Goal: Task Accomplishment & Management: Manage account settings

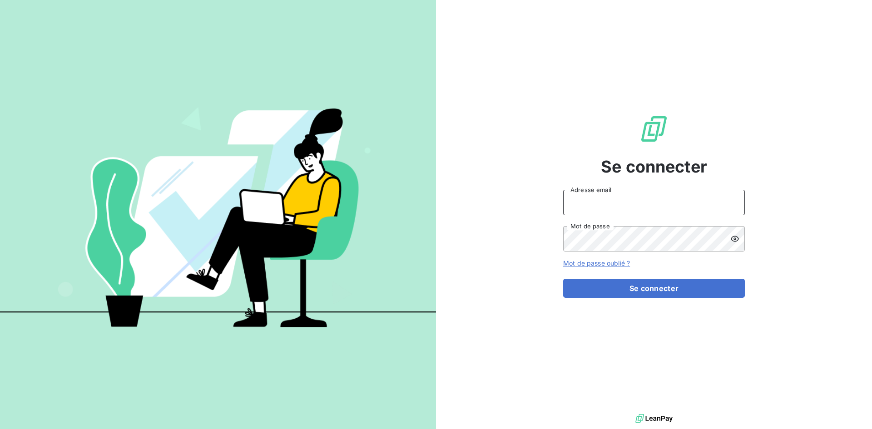
click at [582, 203] on input "Adresse email" at bounding box center [654, 202] width 182 height 25
click at [563, 279] on button "Se connecter" at bounding box center [654, 288] width 182 height 19
type input "a"
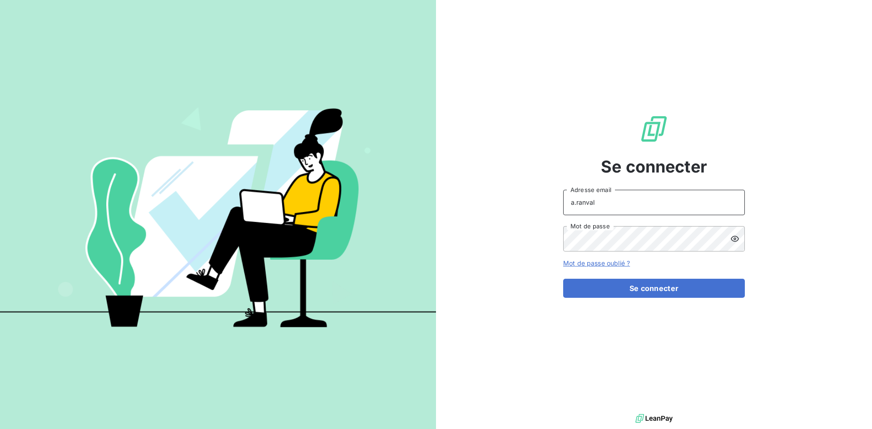
type input "a.ranval@anett.fr"
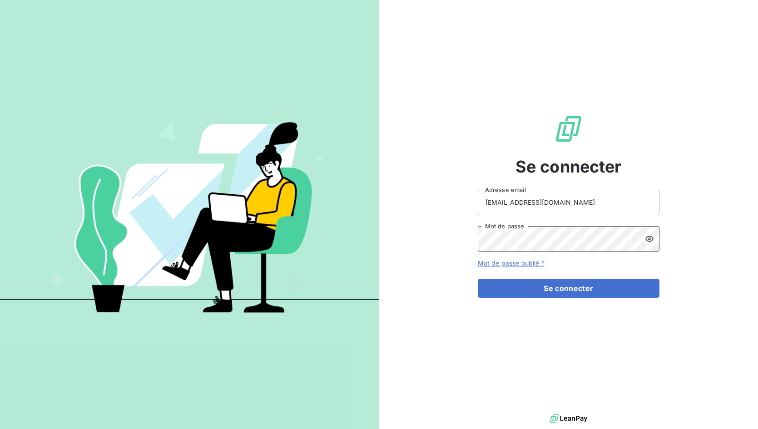
click at [455, 234] on div "Se connecter a.ranval@anett.fr Adresse email Mot de passe Mot de passe oublié ?…" at bounding box center [568, 206] width 379 height 412
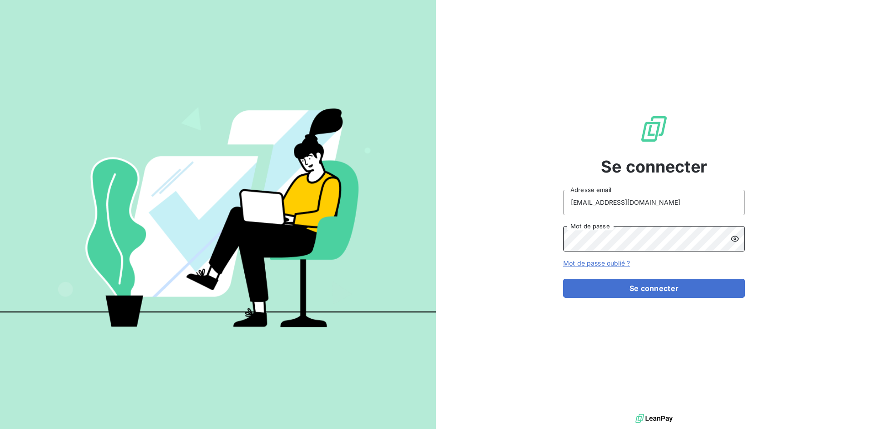
click at [563, 279] on button "Se connecter" at bounding box center [654, 288] width 182 height 19
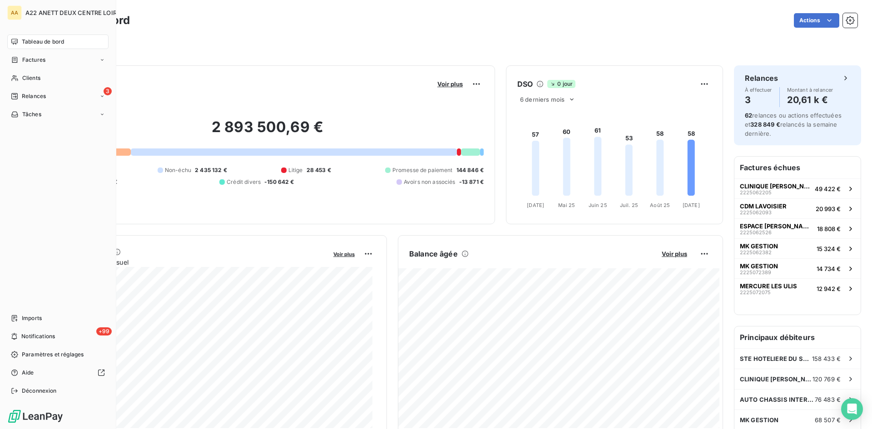
click at [25, 79] on span "Clients" at bounding box center [31, 78] width 18 height 8
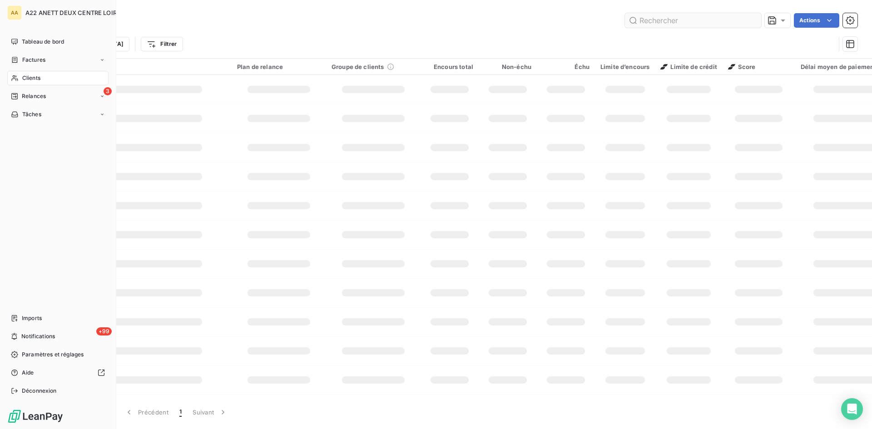
click at [649, 20] on input "text" at bounding box center [693, 20] width 136 height 15
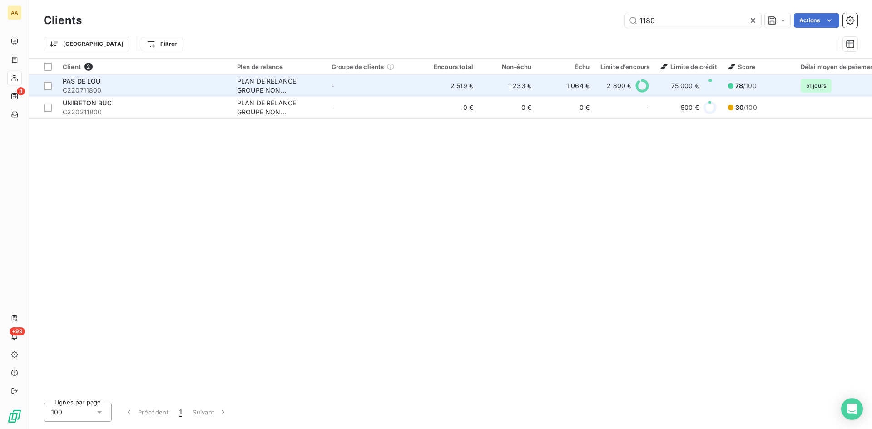
type input "1180"
click at [282, 84] on div "PLAN DE RELANCE GROUPE NON AUTOMATIQUE" at bounding box center [279, 86] width 84 height 18
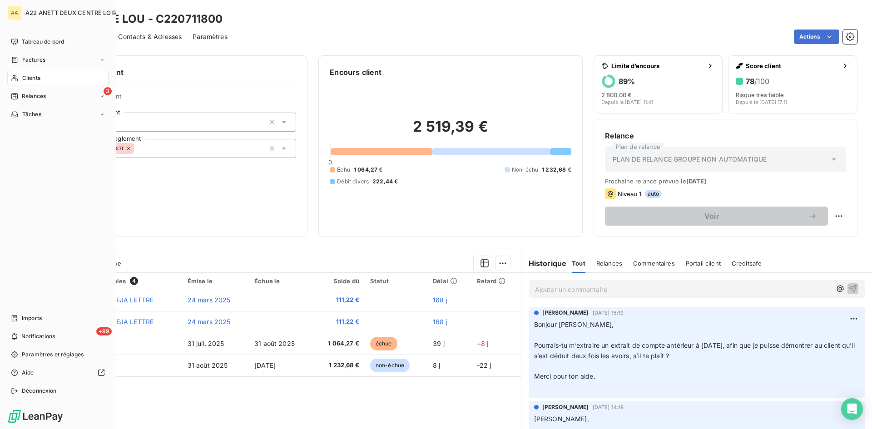
click at [20, 78] on div "Clients" at bounding box center [57, 78] width 101 height 15
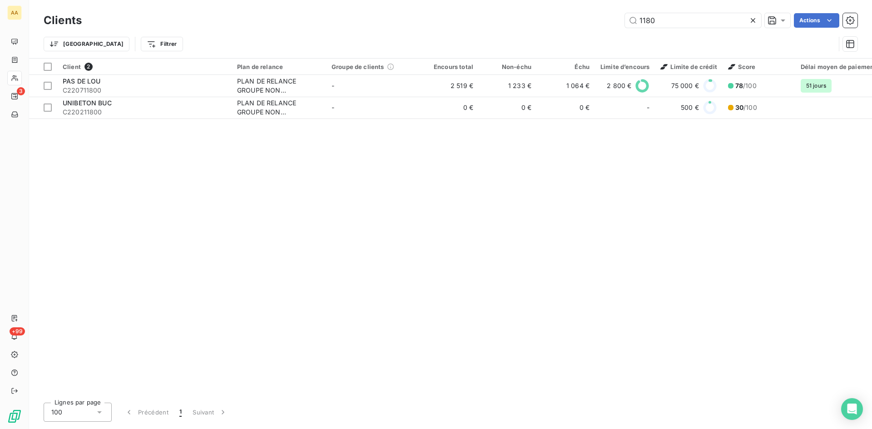
drag, startPoint x: 598, startPoint y: 24, endPoint x: 547, endPoint y: 24, distance: 50.4
click at [547, 24] on div "1180 Actions" at bounding box center [475, 20] width 765 height 15
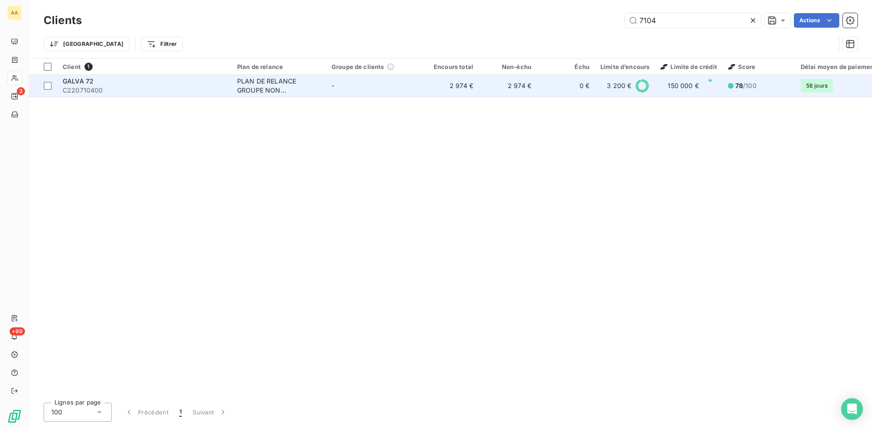
type input "7104"
click at [249, 87] on div "PLAN DE RELANCE GROUPE NON AUTOMATIQUE" at bounding box center [279, 86] width 84 height 18
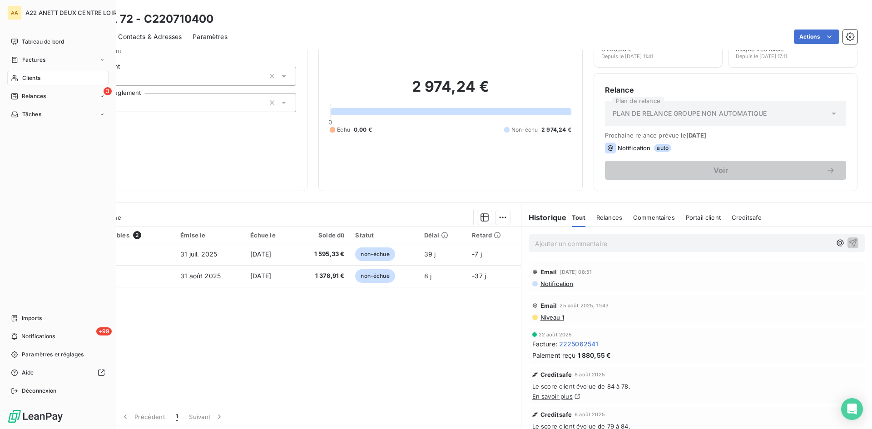
click at [23, 78] on span "Clients" at bounding box center [31, 78] width 18 height 8
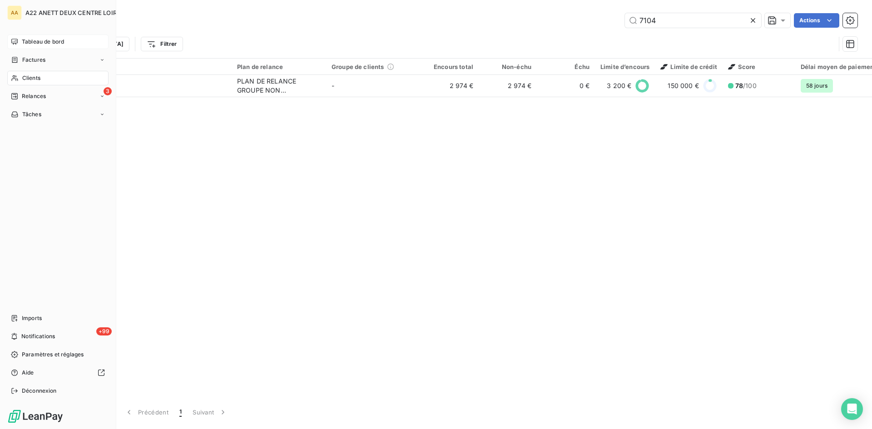
click at [41, 43] on span "Tableau de bord" at bounding box center [43, 42] width 42 height 8
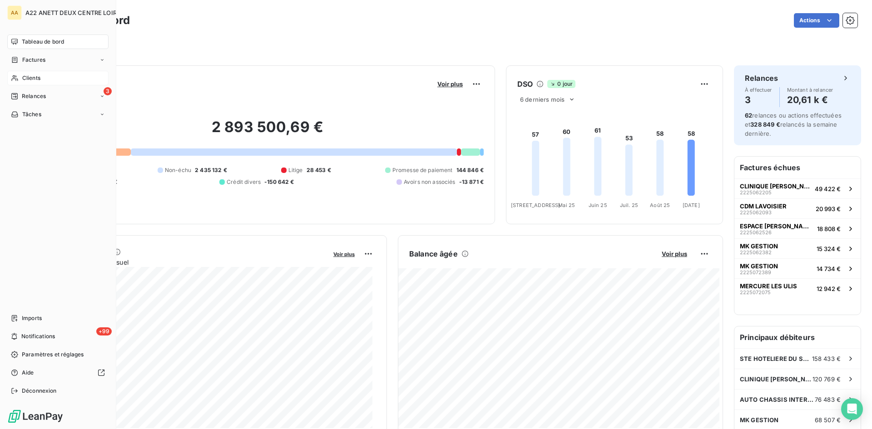
click at [27, 79] on span "Clients" at bounding box center [31, 78] width 18 height 8
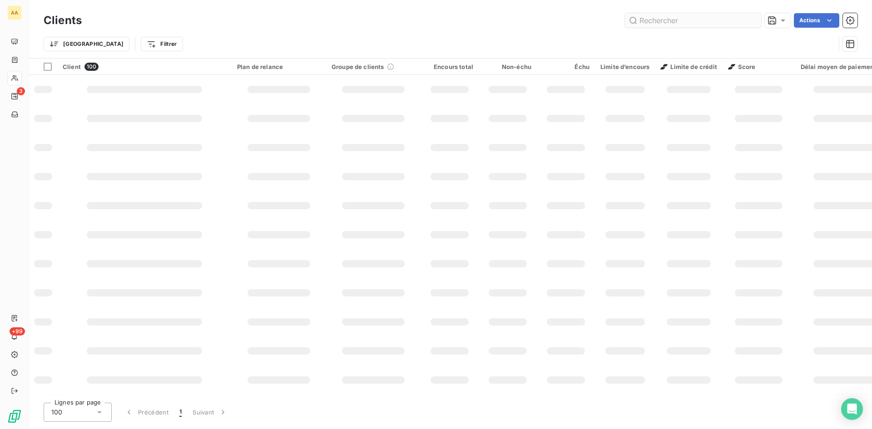
drag, startPoint x: 672, startPoint y: 25, endPoint x: 659, endPoint y: 23, distance: 12.3
click at [613, 26] on div "Actions" at bounding box center [475, 20] width 765 height 15
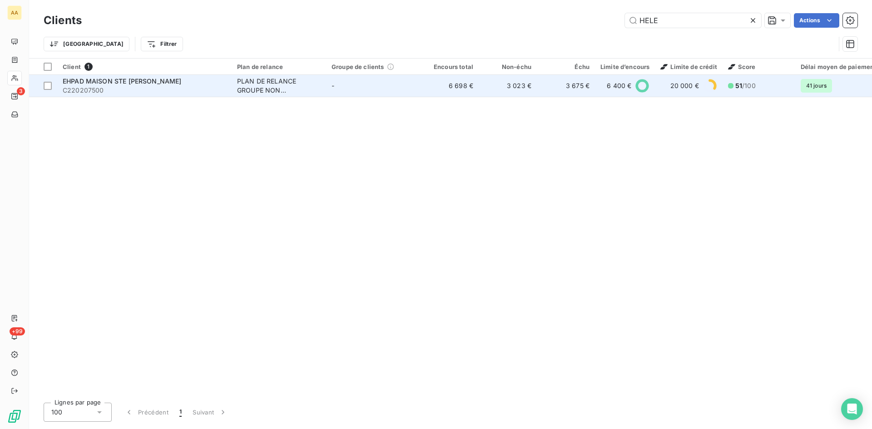
type input "HELE"
click at [262, 83] on div "PLAN DE RELANCE GROUPE NON AUTOMATIQUE" at bounding box center [279, 86] width 84 height 18
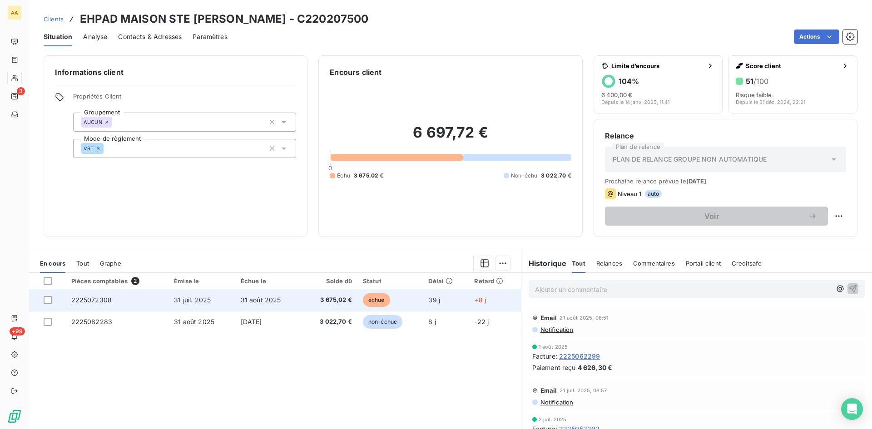
click at [103, 300] on span "2225072308" at bounding box center [91, 300] width 41 height 8
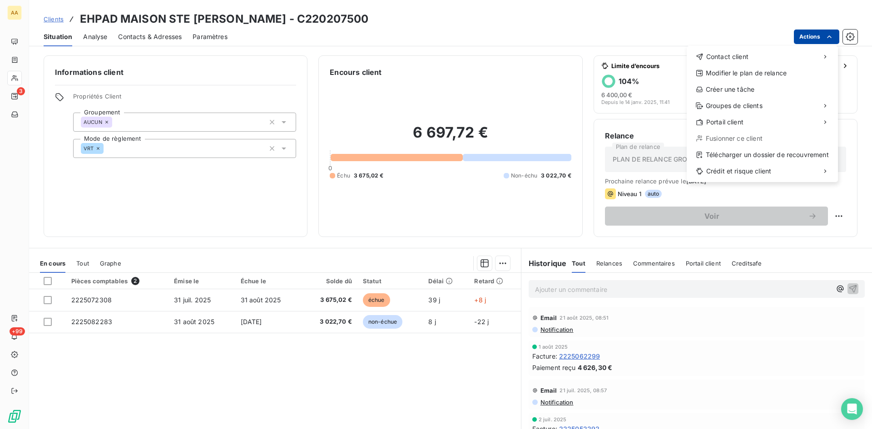
click at [809, 35] on html "AA 3 +99 Clients EHPAD MAISON STE [PERSON_NAME] - C220207500 Situation Analyse …" at bounding box center [436, 214] width 872 height 429
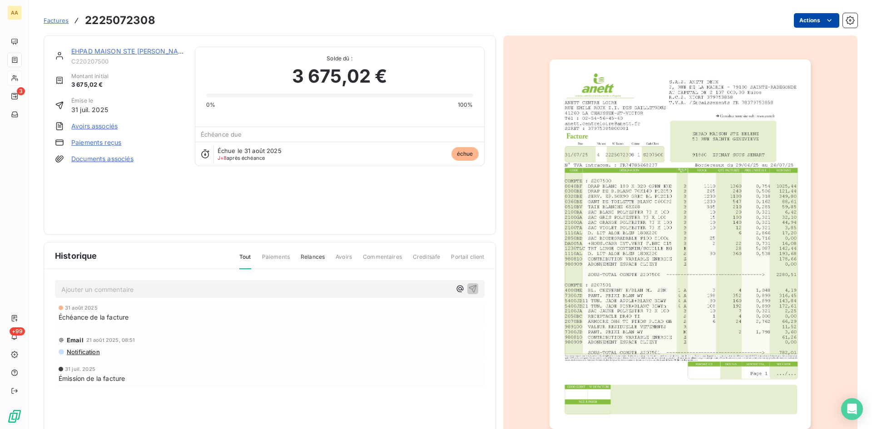
click at [802, 23] on html "AA 3 +99 Factures 2225072308 Actions EHPAD MAISON STE [PERSON_NAME] C220207500 …" at bounding box center [436, 214] width 872 height 429
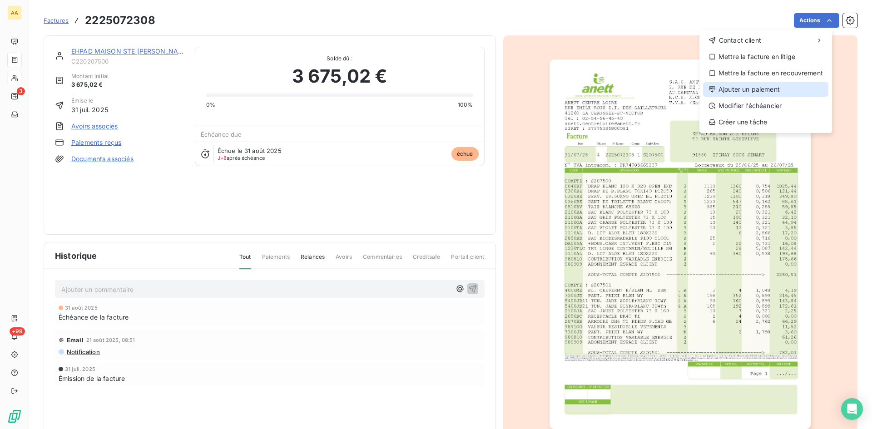
click at [753, 91] on div "Ajouter un paiement" at bounding box center [765, 89] width 125 height 15
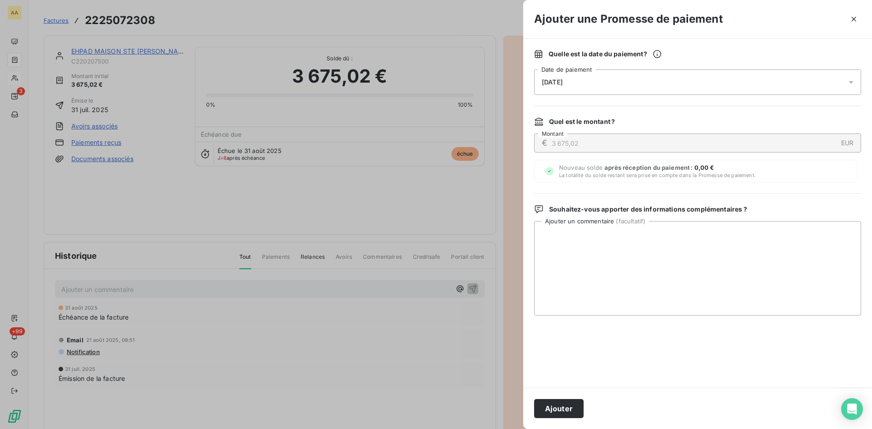
click at [563, 79] on span "[DATE]" at bounding box center [552, 82] width 21 height 7
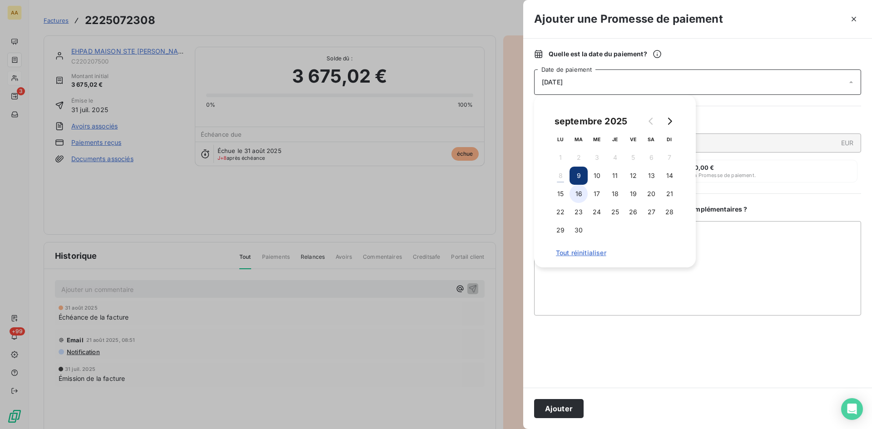
click at [579, 191] on button "16" at bounding box center [578, 194] width 18 height 18
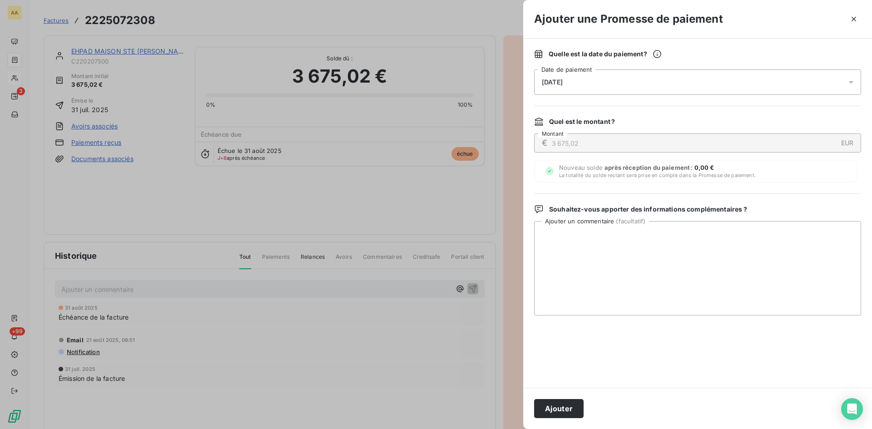
drag, startPoint x: 553, startPoint y: 405, endPoint x: 376, endPoint y: 326, distance: 192.9
click at [552, 405] on button "Ajouter" at bounding box center [558, 408] width 49 height 19
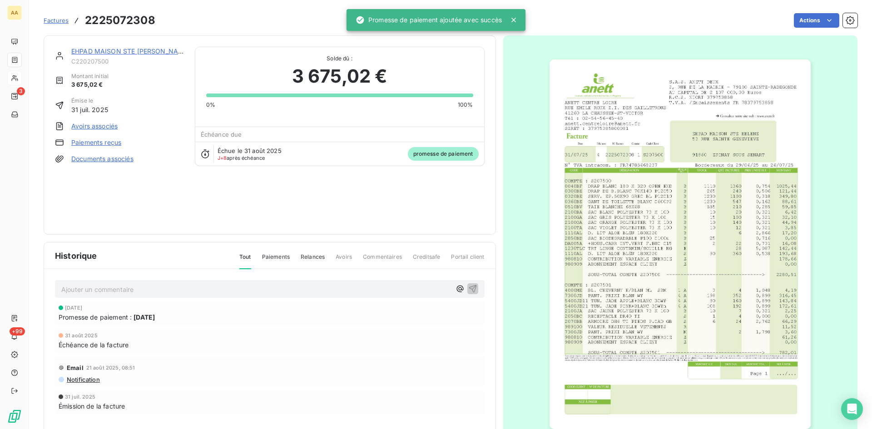
click at [296, 289] on p "Ajouter un commentaire ﻿" at bounding box center [256, 289] width 390 height 11
click at [469, 289] on icon "button" at bounding box center [473, 289] width 8 height 8
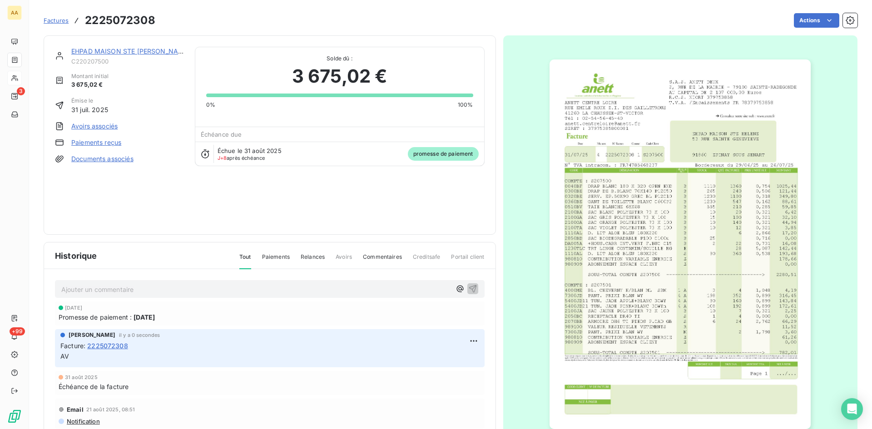
click at [136, 53] on link "EHPAD MAISON STE HELENE" at bounding box center [130, 51] width 119 height 8
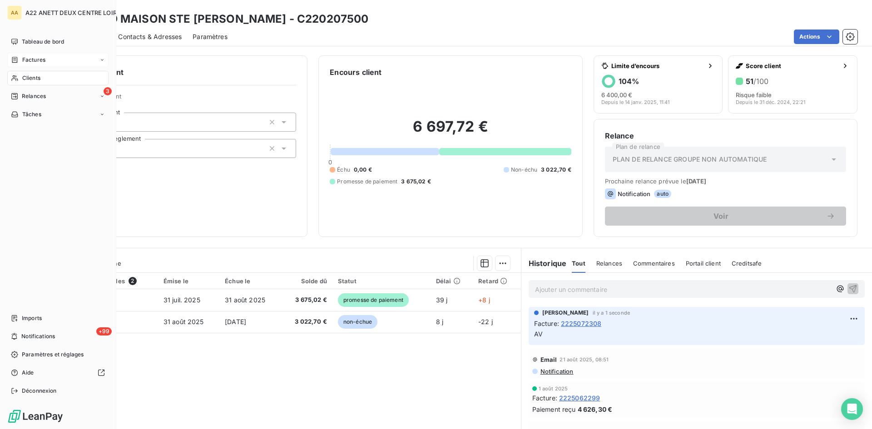
click at [40, 62] on span "Factures" at bounding box center [33, 60] width 23 height 8
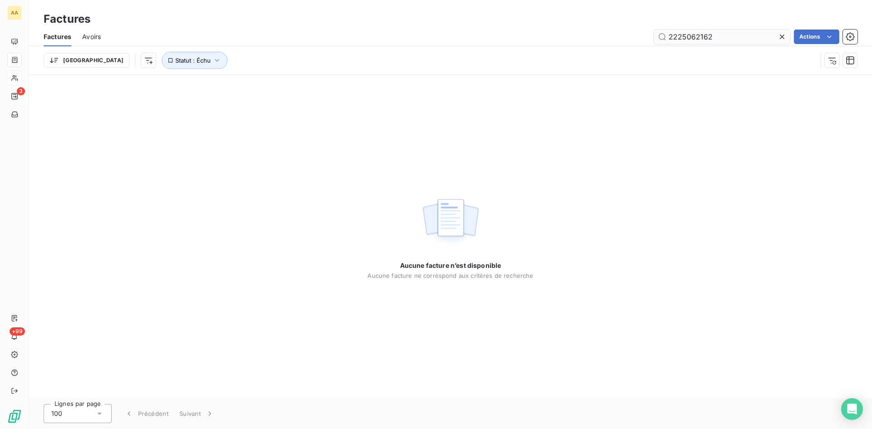
drag, startPoint x: 713, startPoint y: 41, endPoint x: 696, endPoint y: 35, distance: 18.5
click at [697, 36] on input "2225062162" at bounding box center [722, 37] width 136 height 15
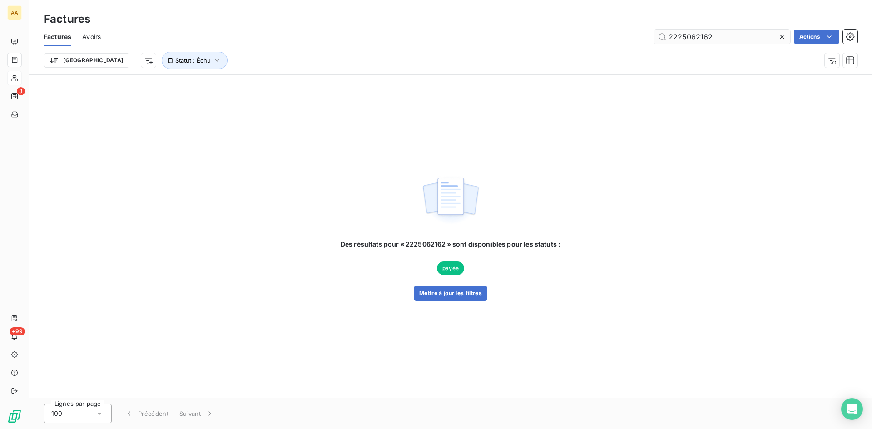
click at [691, 34] on input "2225062162" at bounding box center [722, 37] width 136 height 15
type input "2225072258"
click at [482, 288] on button "Mettre à jour les filtres" at bounding box center [451, 293] width 74 height 15
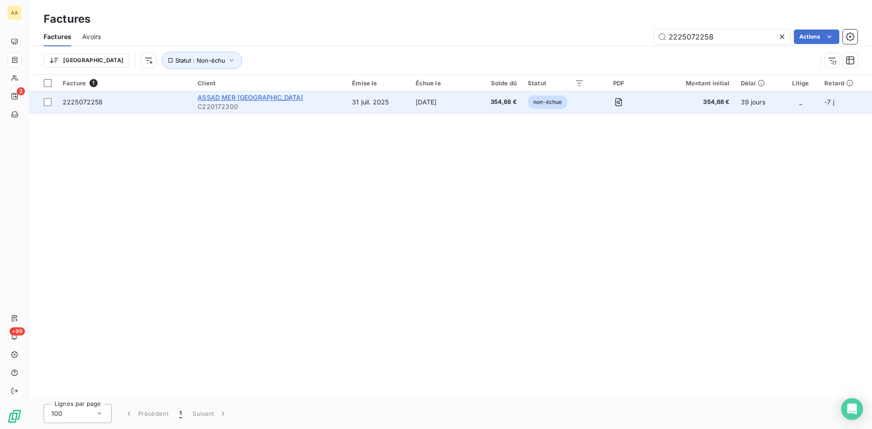
click at [229, 98] on span "ASSAD MER VAL DE LOIRE" at bounding box center [250, 98] width 105 height 8
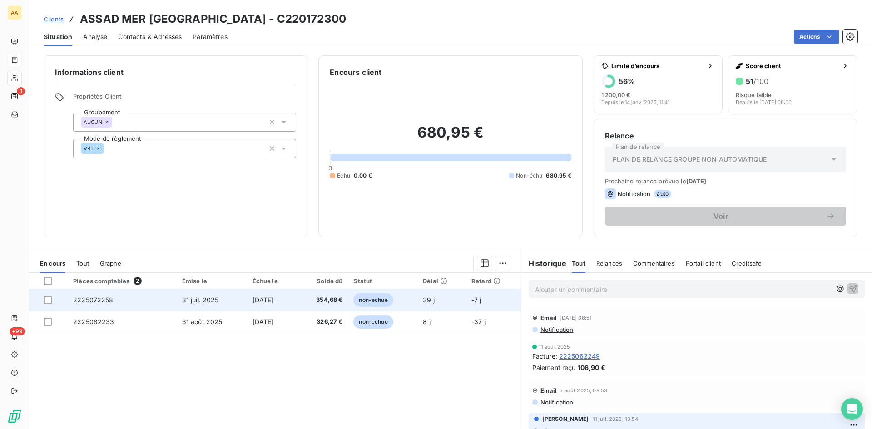
click at [104, 296] on span "2225072258" at bounding box center [93, 300] width 40 height 8
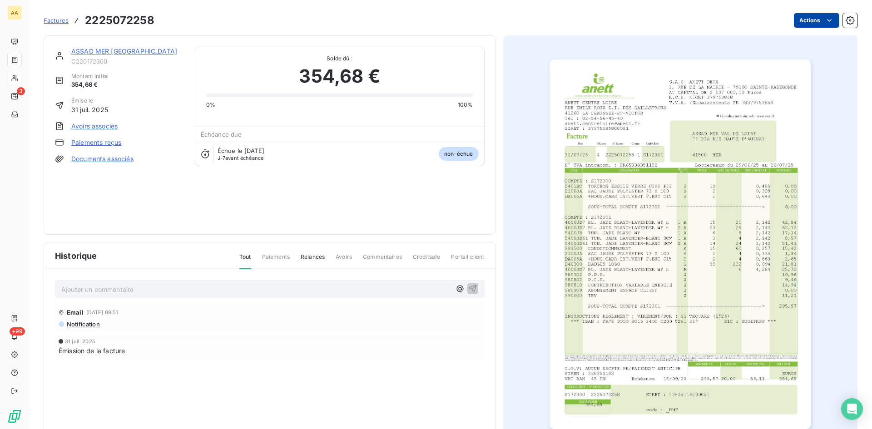
click at [797, 22] on html "AA 3 +99 Factures 2225072258 Actions ASSAD MER VAL DE LOIRE C220172300 Montant …" at bounding box center [436, 214] width 872 height 429
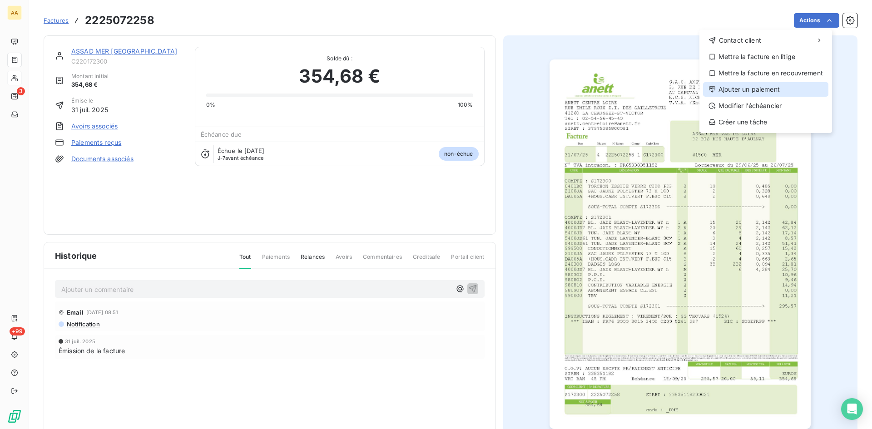
click at [746, 92] on div "Ajouter un paiement" at bounding box center [765, 89] width 125 height 15
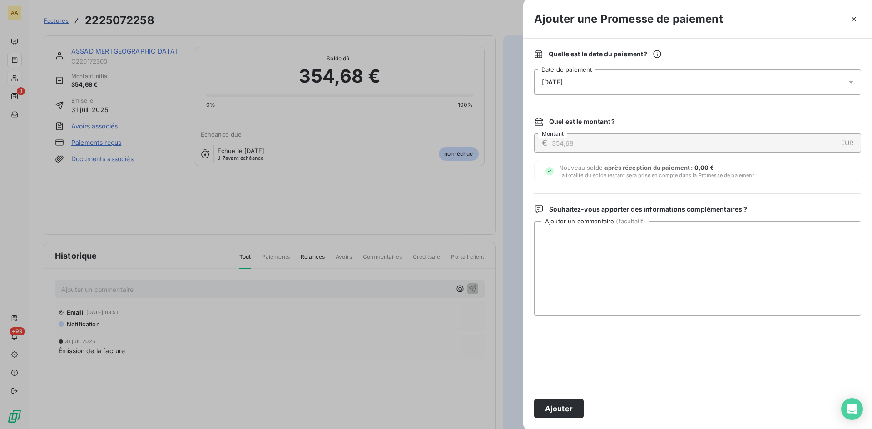
click at [607, 79] on div "[DATE]" at bounding box center [697, 81] width 327 height 25
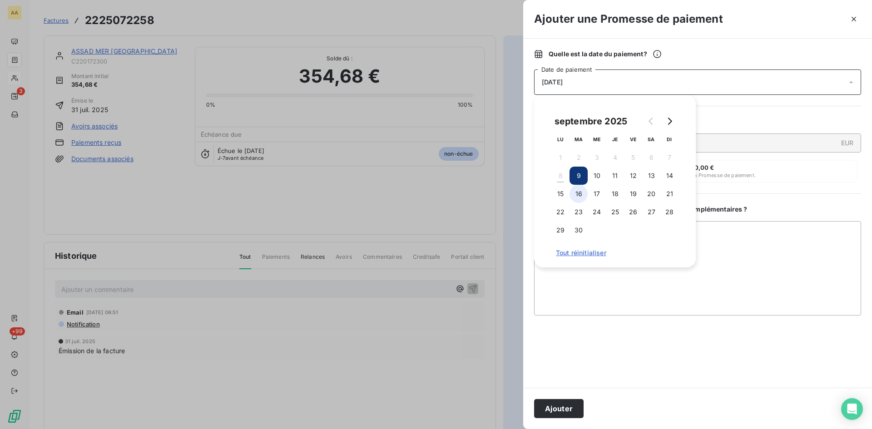
click at [580, 191] on button "16" at bounding box center [578, 194] width 18 height 18
drag, startPoint x: 569, startPoint y: 408, endPoint x: 553, endPoint y: 403, distance: 16.7
click at [564, 408] on button "Ajouter" at bounding box center [558, 408] width 49 height 19
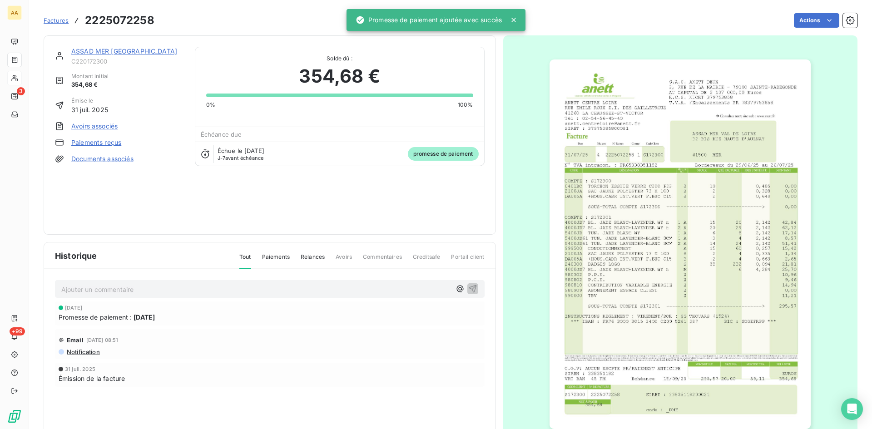
click at [341, 289] on p "Ajouter un commentaire ﻿" at bounding box center [256, 289] width 390 height 11
drag, startPoint x: 468, startPoint y: 288, endPoint x: 442, endPoint y: 267, distance: 33.9
click at [468, 288] on icon "button" at bounding box center [472, 288] width 9 height 9
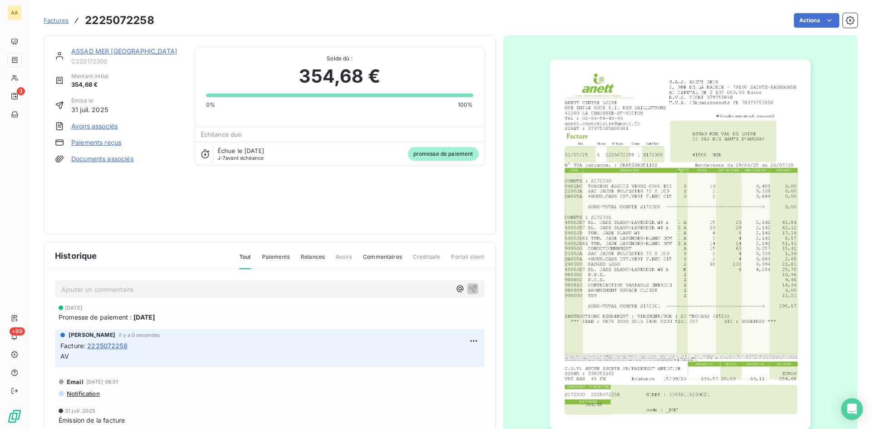
click at [120, 50] on link "ASSAD MER VAL DE LOIRE" at bounding box center [124, 51] width 106 height 8
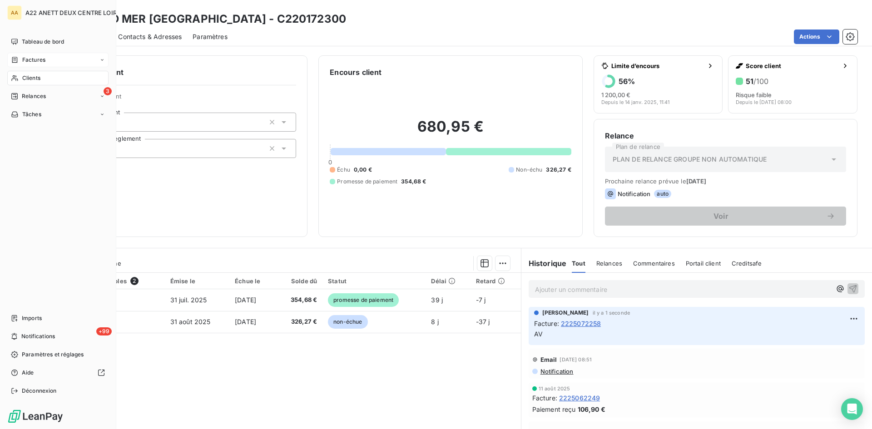
click at [27, 59] on span "Factures" at bounding box center [33, 60] width 23 height 8
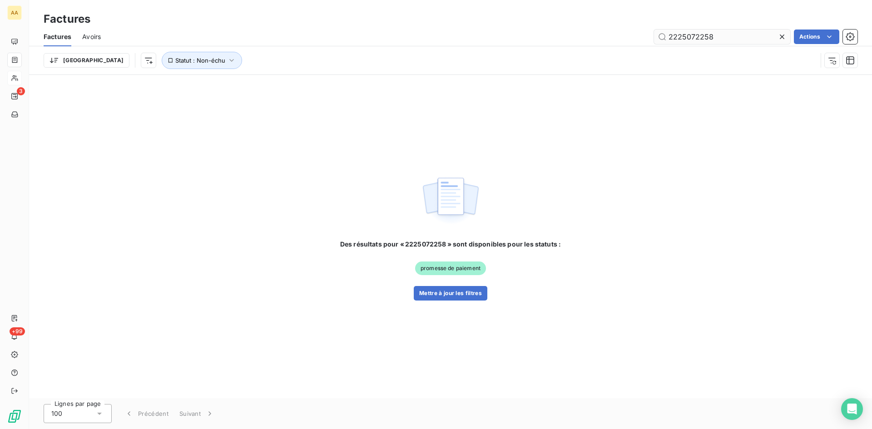
drag, startPoint x: 717, startPoint y: 39, endPoint x: 698, endPoint y: 37, distance: 19.2
click at [698, 37] on input "2225072258" at bounding box center [722, 37] width 136 height 15
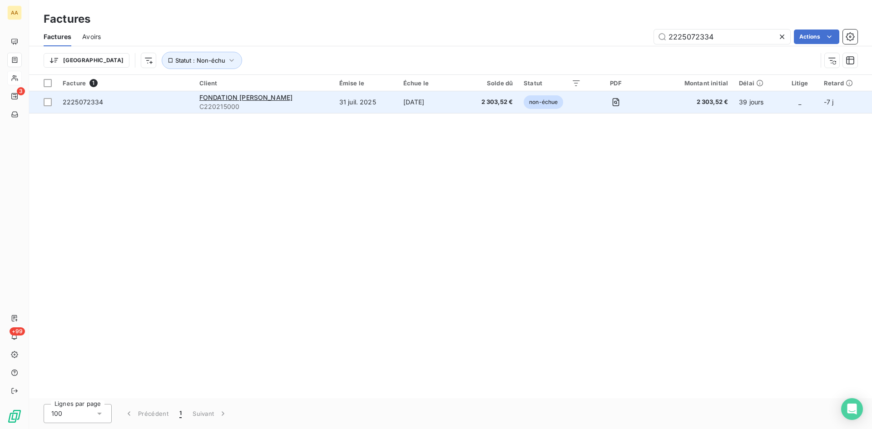
type input "2225072334"
click at [215, 102] on span "C220215000" at bounding box center [263, 106] width 129 height 9
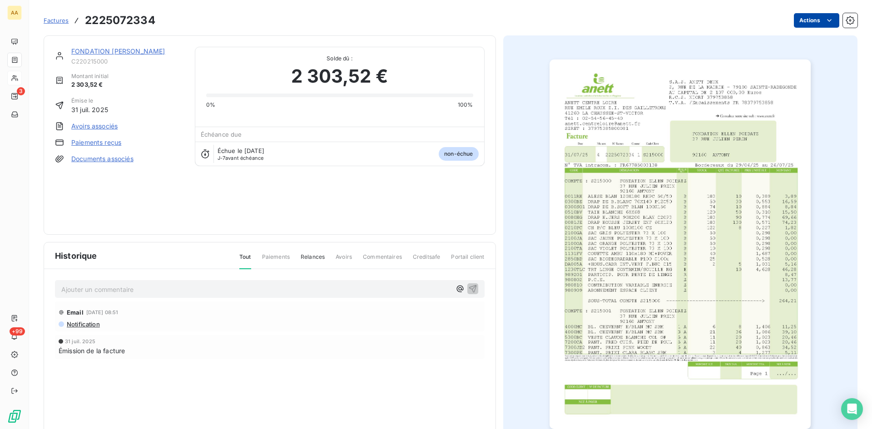
click at [800, 20] on html "AA 3 +99 Factures 2225072334 Actions FONDATION ELLEN POIDATZ C220215000 Montant…" at bounding box center [436, 214] width 872 height 429
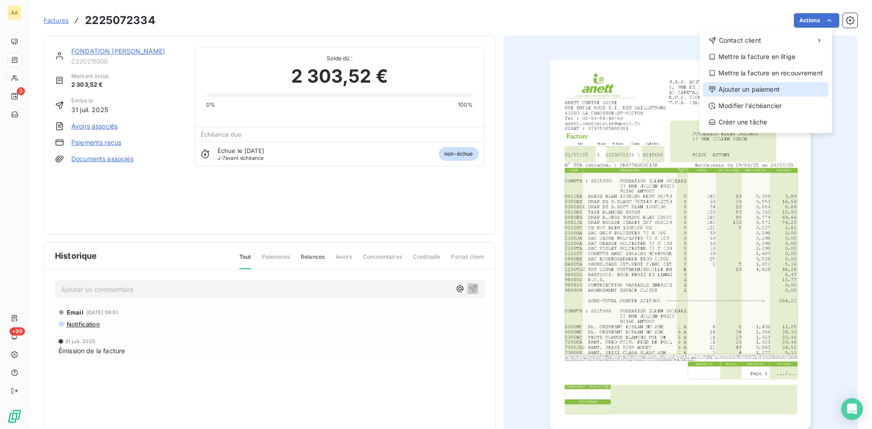
click at [761, 86] on div "Ajouter un paiement" at bounding box center [765, 89] width 125 height 15
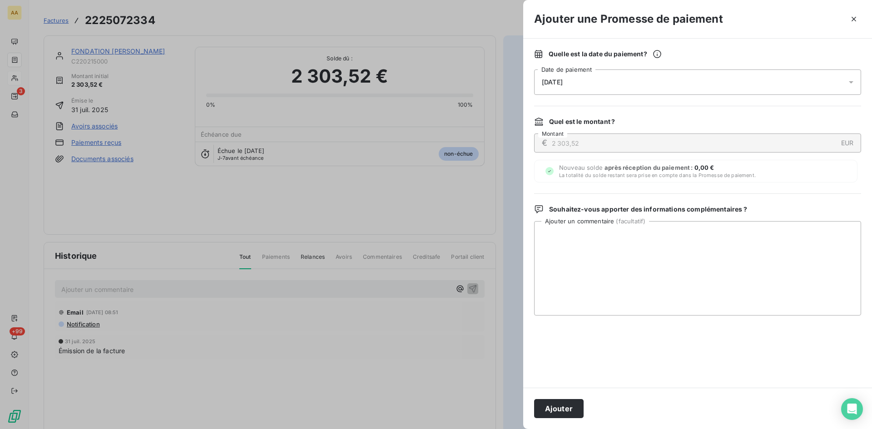
click at [596, 82] on div "[DATE]" at bounding box center [697, 81] width 327 height 25
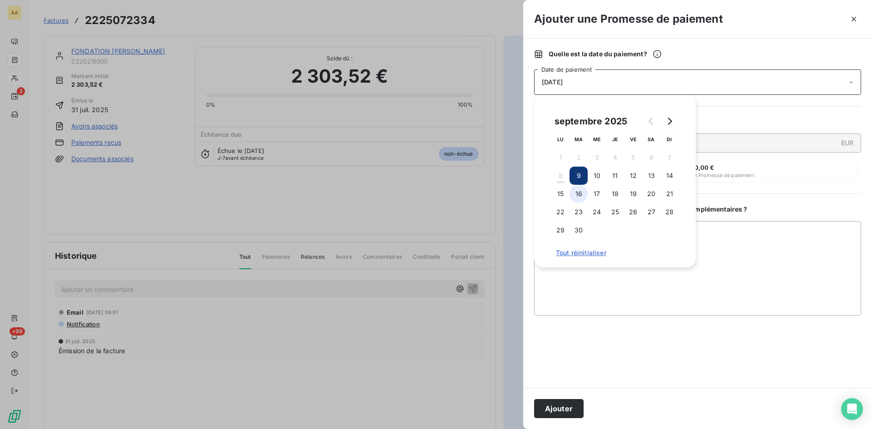
click at [580, 195] on button "16" at bounding box center [578, 194] width 18 height 18
drag, startPoint x: 560, startPoint y: 413, endPoint x: 482, endPoint y: 379, distance: 85.2
click at [560, 412] on button "Ajouter" at bounding box center [558, 408] width 49 height 19
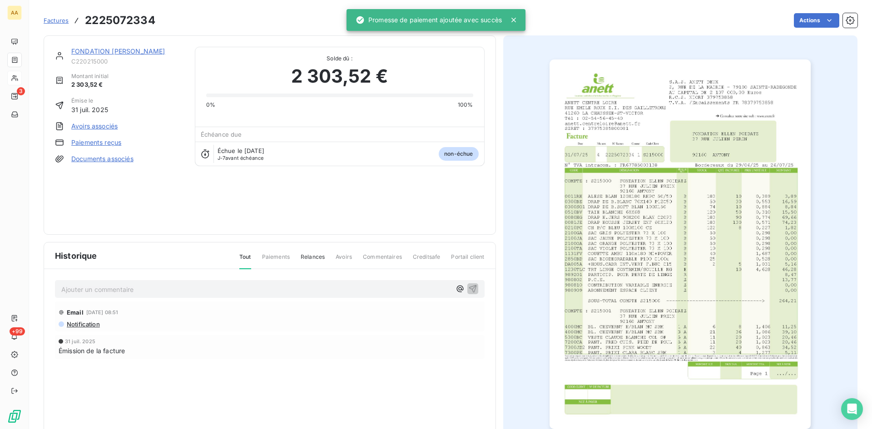
click at [334, 291] on p "Ajouter un commentaire ﻿" at bounding box center [256, 289] width 390 height 11
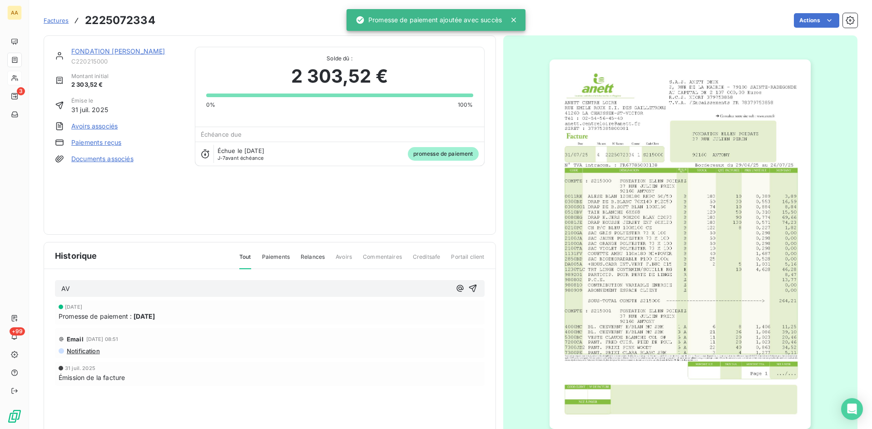
drag, startPoint x: 469, startPoint y: 286, endPoint x: 452, endPoint y: 273, distance: 21.7
click at [465, 282] on div "AV" at bounding box center [270, 288] width 430 height 17
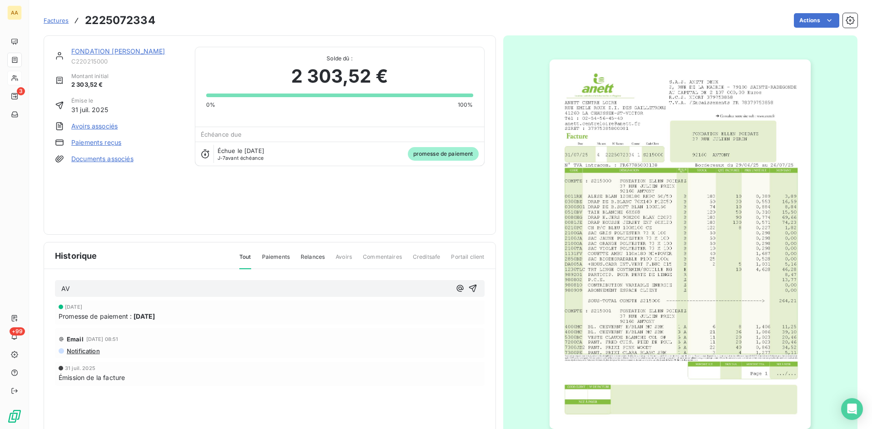
click at [141, 51] on link "FONDATION [PERSON_NAME]" at bounding box center [118, 51] width 94 height 8
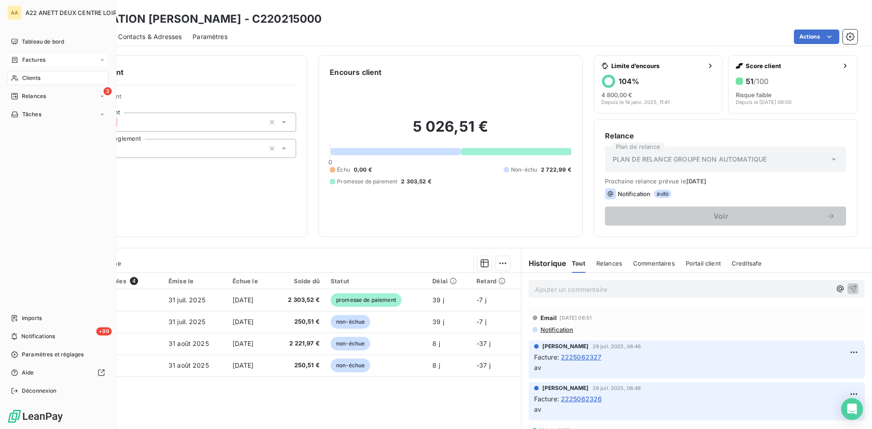
click at [24, 76] on span "Clients" at bounding box center [31, 78] width 18 height 8
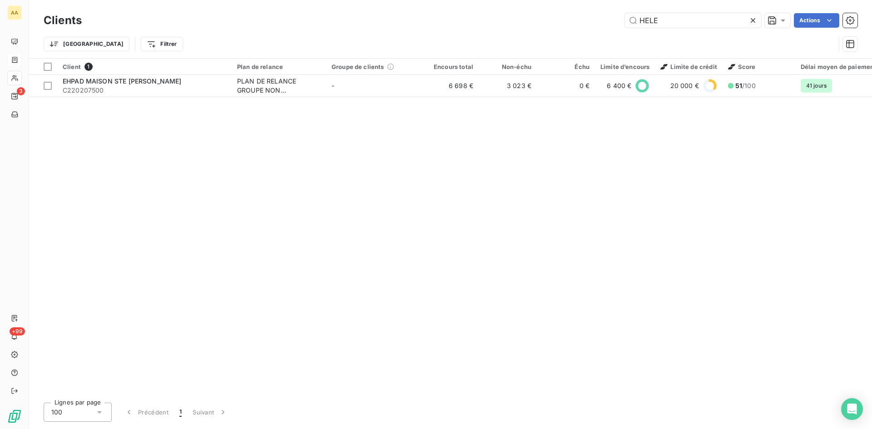
drag, startPoint x: 663, startPoint y: 23, endPoint x: 564, endPoint y: 23, distance: 99.4
click at [564, 23] on div "HELE Actions" at bounding box center [475, 20] width 765 height 15
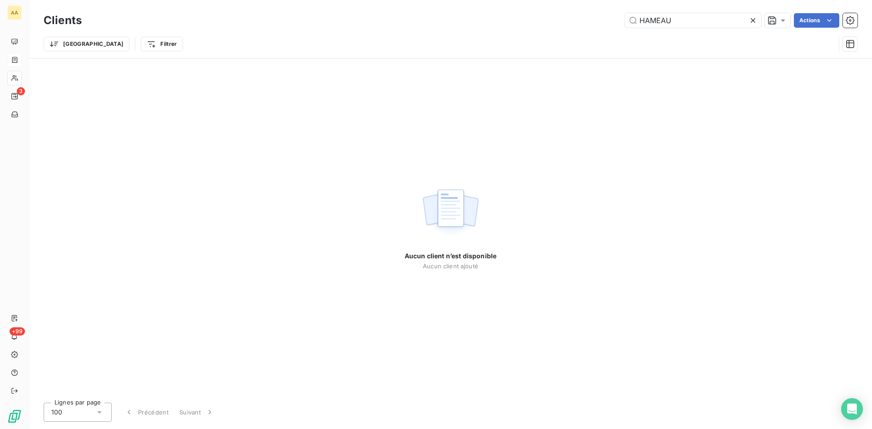
drag, startPoint x: 687, startPoint y: 17, endPoint x: 608, endPoint y: 22, distance: 79.2
click at [608, 22] on div "HAMEAU Actions" at bounding box center [475, 20] width 765 height 15
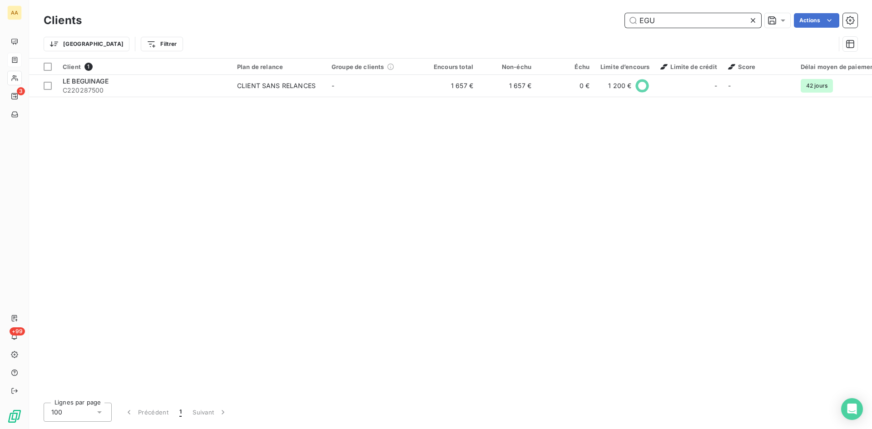
drag, startPoint x: 660, startPoint y: 20, endPoint x: 571, endPoint y: 20, distance: 89.4
click at [571, 20] on div "EGU Actions" at bounding box center [475, 20] width 765 height 15
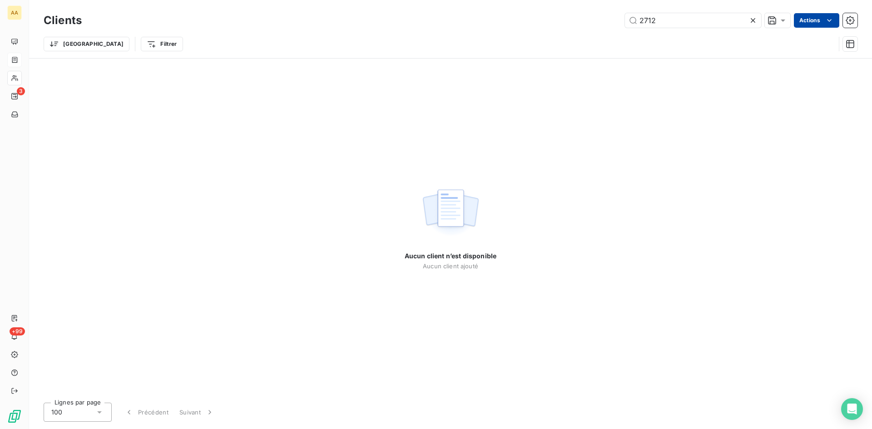
click at [813, 19] on html "AA 3 +99 Clients 2712 Actions Trier Filtrer Aucun client n’est disponible Aucun…" at bounding box center [436, 214] width 872 height 429
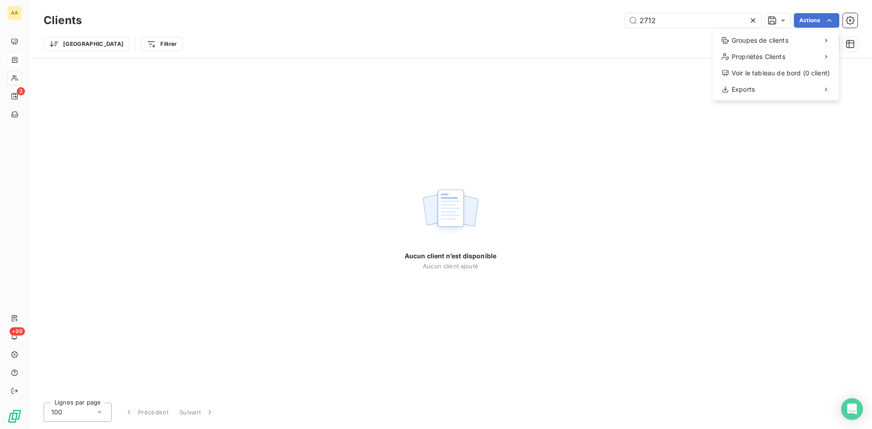
click at [662, 17] on html "AA 3 +99 Clients 2712 Actions Groupes de clients Propriétés Clients Voir le tab…" at bounding box center [436, 214] width 872 height 429
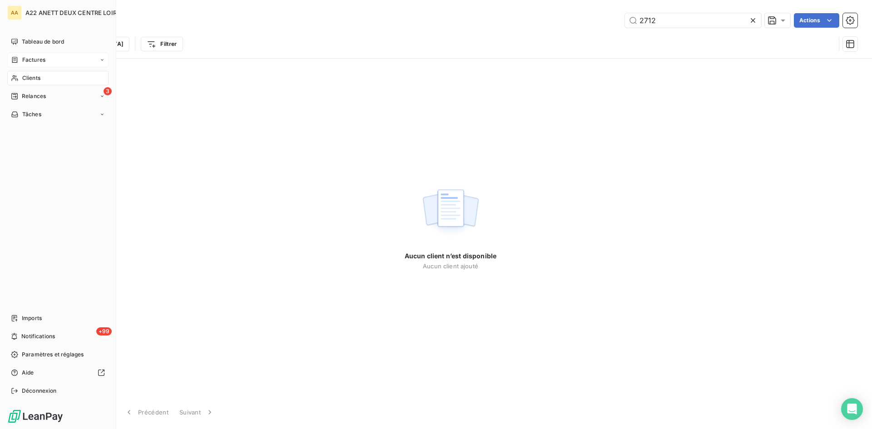
click at [30, 74] on div "Clients" at bounding box center [57, 78] width 101 height 15
click at [26, 78] on span "Clients" at bounding box center [31, 78] width 18 height 8
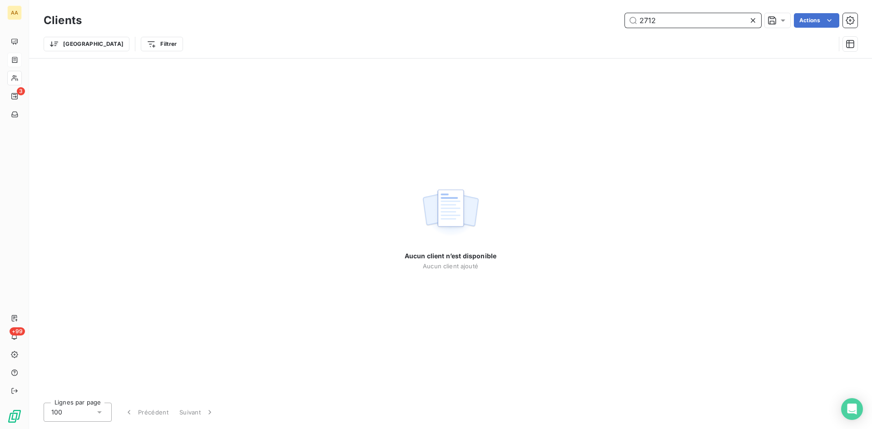
drag, startPoint x: 671, startPoint y: 19, endPoint x: 549, endPoint y: 28, distance: 121.6
click at [552, 26] on div "2712 Actions" at bounding box center [475, 20] width 765 height 15
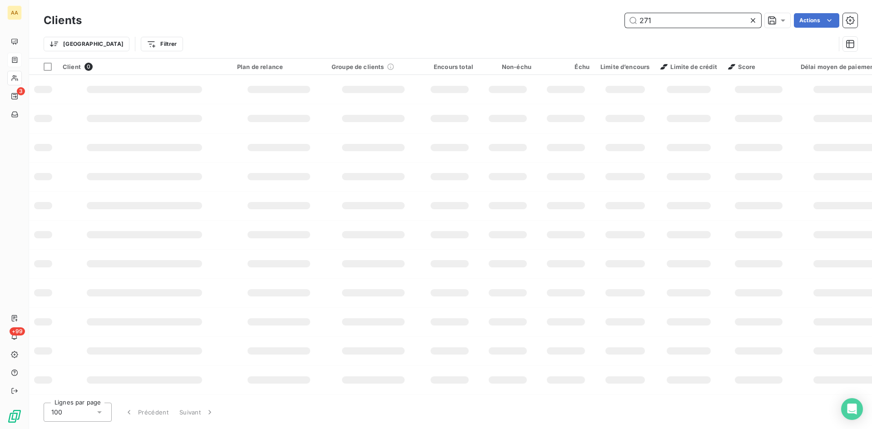
type input "2712"
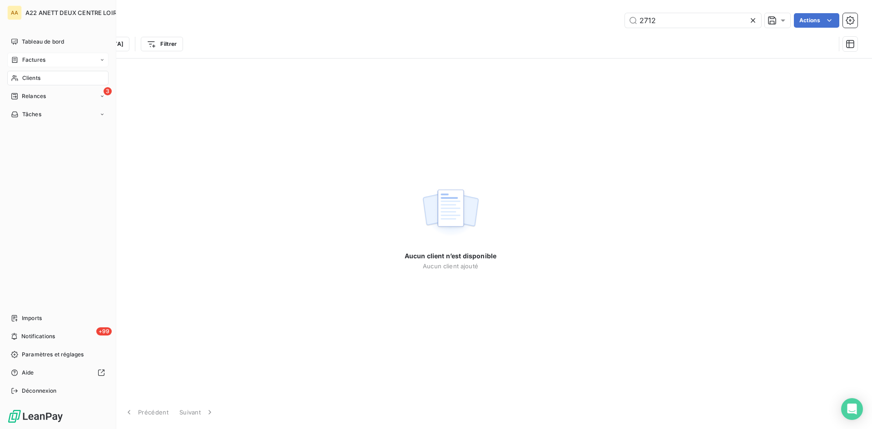
click at [21, 64] on div "Factures" at bounding box center [28, 60] width 35 height 8
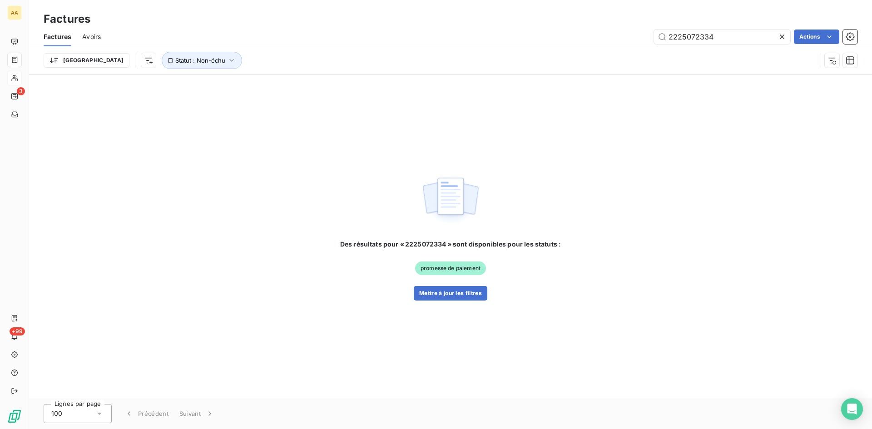
drag, startPoint x: 725, startPoint y: 39, endPoint x: 644, endPoint y: 39, distance: 80.8
click at [644, 39] on div "2225072334 Actions" at bounding box center [485, 37] width 746 height 15
type input "2931"
click at [428, 293] on button "Mettre à jour les filtres" at bounding box center [451, 293] width 74 height 15
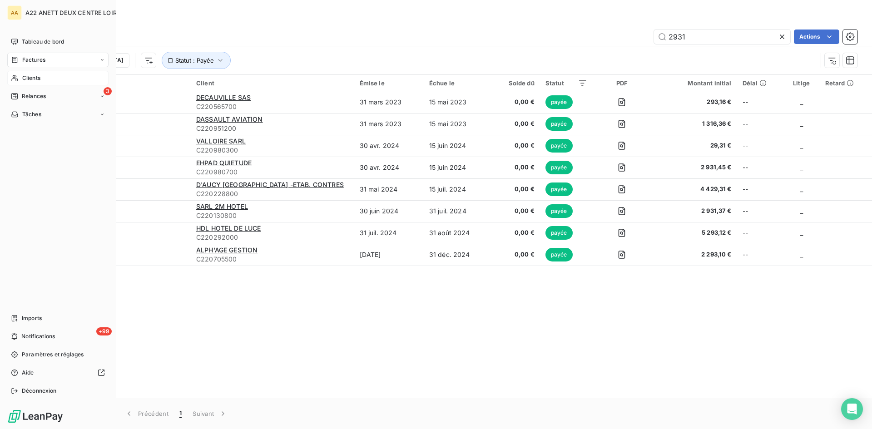
click at [24, 76] on span "Clients" at bounding box center [31, 78] width 18 height 8
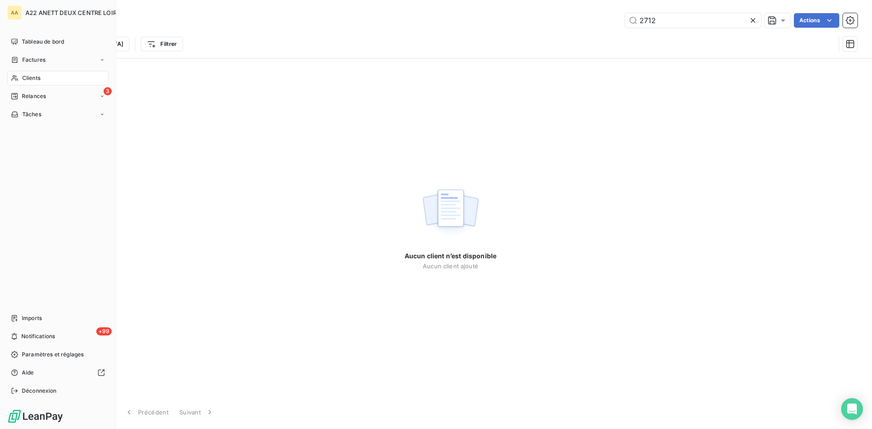
click at [28, 77] on span "Clients" at bounding box center [31, 78] width 18 height 8
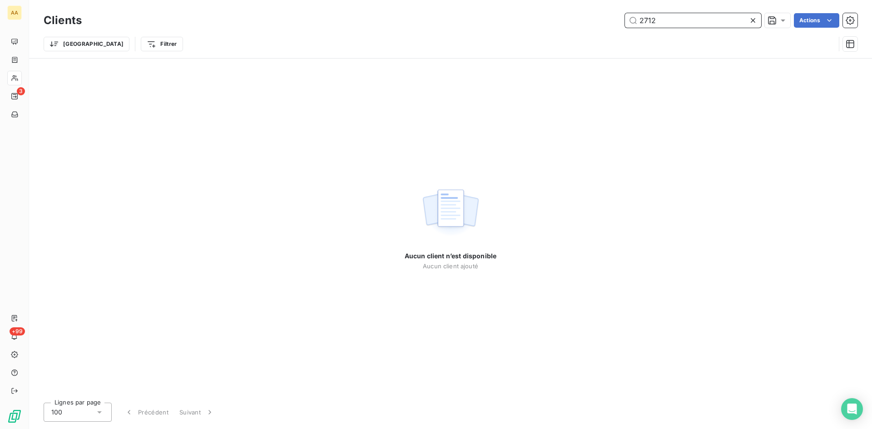
drag, startPoint x: 660, startPoint y: 18, endPoint x: 619, endPoint y: 28, distance: 42.1
click at [619, 28] on div "Clients 2712 Actions" at bounding box center [451, 20] width 814 height 19
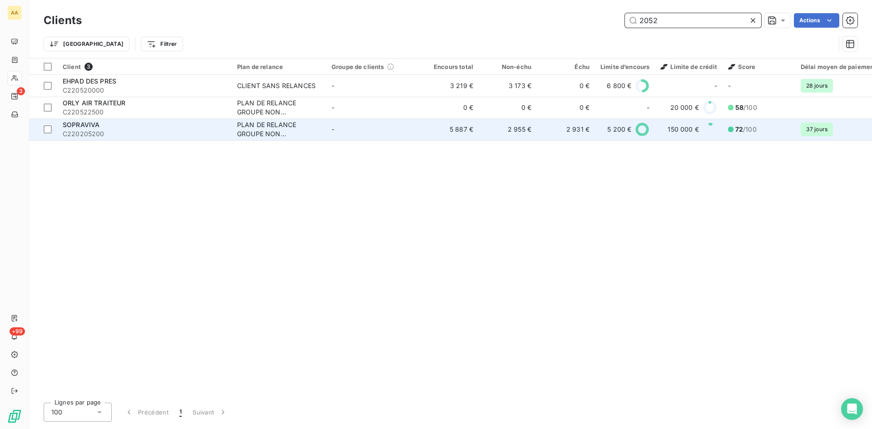
type input "2052"
click at [264, 128] on div "PLAN DE RELANCE GROUPE NON AUTOMATIQUE" at bounding box center [279, 129] width 84 height 18
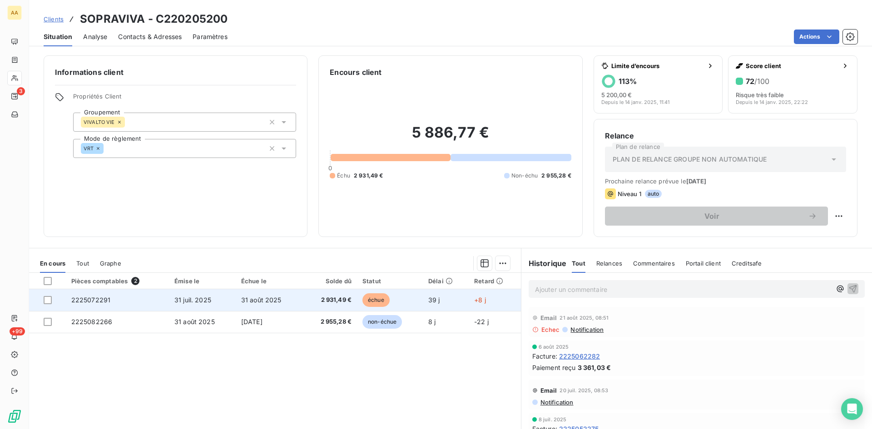
click at [101, 299] on span "2225072291" at bounding box center [91, 300] width 40 height 8
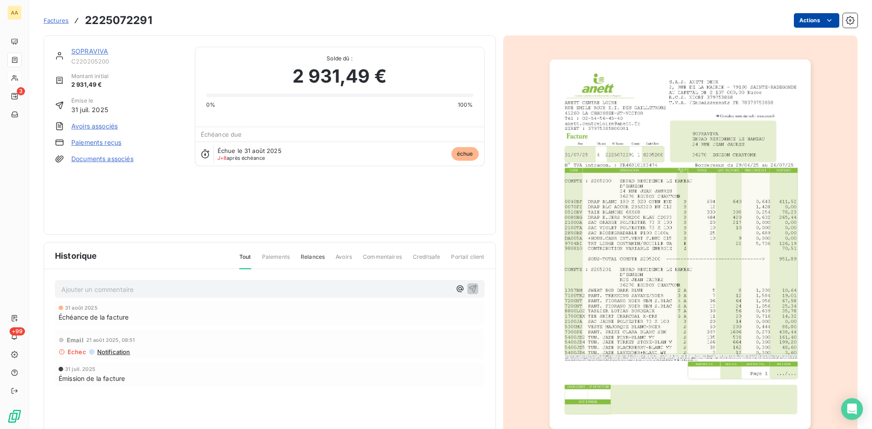
click at [806, 18] on html "AA 3 +99 Factures 2225072291 Actions SOPRAVIVA C220205200 Montant initial 2 931…" at bounding box center [436, 214] width 872 height 429
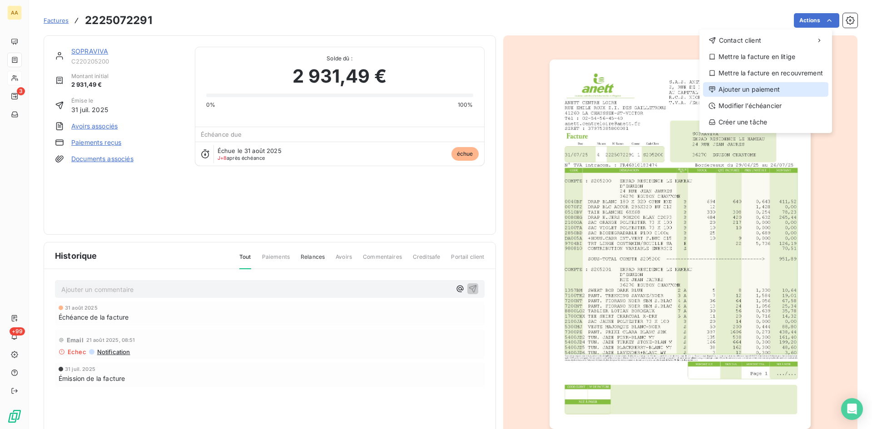
click at [756, 87] on div "Ajouter un paiement" at bounding box center [765, 89] width 125 height 15
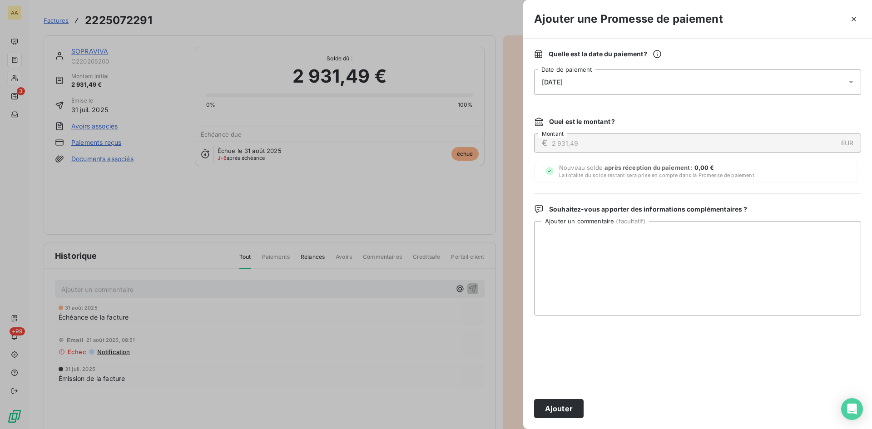
click at [597, 84] on div "09/09/2025" at bounding box center [697, 81] width 327 height 25
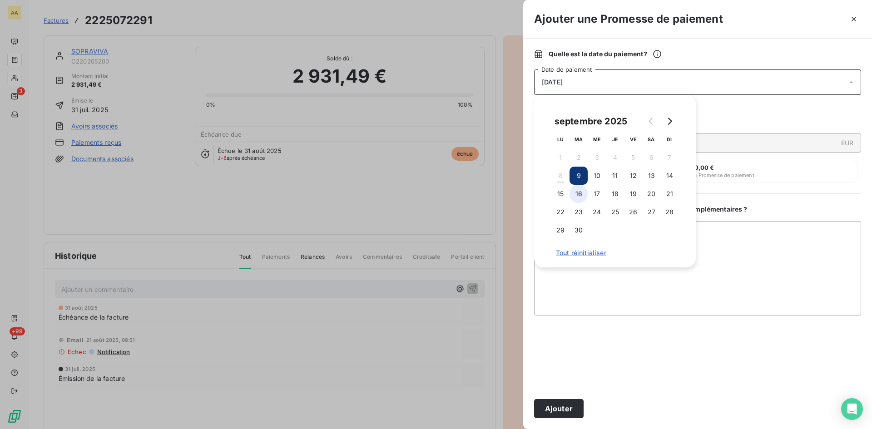
click at [583, 194] on button "16" at bounding box center [578, 194] width 18 height 18
click at [570, 410] on button "Ajouter" at bounding box center [558, 408] width 49 height 19
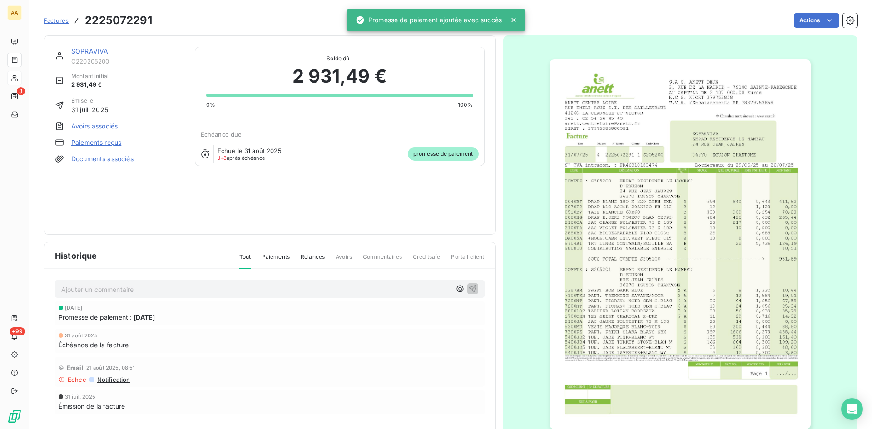
click at [296, 290] on p "Ajouter un commentaire ﻿" at bounding box center [256, 289] width 390 height 11
click at [472, 290] on icon "button" at bounding box center [472, 288] width 9 height 9
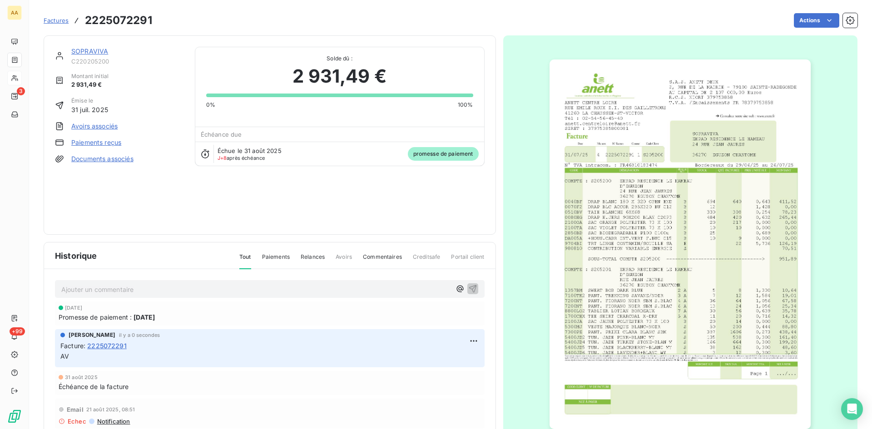
click at [90, 50] on link "SOPRAVIVA" at bounding box center [89, 51] width 37 height 8
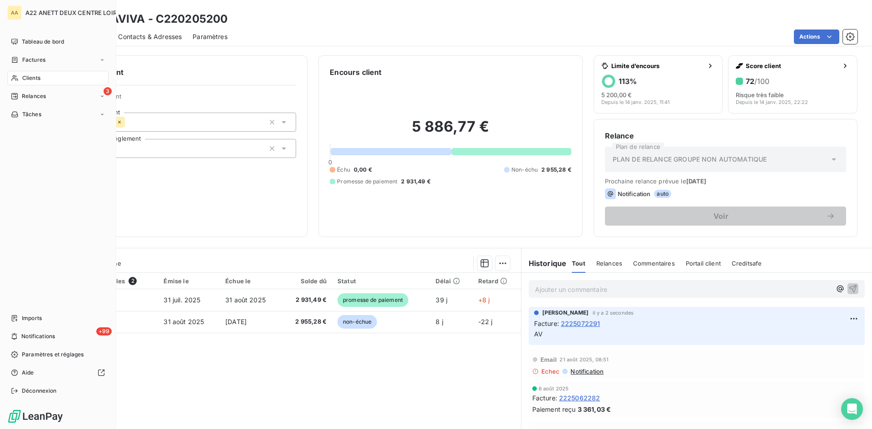
click at [33, 77] on span "Clients" at bounding box center [31, 78] width 18 height 8
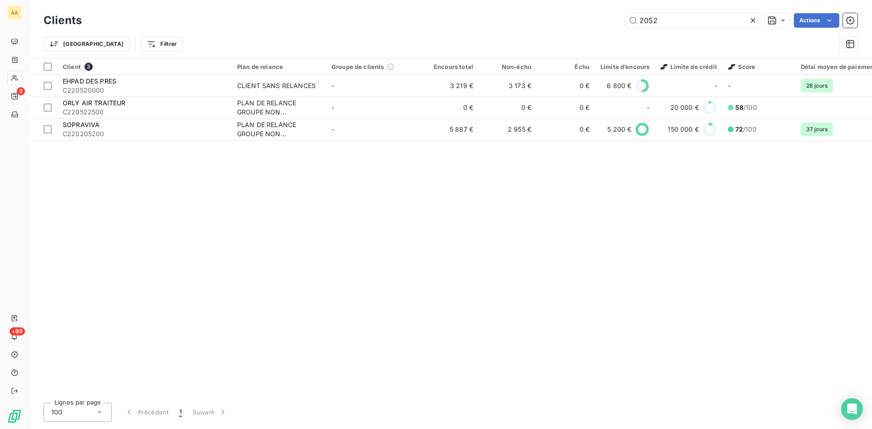
drag, startPoint x: 677, startPoint y: 24, endPoint x: 534, endPoint y: 24, distance: 142.6
click at [534, 24] on div "2052 Actions" at bounding box center [475, 20] width 765 height 15
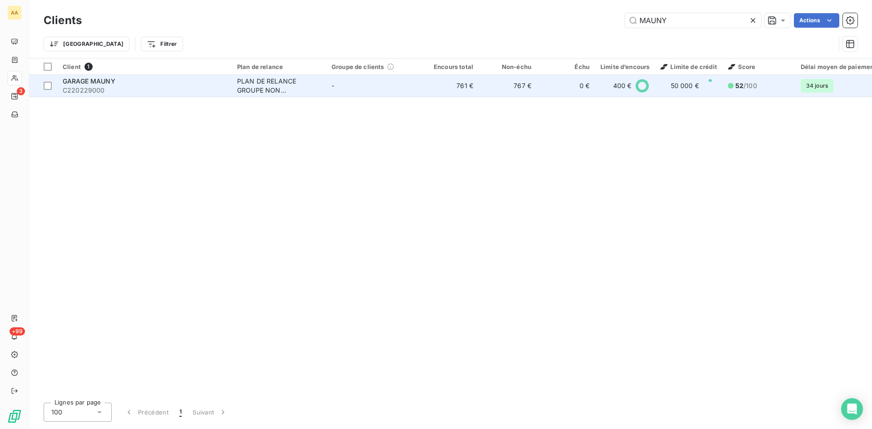
type input "MAUNY"
click at [261, 85] on div "PLAN DE RELANCE GROUPE NON AUTOMATIQUE" at bounding box center [279, 86] width 84 height 18
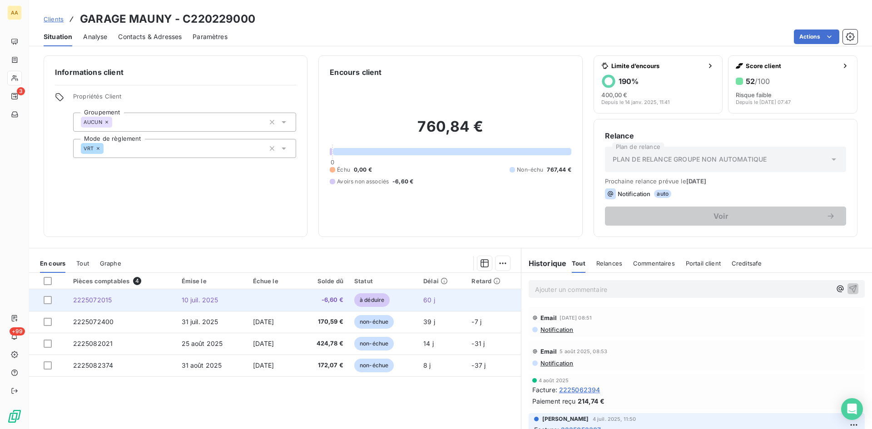
click at [94, 302] on span "2225072015" at bounding box center [92, 300] width 39 height 8
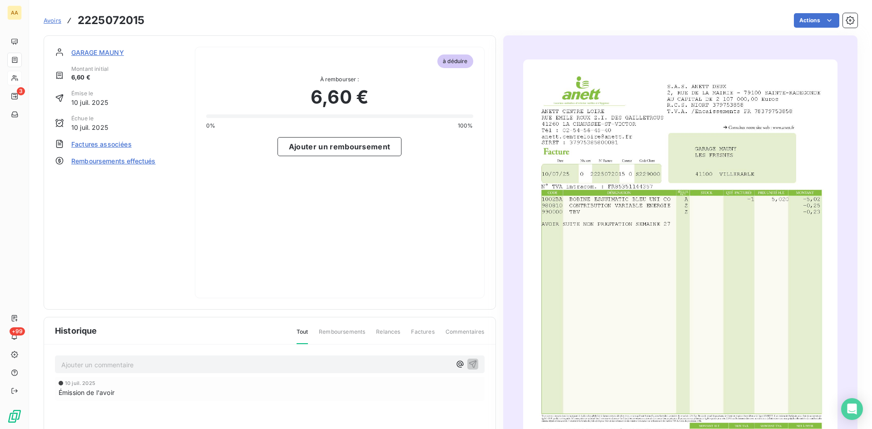
click at [93, 301] on section "GARAGE MAUNY Montant initial 6,60 € Émise le 10 juil. 2025 Échue le 10 juil. 20…" at bounding box center [270, 172] width 452 height 274
click at [111, 143] on span "Factures associées" at bounding box center [101, 144] width 60 height 10
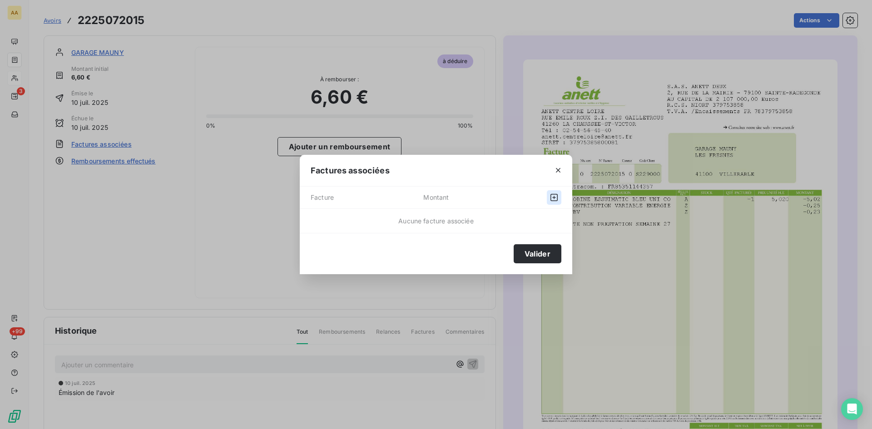
click at [551, 197] on icon "button" at bounding box center [553, 197] width 9 height 9
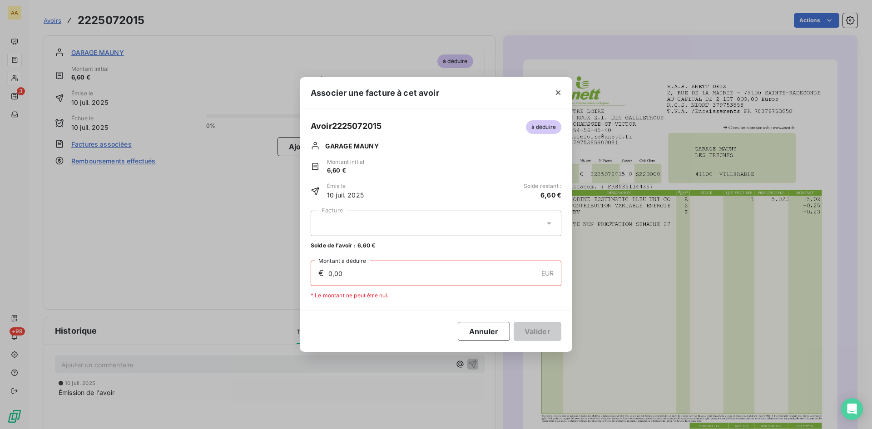
click at [546, 225] on icon at bounding box center [548, 223] width 9 height 9
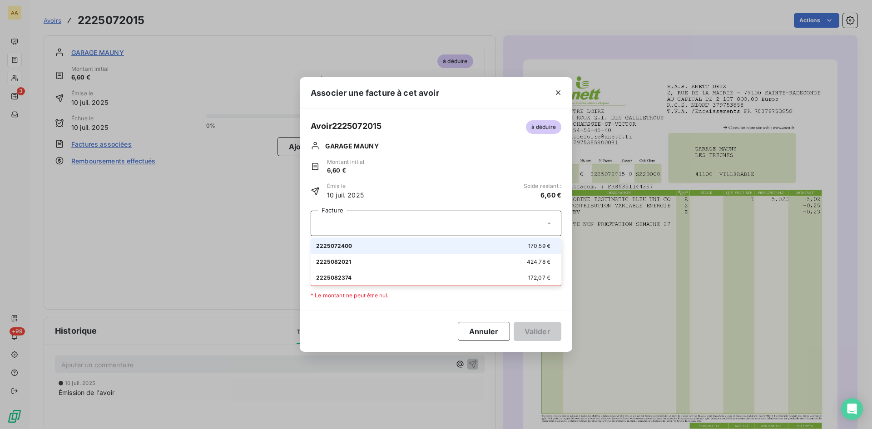
click at [492, 245] on div "2225072400 170,59 €" at bounding box center [436, 246] width 240 height 9
type input "6,60"
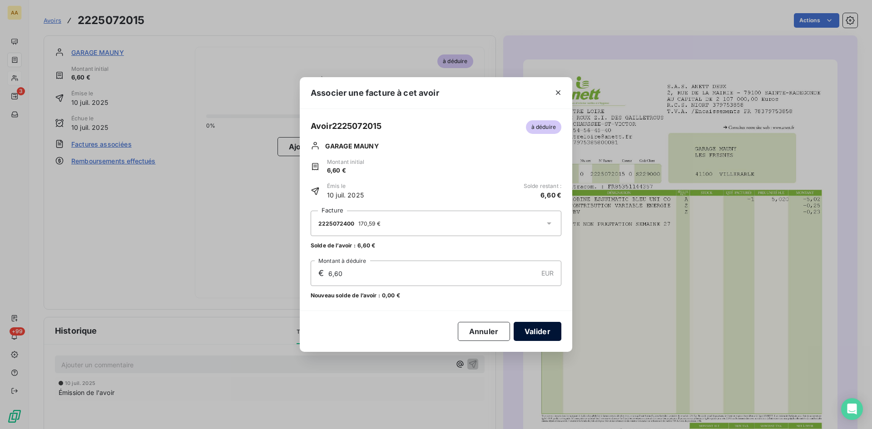
click at [538, 330] on button "Valider" at bounding box center [538, 331] width 48 height 19
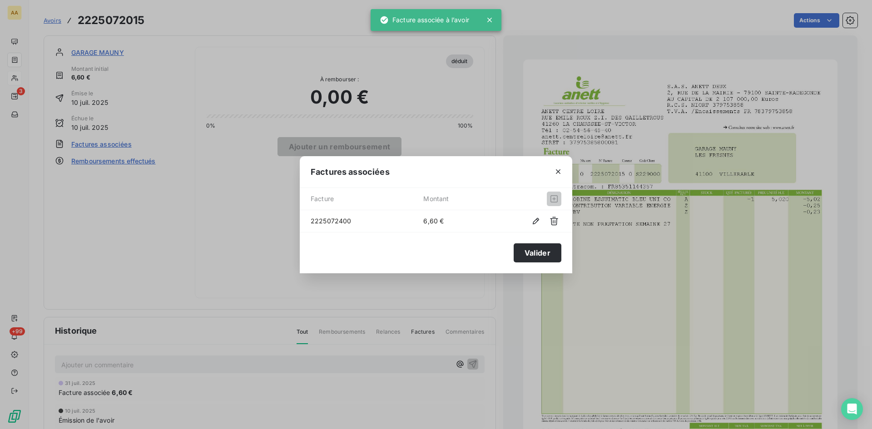
click at [539, 249] on button "Valider" at bounding box center [538, 252] width 48 height 19
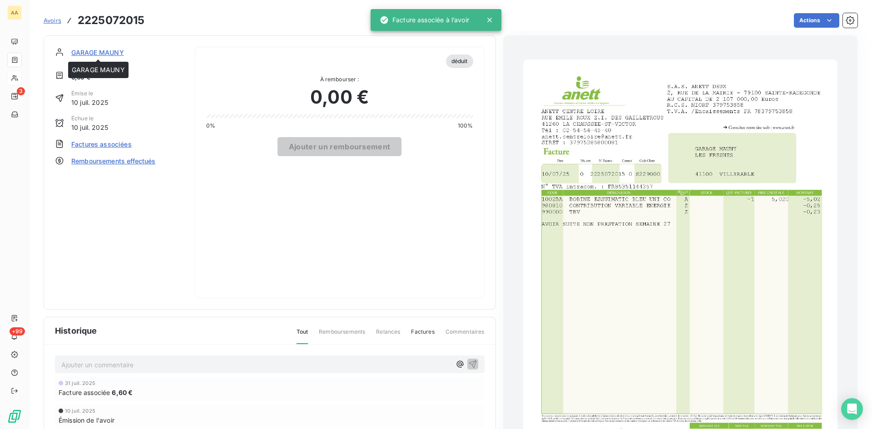
click at [115, 49] on span "GARAGE MAUNY" at bounding box center [97, 53] width 53 height 10
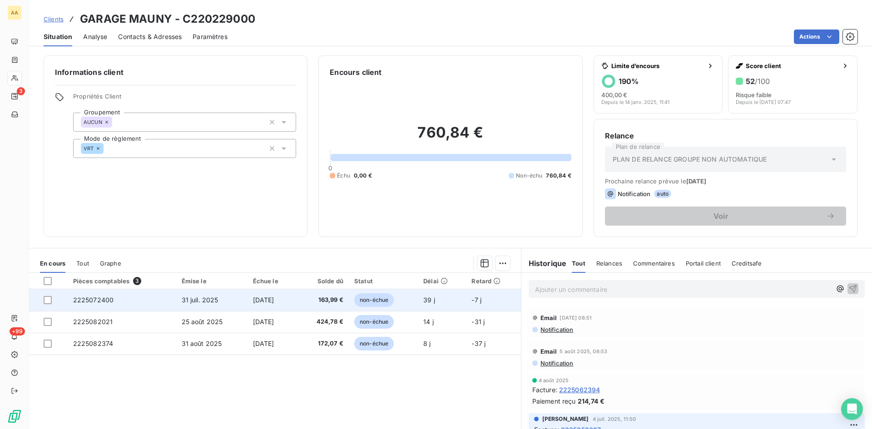
click at [101, 299] on span "2225072400" at bounding box center [93, 300] width 41 height 8
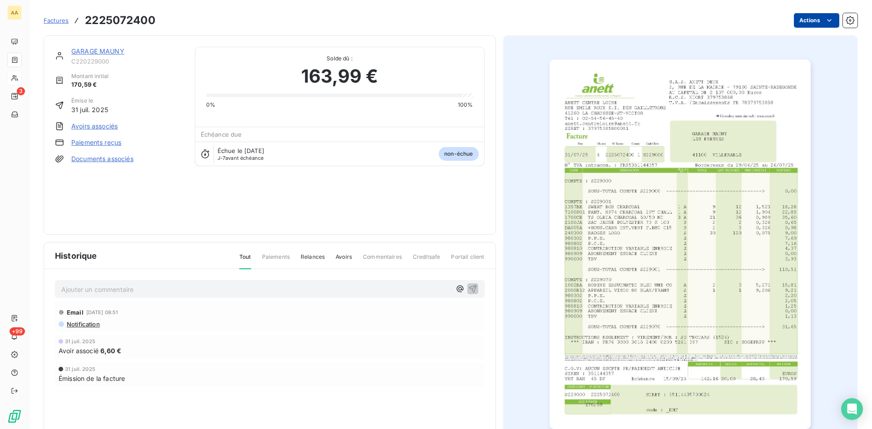
click at [798, 21] on html "AA 3 +99 Factures 2225072400 Actions GARAGE MAUNY C220229000 Montant initial 17…" at bounding box center [436, 214] width 872 height 429
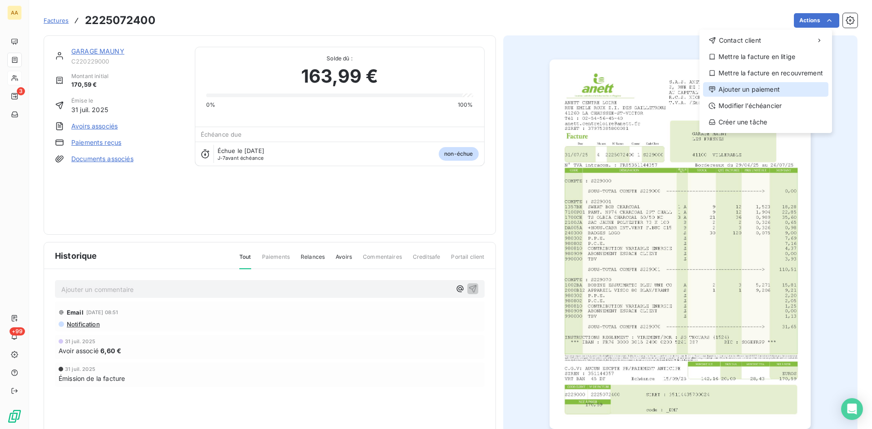
click at [749, 85] on div "Ajouter un paiement" at bounding box center [765, 89] width 125 height 15
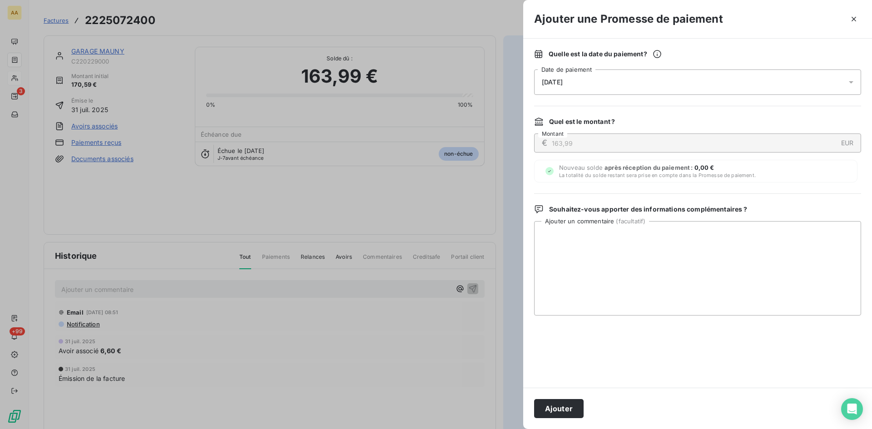
click at [576, 78] on div "09/09/2025" at bounding box center [697, 81] width 327 height 25
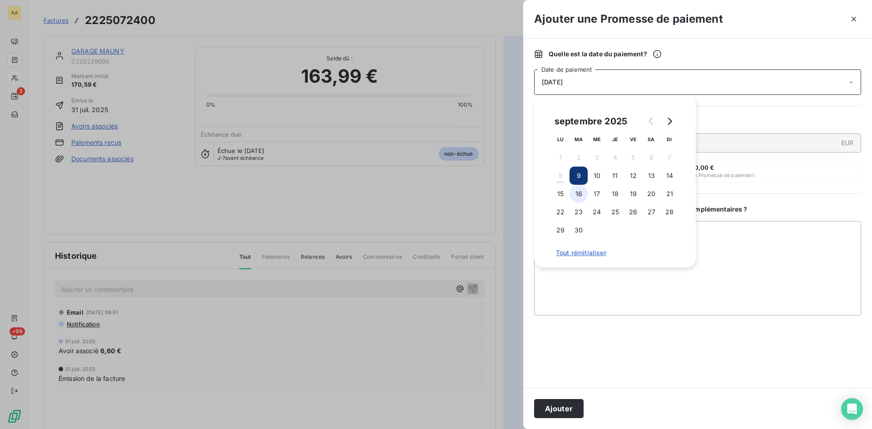
click at [578, 193] on button "16" at bounding box center [578, 194] width 18 height 18
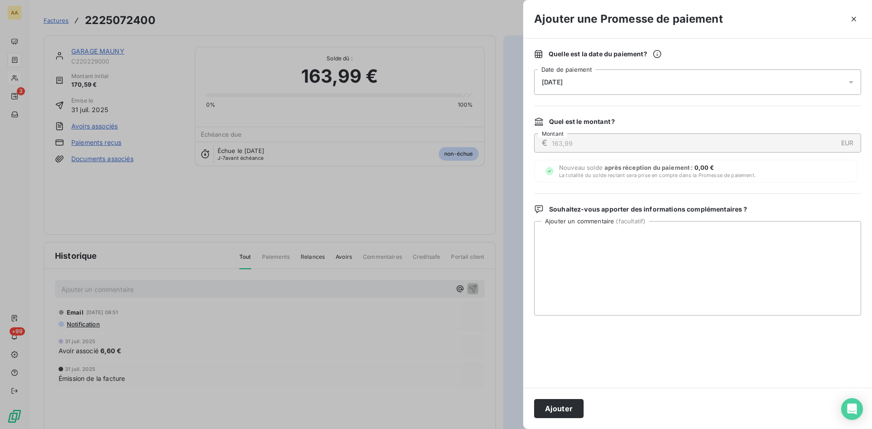
click at [548, 398] on div "Ajouter" at bounding box center [697, 408] width 349 height 41
click at [547, 413] on button "Ajouter" at bounding box center [558, 408] width 49 height 19
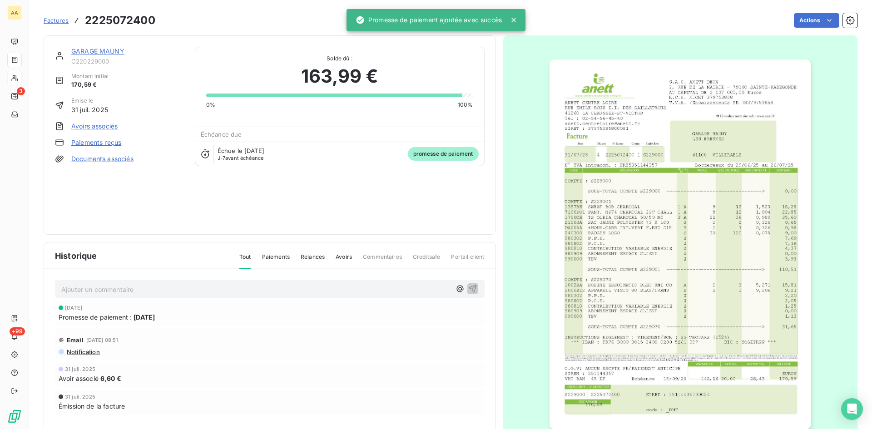
click at [291, 291] on p "Ajouter un commentaire ﻿" at bounding box center [256, 289] width 390 height 11
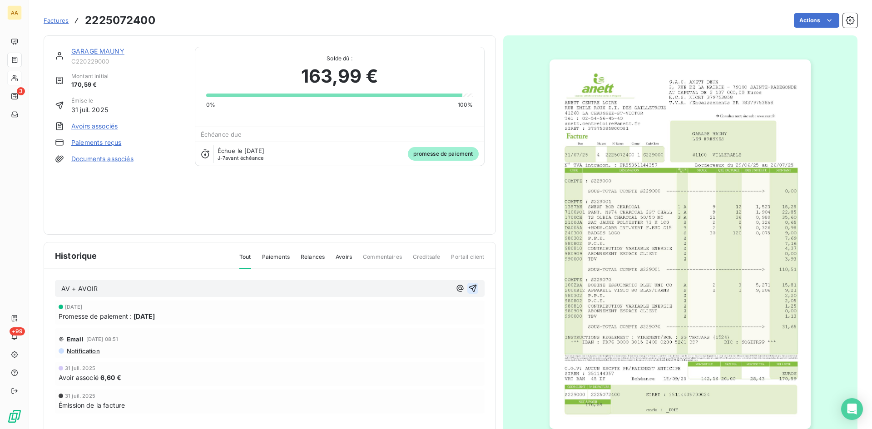
click at [473, 288] on icon "button" at bounding box center [472, 288] width 9 height 9
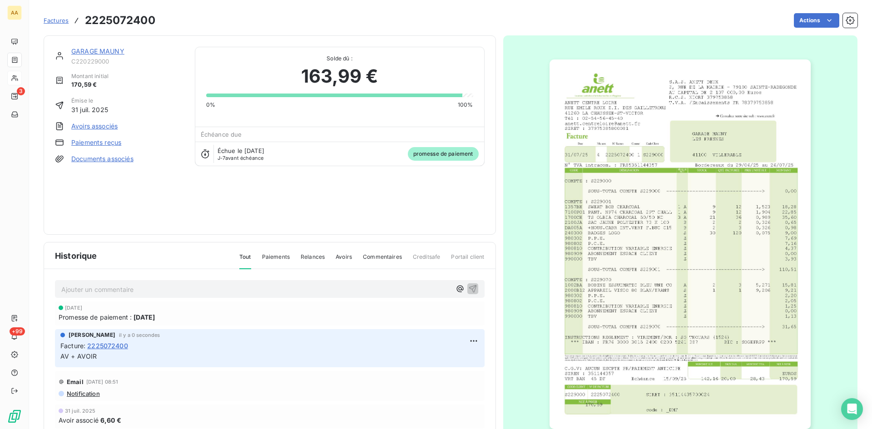
click at [108, 50] on link "GARAGE MAUNY" at bounding box center [97, 51] width 53 height 8
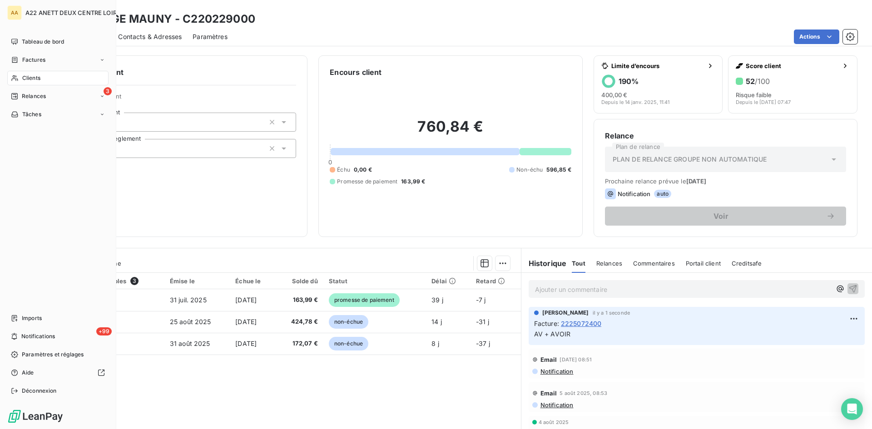
click at [27, 75] on span "Clients" at bounding box center [31, 78] width 18 height 8
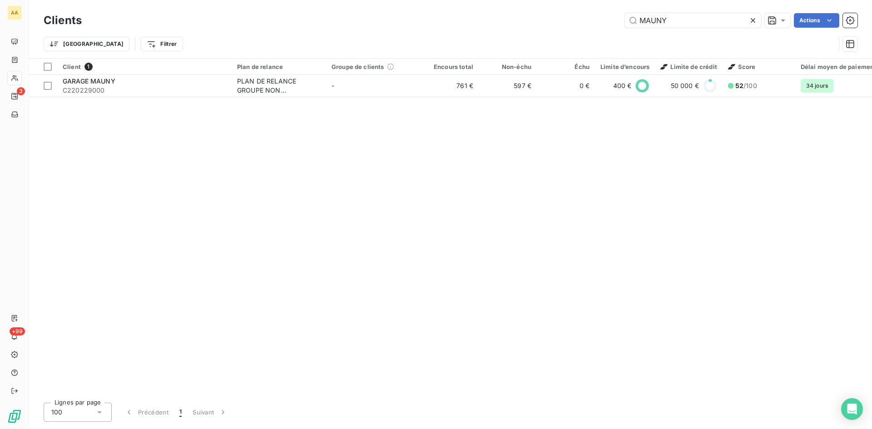
drag, startPoint x: 632, startPoint y: 23, endPoint x: 491, endPoint y: 32, distance: 141.5
click at [491, 31] on div "Clients MAUNY Actions Trier Filtrer" at bounding box center [451, 34] width 814 height 47
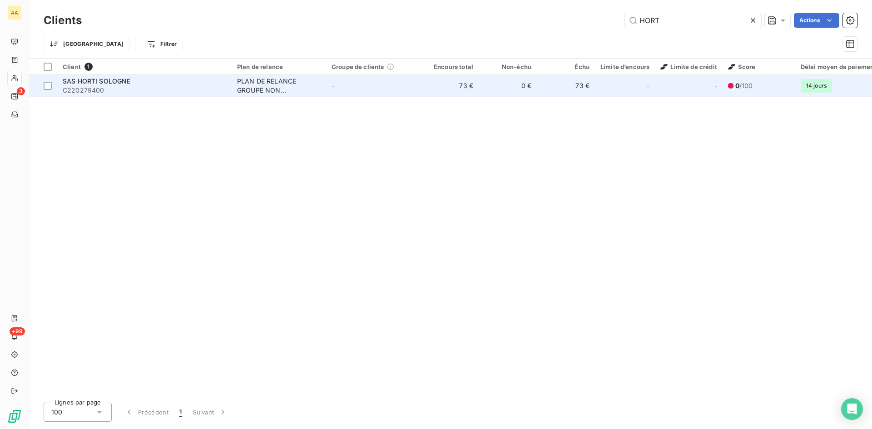
type input "HORT"
click at [278, 86] on div "PLAN DE RELANCE GROUPE NON AUTOMATIQUE" at bounding box center [279, 86] width 84 height 18
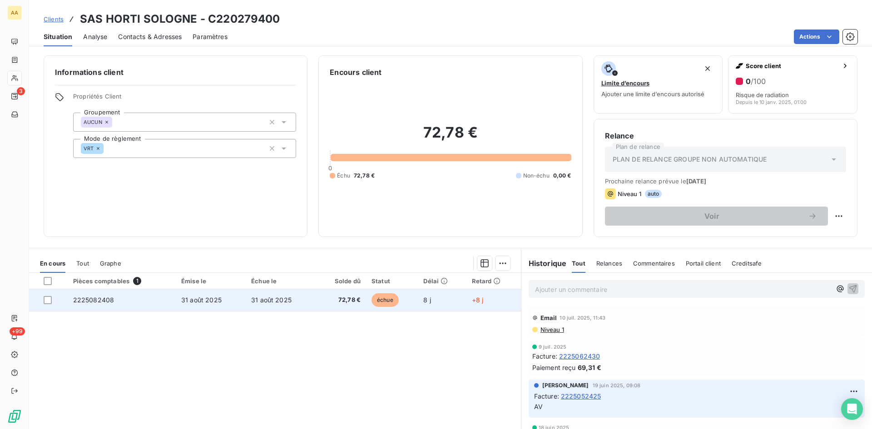
click at [88, 301] on span "2225082408" at bounding box center [93, 300] width 41 height 8
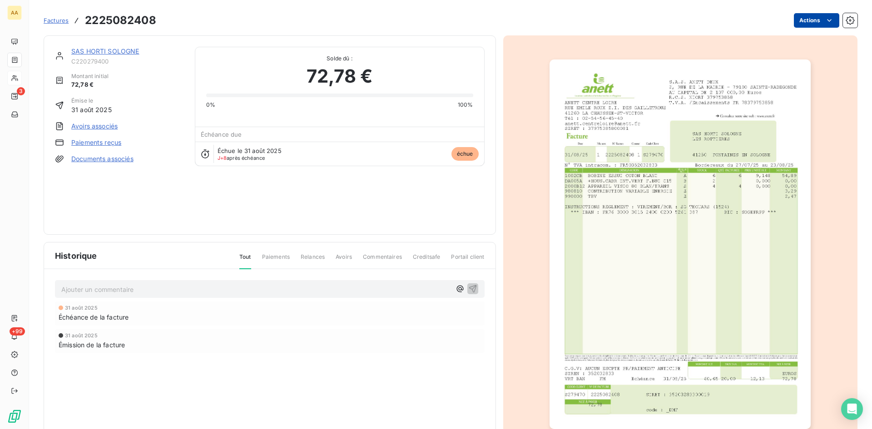
click at [808, 19] on html "AA 3 +99 Factures 2225082408 Actions SAS HORTI SOLOGNE C220279400 Montant initi…" at bounding box center [436, 214] width 872 height 429
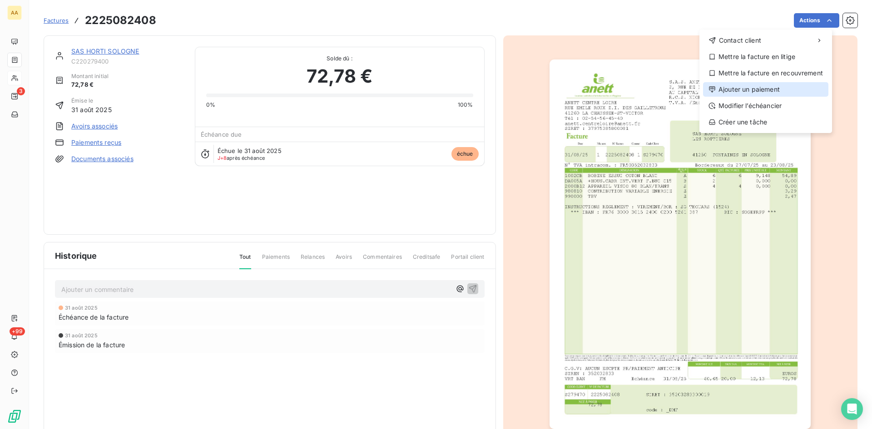
click at [756, 88] on div "Ajouter un paiement" at bounding box center [765, 89] width 125 height 15
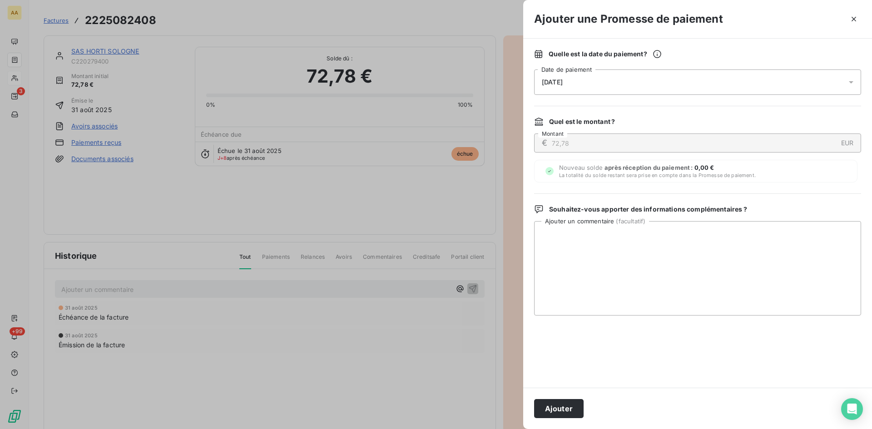
click at [643, 79] on div "09/09/2025" at bounding box center [697, 81] width 327 height 25
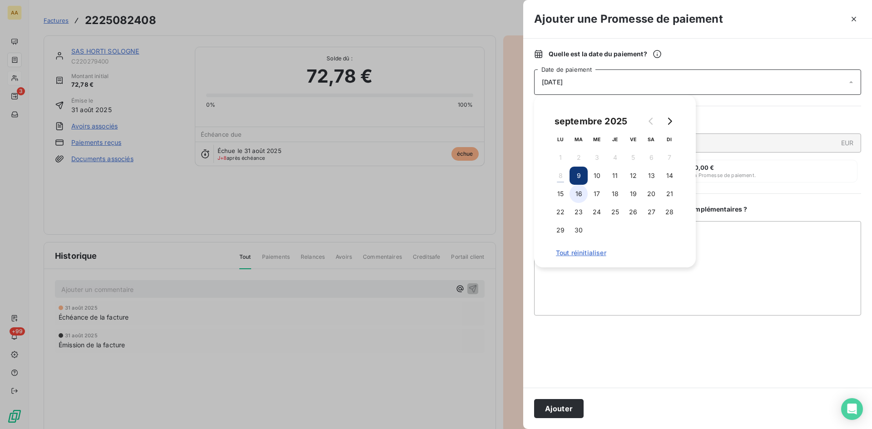
click at [576, 196] on button "16" at bounding box center [578, 194] width 18 height 18
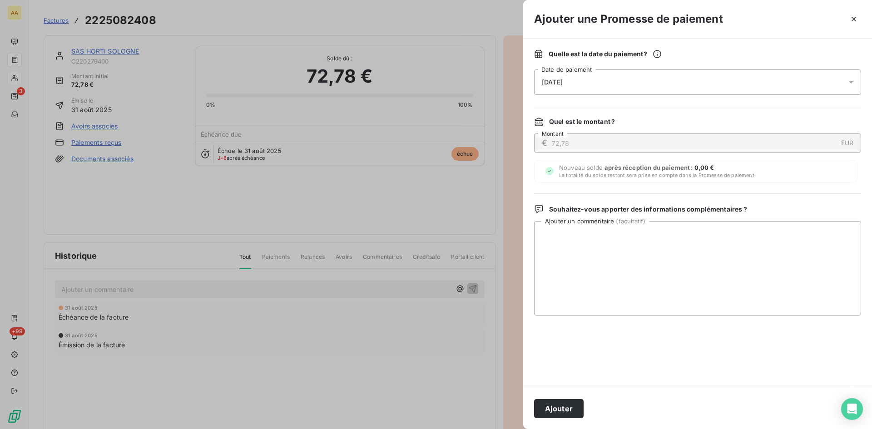
drag, startPoint x: 561, startPoint y: 411, endPoint x: 371, endPoint y: 361, distance: 196.5
click at [559, 410] on button "Ajouter" at bounding box center [558, 408] width 49 height 19
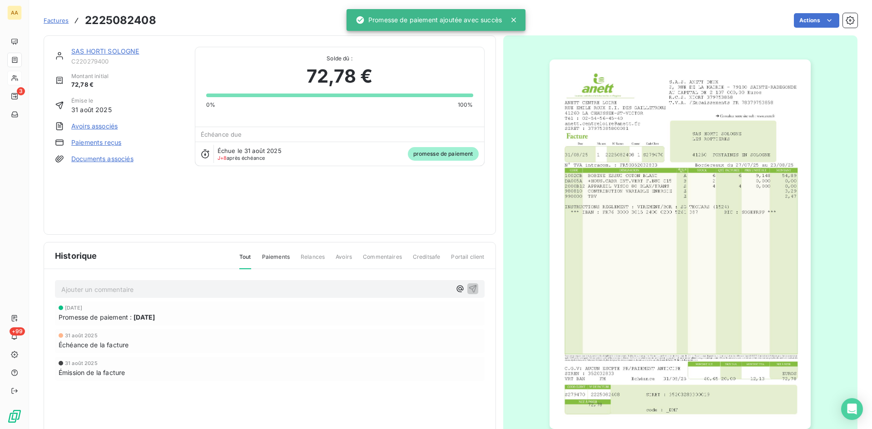
click at [273, 296] on div "Ajouter un commentaire ﻿" at bounding box center [270, 289] width 430 height 18
click at [266, 292] on p "Ajouter un commentaire ﻿" at bounding box center [256, 289] width 390 height 11
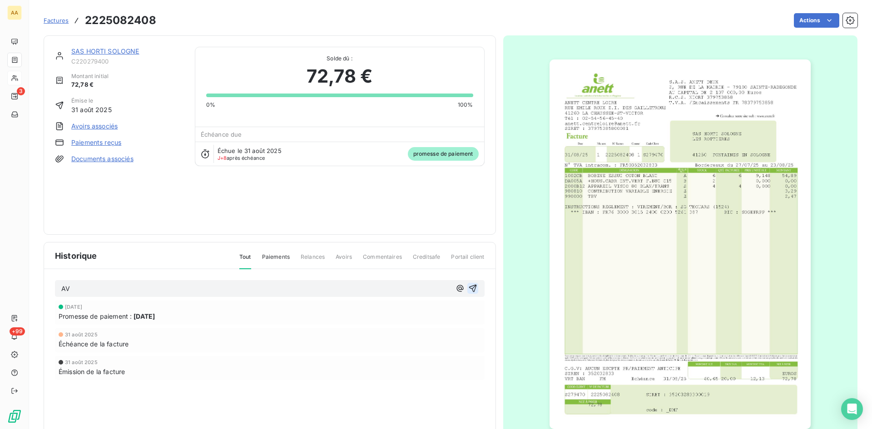
click at [469, 288] on icon "button" at bounding box center [472, 288] width 9 height 9
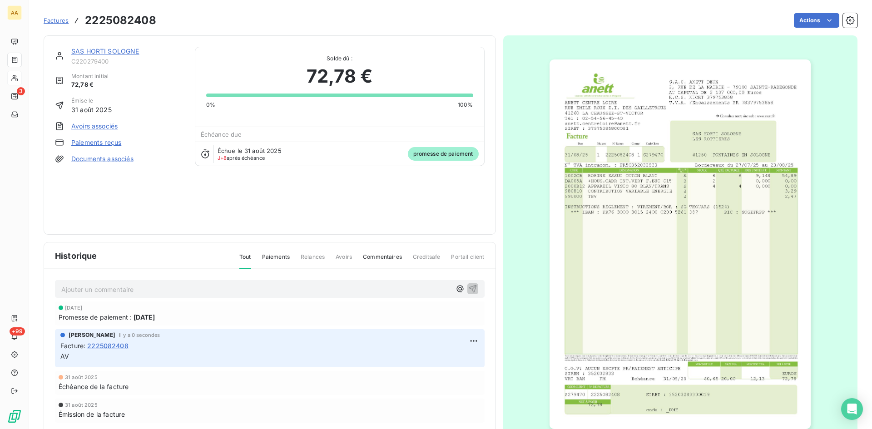
click at [126, 49] on link "SAS HORTI SOLOGNE" at bounding box center [105, 51] width 68 height 8
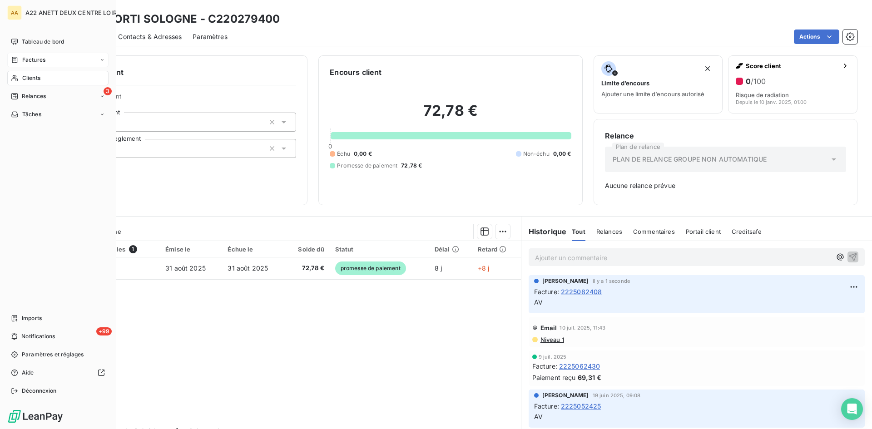
click at [30, 57] on span "Factures" at bounding box center [33, 60] width 23 height 8
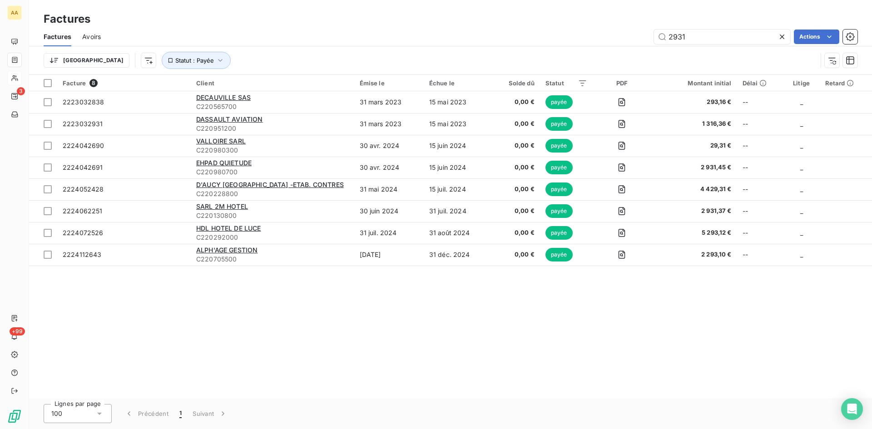
drag, startPoint x: 690, startPoint y: 38, endPoint x: 593, endPoint y: 37, distance: 97.2
click at [593, 37] on div "2931 Actions" at bounding box center [485, 37] width 746 height 15
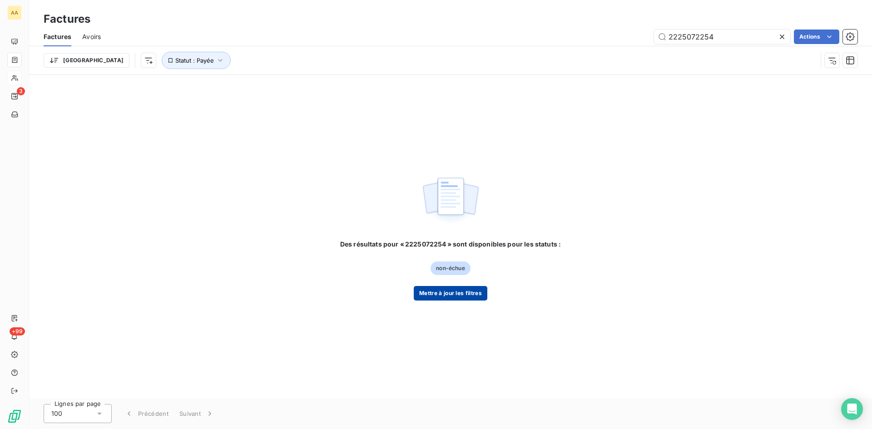
type input "2225072254"
click at [447, 294] on button "Mettre à jour les filtres" at bounding box center [451, 293] width 74 height 15
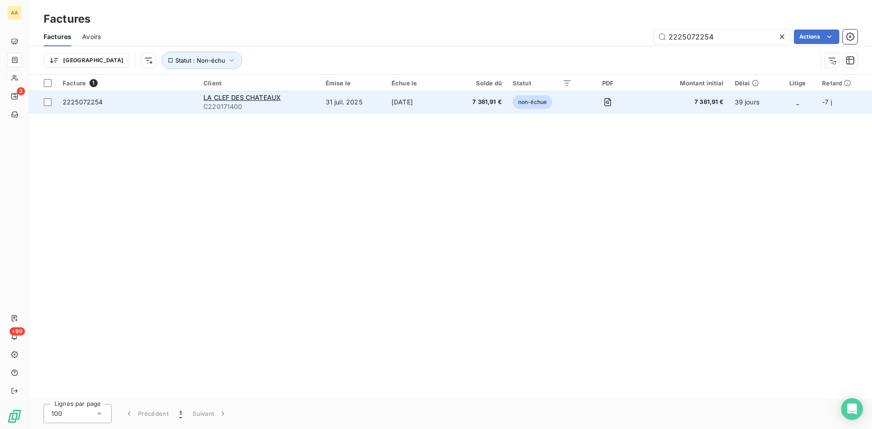
click at [237, 92] on td "LA CLEF DES CHATEAUX C220171400" at bounding box center [259, 102] width 122 height 22
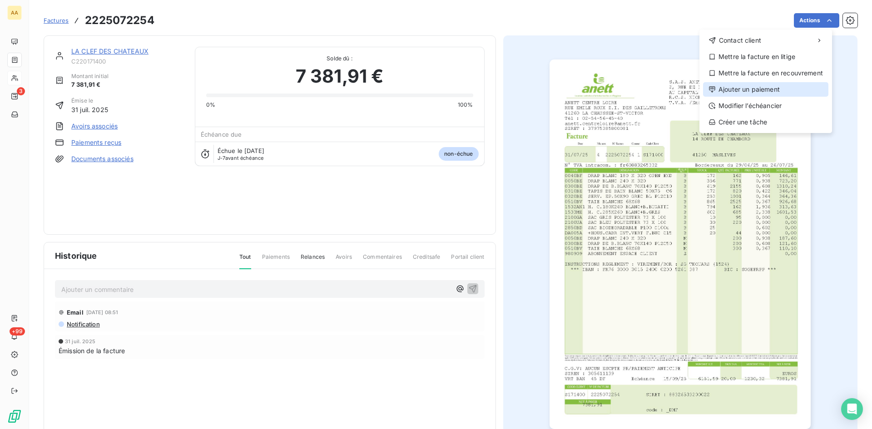
click at [740, 88] on div "Ajouter un paiement" at bounding box center [765, 89] width 125 height 15
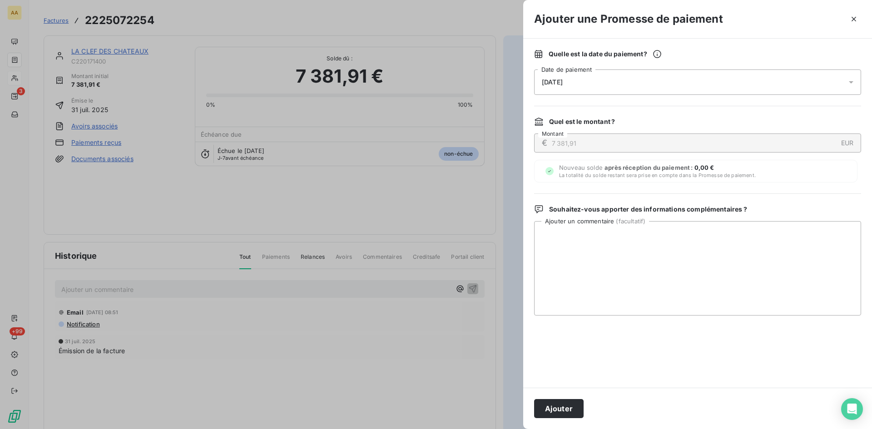
click at [631, 80] on div "09/09/2025" at bounding box center [697, 81] width 327 height 25
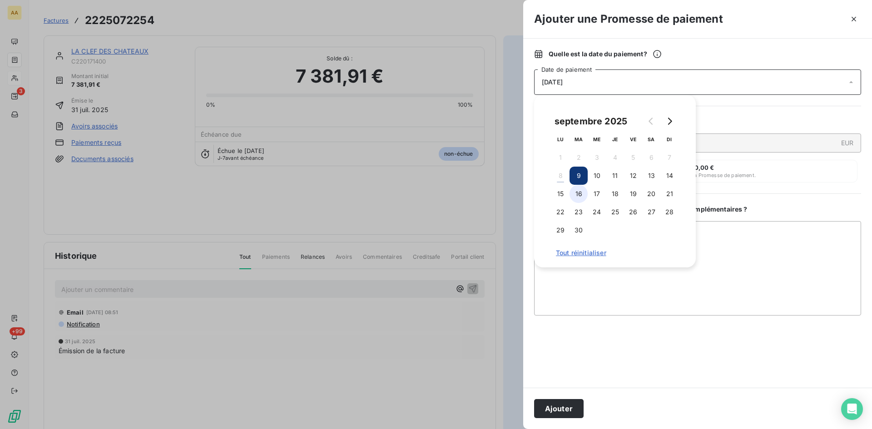
drag, startPoint x: 581, startPoint y: 193, endPoint x: 578, endPoint y: 199, distance: 6.3
click at [581, 193] on button "16" at bounding box center [578, 194] width 18 height 18
click at [566, 405] on button "Ajouter" at bounding box center [558, 408] width 49 height 19
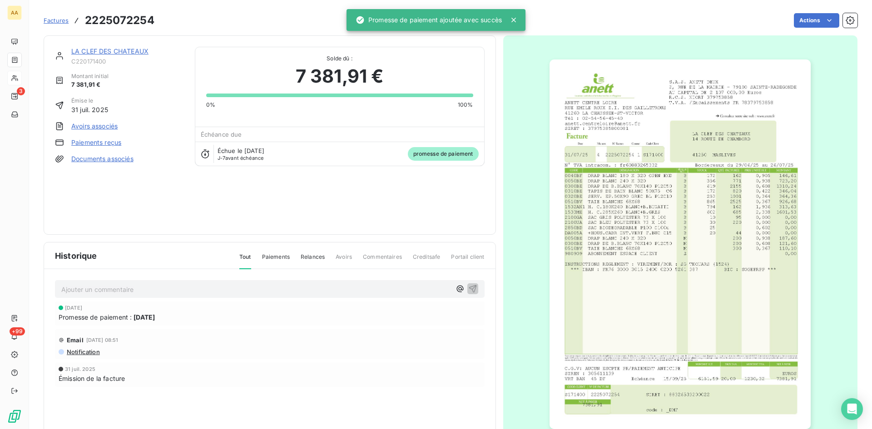
click at [168, 287] on p "Ajouter un commentaire ﻿" at bounding box center [256, 289] width 390 height 11
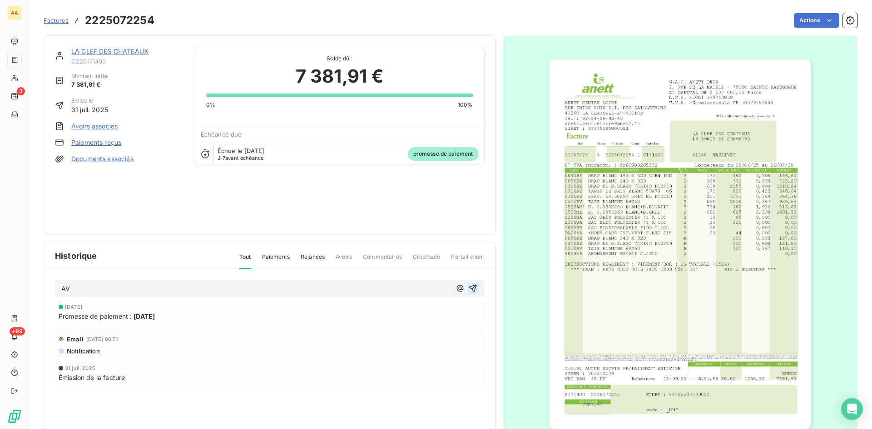
click at [468, 287] on icon "button" at bounding box center [472, 288] width 9 height 9
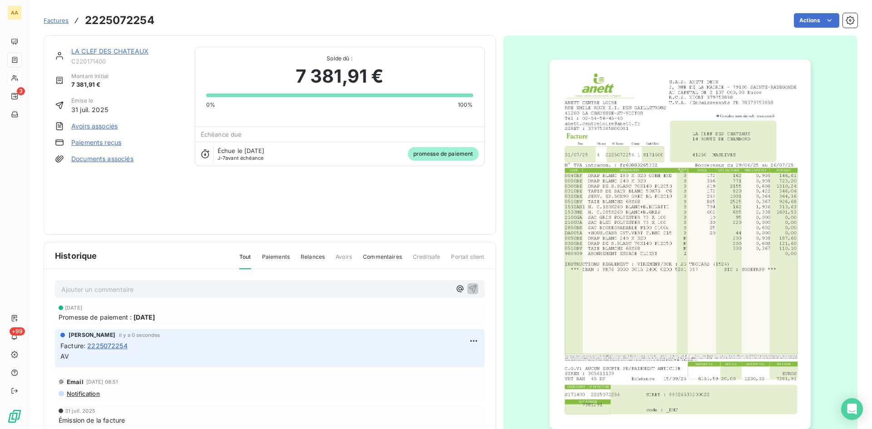
click at [122, 53] on link "LA CLEF DES CHATEAUX" at bounding box center [109, 51] width 77 height 8
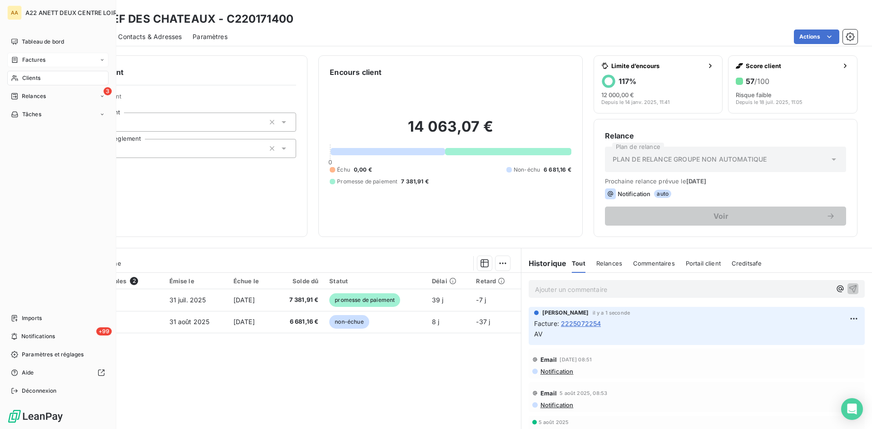
click at [28, 78] on span "Clients" at bounding box center [31, 78] width 18 height 8
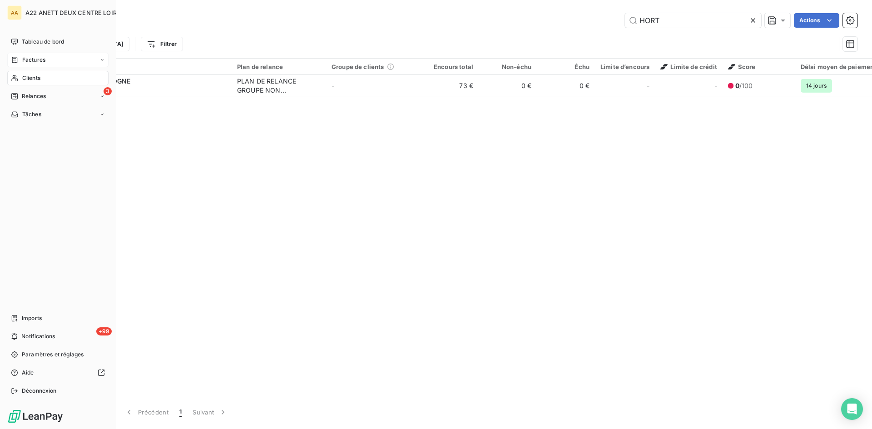
click at [33, 57] on span "Factures" at bounding box center [33, 60] width 23 height 8
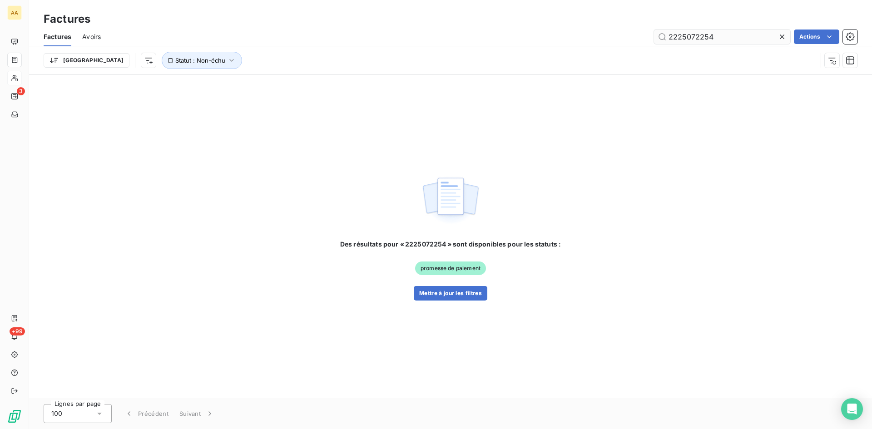
drag, startPoint x: 729, startPoint y: 31, endPoint x: 690, endPoint y: 30, distance: 39.5
click at [690, 30] on input "2225072254" at bounding box center [722, 37] width 136 height 15
type input "2225062214"
click at [442, 293] on button "Mettre à jour les filtres" at bounding box center [451, 293] width 74 height 15
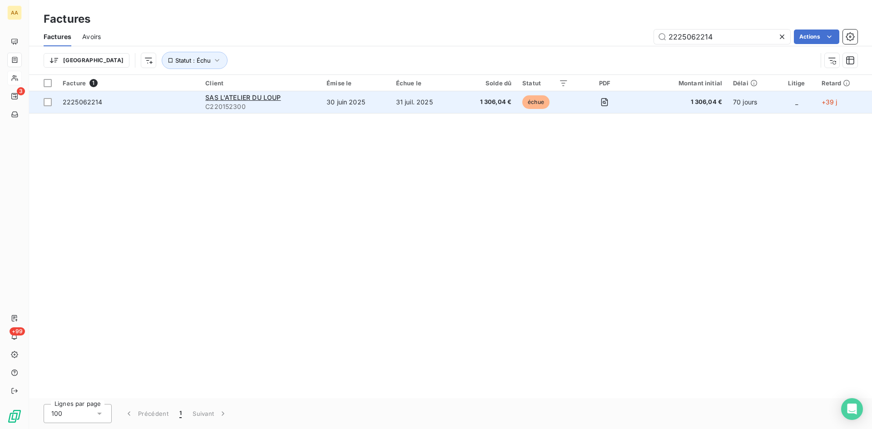
click at [232, 102] on span "C220152300" at bounding box center [260, 106] width 110 height 9
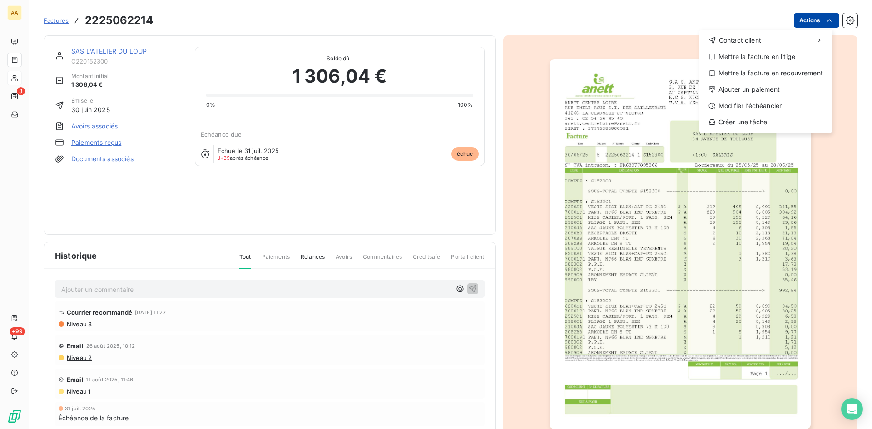
click at [807, 15] on html "AA 3 +99 Factures 2225062214 Actions Contact client Mettre la facture en litige…" at bounding box center [436, 214] width 872 height 429
click at [762, 89] on div "Ajouter un paiement" at bounding box center [765, 89] width 125 height 15
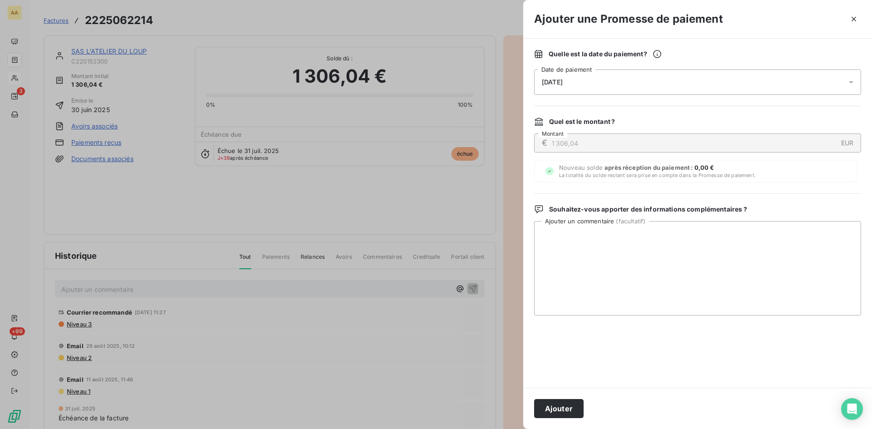
click at [598, 83] on div "09/09/2025" at bounding box center [697, 81] width 327 height 25
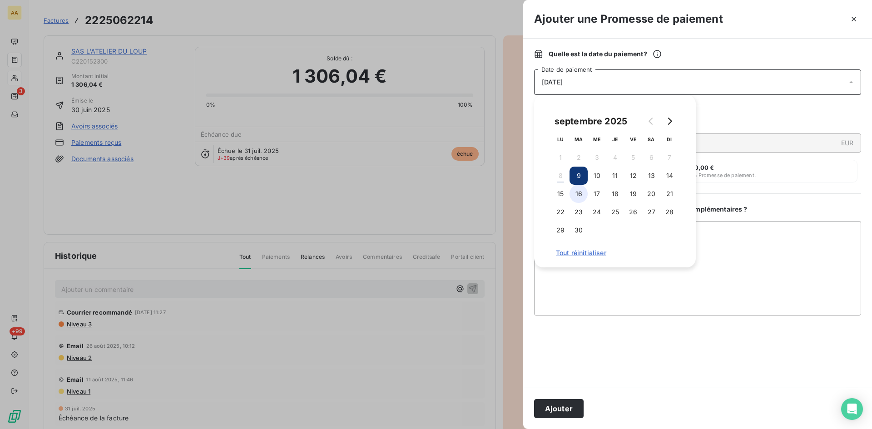
click at [581, 193] on button "16" at bounding box center [578, 194] width 18 height 18
click at [559, 419] on div "Ajouter" at bounding box center [697, 408] width 349 height 41
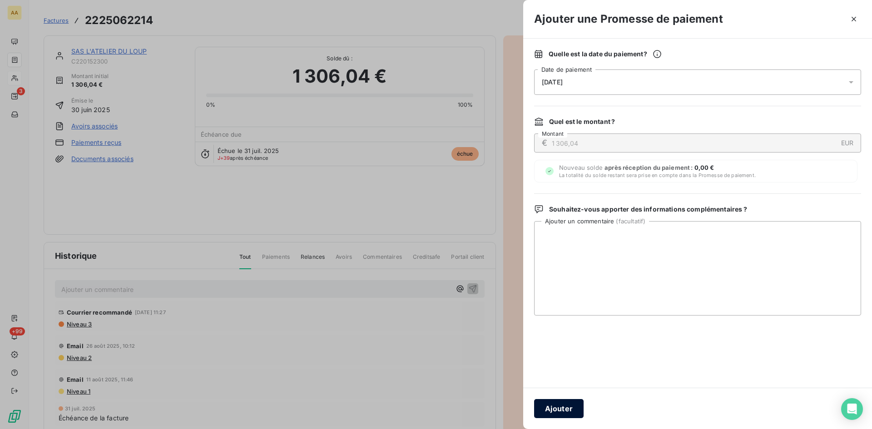
click at [554, 408] on button "Ajouter" at bounding box center [558, 408] width 49 height 19
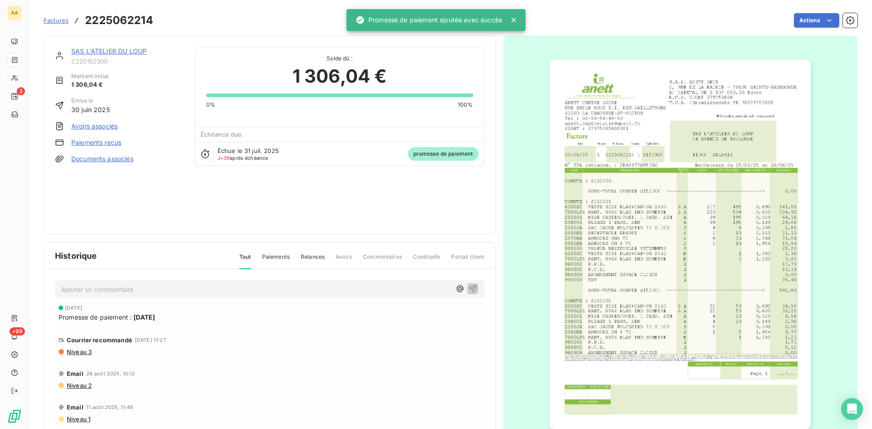
click at [245, 293] on p "Ajouter un commentaire ﻿" at bounding box center [256, 289] width 390 height 11
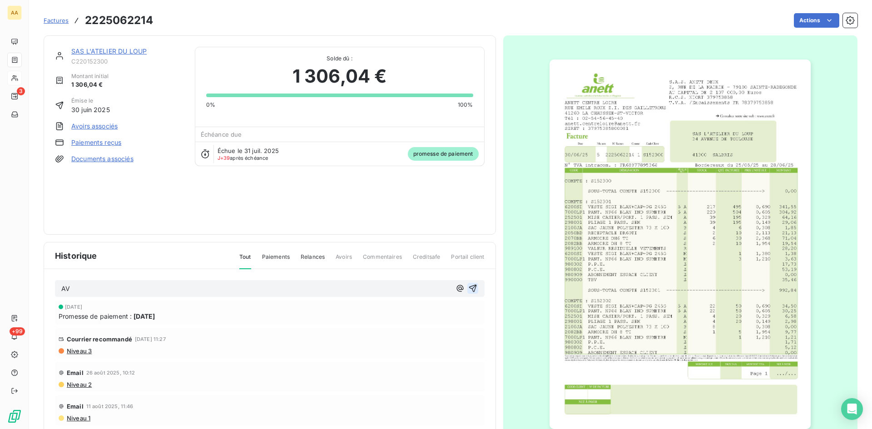
click at [468, 289] on icon "button" at bounding box center [472, 288] width 9 height 9
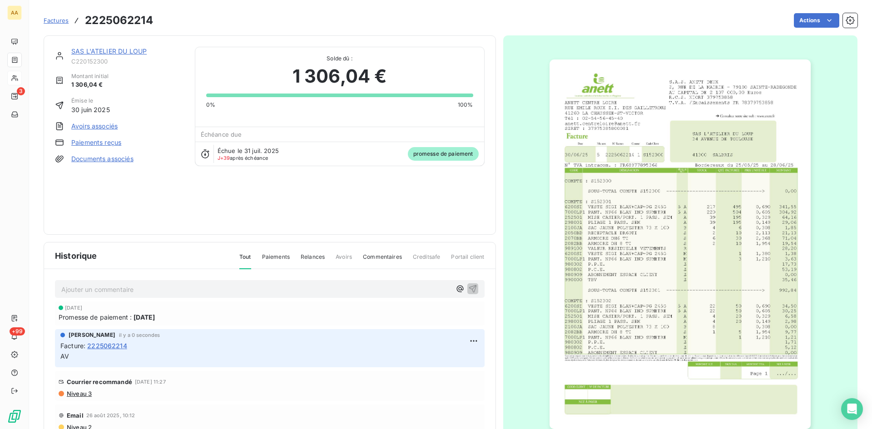
click at [121, 49] on link "SAS L'ATELIER DU LOUP" at bounding box center [108, 51] width 75 height 8
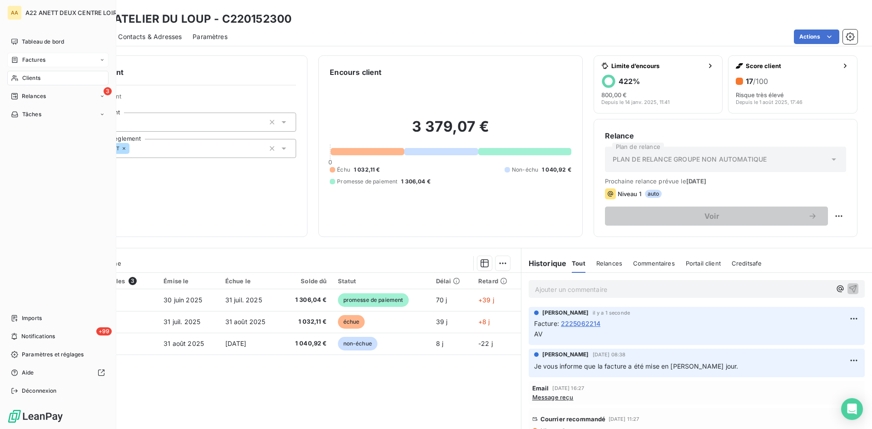
click at [22, 76] on span "Clients" at bounding box center [31, 78] width 18 height 8
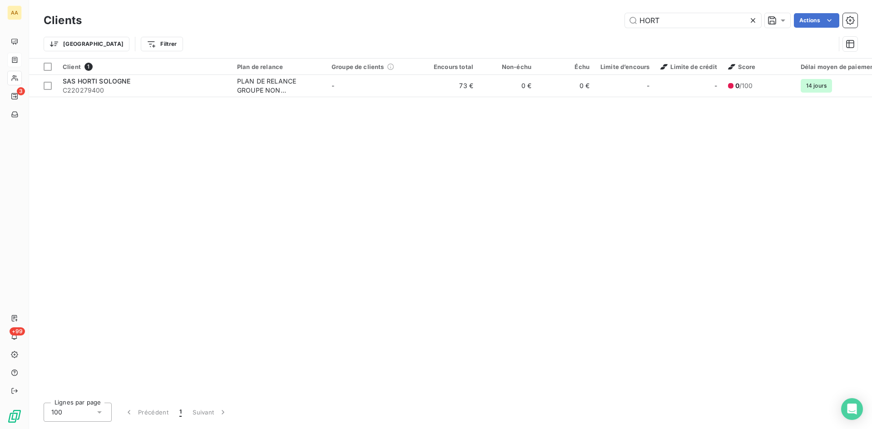
drag, startPoint x: 666, startPoint y: 25, endPoint x: 561, endPoint y: 18, distance: 105.6
click at [561, 18] on div "HORT Actions" at bounding box center [475, 20] width 765 height 15
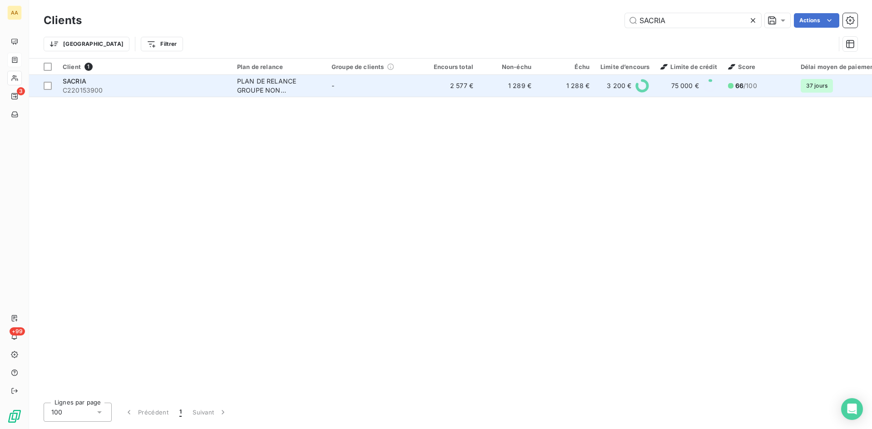
type input "SACRIA"
click at [280, 87] on div "PLAN DE RELANCE GROUPE NON AUTOMATIQUE" at bounding box center [279, 86] width 84 height 18
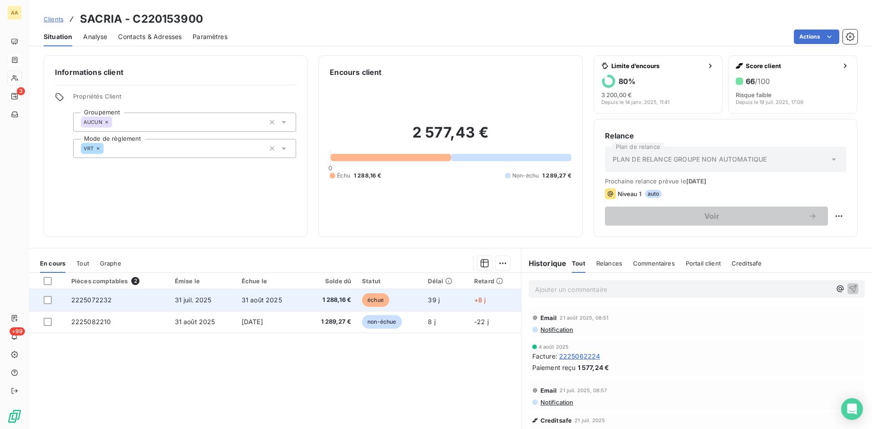
click at [109, 299] on span "2225072232" at bounding box center [91, 300] width 41 height 8
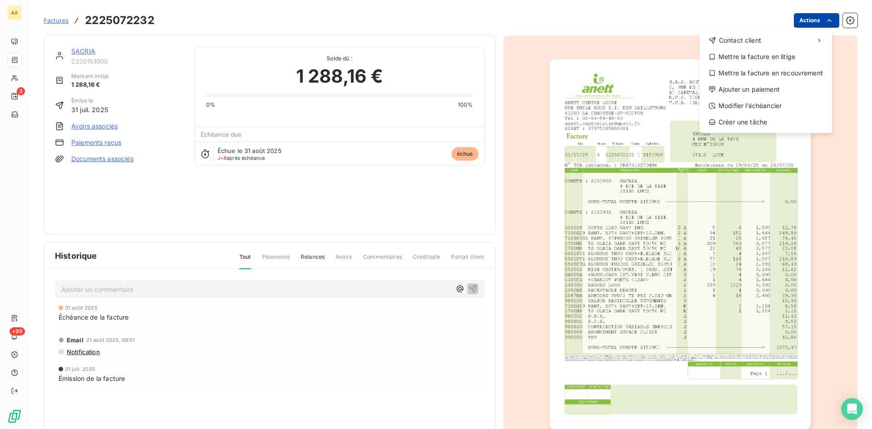
click at [805, 16] on html "AA 3 +99 Factures 2225072232 Actions Contact client Mettre la facture en litige…" at bounding box center [436, 214] width 872 height 429
click at [747, 88] on div "Ajouter un paiement" at bounding box center [765, 89] width 125 height 15
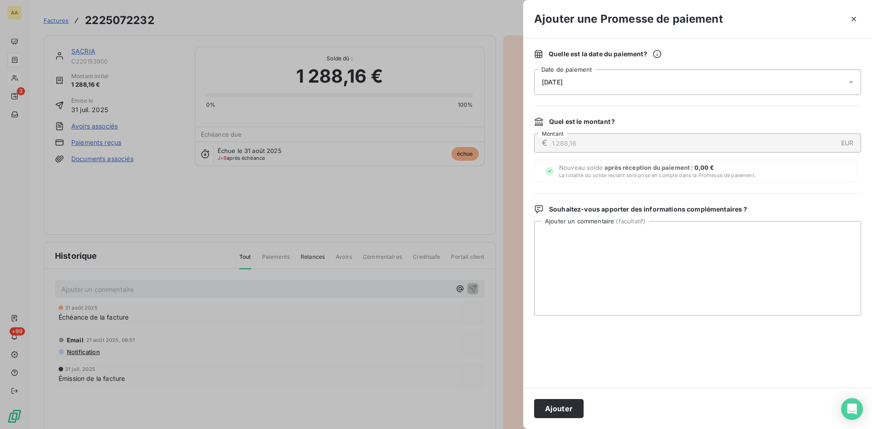
click at [661, 84] on div "09/09/2025" at bounding box center [697, 81] width 327 height 25
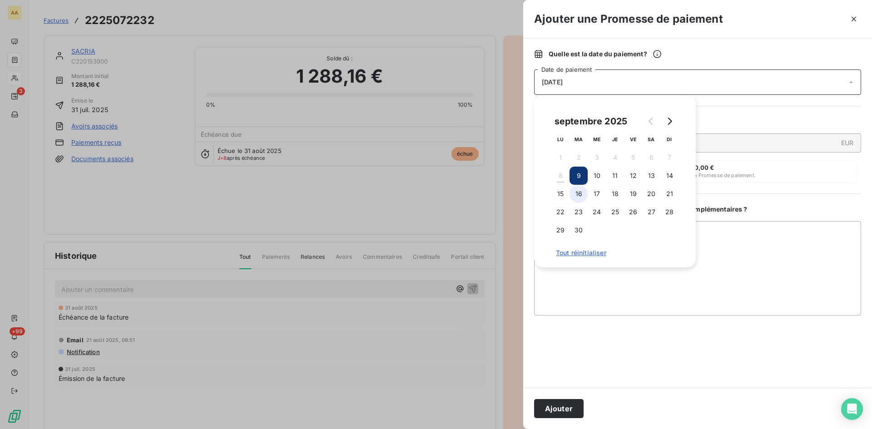
click at [579, 195] on button "16" at bounding box center [578, 194] width 18 height 18
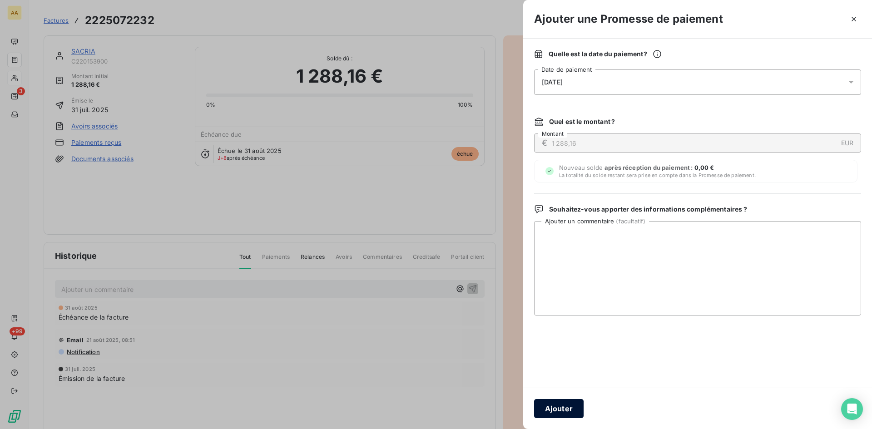
click at [564, 409] on button "Ajouter" at bounding box center [558, 408] width 49 height 19
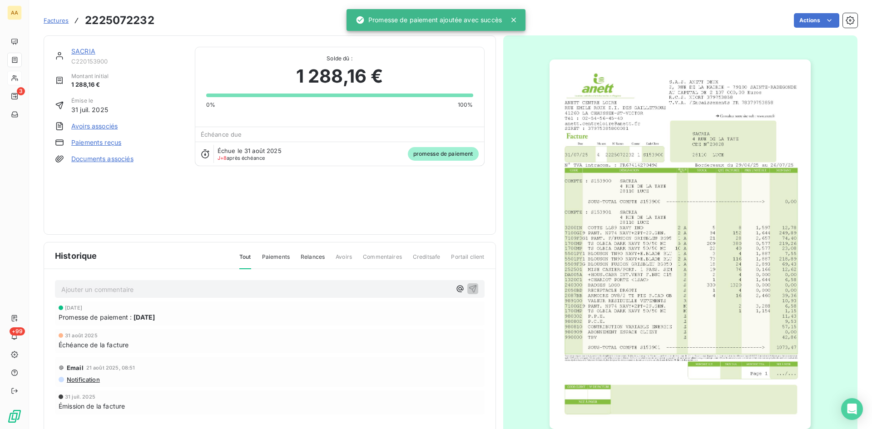
click at [350, 286] on p "Ajouter un commentaire ﻿" at bounding box center [256, 289] width 390 height 11
click at [469, 286] on icon "button" at bounding box center [473, 289] width 8 height 8
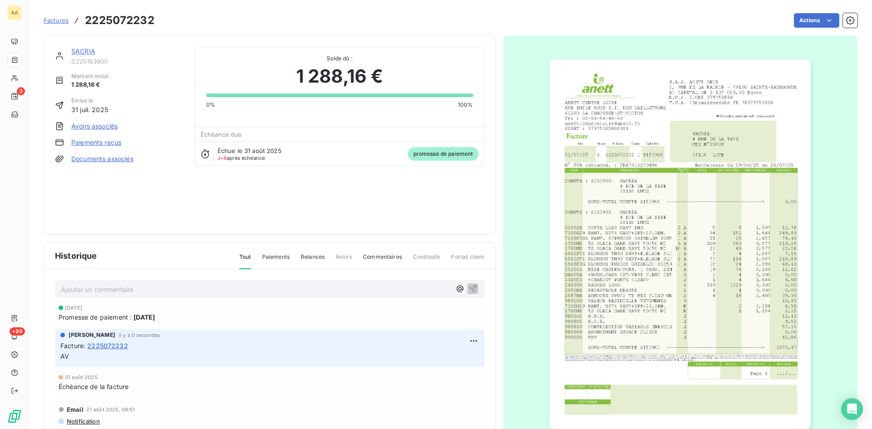
click at [82, 49] on link "SACRIA" at bounding box center [83, 51] width 24 height 8
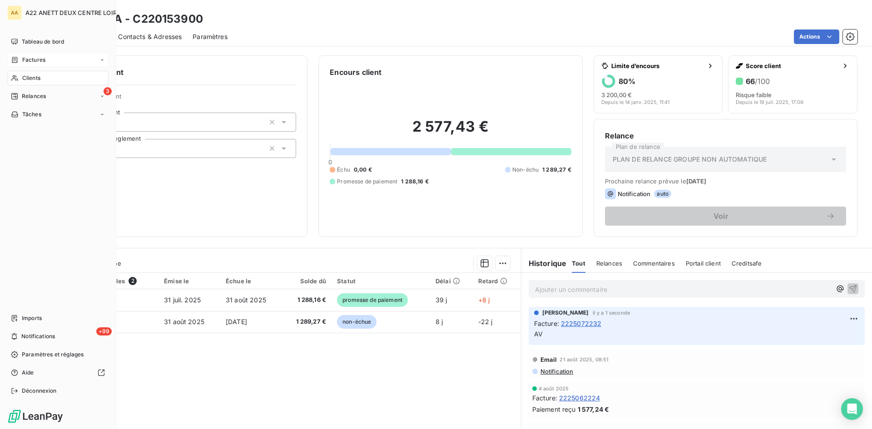
click at [22, 79] on span "Clients" at bounding box center [31, 78] width 18 height 8
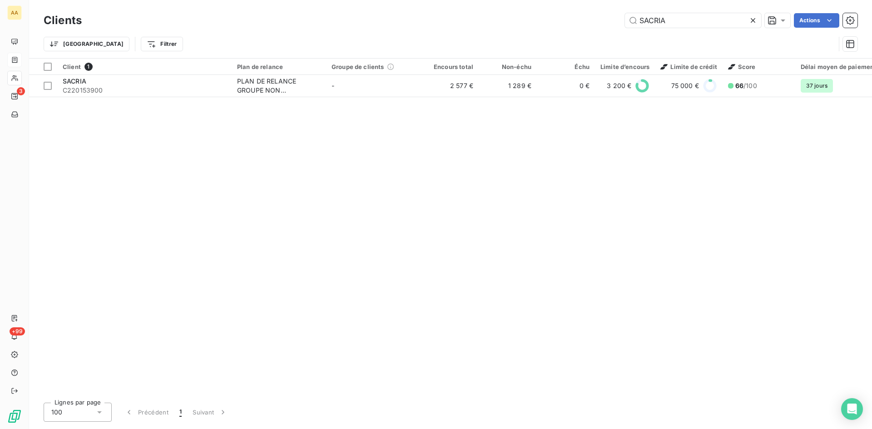
drag, startPoint x: 672, startPoint y: 19, endPoint x: 534, endPoint y: 33, distance: 139.7
click at [534, 33] on div "Clients SACRIA Actions Trier Filtrer" at bounding box center [451, 34] width 814 height 47
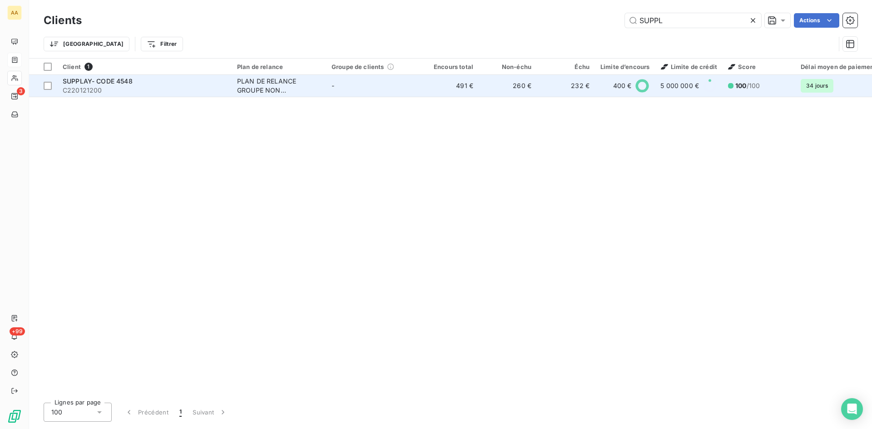
type input "SUPPL"
click at [267, 89] on div "PLAN DE RELANCE GROUPE NON AUTOMATIQUE" at bounding box center [279, 86] width 84 height 18
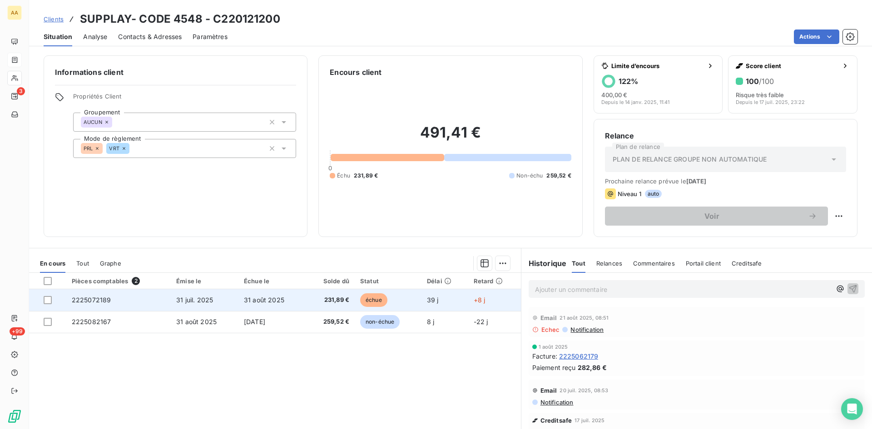
click at [106, 296] on span "2225072189" at bounding box center [92, 300] width 40 height 8
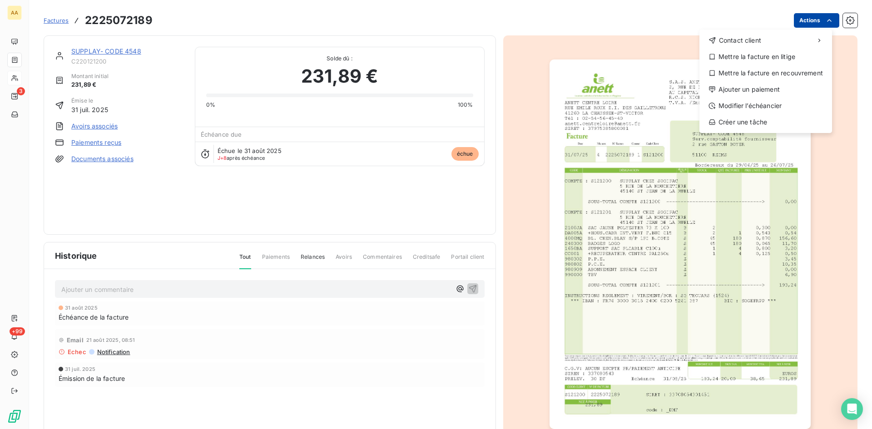
click at [806, 20] on html "AA 3 +99 Factures 2225072189 Actions Contact client Mettre la facture en litige…" at bounding box center [436, 214] width 872 height 429
click at [730, 90] on div "Ajouter un paiement" at bounding box center [765, 89] width 125 height 15
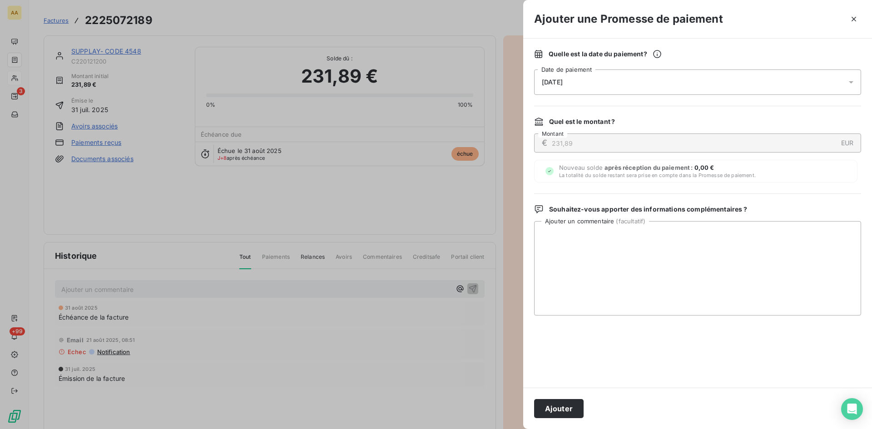
click at [586, 90] on div "09/09/2025" at bounding box center [697, 81] width 327 height 25
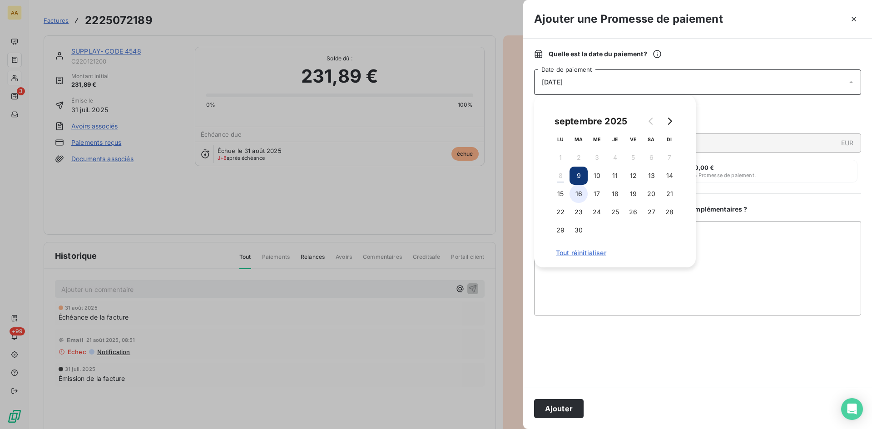
click at [582, 195] on button "16" at bounding box center [578, 194] width 18 height 18
drag, startPoint x: 576, startPoint y: 405, endPoint x: 444, endPoint y: 343, distance: 146.5
click at [574, 404] on button "Ajouter" at bounding box center [558, 408] width 49 height 19
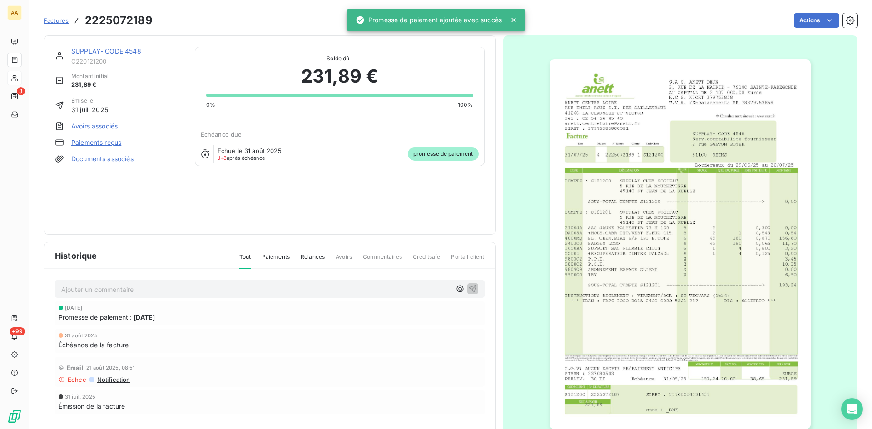
click at [385, 290] on p "Ajouter un commentaire ﻿" at bounding box center [256, 289] width 390 height 11
click at [467, 293] on button "button" at bounding box center [472, 288] width 11 height 11
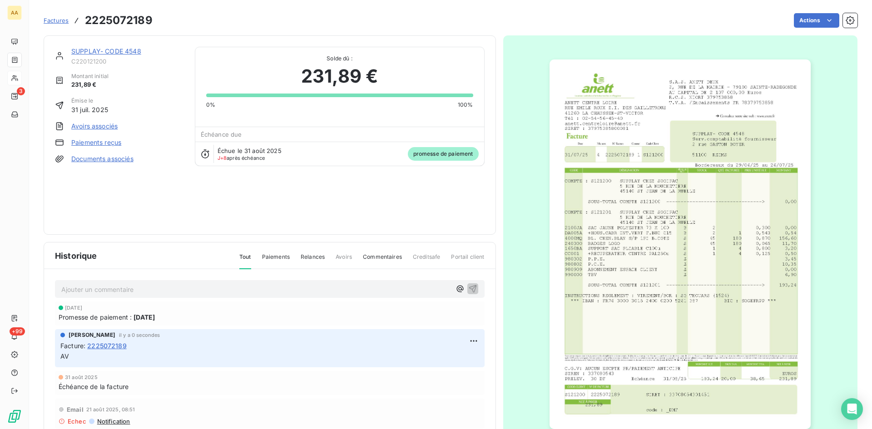
click at [104, 49] on link "SUPPLAY- CODE 4548" at bounding box center [106, 51] width 70 height 8
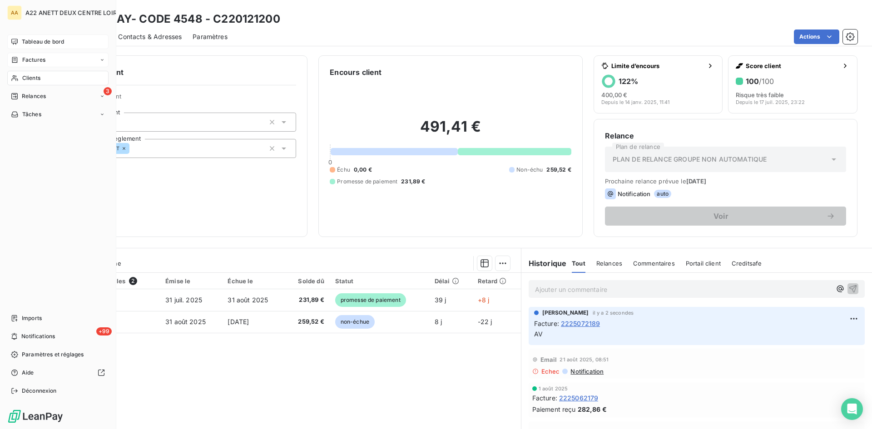
drag, startPoint x: 25, startPoint y: 59, endPoint x: 56, endPoint y: 47, distance: 33.3
click at [25, 59] on span "Factures" at bounding box center [33, 60] width 23 height 8
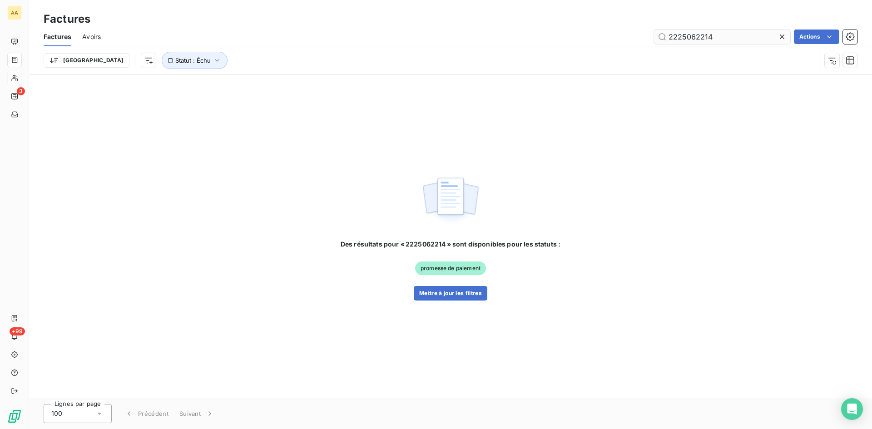
drag, startPoint x: 706, startPoint y: 38, endPoint x: 690, endPoint y: 36, distance: 16.0
click at [690, 36] on input "2225062214" at bounding box center [722, 37] width 136 height 15
type input "2225052450"
click at [449, 293] on button "Mettre à jour les filtres" at bounding box center [451, 293] width 74 height 15
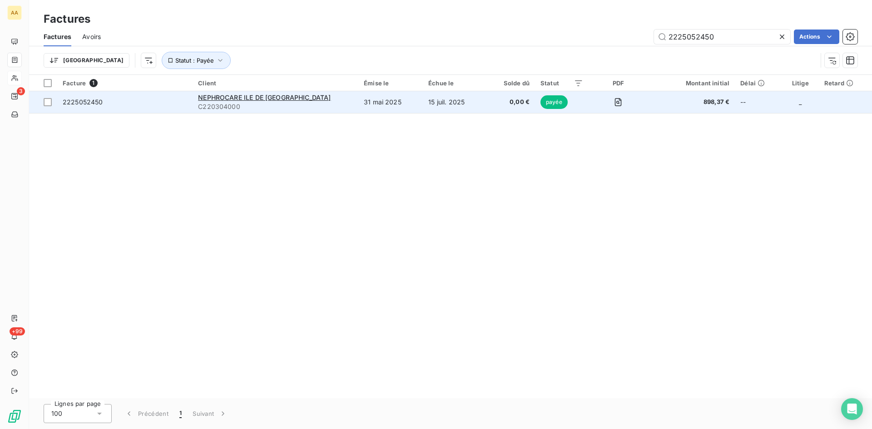
click at [231, 103] on span "C220304000" at bounding box center [275, 106] width 155 height 9
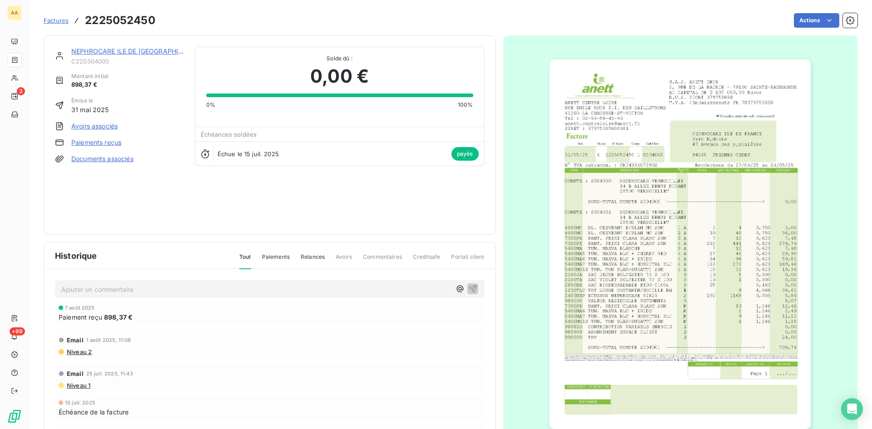
click at [131, 49] on link "NEPHROCARE ILE DE [GEOGRAPHIC_DATA]" at bounding box center [137, 51] width 133 height 8
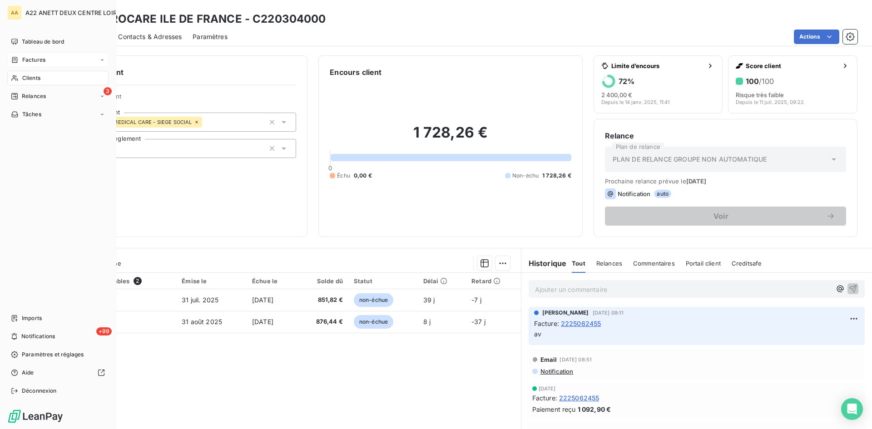
drag, startPoint x: 25, startPoint y: 76, endPoint x: 35, endPoint y: 72, distance: 10.4
click at [26, 78] on span "Clients" at bounding box center [31, 78] width 18 height 8
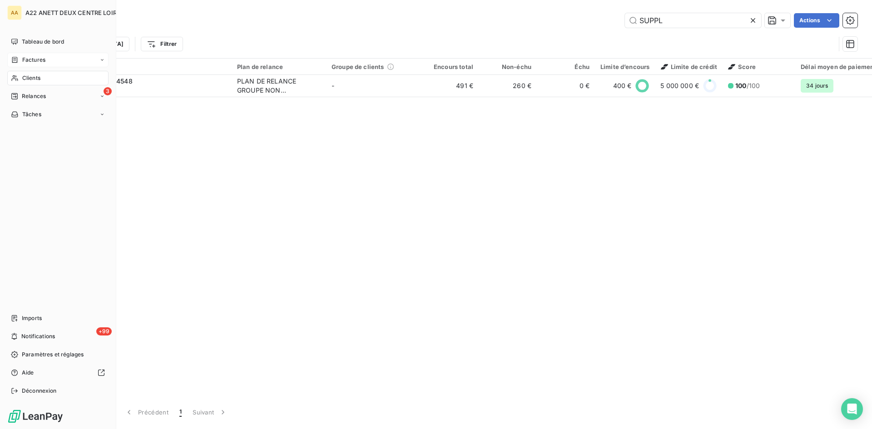
click at [27, 59] on span "Factures" at bounding box center [33, 60] width 23 height 8
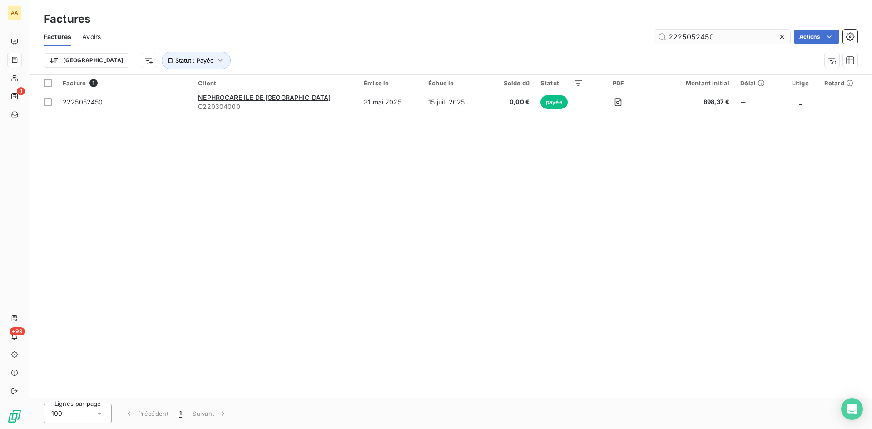
drag, startPoint x: 714, startPoint y: 35, endPoint x: 690, endPoint y: 35, distance: 24.1
click at [690, 35] on input "2225052450" at bounding box center [722, 37] width 136 height 15
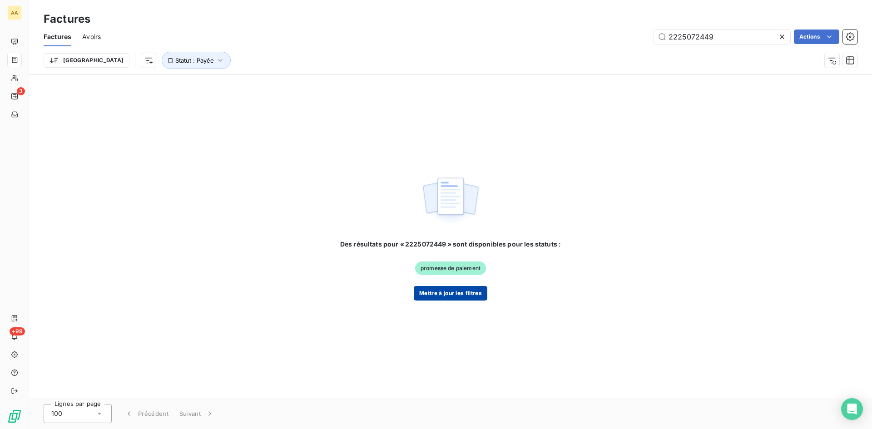
type input "2225072449"
click at [455, 296] on button "Mettre à jour les filtres" at bounding box center [451, 293] width 74 height 15
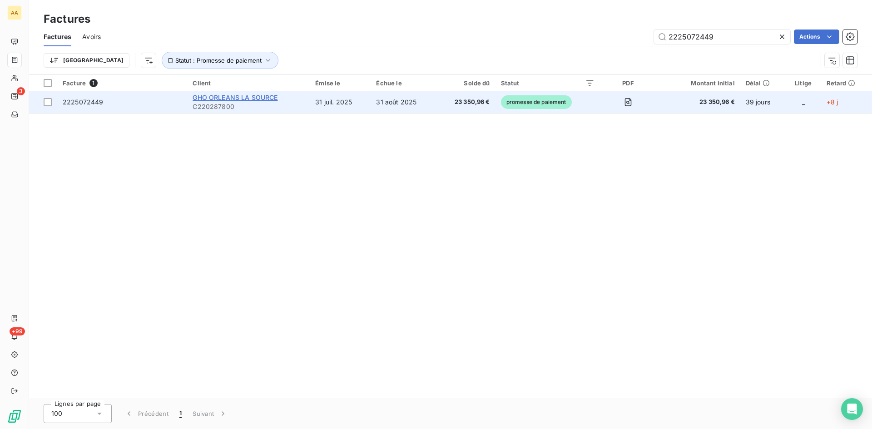
click at [225, 97] on span "GHO ORLEANS LA SOURCE" at bounding box center [235, 98] width 85 height 8
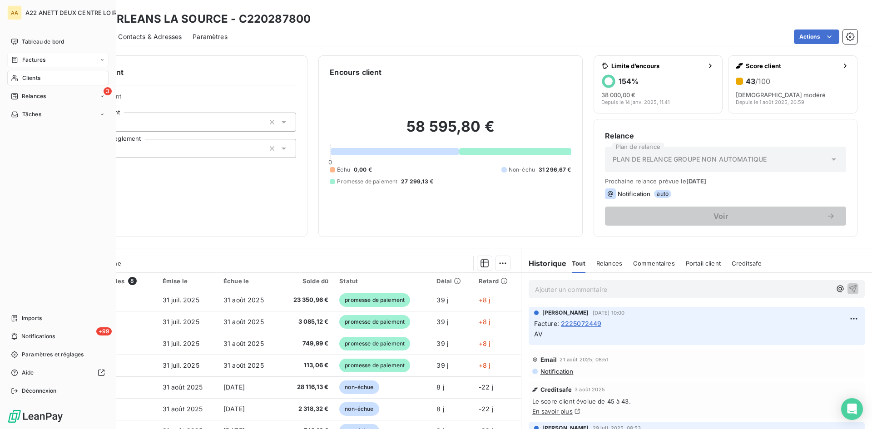
click at [40, 59] on span "Factures" at bounding box center [33, 60] width 23 height 8
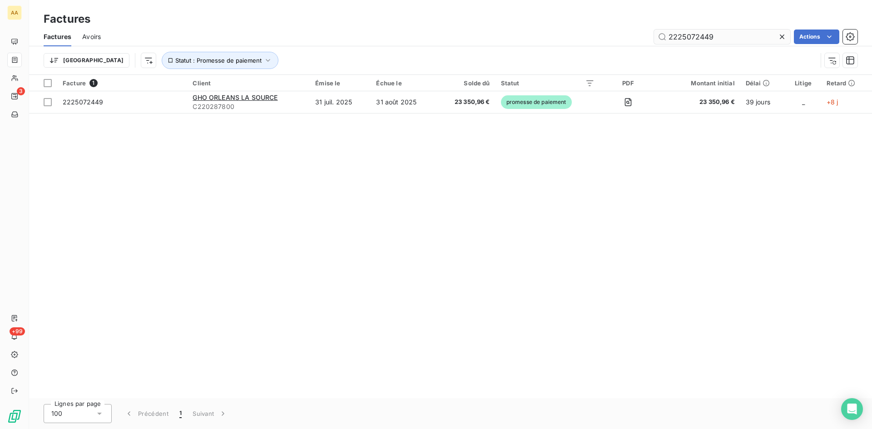
drag, startPoint x: 730, startPoint y: 35, endPoint x: 699, endPoint y: 35, distance: 30.9
click at [699, 35] on input "2225072449" at bounding box center [722, 37] width 136 height 15
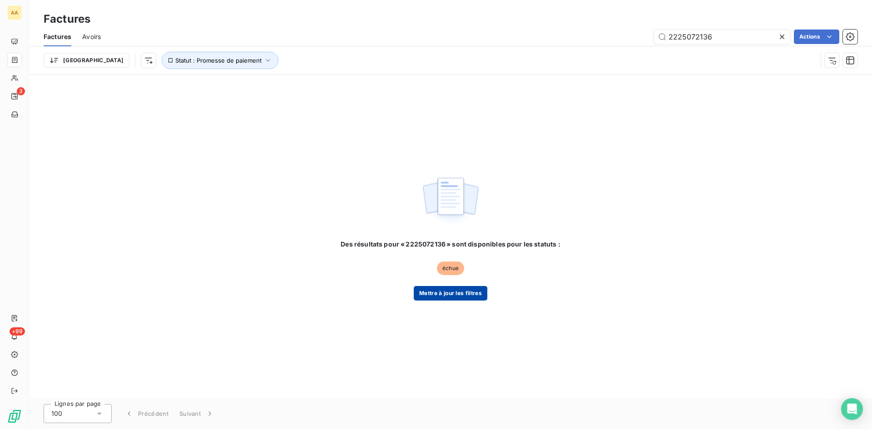
type input "2225072136"
click at [450, 291] on button "Mettre à jour les filtres" at bounding box center [451, 293] width 74 height 15
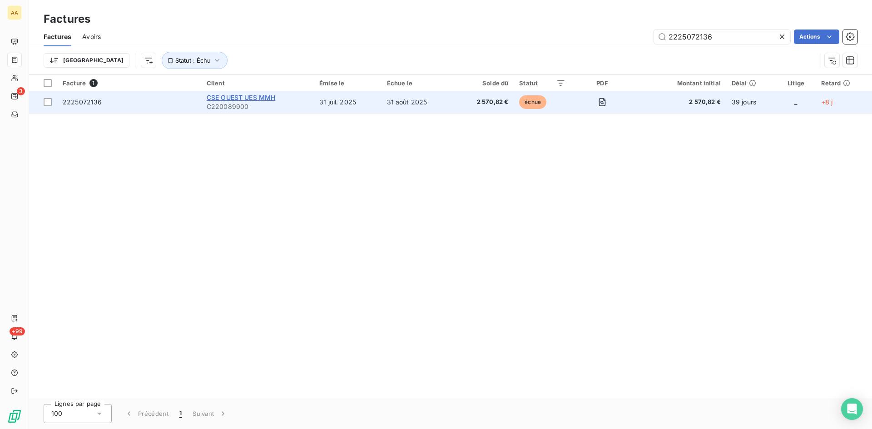
click at [229, 100] on span "CSE OUEST UES MMH" at bounding box center [241, 98] width 69 height 8
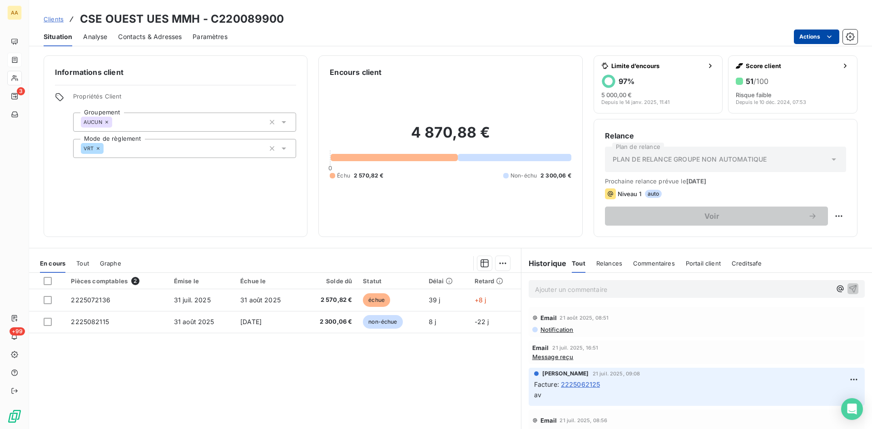
click at [814, 39] on html "AA 3 +99 Clients CSE OUEST UES MMH - C220089900 Situation Analyse Contacts & Ad…" at bounding box center [436, 214] width 872 height 429
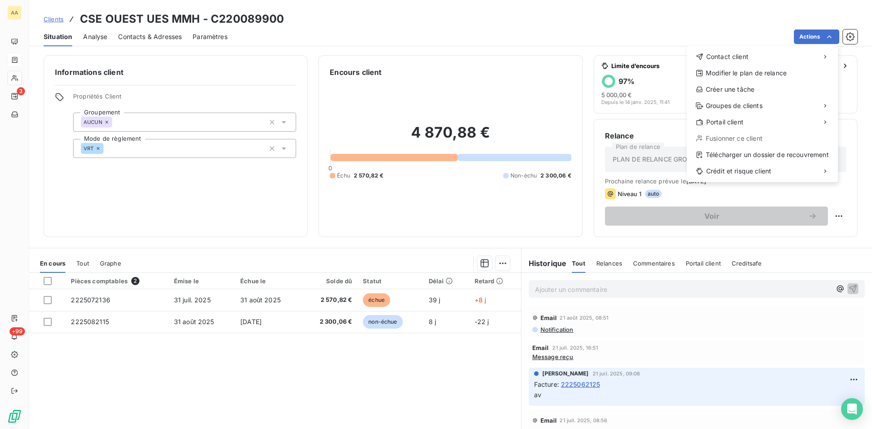
click at [550, 33] on html "AA 3 +99 Clients CSE OUEST UES MMH - C220089900 Situation Analyse Contacts & Ad…" at bounding box center [436, 214] width 872 height 429
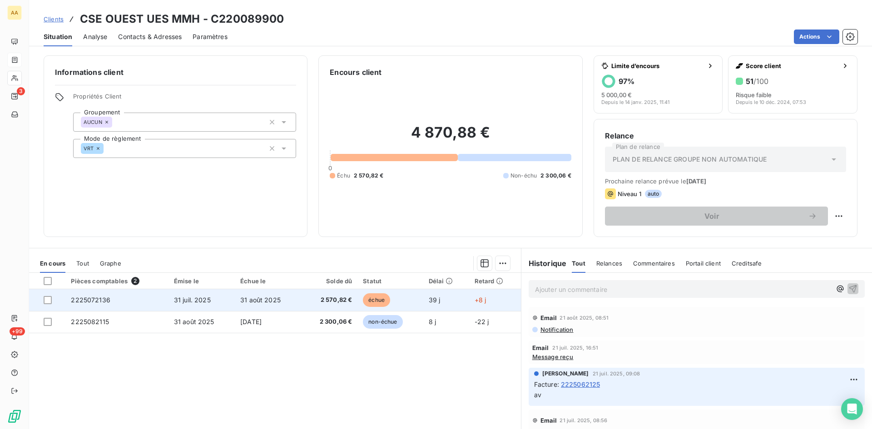
click at [95, 299] on span "2225072136" at bounding box center [91, 300] width 40 height 8
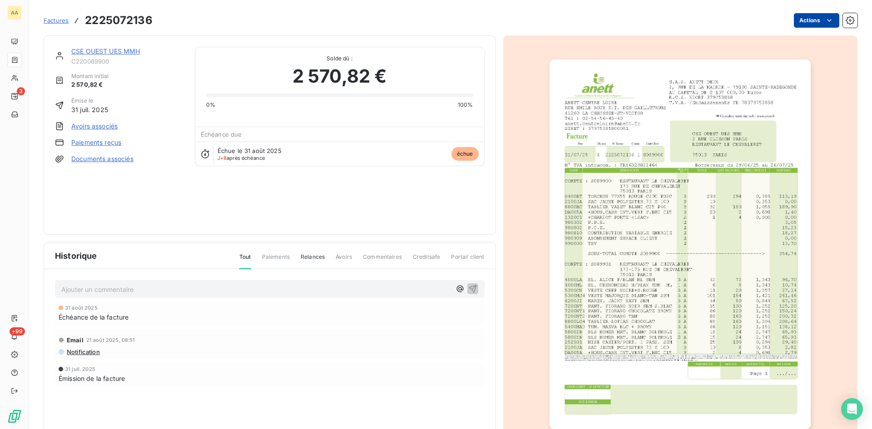
click at [815, 15] on html "AA 3 +99 Factures 2225072136 Actions CSE OUEST UES MMH C220089900 Montant initi…" at bounding box center [436, 214] width 872 height 429
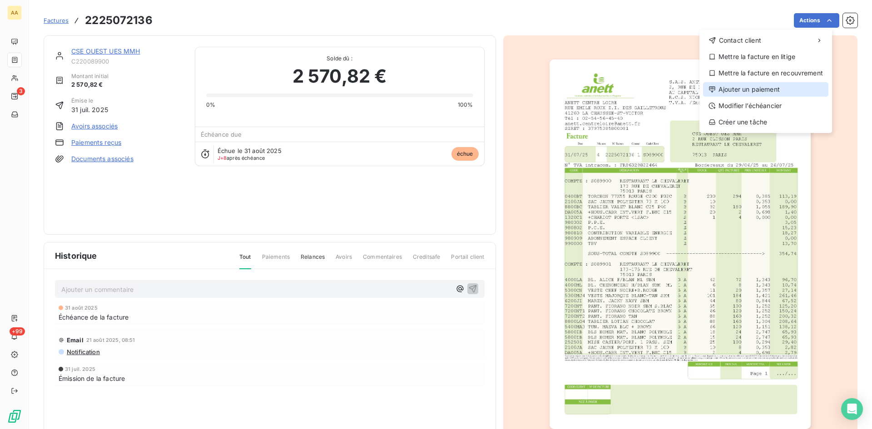
click at [769, 89] on div "Ajouter un paiement" at bounding box center [765, 89] width 125 height 15
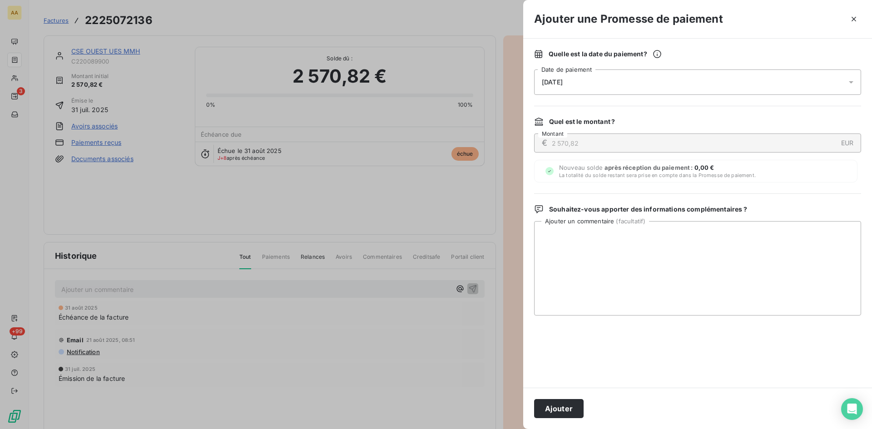
click at [605, 82] on div "09/09/2025" at bounding box center [697, 81] width 327 height 25
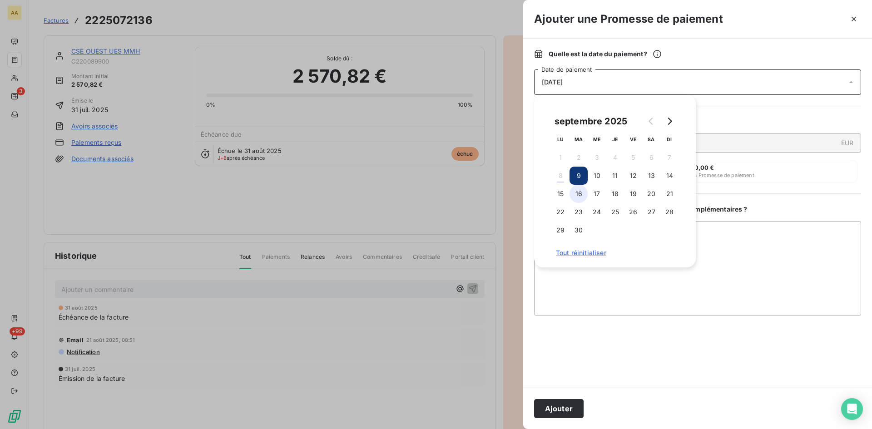
click at [582, 192] on button "16" at bounding box center [578, 194] width 18 height 18
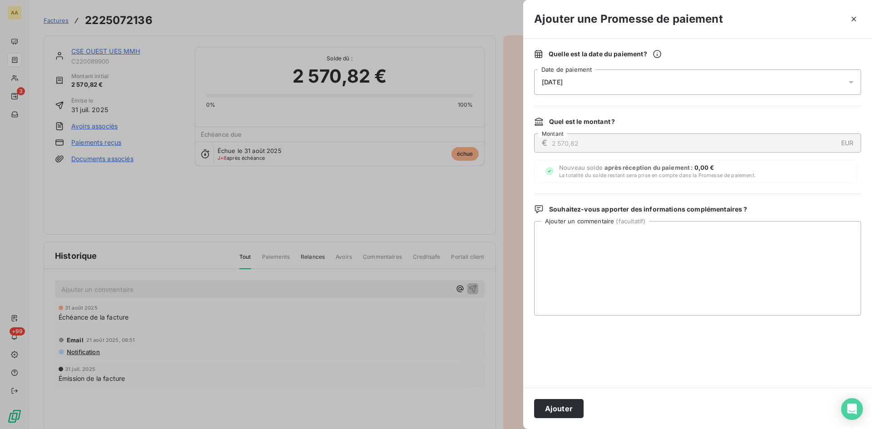
drag, startPoint x: 561, startPoint y: 411, endPoint x: 485, endPoint y: 371, distance: 85.9
click at [561, 407] on button "Ajouter" at bounding box center [558, 408] width 49 height 19
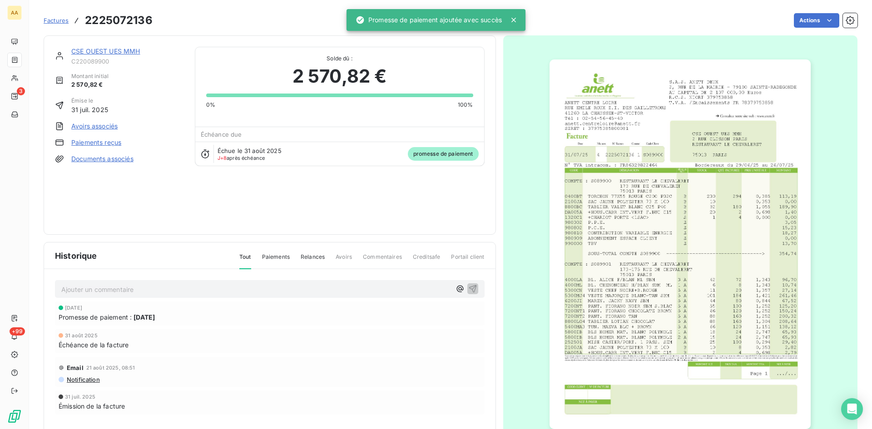
click at [393, 286] on p "Ajouter un commentaire ﻿" at bounding box center [256, 289] width 390 height 11
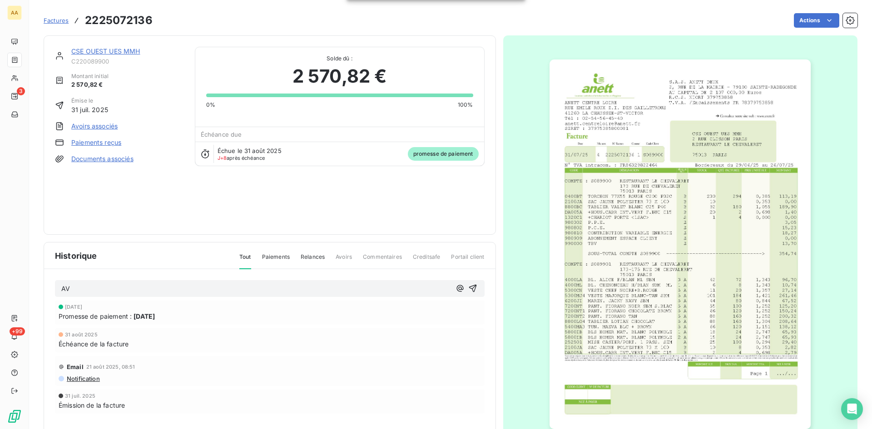
click at [470, 291] on icon "button" at bounding box center [472, 288] width 9 height 9
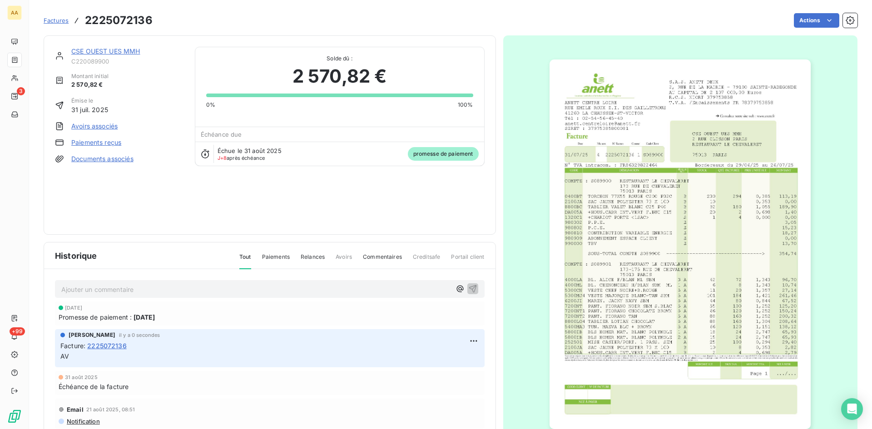
click at [95, 52] on link "CSE OUEST UES MMH" at bounding box center [105, 51] width 69 height 8
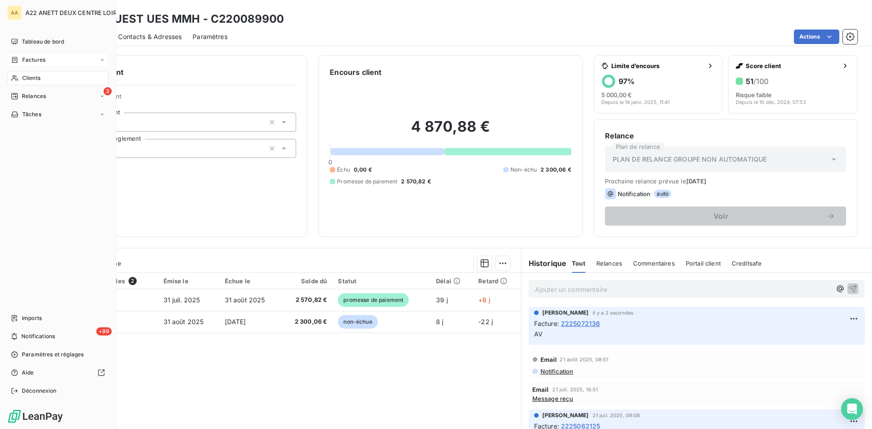
click at [24, 58] on span "Factures" at bounding box center [33, 60] width 23 height 8
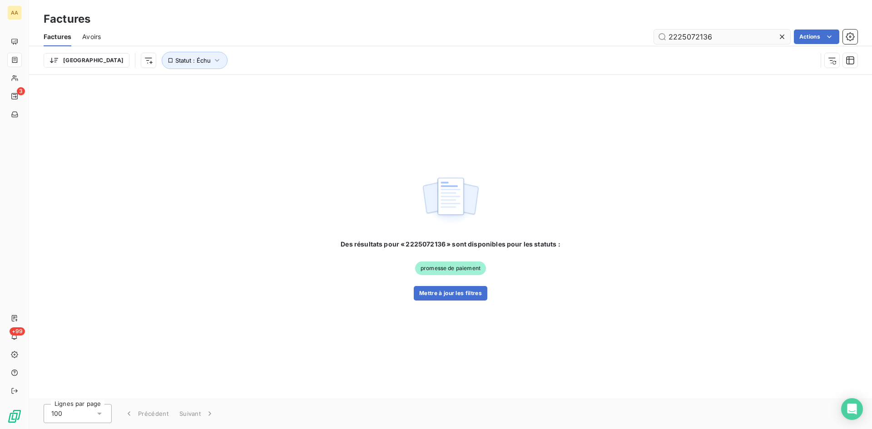
drag, startPoint x: 712, startPoint y: 39, endPoint x: 695, endPoint y: 36, distance: 17.5
click at [695, 36] on input "2225072136" at bounding box center [722, 37] width 136 height 15
click at [455, 294] on button "Mettre à jour les filtres" at bounding box center [451, 293] width 74 height 15
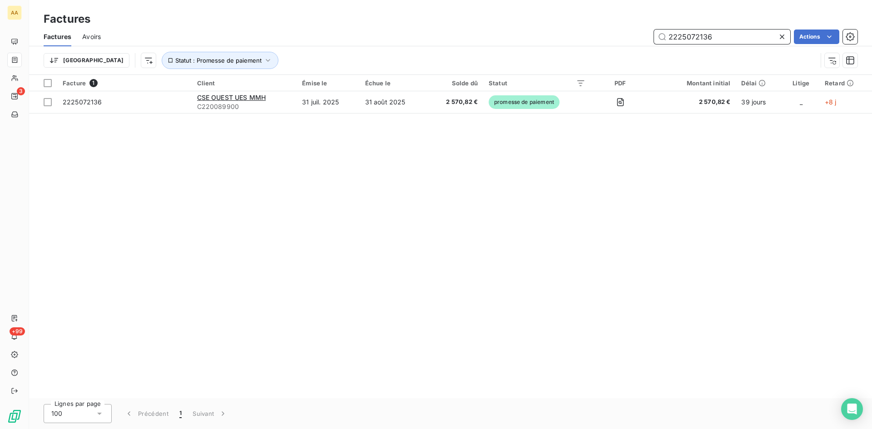
drag, startPoint x: 702, startPoint y: 37, endPoint x: 696, endPoint y: 35, distance: 6.5
click at [696, 35] on input "2225072136" at bounding box center [722, 37] width 136 height 15
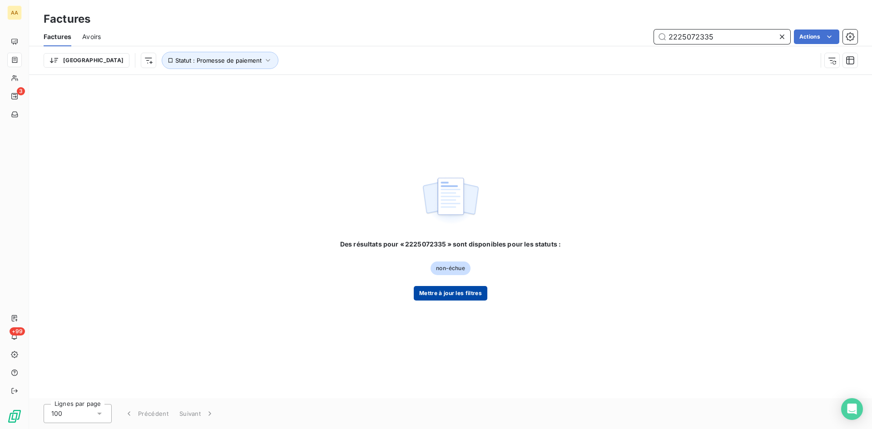
type input "2225072335"
click at [440, 287] on button "Mettre à jour les filtres" at bounding box center [451, 293] width 74 height 15
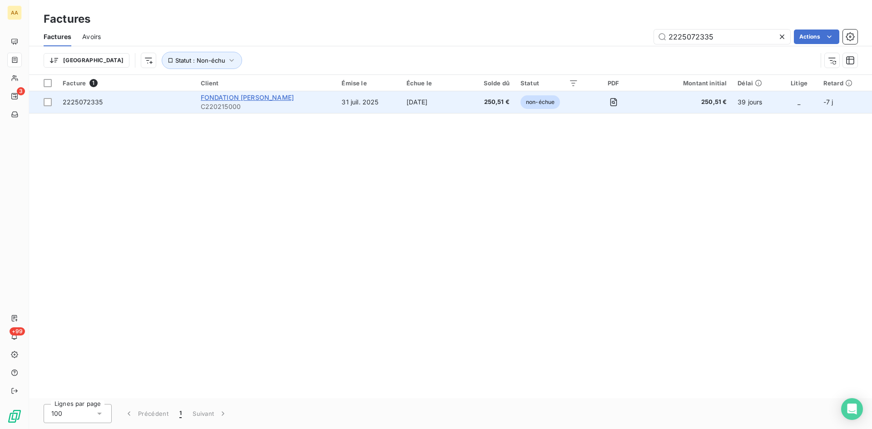
click at [252, 94] on span "FONDATION [PERSON_NAME]" at bounding box center [247, 98] width 93 height 8
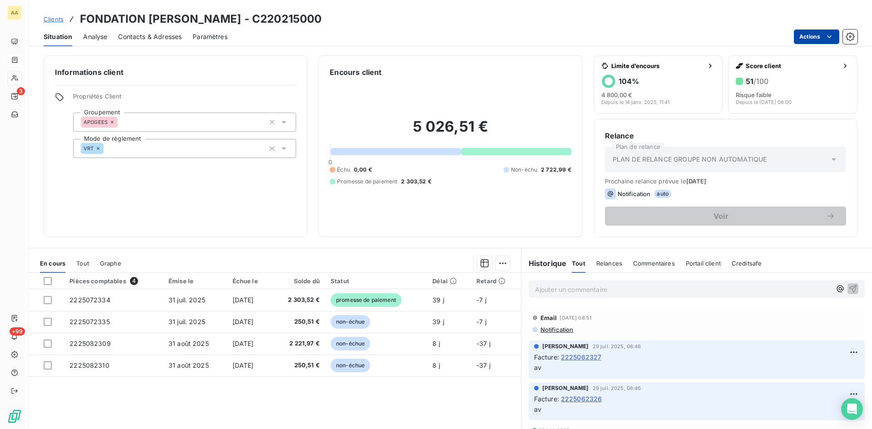
click at [818, 33] on html "AA 3 +99 Clients FONDATION ELLEN POIDATZ - C220215000 Situation Analyse Contact…" at bounding box center [436, 214] width 872 height 429
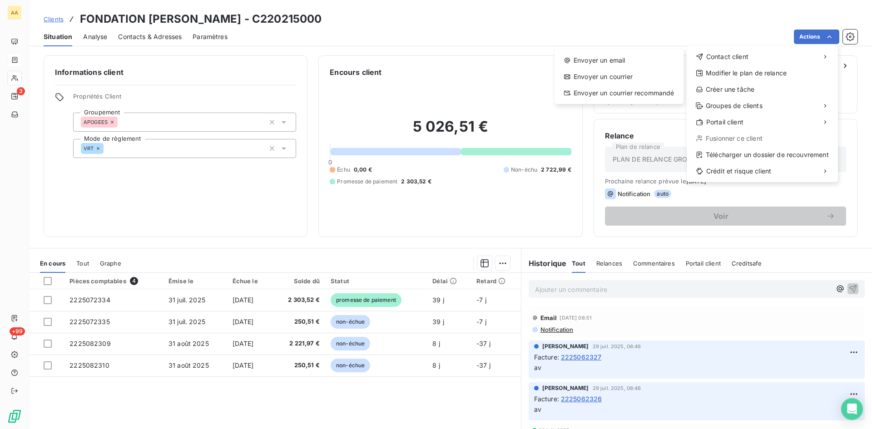
click at [101, 320] on html "AA 3 +99 Clients FONDATION ELLEN POIDATZ - C220215000 Situation Analyse Contact…" at bounding box center [436, 214] width 872 height 429
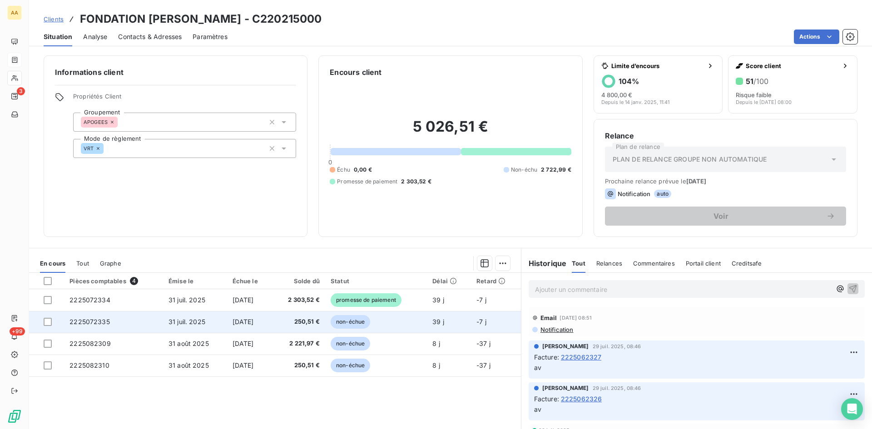
click at [99, 320] on span "2225072335" at bounding box center [89, 322] width 40 height 8
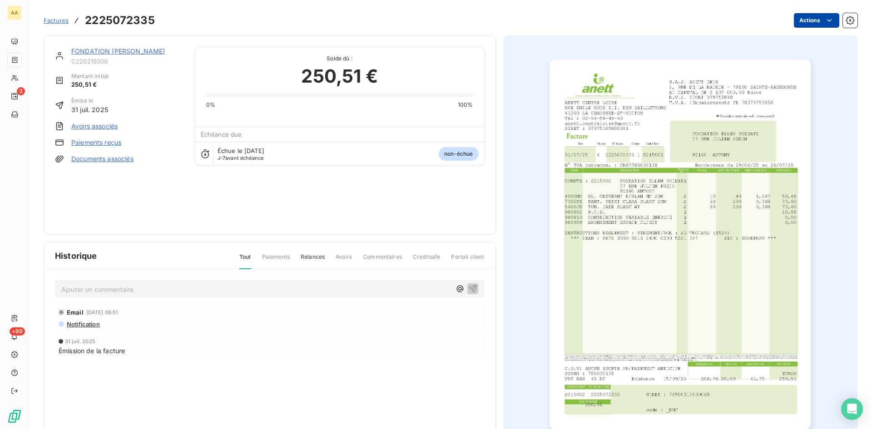
click at [802, 25] on html "AA 3 +99 Factures 2225072335 Actions FONDATION ELLEN POIDATZ C220215000 Montant…" at bounding box center [436, 214] width 872 height 429
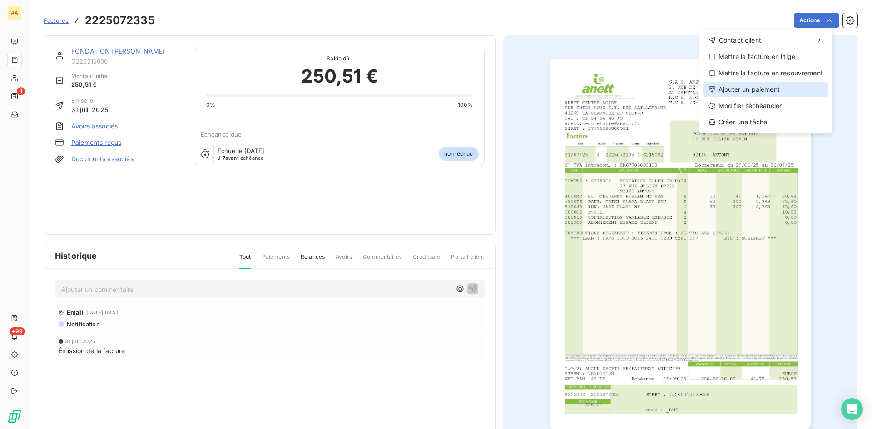
click at [765, 84] on div "Ajouter un paiement" at bounding box center [765, 89] width 125 height 15
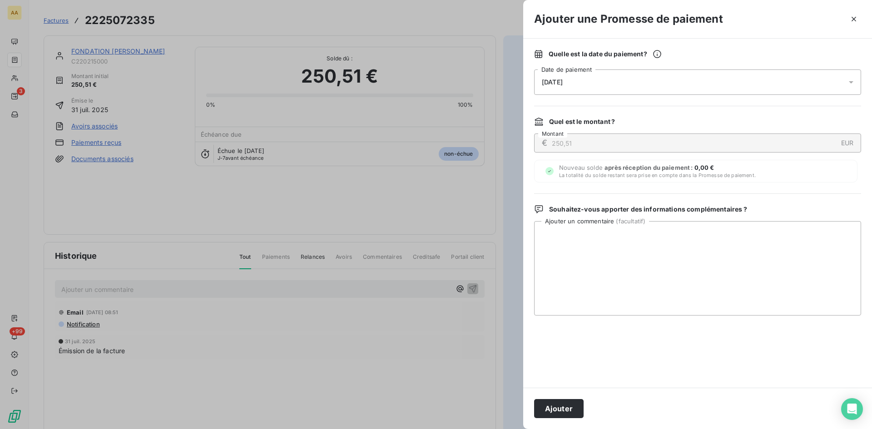
click at [582, 84] on div "09/09/2025" at bounding box center [697, 81] width 327 height 25
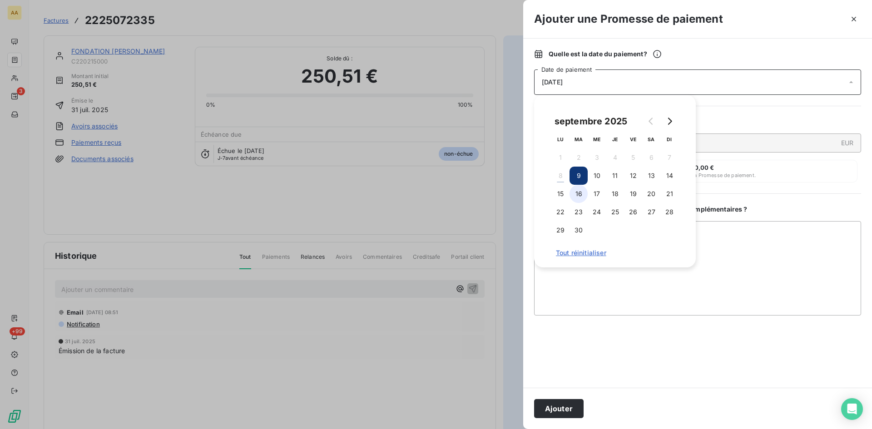
click at [578, 191] on button "16" at bounding box center [578, 194] width 18 height 18
click at [557, 410] on button "Ajouter" at bounding box center [558, 408] width 49 height 19
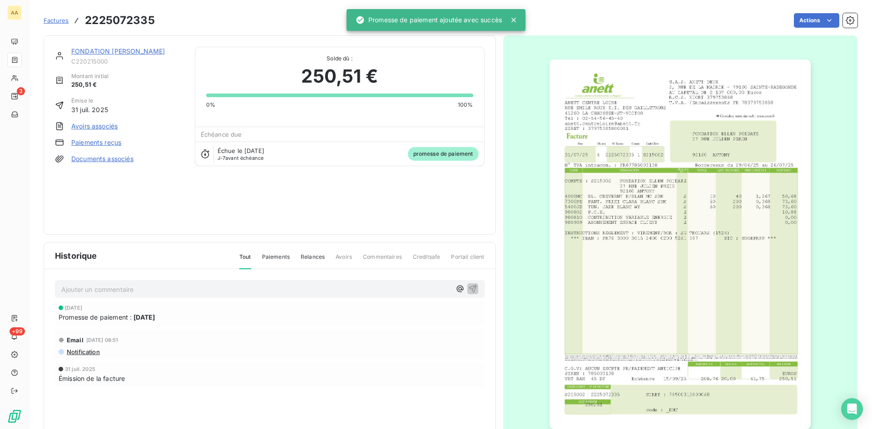
click at [194, 284] on p "Ajouter un commentaire ﻿" at bounding box center [256, 289] width 390 height 11
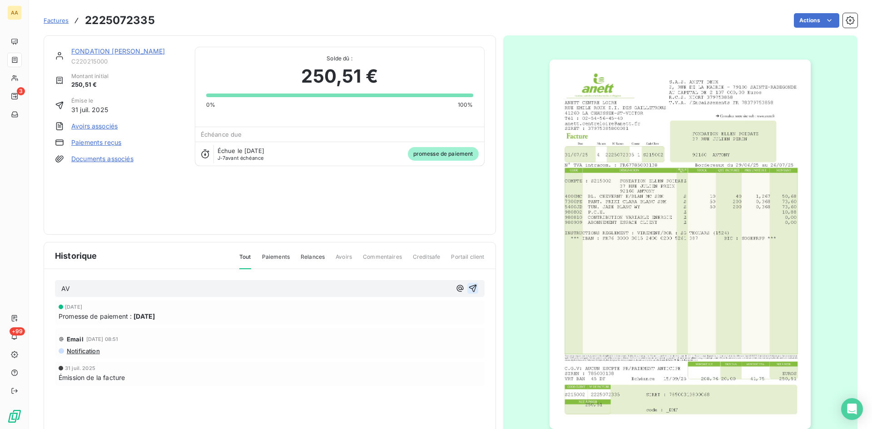
click at [468, 290] on icon "button" at bounding box center [472, 288] width 9 height 9
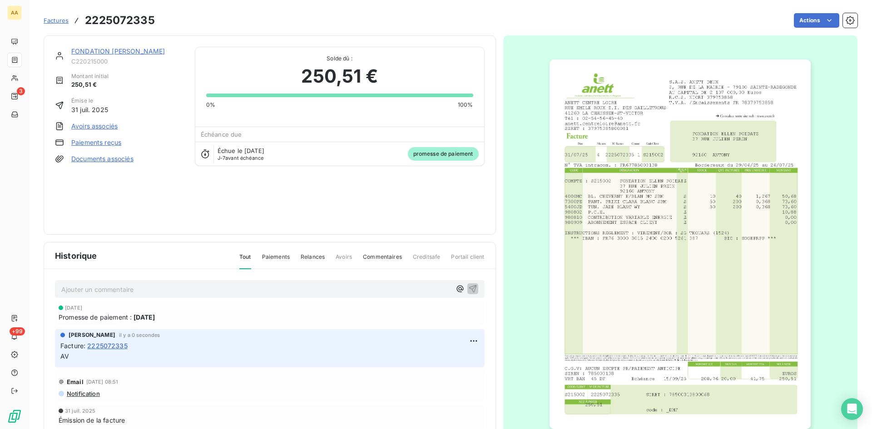
click at [117, 48] on link "FONDATION [PERSON_NAME]" at bounding box center [118, 51] width 94 height 8
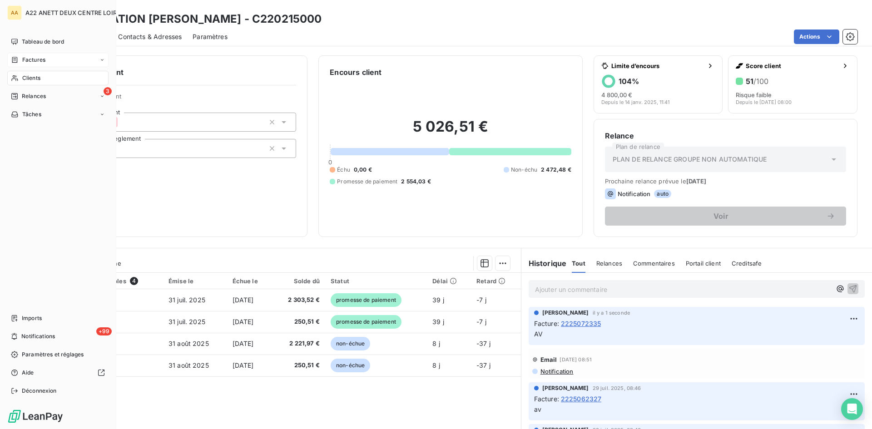
click at [28, 78] on span "Clients" at bounding box center [31, 78] width 18 height 8
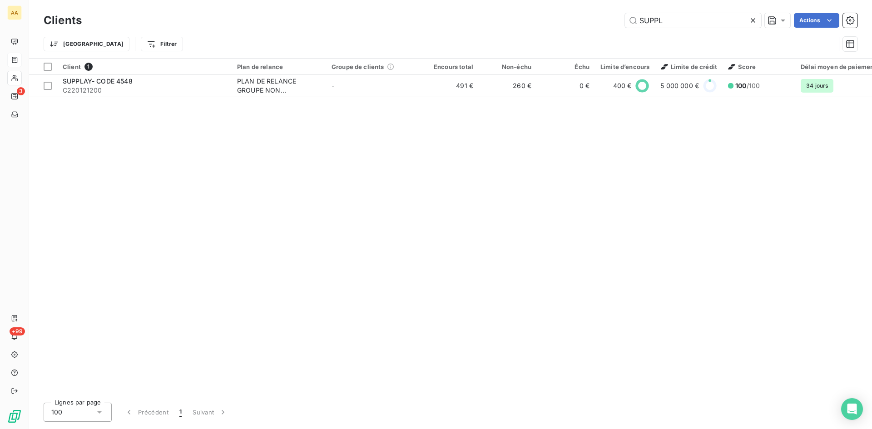
drag, startPoint x: 670, startPoint y: 20, endPoint x: 518, endPoint y: 21, distance: 152.1
click at [518, 21] on div "SUPPL Actions" at bounding box center [475, 20] width 765 height 15
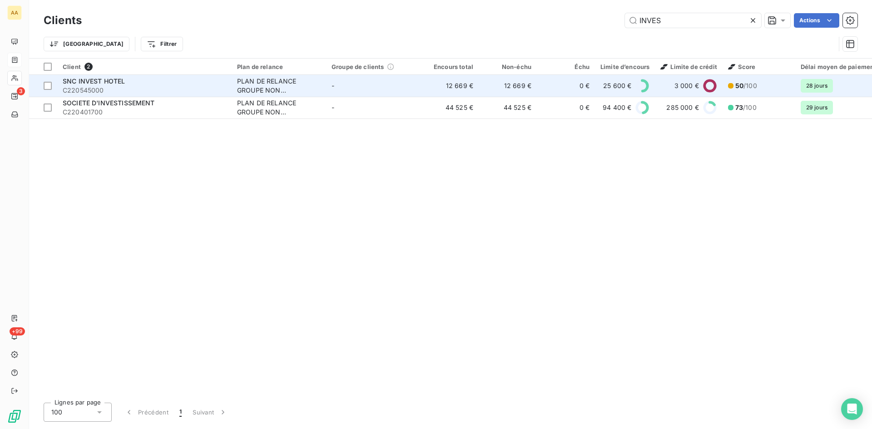
type input "INVES"
click at [258, 90] on div "PLAN DE RELANCE GROUPE NON AUTOMATIQUE" at bounding box center [279, 86] width 84 height 18
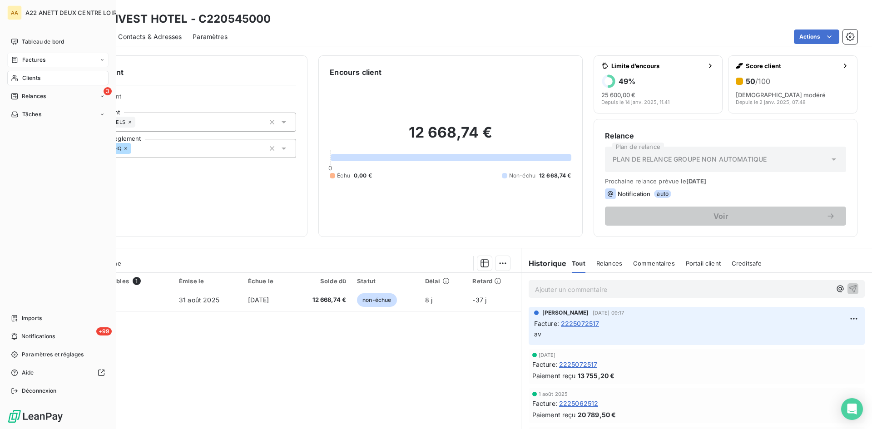
click at [36, 76] on span "Clients" at bounding box center [31, 78] width 18 height 8
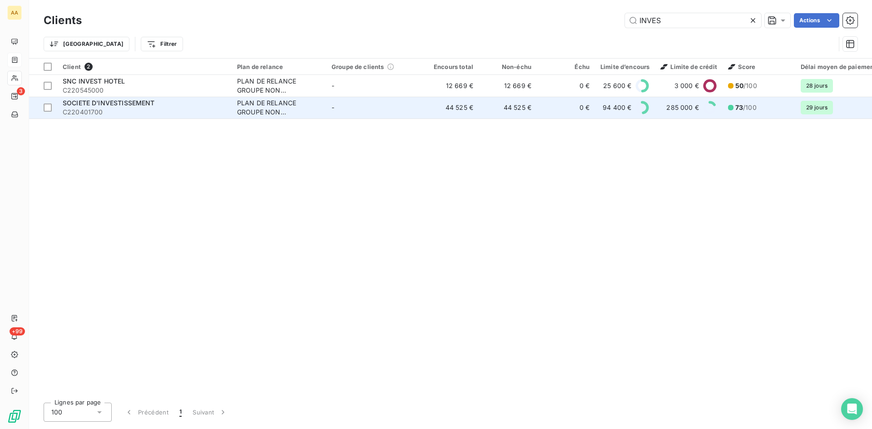
click at [104, 98] on td "SOCIETE D'INVESTISSEMENT C220401700" at bounding box center [144, 108] width 174 height 22
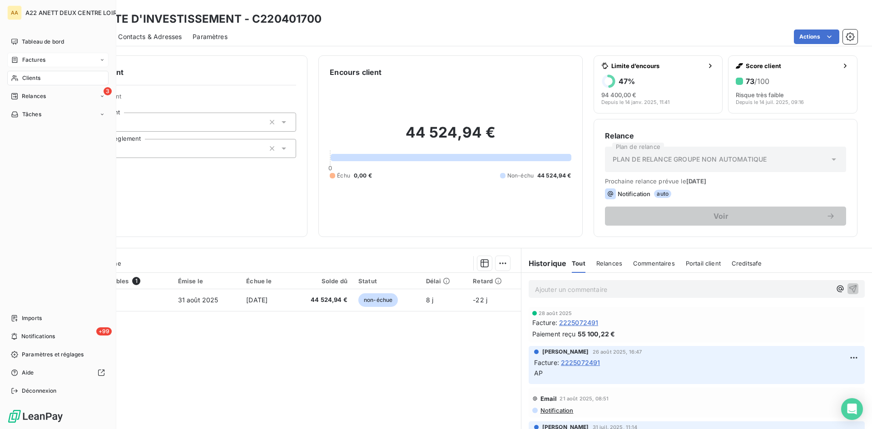
click at [27, 58] on span "Factures" at bounding box center [33, 60] width 23 height 8
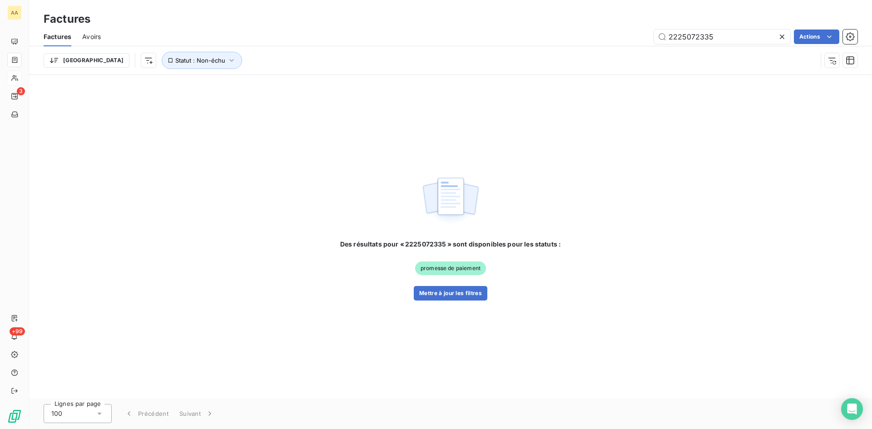
drag, startPoint x: 709, startPoint y: 40, endPoint x: 632, endPoint y: 40, distance: 77.2
click at [632, 40] on div "2225072335 Actions" at bounding box center [485, 37] width 746 height 15
drag, startPoint x: 724, startPoint y: 37, endPoint x: 649, endPoint y: 37, distance: 74.9
click at [649, 37] on div "2225072335 Actions" at bounding box center [485, 37] width 746 height 15
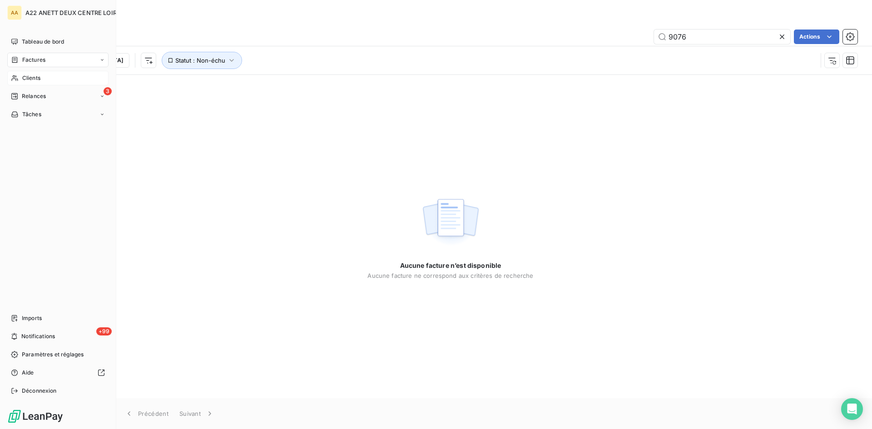
type input "9076"
click at [30, 60] on span "Factures" at bounding box center [33, 60] width 23 height 8
click at [26, 78] on span "Clients" at bounding box center [31, 78] width 18 height 8
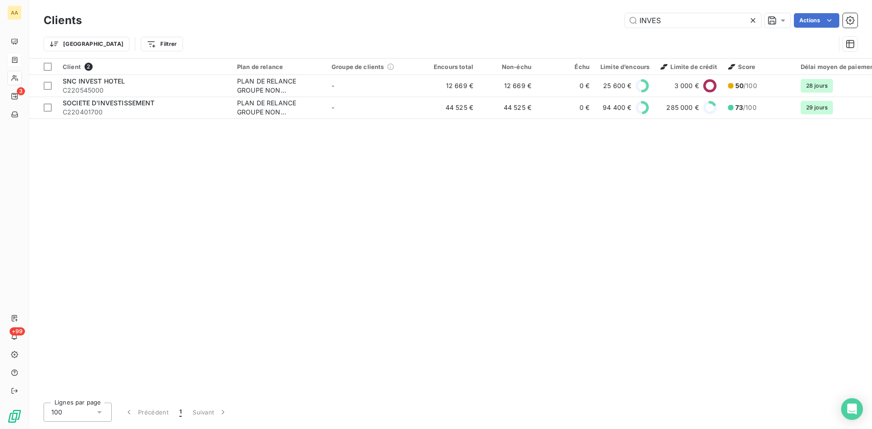
drag, startPoint x: 667, startPoint y: 21, endPoint x: 559, endPoint y: 21, distance: 108.5
click at [559, 21] on div "INVES Actions" at bounding box center [475, 20] width 765 height 15
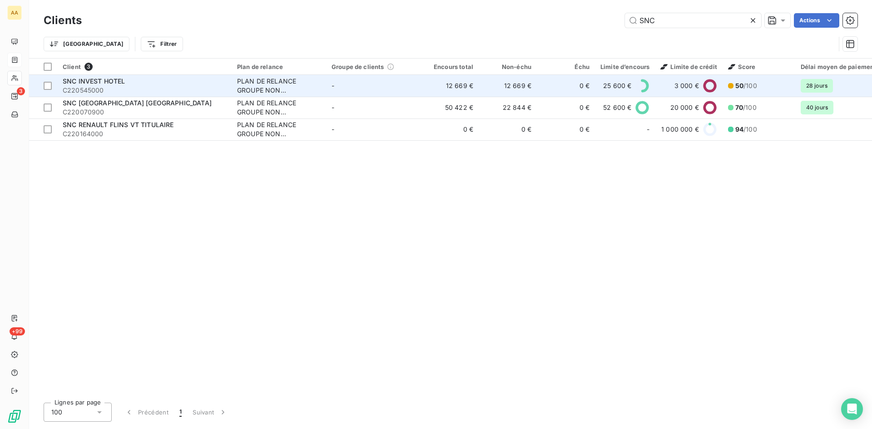
type input "SNC"
click at [266, 90] on div "PLAN DE RELANCE GROUPE NON AUTOMATIQUE" at bounding box center [279, 86] width 84 height 18
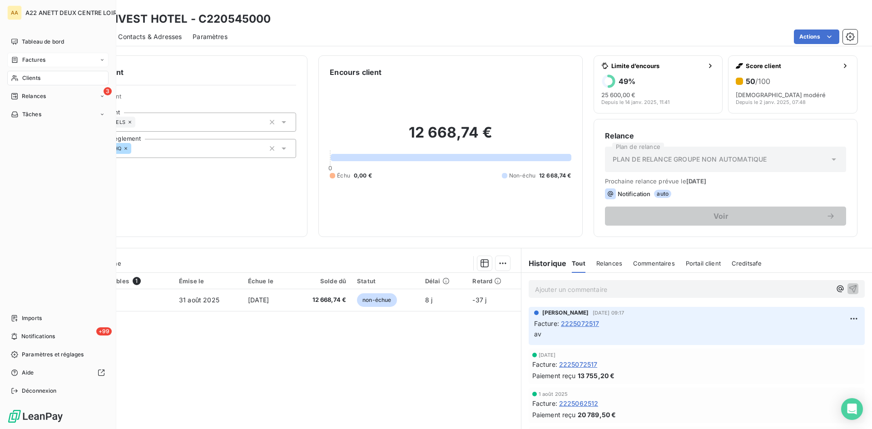
click at [33, 60] on span "Factures" at bounding box center [33, 60] width 23 height 8
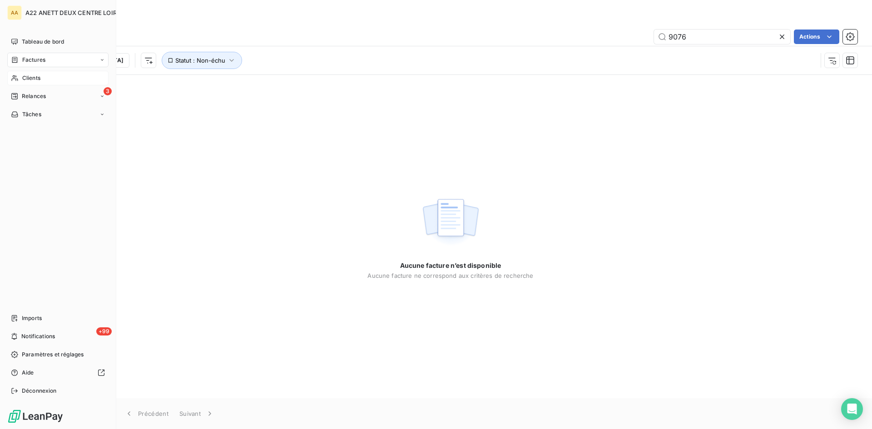
click at [30, 61] on span "Factures" at bounding box center [33, 60] width 23 height 8
click at [28, 75] on span "Clients" at bounding box center [31, 78] width 18 height 8
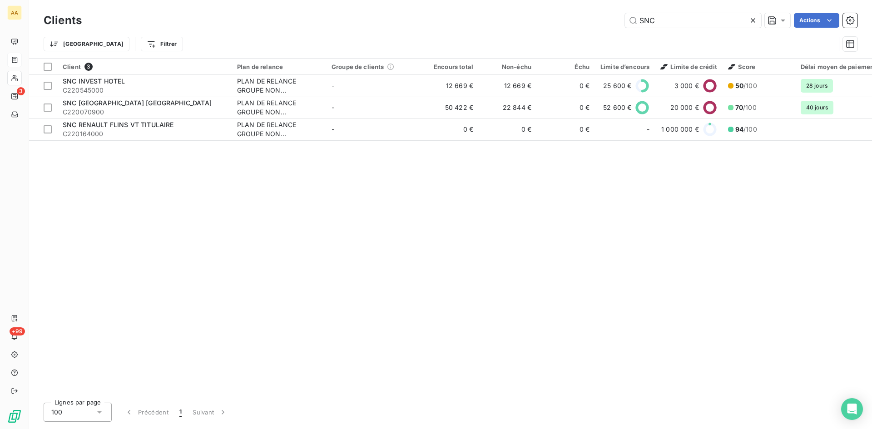
drag, startPoint x: 651, startPoint y: 27, endPoint x: 573, endPoint y: 30, distance: 77.7
click at [574, 30] on div "Clients SNC Actions" at bounding box center [451, 20] width 814 height 19
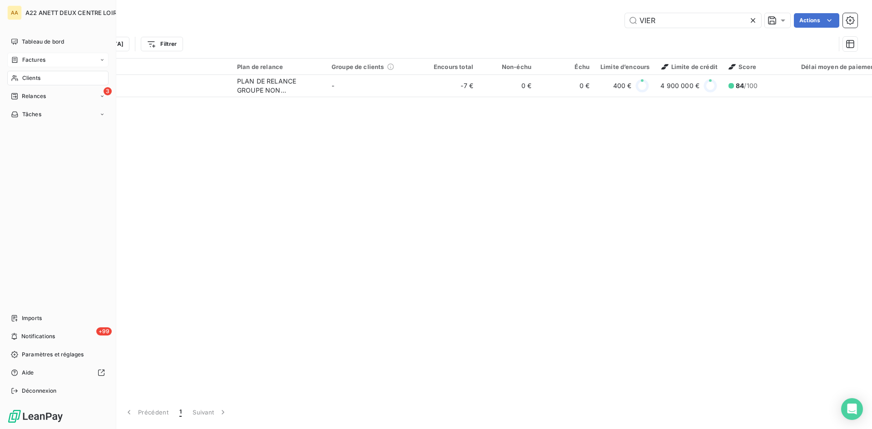
type input "VIER"
click at [29, 58] on span "Factures" at bounding box center [33, 60] width 23 height 8
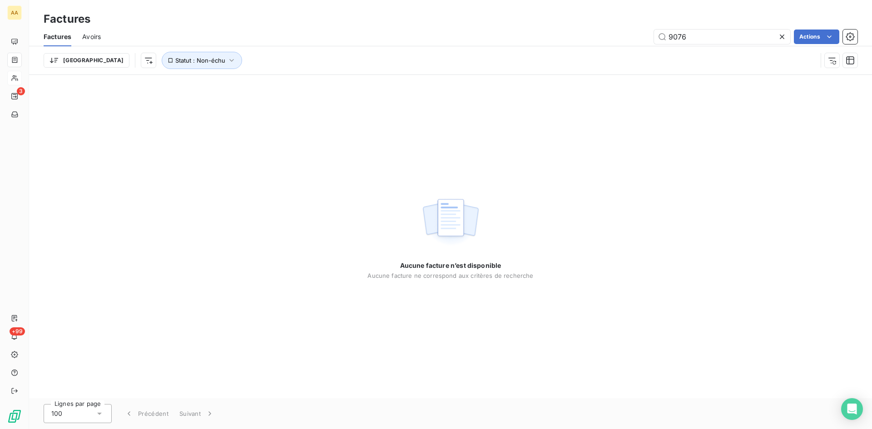
drag, startPoint x: 709, startPoint y: 39, endPoint x: 593, endPoint y: 39, distance: 115.3
click at [593, 39] on div "9076 Actions" at bounding box center [485, 37] width 746 height 15
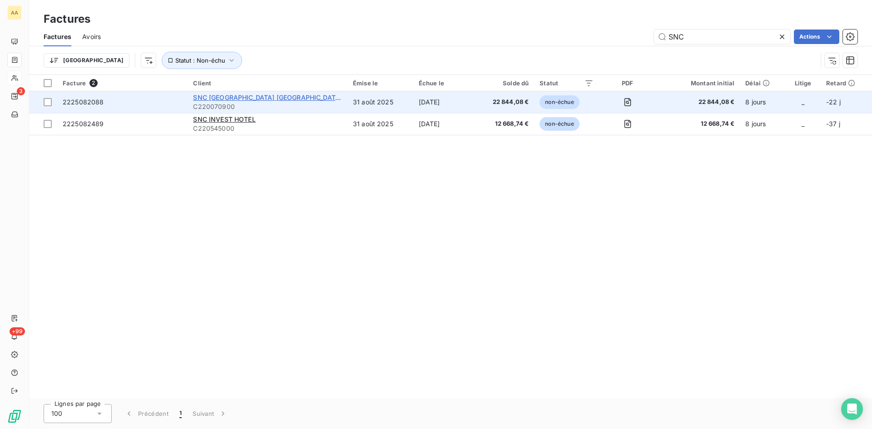
type input "SNC"
click at [233, 95] on span "SNC [GEOGRAPHIC_DATA] [GEOGRAPHIC_DATA]" at bounding box center [267, 98] width 149 height 8
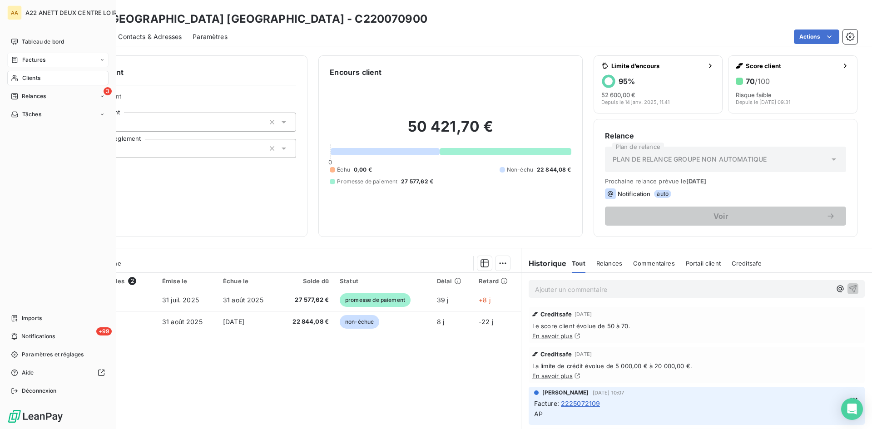
click at [25, 81] on span "Clients" at bounding box center [31, 78] width 18 height 8
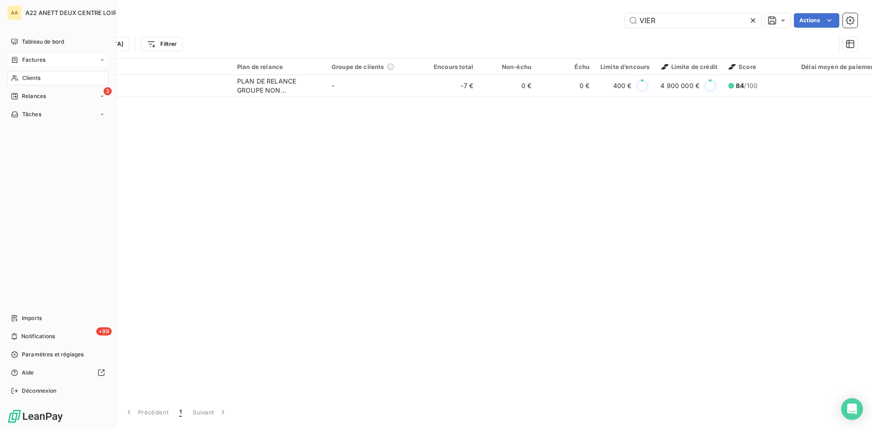
click at [31, 79] on span "Clients" at bounding box center [31, 78] width 18 height 8
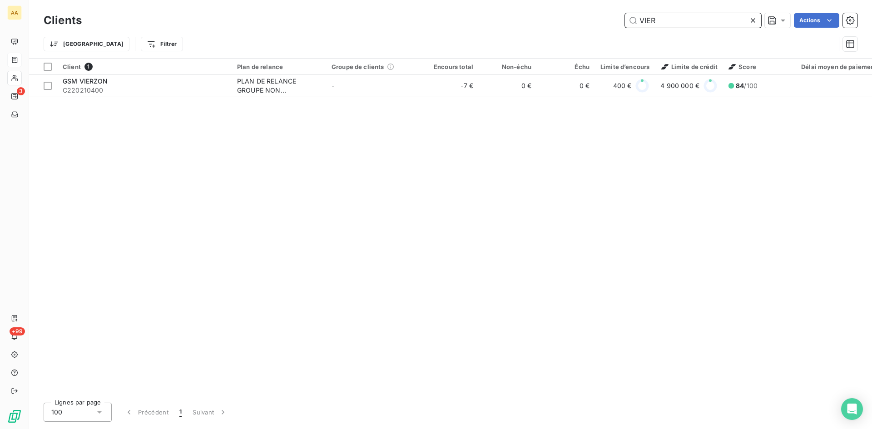
drag, startPoint x: 588, startPoint y: 26, endPoint x: 568, endPoint y: 26, distance: 20.0
click at [568, 26] on div "VIER Actions" at bounding box center [475, 20] width 765 height 15
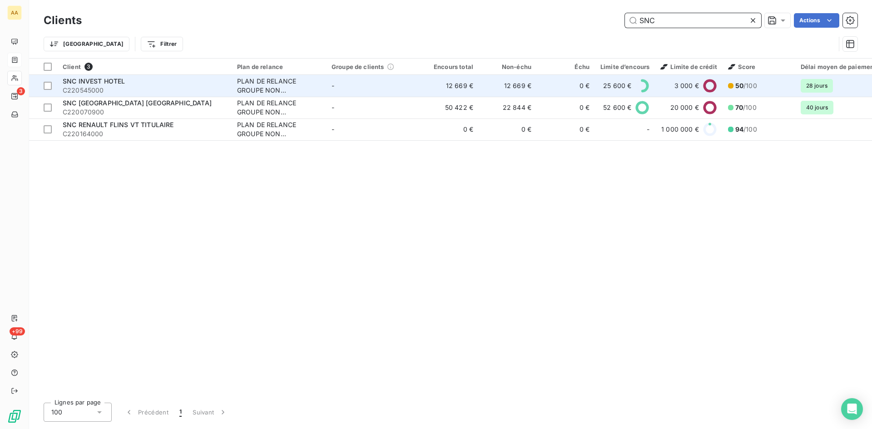
type input "SNC"
click at [264, 87] on div "PLAN DE RELANCE GROUPE NON AUTOMATIQUE" at bounding box center [279, 86] width 84 height 18
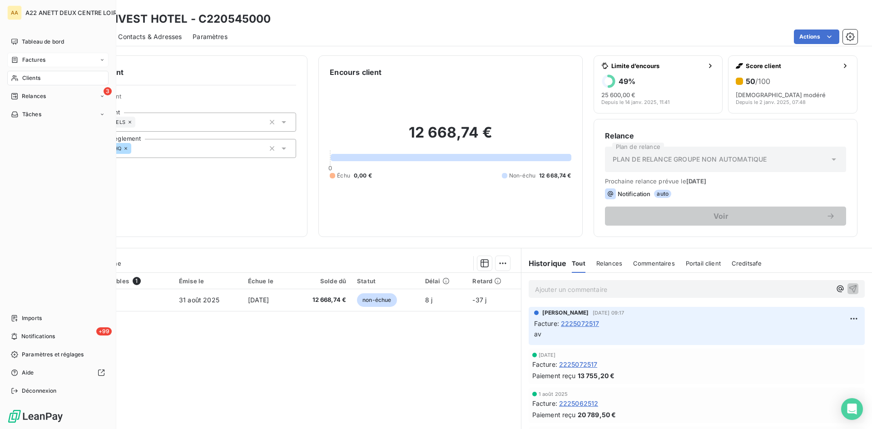
click at [43, 79] on div "Clients" at bounding box center [57, 78] width 101 height 15
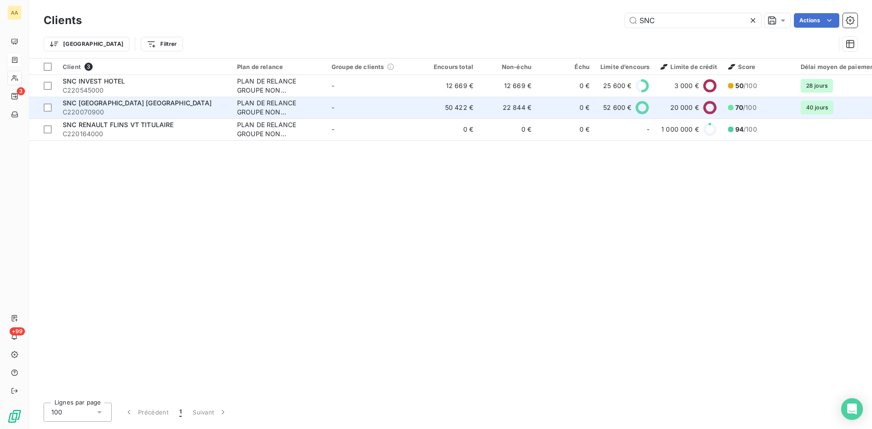
click at [277, 108] on div "PLAN DE RELANCE GROUPE NON AUTOMATIQUE" at bounding box center [279, 108] width 84 height 18
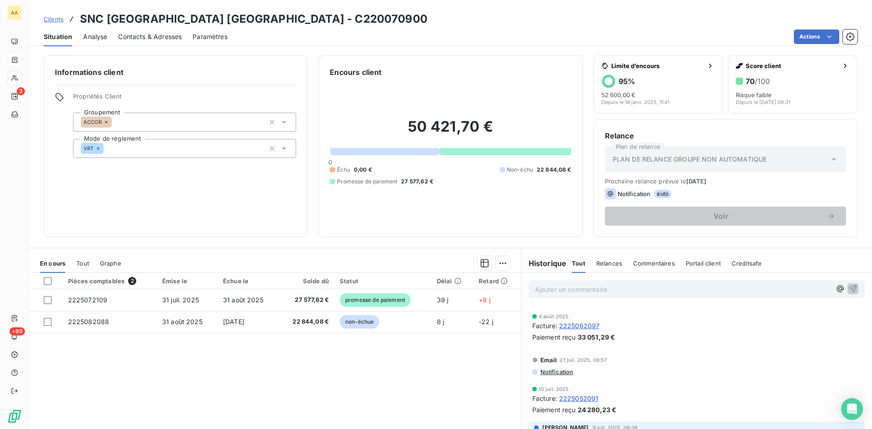
scroll to position [182, 0]
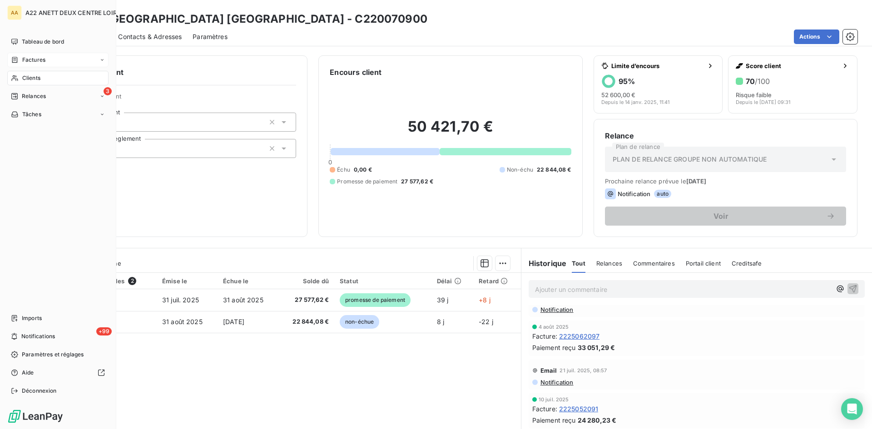
click at [21, 80] on div "Clients" at bounding box center [57, 78] width 101 height 15
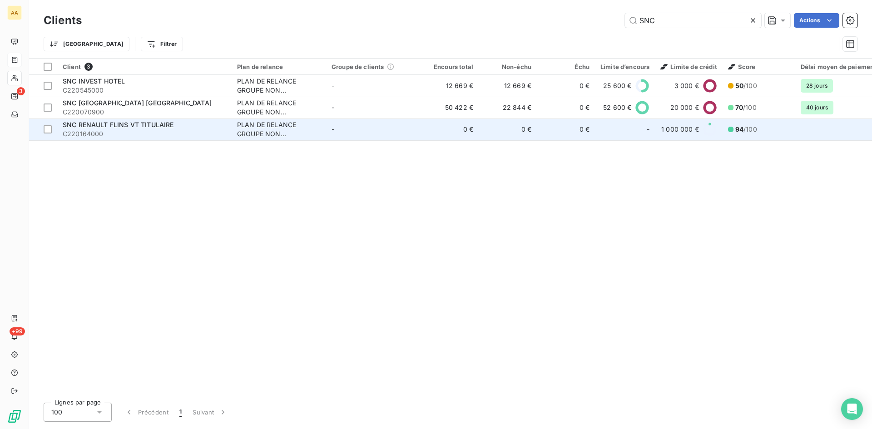
click at [250, 125] on div "PLAN DE RELANCE GROUPE NON AUTOMATIQUE" at bounding box center [279, 129] width 84 height 18
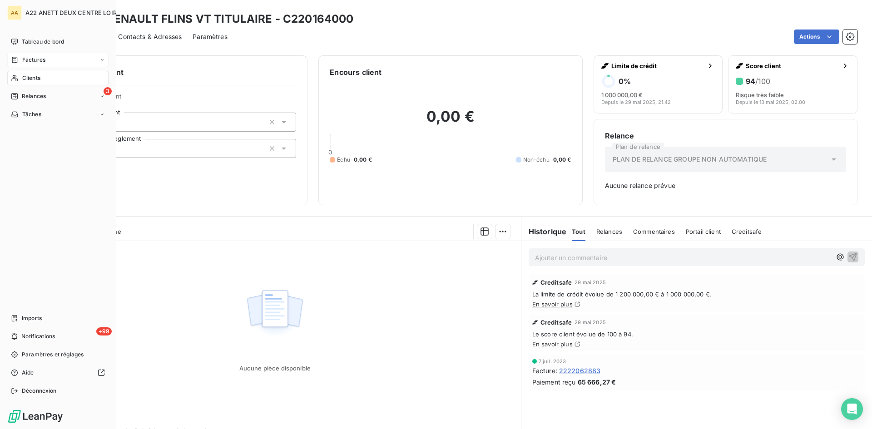
click at [32, 75] on span "Clients" at bounding box center [31, 78] width 18 height 8
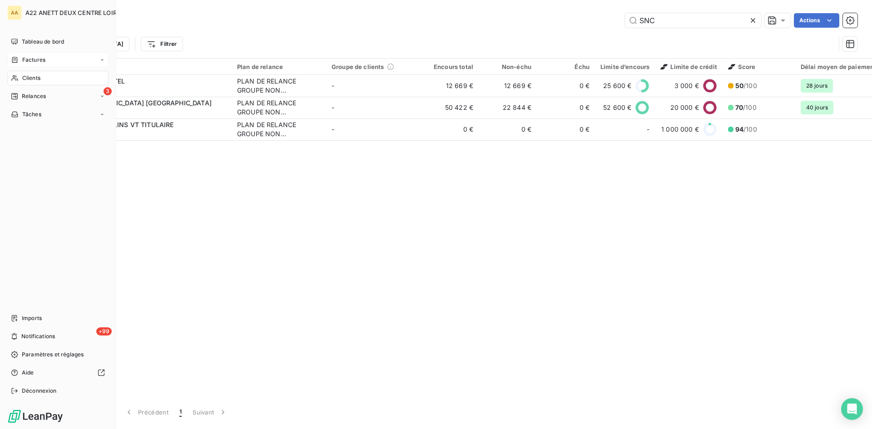
click at [31, 60] on span "Factures" at bounding box center [33, 60] width 23 height 8
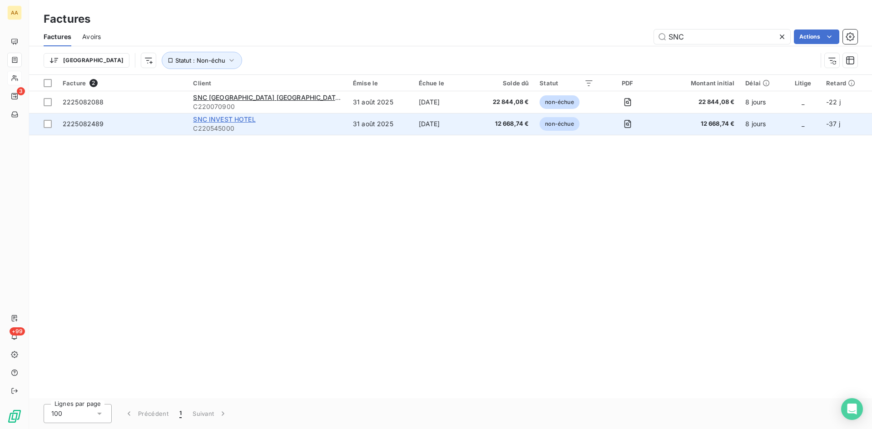
click at [230, 121] on span "SNC INVEST HOTEL" at bounding box center [224, 119] width 62 height 8
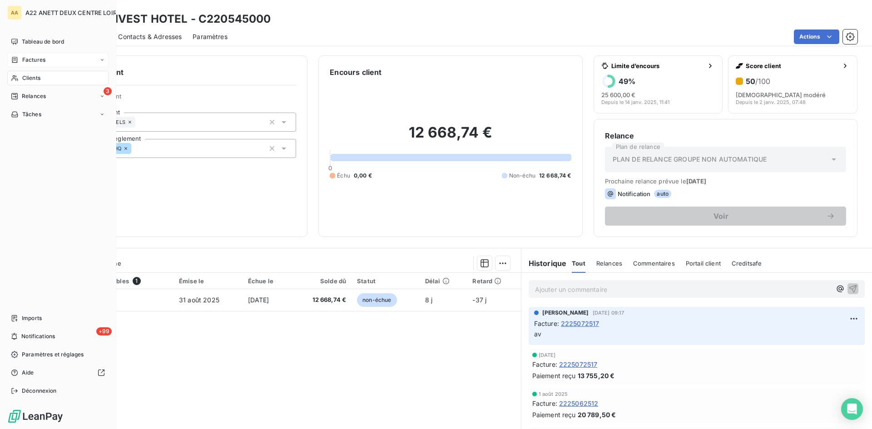
click at [29, 77] on span "Clients" at bounding box center [31, 78] width 18 height 8
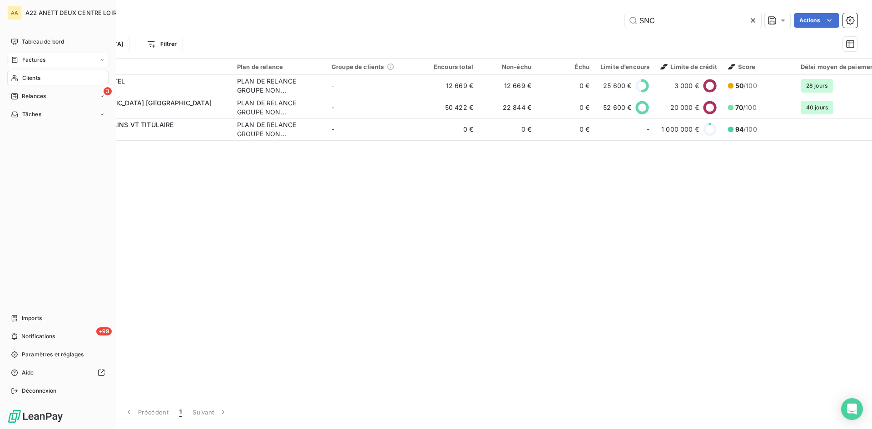
click at [27, 60] on span "Factures" at bounding box center [33, 60] width 23 height 8
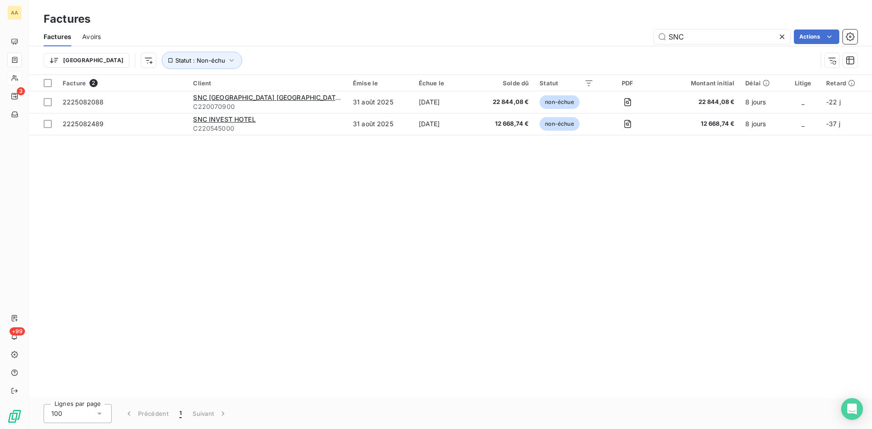
drag, startPoint x: 679, startPoint y: 41, endPoint x: 619, endPoint y: 41, distance: 60.4
click at [619, 41] on div "SNC Actions" at bounding box center [485, 37] width 746 height 15
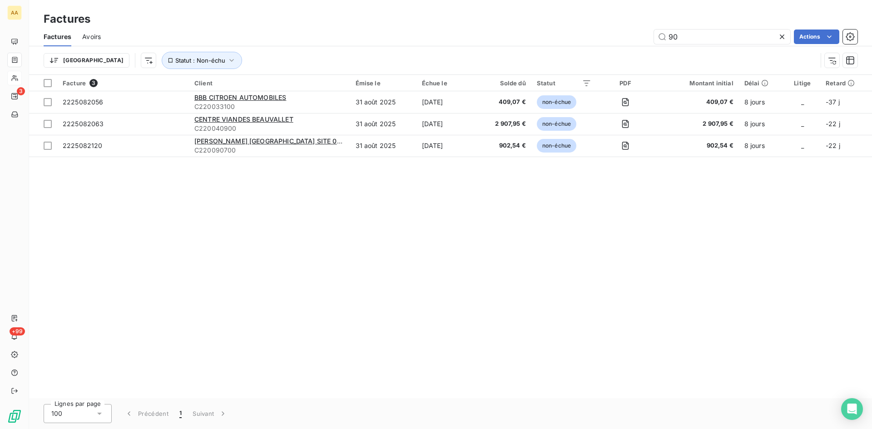
type input "9"
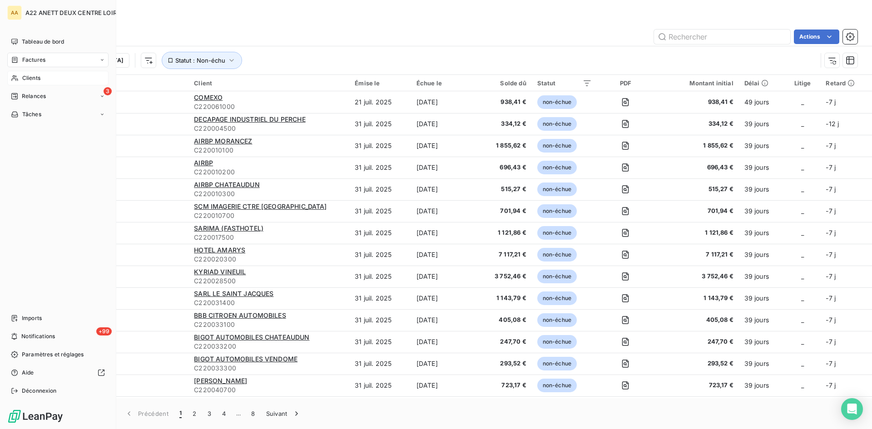
click at [35, 77] on span "Clients" at bounding box center [31, 78] width 18 height 8
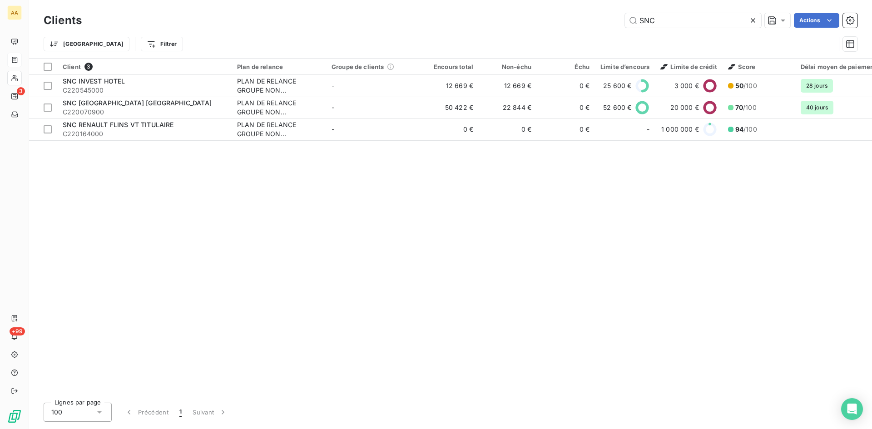
drag, startPoint x: 664, startPoint y: 22, endPoint x: 540, endPoint y: 29, distance: 123.7
click at [545, 25] on div "SNC Actions" at bounding box center [475, 20] width 765 height 15
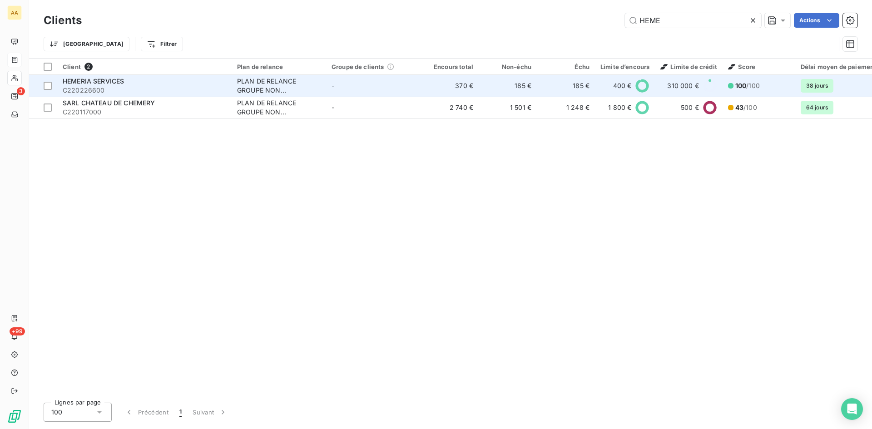
type input "HEME"
click at [258, 84] on div "PLAN DE RELANCE GROUPE NON AUTOMATIQUE" at bounding box center [279, 86] width 84 height 18
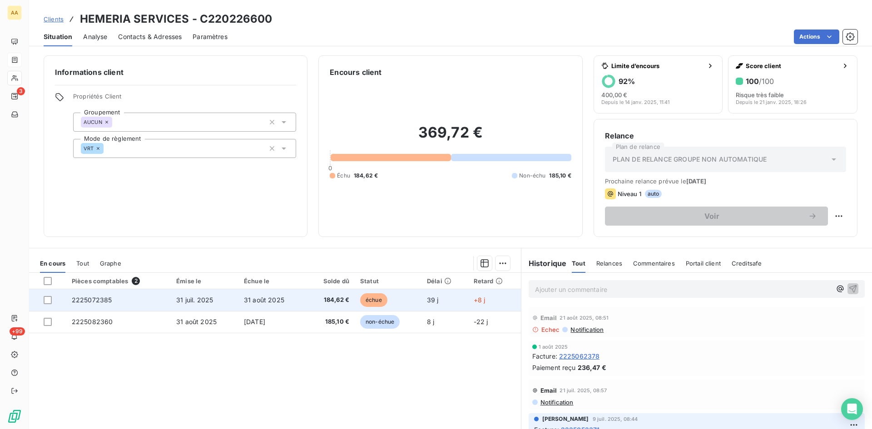
click at [87, 301] on span "2225072385" at bounding box center [92, 300] width 40 height 8
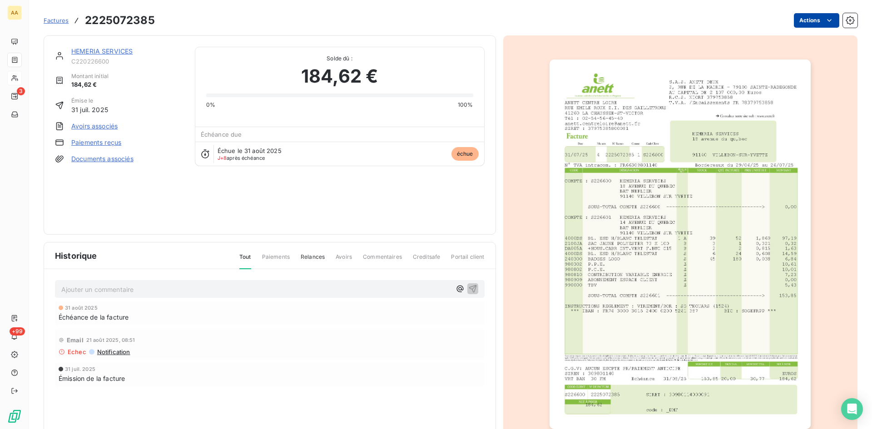
click at [810, 20] on html "AA 3 +99 Factures 2225072385 Actions HEMERIA SERVICES C220226600 Montant initia…" at bounding box center [436, 214] width 872 height 429
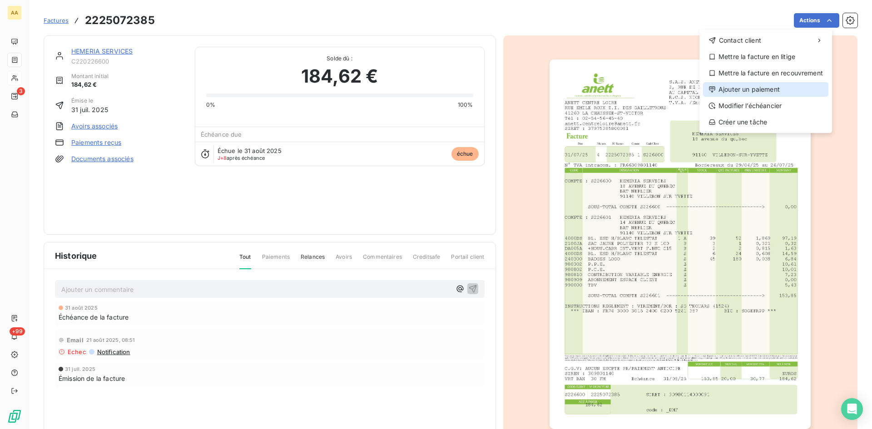
click at [759, 84] on div "Ajouter un paiement" at bounding box center [765, 89] width 125 height 15
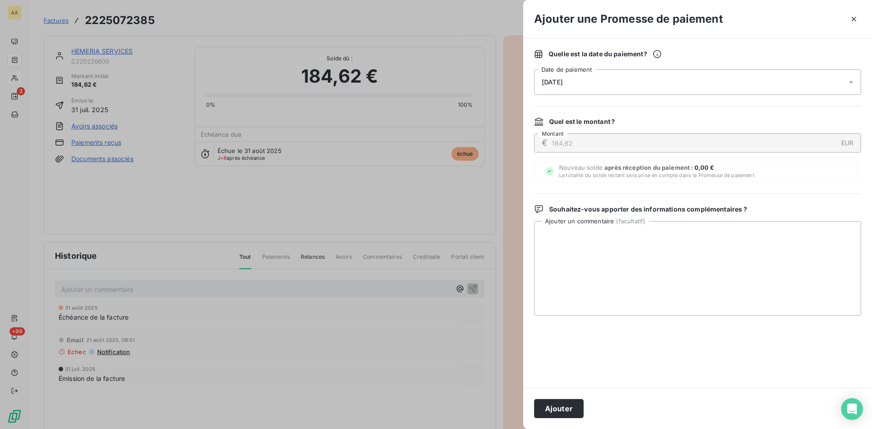
drag, startPoint x: 613, startPoint y: 84, endPoint x: 615, endPoint y: 89, distance: 4.9
click at [613, 84] on div "09/09/2025" at bounding box center [697, 81] width 327 height 25
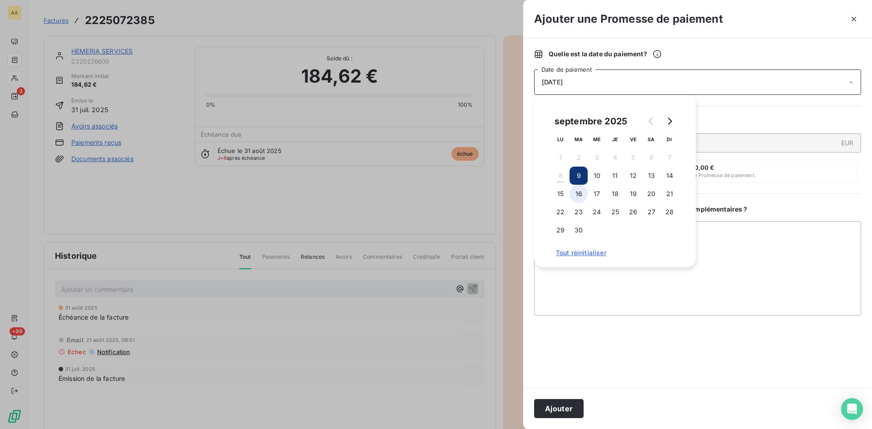
click at [580, 189] on button "16" at bounding box center [578, 194] width 18 height 18
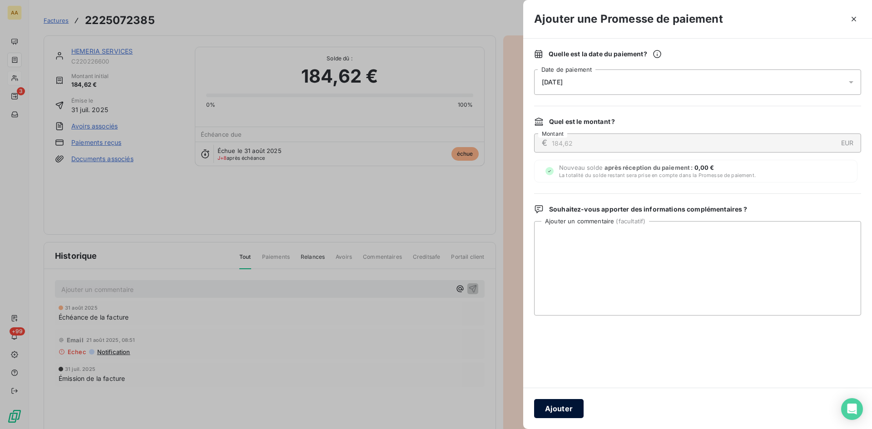
click at [572, 407] on button "Ajouter" at bounding box center [558, 408] width 49 height 19
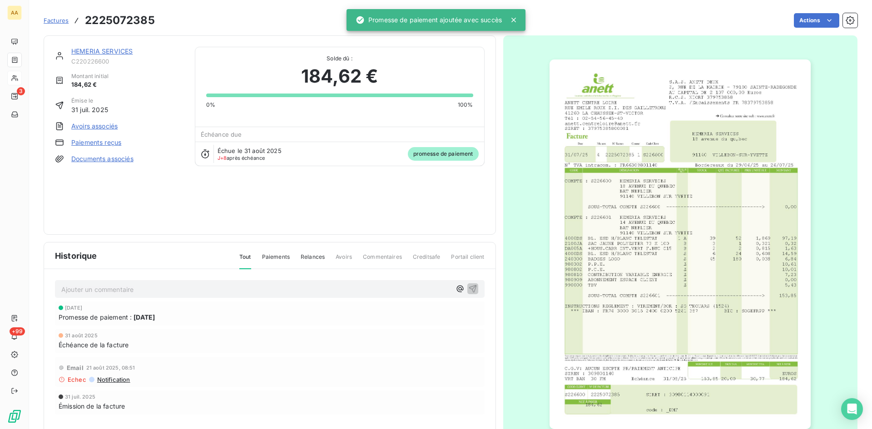
click at [257, 291] on p "Ajouter un commentaire ﻿" at bounding box center [256, 289] width 390 height 11
click at [468, 291] on icon "button" at bounding box center [472, 288] width 9 height 9
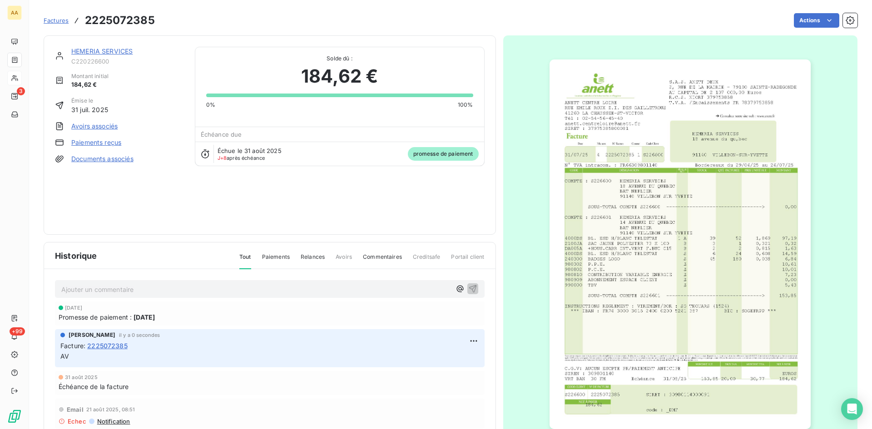
click at [94, 52] on link "HEMERIA SERVICES" at bounding box center [101, 51] width 61 height 8
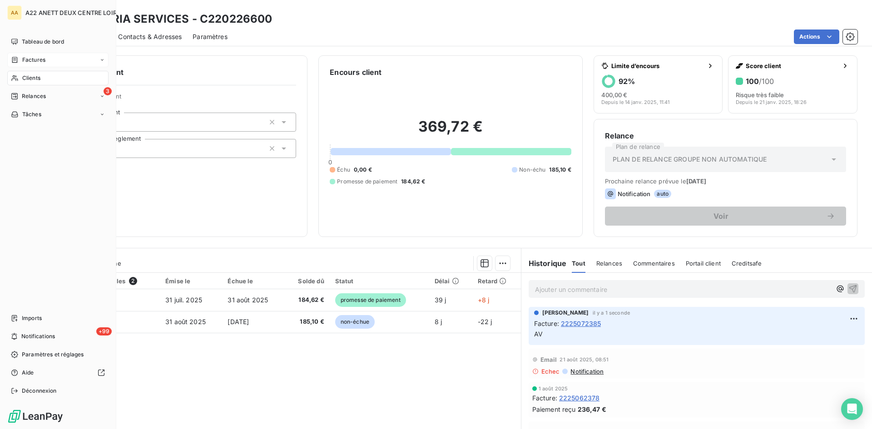
click at [24, 78] on span "Clients" at bounding box center [31, 78] width 18 height 8
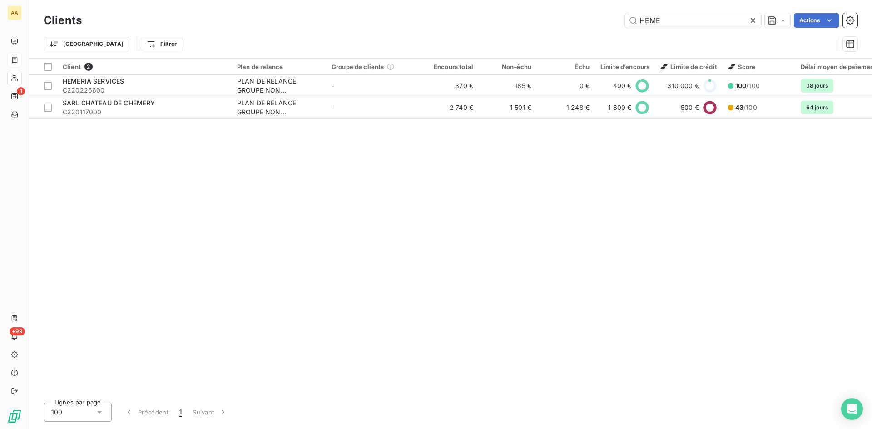
drag, startPoint x: 554, startPoint y: 24, endPoint x: 490, endPoint y: 40, distance: 66.3
click at [490, 40] on div "Clients HEME Actions Trier Filtrer" at bounding box center [451, 34] width 814 height 47
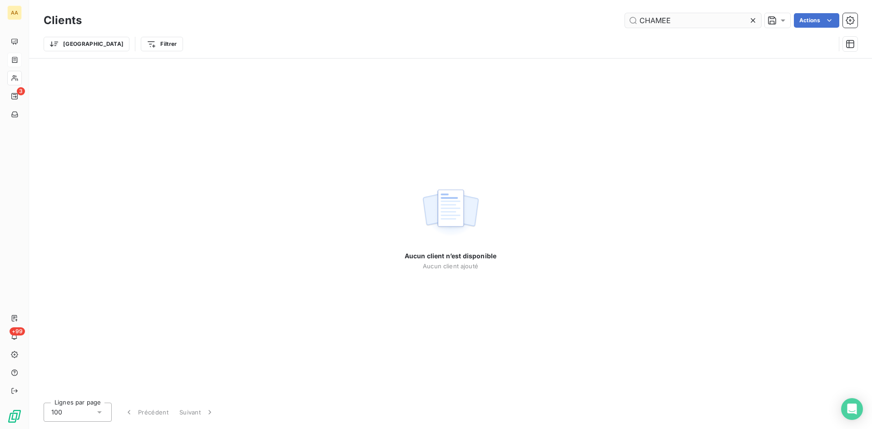
drag, startPoint x: 671, startPoint y: 15, endPoint x: 654, endPoint y: 15, distance: 16.8
click at [654, 15] on input "CHAMEE" at bounding box center [693, 20] width 136 height 15
drag, startPoint x: 678, startPoint y: 22, endPoint x: 660, endPoint y: 20, distance: 18.2
click at [660, 20] on input "CHAREE" at bounding box center [693, 20] width 136 height 15
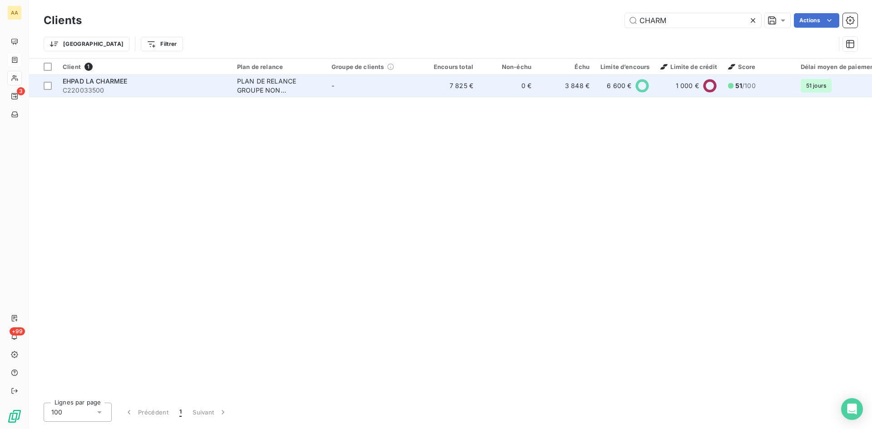
type input "CHARM"
click at [274, 82] on div "PLAN DE RELANCE GROUPE NON AUTOMATIQUE" at bounding box center [279, 86] width 84 height 18
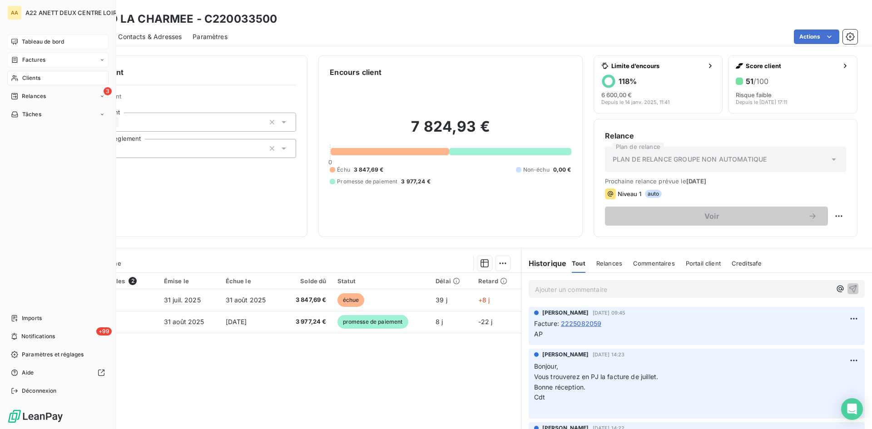
click at [30, 41] on span "Tableau de bord" at bounding box center [43, 42] width 42 height 8
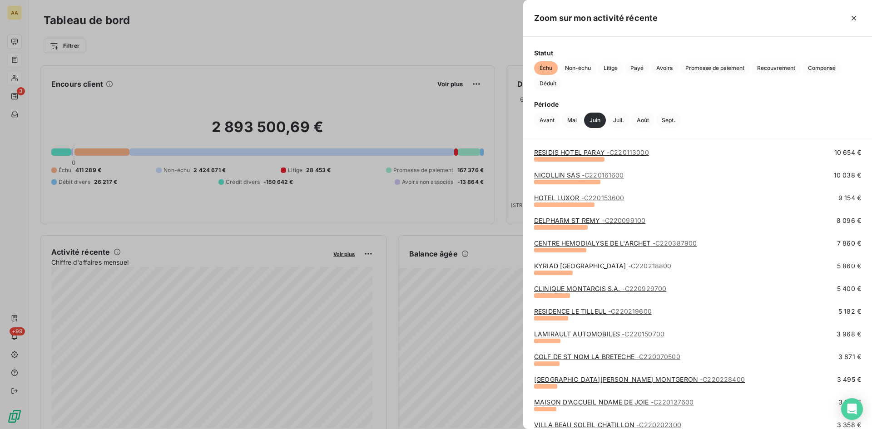
scroll to position [136, 0]
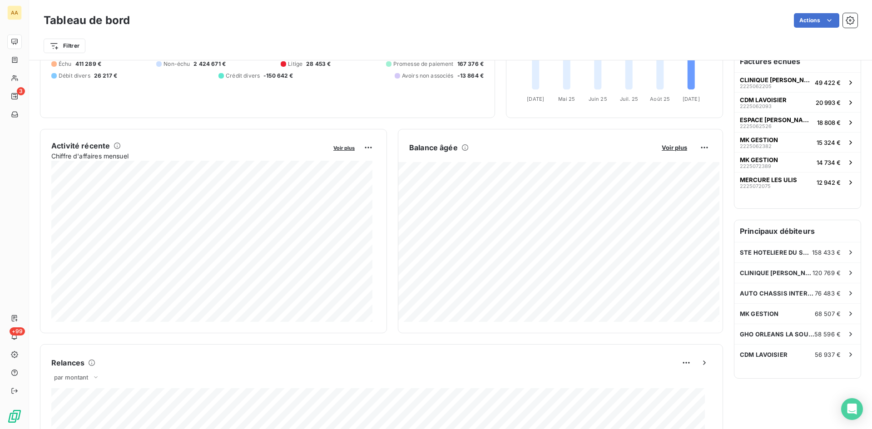
scroll to position [92, 0]
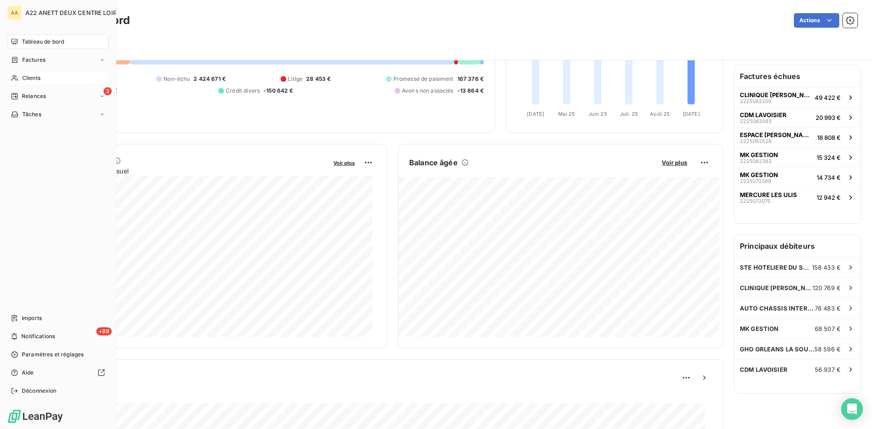
click at [25, 79] on span "Clients" at bounding box center [31, 78] width 18 height 8
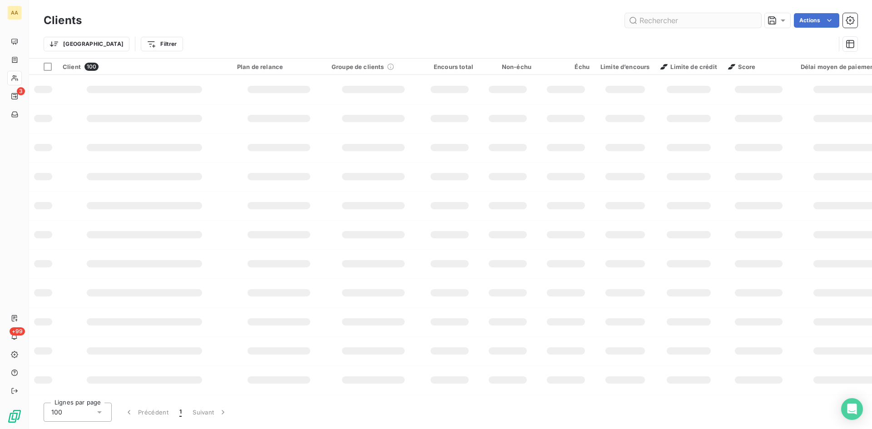
click at [651, 20] on input "text" at bounding box center [693, 20] width 136 height 15
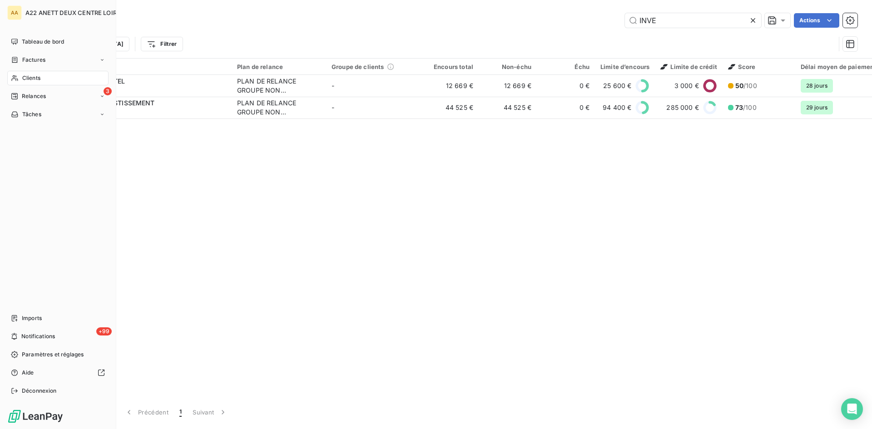
click at [22, 77] on span "Clients" at bounding box center [31, 78] width 18 height 8
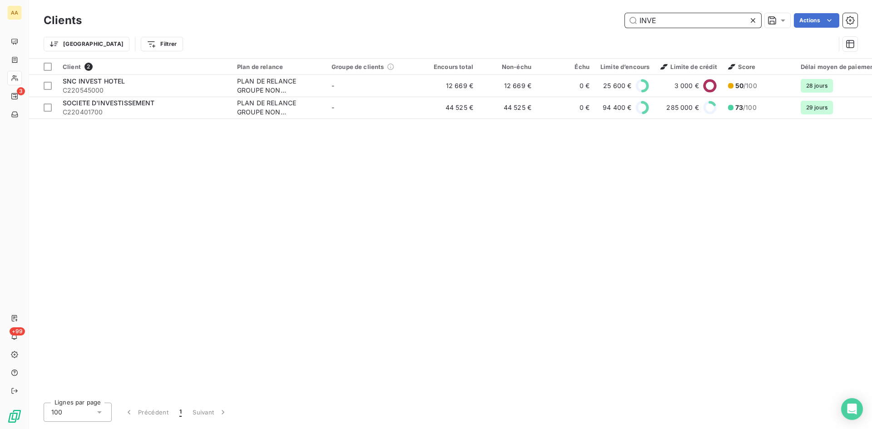
drag, startPoint x: 669, startPoint y: 25, endPoint x: 533, endPoint y: 29, distance: 136.7
click at [533, 28] on div "Clients INVE Actions" at bounding box center [451, 20] width 814 height 19
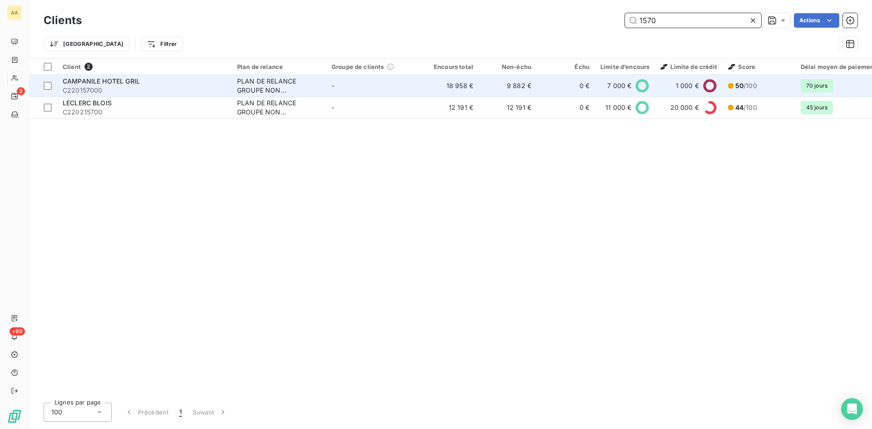
type input "1570"
click at [274, 80] on div "PLAN DE RELANCE GROUPE NON AUTOMATIQUE" at bounding box center [279, 86] width 84 height 18
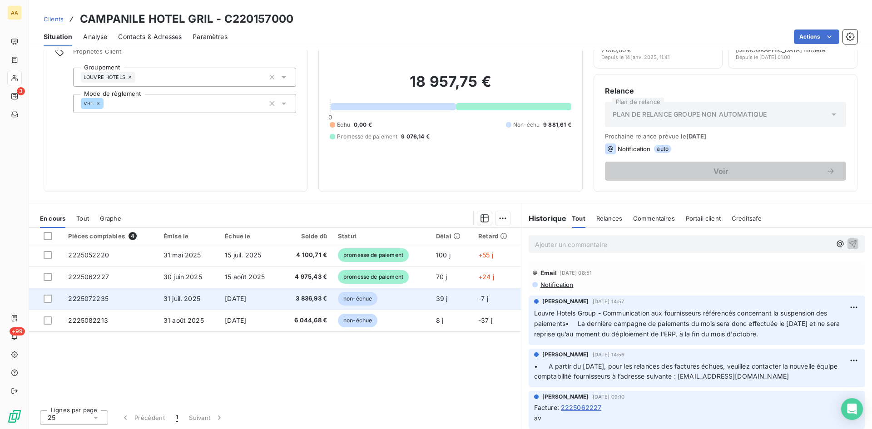
scroll to position [46, 0]
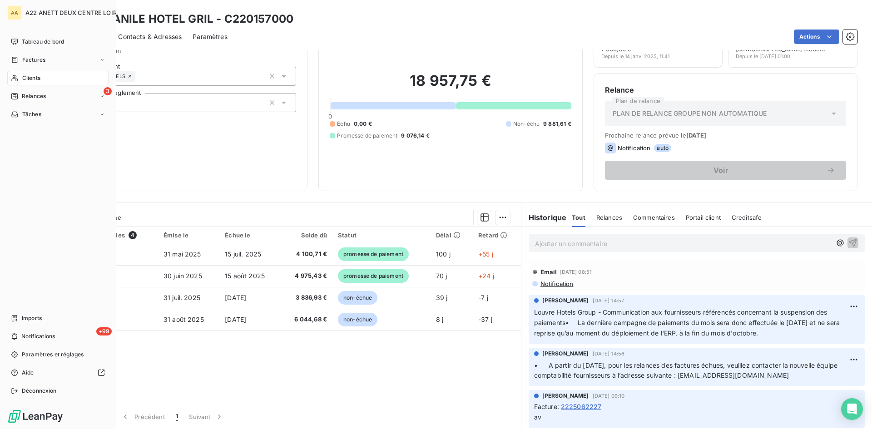
click at [26, 75] on span "Clients" at bounding box center [31, 78] width 18 height 8
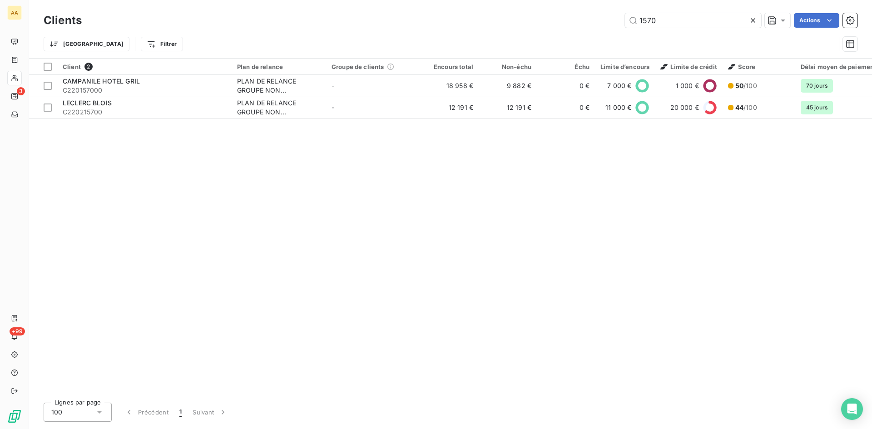
drag, startPoint x: 670, startPoint y: 20, endPoint x: 582, endPoint y: 31, distance: 89.3
click at [607, 24] on div "1570 Actions" at bounding box center [475, 20] width 765 height 15
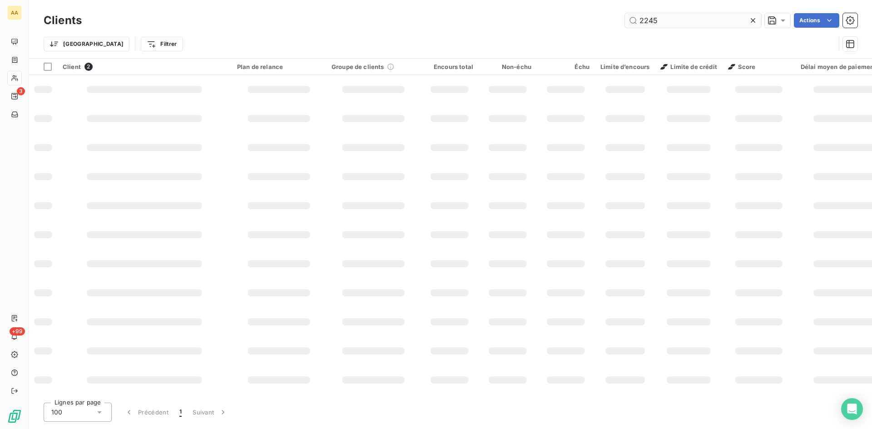
click at [647, 21] on input "2245" at bounding box center [693, 20] width 136 height 15
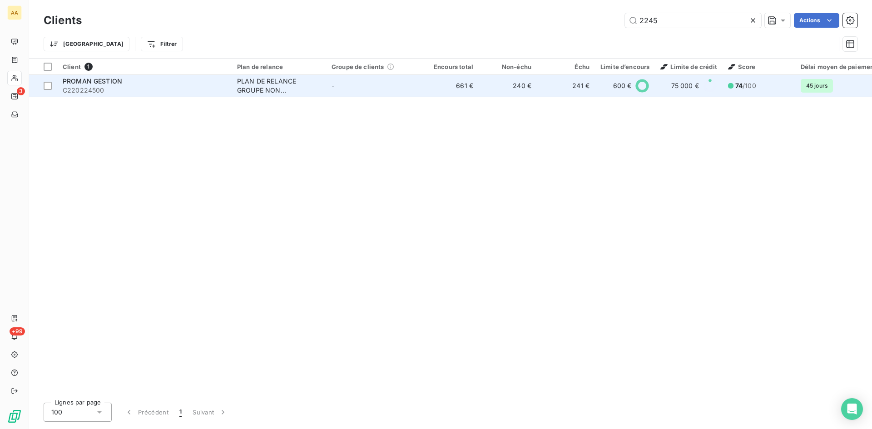
type input "2245"
click at [269, 88] on div "PLAN DE RELANCE GROUPE NON AUTOMATIQUE" at bounding box center [279, 86] width 84 height 18
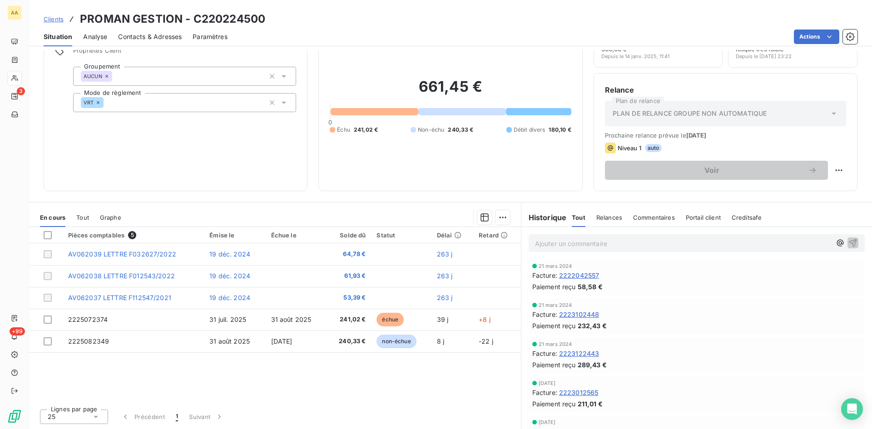
scroll to position [3653, 0]
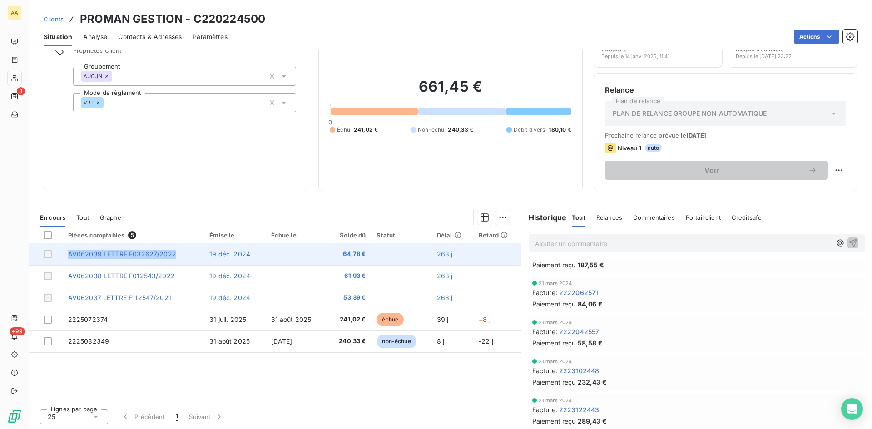
drag, startPoint x: 174, startPoint y: 255, endPoint x: 69, endPoint y: 255, distance: 105.3
click at [69, 255] on td "AV062039 LETTRE F032627/2022" at bounding box center [134, 254] width 142 height 22
copy span "AV062039 LETTRE F032627/2022"
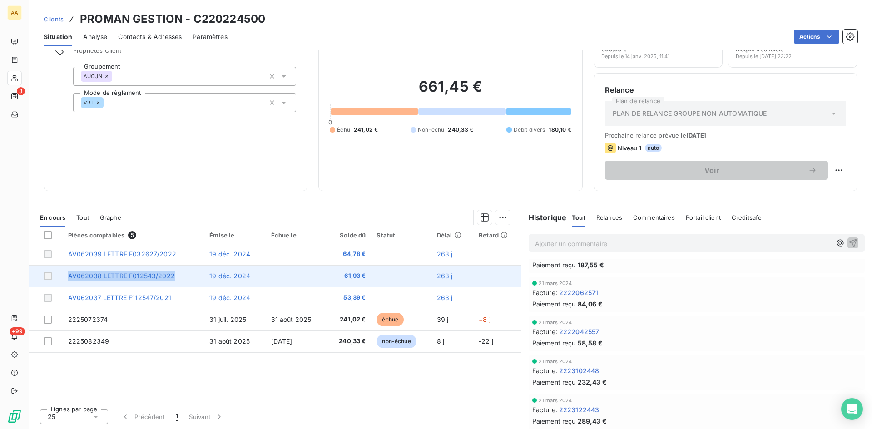
drag, startPoint x: 177, startPoint y: 278, endPoint x: 73, endPoint y: 274, distance: 104.5
click at [67, 274] on td "AV062038 LETTRE F012543/2022" at bounding box center [134, 276] width 142 height 22
copy span "AV062038 LETTRE F012543/2022"
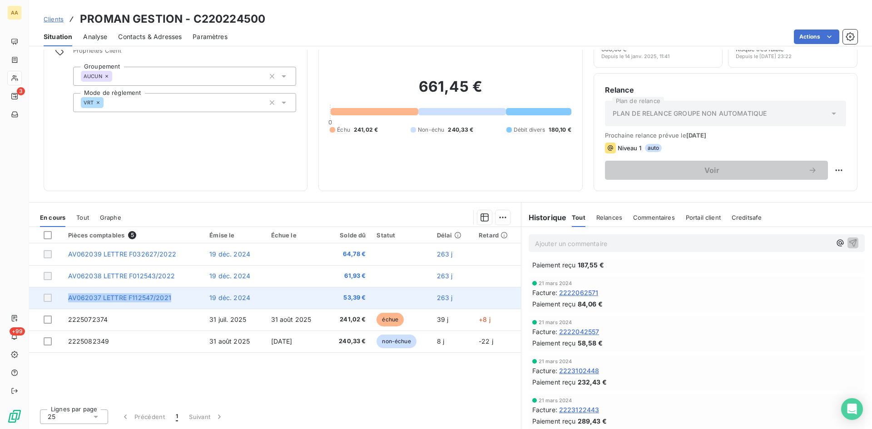
drag, startPoint x: 170, startPoint y: 300, endPoint x: 70, endPoint y: 297, distance: 99.9
click at [68, 297] on td "AV062037 LETTRE F112547/2021" at bounding box center [134, 298] width 142 height 22
copy span "AV062037 LETTRE F112547/2021"
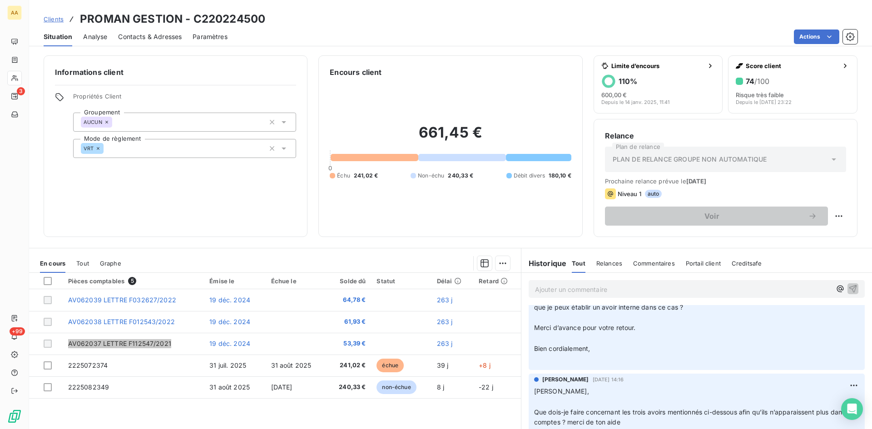
scroll to position [0, 0]
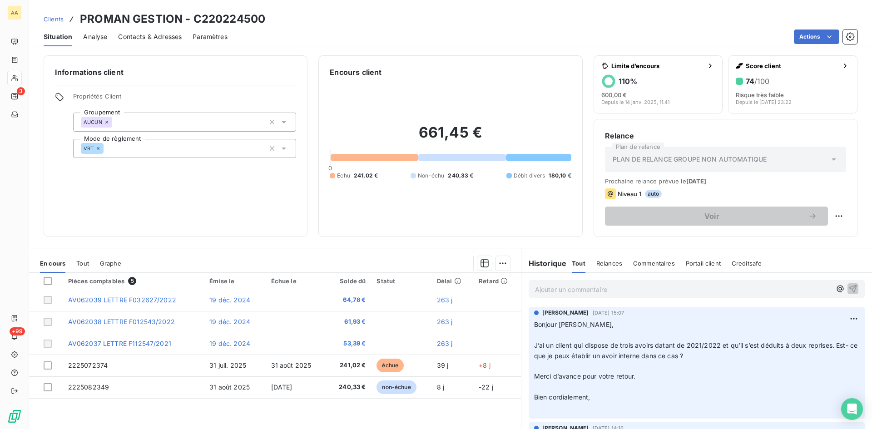
click at [546, 292] on p "Ajouter un commentaire ﻿" at bounding box center [683, 289] width 296 height 11
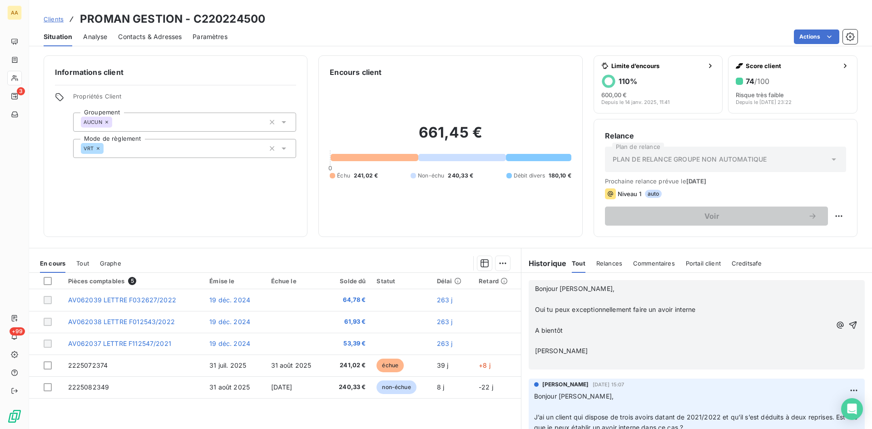
click at [606, 287] on p "Bonjour Annabelle," at bounding box center [683, 289] width 296 height 10
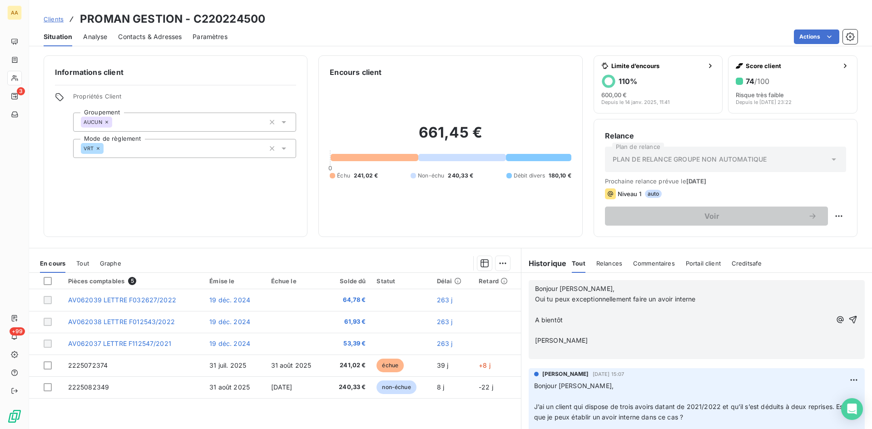
click at [706, 300] on p "Oui tu peux exceptionnellement faire un avoir interne" at bounding box center [683, 299] width 296 height 10
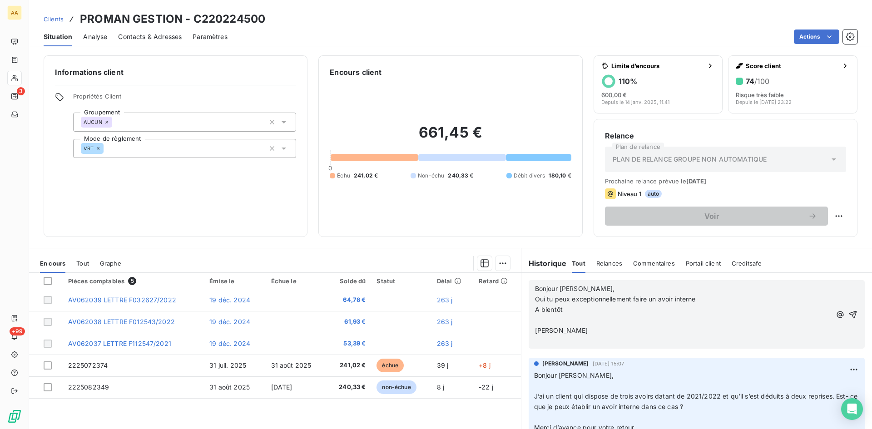
click at [565, 312] on p "A bientôt" at bounding box center [683, 310] width 296 height 10
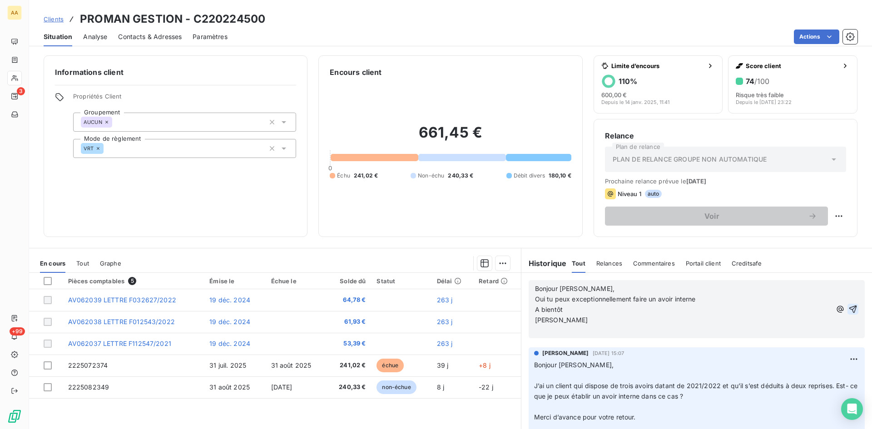
click at [848, 310] on icon "button" at bounding box center [852, 309] width 9 height 9
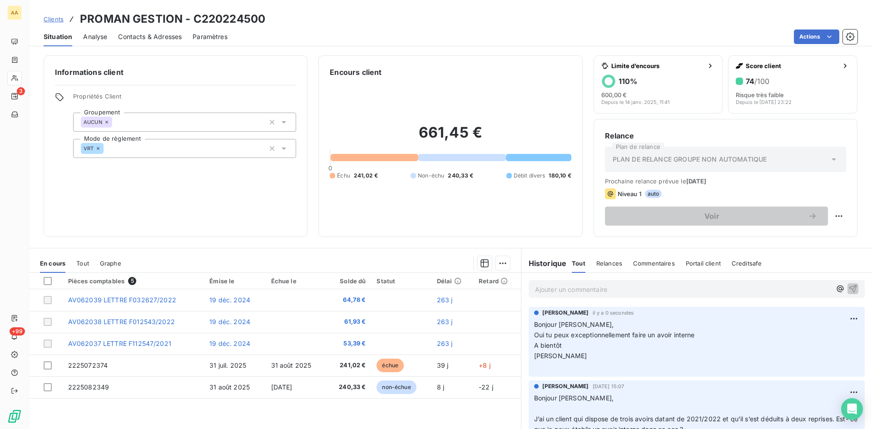
drag, startPoint x: 540, startPoint y: 290, endPoint x: 581, endPoint y: 289, distance: 41.3
click at [540, 290] on p "Ajouter un commentaire ﻿" at bounding box center [683, 289] width 296 height 11
click at [545, 287] on p "Ajouter un commentaire ﻿" at bounding box center [683, 289] width 296 height 11
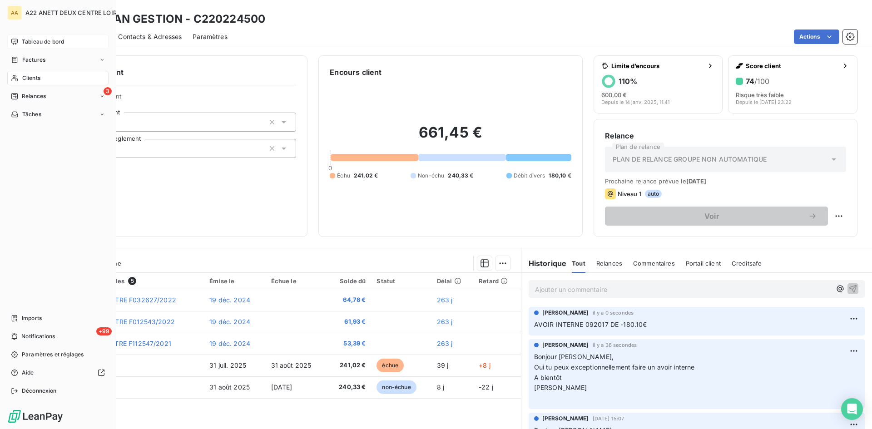
click at [29, 43] on span "Tableau de bord" at bounding box center [43, 42] width 42 height 8
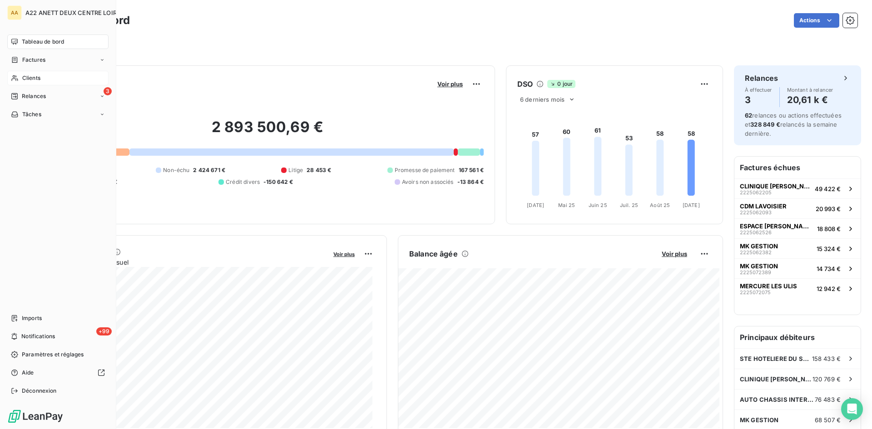
click at [21, 78] on div "Clients" at bounding box center [57, 78] width 101 height 15
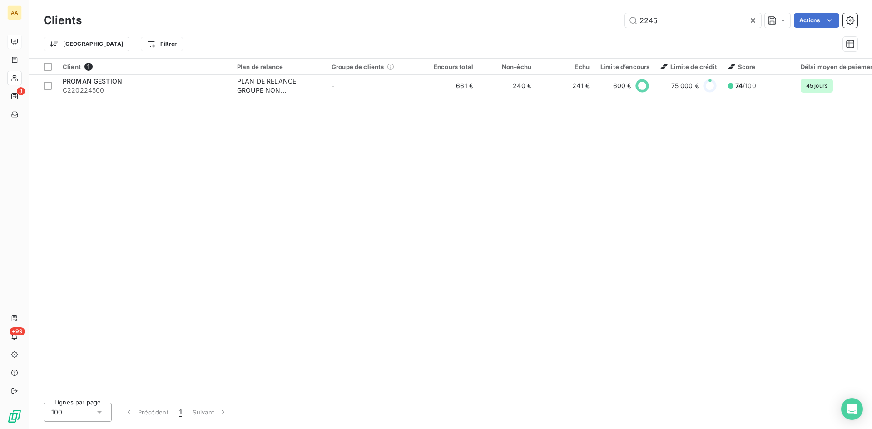
drag, startPoint x: 666, startPoint y: 17, endPoint x: 586, endPoint y: 25, distance: 79.8
click at [586, 25] on div "2245 Actions" at bounding box center [475, 20] width 765 height 15
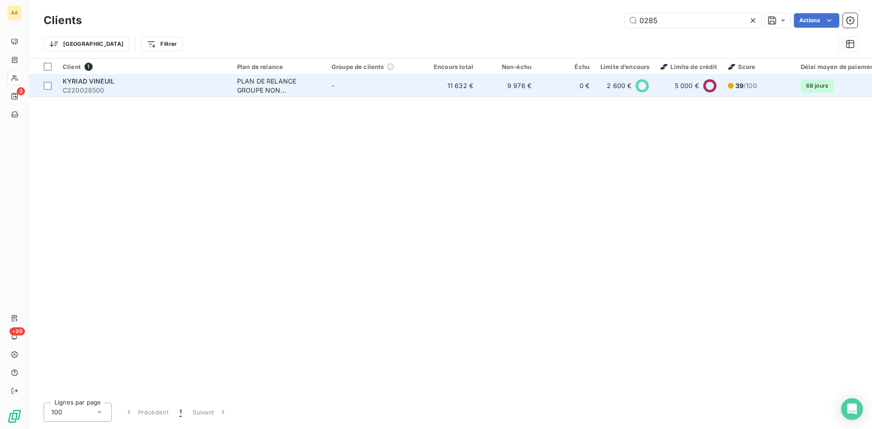
type input "0285"
click at [250, 85] on div "PLAN DE RELANCE GROUPE NON AUTOMATIQUE" at bounding box center [279, 86] width 84 height 18
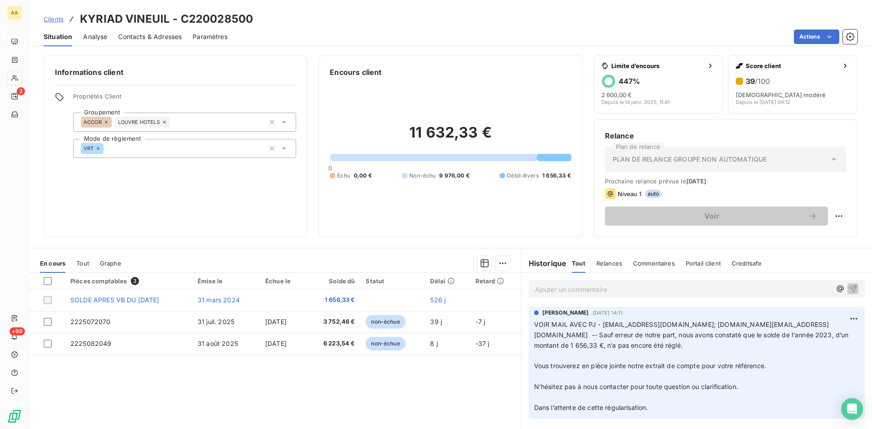
click at [542, 292] on p "Ajouter un commentaire ﻿" at bounding box center [683, 289] width 296 height 11
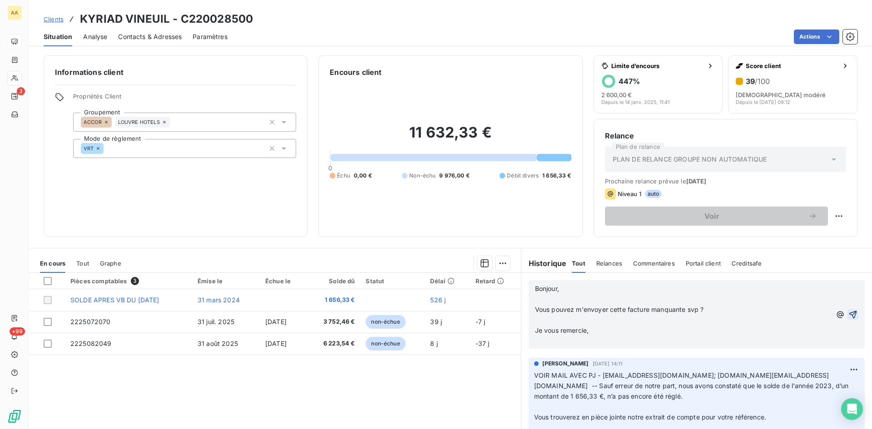
click at [848, 313] on icon "button" at bounding box center [852, 314] width 9 height 9
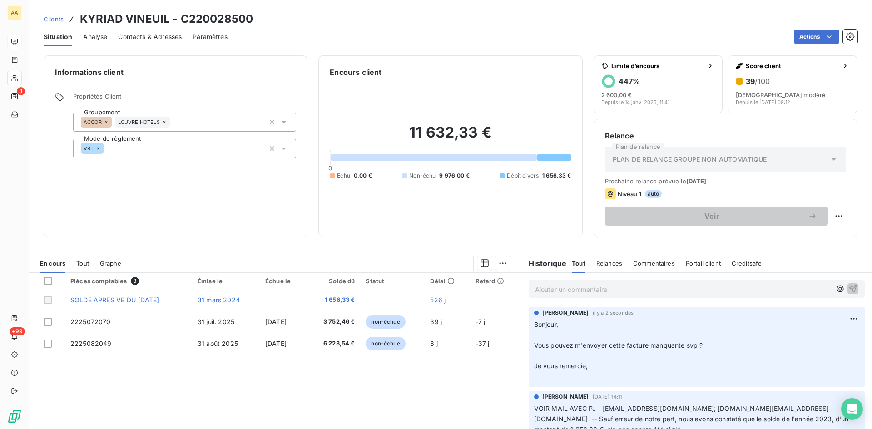
drag, startPoint x: 583, startPoint y: 321, endPoint x: 572, endPoint y: 323, distance: 11.0
click at [583, 321] on p "Bonjour, ﻿ Vous pouvez m'envoyer cette facture manquante svp ? ﻿ Je vous remerc…" at bounding box center [696, 351] width 325 height 62
click at [566, 289] on p "Ajouter un commentaire ﻿" at bounding box center [683, 289] width 296 height 11
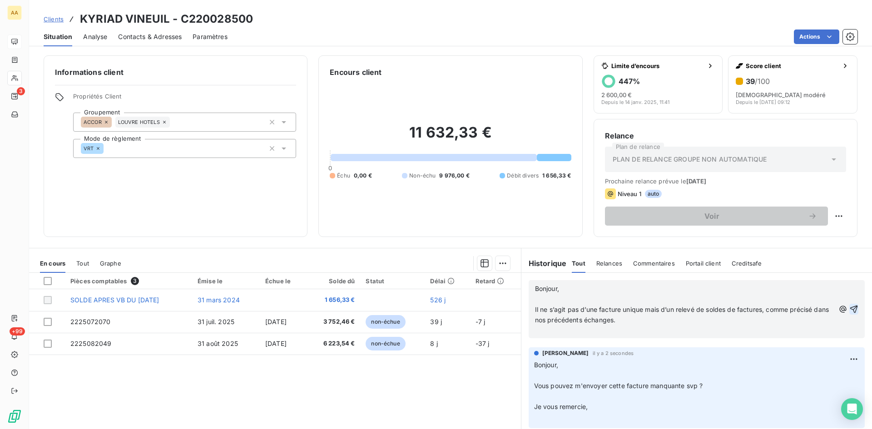
click at [850, 306] on icon "button" at bounding box center [854, 310] width 8 height 8
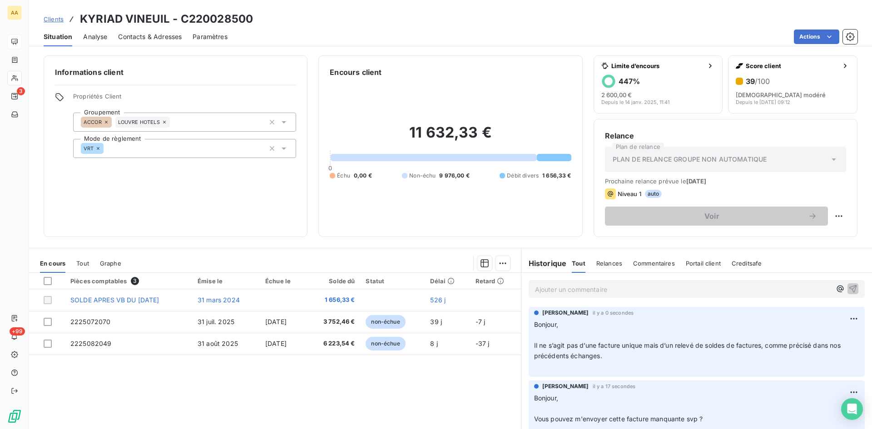
click at [563, 326] on p "Bonjour, ﻿ Il ne s’agit pas d’une facture unique mais d’un relevé de soldes de …" at bounding box center [696, 346] width 325 height 52
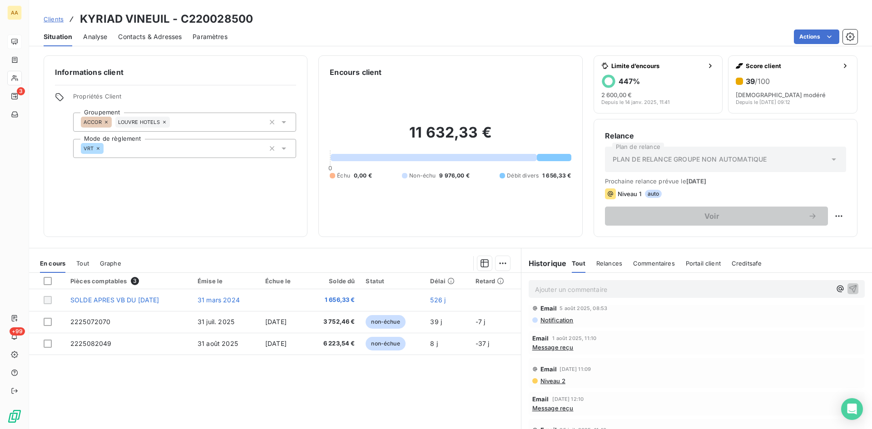
scroll to position [499, 0]
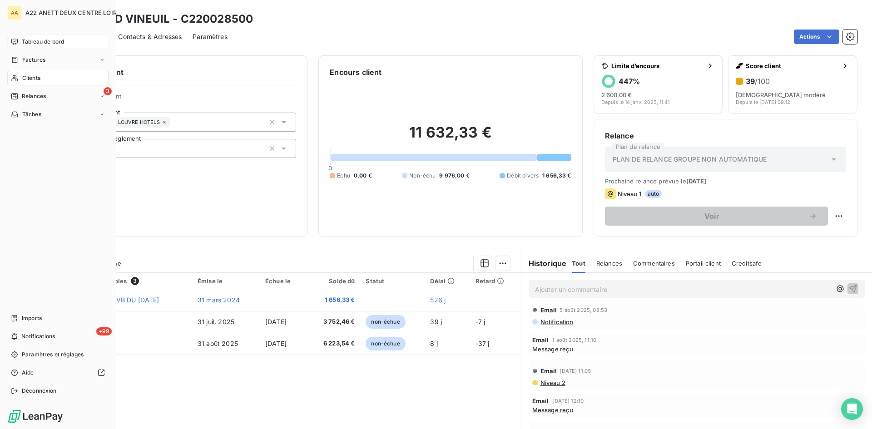
click at [36, 43] on span "Tableau de bord" at bounding box center [43, 42] width 42 height 8
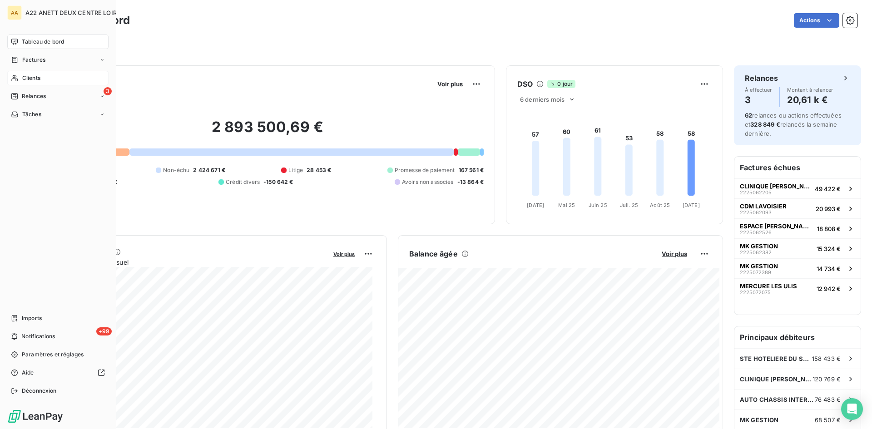
click at [25, 76] on span "Clients" at bounding box center [31, 78] width 18 height 8
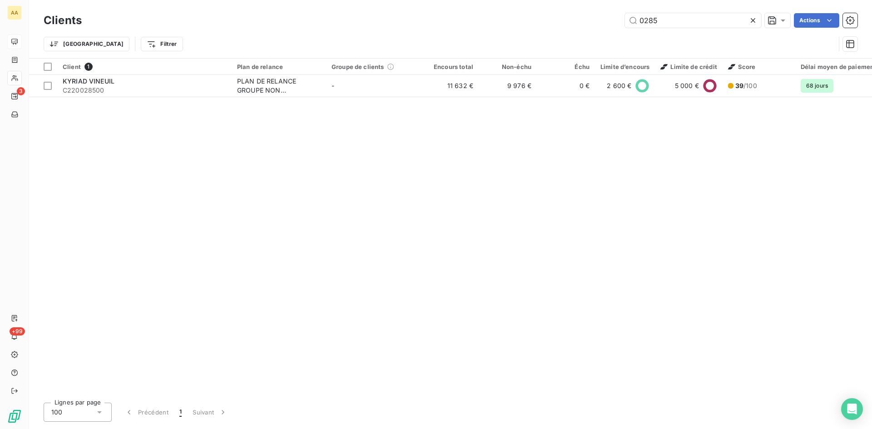
drag, startPoint x: 683, startPoint y: 21, endPoint x: 528, endPoint y: 18, distance: 155.3
click at [528, 18] on div "0285 Actions" at bounding box center [475, 20] width 765 height 15
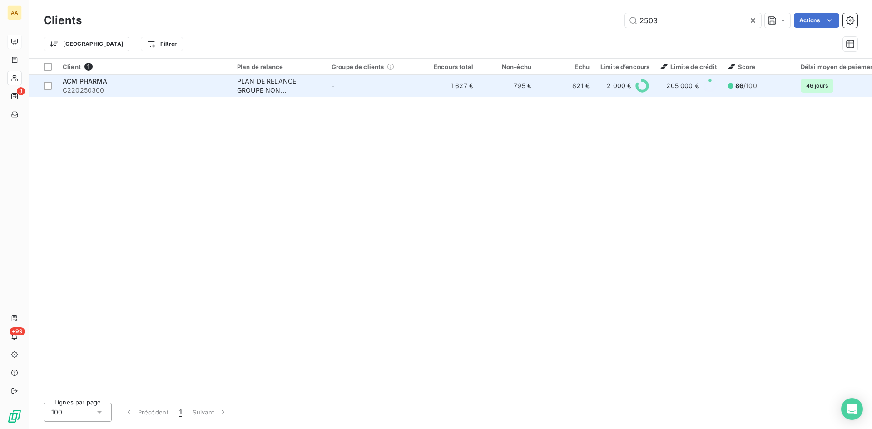
type input "2503"
click at [262, 85] on div "PLAN DE RELANCE GROUPE NON AUTOMATIQUE" at bounding box center [279, 86] width 84 height 18
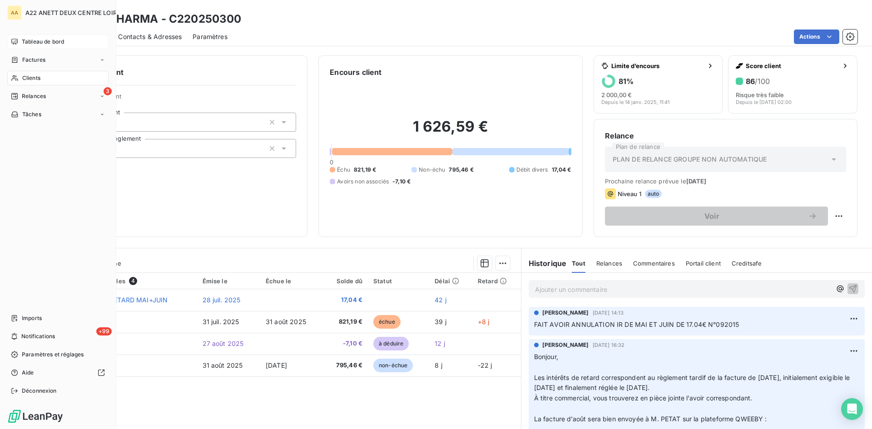
click at [28, 78] on span "Clients" at bounding box center [31, 78] width 18 height 8
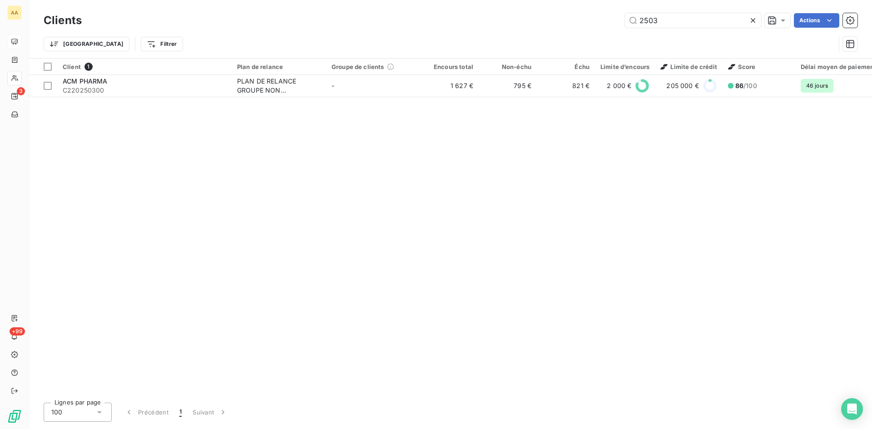
drag, startPoint x: 676, startPoint y: 23, endPoint x: 597, endPoint y: 28, distance: 79.2
click at [597, 28] on div "Clients 2503 Actions" at bounding box center [451, 20] width 814 height 19
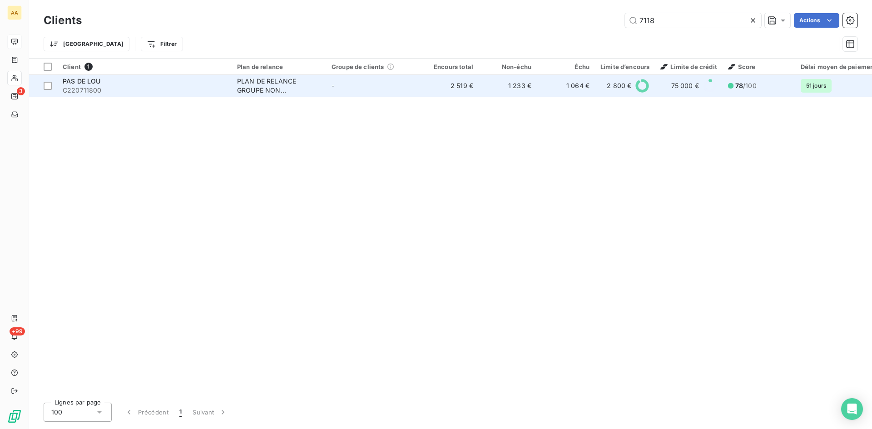
type input "7118"
click at [261, 90] on div "PLAN DE RELANCE GROUPE NON AUTOMATIQUE" at bounding box center [279, 86] width 84 height 18
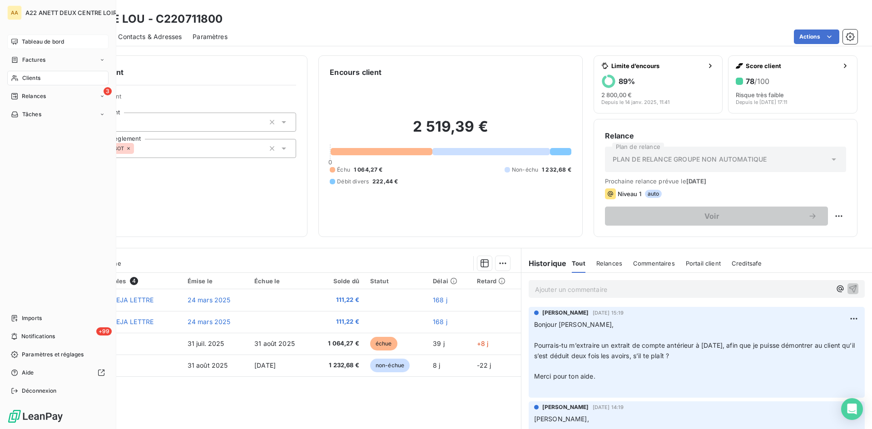
click at [24, 81] on span "Clients" at bounding box center [31, 78] width 18 height 8
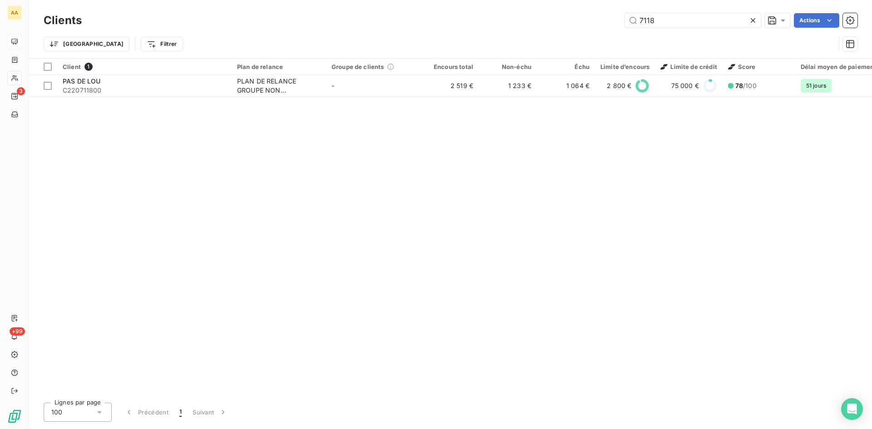
drag, startPoint x: 676, startPoint y: 21, endPoint x: 570, endPoint y: 15, distance: 106.0
click at [570, 15] on div "7118 Actions" at bounding box center [475, 20] width 765 height 15
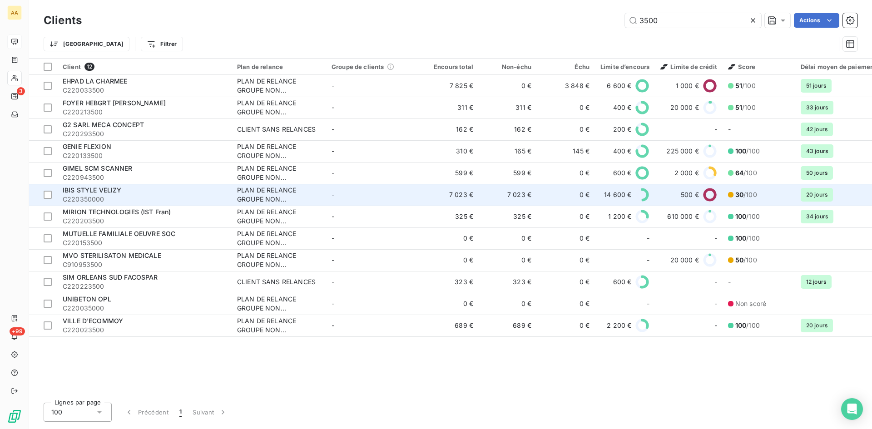
type input "3500"
click at [275, 190] on div "PLAN DE RELANCE GROUPE NON AUTOMATIQUE" at bounding box center [279, 195] width 84 height 18
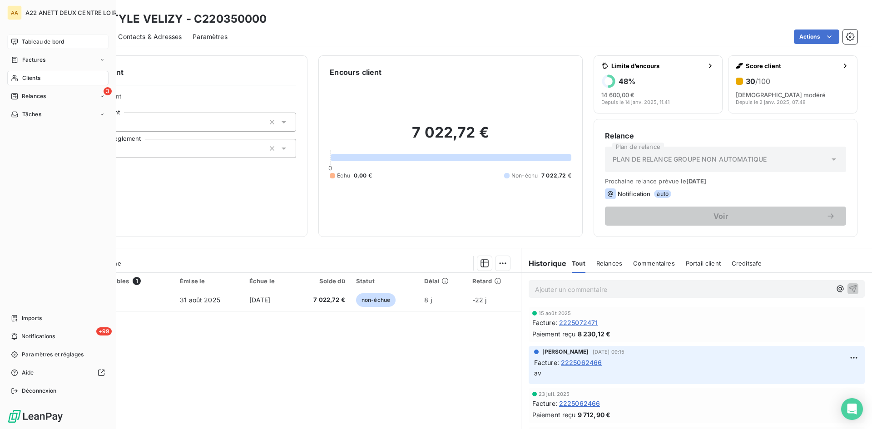
click at [27, 78] on span "Clients" at bounding box center [31, 78] width 18 height 8
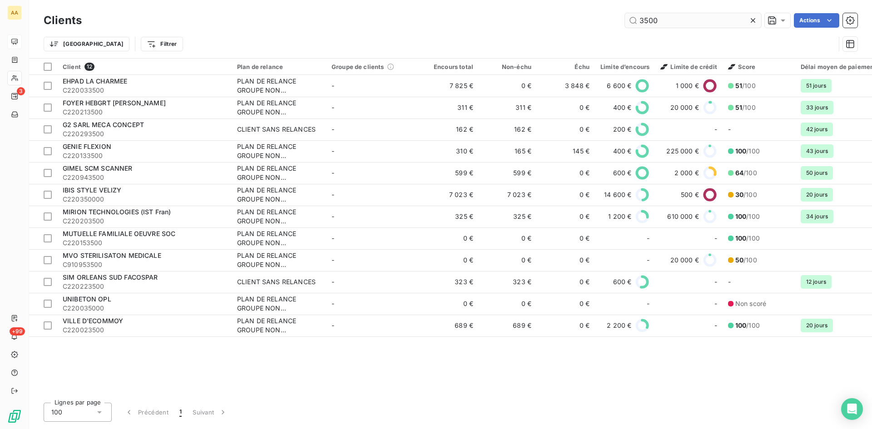
drag, startPoint x: 666, startPoint y: 20, endPoint x: 627, endPoint y: 21, distance: 38.6
click at [627, 21] on input "3500" at bounding box center [693, 20] width 136 height 15
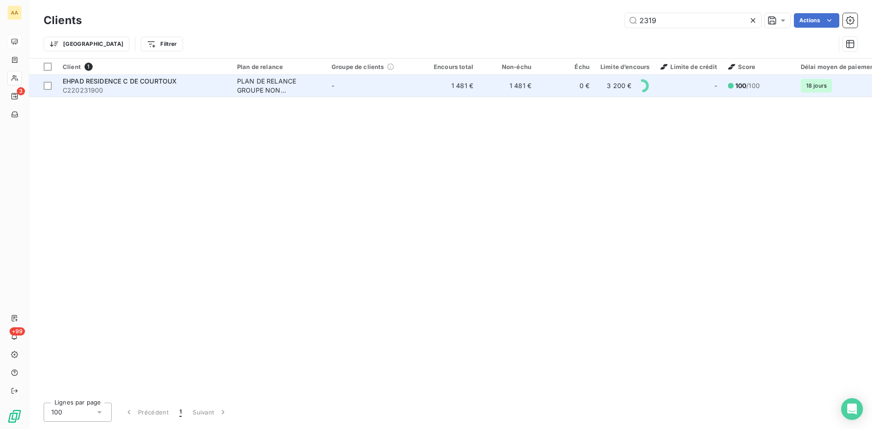
type input "2319"
click at [269, 87] on div "PLAN DE RELANCE GROUPE NON AUTOMATIQUE" at bounding box center [279, 86] width 84 height 18
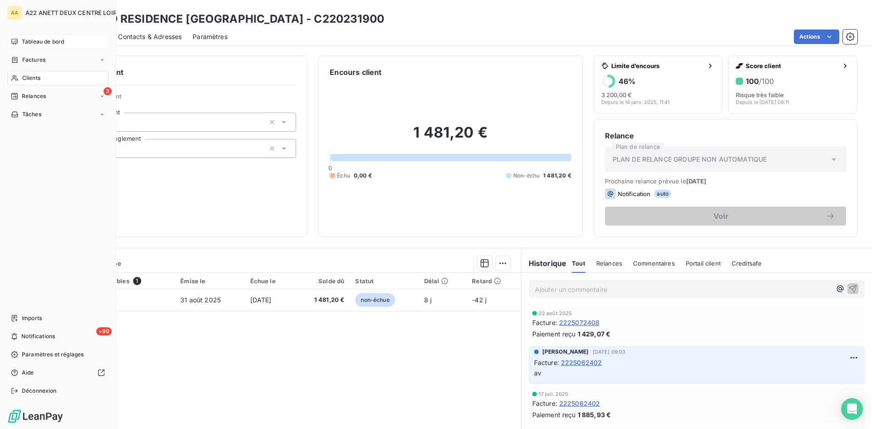
click at [36, 75] on span "Clients" at bounding box center [31, 78] width 18 height 8
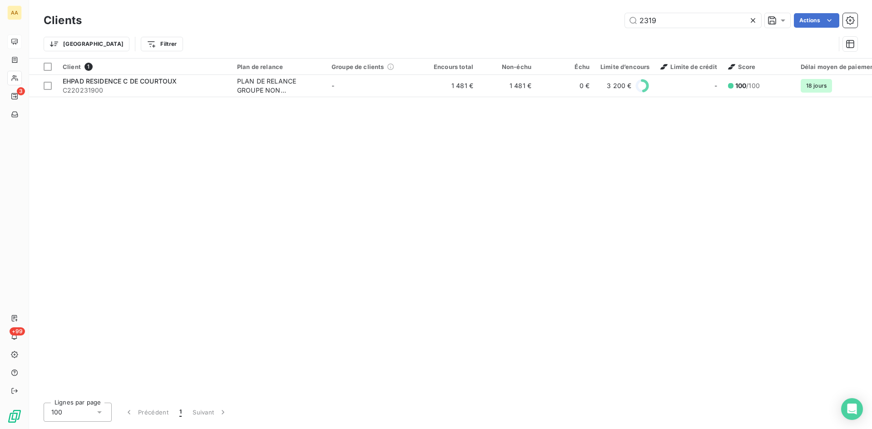
drag, startPoint x: 667, startPoint y: 21, endPoint x: 613, endPoint y: 22, distance: 54.0
click at [613, 22] on div "2319 Actions" at bounding box center [475, 20] width 765 height 15
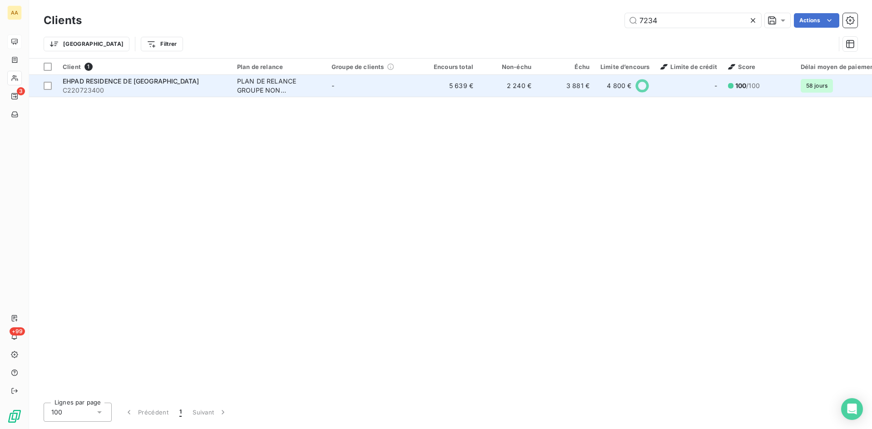
type input "7234"
click at [275, 88] on div "PLAN DE RELANCE GROUPE NON AUTOMATIQUE" at bounding box center [279, 86] width 84 height 18
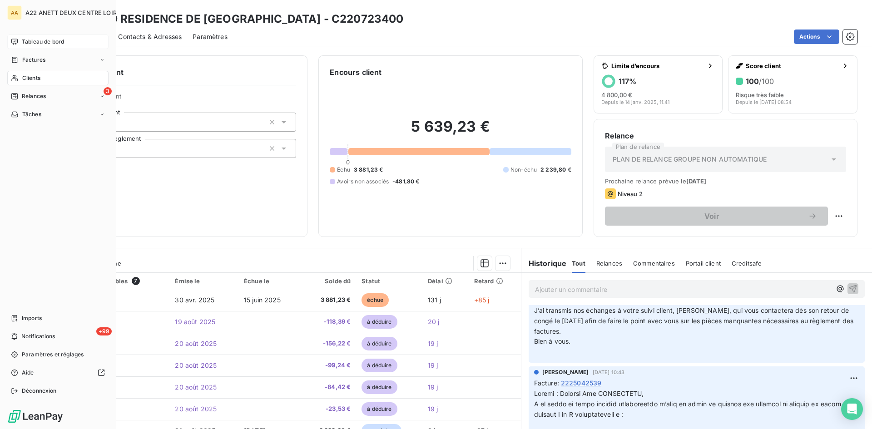
click at [32, 80] on span "Clients" at bounding box center [31, 78] width 18 height 8
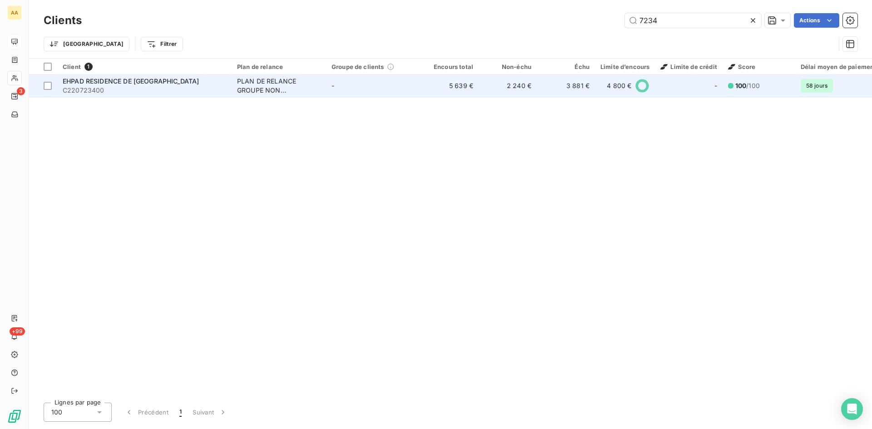
click at [114, 84] on span "EHPAD RESIDENCE DE [GEOGRAPHIC_DATA]" at bounding box center [131, 81] width 136 height 8
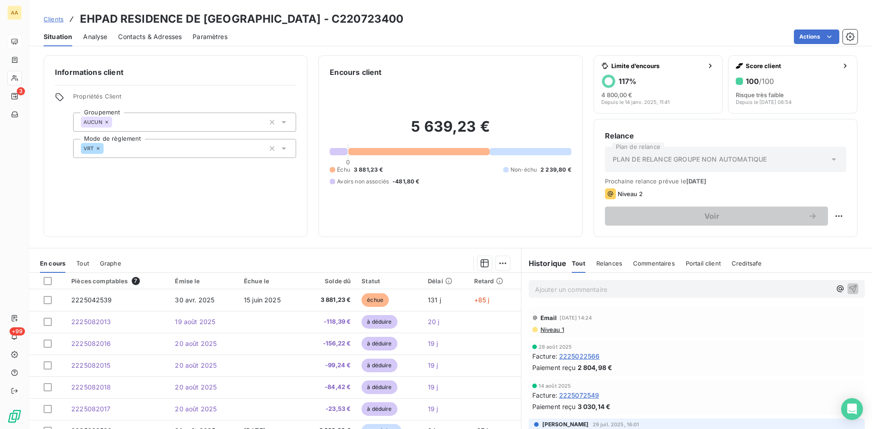
click at [546, 292] on p "Ajouter un commentaire ﻿" at bounding box center [683, 289] width 296 height 11
click at [848, 285] on icon "button" at bounding box center [852, 288] width 9 height 9
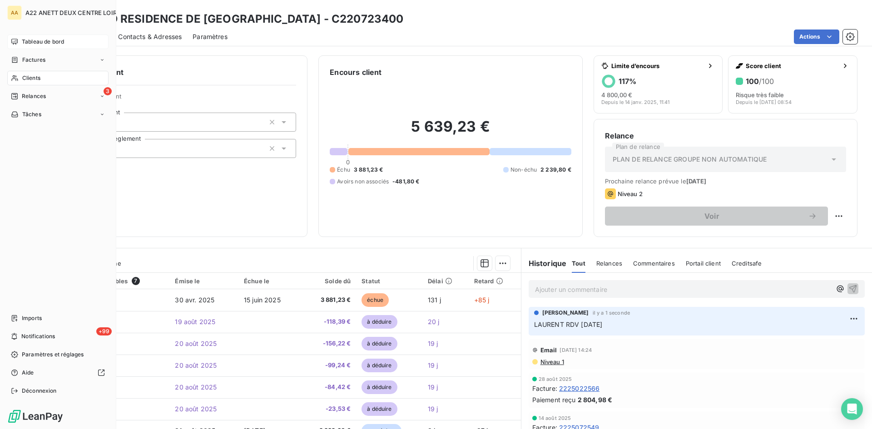
click at [25, 75] on span "Clients" at bounding box center [31, 78] width 18 height 8
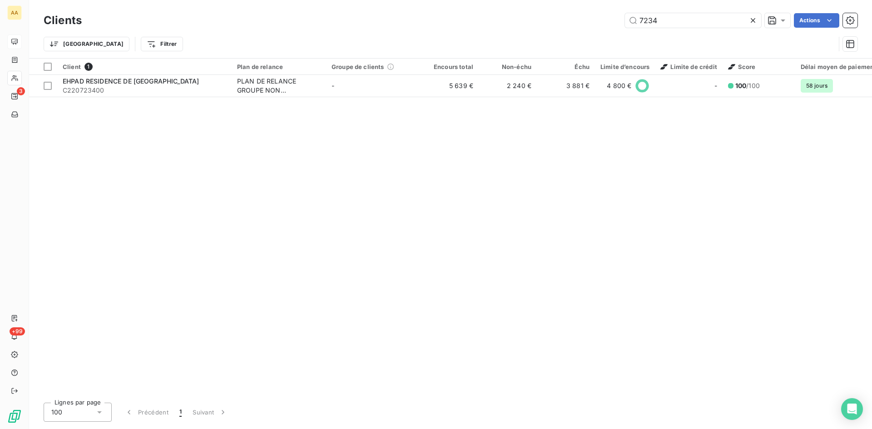
drag, startPoint x: 641, startPoint y: 21, endPoint x: 582, endPoint y: 21, distance: 59.0
click at [582, 21] on div "7234 Actions" at bounding box center [475, 20] width 765 height 15
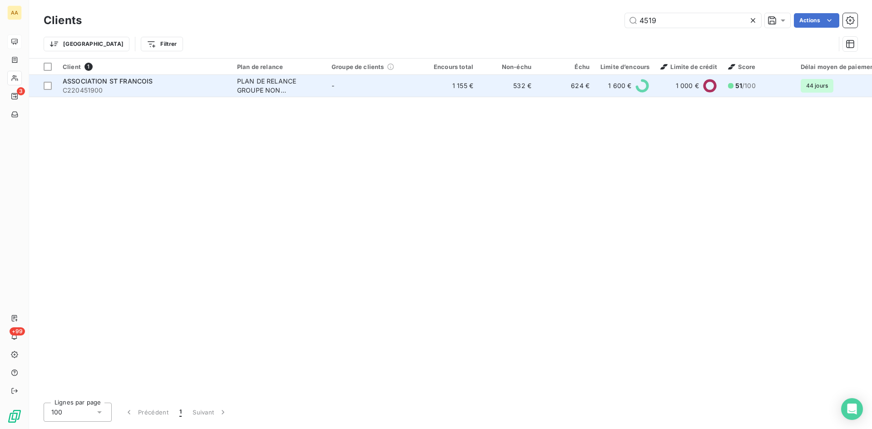
type input "4519"
click at [265, 82] on div "PLAN DE RELANCE GROUPE NON AUTOMATIQUE" at bounding box center [279, 86] width 84 height 18
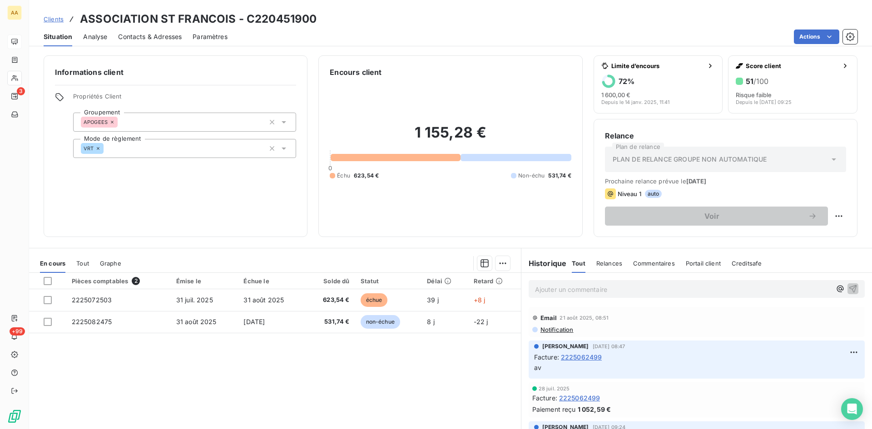
click at [563, 291] on p "Ajouter un commentaire ﻿" at bounding box center [683, 289] width 296 height 11
click at [848, 288] on icon "button" at bounding box center [852, 288] width 9 height 9
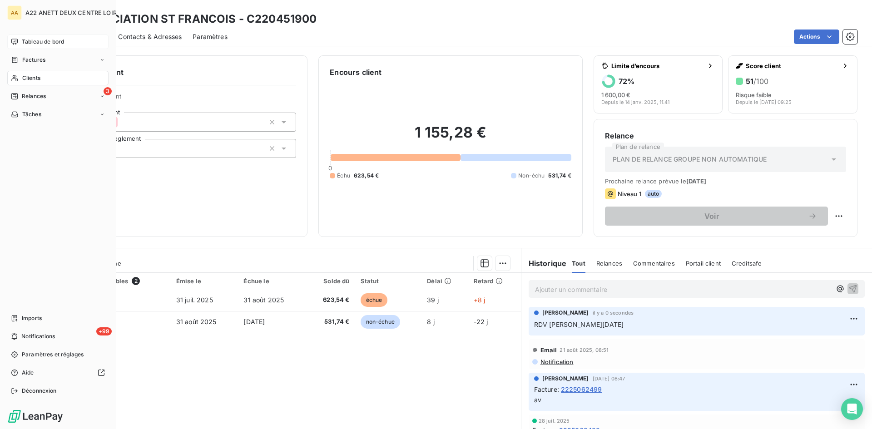
click at [32, 80] on span "Clients" at bounding box center [31, 78] width 18 height 8
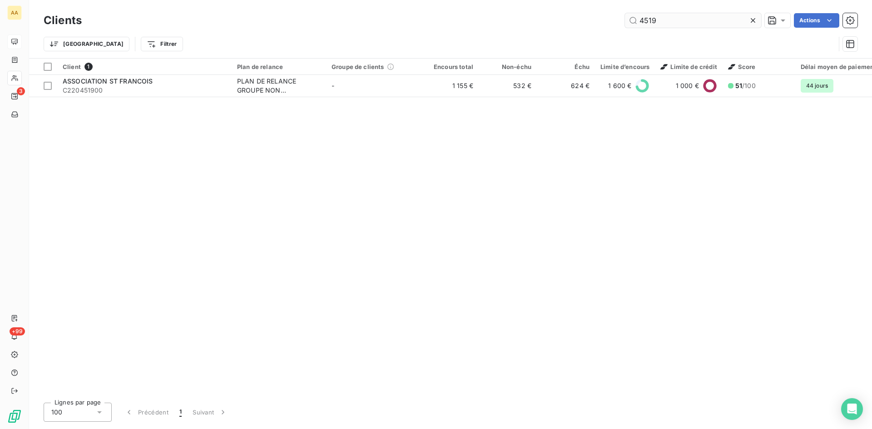
drag, startPoint x: 658, startPoint y: 22, endPoint x: 632, endPoint y: 20, distance: 26.9
click at [632, 20] on input "4519" at bounding box center [693, 20] width 136 height 15
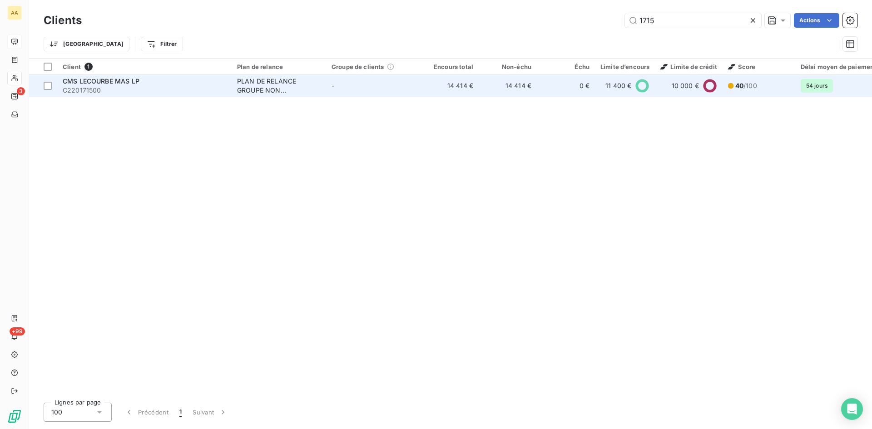
type input "1715"
click at [262, 78] on div "PLAN DE RELANCE GROUPE NON AUTOMATIQUE" at bounding box center [279, 86] width 84 height 18
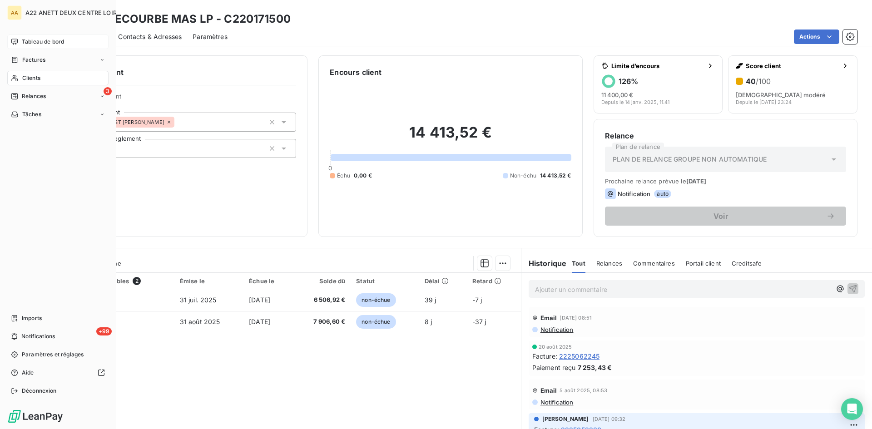
click at [24, 42] on span "Tableau de bord" at bounding box center [43, 42] width 42 height 8
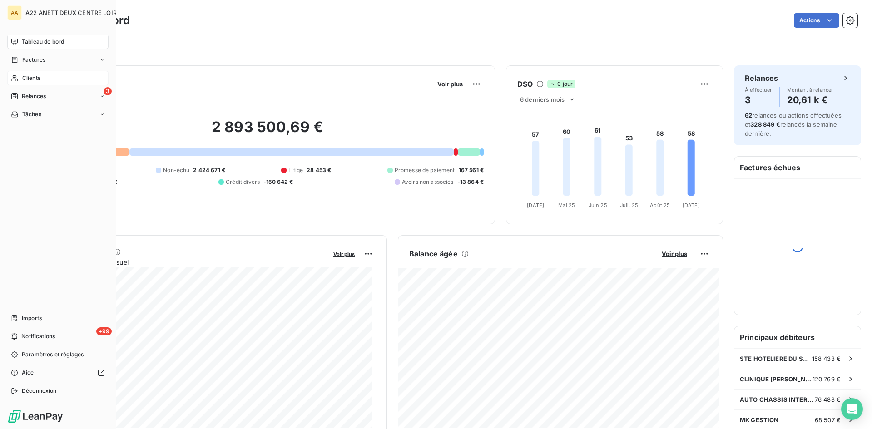
click at [30, 76] on span "Clients" at bounding box center [31, 78] width 18 height 8
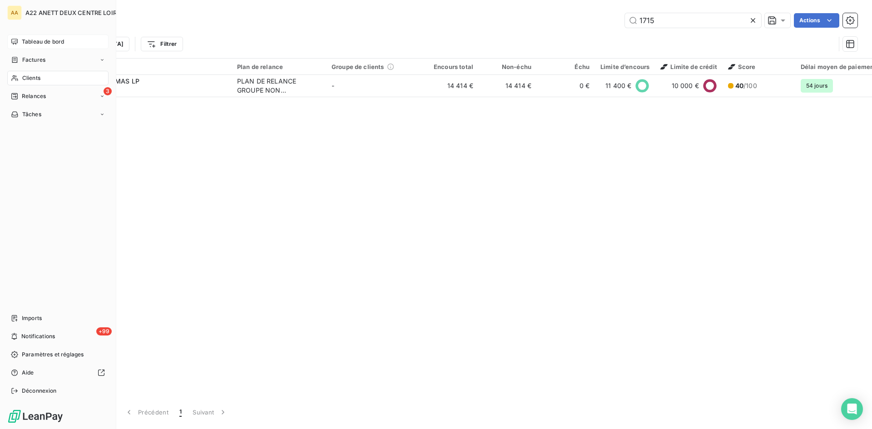
click at [33, 77] on span "Clients" at bounding box center [31, 78] width 18 height 8
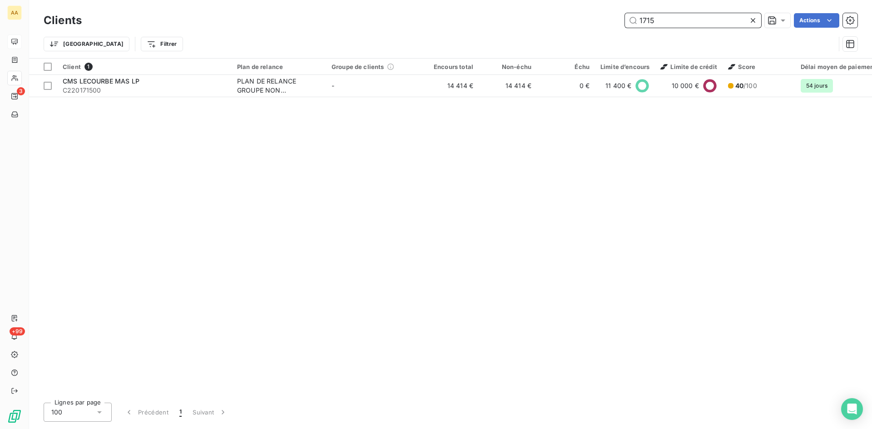
drag, startPoint x: 599, startPoint y: 23, endPoint x: 532, endPoint y: 23, distance: 67.7
click at [532, 23] on div "1715 Actions" at bounding box center [475, 20] width 765 height 15
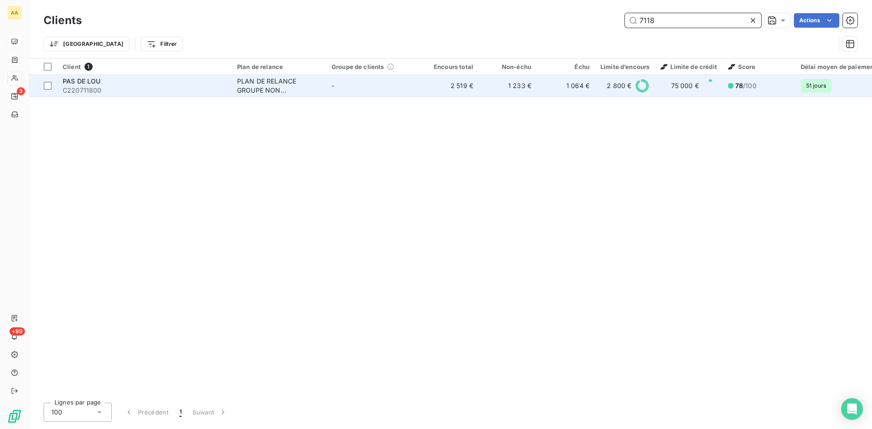
type input "7118"
click at [262, 89] on div "PLAN DE RELANCE GROUPE NON AUTOMATIQUE" at bounding box center [279, 86] width 84 height 18
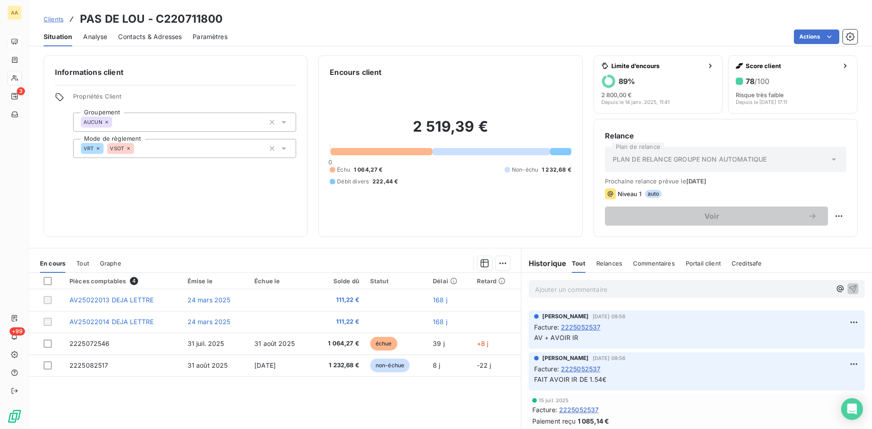
scroll to position [545, 0]
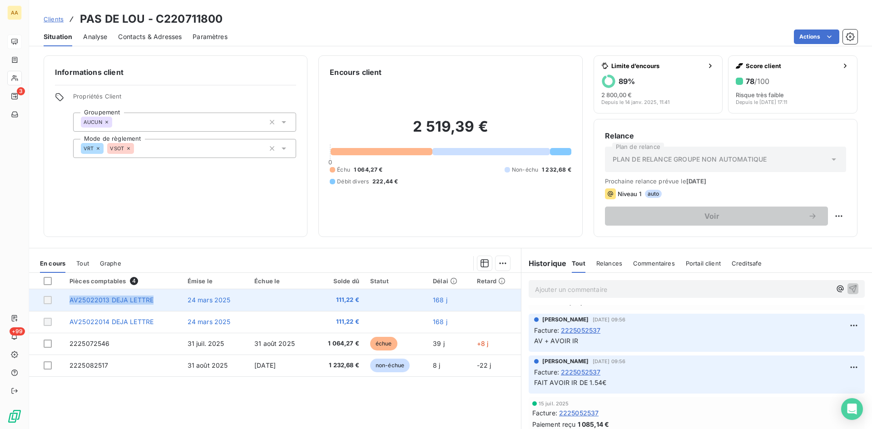
drag, startPoint x: 155, startPoint y: 301, endPoint x: 65, endPoint y: 299, distance: 89.5
click at [65, 299] on td "AV25022013 DEJA LETTRE" at bounding box center [123, 300] width 118 height 22
copy span "AV25022013 DEJA LETTRE"
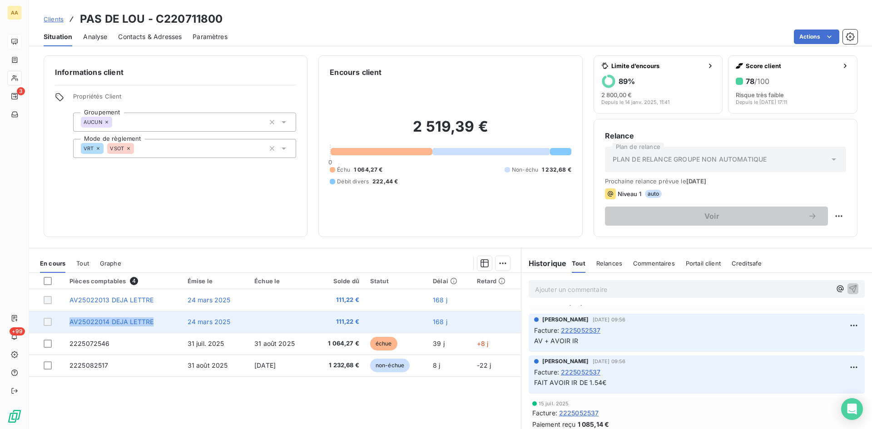
drag, startPoint x: 150, startPoint y: 322, endPoint x: 67, endPoint y: 322, distance: 83.1
click at [67, 322] on td "AV25022014 DEJA LETTRE" at bounding box center [123, 322] width 118 height 22
copy span "AV25022014 DEJA LETTRE"
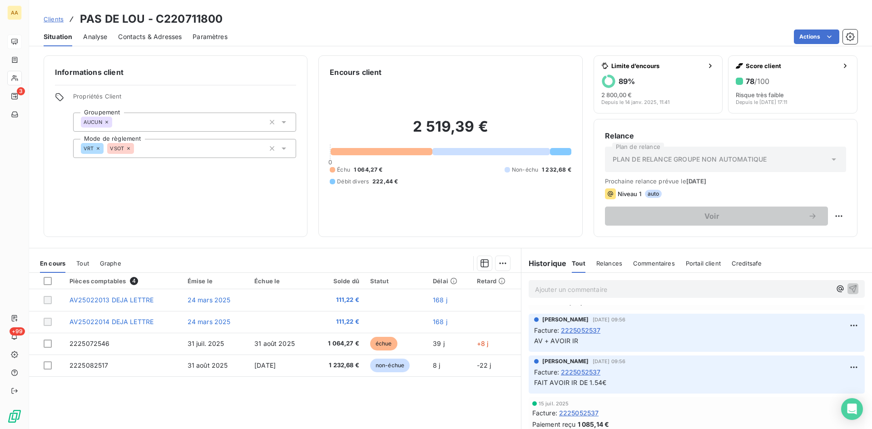
click at [541, 288] on p "Ajouter un commentaire ﻿" at bounding box center [683, 289] width 296 height 11
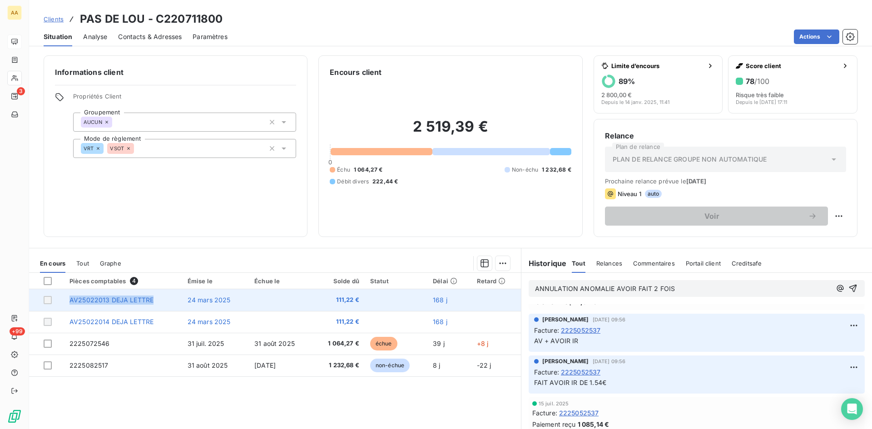
drag, startPoint x: 159, startPoint y: 300, endPoint x: 89, endPoint y: 298, distance: 69.5
click at [70, 300] on td "AV25022013 DEJA LETTRE" at bounding box center [123, 300] width 118 height 22
copy span "AV25022013 DEJA LETTRE"
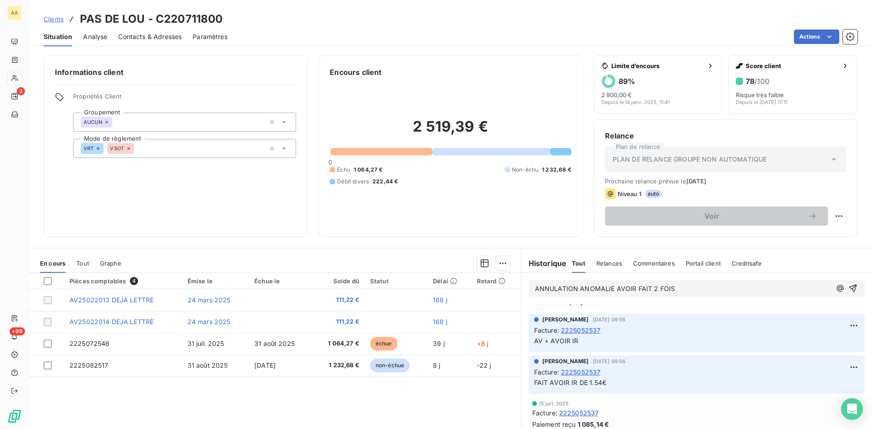
click at [683, 287] on p "ANNULATION ANOMALIE AVOIR FAIT 2 FOIS" at bounding box center [683, 289] width 296 height 10
drag, startPoint x: 683, startPoint y: 287, endPoint x: 652, endPoint y: 258, distance: 41.8
click at [592, 238] on div "Informations client Propriétés Client Groupement AUCUN Mode de règlement VRT VS…" at bounding box center [450, 239] width 843 height 379
click at [671, 284] on p "ANNULATION ANOMALIE AVOIR FAIT 2 FOIS" at bounding box center [683, 289] width 296 height 10
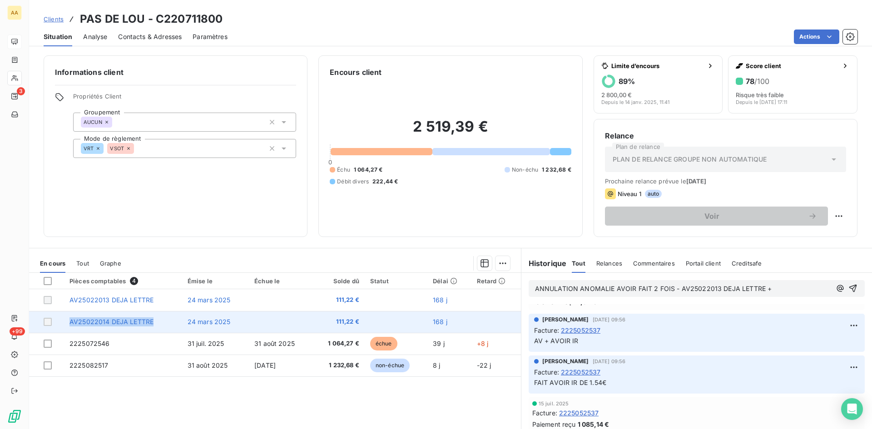
drag, startPoint x: 153, startPoint y: 321, endPoint x: 67, endPoint y: 321, distance: 86.7
click at [67, 321] on td "AV25022014 DEJA LETTRE" at bounding box center [123, 322] width 118 height 22
copy span "AV25022014 DEJA LETTRE"
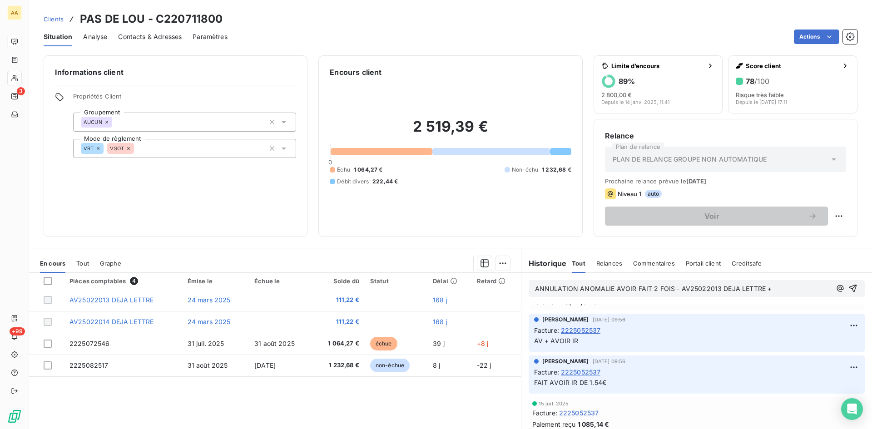
click at [775, 285] on div "ANNULATION ANOMALIE AVOIR FAIT 2 FOIS - AV25022013 DEJA LETTRE +" at bounding box center [683, 288] width 296 height 11
click at [772, 289] on p "ANNULATION ANOMALIE AVOIR FAIT 2 FOIS - AV25022013 DEJA LETTRE +" at bounding box center [683, 289] width 296 height 10
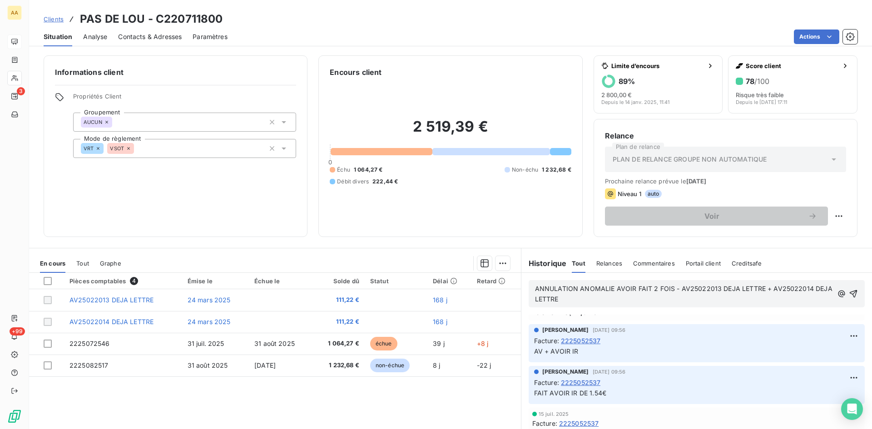
scroll to position [554, 0]
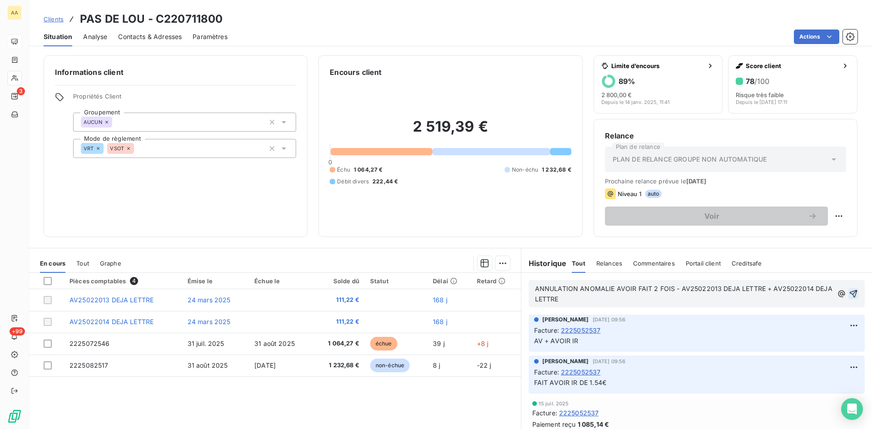
click at [850, 294] on icon "button" at bounding box center [854, 294] width 8 height 8
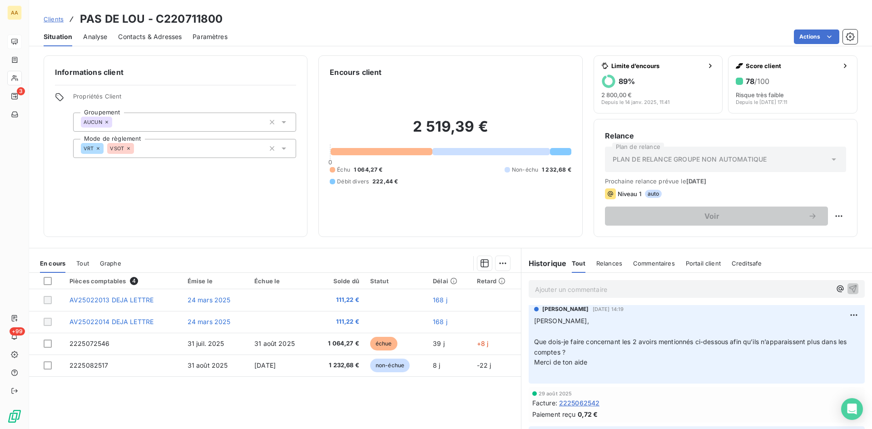
scroll to position [0, 0]
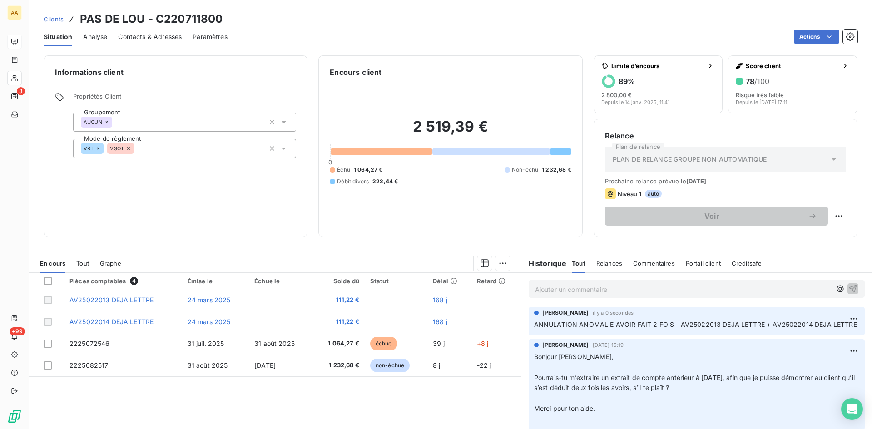
click at [815, 317] on div "ANNABELLE RANVAL il y a 0 secondes ANNULATION ANOMALIE AVOIR FAIT 2 FOIS - AV25…" at bounding box center [696, 319] width 325 height 21
click at [841, 320] on html "AA 3 +99 Clients PAS DE LOU - C220711800 Situation Analyse Contacts & Adresses …" at bounding box center [436, 214] width 872 height 429
click at [810, 336] on div "Editer" at bounding box center [818, 338] width 51 height 15
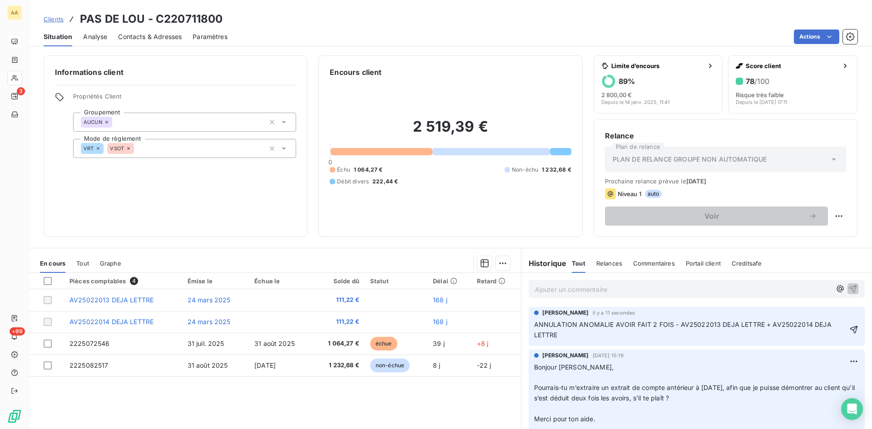
click at [584, 338] on p "ANNULATION ANOMALIE AVOIR FAIT 2 FOIS - AV25022013 DEJA LETTRE + AV25022014 DEJ…" at bounding box center [690, 330] width 313 height 21
click at [850, 330] on icon "button" at bounding box center [854, 330] width 8 height 8
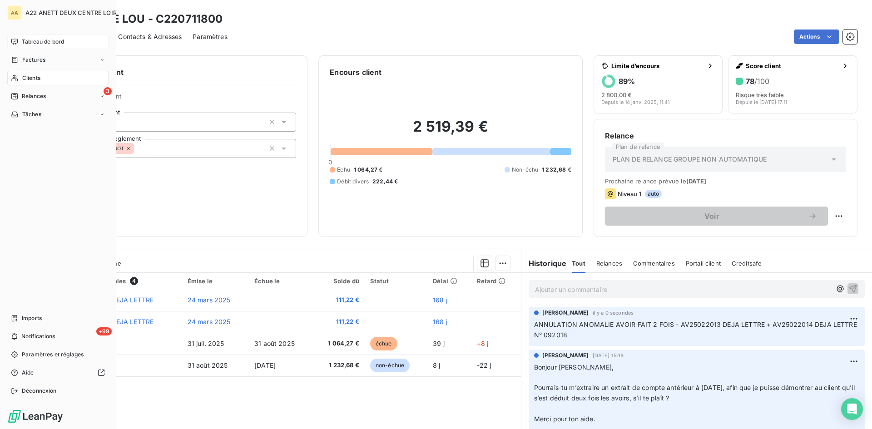
click at [25, 81] on span "Clients" at bounding box center [31, 78] width 18 height 8
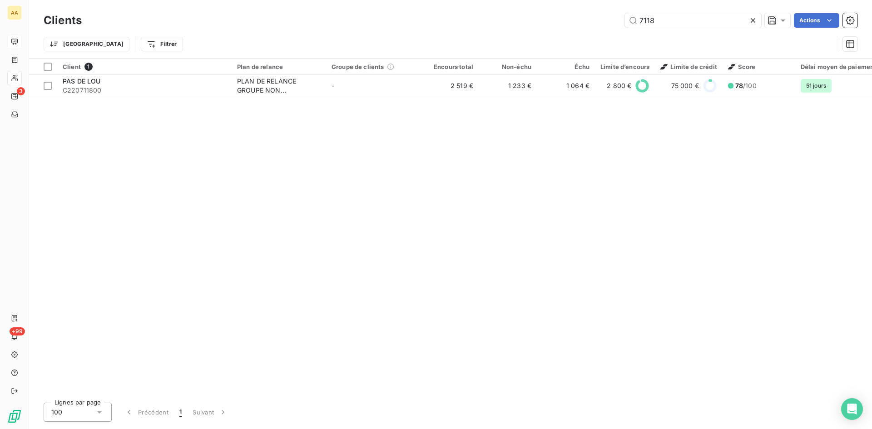
drag, startPoint x: 672, startPoint y: 23, endPoint x: 569, endPoint y: 23, distance: 102.6
click at [569, 23] on div "7118 Actions" at bounding box center [475, 20] width 765 height 15
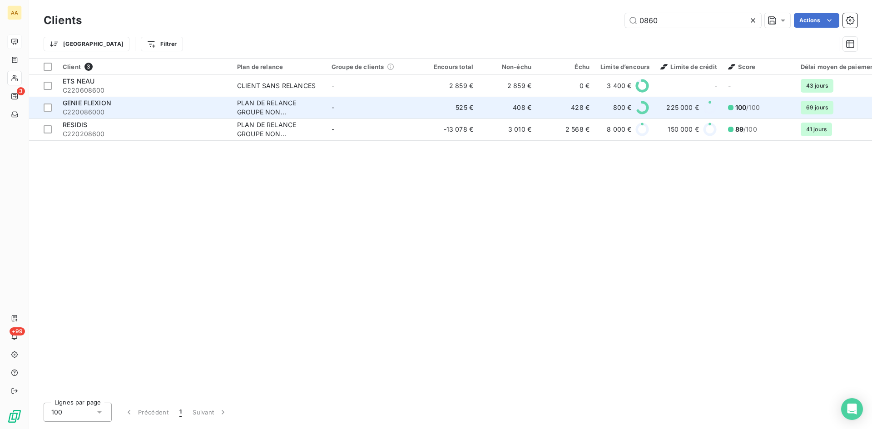
type input "0860"
click at [271, 112] on div "PLAN DE RELANCE GROUPE NON AUTOMATIQUE" at bounding box center [279, 108] width 84 height 18
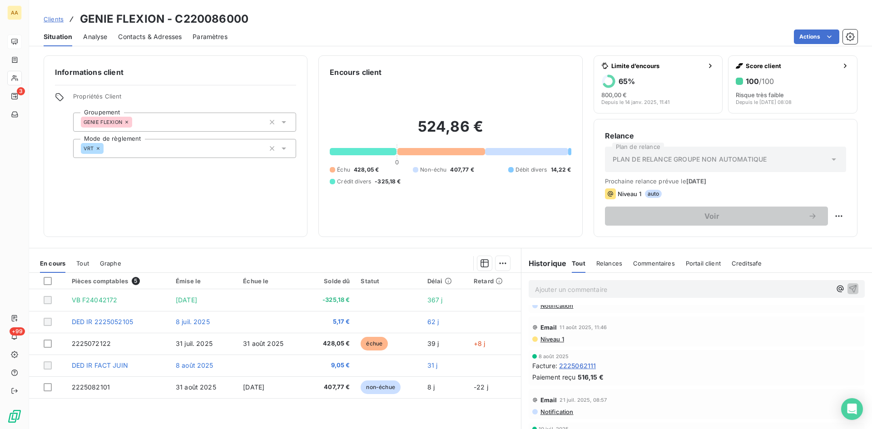
scroll to position [91, 0]
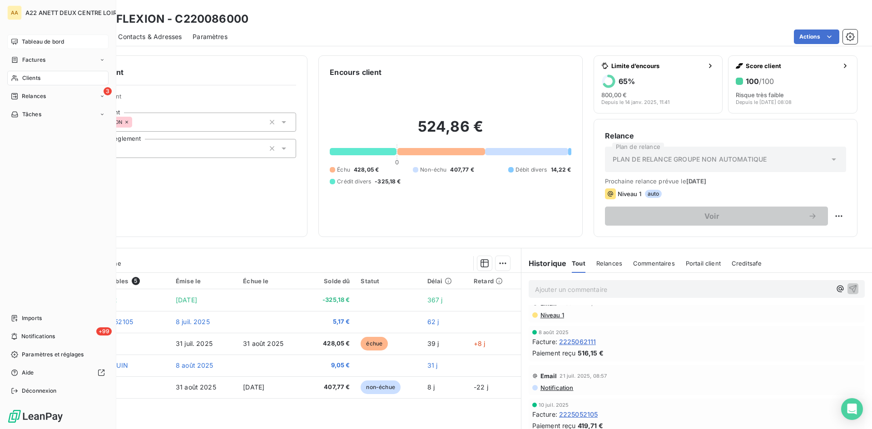
click at [28, 74] on span "Clients" at bounding box center [31, 78] width 18 height 8
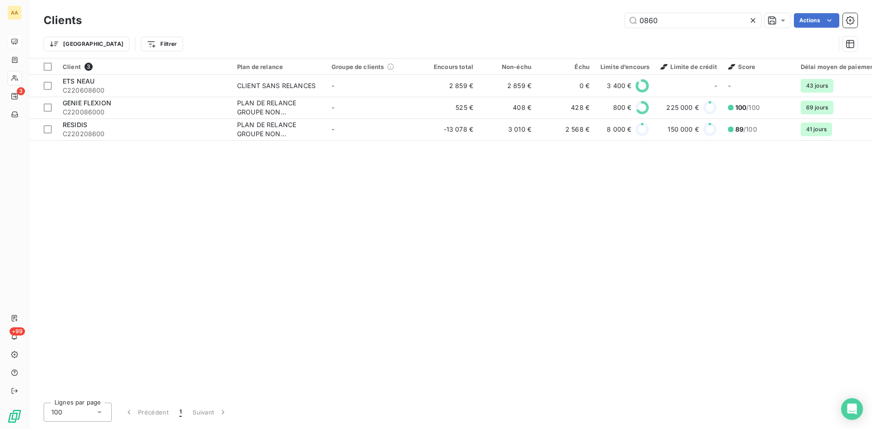
drag, startPoint x: 653, startPoint y: 24, endPoint x: 557, endPoint y: 34, distance: 97.2
click at [557, 34] on div "Clients 0860 Actions Trier Filtrer" at bounding box center [451, 34] width 814 height 47
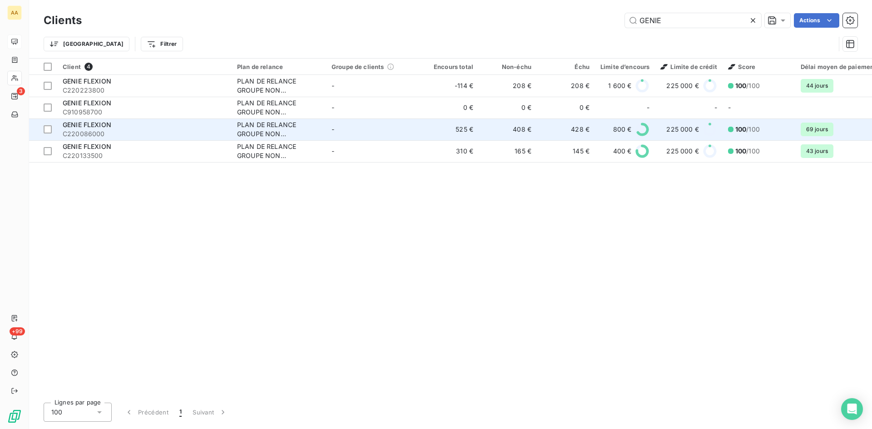
type input "GENIE"
click at [274, 133] on div "PLAN DE RELANCE GROUPE NON AUTOMATIQUE" at bounding box center [279, 129] width 84 height 18
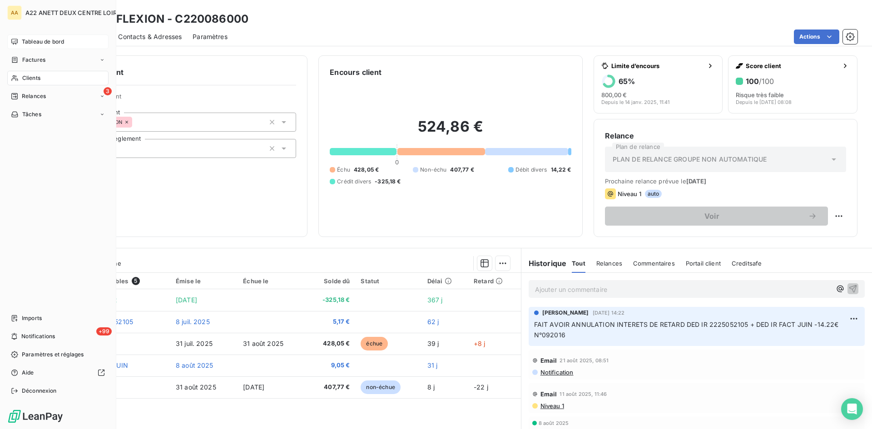
drag, startPoint x: 35, startPoint y: 75, endPoint x: 51, endPoint y: 76, distance: 16.4
click at [35, 76] on span "Clients" at bounding box center [31, 78] width 18 height 8
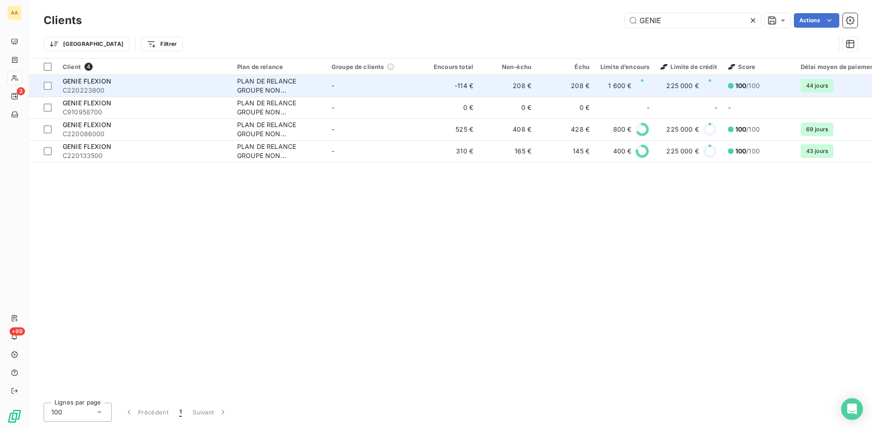
click at [263, 82] on div "PLAN DE RELANCE GROUPE NON AUTOMATIQUE" at bounding box center [279, 86] width 84 height 18
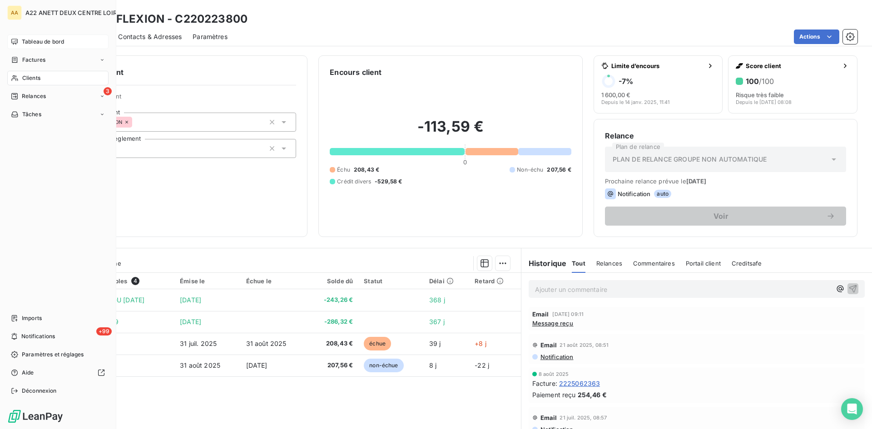
click at [28, 76] on span "Clients" at bounding box center [31, 78] width 18 height 8
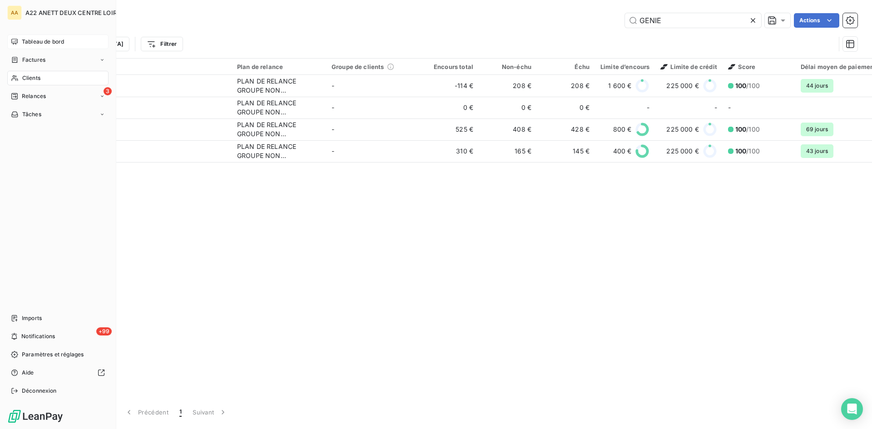
click at [22, 76] on span "Clients" at bounding box center [31, 78] width 18 height 8
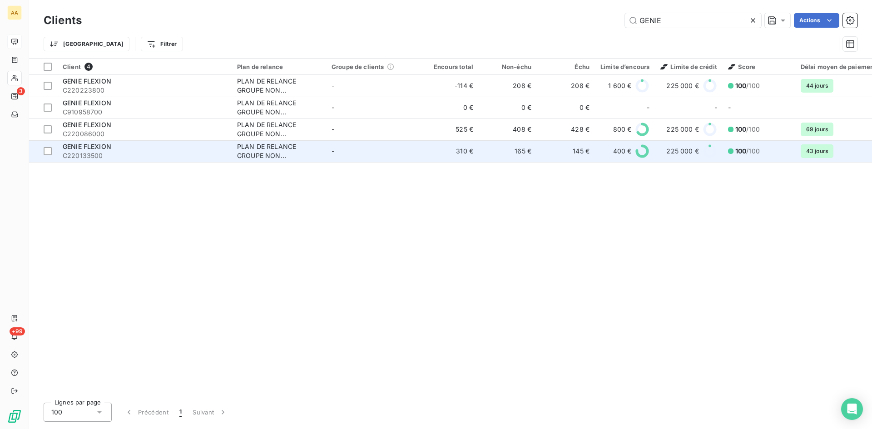
click at [250, 146] on div "PLAN DE RELANCE GROUPE NON AUTOMATIQUE" at bounding box center [279, 151] width 84 height 18
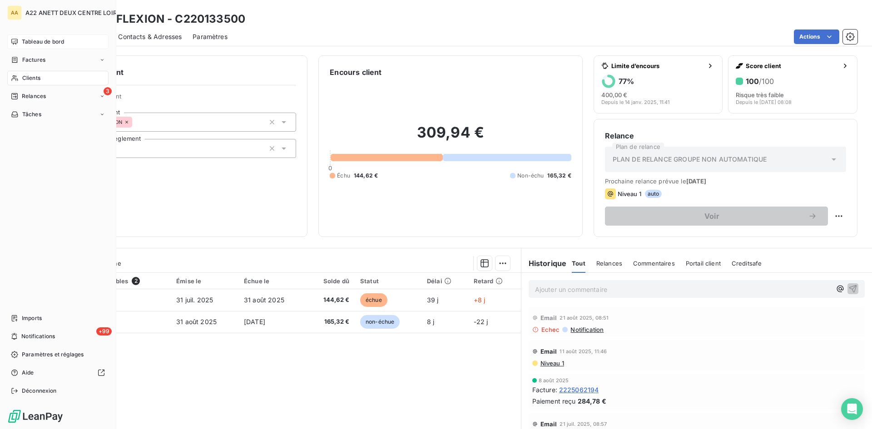
click at [29, 78] on span "Clients" at bounding box center [31, 78] width 18 height 8
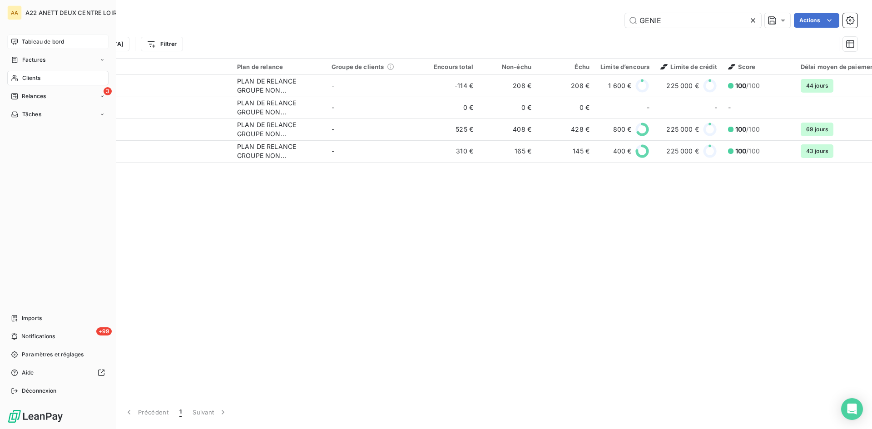
click at [25, 76] on span "Clients" at bounding box center [31, 78] width 18 height 8
drag, startPoint x: 22, startPoint y: 78, endPoint x: 106, endPoint y: 53, distance: 87.8
click at [22, 78] on span "Clients" at bounding box center [31, 78] width 18 height 8
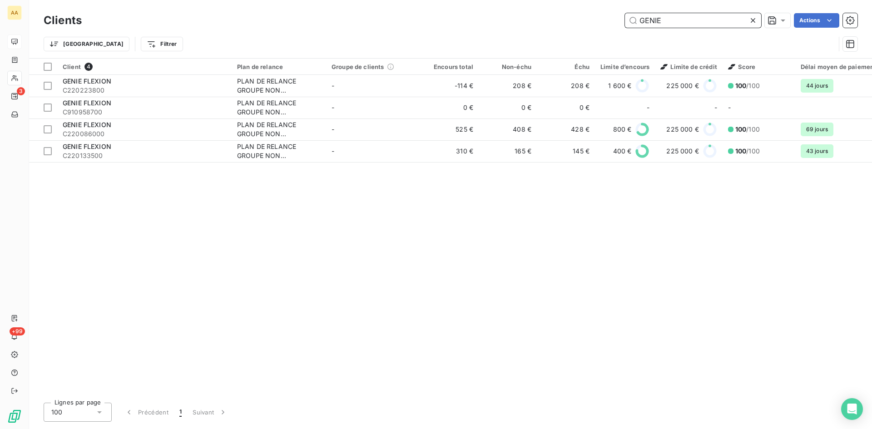
drag, startPoint x: 676, startPoint y: 18, endPoint x: 583, endPoint y: 21, distance: 92.2
click at [583, 21] on div "GENIE Actions" at bounding box center [475, 20] width 765 height 15
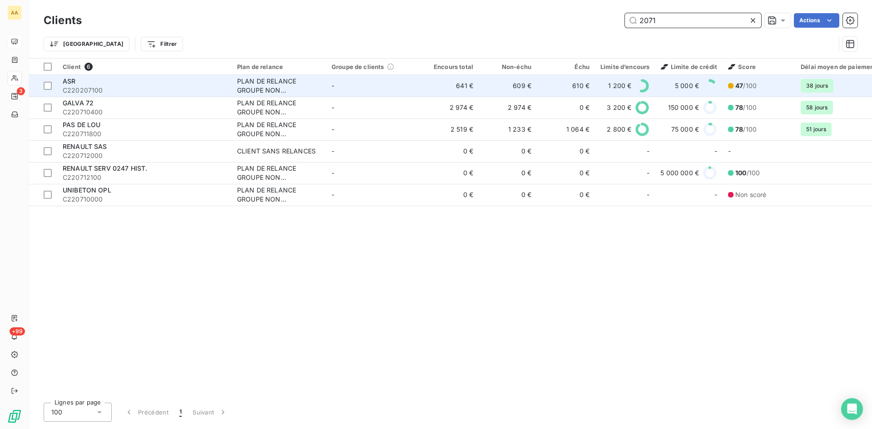
type input "2071"
click at [253, 87] on div "PLAN DE RELANCE GROUPE NON AUTOMATIQUE" at bounding box center [279, 86] width 84 height 18
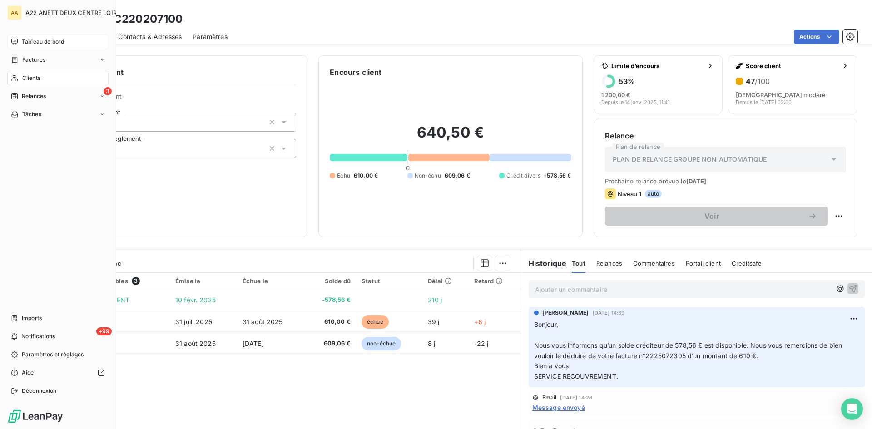
click at [29, 78] on span "Clients" at bounding box center [31, 78] width 18 height 8
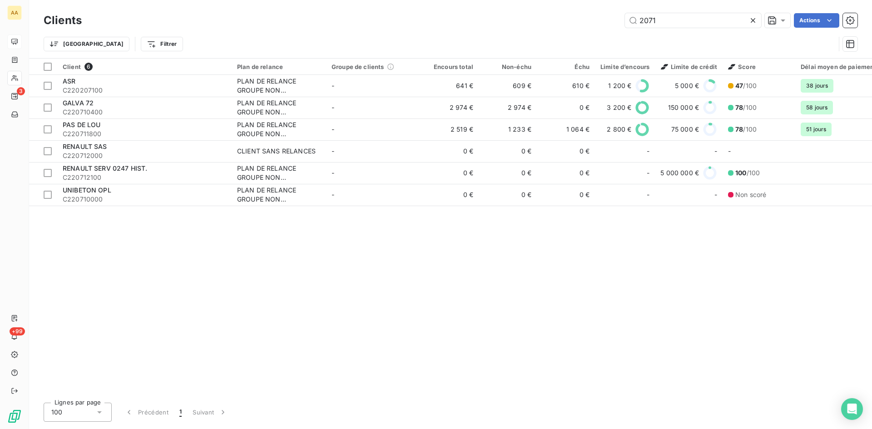
drag, startPoint x: 653, startPoint y: 19, endPoint x: 566, endPoint y: 36, distance: 88.9
click at [566, 36] on div "Clients 2071 Actions Trier Filtrer" at bounding box center [451, 34] width 814 height 47
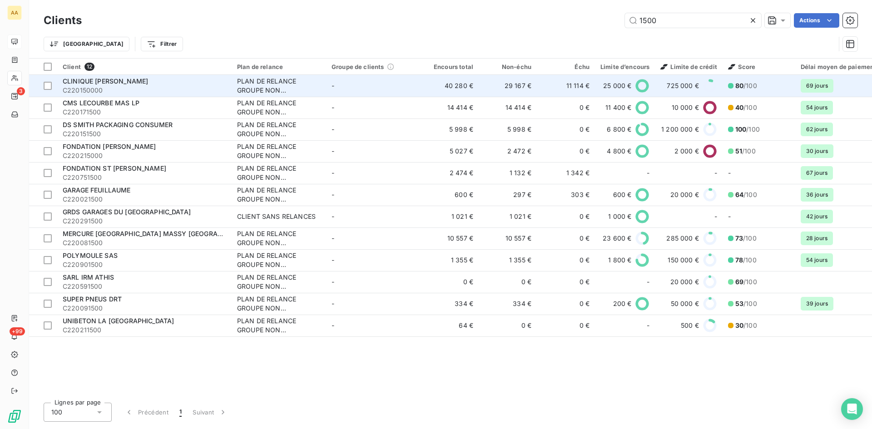
type input "1500"
click at [248, 91] on div "PLAN DE RELANCE GROUPE NON AUTOMATIQUE" at bounding box center [279, 86] width 84 height 18
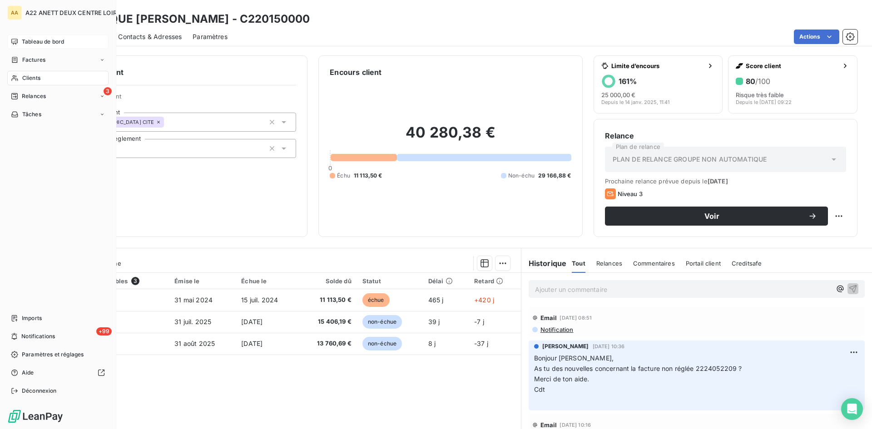
click at [32, 75] on span "Clients" at bounding box center [31, 78] width 18 height 8
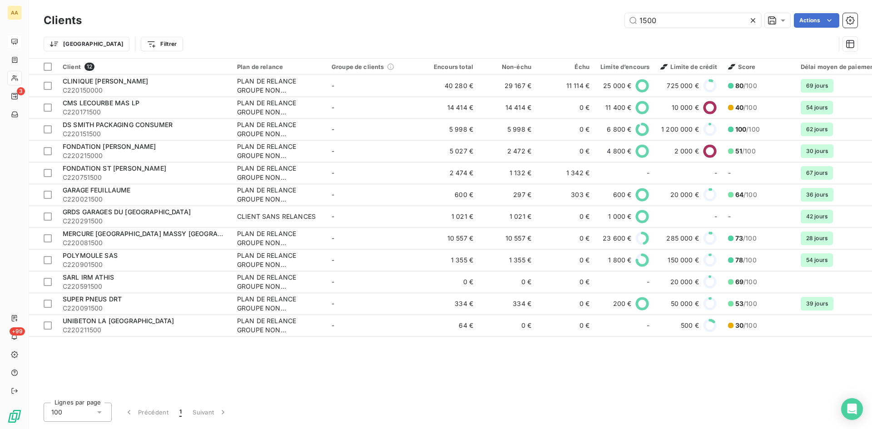
drag, startPoint x: 666, startPoint y: 22, endPoint x: 570, endPoint y: 22, distance: 96.3
click at [570, 22] on div "1500 Actions" at bounding box center [475, 20] width 765 height 15
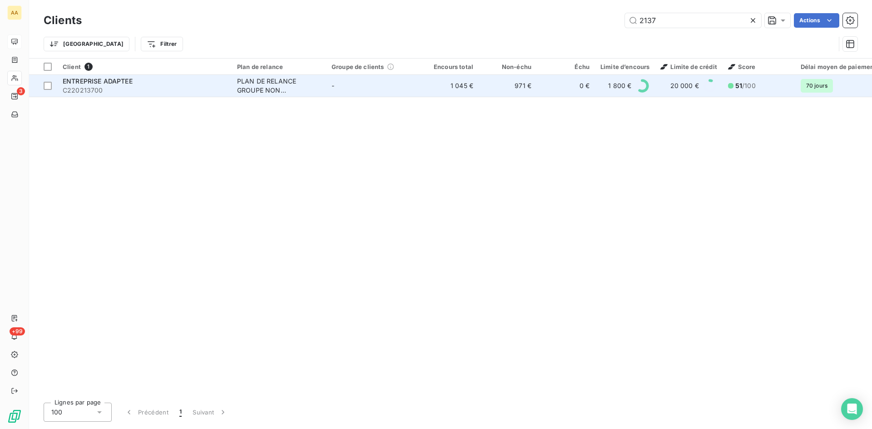
type input "2137"
click at [262, 84] on div "PLAN DE RELANCE GROUPE NON AUTOMATIQUE" at bounding box center [279, 86] width 84 height 18
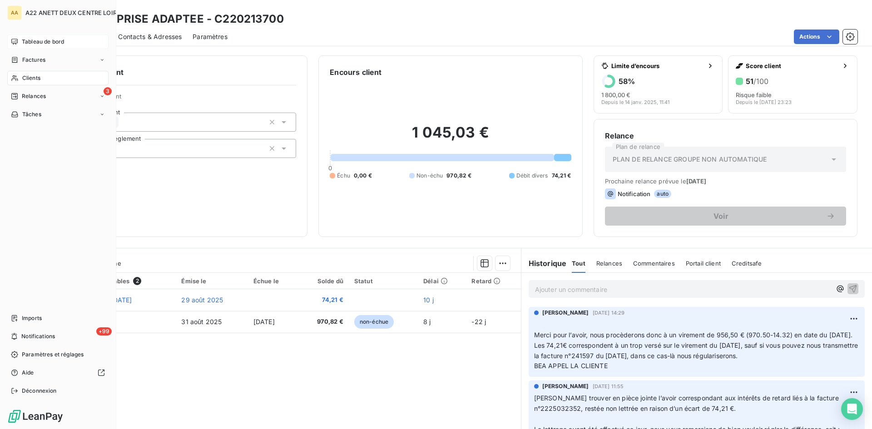
click at [29, 77] on span "Clients" at bounding box center [31, 78] width 18 height 8
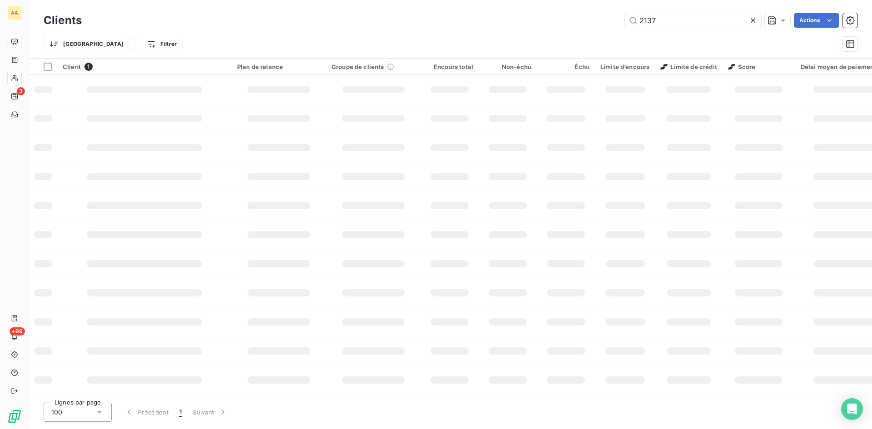
drag, startPoint x: 593, startPoint y: 15, endPoint x: 571, endPoint y: 15, distance: 22.3
click at [571, 15] on div "Clients 2137 Actions Trier Filtrer" at bounding box center [450, 29] width 843 height 58
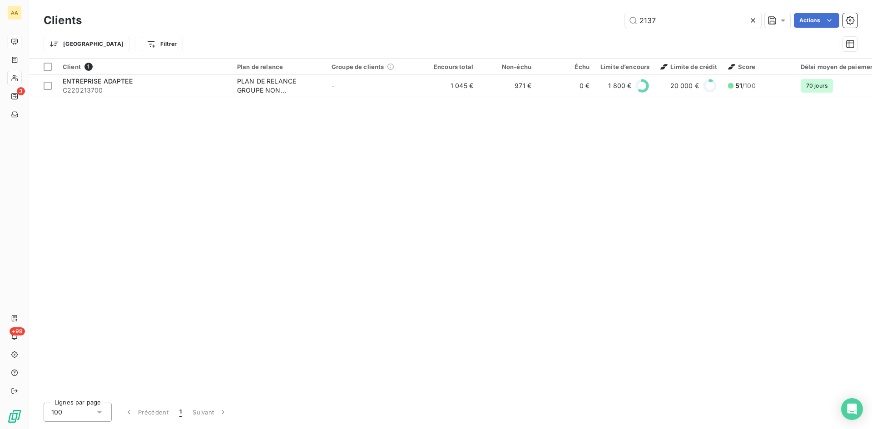
click at [372, 45] on div "Trier Filtrer" at bounding box center [439, 43] width 791 height 17
drag, startPoint x: 660, startPoint y: 20, endPoint x: 583, endPoint y: 25, distance: 77.8
click at [583, 25] on div "2137 Actions" at bounding box center [475, 20] width 765 height 15
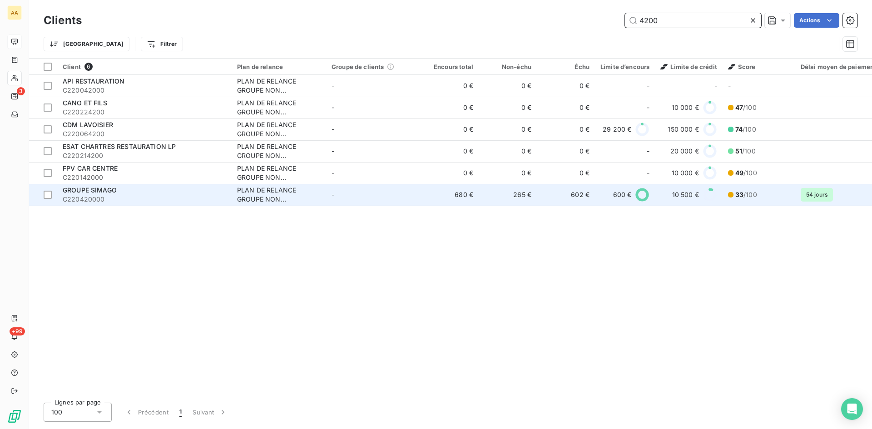
type input "4200"
click at [267, 196] on div "PLAN DE RELANCE GROUPE NON AUTOMATIQUE" at bounding box center [279, 195] width 84 height 18
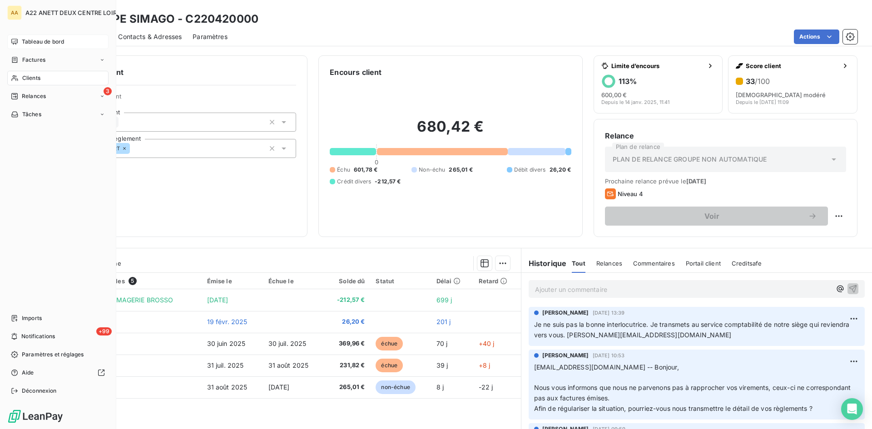
drag, startPoint x: 30, startPoint y: 74, endPoint x: 38, endPoint y: 72, distance: 8.2
click at [30, 74] on span "Clients" at bounding box center [31, 78] width 18 height 8
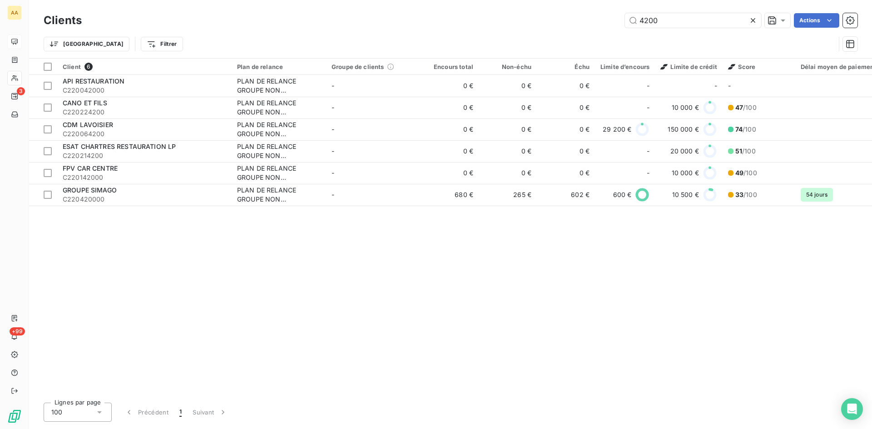
drag, startPoint x: 647, startPoint y: 26, endPoint x: 574, endPoint y: 23, distance: 72.7
click at [574, 23] on div "4200 Actions" at bounding box center [475, 20] width 765 height 15
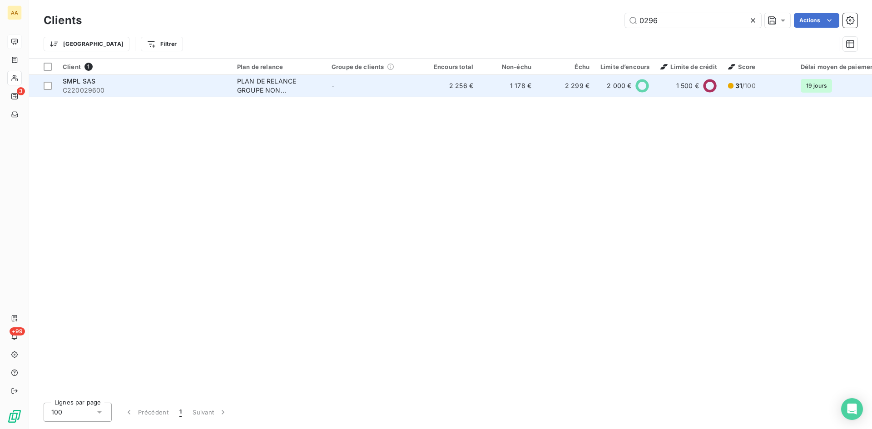
type input "0296"
click at [261, 84] on div "PLAN DE RELANCE GROUPE NON AUTOMATIQUE" at bounding box center [279, 86] width 84 height 18
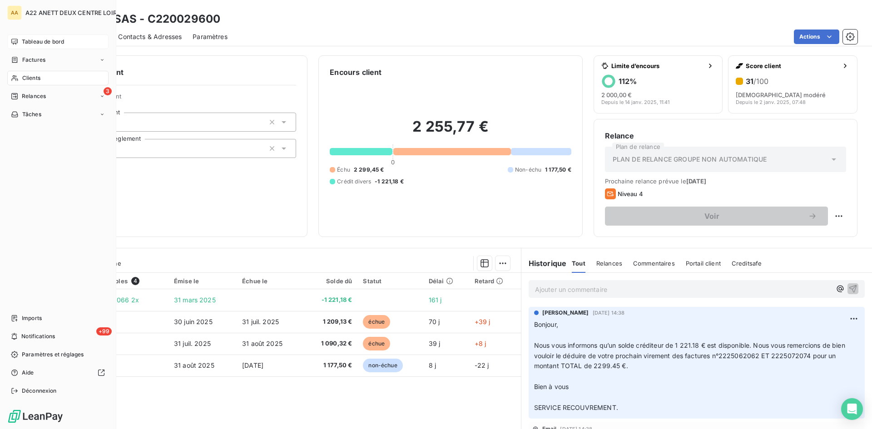
click at [30, 81] on span "Clients" at bounding box center [31, 78] width 18 height 8
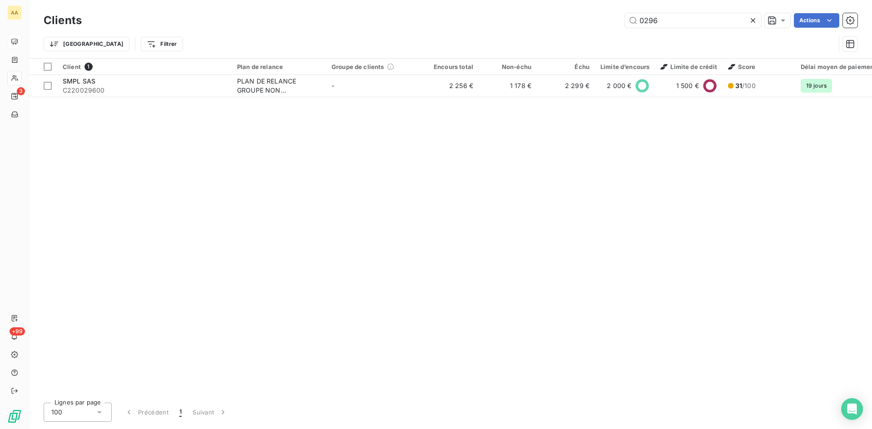
drag, startPoint x: 674, startPoint y: 28, endPoint x: 623, endPoint y: 25, distance: 50.5
click at [623, 25] on div "Clients 0296 Actions" at bounding box center [451, 20] width 814 height 19
drag, startPoint x: 665, startPoint y: 19, endPoint x: 589, endPoint y: 24, distance: 76.0
click at [591, 22] on div "0296 Actions" at bounding box center [475, 20] width 765 height 15
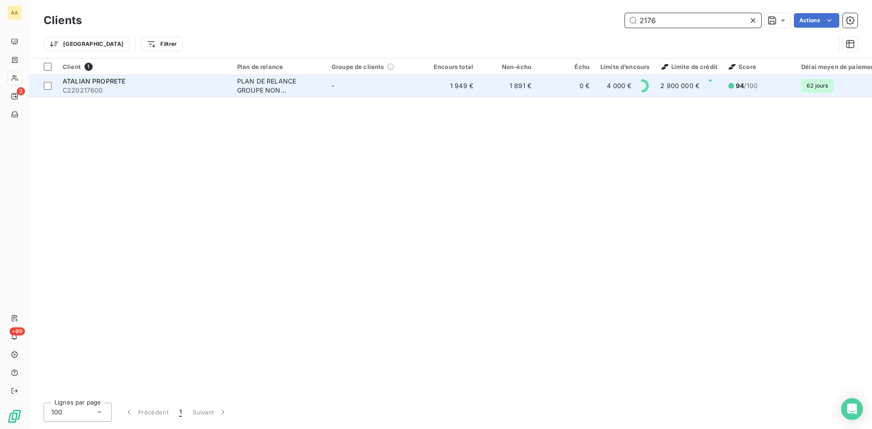
type input "2176"
click at [263, 89] on div "PLAN DE RELANCE GROUPE NON AUTOMATIQUE" at bounding box center [279, 86] width 84 height 18
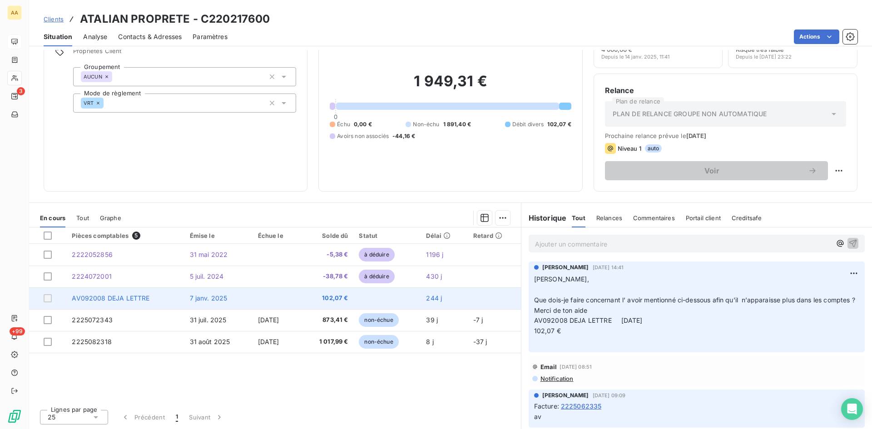
scroll to position [46, 0]
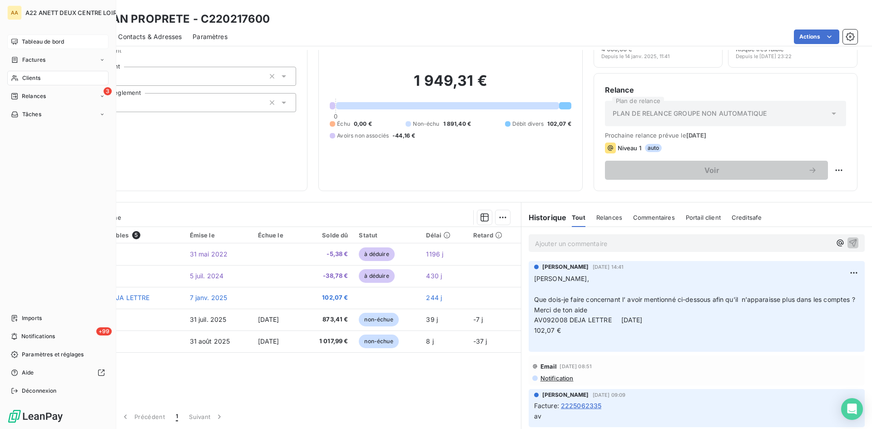
click at [27, 76] on span "Clients" at bounding box center [31, 78] width 18 height 8
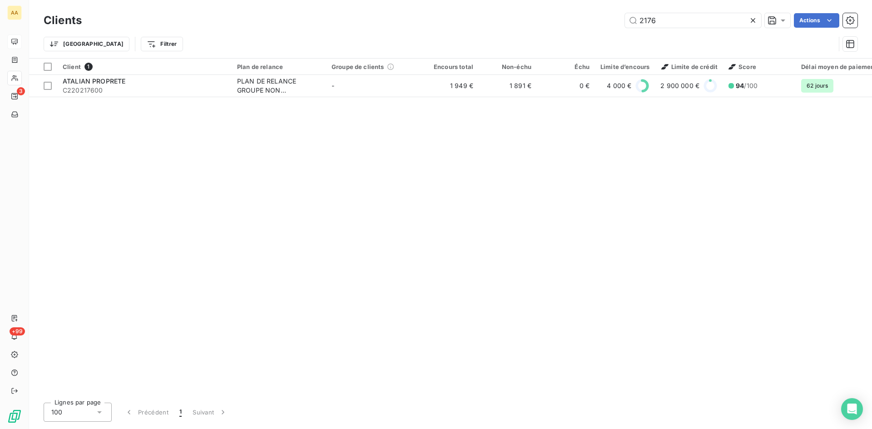
drag, startPoint x: 620, startPoint y: 24, endPoint x: 588, endPoint y: 27, distance: 31.9
click at [588, 27] on div "2176 Actions" at bounding box center [475, 20] width 765 height 15
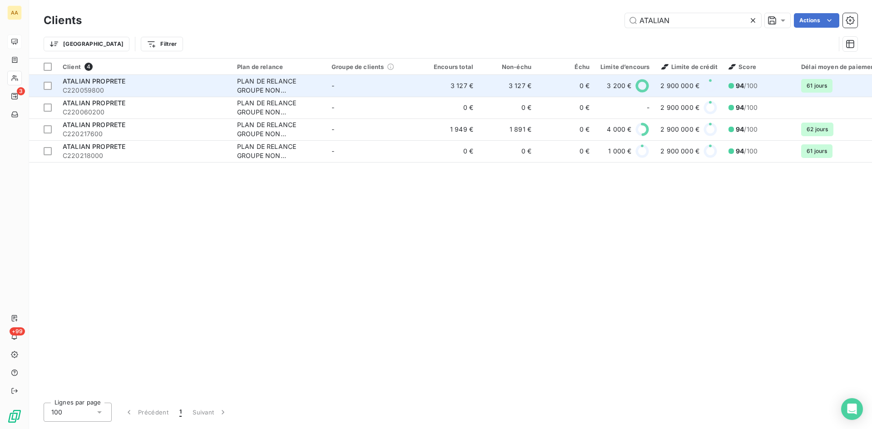
type input "ATALIAN"
click at [265, 92] on div "PLAN DE RELANCE GROUPE NON AUTOMATIQUE" at bounding box center [279, 86] width 84 height 18
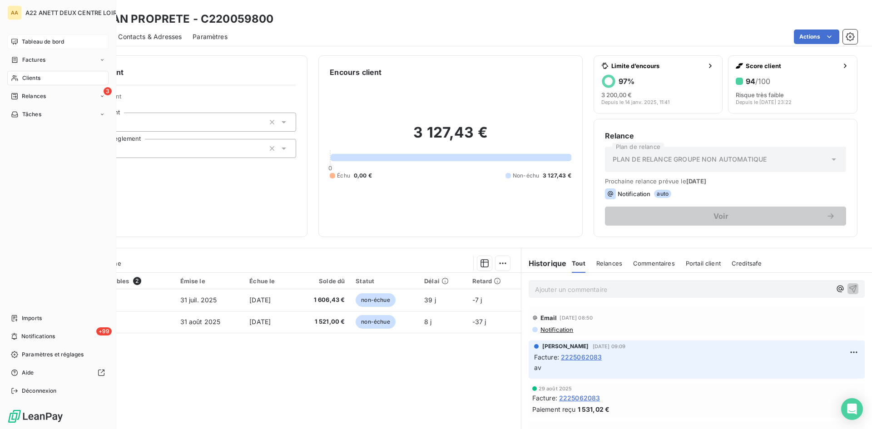
click at [35, 77] on span "Clients" at bounding box center [31, 78] width 18 height 8
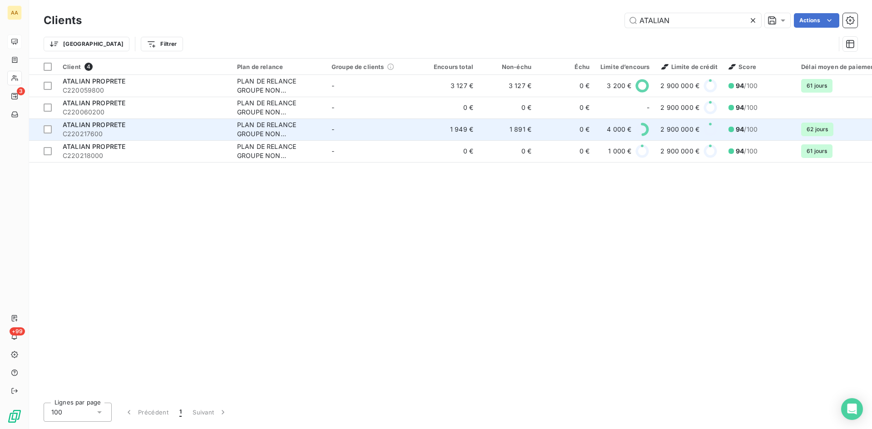
click at [268, 130] on div "PLAN DE RELANCE GROUPE NON AUTOMATIQUE" at bounding box center [279, 129] width 84 height 18
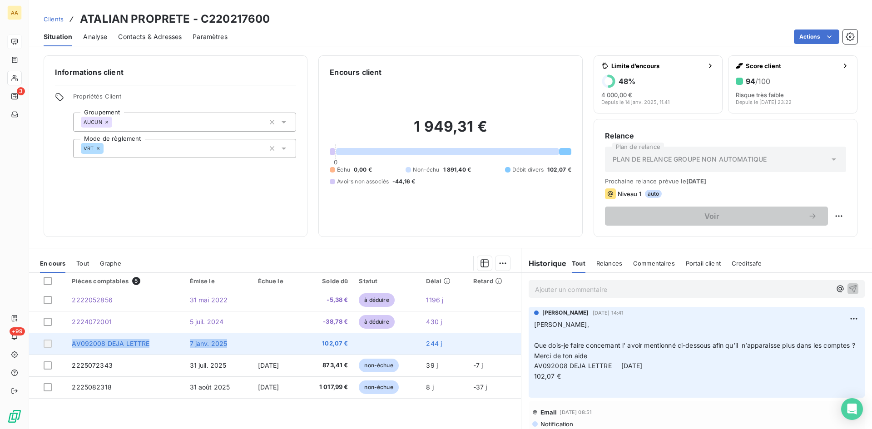
drag, startPoint x: 237, startPoint y: 342, endPoint x: 68, endPoint y: 341, distance: 169.4
click at [68, 341] on tr "AV092008 DEJA LETTRE 7 janv. 2025 102,07 € 244 j" at bounding box center [275, 344] width 492 height 22
copy tr "AV092008 DEJA LETTRE 7 janv. 2025"
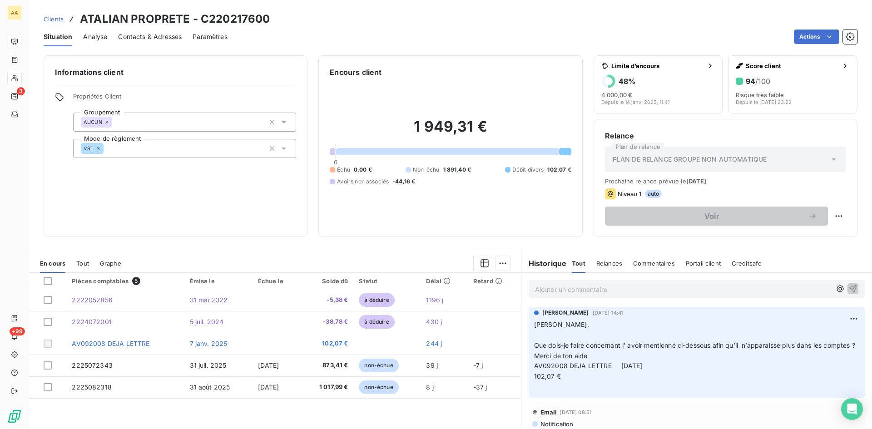
click at [552, 288] on p "Ajouter un commentaire ﻿" at bounding box center [683, 289] width 296 height 11
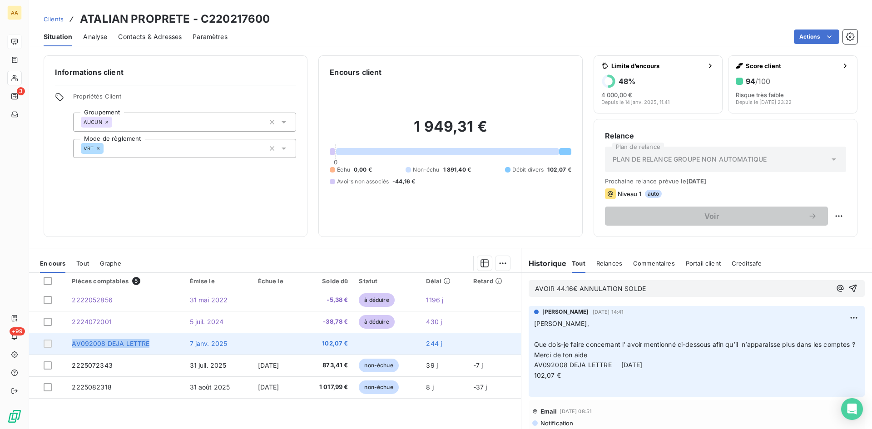
drag, startPoint x: 147, startPoint y: 346, endPoint x: 66, endPoint y: 343, distance: 81.3
click at [66, 343] on td "AV092008 DEJA LETTRE" at bounding box center [125, 344] width 118 height 22
copy span "AV092008 DEJA LETTRE"
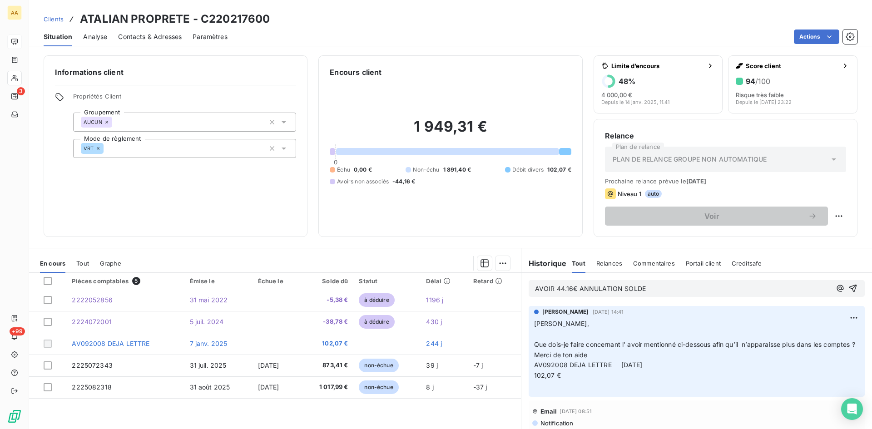
click at [655, 286] on p "AVOIR 44.16€ ANNULATION SOLDE" at bounding box center [683, 289] width 296 height 10
click at [848, 287] on icon "button" at bounding box center [852, 288] width 9 height 9
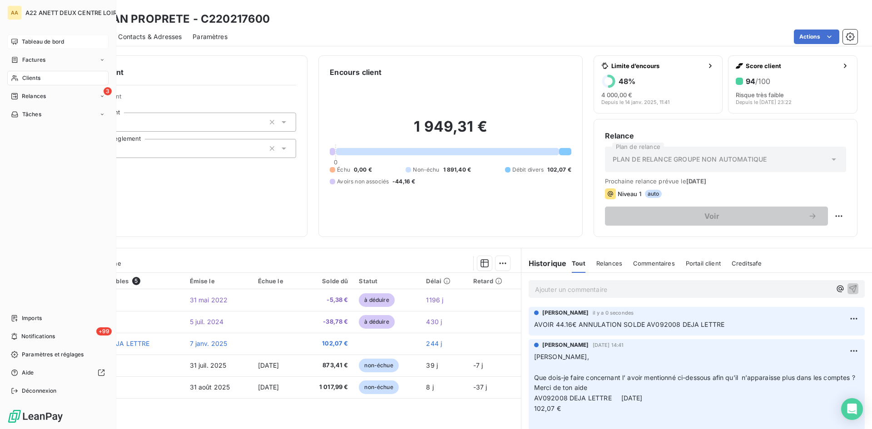
click at [25, 77] on span "Clients" at bounding box center [31, 78] width 18 height 8
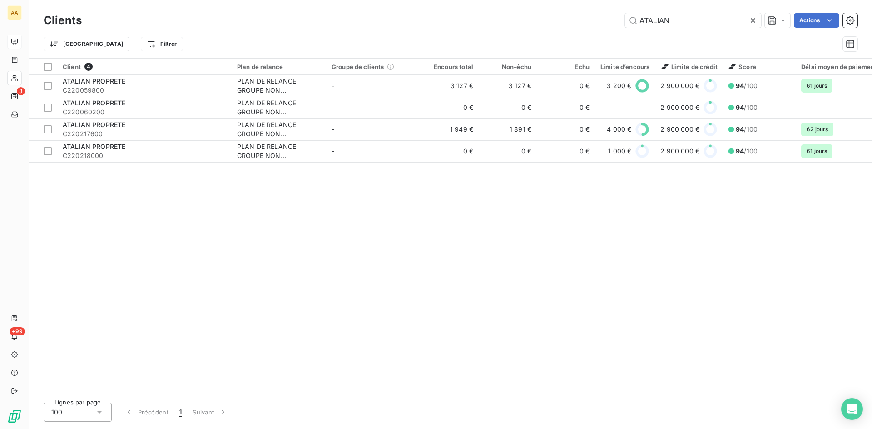
drag, startPoint x: 682, startPoint y: 19, endPoint x: 578, endPoint y: 24, distance: 104.1
click at [578, 24] on div "ATALIAN Actions" at bounding box center [475, 20] width 765 height 15
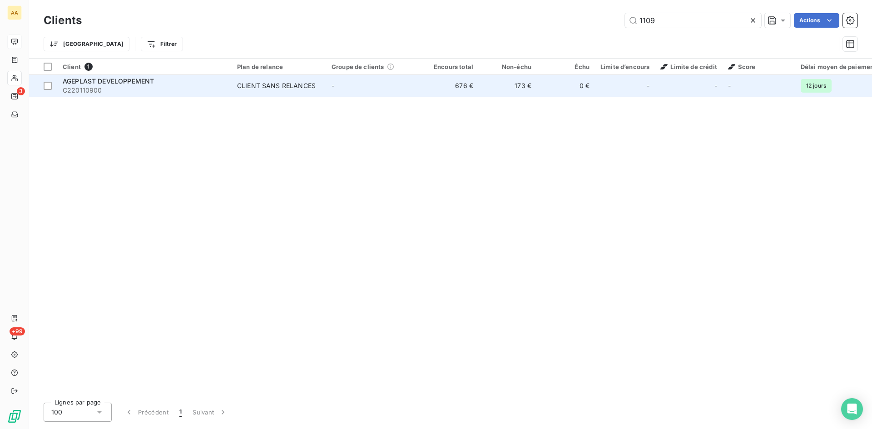
type input "1109"
click at [272, 83] on div "CLIENT SANS RELANCES" at bounding box center [276, 85] width 79 height 9
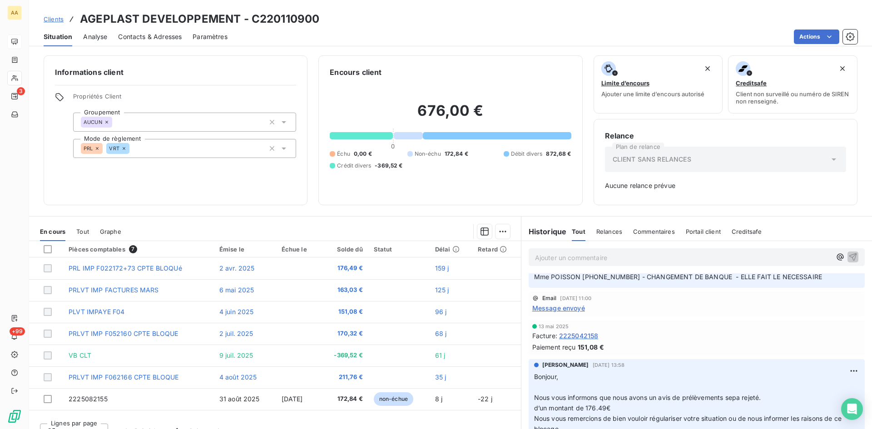
scroll to position [499, 0]
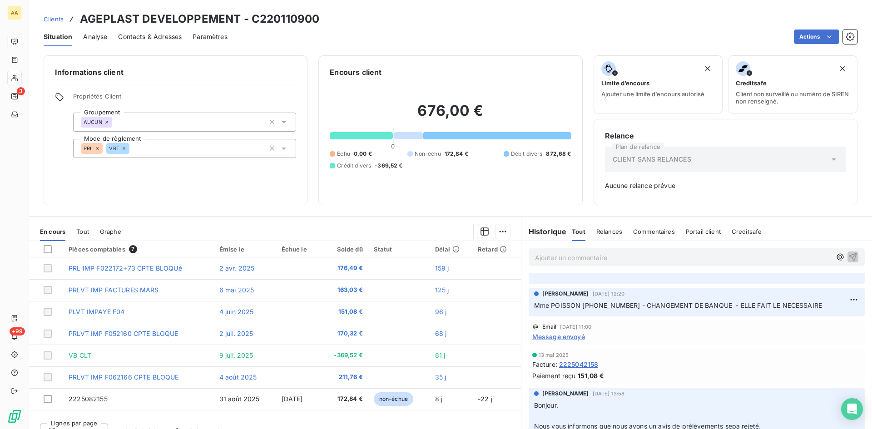
drag, startPoint x: 820, startPoint y: 316, endPoint x: 525, endPoint y: 316, distance: 294.2
click at [529, 316] on div "ANNABELLE RANVAL 4 juin 2025, 12:20 Mme POISSON 02.38.74.03.66 - CHANGEMENT DE …" at bounding box center [697, 302] width 336 height 29
copy span "Mme POISSON 02.38.74.03.66 - CHANGEMENT DE BANQUE - ELLE FAIT LE NECESSAIRE"
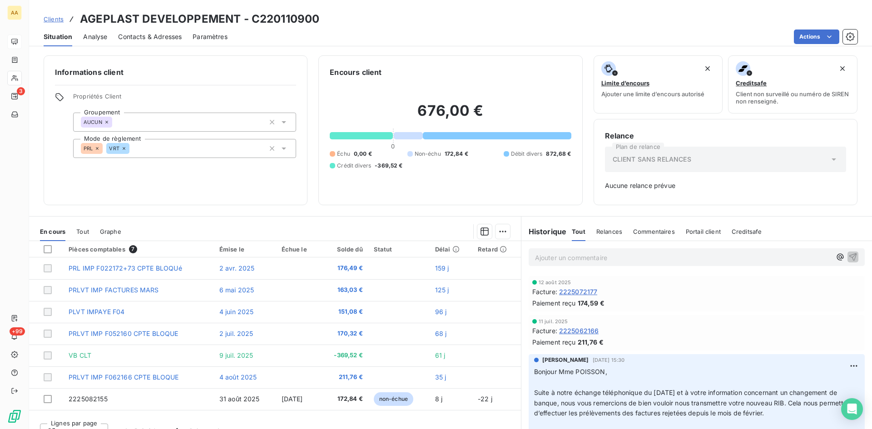
scroll to position [0, 0]
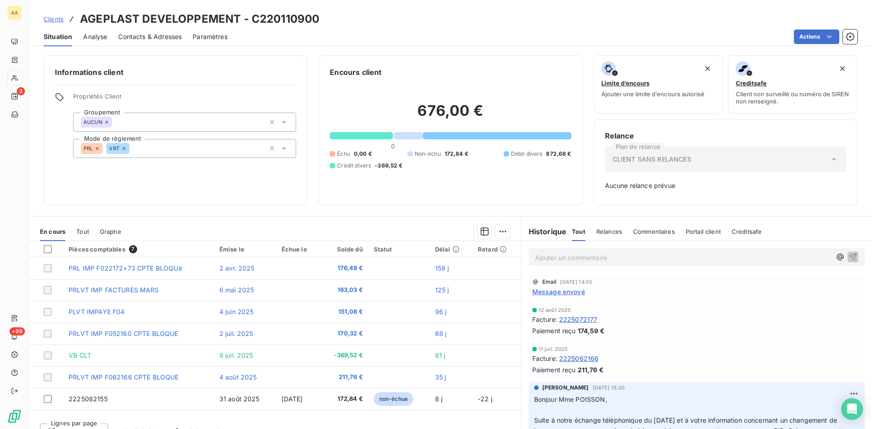
click at [546, 260] on p "Ajouter un commentaire ﻿" at bounding box center [683, 257] width 296 height 11
click at [848, 256] on icon "button" at bounding box center [852, 256] width 9 height 9
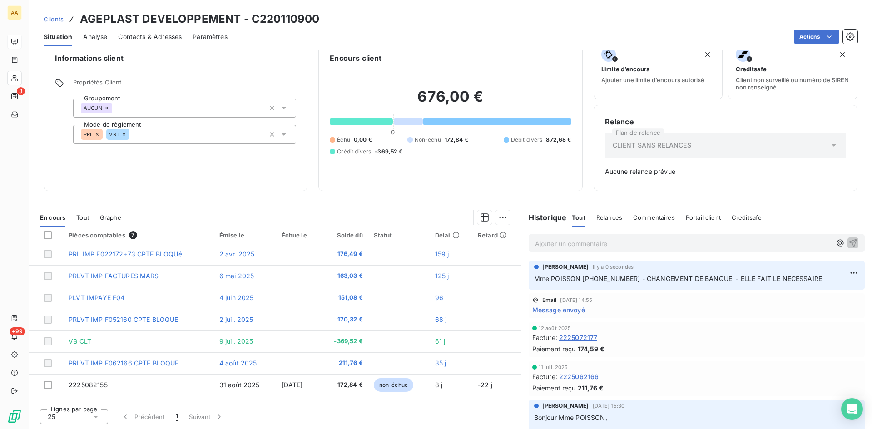
click at [552, 244] on p "Ajouter un commentaire ﻿" at bounding box center [683, 243] width 296 height 11
click at [617, 243] on p "SERVICE COMPTABILITE." at bounding box center [683, 243] width 296 height 10
click at [608, 242] on span "SERVICE COMPTABILITE.Tel. 02.38.74.91.37" at bounding box center [607, 243] width 144 height 8
click at [699, 243] on p "SERVICE COMPTABILITE. Tel. 02.38.74.91.37" at bounding box center [683, 243] width 296 height 10
click at [722, 244] on p "SERVICE COMPTABILITE. Tel. 02.38.74.91.37 - POSTE" at bounding box center [683, 243] width 296 height 10
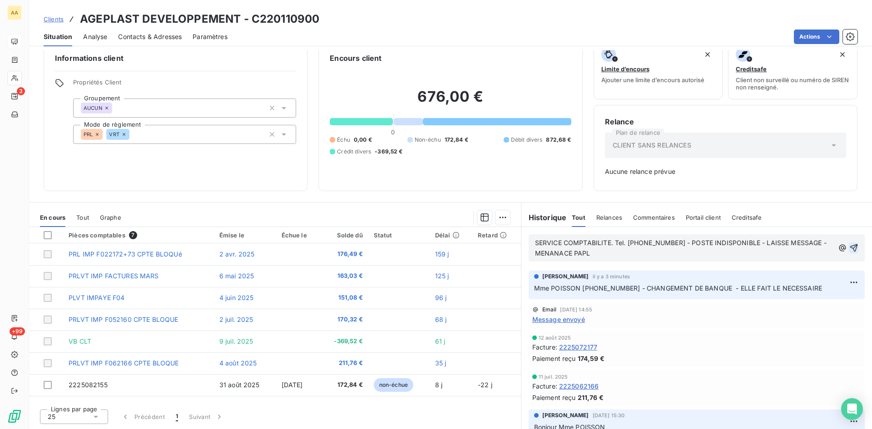
click at [812, 289] on p "Mme POISSON 02.38.74.03.66 - CHANGEMENT DE BANQUE - ELLE FAIT LE NECESSAIRE" at bounding box center [696, 288] width 325 height 10
click at [840, 283] on html "AA 3 +99 Clients AGEPLAST DEVELOPPEMENT - C220110900 Situation Analyse Contacts…" at bounding box center [436, 214] width 872 height 429
click at [814, 301] on div "Editer" at bounding box center [818, 302] width 51 height 15
drag, startPoint x: 809, startPoint y: 290, endPoint x: 629, endPoint y: 290, distance: 179.4
click at [629, 290] on p "Mme POISSON 02.38.74.03.66 - CHANGEMENT DE BANQUE - ELLE FAIT LE NECESSAIRE" at bounding box center [690, 288] width 312 height 10
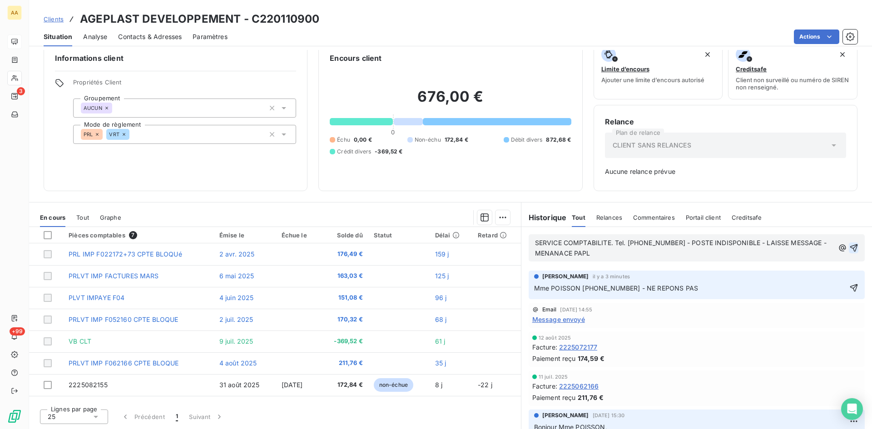
click at [543, 318] on span "Message envoyé" at bounding box center [558, 320] width 53 height 10
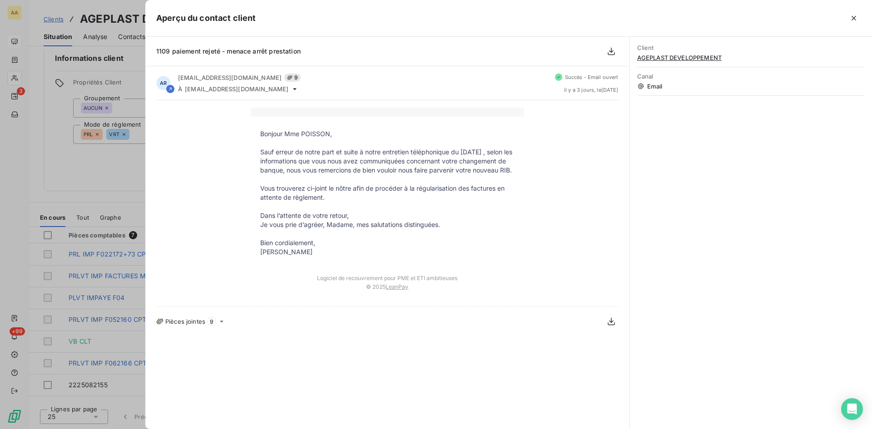
drag, startPoint x: 319, startPoint y: 264, endPoint x: 256, endPoint y: 134, distance: 144.8
click at [256, 134] on tbody "Bonjour Mme POISSON, ﻿ Sauf erreur de notre part et suite à notre entretien tél…" at bounding box center [387, 192] width 272 height 127
click at [110, 160] on div at bounding box center [436, 214] width 872 height 429
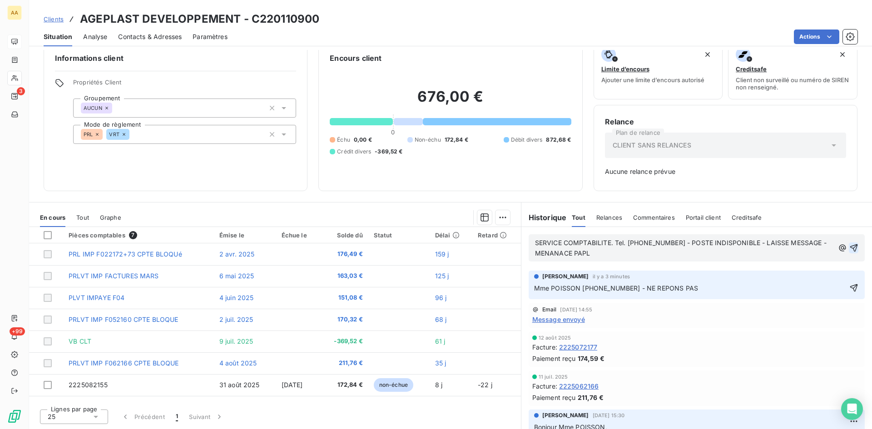
click at [561, 318] on span "Message envoyé" at bounding box center [558, 320] width 53 height 10
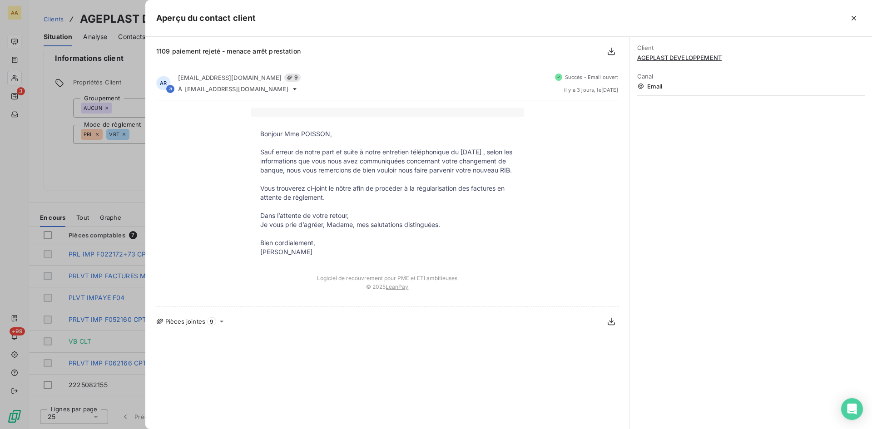
click at [186, 325] on span "Pièces jointes" at bounding box center [185, 321] width 40 height 7
click at [220, 322] on icon at bounding box center [222, 322] width 4 height 2
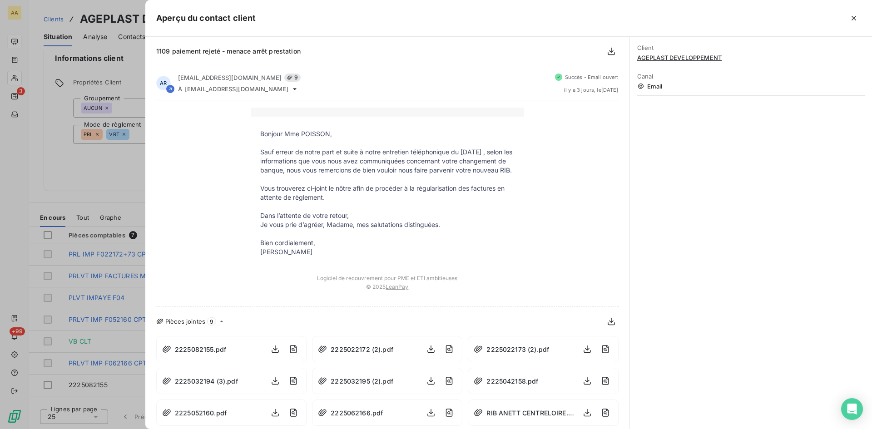
scroll to position [13, 0]
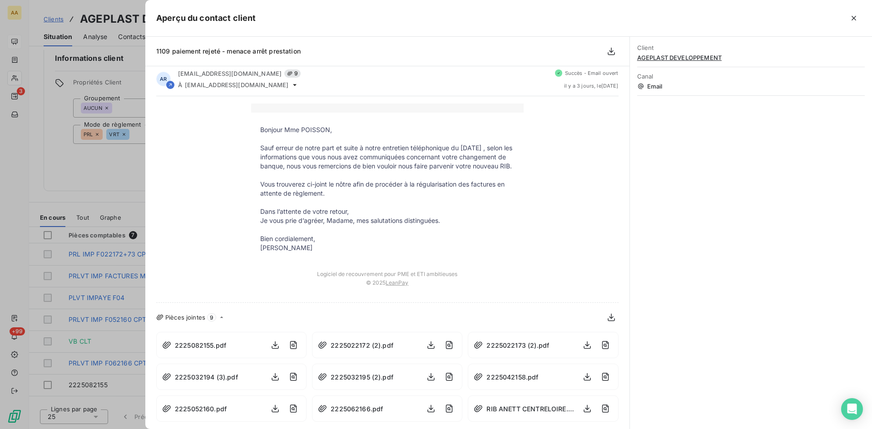
drag, startPoint x: 204, startPoint y: 346, endPoint x: 1230, endPoint y: 128, distance: 1048.9
click at [871, 128] on html "AA 3 +99 Clients AGEPLAST DEVELOPPEMENT - C220110900 Situation Analyse Contacts…" at bounding box center [436, 214] width 872 height 429
click at [272, 345] on icon "button" at bounding box center [275, 345] width 7 height 8
click at [273, 380] on icon "button" at bounding box center [275, 376] width 9 height 9
click at [272, 409] on icon "button" at bounding box center [275, 409] width 7 height 8
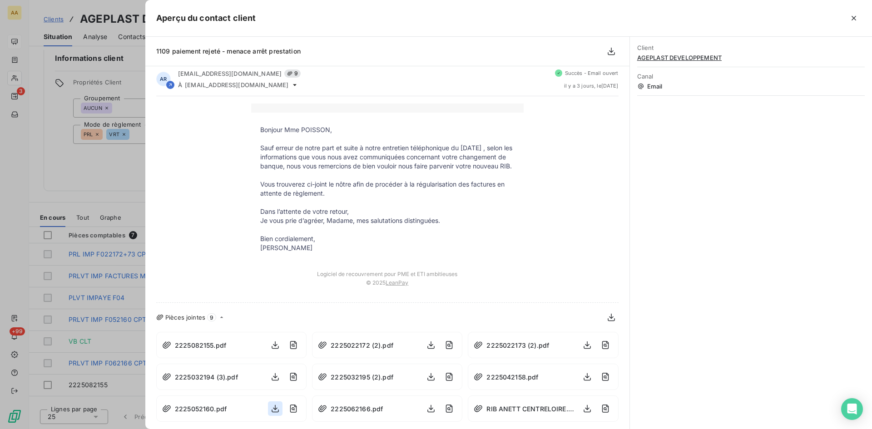
click at [272, 410] on icon "button" at bounding box center [275, 408] width 9 height 9
click at [429, 347] on icon "button" at bounding box center [430, 345] width 9 height 9
click at [426, 376] on icon "button" at bounding box center [430, 376] width 9 height 9
click at [428, 380] on icon "button" at bounding box center [430, 376] width 9 height 9
click at [426, 407] on icon "button" at bounding box center [430, 408] width 9 height 9
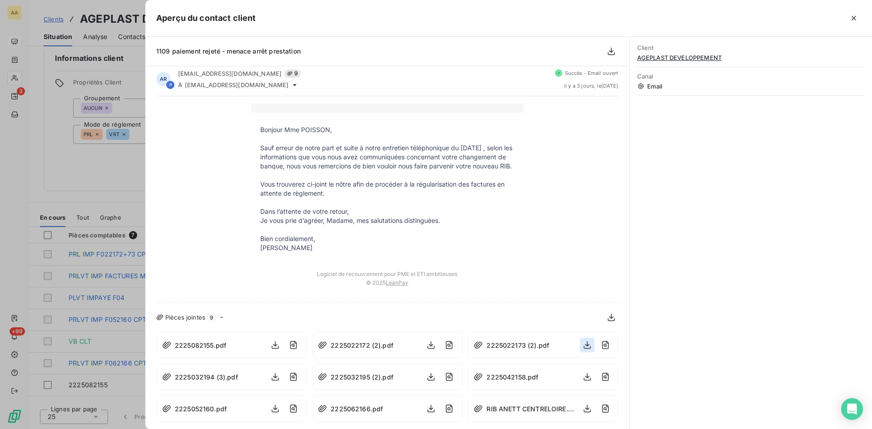
click at [583, 347] on icon "button" at bounding box center [586, 345] width 7 height 8
click at [583, 343] on icon "button" at bounding box center [586, 345] width 7 height 8
click at [583, 376] on icon "button" at bounding box center [587, 376] width 9 height 9
click at [583, 409] on icon "button" at bounding box center [586, 409] width 7 height 8
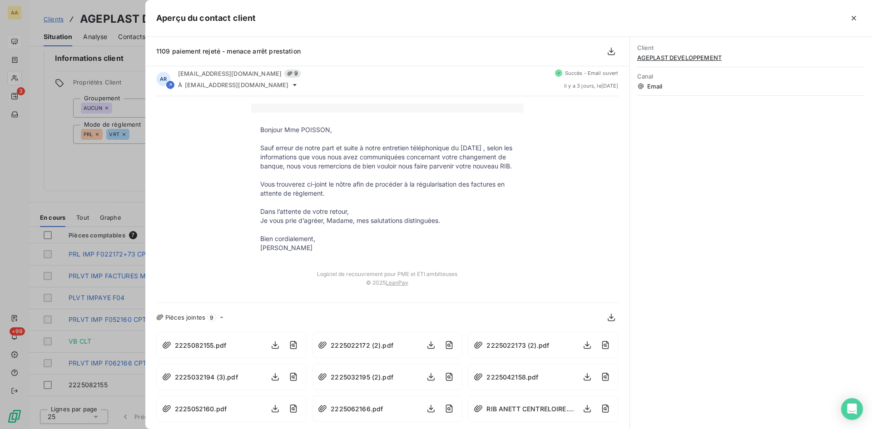
drag, startPoint x: 53, startPoint y: 126, endPoint x: 65, endPoint y: 129, distance: 13.0
click at [53, 127] on div at bounding box center [436, 214] width 872 height 429
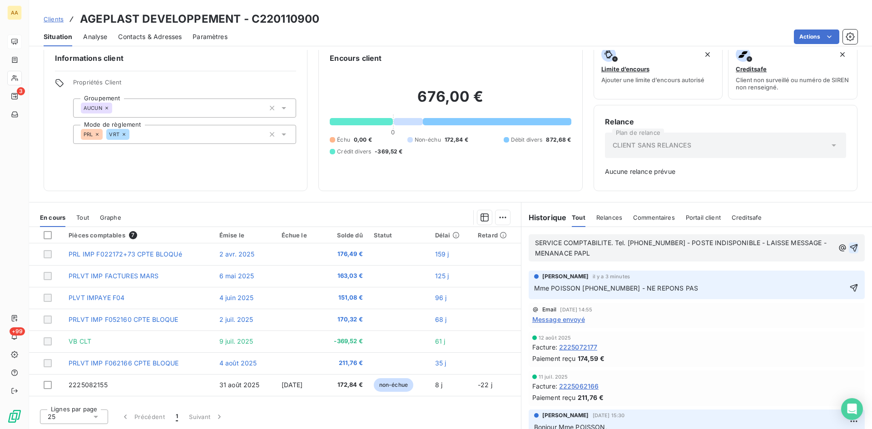
click at [849, 248] on icon "button" at bounding box center [853, 247] width 9 height 9
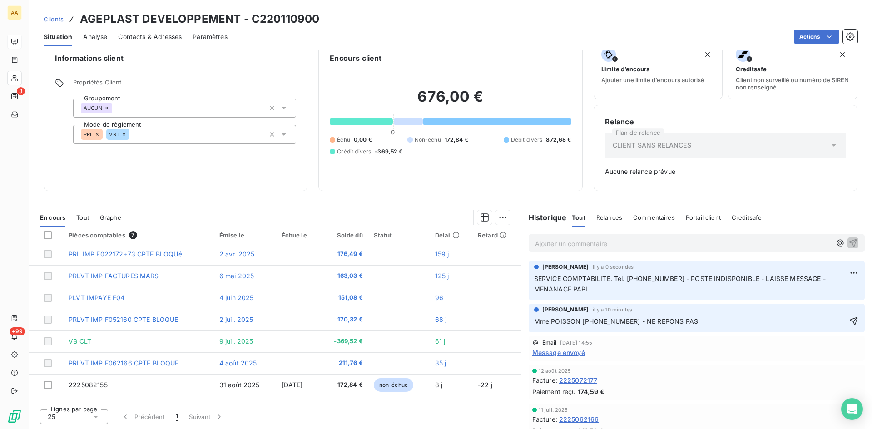
click at [549, 244] on p "Ajouter un commentaire ﻿" at bounding box center [683, 243] width 296 height 11
click at [552, 241] on p "Ajouter un commentaire ﻿" at bounding box center [683, 243] width 296 height 11
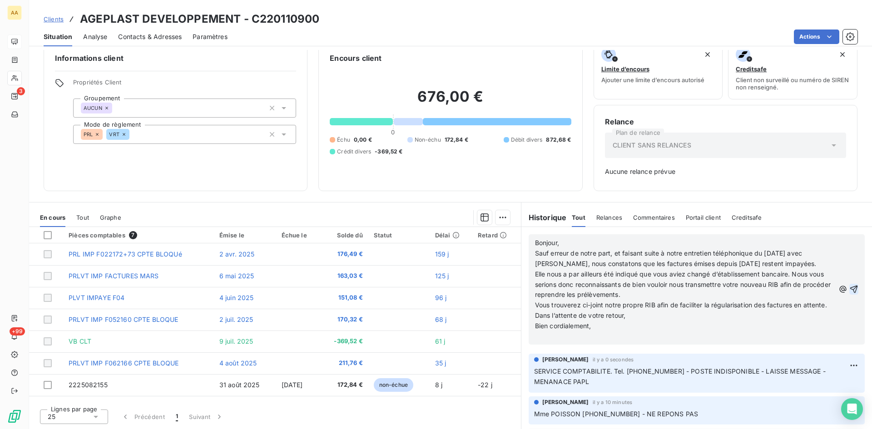
click at [535, 246] on span "Bonjour," at bounding box center [547, 243] width 24 height 8
click at [849, 294] on icon "button" at bounding box center [853, 289] width 9 height 9
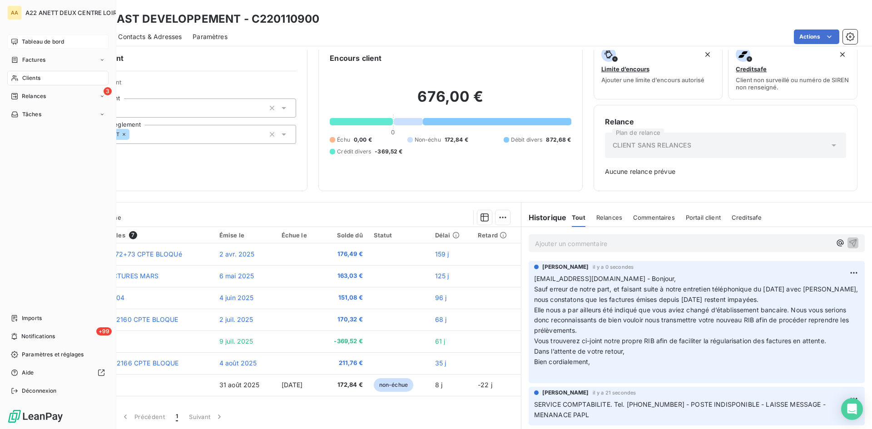
click at [25, 75] on span "Clients" at bounding box center [31, 78] width 18 height 8
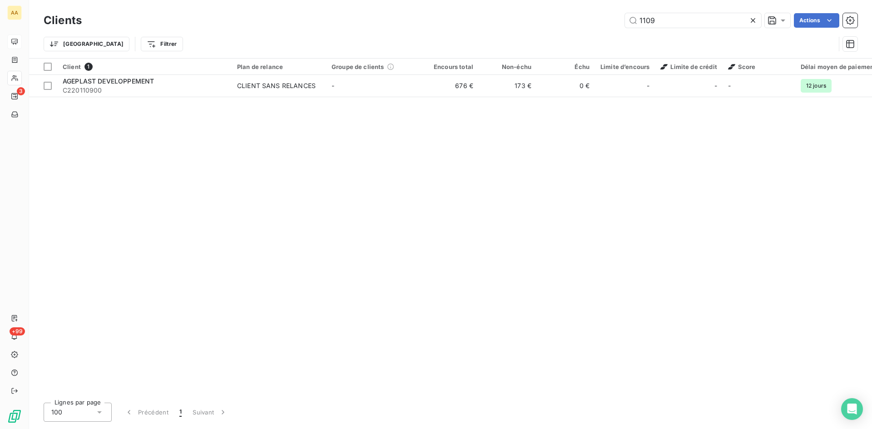
drag, startPoint x: 654, startPoint y: 24, endPoint x: 619, endPoint y: 27, distance: 34.6
click at [621, 26] on div "1109 Actions" at bounding box center [475, 20] width 765 height 15
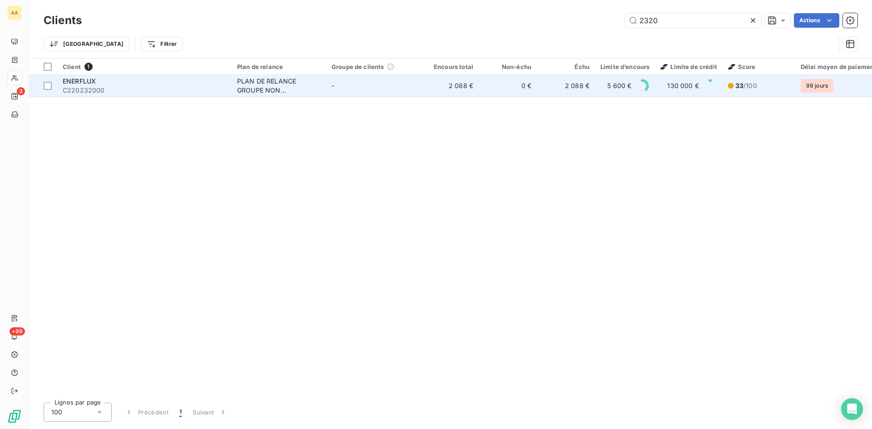
type input "2320"
click at [264, 92] on div "PLAN DE RELANCE GROUPE NON AUTOMATIQUE" at bounding box center [279, 86] width 84 height 18
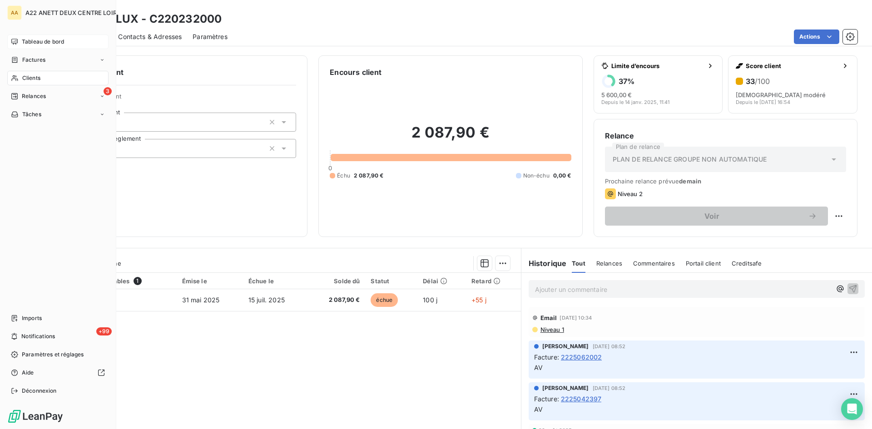
click at [21, 76] on div "Clients" at bounding box center [57, 78] width 101 height 15
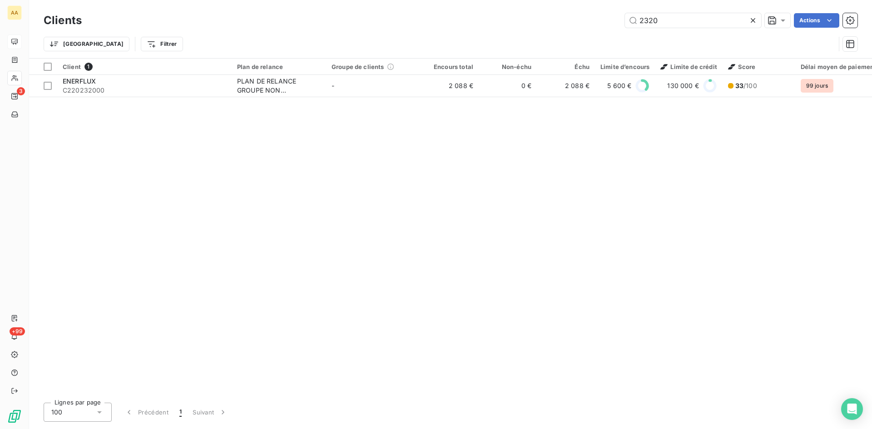
drag, startPoint x: 637, startPoint y: 24, endPoint x: 498, endPoint y: 14, distance: 139.3
click at [500, 14] on div "2320 Actions" at bounding box center [475, 20] width 765 height 15
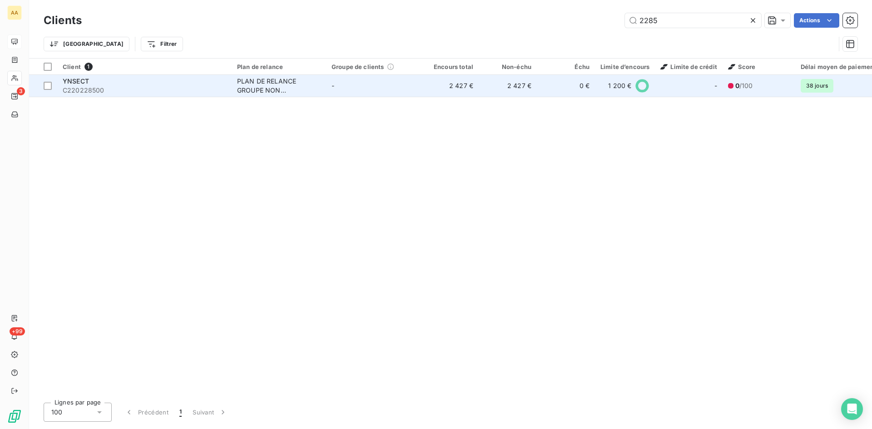
type input "2285"
click at [251, 88] on div "PLAN DE RELANCE GROUPE NON AUTOMATIQUE" at bounding box center [279, 86] width 84 height 18
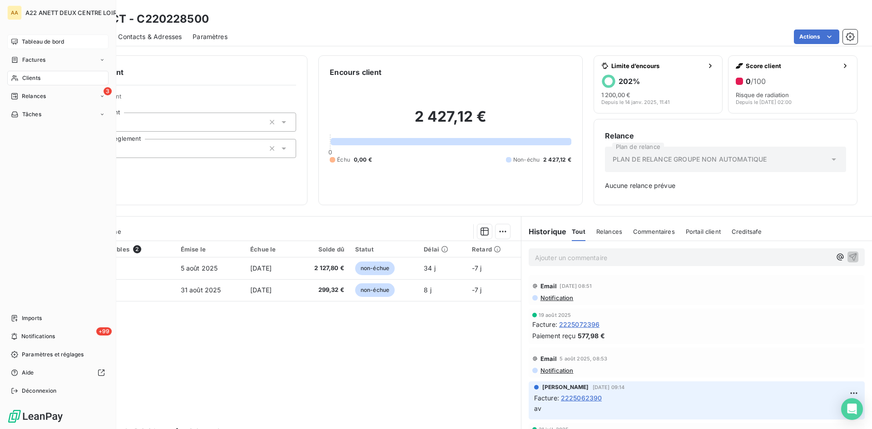
click at [35, 76] on span "Clients" at bounding box center [31, 78] width 18 height 8
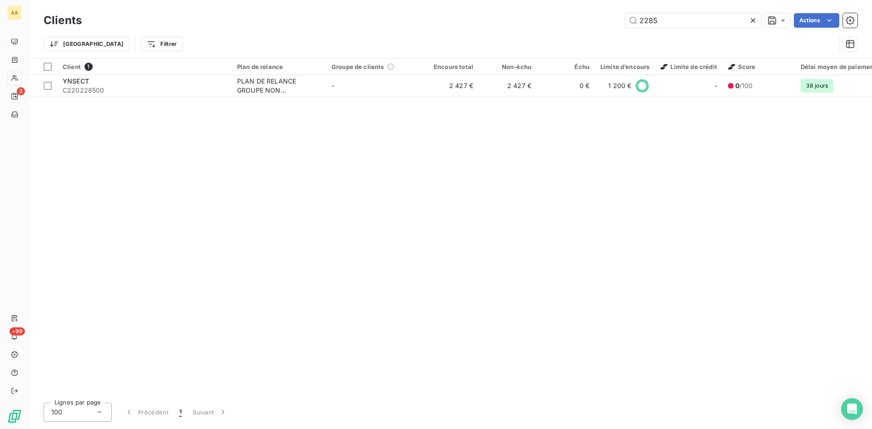
drag, startPoint x: 646, startPoint y: 25, endPoint x: 553, endPoint y: 24, distance: 93.5
click at [553, 24] on div "2285 Actions" at bounding box center [475, 20] width 765 height 15
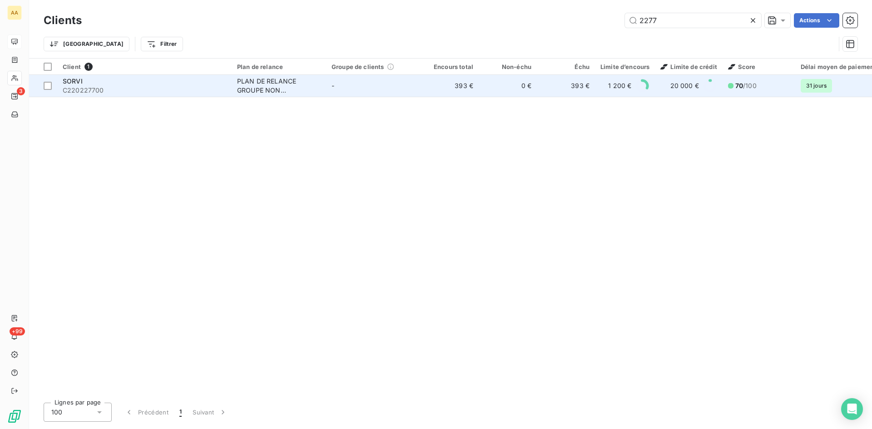
type input "2277"
click at [259, 86] on div "PLAN DE RELANCE GROUPE NON AUTOMATIQUE" at bounding box center [279, 86] width 84 height 18
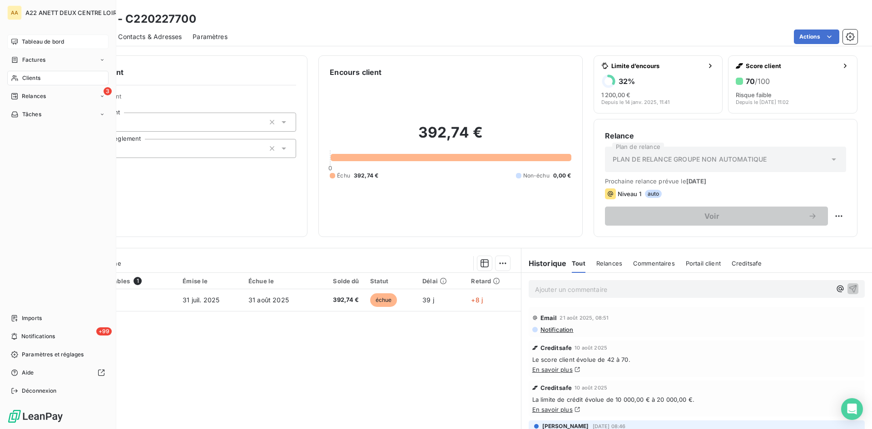
drag, startPoint x: 26, startPoint y: 73, endPoint x: 93, endPoint y: 77, distance: 66.9
click at [25, 73] on div "Clients" at bounding box center [57, 78] width 101 height 15
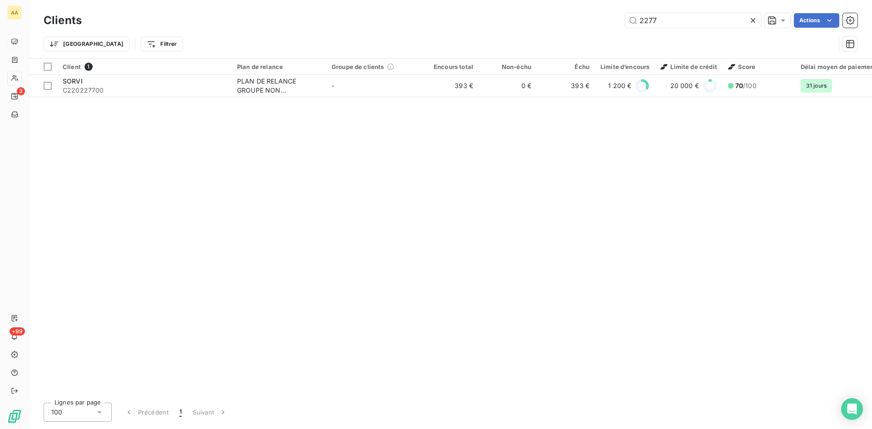
drag, startPoint x: 637, startPoint y: 37, endPoint x: 590, endPoint y: 37, distance: 46.3
click at [590, 37] on div "Trier Filtrer" at bounding box center [439, 43] width 791 height 17
drag, startPoint x: 647, startPoint y: 21, endPoint x: 544, endPoint y: 11, distance: 103.6
click at [561, 17] on div "2277 Actions" at bounding box center [475, 20] width 765 height 15
drag, startPoint x: 674, startPoint y: 22, endPoint x: 544, endPoint y: 21, distance: 130.8
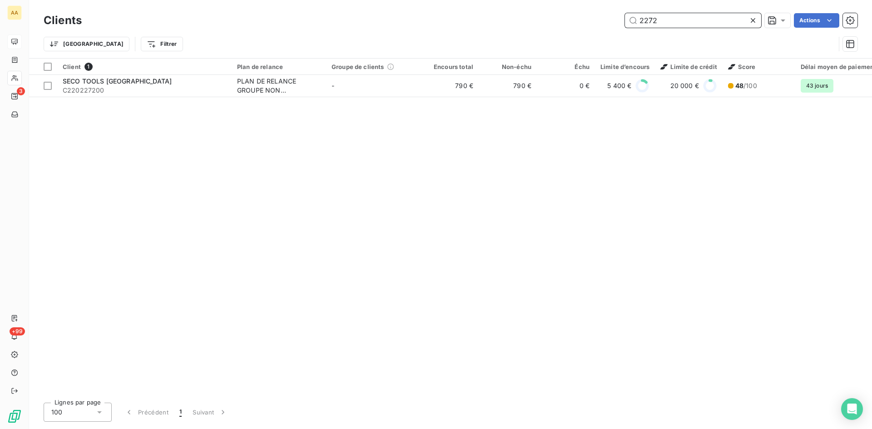
click at [558, 25] on div "2272 Actions" at bounding box center [475, 20] width 765 height 15
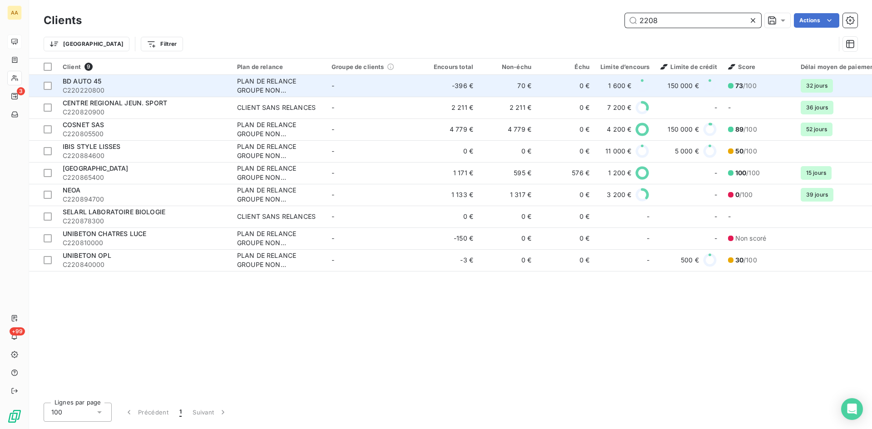
type input "2208"
click at [254, 82] on div "PLAN DE RELANCE GROUPE NON AUTOMATIQUE" at bounding box center [279, 86] width 84 height 18
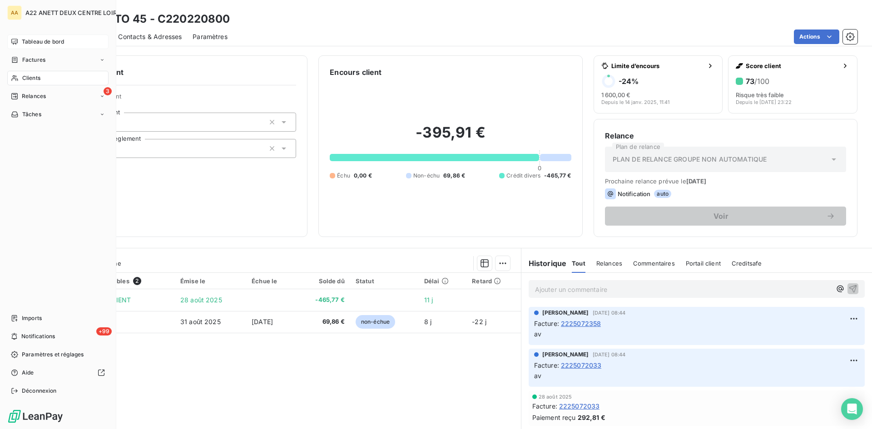
click at [24, 78] on span "Clients" at bounding box center [31, 78] width 18 height 8
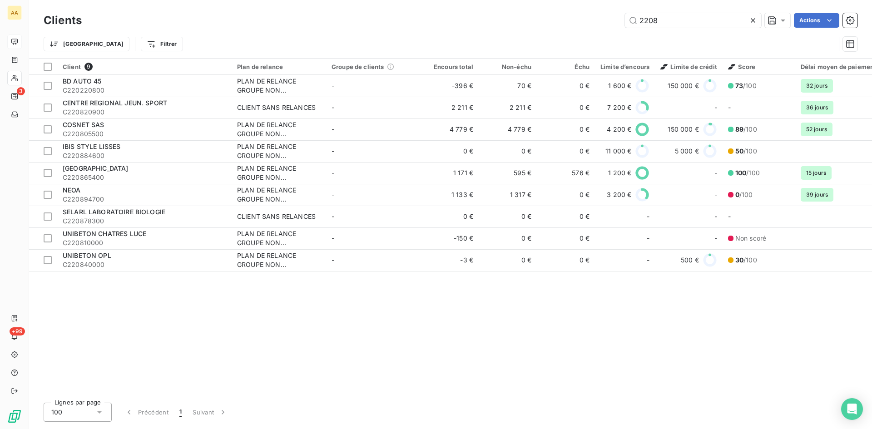
drag, startPoint x: 669, startPoint y: 27, endPoint x: 578, endPoint y: 28, distance: 91.3
click at [578, 28] on div "Clients 2208 Actions" at bounding box center [451, 20] width 814 height 19
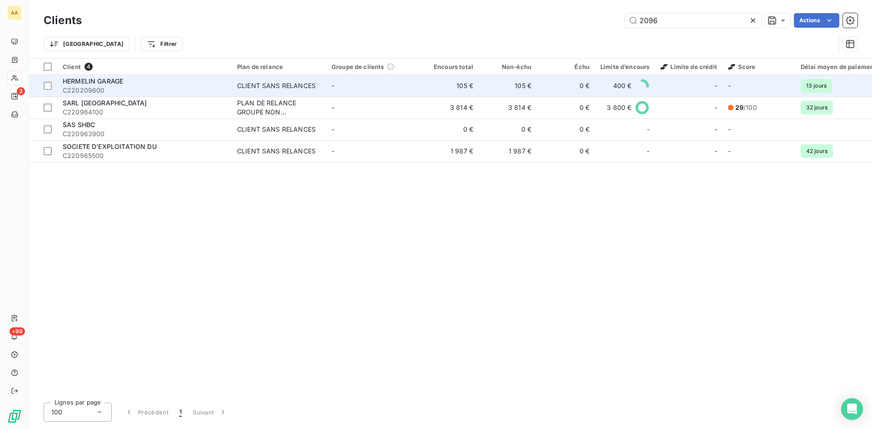
type input "2096"
click at [287, 83] on div "CLIENT SANS RELANCES" at bounding box center [276, 85] width 79 height 9
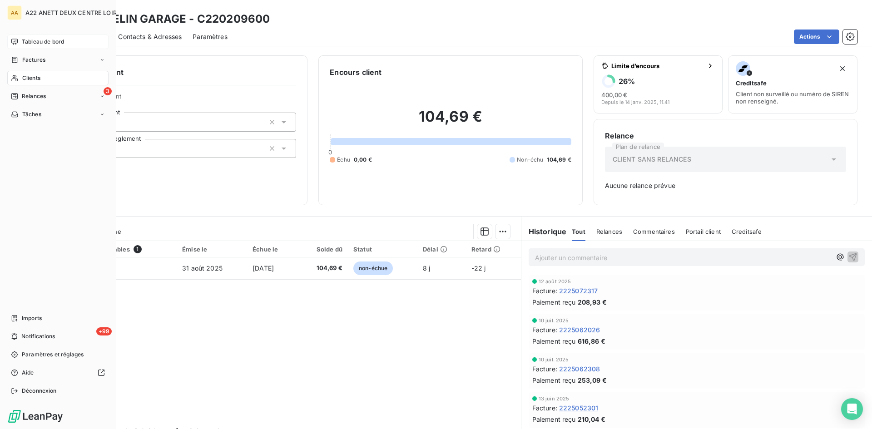
click at [29, 78] on span "Clients" at bounding box center [31, 78] width 18 height 8
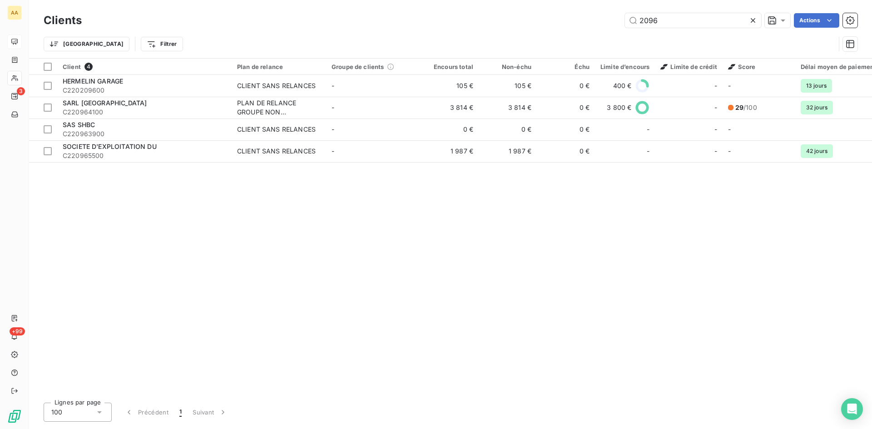
drag, startPoint x: 665, startPoint y: 21, endPoint x: 528, endPoint y: 10, distance: 138.0
click at [536, 11] on div "Clients 2096 Actions" at bounding box center [451, 20] width 814 height 19
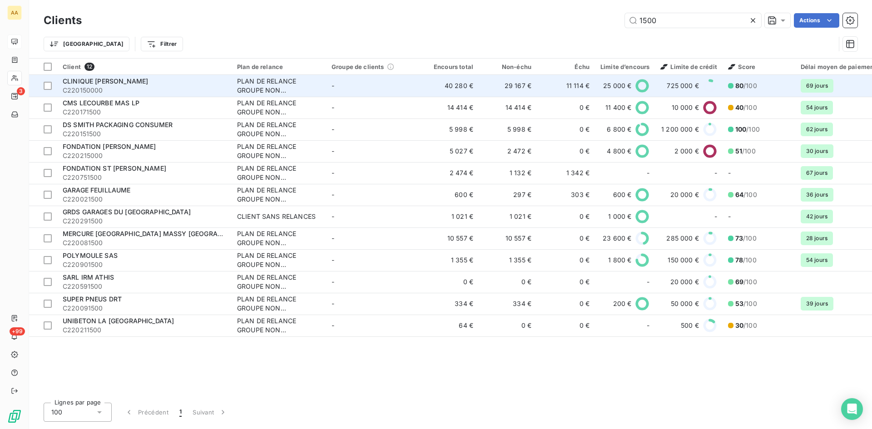
type input "1500"
click at [242, 85] on div "PLAN DE RELANCE GROUPE NON AUTOMATIQUE" at bounding box center [279, 86] width 84 height 18
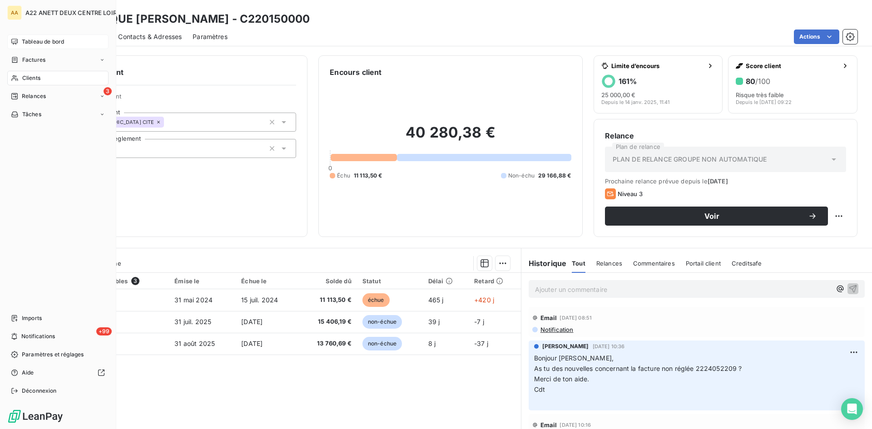
click at [23, 79] on span "Clients" at bounding box center [31, 78] width 18 height 8
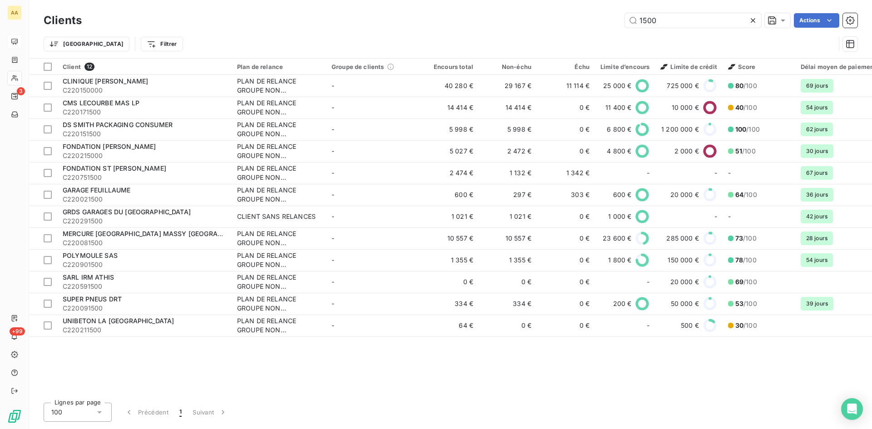
drag, startPoint x: 664, startPoint y: 28, endPoint x: 545, endPoint y: 10, distance: 120.8
click at [545, 10] on div "Clients 1500 Actions Trier Filtrer" at bounding box center [450, 29] width 843 height 58
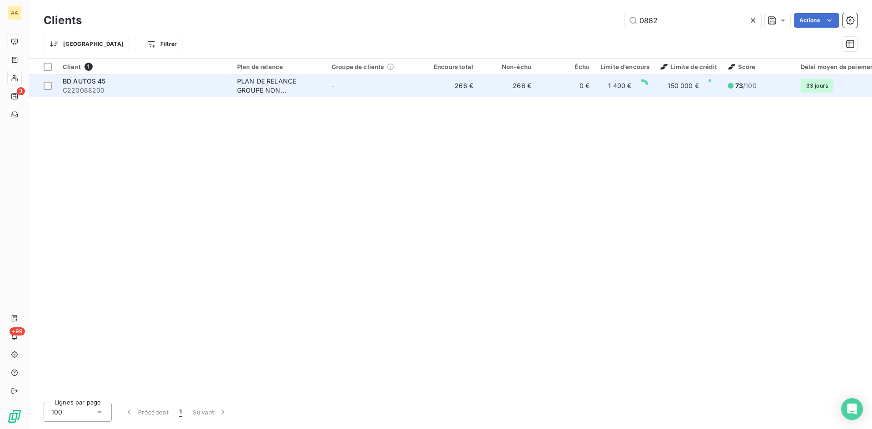
type input "0882"
click at [263, 81] on div "PLAN DE RELANCE GROUPE NON AUTOMATIQUE" at bounding box center [279, 86] width 84 height 18
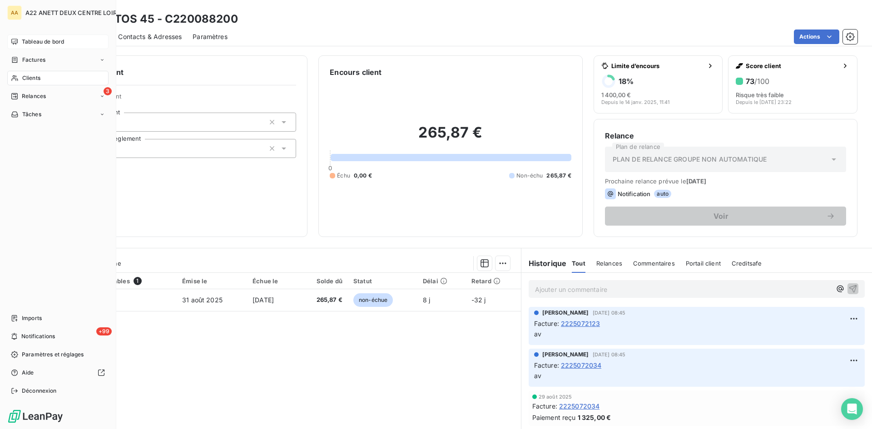
click at [27, 80] on span "Clients" at bounding box center [31, 78] width 18 height 8
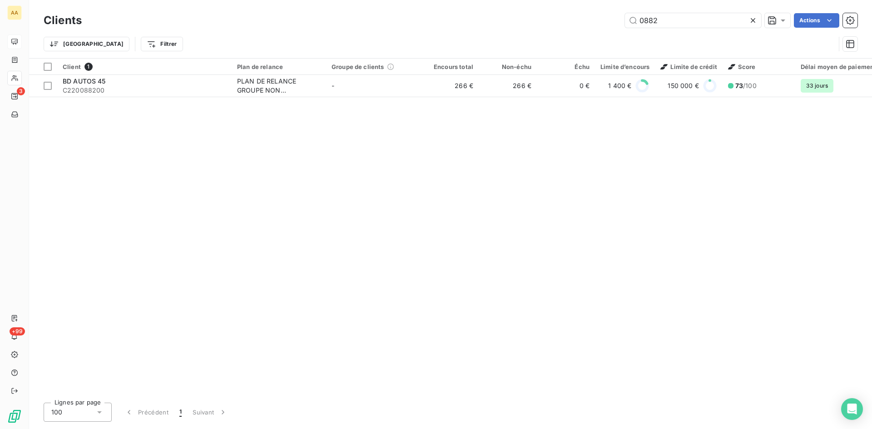
drag, startPoint x: 632, startPoint y: 22, endPoint x: 590, endPoint y: 24, distance: 41.4
click at [593, 24] on div "0882 Actions" at bounding box center [475, 20] width 765 height 15
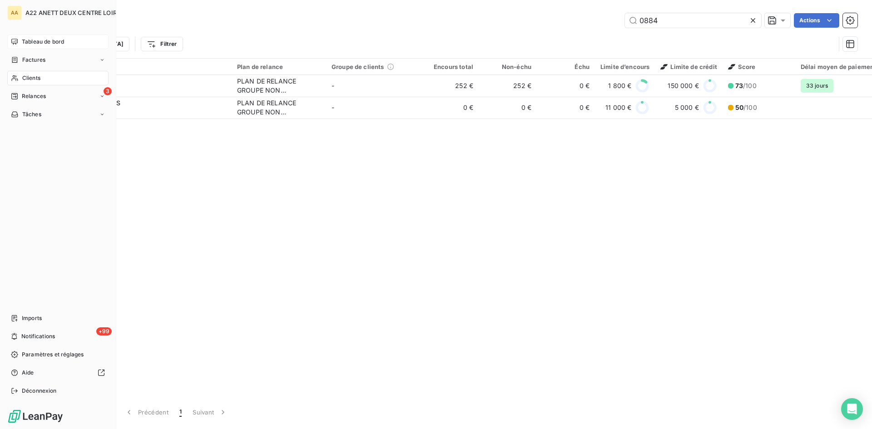
click at [30, 75] on span "Clients" at bounding box center [31, 78] width 18 height 8
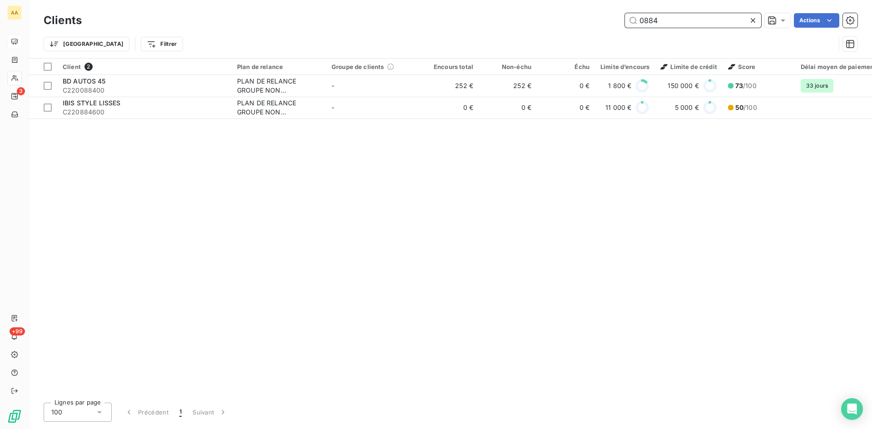
drag, startPoint x: 612, startPoint y: 28, endPoint x: 593, endPoint y: 28, distance: 19.1
click at [593, 28] on div "Clients 0884 Actions" at bounding box center [451, 20] width 814 height 19
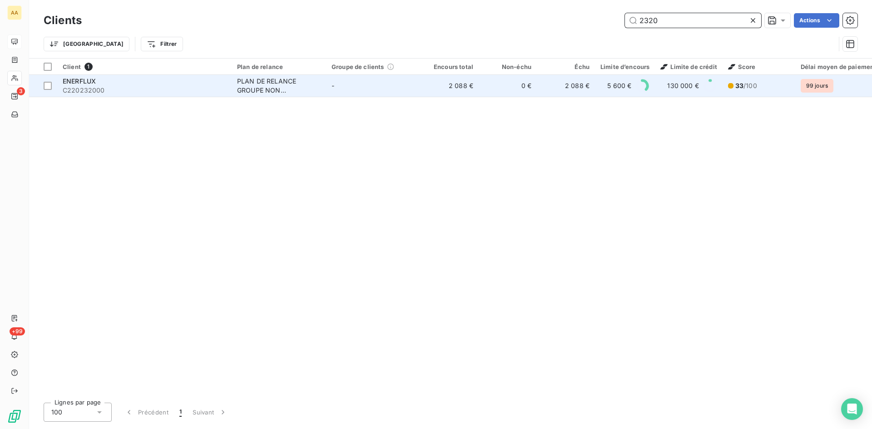
type input "2320"
click at [277, 83] on div "PLAN DE RELANCE GROUPE NON AUTOMATIQUE" at bounding box center [279, 86] width 84 height 18
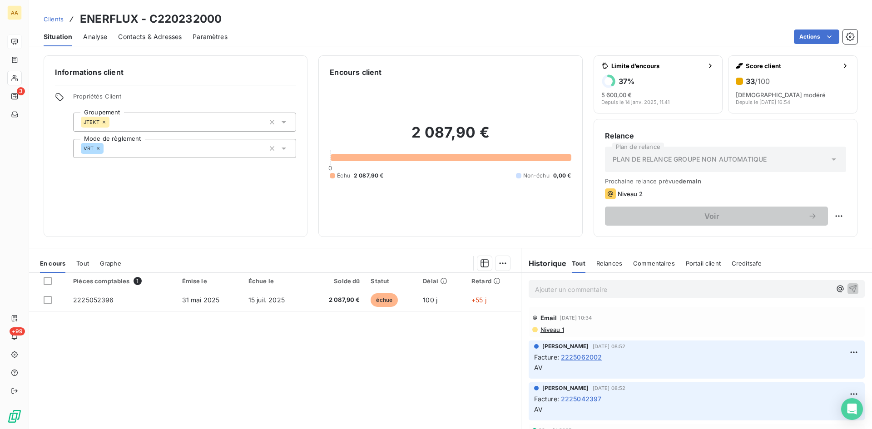
click at [546, 331] on span "Niveau 1" at bounding box center [551, 329] width 25 height 7
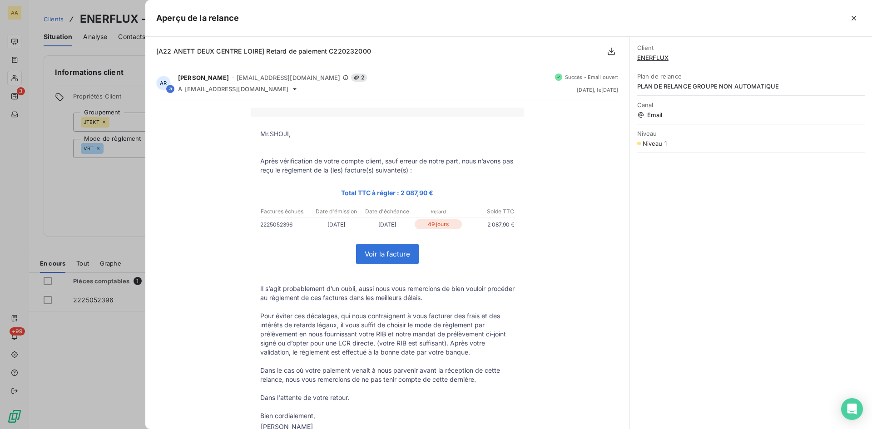
click at [138, 343] on div at bounding box center [436, 214] width 872 height 429
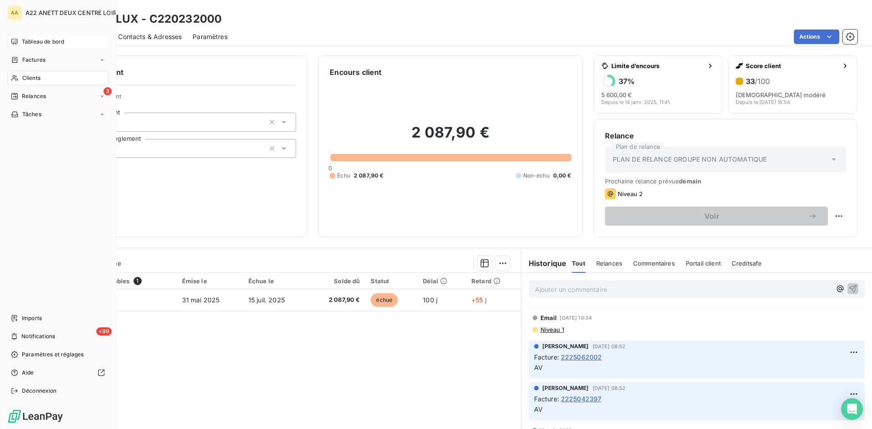
click at [24, 82] on span "Clients" at bounding box center [31, 78] width 18 height 8
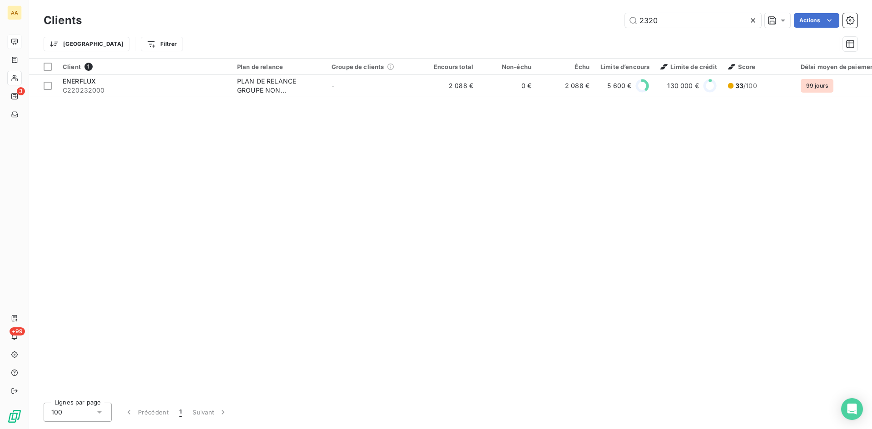
drag, startPoint x: 666, startPoint y: 23, endPoint x: 592, endPoint y: 36, distance: 74.7
click at [592, 36] on div "Clients 2320 Actions Trier Filtrer" at bounding box center [451, 34] width 814 height 47
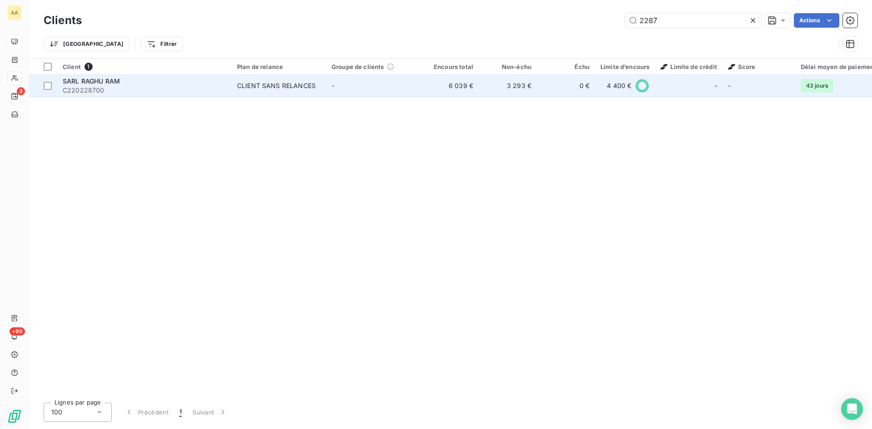
type input "2287"
click at [279, 84] on div "CLIENT SANS RELANCES" at bounding box center [276, 85] width 79 height 9
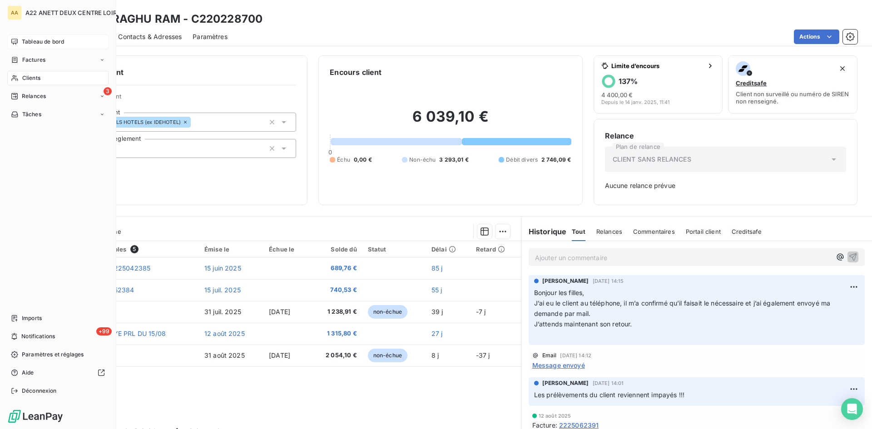
click at [33, 76] on span "Clients" at bounding box center [31, 78] width 18 height 8
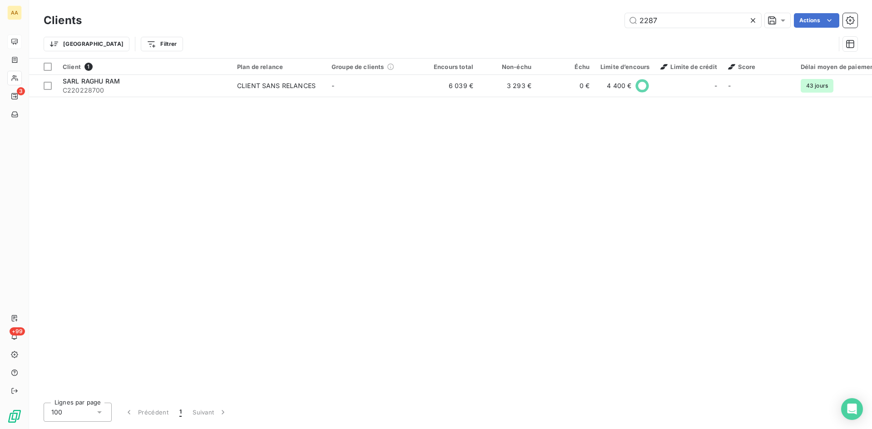
drag, startPoint x: 659, startPoint y: 18, endPoint x: 609, endPoint y: 21, distance: 49.6
click at [609, 21] on div "2287 Actions" at bounding box center [475, 20] width 765 height 15
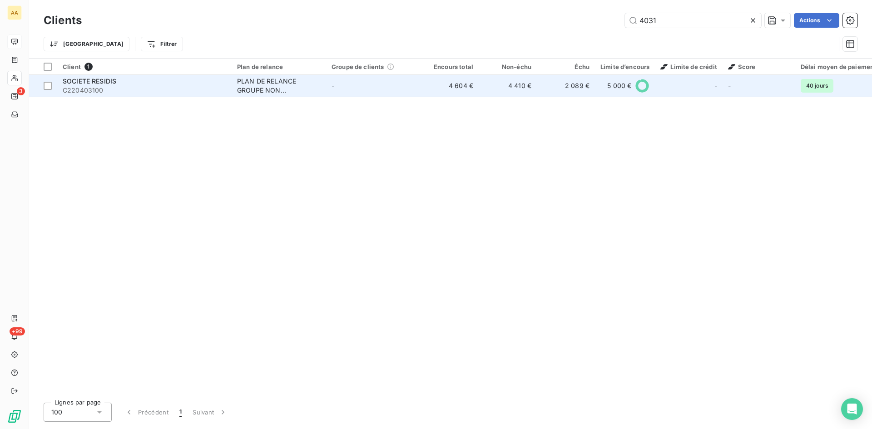
type input "4031"
click at [256, 88] on div "PLAN DE RELANCE GROUPE NON AUTOMATIQUE" at bounding box center [279, 86] width 84 height 18
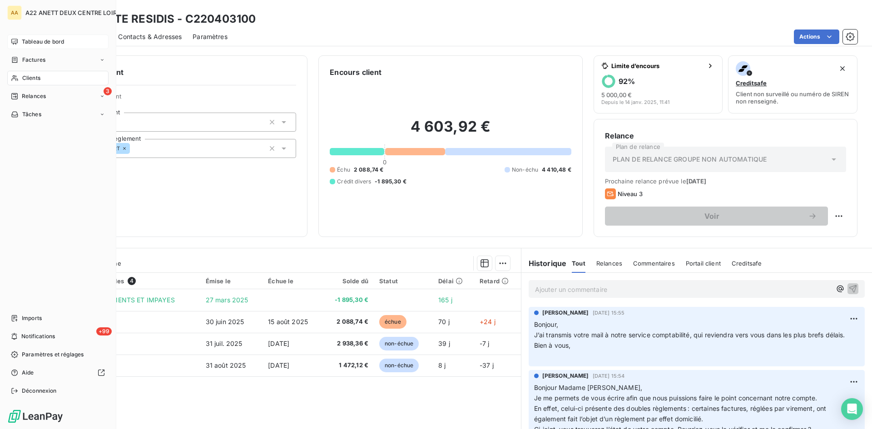
click at [26, 77] on span "Clients" at bounding box center [31, 78] width 18 height 8
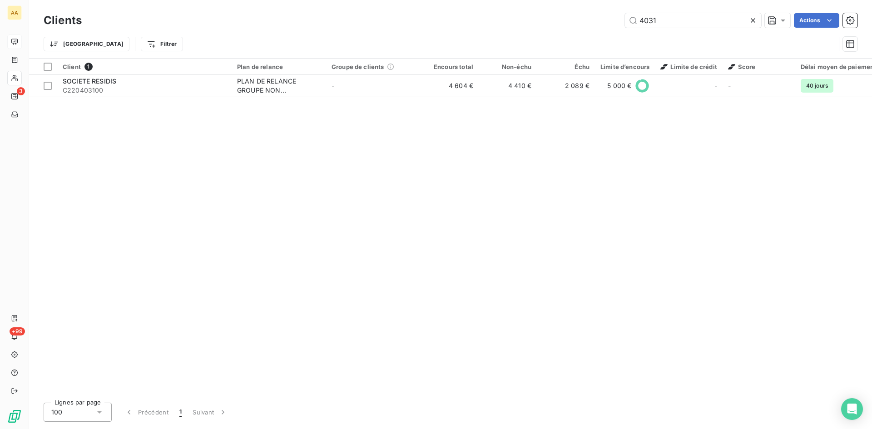
drag, startPoint x: 659, startPoint y: 22, endPoint x: 575, endPoint y: 24, distance: 84.0
click at [575, 24] on div "4031 Actions" at bounding box center [475, 20] width 765 height 15
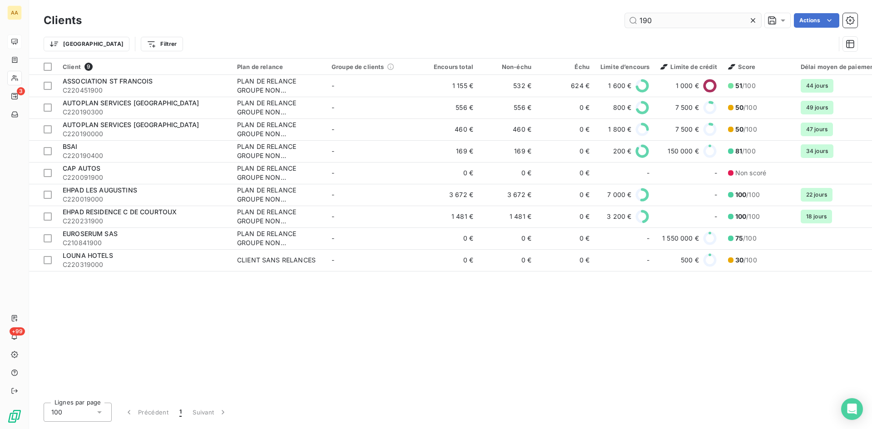
click at [646, 22] on input "190" at bounding box center [693, 20] width 136 height 15
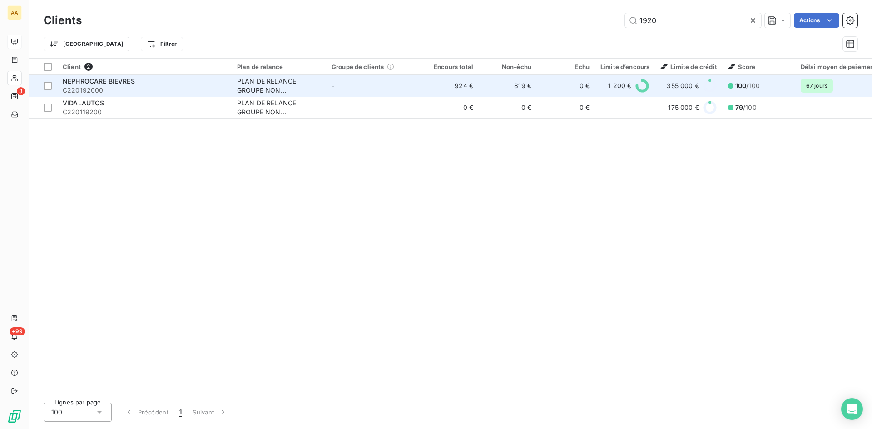
type input "1920"
click at [260, 88] on div "PLAN DE RELANCE GROUPE NON AUTOMATIQUE" at bounding box center [279, 86] width 84 height 18
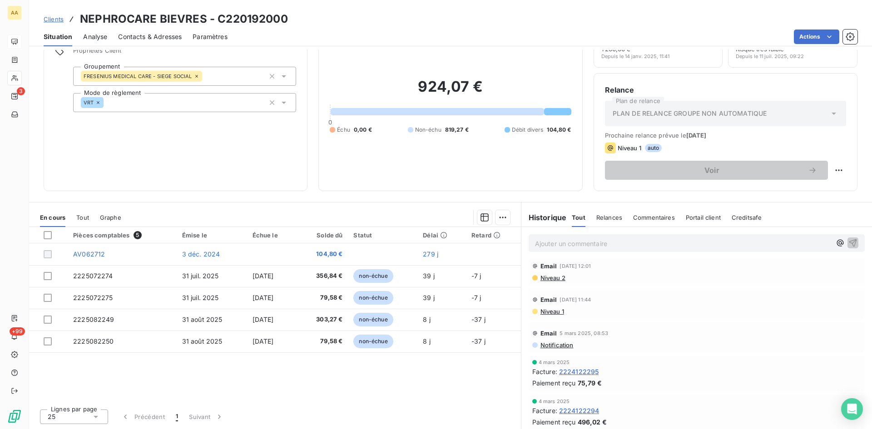
scroll to position [1408, 0]
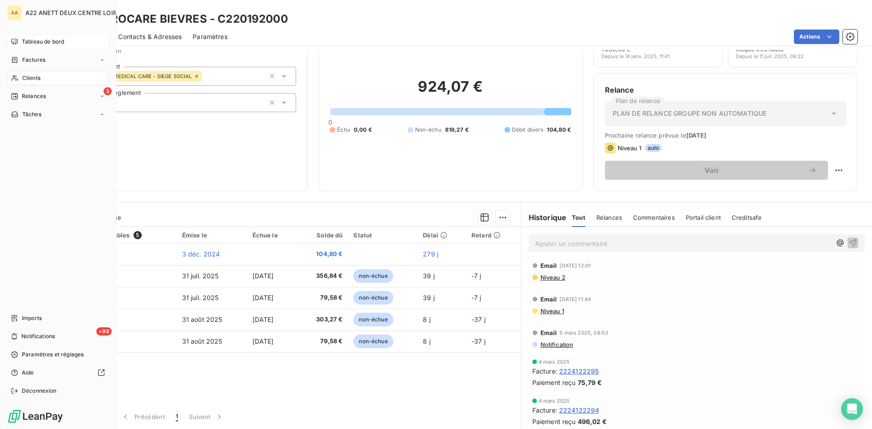
click at [24, 77] on span "Clients" at bounding box center [31, 78] width 18 height 8
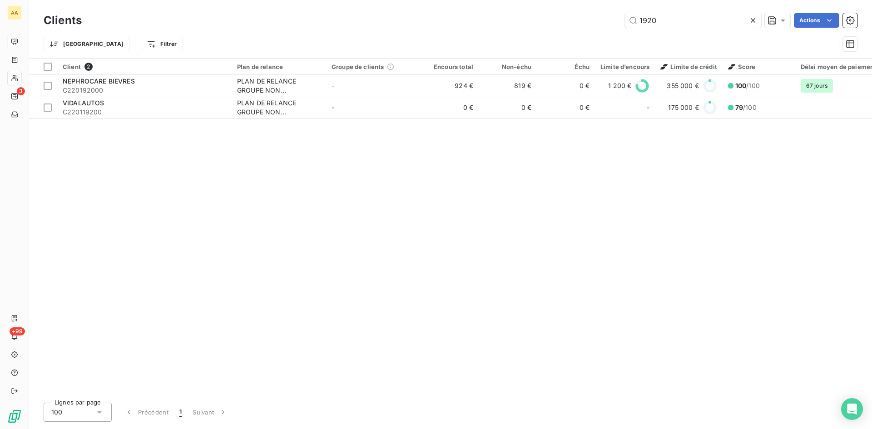
drag, startPoint x: 666, startPoint y: 18, endPoint x: 582, endPoint y: 30, distance: 85.2
click at [589, 28] on div "Clients 1920 Actions" at bounding box center [451, 20] width 814 height 19
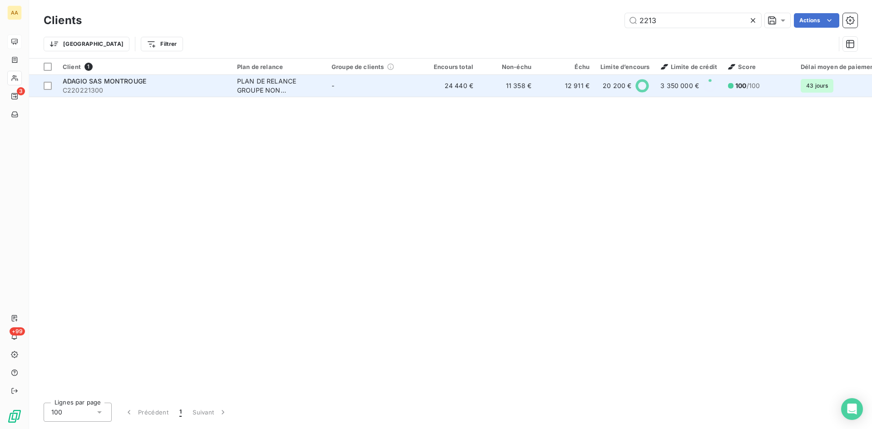
type input "2213"
click at [255, 94] on div "PLAN DE RELANCE GROUPE NON AUTOMATIQUE" at bounding box center [279, 86] width 84 height 18
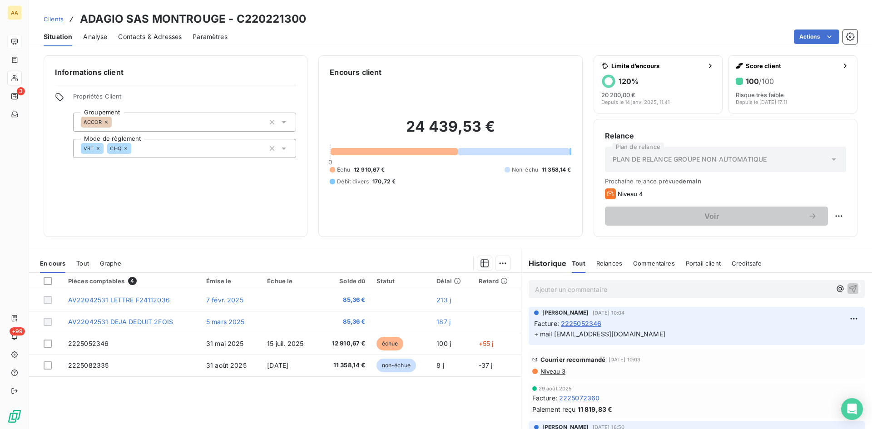
click at [544, 372] on span "Niveau 3" at bounding box center [552, 371] width 26 height 7
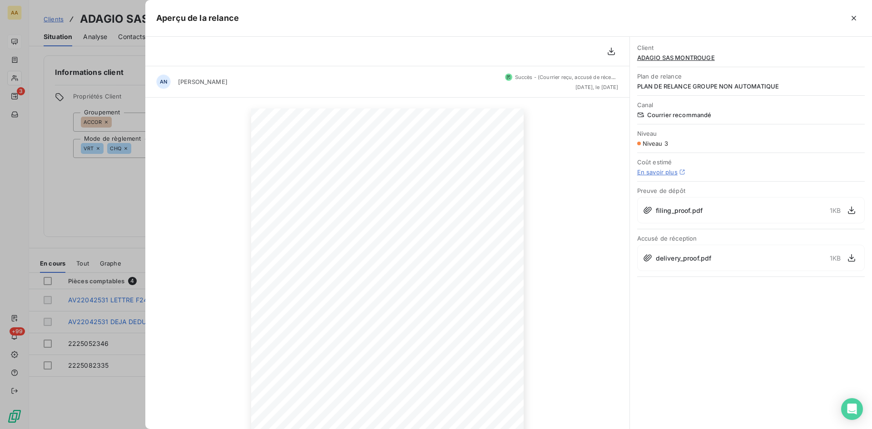
click at [189, 311] on div "2 septembre 2025 Objet : [A22 ANETT DEUX CENTRE LOIRE] 3ème relance retard de p…" at bounding box center [387, 301] width 484 height 407
click at [107, 366] on div at bounding box center [436, 214] width 872 height 429
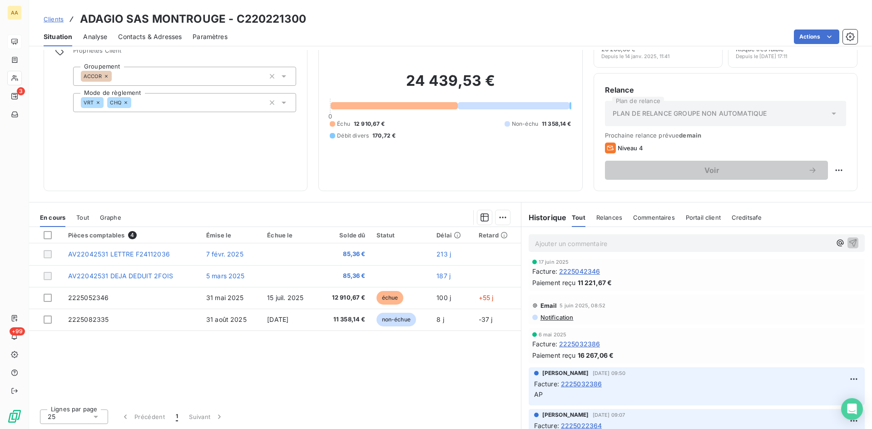
scroll to position [272, 0]
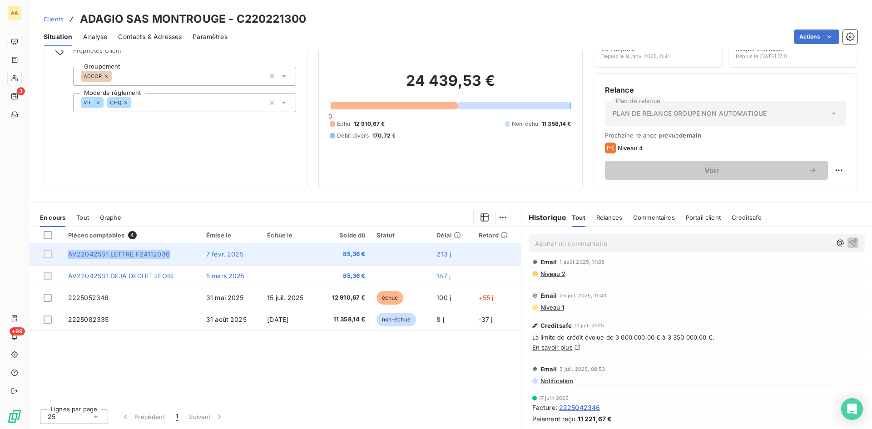
drag, startPoint x: 161, startPoint y: 252, endPoint x: 68, endPoint y: 252, distance: 93.1
click at [68, 252] on span "AV22042531 LETTRE F24112036" at bounding box center [119, 254] width 102 height 8
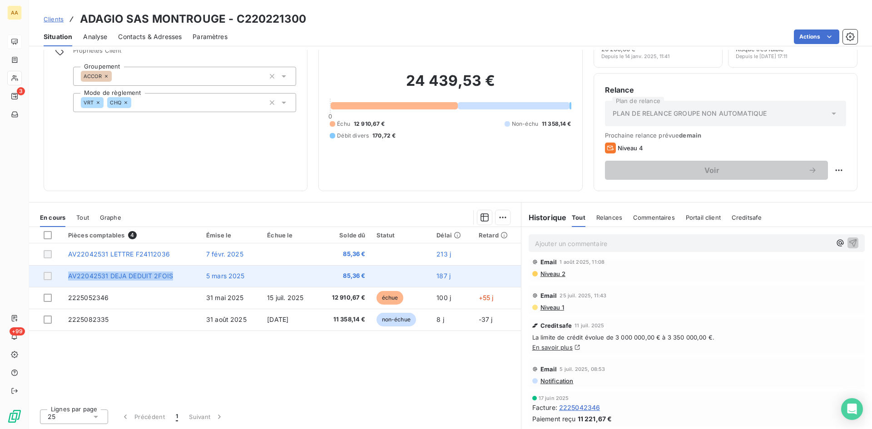
drag, startPoint x: 176, startPoint y: 277, endPoint x: 67, endPoint y: 273, distance: 109.5
click at [67, 273] on td "AV22042531 DEJA DEDUIT 2FOIS" at bounding box center [132, 276] width 138 height 22
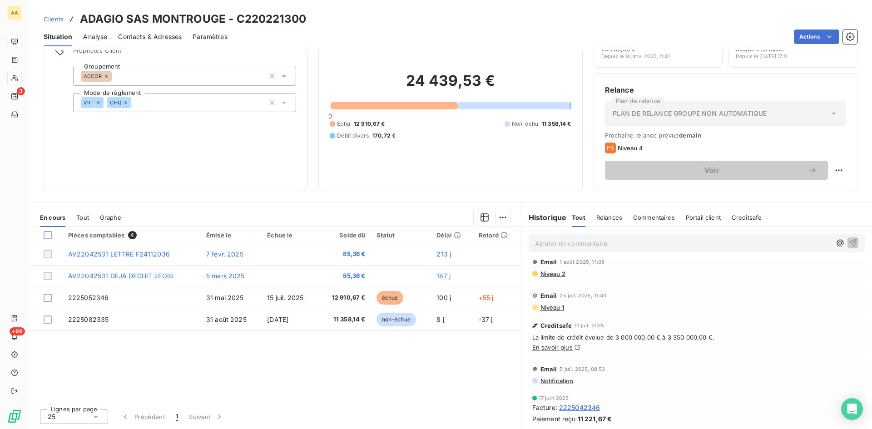
click at [557, 242] on p "Ajouter un commentaire ﻿" at bounding box center [683, 243] width 296 height 11
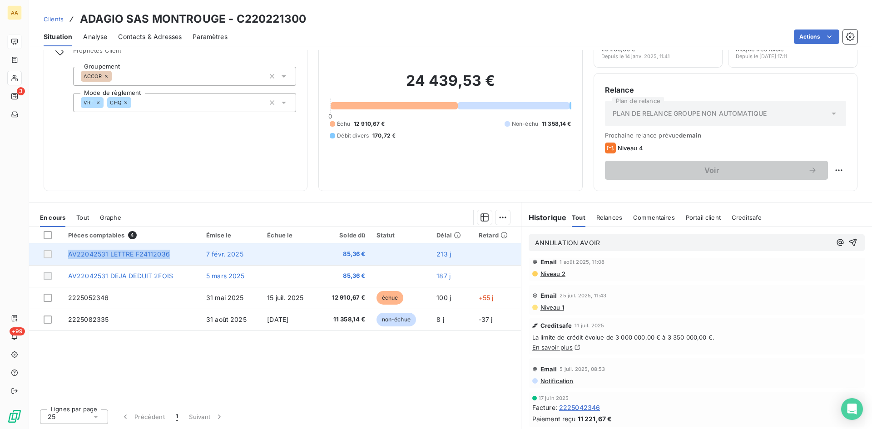
drag, startPoint x: 175, startPoint y: 254, endPoint x: 88, endPoint y: 251, distance: 87.7
click at [69, 250] on td "AV22042531 LETTRE F24112036" at bounding box center [132, 254] width 138 height 22
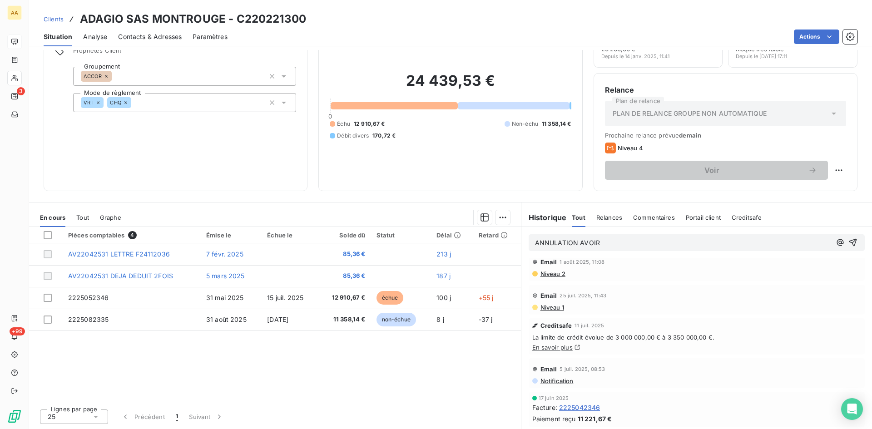
click at [601, 244] on p "ANNULATION AVOIR" at bounding box center [683, 243] width 296 height 10
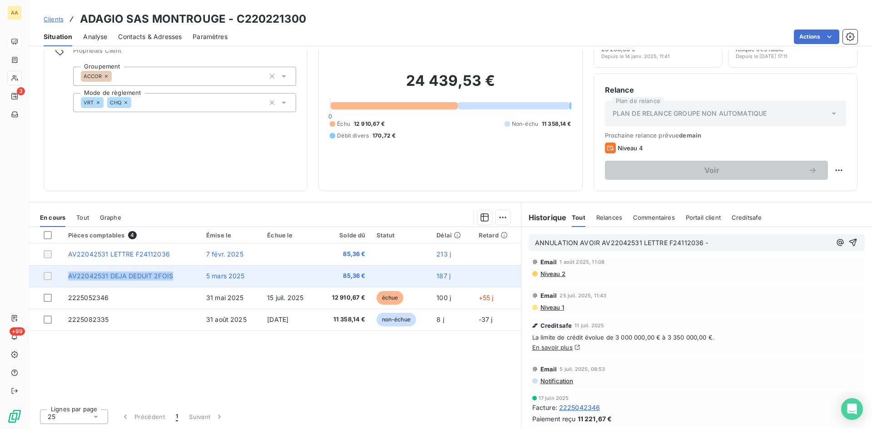
drag, startPoint x: 171, startPoint y: 275, endPoint x: 69, endPoint y: 275, distance: 102.2
click at [69, 275] on span "AV22042531 DEJA DEDUIT 2FOIS" at bounding box center [120, 276] width 105 height 8
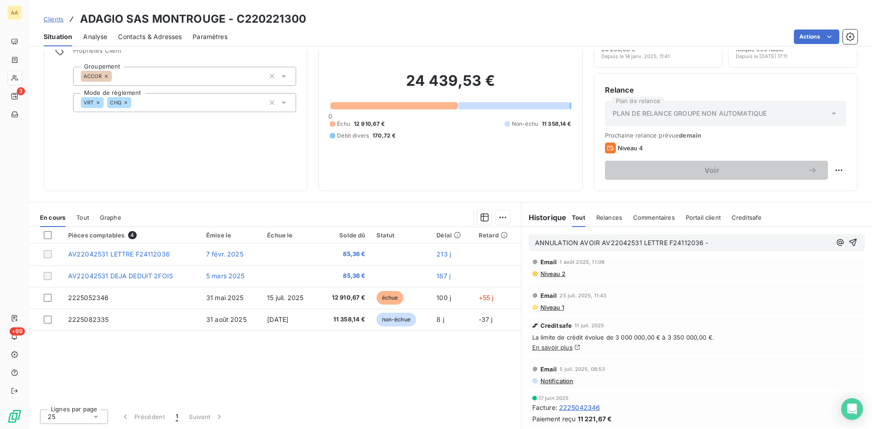
click at [712, 244] on p "ANNULATION AVOIR AV22042531 LETTRE F24112036 -" at bounding box center [683, 243] width 296 height 10
click at [849, 241] on icon "button" at bounding box center [853, 243] width 8 height 8
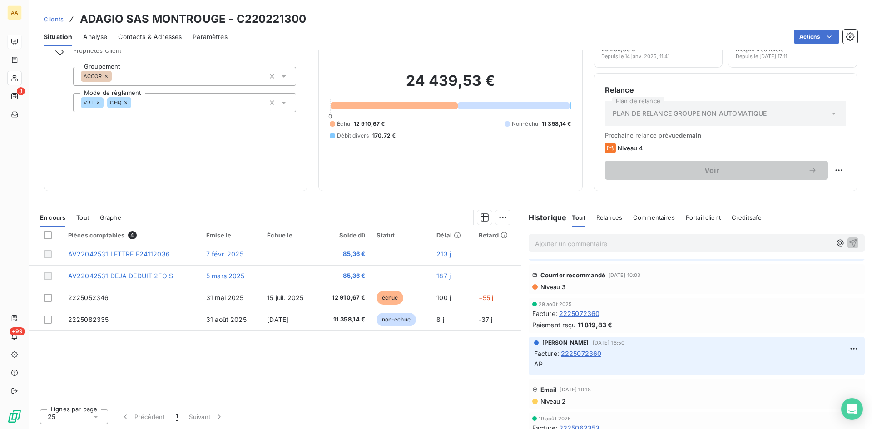
scroll to position [0, 0]
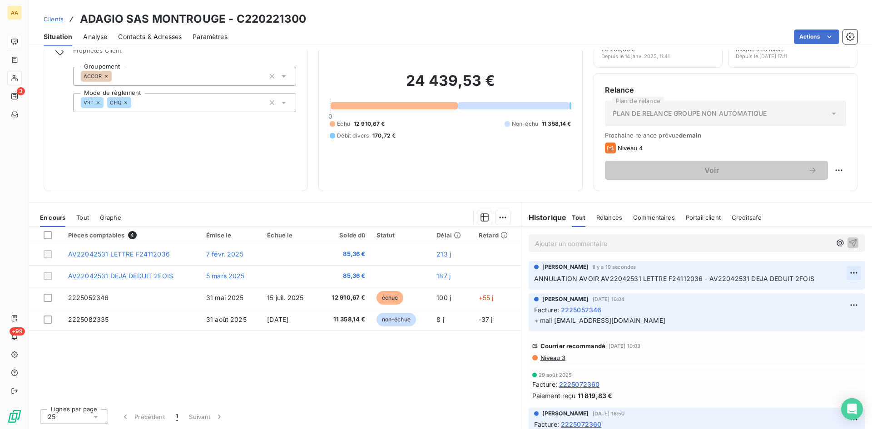
click at [844, 268] on html "AA 3 +99 Clients ADAGIO SAS MONTROUGE - C220221300 Situation Analyse Contacts &…" at bounding box center [436, 214] width 872 height 429
click at [814, 289] on div "Editer" at bounding box center [818, 293] width 51 height 15
click at [811, 280] on p "ANNULATION AVOIR AV22042531 LETTRE F24112036 - AV22042531 DEJA DEDUIT 2FOIS" at bounding box center [690, 279] width 312 height 10
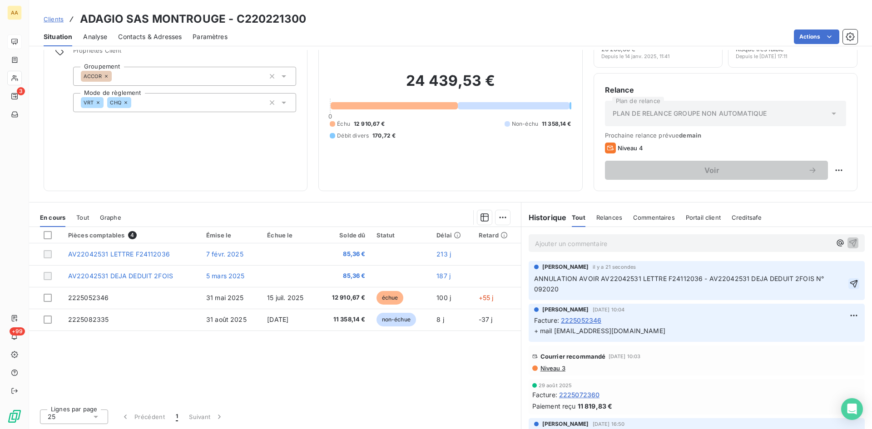
click at [849, 284] on icon "button" at bounding box center [853, 283] width 9 height 9
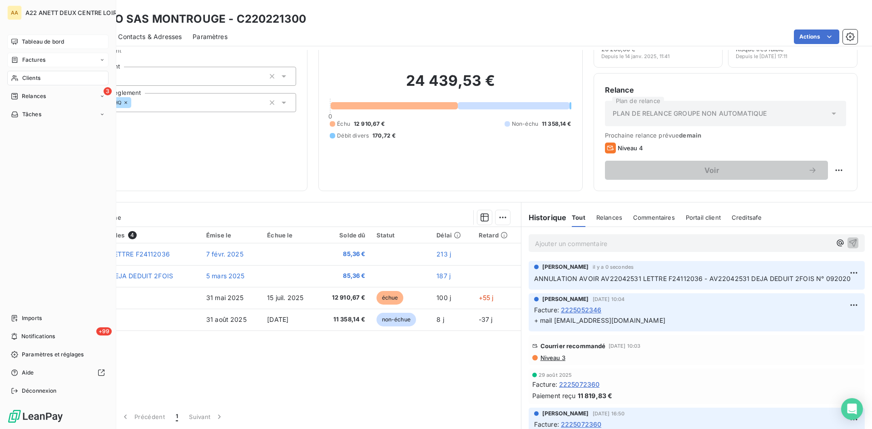
drag, startPoint x: 36, startPoint y: 81, endPoint x: 58, endPoint y: 66, distance: 26.4
click at [36, 81] on span "Clients" at bounding box center [31, 78] width 18 height 8
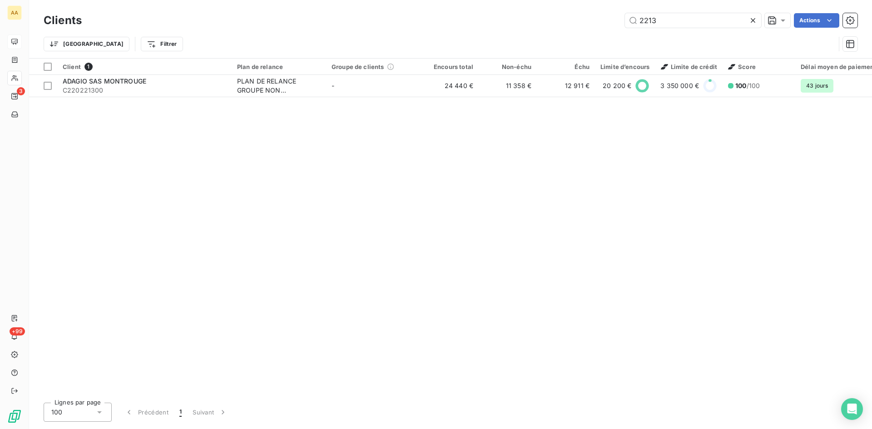
drag, startPoint x: 660, startPoint y: 23, endPoint x: 620, endPoint y: 23, distance: 40.0
click at [620, 23] on div "2213 Actions" at bounding box center [475, 20] width 765 height 15
type input "1"
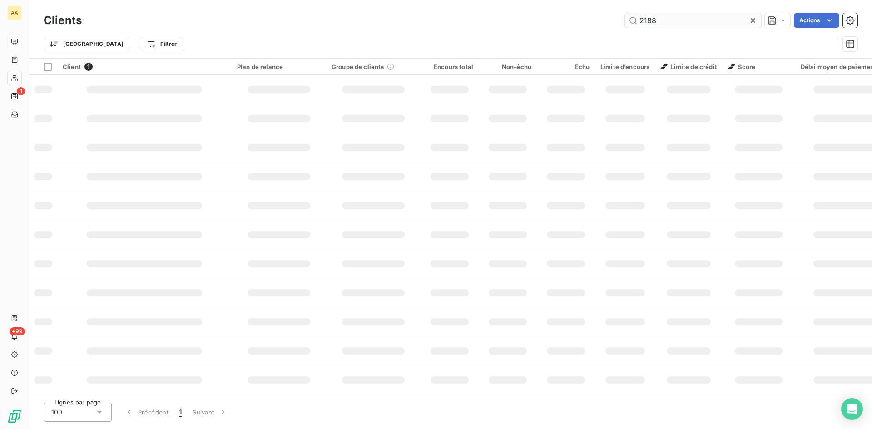
click at [647, 24] on input "2188" at bounding box center [693, 20] width 136 height 15
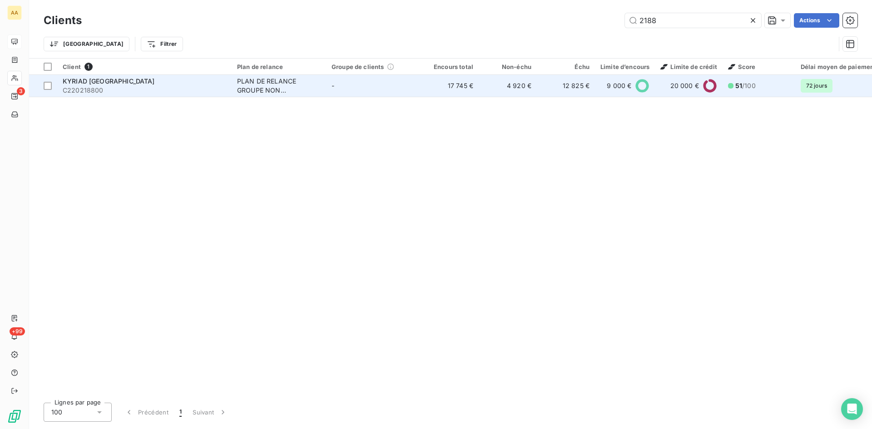
type input "2188"
click at [254, 83] on div "PLAN DE RELANCE GROUPE NON AUTOMATIQUE" at bounding box center [279, 86] width 84 height 18
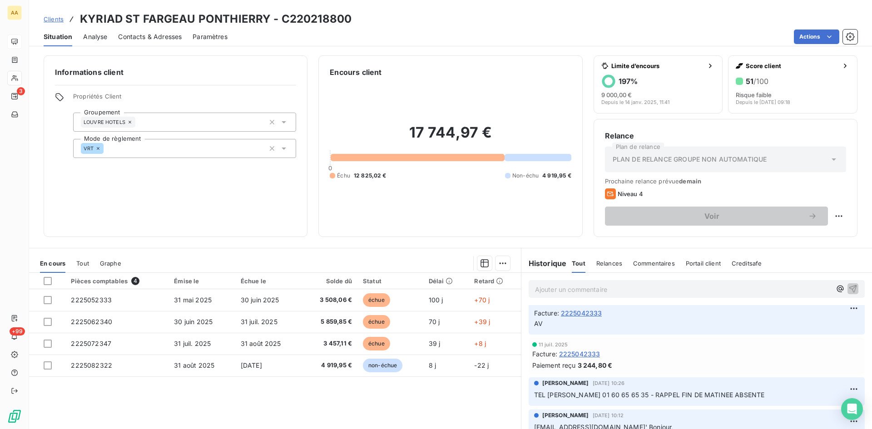
scroll to position [363, 0]
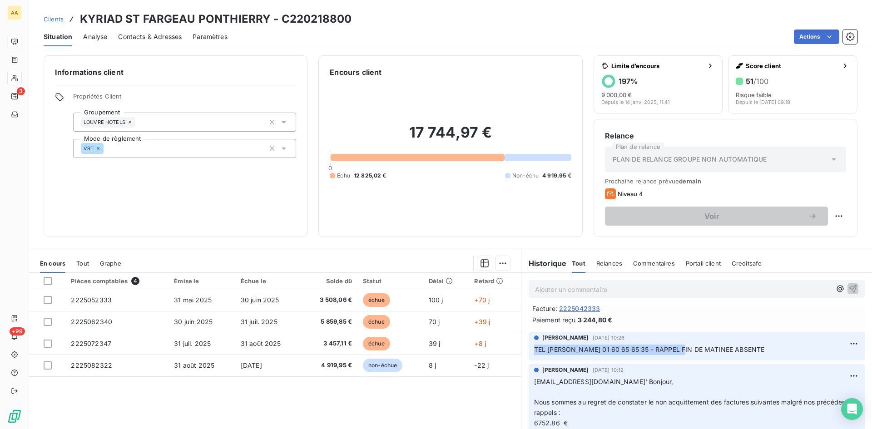
drag, startPoint x: 677, startPoint y: 346, endPoint x: 527, endPoint y: 351, distance: 150.4
click at [529, 351] on div "ANNABELLE RANVAL 8 juil. 2025, 10:26 TEL Mme Véronique ROUFFIAC 01 60 65 65 35 …" at bounding box center [697, 346] width 336 height 29
click at [551, 287] on p "Ajouter un commentaire ﻿" at bounding box center [683, 289] width 296 height 11
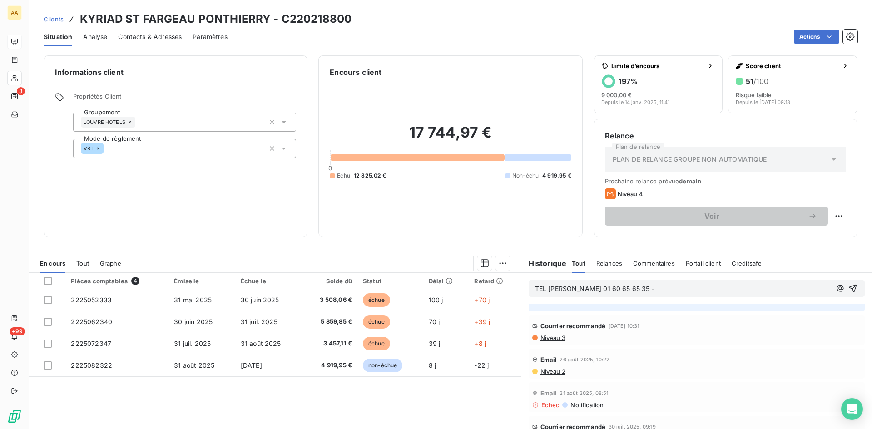
scroll to position [0, 0]
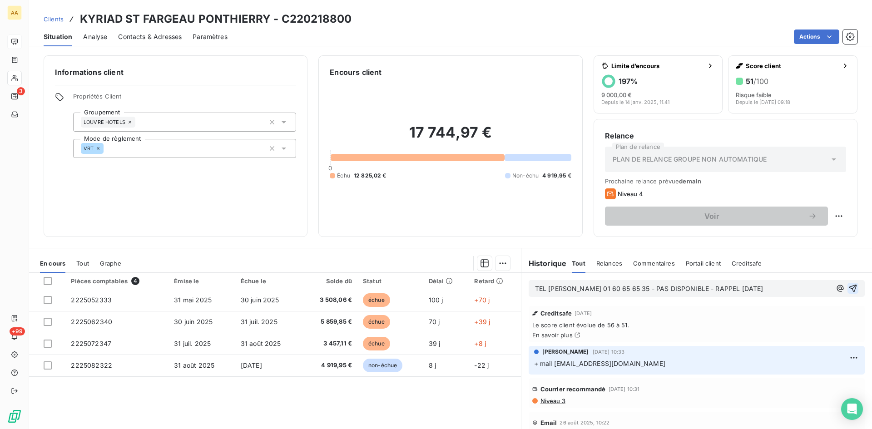
click at [849, 286] on icon "button" at bounding box center [853, 289] width 8 height 8
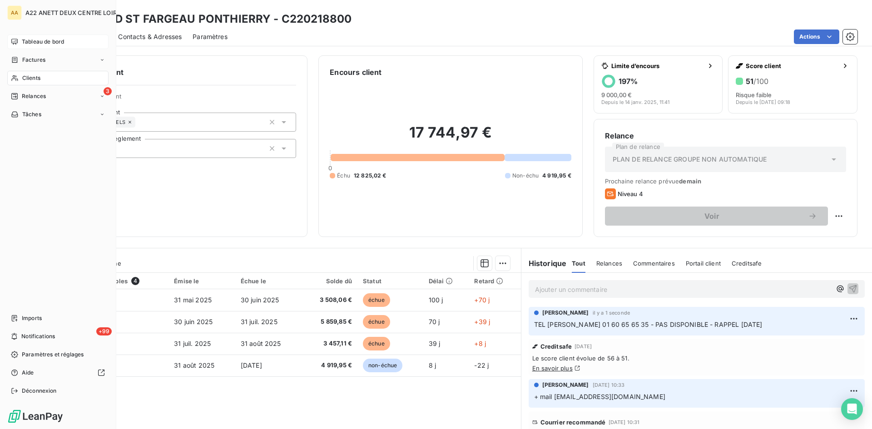
click at [22, 77] on span "Clients" at bounding box center [31, 78] width 18 height 8
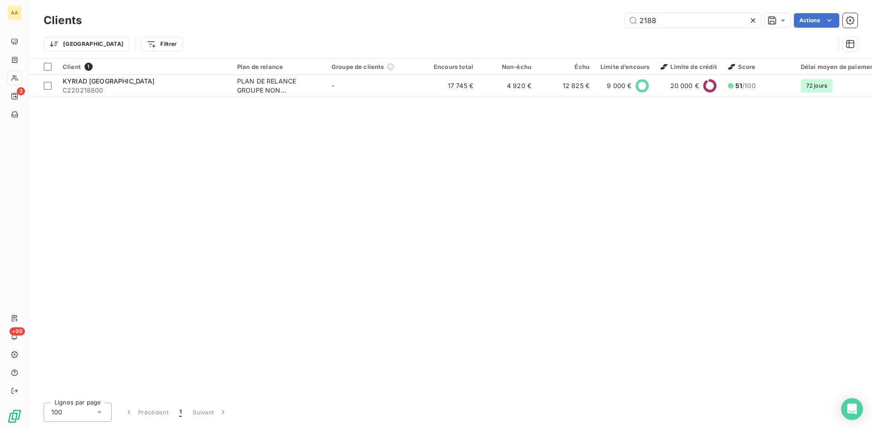
drag, startPoint x: 657, startPoint y: 21, endPoint x: 573, endPoint y: 32, distance: 84.3
click at [573, 32] on div "Clients 2188 Actions Trier Filtrer" at bounding box center [451, 34] width 814 height 47
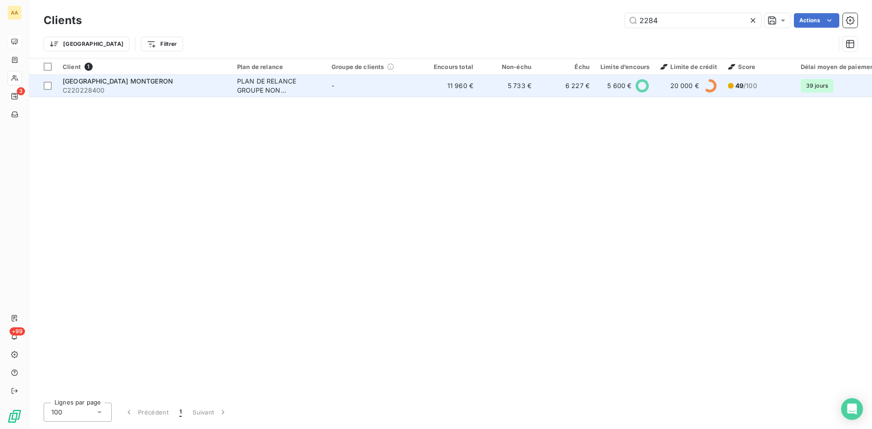
type input "2284"
click at [266, 91] on div "PLAN DE RELANCE GROUPE NON AUTOMATIQUE" at bounding box center [279, 86] width 84 height 18
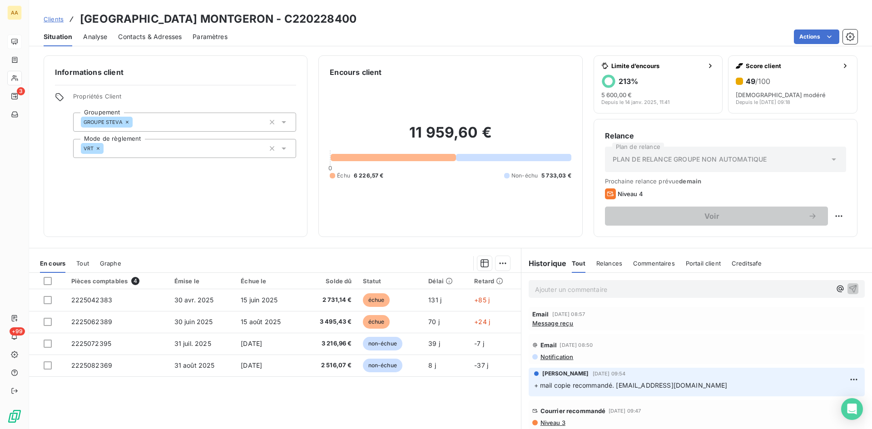
click at [555, 323] on span "Message reçu" at bounding box center [552, 323] width 41 height 7
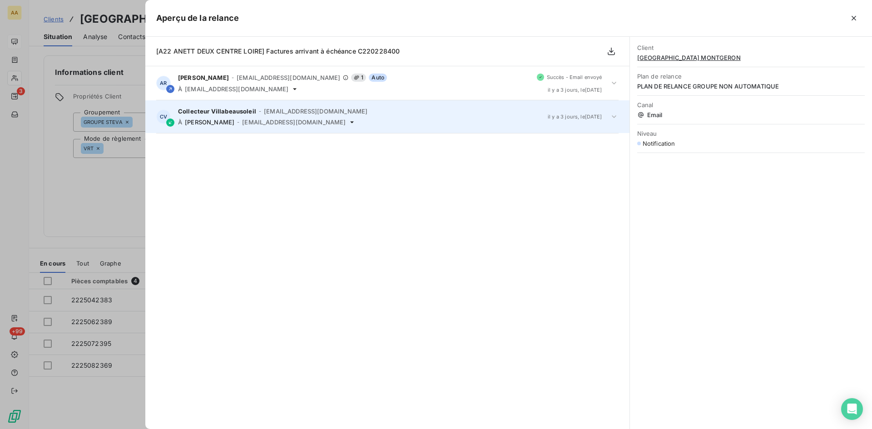
click at [250, 121] on span "a.ranval@anett.fr" at bounding box center [294, 122] width 104 height 7
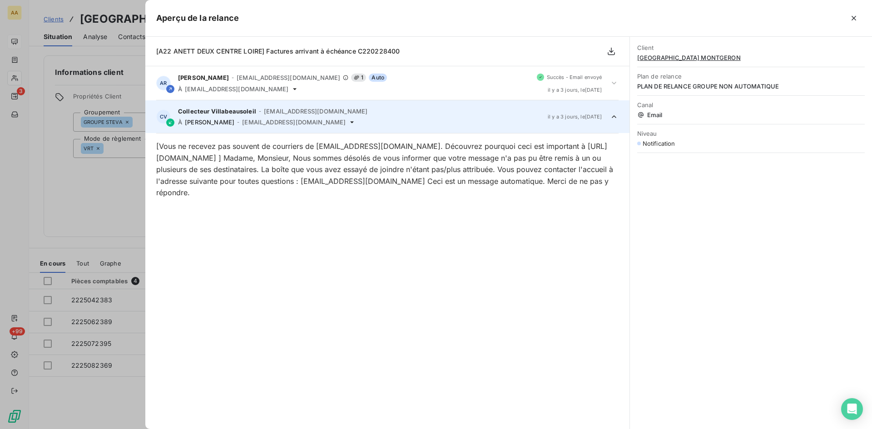
click at [67, 211] on div at bounding box center [436, 214] width 872 height 429
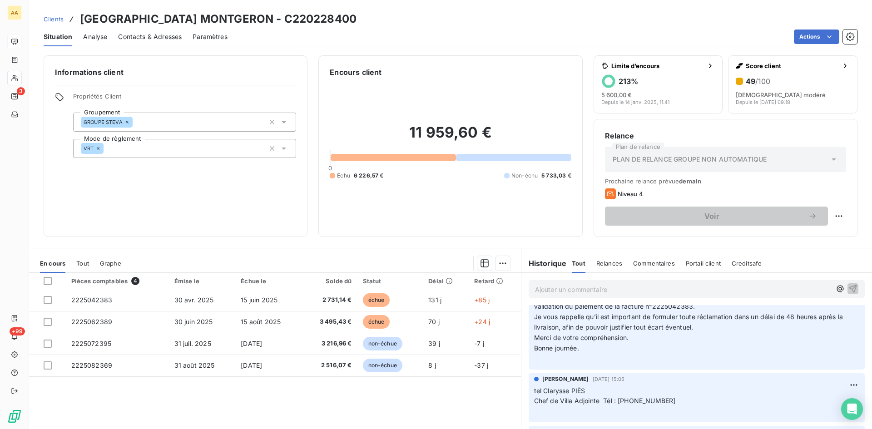
scroll to position [409, 0]
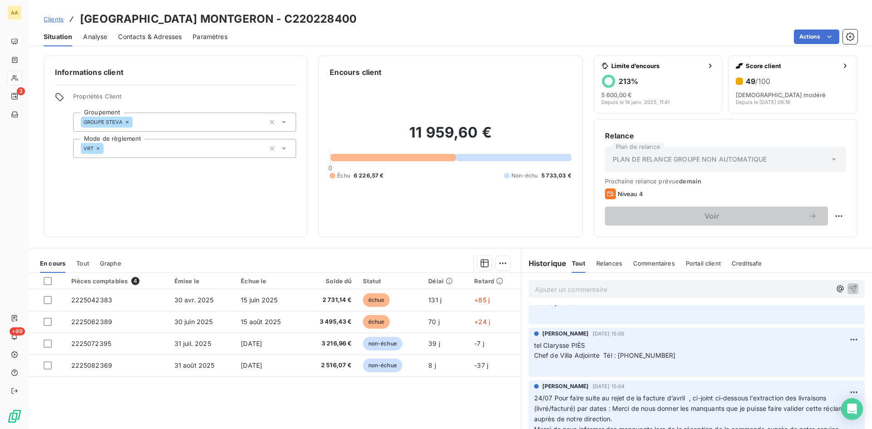
drag, startPoint x: 662, startPoint y: 354, endPoint x: 525, endPoint y: 346, distance: 136.4
click at [529, 346] on div "ANNABELLE RANVAL 29 juil. 2025, 15:05 tel Clarysse PIÈS Chef de Villa Adjointe …" at bounding box center [697, 352] width 336 height 49
click at [541, 287] on p "Ajouter un commentaire ﻿" at bounding box center [683, 289] width 296 height 11
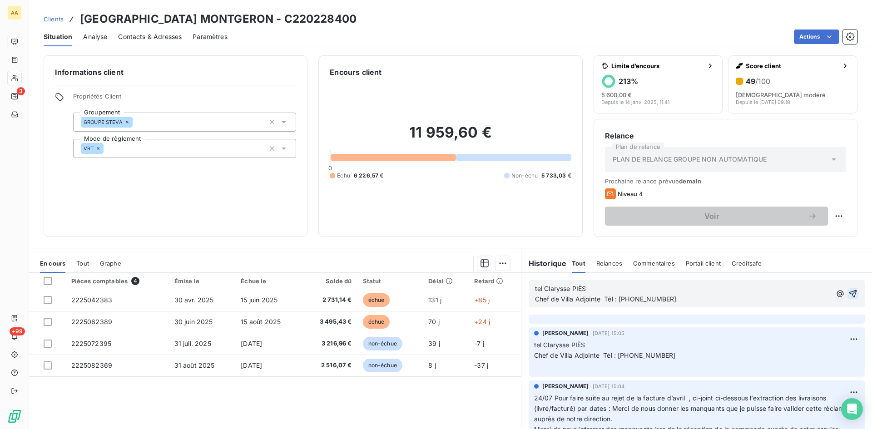
click at [849, 291] on icon "button" at bounding box center [853, 294] width 8 height 8
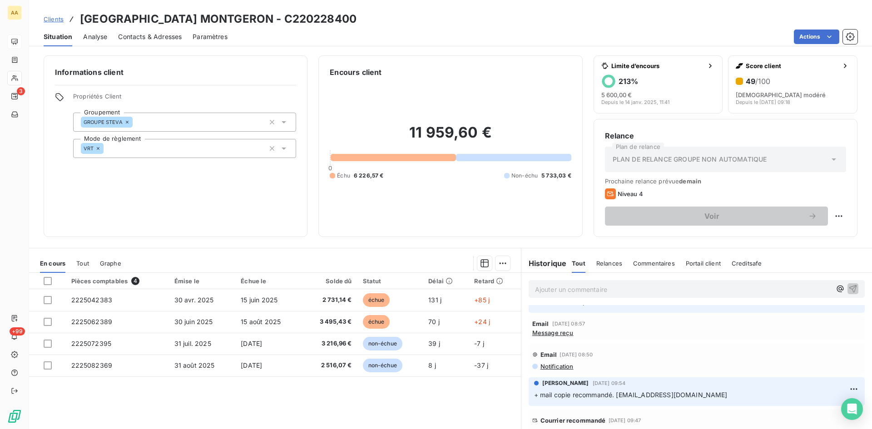
scroll to position [0, 0]
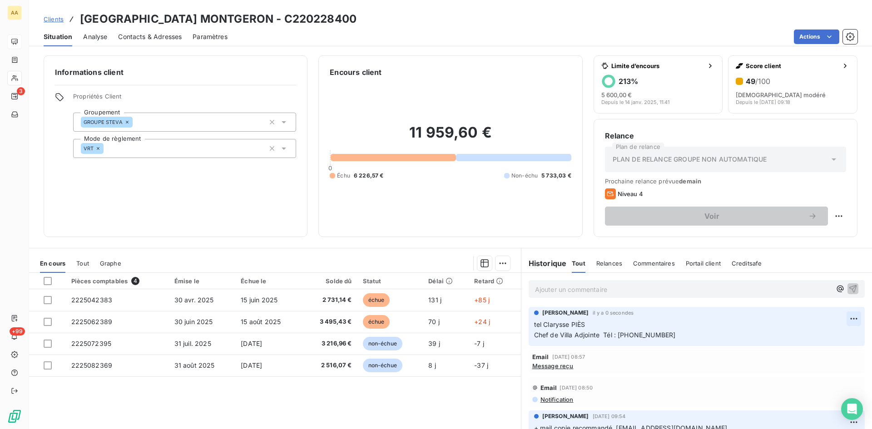
click at [839, 316] on html "AA 3 +99 Clients VILLA BEAUSOLEIL MONTGERON - C220228400 Situation Analyse Cont…" at bounding box center [436, 214] width 872 height 429
click at [801, 341] on div "Editer" at bounding box center [818, 338] width 51 height 15
click at [849, 327] on icon "button" at bounding box center [853, 329] width 9 height 9
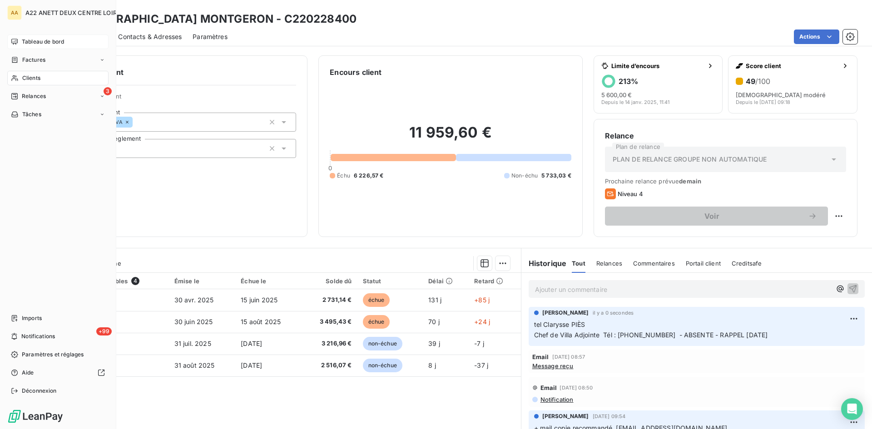
drag, startPoint x: 32, startPoint y: 76, endPoint x: 38, endPoint y: 74, distance: 5.6
click at [32, 76] on span "Clients" at bounding box center [31, 78] width 18 height 8
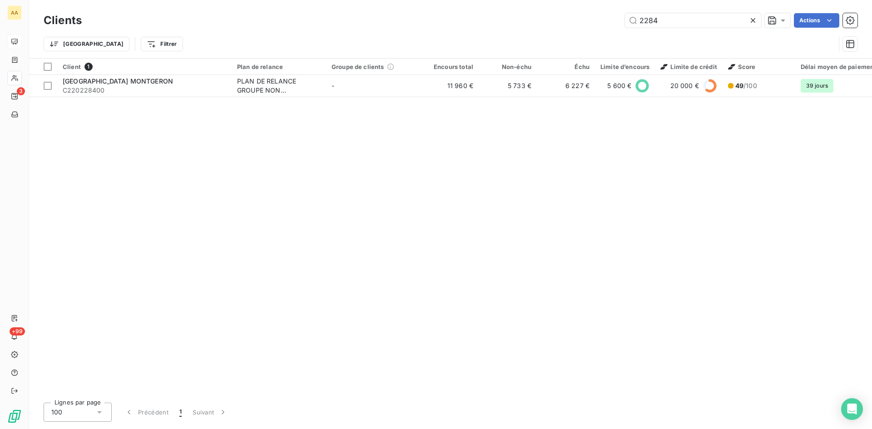
drag, startPoint x: 667, startPoint y: 15, endPoint x: 620, endPoint y: 24, distance: 47.1
click at [620, 24] on div "2284 Actions" at bounding box center [475, 20] width 765 height 15
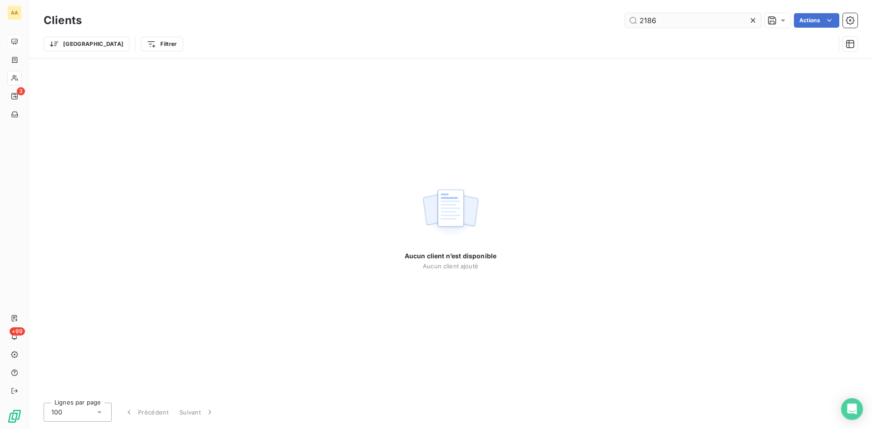
drag, startPoint x: 666, startPoint y: 22, endPoint x: 652, endPoint y: 20, distance: 14.2
click at [652, 20] on input "2186" at bounding box center [693, 20] width 136 height 15
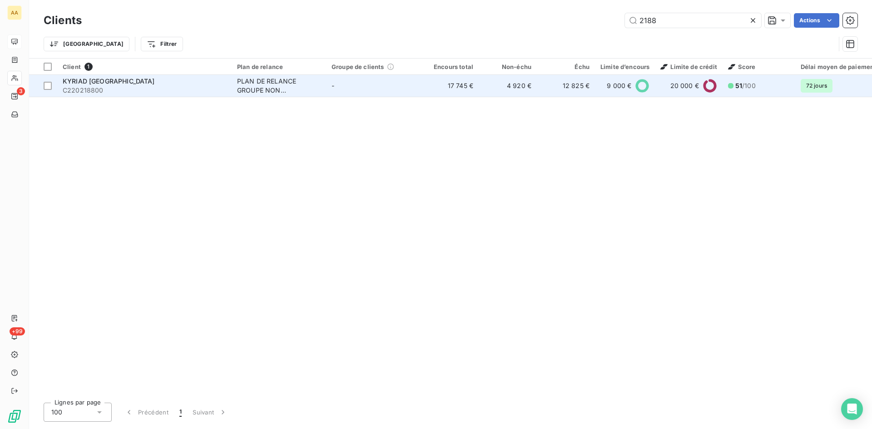
type input "2188"
click at [270, 84] on div "PLAN DE RELANCE GROUPE NON AUTOMATIQUE" at bounding box center [279, 86] width 84 height 18
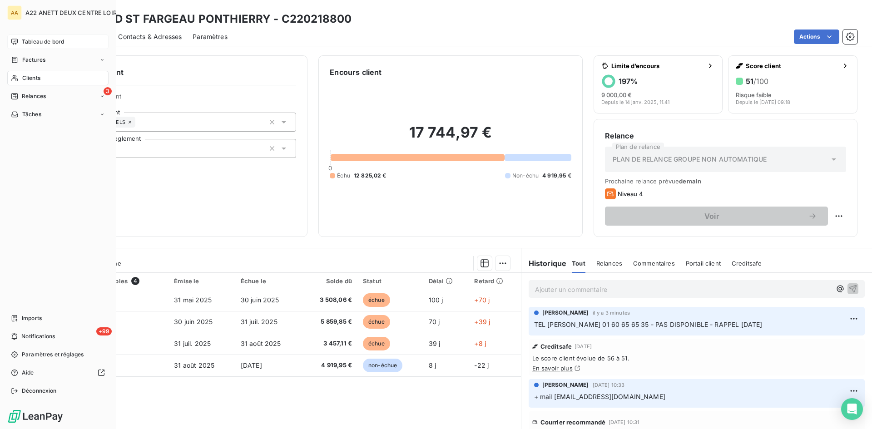
click at [37, 78] on span "Clients" at bounding box center [31, 78] width 18 height 8
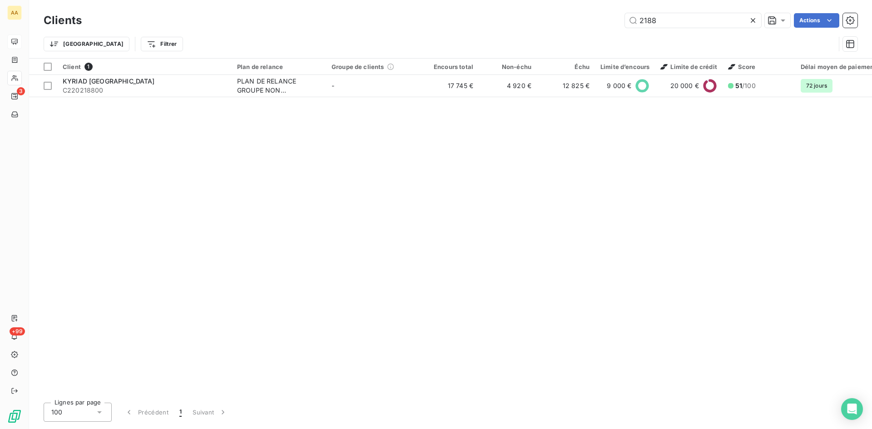
drag, startPoint x: 584, startPoint y: 24, endPoint x: 576, endPoint y: 25, distance: 8.4
click at [576, 25] on div "2188 Actions" at bounding box center [475, 20] width 765 height 15
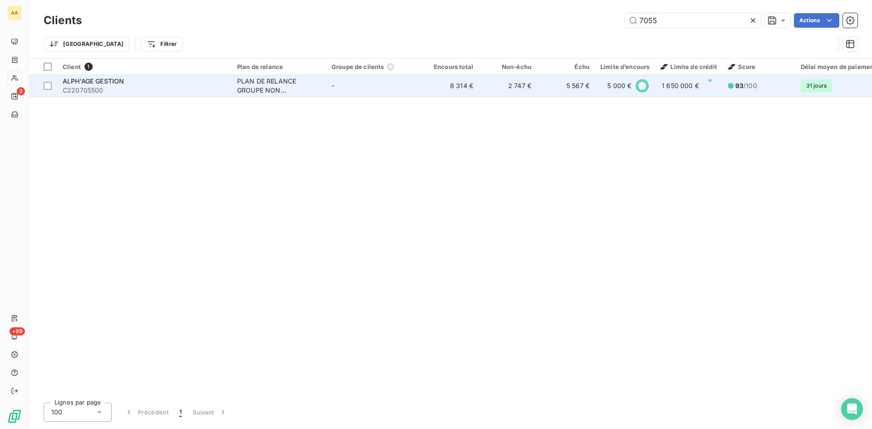
type input "7055"
click at [257, 89] on div "PLAN DE RELANCE GROUPE NON AUTOMATIQUE" at bounding box center [279, 86] width 84 height 18
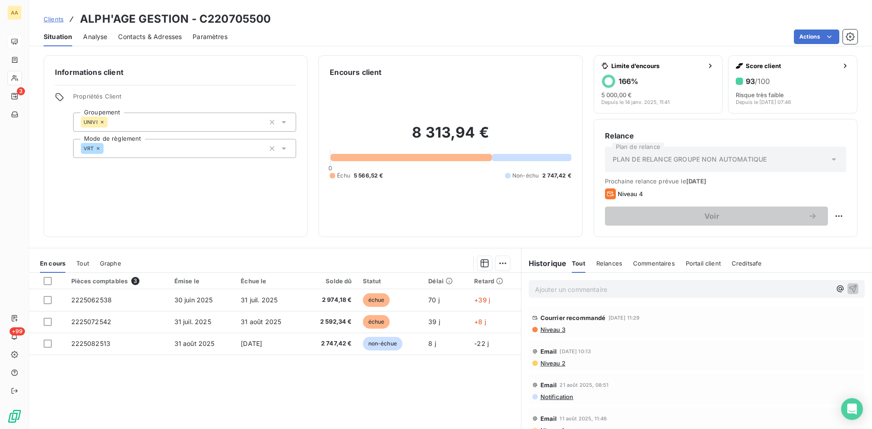
click at [545, 287] on p "Ajouter un commentaire ﻿" at bounding box center [683, 289] width 296 height 11
click at [535, 287] on span "[PHONE_NUMBER]" at bounding box center [564, 289] width 58 height 8
click at [599, 288] on p "TEL 02.43.72.29.02" at bounding box center [683, 289] width 296 height 10
click at [848, 287] on icon "button" at bounding box center [852, 288] width 9 height 9
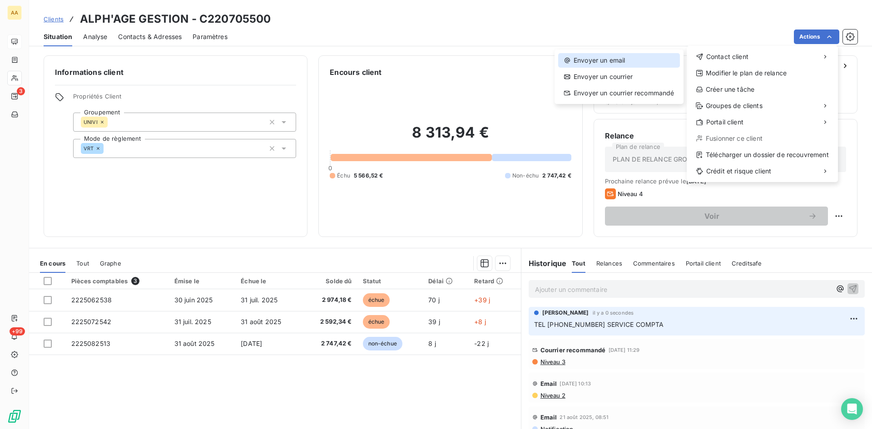
click at [623, 57] on div "Envoyer un email" at bounding box center [619, 60] width 122 height 15
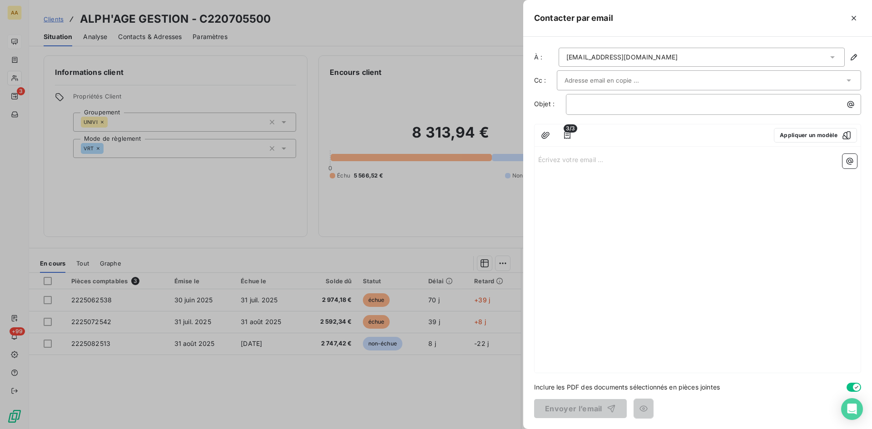
click at [709, 56] on div "comptabilite.lesoceanides-ehpad@univi.fr" at bounding box center [701, 57] width 286 height 19
click at [731, 158] on p "Écrivez votre email ... ﻿" at bounding box center [697, 159] width 319 height 10
click at [495, 179] on div at bounding box center [436, 214] width 872 height 429
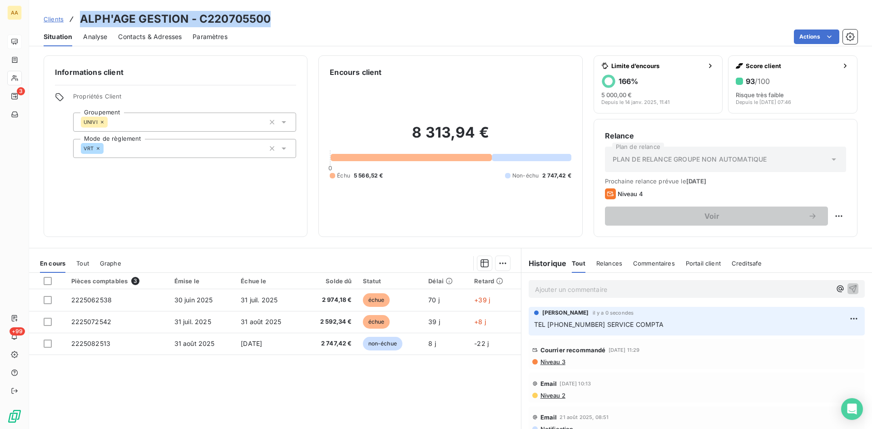
drag, startPoint x: 267, startPoint y: 22, endPoint x: 84, endPoint y: 22, distance: 183.9
click at [84, 22] on h3 "ALPH'AGE GESTION - C220705500" at bounding box center [175, 19] width 191 height 16
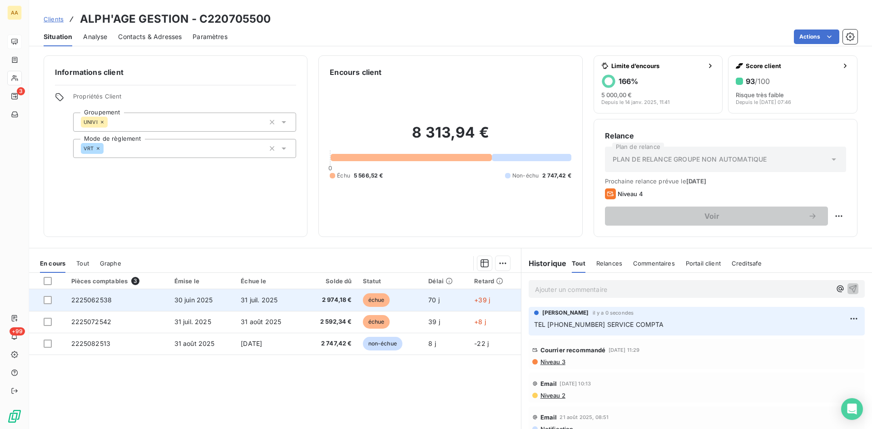
click at [93, 298] on span "2225062538" at bounding box center [91, 300] width 41 height 8
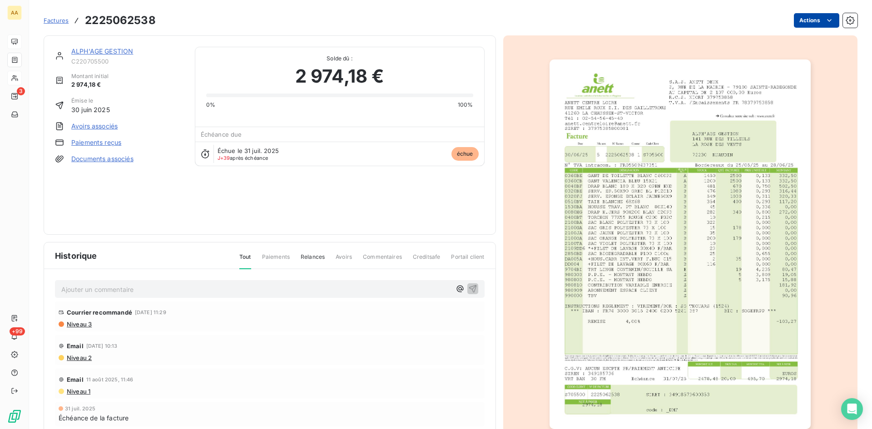
click at [801, 21] on html "AA 3 +99 Factures 2225062538 Actions ALPH'AGE GESTION C220705500 Montant initia…" at bounding box center [436, 214] width 872 height 429
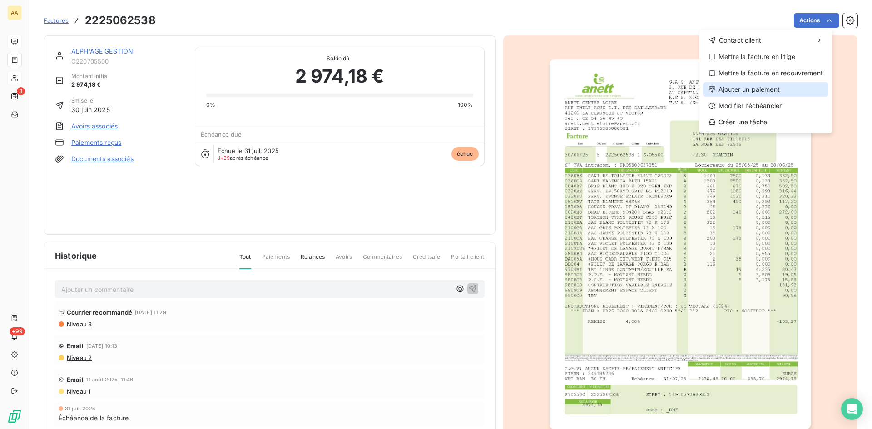
click at [748, 86] on div "Ajouter un paiement" at bounding box center [765, 89] width 125 height 15
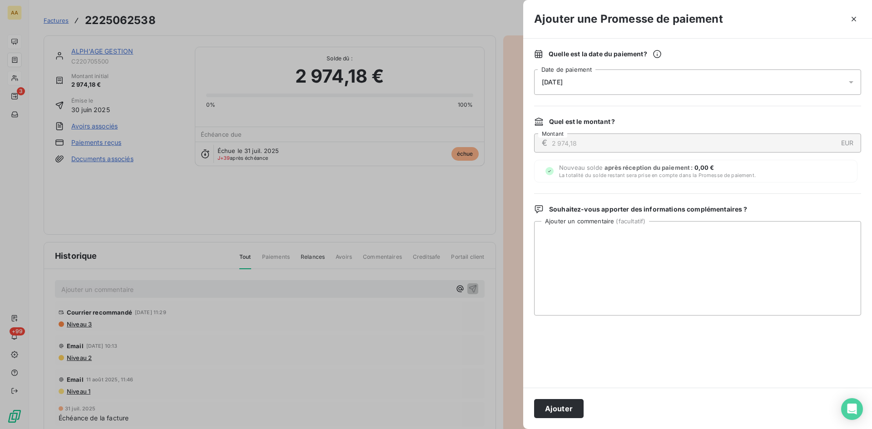
click at [563, 81] on span "09/09/2025" at bounding box center [552, 82] width 21 height 7
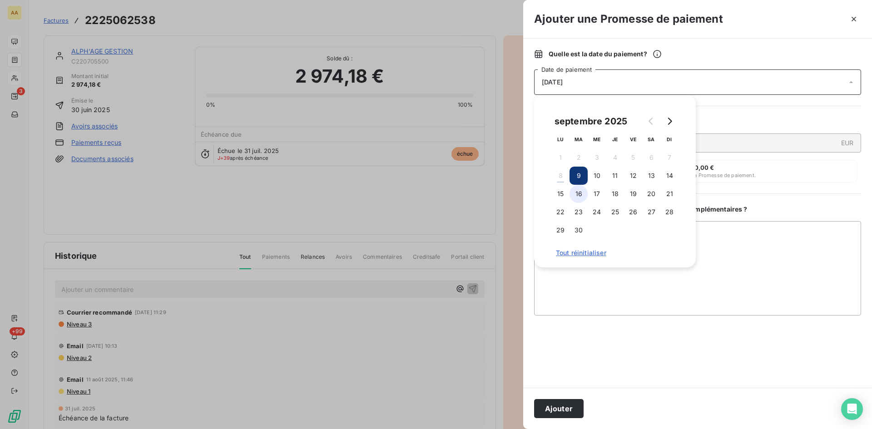
click at [581, 195] on button "16" at bounding box center [578, 194] width 18 height 18
click at [476, 85] on div at bounding box center [436, 214] width 872 height 429
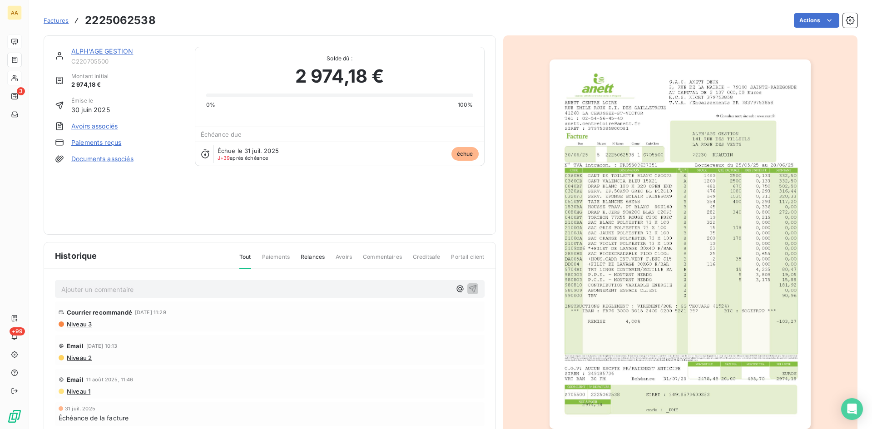
click at [648, 170] on img "button" at bounding box center [679, 244] width 261 height 370
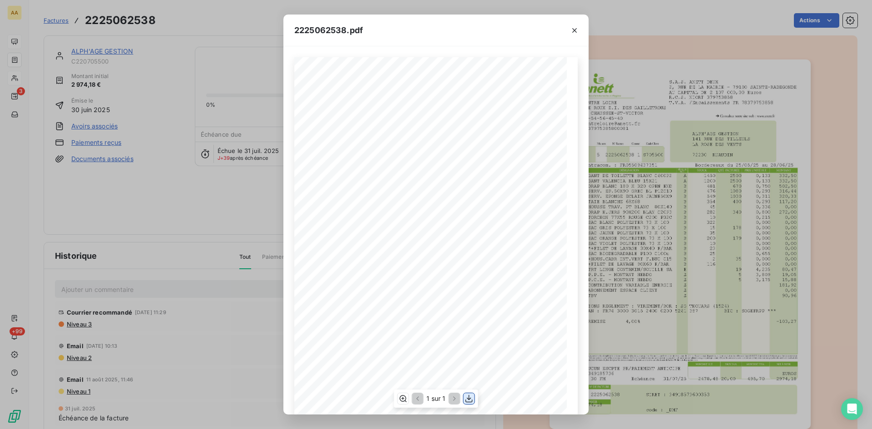
click at [472, 397] on icon "button" at bounding box center [468, 398] width 9 height 9
click at [574, 27] on icon "button" at bounding box center [574, 30] width 9 height 9
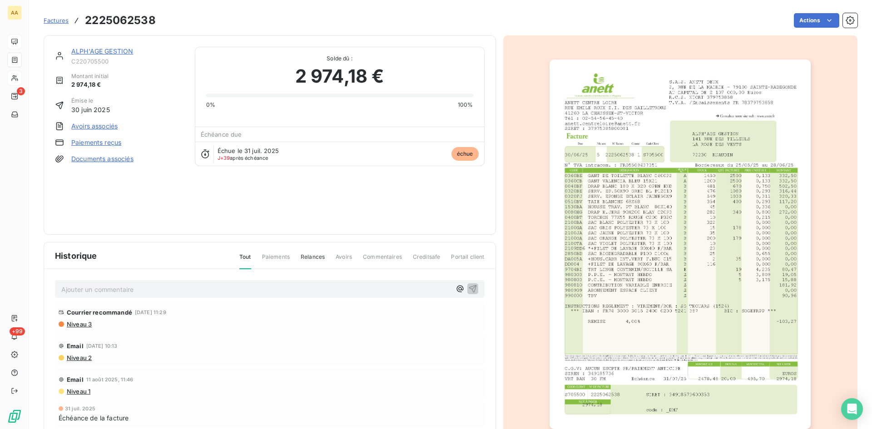
click at [70, 50] on div "ALPH'AGE GESTION C220705500" at bounding box center [119, 56] width 129 height 18
click at [82, 51] on link "ALPH'AGE GESTION" at bounding box center [102, 51] width 62 height 8
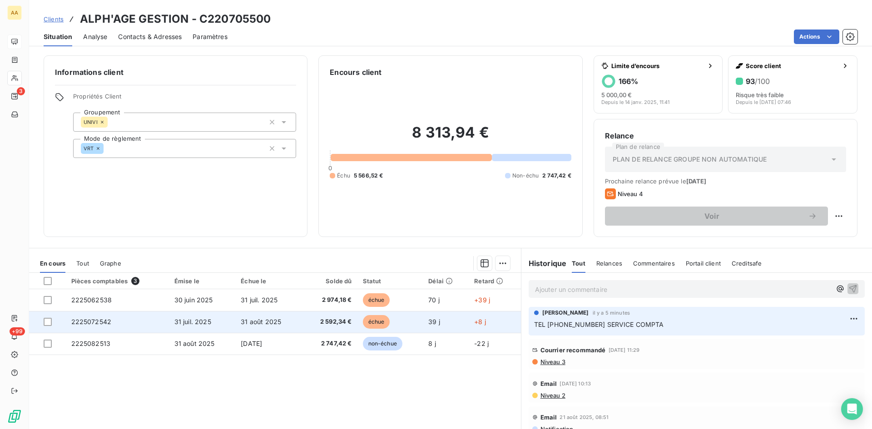
click at [90, 324] on span "2225072542" at bounding box center [91, 322] width 40 height 8
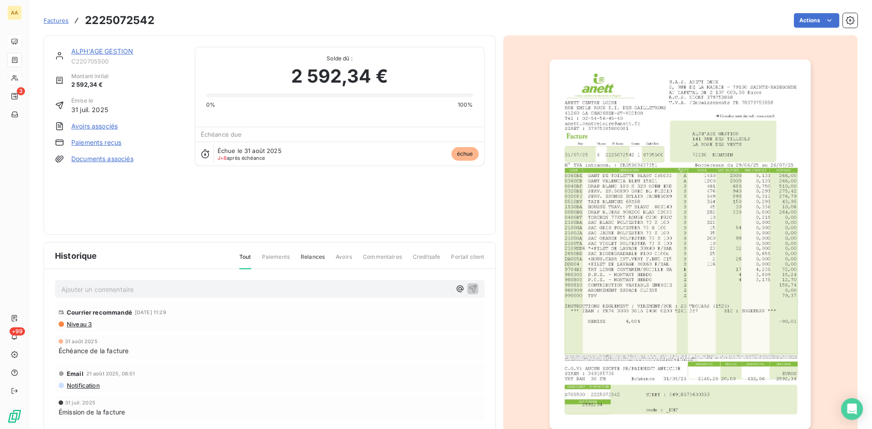
click at [669, 112] on img "button" at bounding box center [679, 244] width 261 height 370
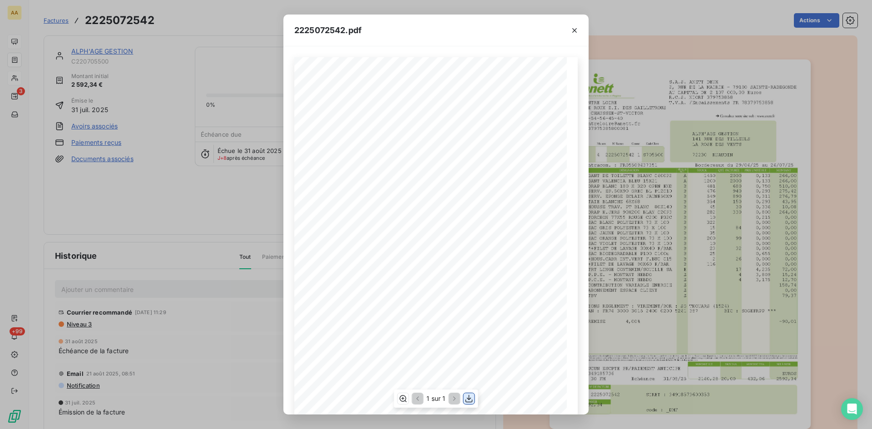
click at [468, 400] on icon "button" at bounding box center [468, 398] width 9 height 9
drag, startPoint x: 575, startPoint y: 28, endPoint x: 266, endPoint y: 313, distance: 420.3
click at [575, 28] on icon "button" at bounding box center [574, 30] width 9 height 9
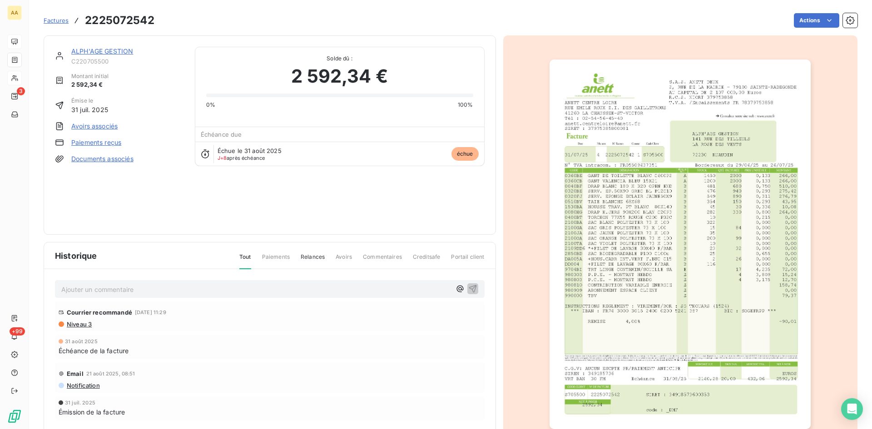
click at [105, 52] on link "ALPH'AGE GESTION" at bounding box center [102, 51] width 62 height 8
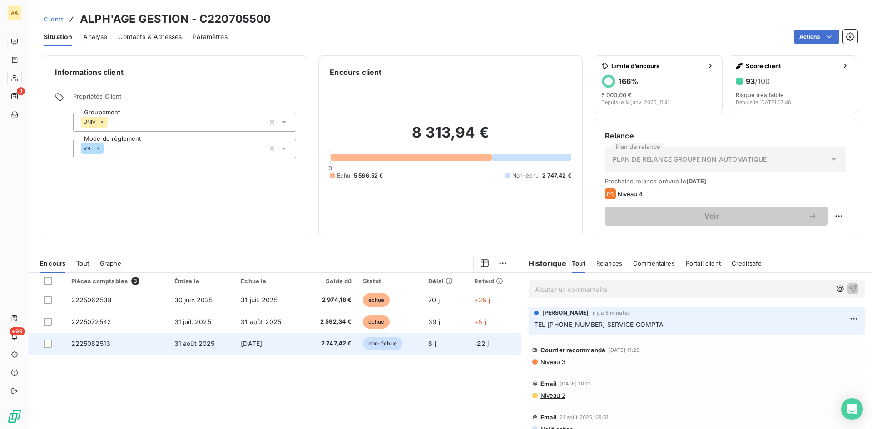
click at [102, 343] on span "2225082513" at bounding box center [91, 344] width 40 height 8
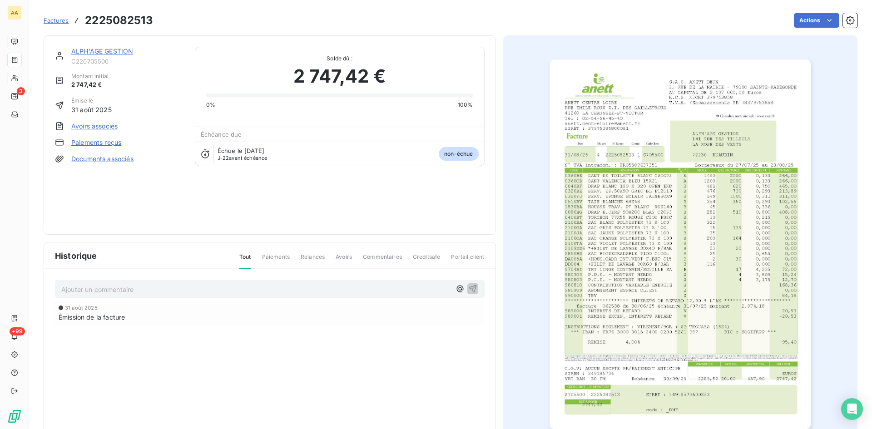
click at [760, 82] on img "button" at bounding box center [679, 244] width 261 height 370
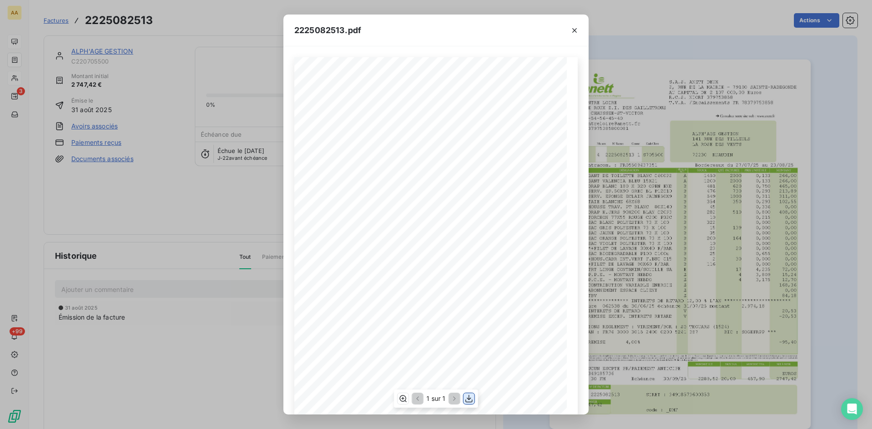
click at [466, 398] on icon "button" at bounding box center [468, 398] width 9 height 9
drag, startPoint x: 573, startPoint y: 31, endPoint x: 563, endPoint y: 38, distance: 11.7
click at [573, 32] on icon "button" at bounding box center [574, 30] width 5 height 5
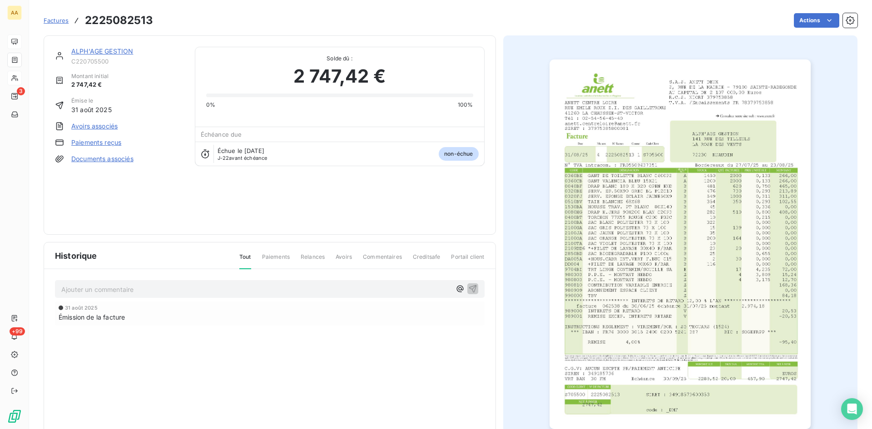
click at [80, 54] on link "ALPH'AGE GESTION" at bounding box center [102, 51] width 62 height 8
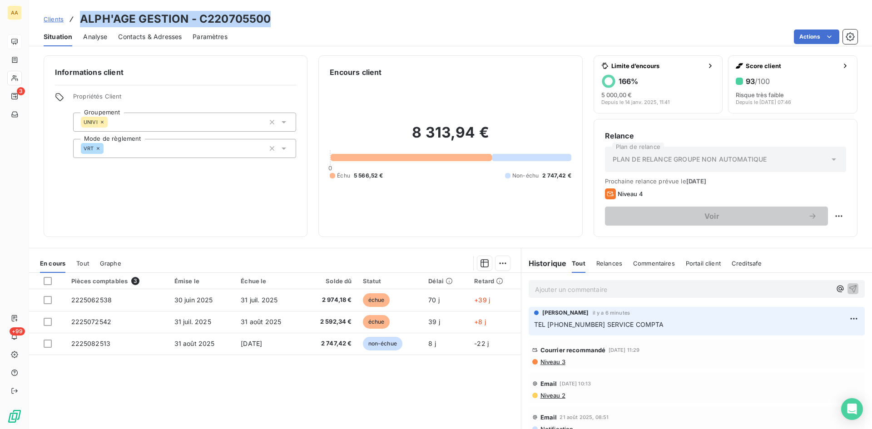
drag, startPoint x: 285, startPoint y: 25, endPoint x: 71, endPoint y: 12, distance: 214.3
click at [71, 12] on div "Clients ALPH'AGE GESTION - C220705500" at bounding box center [450, 19] width 843 height 16
click at [544, 288] on p "Ajouter un commentaire ﻿" at bounding box center [683, 289] width 296 height 11
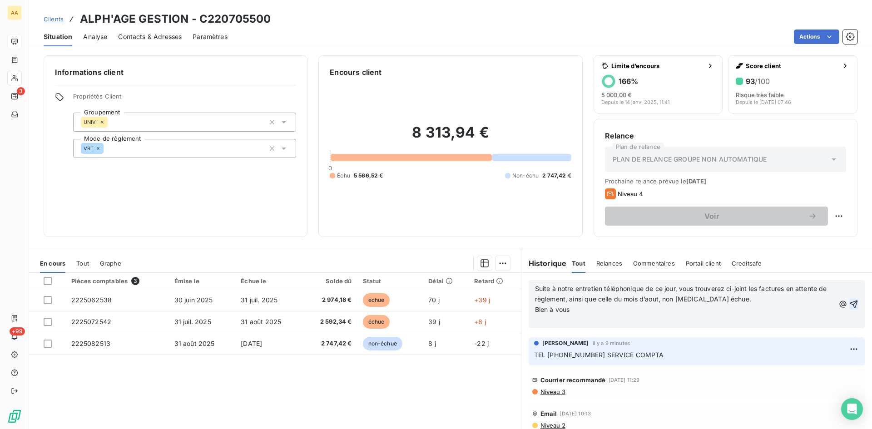
click at [850, 302] on icon "button" at bounding box center [854, 304] width 8 height 8
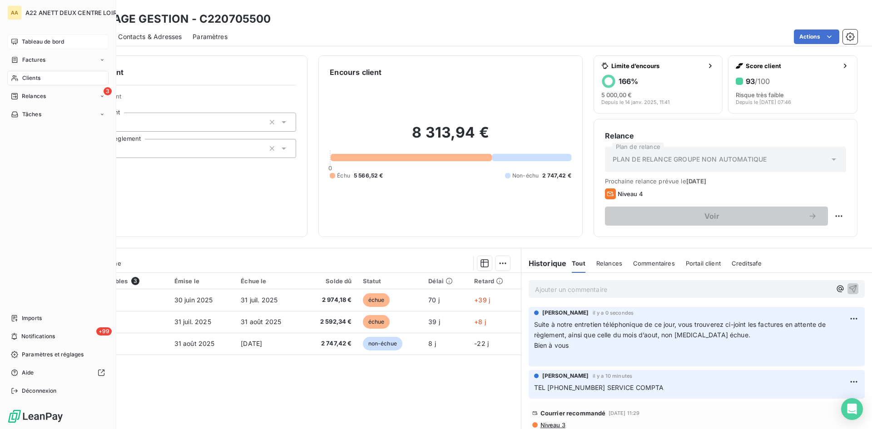
click at [30, 77] on span "Clients" at bounding box center [31, 78] width 18 height 8
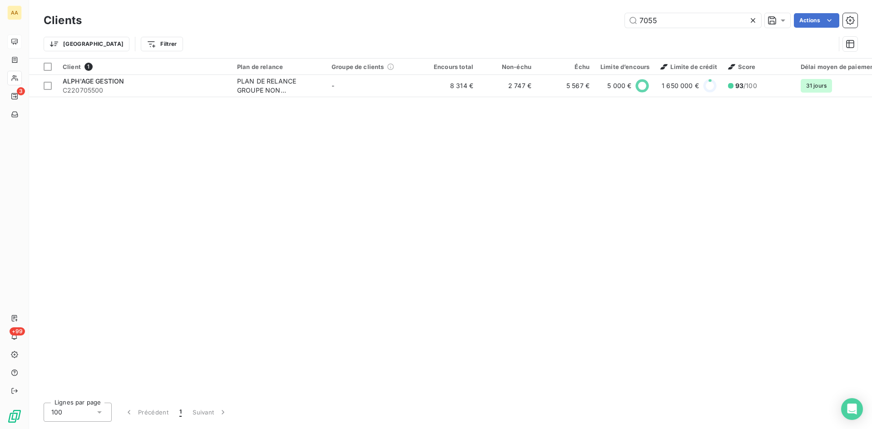
drag, startPoint x: 667, startPoint y: 24, endPoint x: 566, endPoint y: 24, distance: 101.3
click at [569, 24] on div "7055 Actions" at bounding box center [475, 20] width 765 height 15
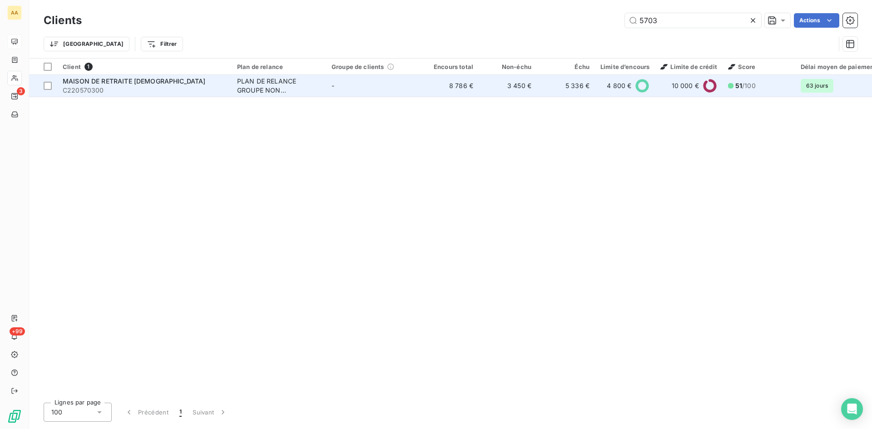
type input "5703"
click at [261, 91] on div "PLAN DE RELANCE GROUPE NON AUTOMATIQUE" at bounding box center [279, 86] width 84 height 18
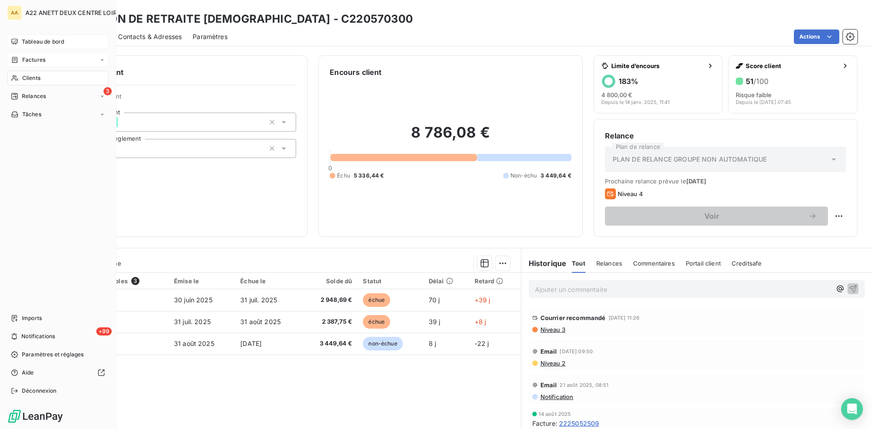
click at [32, 60] on span "Factures" at bounding box center [33, 60] width 23 height 8
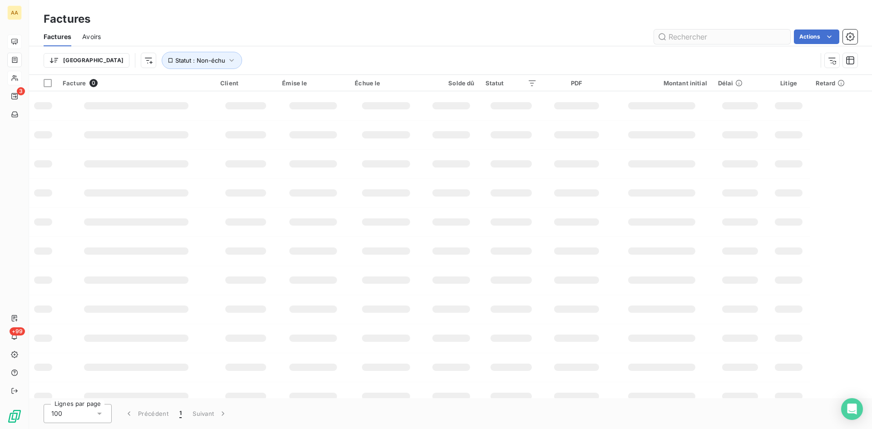
click at [684, 40] on input "text" at bounding box center [722, 37] width 136 height 15
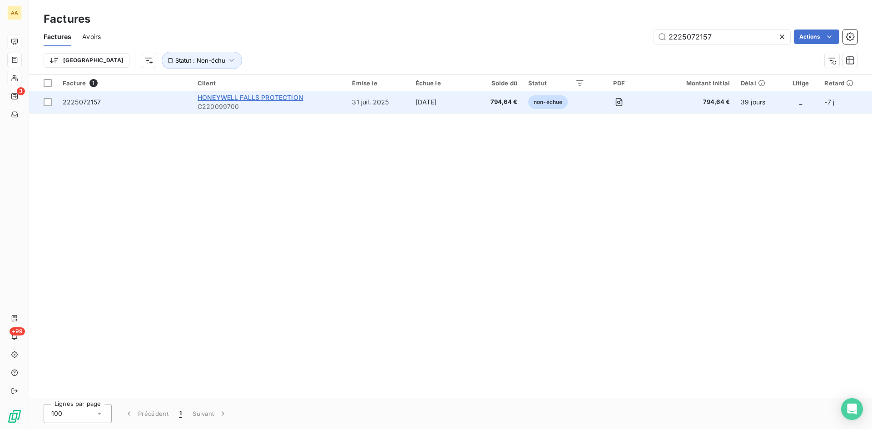
type input "2225072157"
click at [243, 99] on span "HONEYWELL FALLS PROTECTION" at bounding box center [251, 98] width 106 height 8
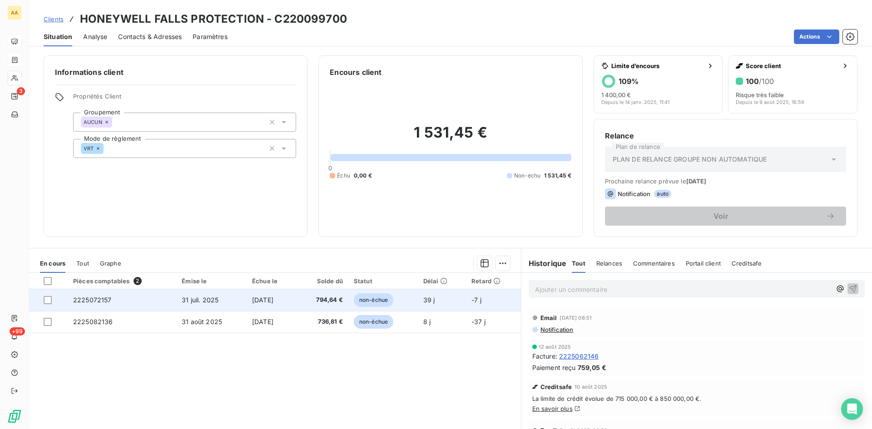
click at [97, 300] on span "2225072157" at bounding box center [92, 300] width 39 height 8
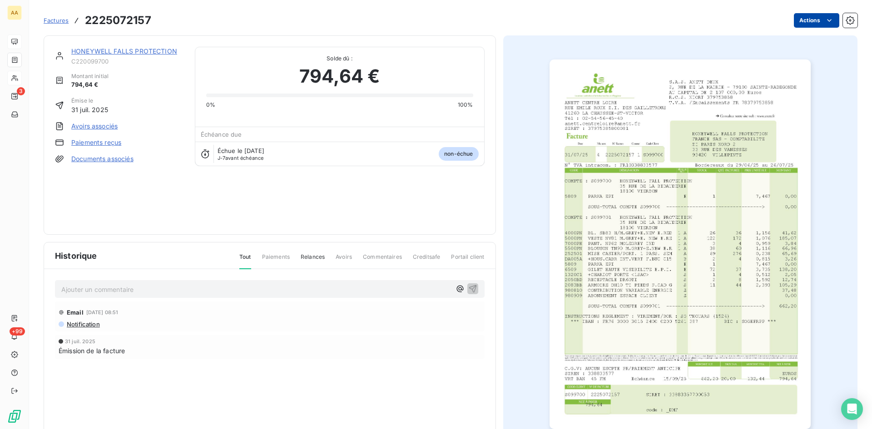
click at [797, 19] on html "AA 3 +99 Factures 2225072157 Actions HONEYWELL FALLS PROTECTION C220099700 Mont…" at bounding box center [436, 214] width 872 height 429
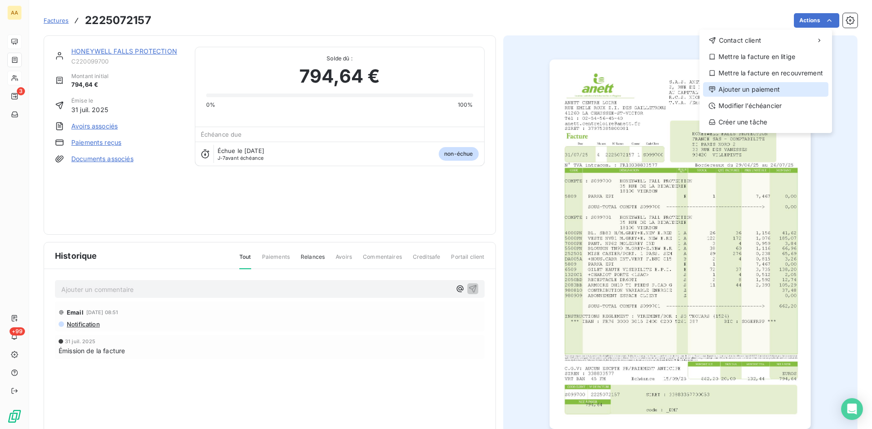
click at [755, 86] on div "Ajouter un paiement" at bounding box center [765, 89] width 125 height 15
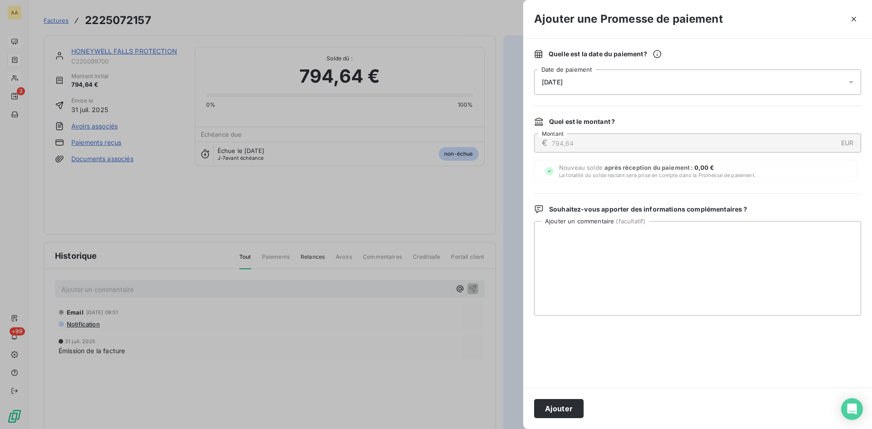
click at [621, 91] on div "09/09/2025" at bounding box center [697, 81] width 327 height 25
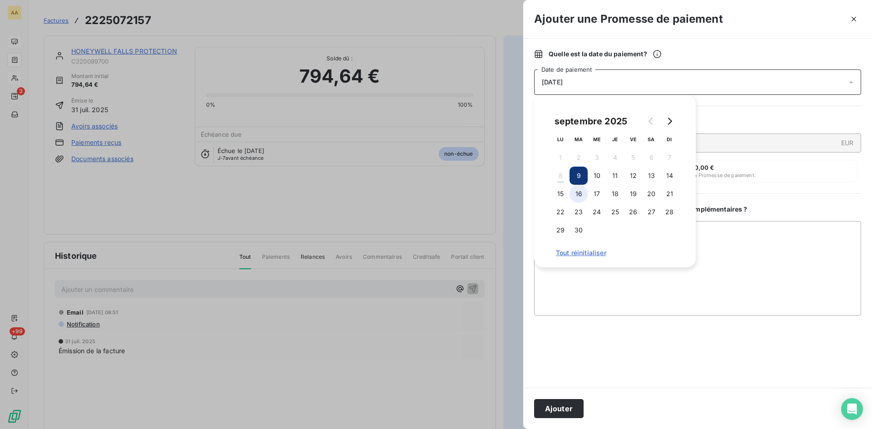
click at [580, 194] on button "16" at bounding box center [578, 194] width 18 height 18
click at [548, 413] on button "Ajouter" at bounding box center [558, 408] width 49 height 19
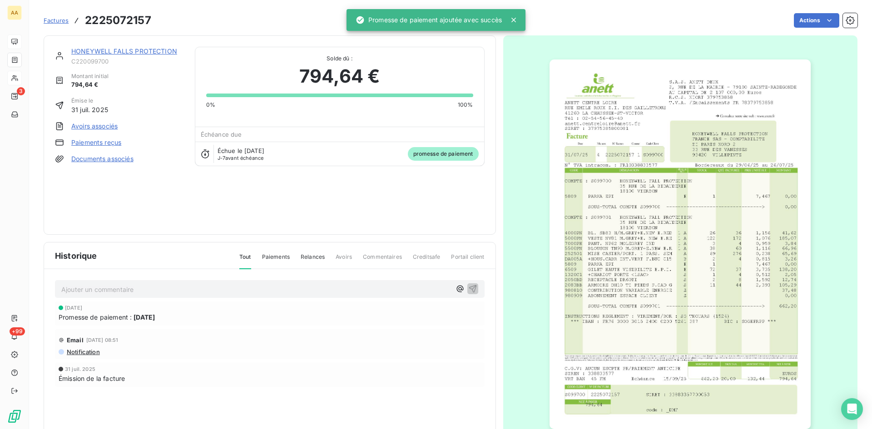
click at [253, 287] on p "Ajouter un commentaire ﻿" at bounding box center [256, 289] width 390 height 11
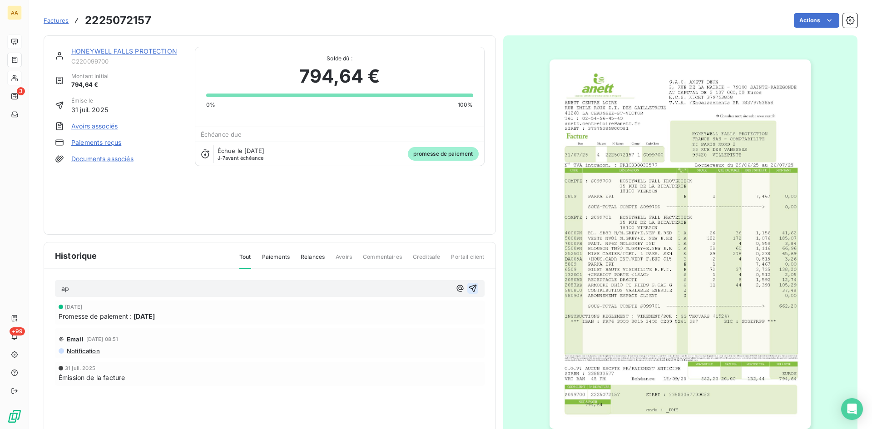
click at [468, 290] on icon "button" at bounding box center [472, 288] width 9 height 9
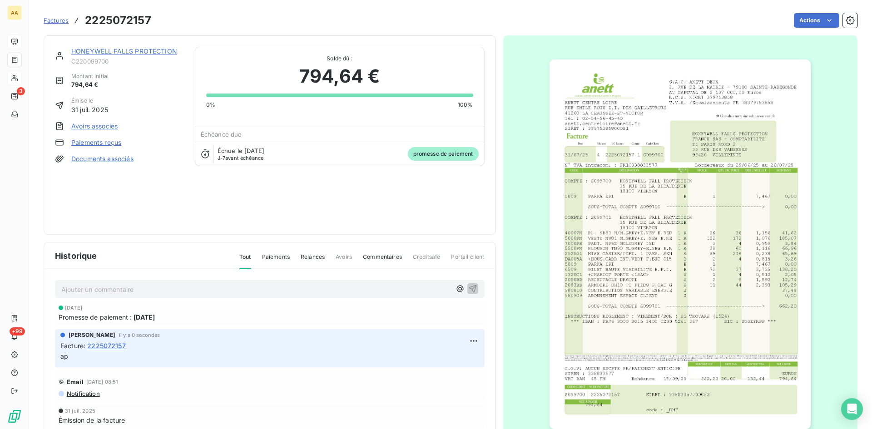
click at [120, 51] on link "HONEYWELL FALLS PROTECTION" at bounding box center [124, 51] width 106 height 8
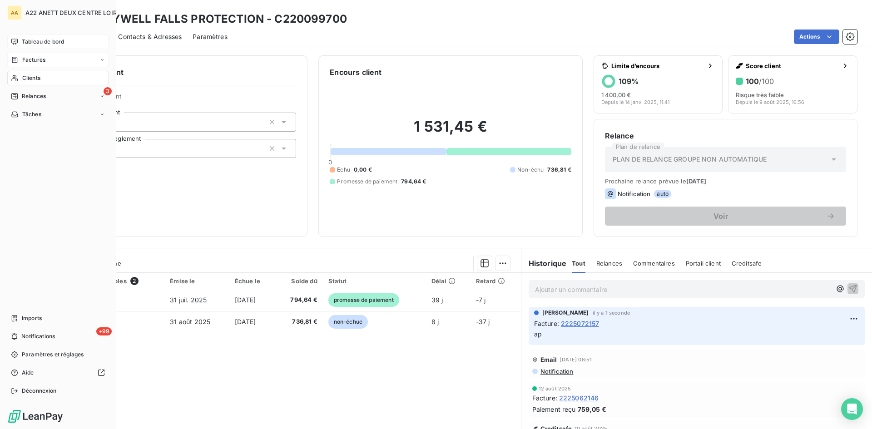
click at [26, 79] on span "Clients" at bounding box center [31, 78] width 18 height 8
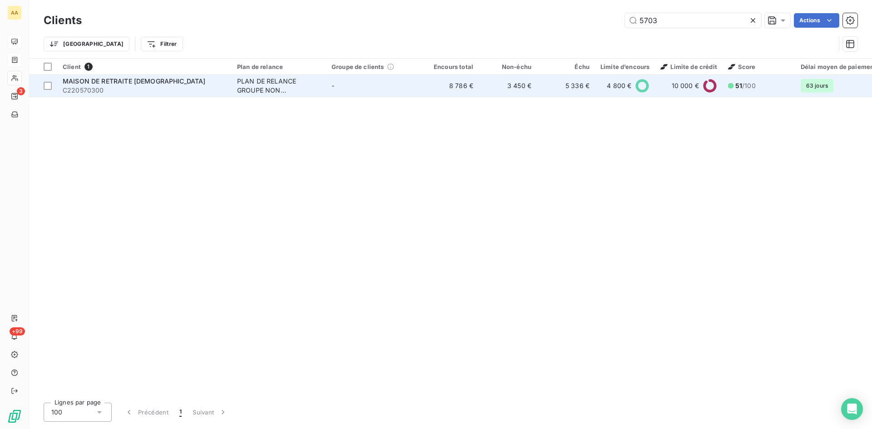
click at [266, 78] on div "PLAN DE RELANCE GROUPE NON AUTOMATIQUE" at bounding box center [279, 86] width 84 height 18
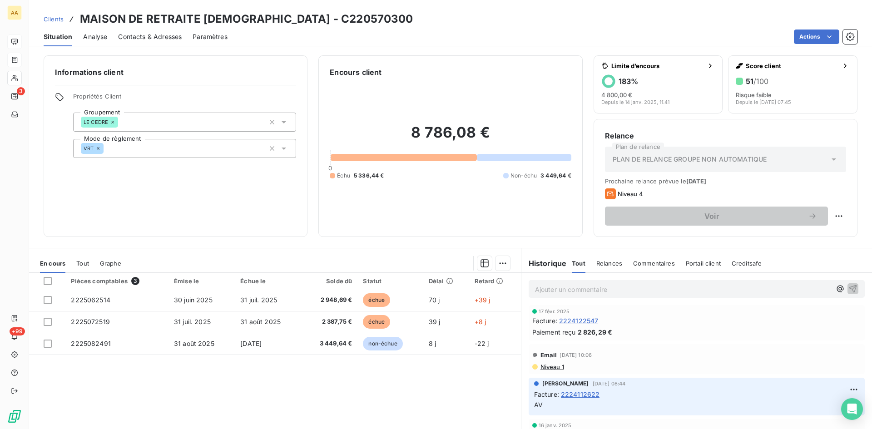
scroll to position [1044, 0]
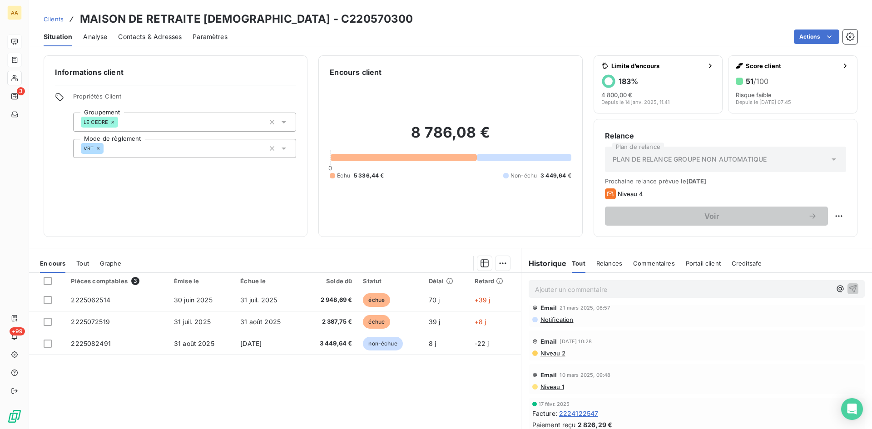
click at [553, 288] on p "Ajouter un commentaire ﻿" at bounding box center [683, 289] width 296 height 11
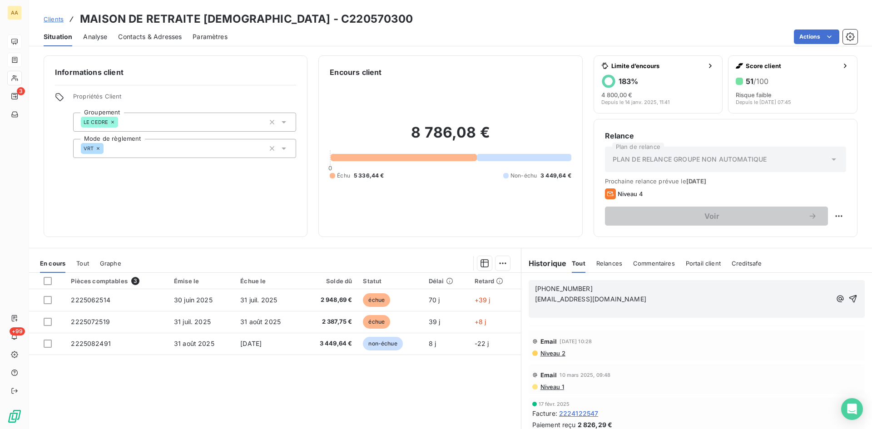
click at [590, 290] on p "01.47.21.21.51" at bounding box center [683, 289] width 296 height 10
click at [848, 292] on icon "button" at bounding box center [852, 293] width 9 height 9
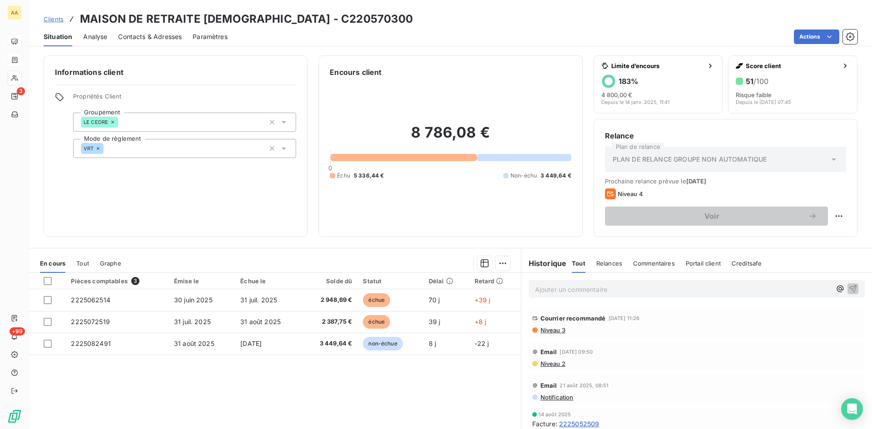
scroll to position [0, 0]
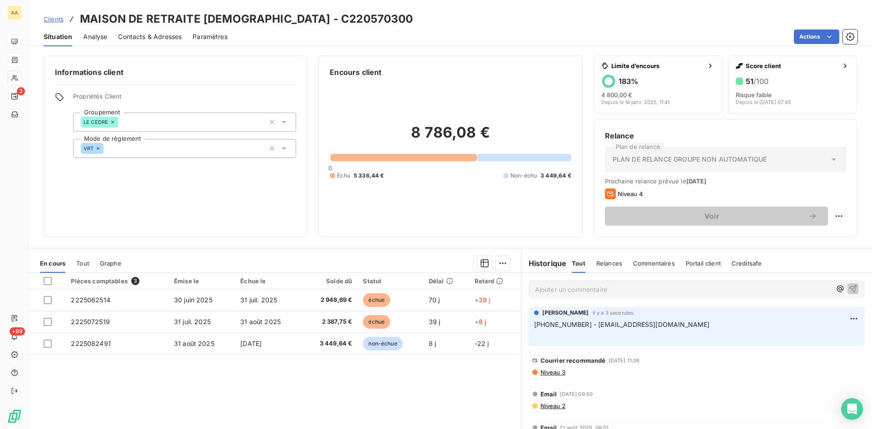
click at [675, 323] on p "01.47.21.21.51 - comptabilite@mrp92.fr ﻿" at bounding box center [696, 330] width 325 height 21
click at [845, 319] on html "AA 3 +99 Clients MAISON DE RETRAITE PROTESTANTE - C220570300 Situation Analyse …" at bounding box center [436, 214] width 872 height 429
click at [816, 340] on div "Editer" at bounding box center [818, 338] width 51 height 15
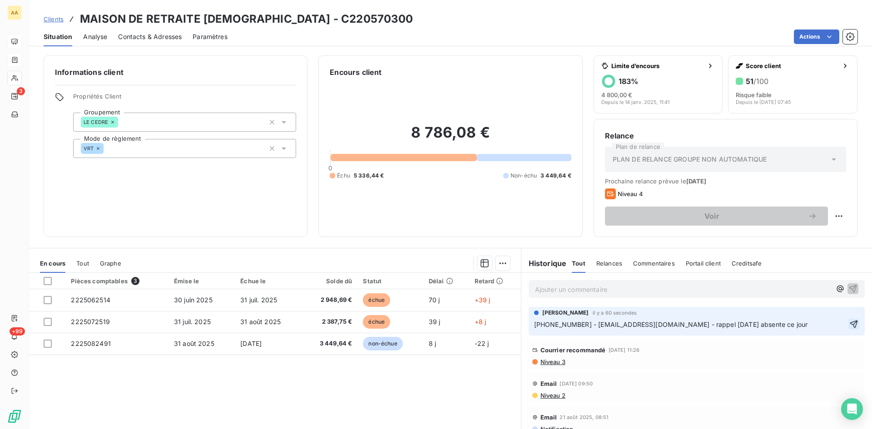
click at [850, 323] on icon "button" at bounding box center [854, 325] width 8 height 8
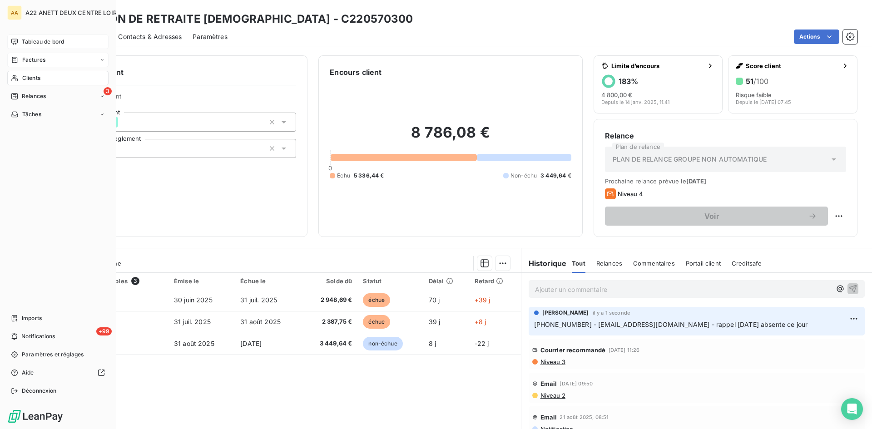
click at [33, 79] on span "Clients" at bounding box center [31, 78] width 18 height 8
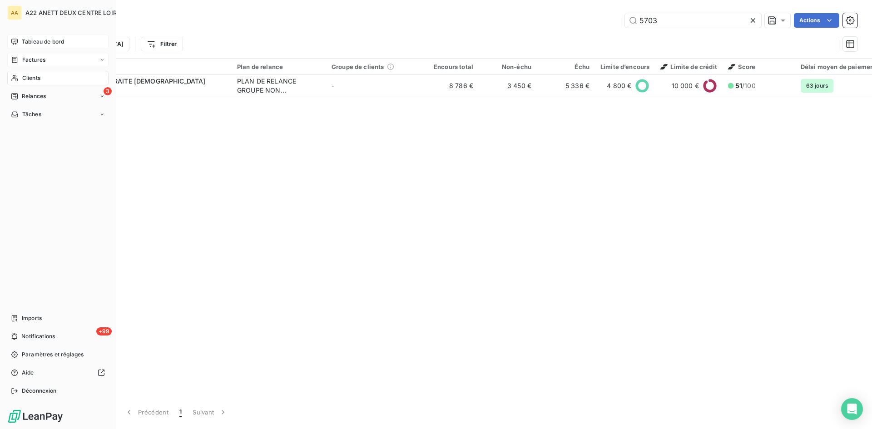
click at [25, 79] on span "Clients" at bounding box center [31, 78] width 18 height 8
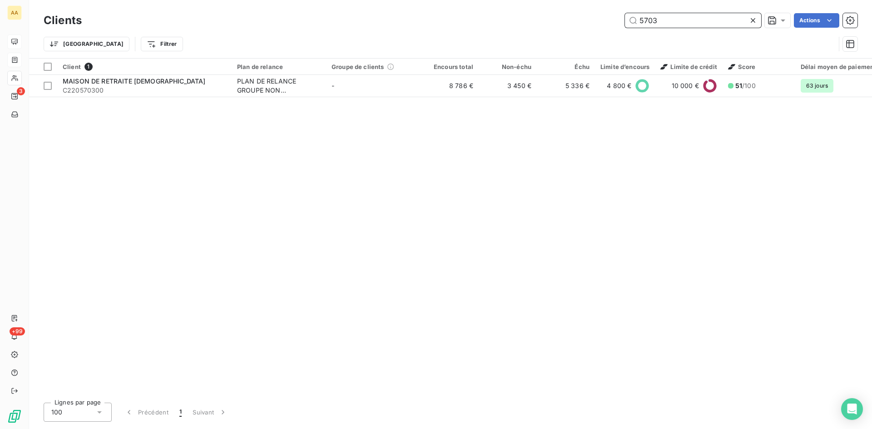
drag, startPoint x: 644, startPoint y: 21, endPoint x: 599, endPoint y: 21, distance: 45.4
click at [599, 21] on div "5703 Actions" at bounding box center [475, 20] width 765 height 15
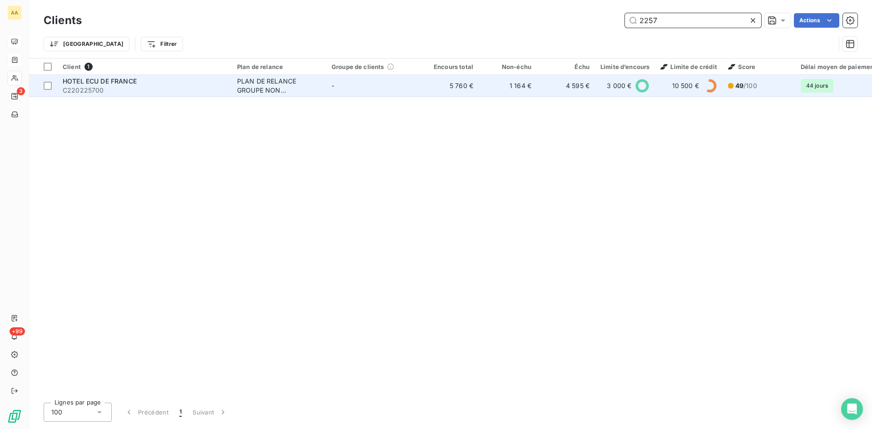
type input "2257"
click at [249, 81] on div "PLAN DE RELANCE GROUPE NON AUTOMATIQUE" at bounding box center [279, 86] width 84 height 18
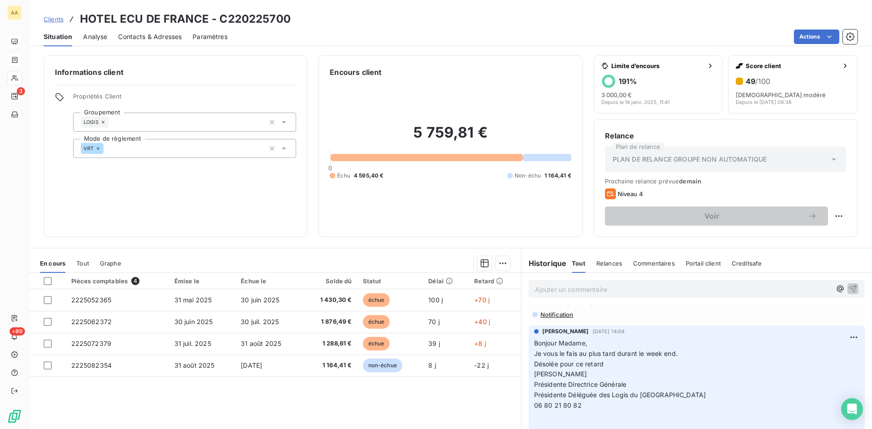
scroll to position [227, 0]
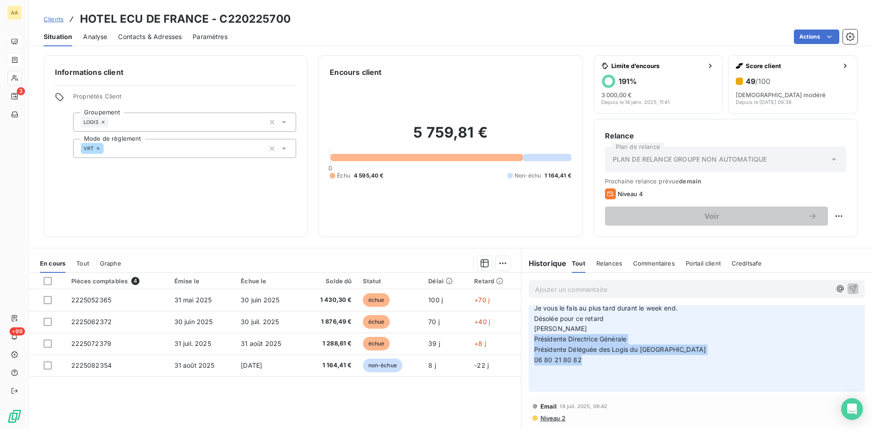
drag, startPoint x: 579, startPoint y: 359, endPoint x: 526, endPoint y: 343, distance: 55.6
click at [529, 343] on div "ANNABELLE RANVAL 18 juil. 2025, 14:04 Bonjour Madame, Je vous le fais au plus t…" at bounding box center [697, 336] width 336 height 112
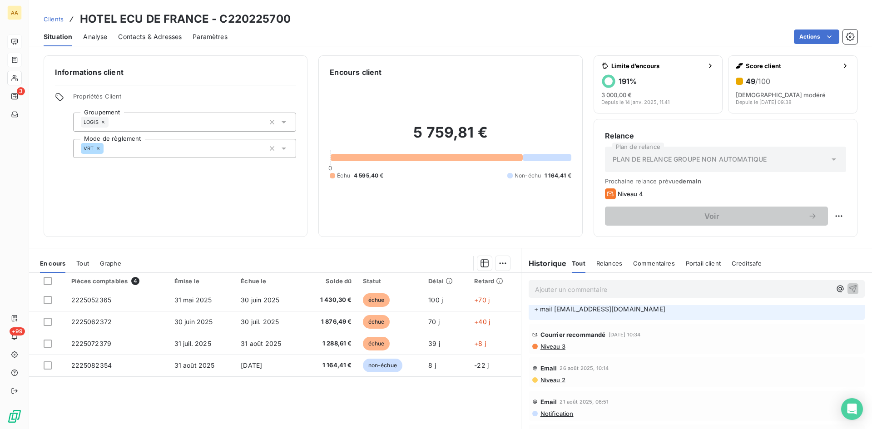
scroll to position [0, 0]
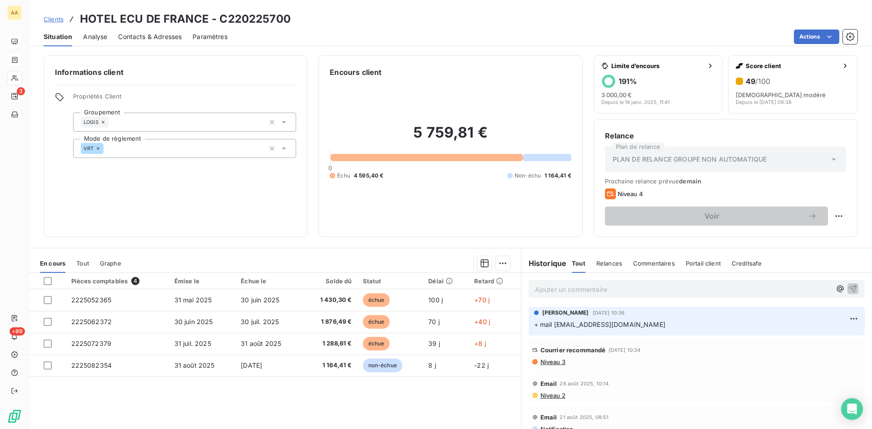
click at [543, 287] on p "Ajouter un commentaire ﻿" at bounding box center [683, 289] width 296 height 11
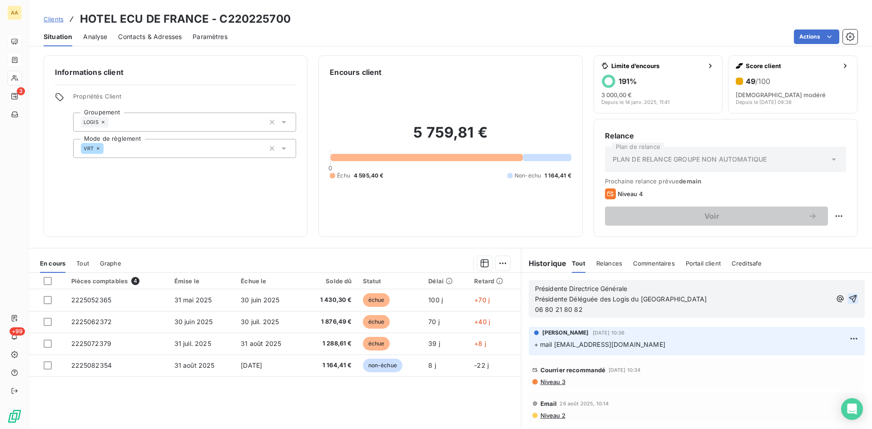
click at [848, 297] on icon "button" at bounding box center [852, 298] width 9 height 9
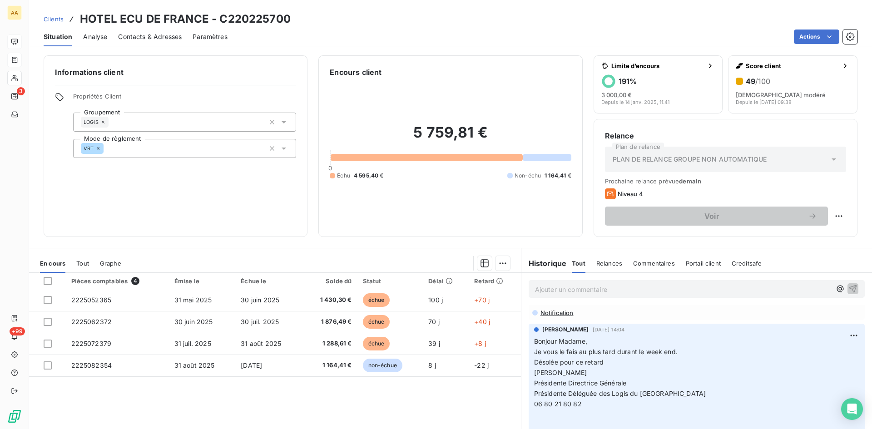
scroll to position [227, 0]
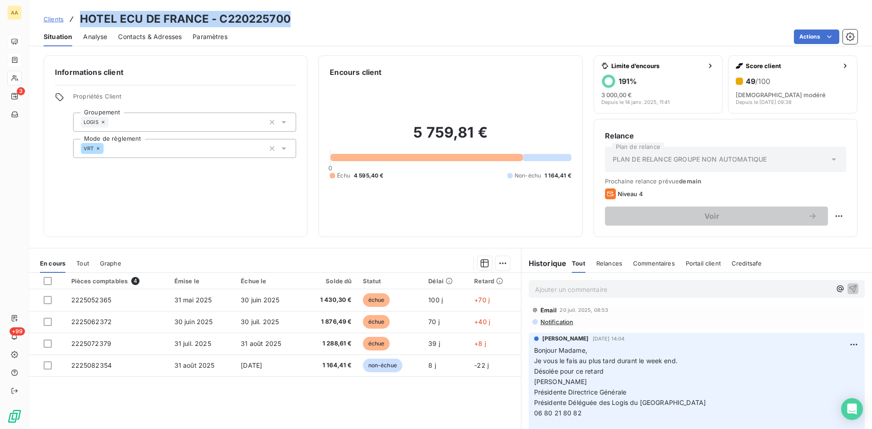
drag, startPoint x: 309, startPoint y: 19, endPoint x: 88, endPoint y: 20, distance: 221.1
click at [79, 21] on div "Clients HOTEL ECU DE FRANCE - C220225700" at bounding box center [450, 19] width 843 height 16
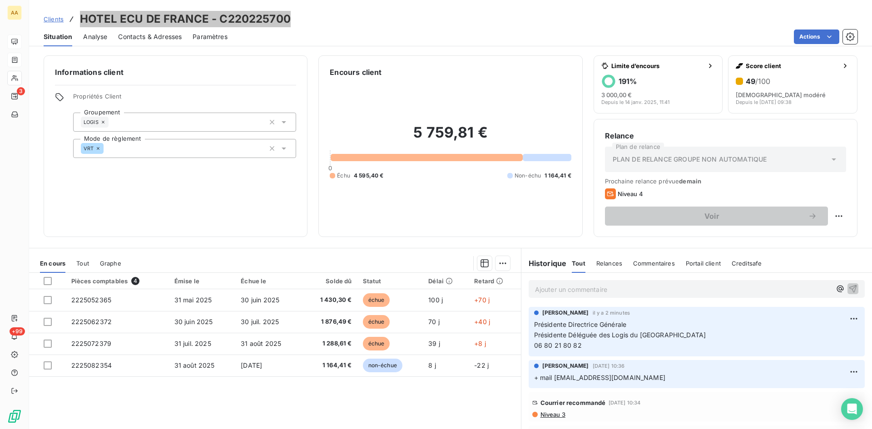
scroll to position [45, 0]
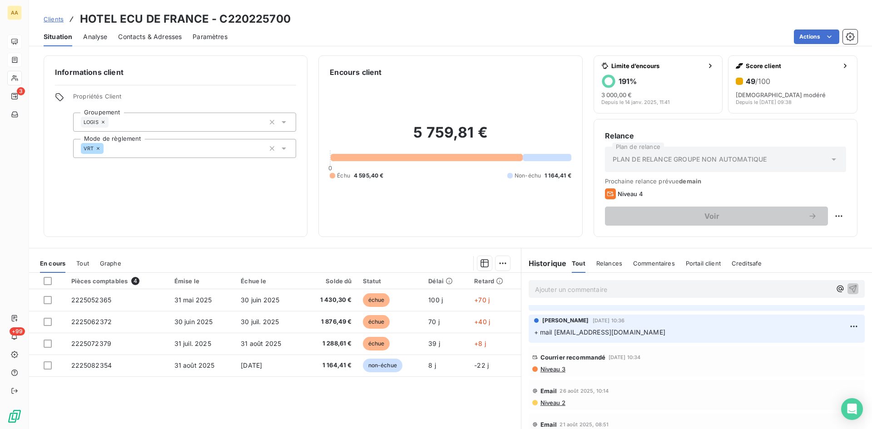
click at [544, 369] on span "Niveau 3" at bounding box center [552, 369] width 26 height 7
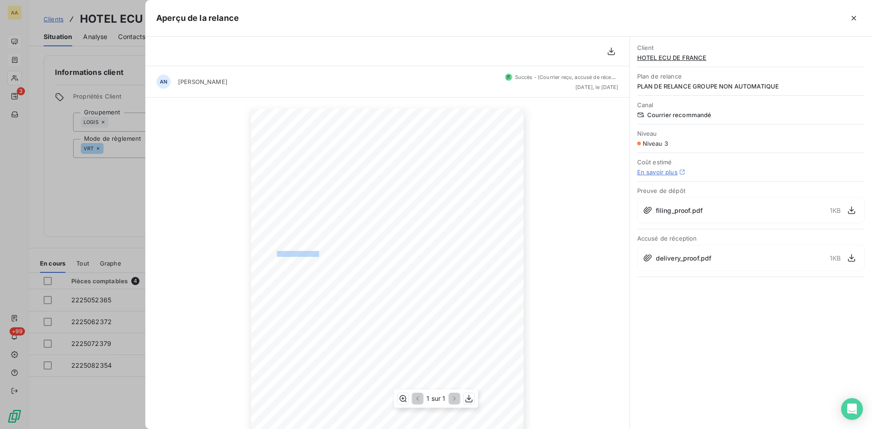
drag, startPoint x: 317, startPoint y: 254, endPoint x: 274, endPoint y: 252, distance: 43.6
click at [277, 252] on span "Nous constatons qu’en dépit de nos 3 relances précédentes, nous n’avons toujour…" at bounding box center [381, 253] width 208 height 4
click at [440, 230] on span "Objet : [A22 ANETT DEUX CENTRE LOIRE] 3ème relance retard de paiement C220225700" at bounding box center [362, 230] width 170 height 4
drag, startPoint x: 440, startPoint y: 230, endPoint x: 280, endPoint y: 228, distance: 160.3
click at [279, 232] on span "Objet : [A22 ANETT DEUX CENTRE LOIRE] 3ème relance retard de paiement C220225700" at bounding box center [362, 230] width 170 height 4
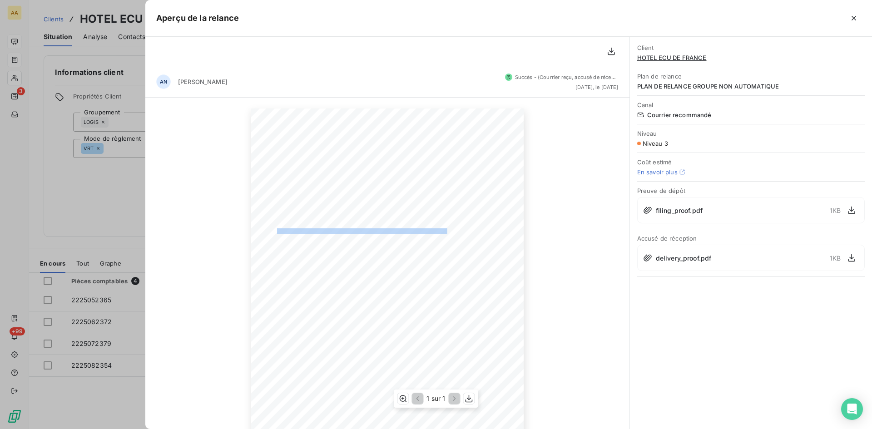
click at [441, 232] on span "Objet : [A22 ANETT DEUX CENTRE LOIRE] 3ème relance retard de paiement C220225700" at bounding box center [362, 230] width 170 height 4
click at [312, 260] on span "facture(s) suivante(s) :" at bounding box center [297, 258] width 40 height 4
click at [271, 248] on div "2 septembre 2025 Objet : [A22 ANETT DEUX CENTRE LOIRE] 3ème relance retard de p…" at bounding box center [387, 301] width 272 height 385
click at [296, 255] on span "Nous constatons qu’en dépit de nos 3 relances précédentes, nous n’avons toujour…" at bounding box center [381, 253] width 208 height 4
click at [312, 256] on span "facture(s) suivante(s) :" at bounding box center [297, 258] width 40 height 4
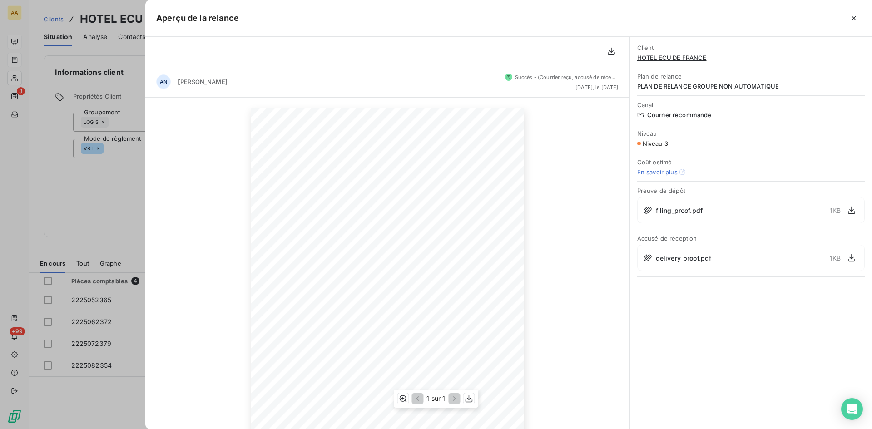
click at [277, 249] on div "2 septembre 2025 Objet : [A22 ANETT DEUX CENTRE LOIRE] 3ème relance retard de p…" at bounding box center [387, 301] width 272 height 385
click at [283, 248] on span "Mme.GROSMANGIN," at bounding box center [297, 249] width 40 height 4
click at [316, 259] on div "2 septembre 2025 Objet : [A22 ANETT DEUX CENTRE LOIRE] 3ème relance retard de p…" at bounding box center [387, 301] width 272 height 385
click at [315, 255] on span "Nous constatons qu’en dépit de nos 3 relances précédentes, nous n’avons toujour…" at bounding box center [381, 253] width 208 height 4
drag, startPoint x: 314, startPoint y: 256, endPoint x: 273, endPoint y: 248, distance: 41.7
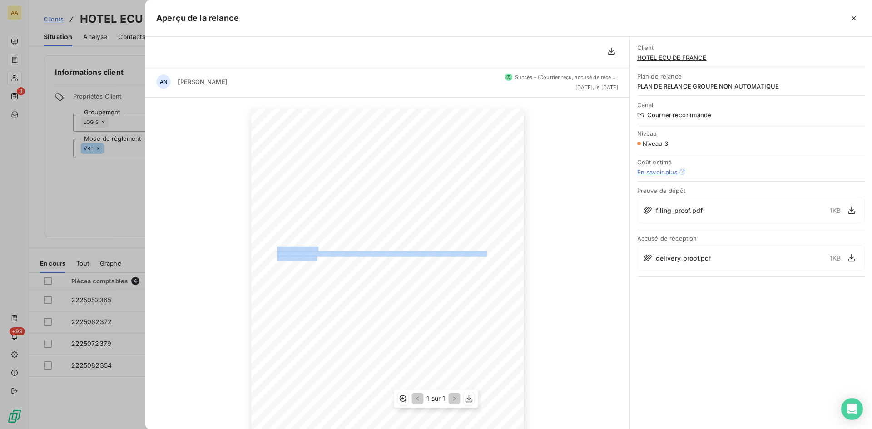
click at [273, 248] on div "2 septembre 2025 Objet : [A22 ANETT DEUX CENTRE LOIRE] 3ème relance retard de p…" at bounding box center [387, 301] width 272 height 385
drag, startPoint x: 107, startPoint y: 228, endPoint x: 113, endPoint y: 233, distance: 7.4
click at [107, 228] on div at bounding box center [436, 214] width 872 height 429
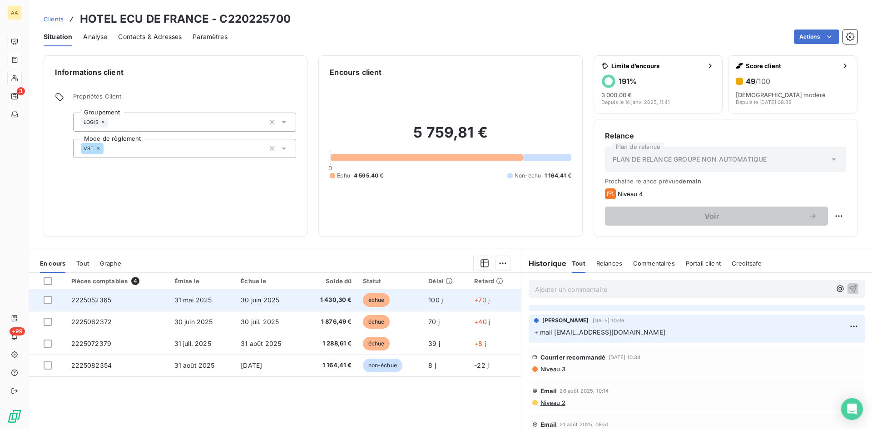
click at [90, 298] on span "2225052365" at bounding box center [91, 300] width 40 height 8
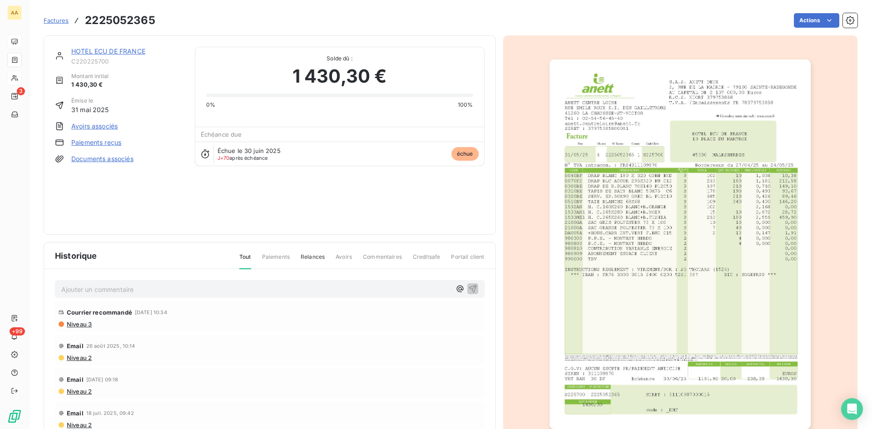
click at [628, 232] on img "button" at bounding box center [679, 244] width 261 height 370
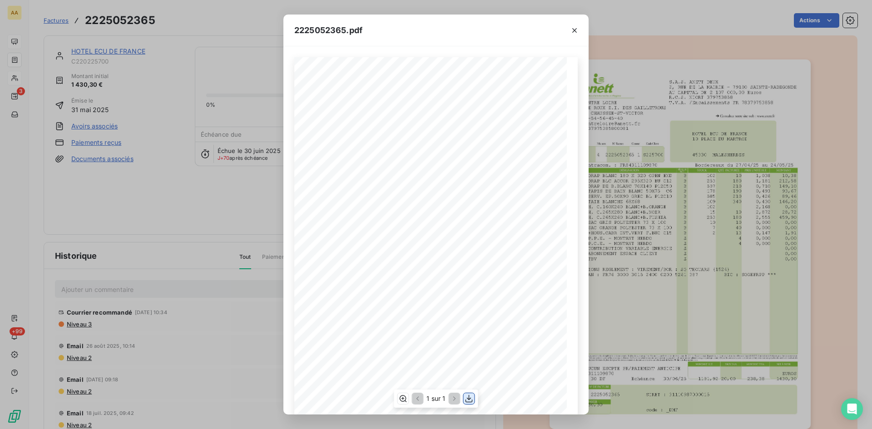
click at [470, 399] on icon "button" at bounding box center [468, 399] width 7 height 8
drag, startPoint x: 574, startPoint y: 31, endPoint x: 191, endPoint y: 228, distance: 431.1
click at [574, 31] on icon "button" at bounding box center [574, 30] width 9 height 9
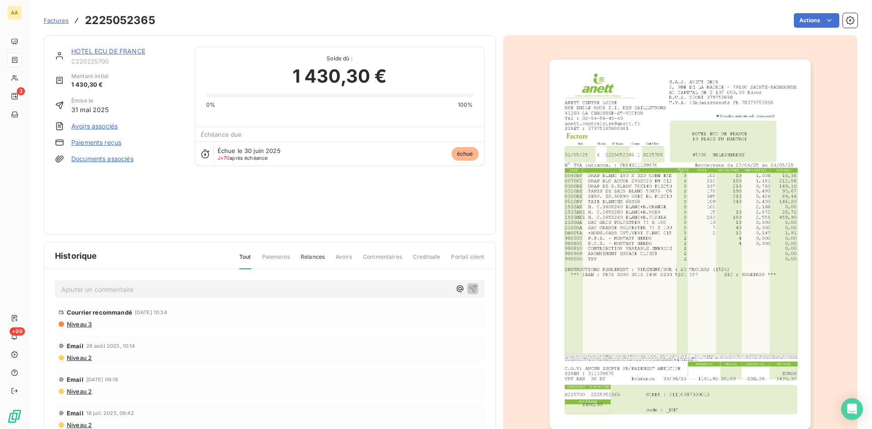
click at [129, 52] on link "HOTEL ECU DE FRANCE" at bounding box center [108, 51] width 74 height 8
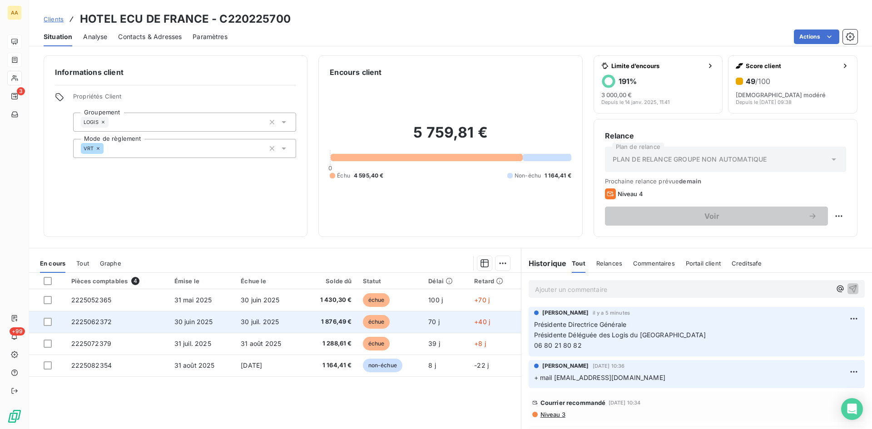
click at [89, 322] on span "2225062372" at bounding box center [91, 322] width 41 height 8
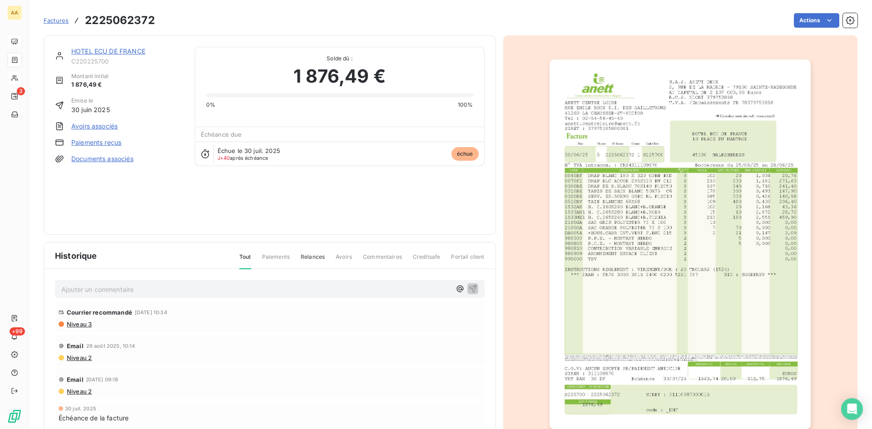
click at [630, 250] on img "button" at bounding box center [679, 244] width 261 height 370
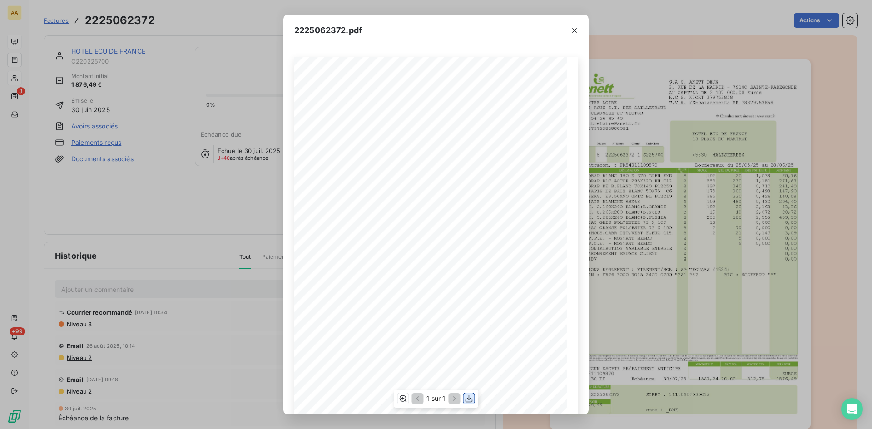
click at [466, 400] on icon "button" at bounding box center [468, 399] width 7 height 8
click at [575, 35] on button "button" at bounding box center [574, 30] width 15 height 15
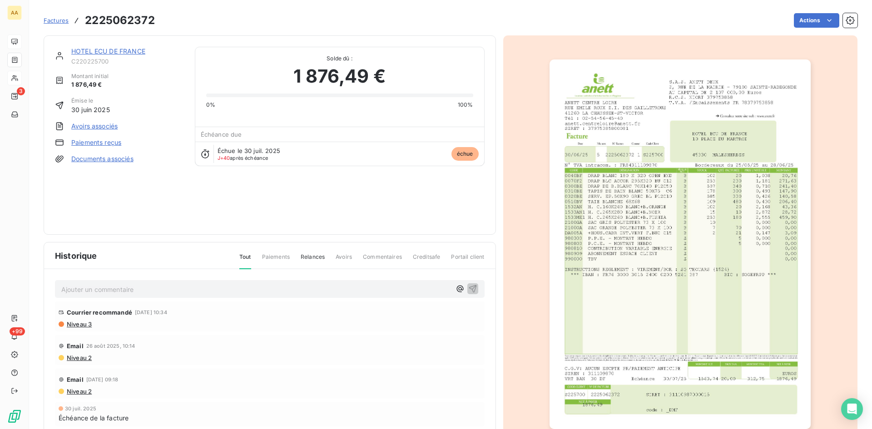
click at [125, 52] on link "HOTEL ECU DE FRANCE" at bounding box center [108, 51] width 74 height 8
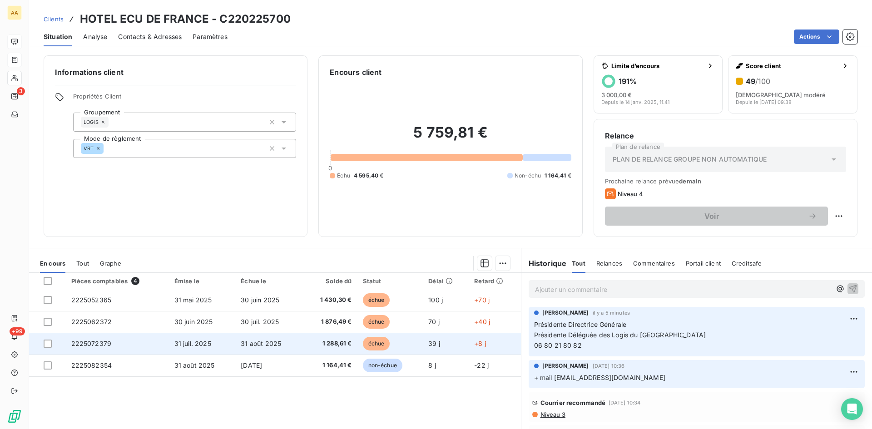
click at [92, 346] on span "2225072379" at bounding box center [91, 344] width 40 height 8
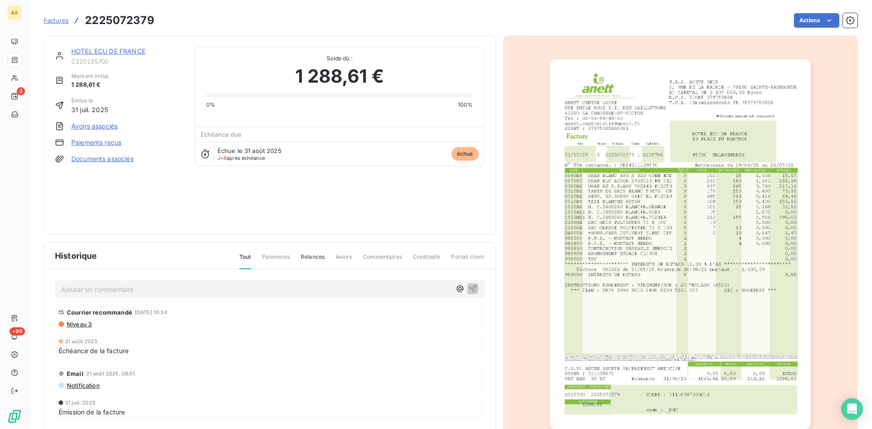
click at [578, 244] on img "button" at bounding box center [679, 244] width 261 height 370
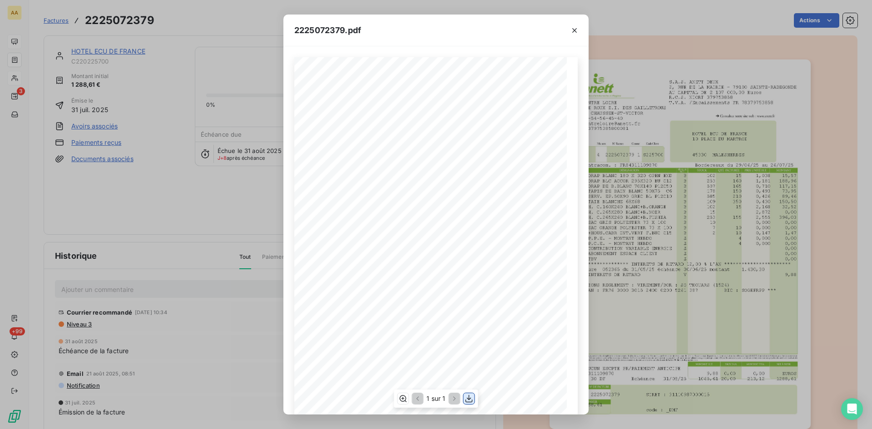
click at [470, 399] on icon "button" at bounding box center [468, 399] width 7 height 8
click at [577, 27] on icon "button" at bounding box center [574, 30] width 9 height 9
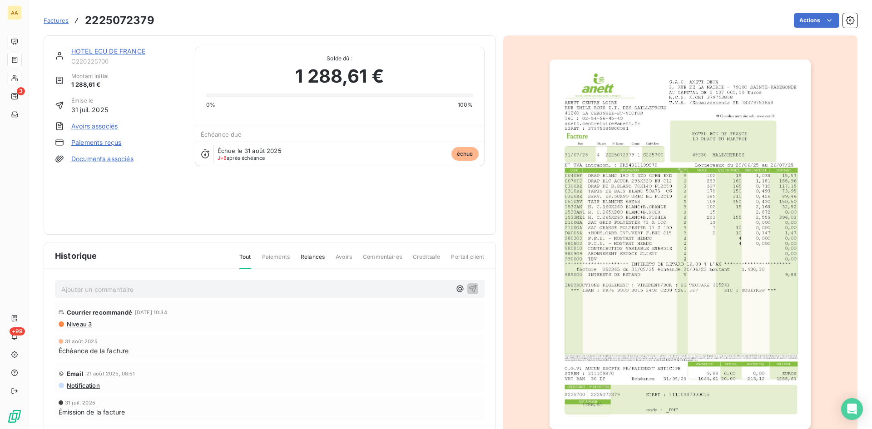
click at [94, 49] on link "HOTEL ECU DE FRANCE" at bounding box center [108, 51] width 74 height 8
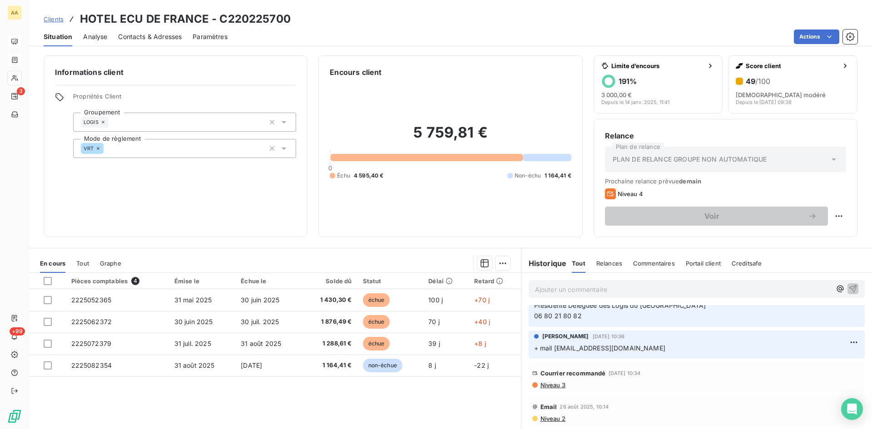
scroll to position [45, 0]
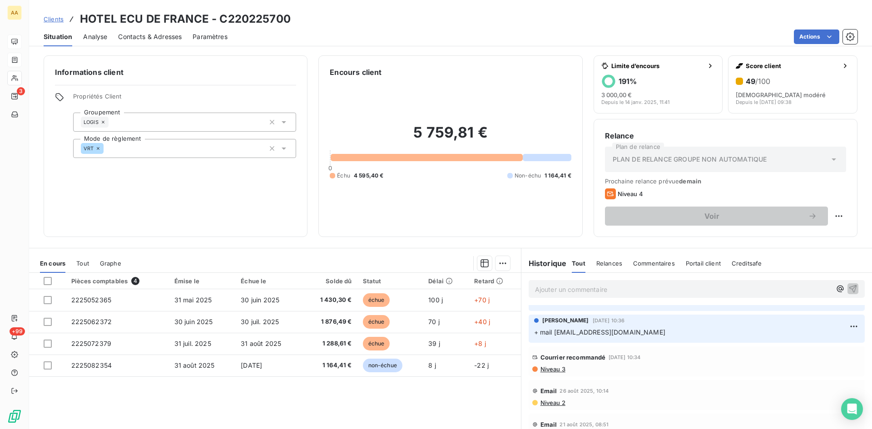
click at [547, 370] on span "Niveau 3" at bounding box center [552, 369] width 26 height 7
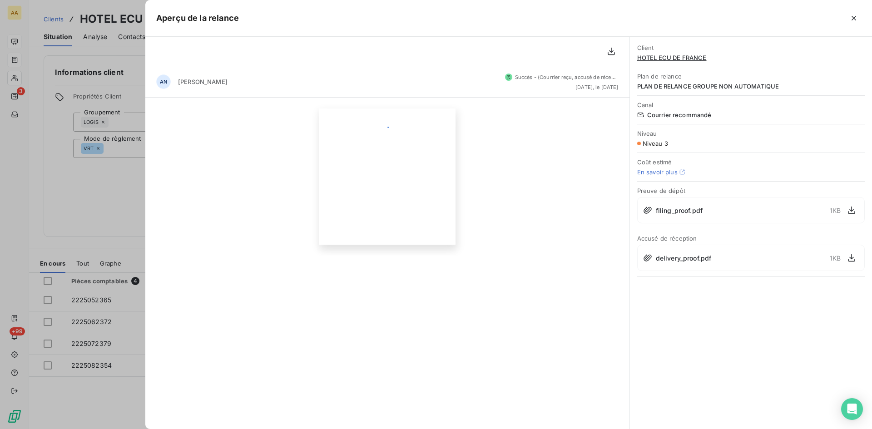
scroll to position [0, 0]
click at [109, 198] on div at bounding box center [436, 214] width 872 height 429
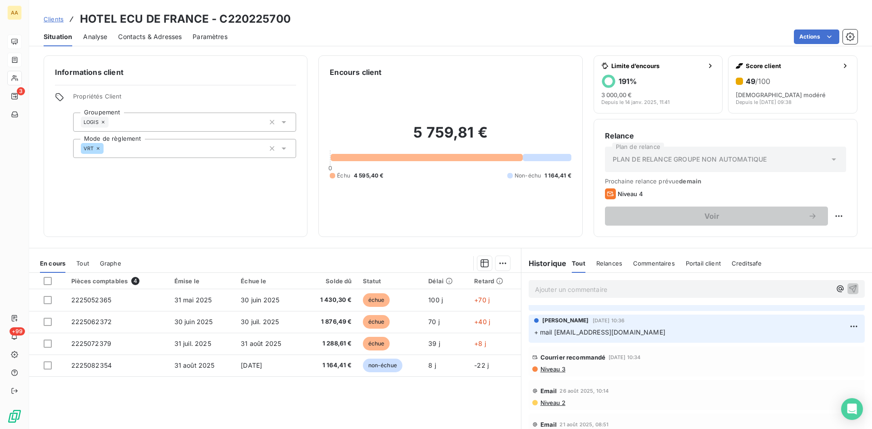
click at [547, 289] on p "Ajouter un commentaire ﻿" at bounding box center [683, 289] width 296 height 11
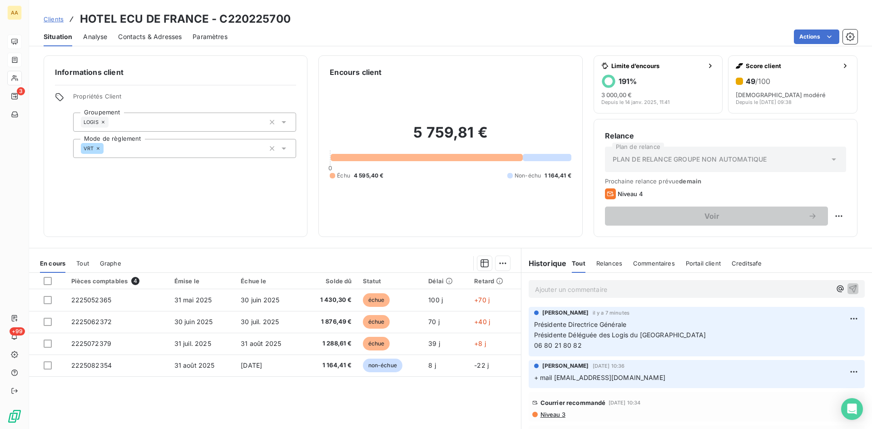
click at [550, 291] on p "Ajouter un commentaire ﻿" at bounding box center [683, 289] width 296 height 11
drag, startPoint x: 578, startPoint y: 288, endPoint x: 598, endPoint y: 293, distance: 21.5
click at [598, 293] on p "passera en prèlement" at bounding box center [683, 289] width 296 height 10
drag, startPoint x: 603, startPoint y: 290, endPoint x: 584, endPoint y: 285, distance: 18.7
click at [583, 285] on p "passera en prèlement" at bounding box center [683, 289] width 296 height 10
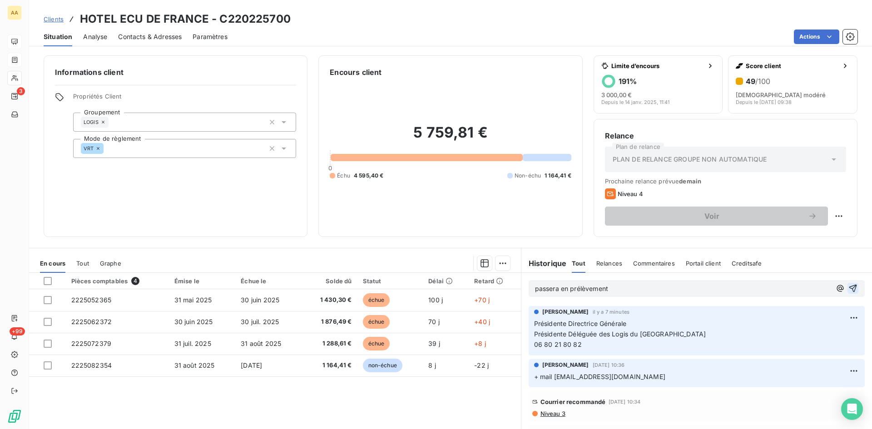
click at [848, 292] on icon "button" at bounding box center [852, 288] width 9 height 9
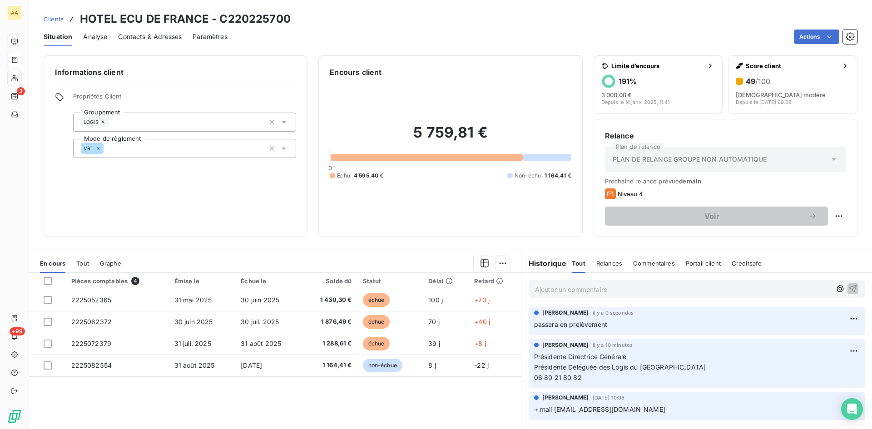
click at [547, 293] on p "Ajouter un commentaire ﻿" at bounding box center [683, 289] width 296 height 11
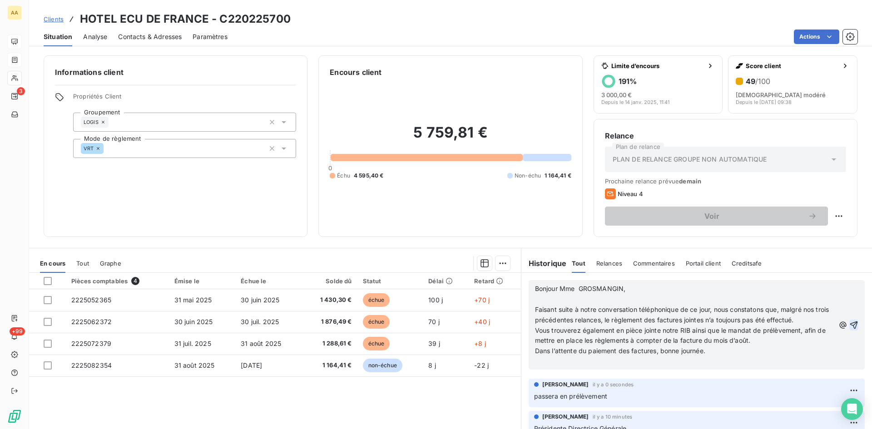
click at [850, 324] on icon "button" at bounding box center [854, 325] width 8 height 8
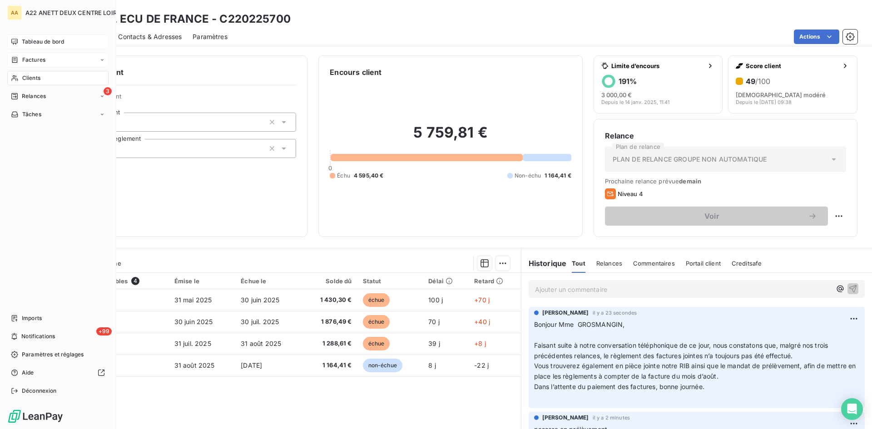
click at [16, 77] on icon at bounding box center [14, 78] width 6 height 6
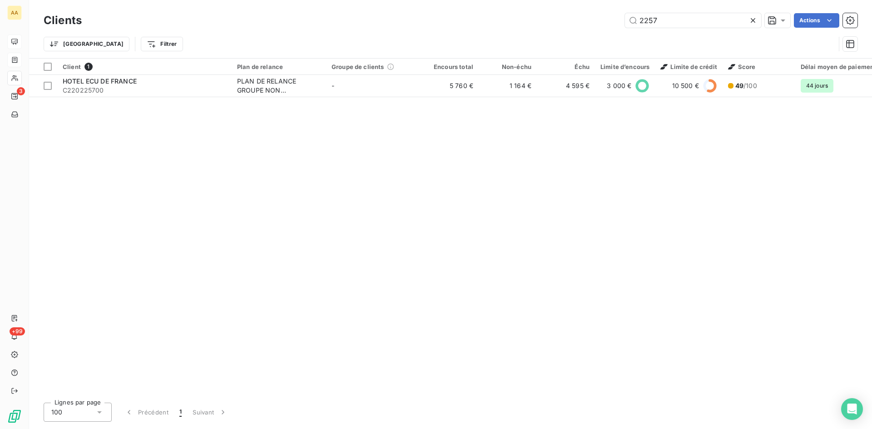
drag, startPoint x: 681, startPoint y: 16, endPoint x: 566, endPoint y: 33, distance: 115.7
click at [570, 30] on div "Clients 2257 Actions" at bounding box center [451, 20] width 814 height 19
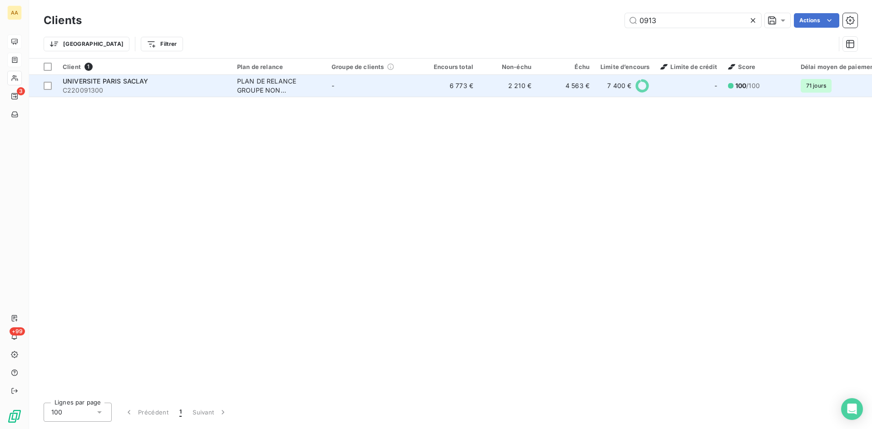
type input "0913"
click at [262, 85] on div "PLAN DE RELANCE GROUPE NON AUTOMATIQUE" at bounding box center [279, 86] width 84 height 18
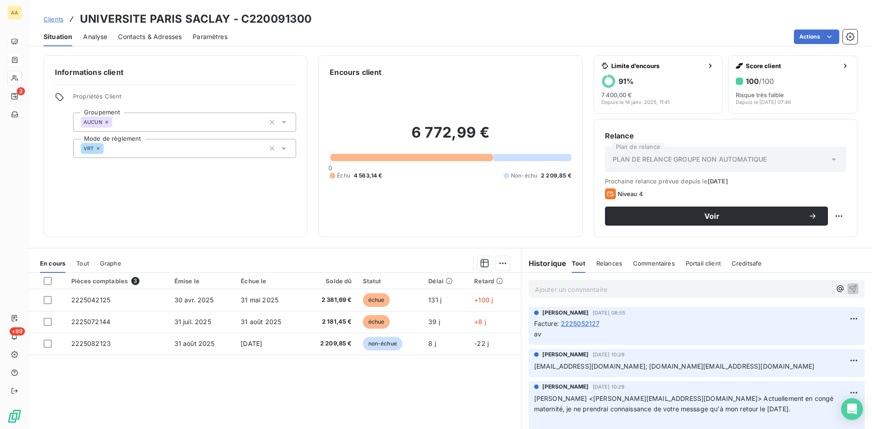
click at [543, 288] on p "Ajouter un commentaire ﻿" at bounding box center [683, 289] width 296 height 11
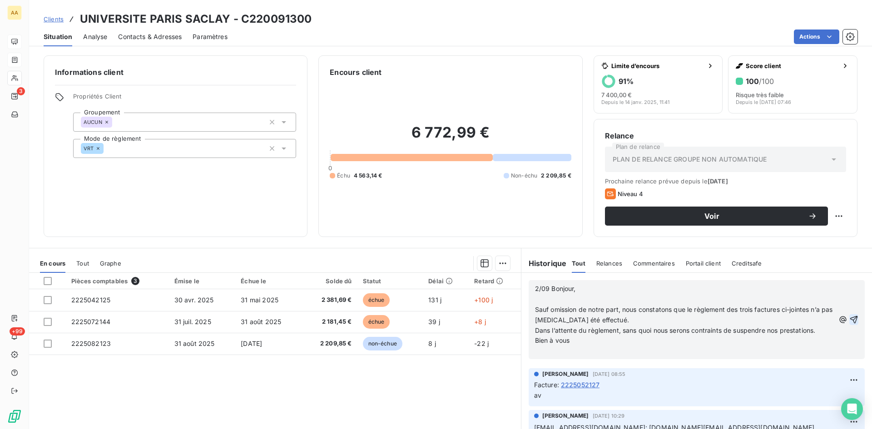
click at [849, 322] on icon "button" at bounding box center [853, 319] width 9 height 9
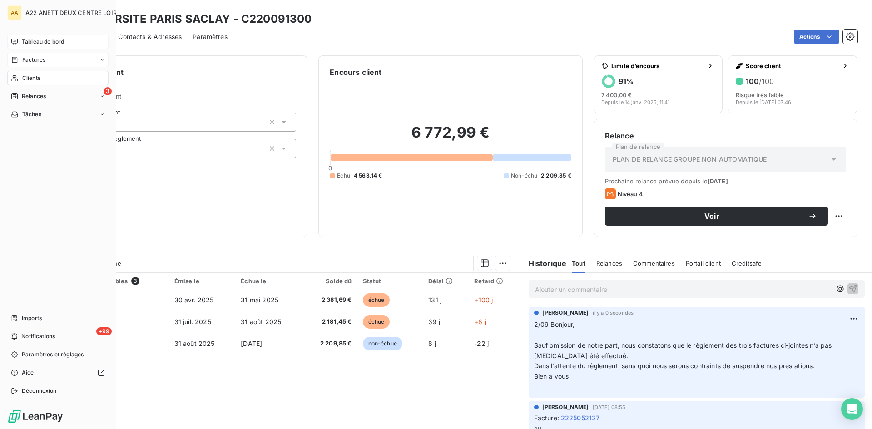
click at [30, 79] on span "Clients" at bounding box center [31, 78] width 18 height 8
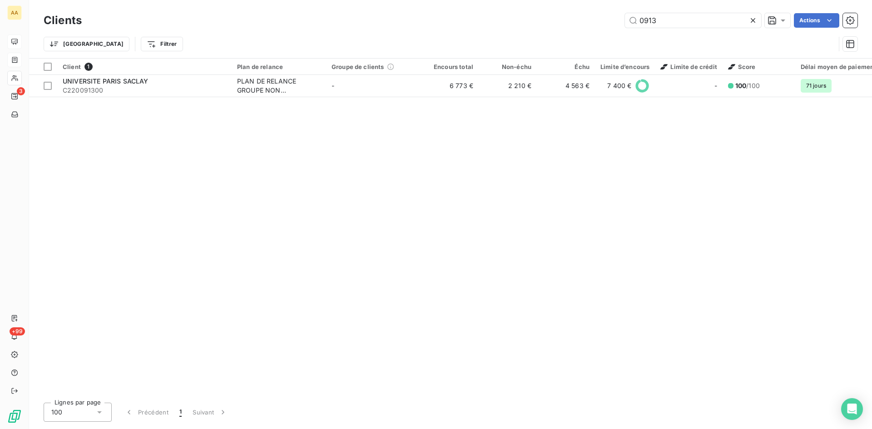
drag, startPoint x: 657, startPoint y: 21, endPoint x: 564, endPoint y: 21, distance: 93.1
click at [564, 21] on div "0913 Actions" at bounding box center [475, 20] width 765 height 15
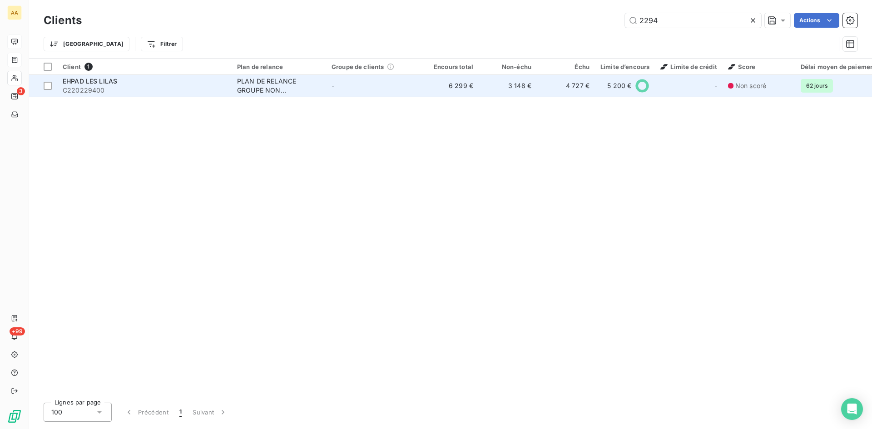
type input "2294"
click at [264, 94] on div "PLAN DE RELANCE GROUPE NON AUTOMATIQUE" at bounding box center [279, 86] width 84 height 18
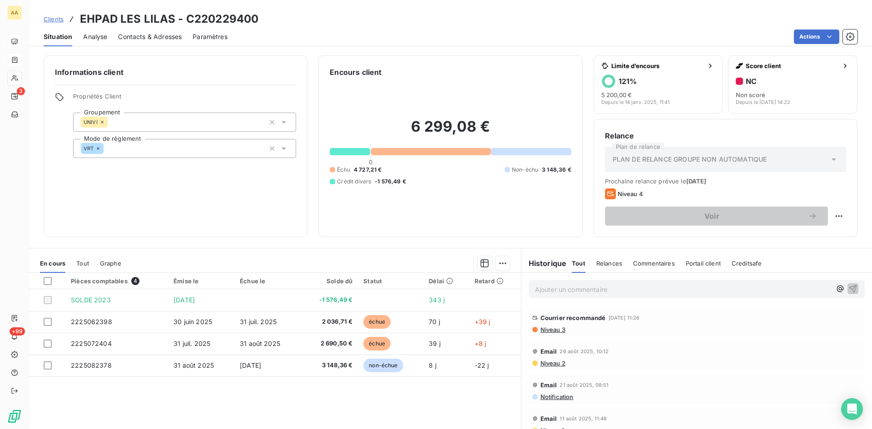
click at [554, 284] on p "Ajouter un commentaire ﻿" at bounding box center [683, 289] width 296 height 11
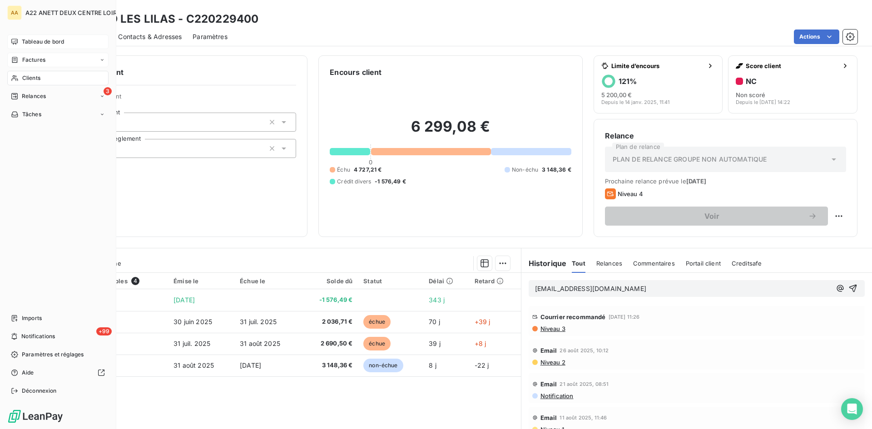
click at [32, 77] on span "Clients" at bounding box center [31, 78] width 18 height 8
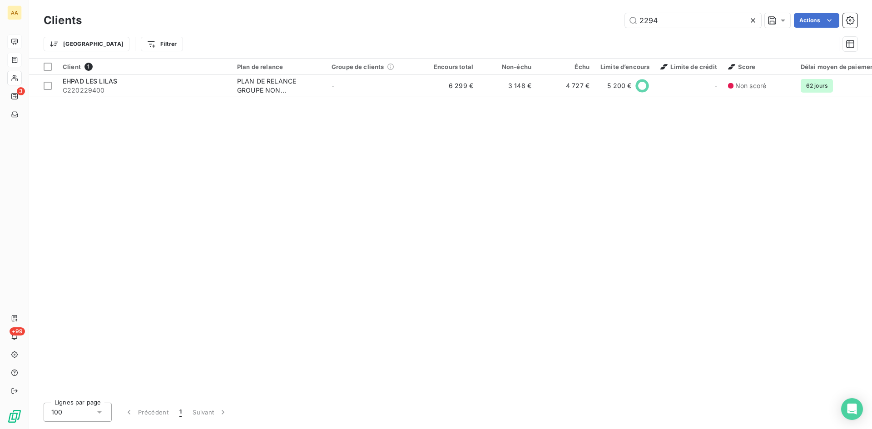
drag, startPoint x: 663, startPoint y: 23, endPoint x: 616, endPoint y: 24, distance: 47.2
click at [616, 24] on div "2294 Actions" at bounding box center [475, 20] width 765 height 15
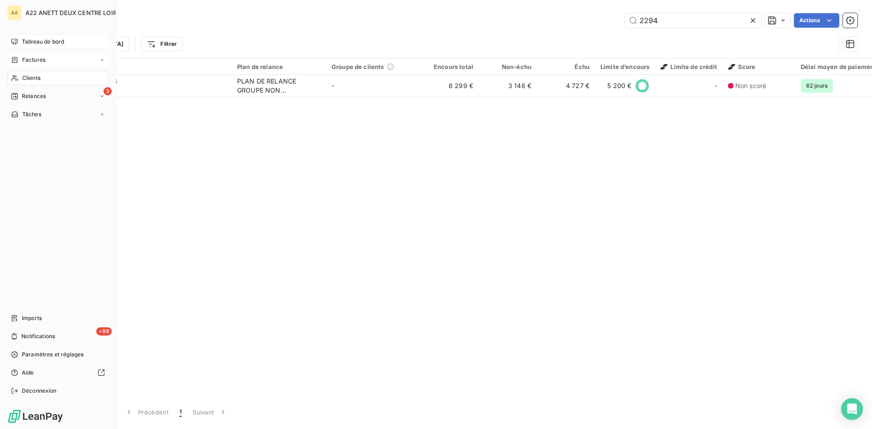
click at [32, 80] on span "Clients" at bounding box center [31, 78] width 18 height 8
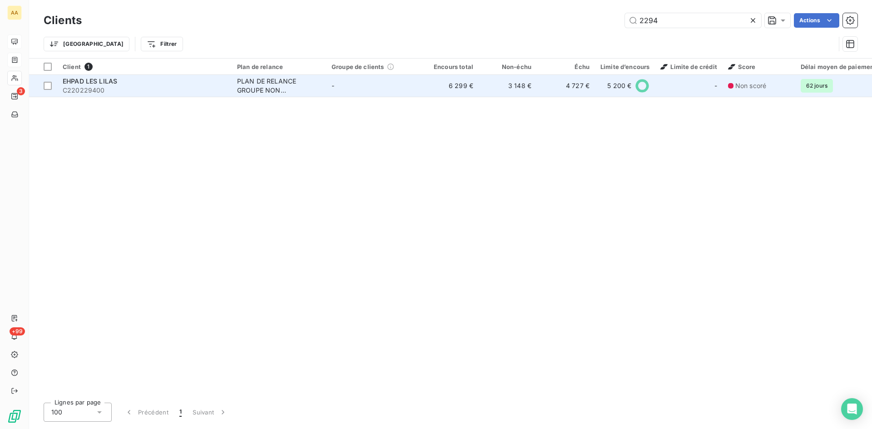
click at [87, 86] on span "C220229400" at bounding box center [144, 90] width 163 height 9
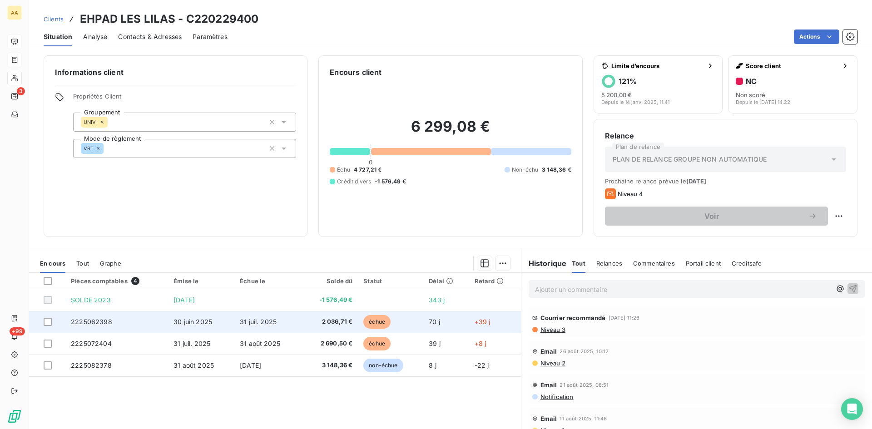
click at [95, 322] on span "2225062398" at bounding box center [91, 322] width 41 height 8
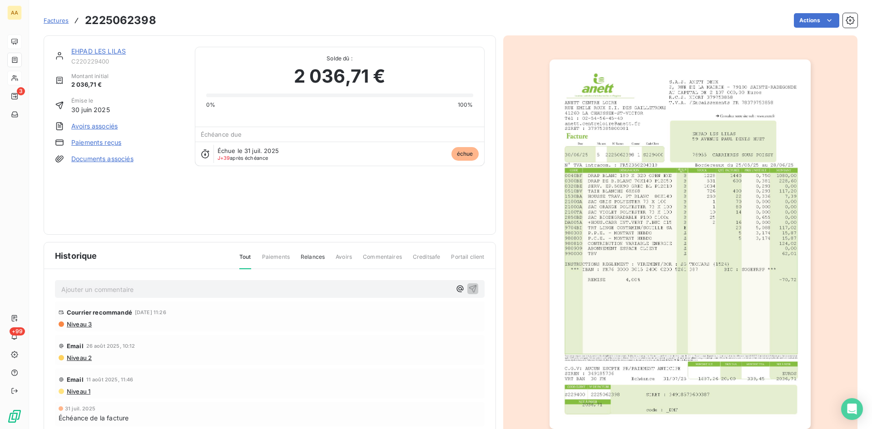
click at [705, 157] on img "button" at bounding box center [679, 244] width 261 height 370
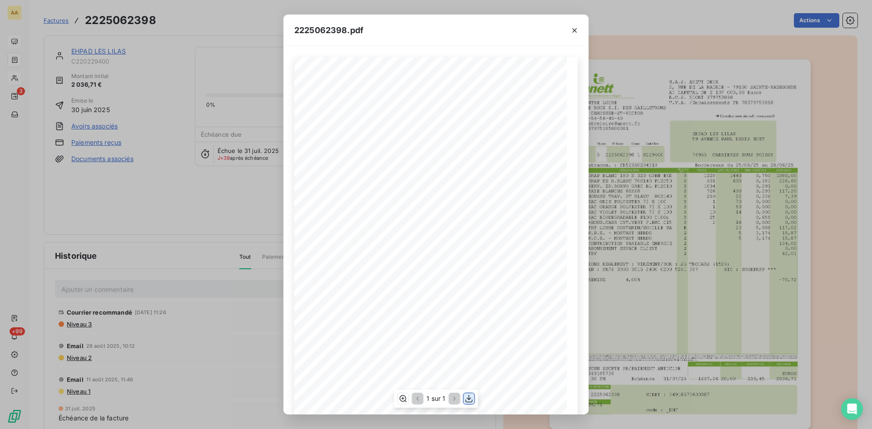
click at [472, 398] on icon "button" at bounding box center [468, 398] width 9 height 9
drag, startPoint x: 573, startPoint y: 27, endPoint x: 533, endPoint y: 39, distance: 41.2
click at [573, 27] on icon "button" at bounding box center [574, 30] width 9 height 9
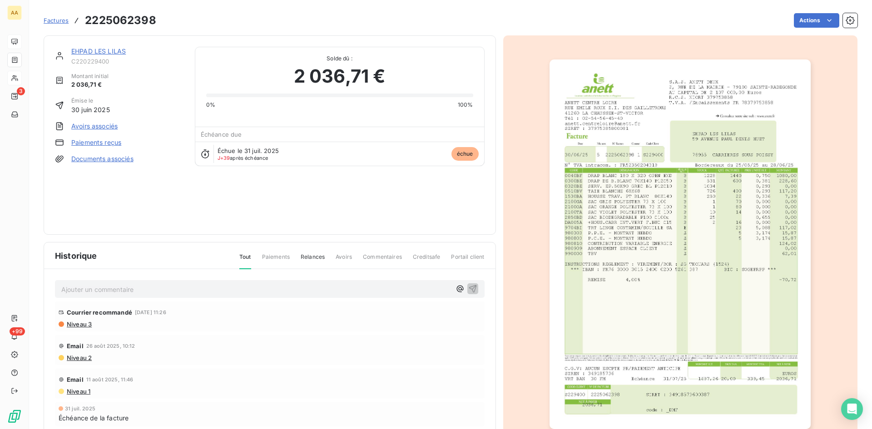
click at [107, 51] on link "EHPAD LES LILAS" at bounding box center [98, 51] width 54 height 8
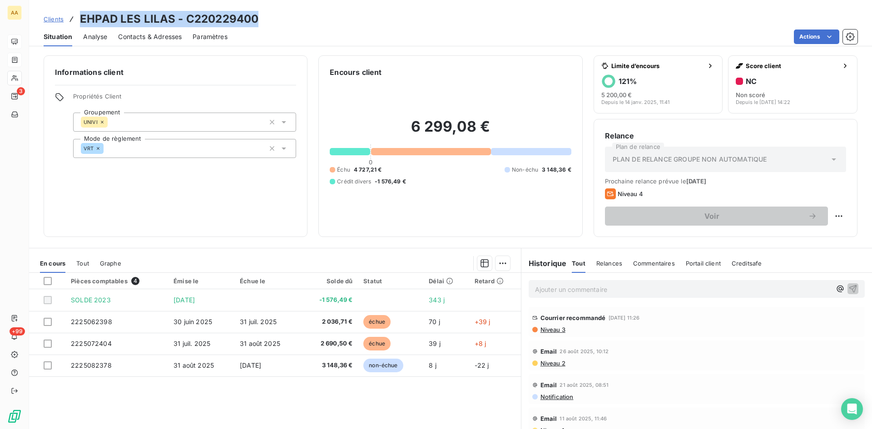
drag, startPoint x: 225, startPoint y: 22, endPoint x: 79, endPoint y: 19, distance: 145.3
click at [79, 19] on div "Clients EHPAD LES LILAS - C220229400" at bounding box center [450, 19] width 843 height 16
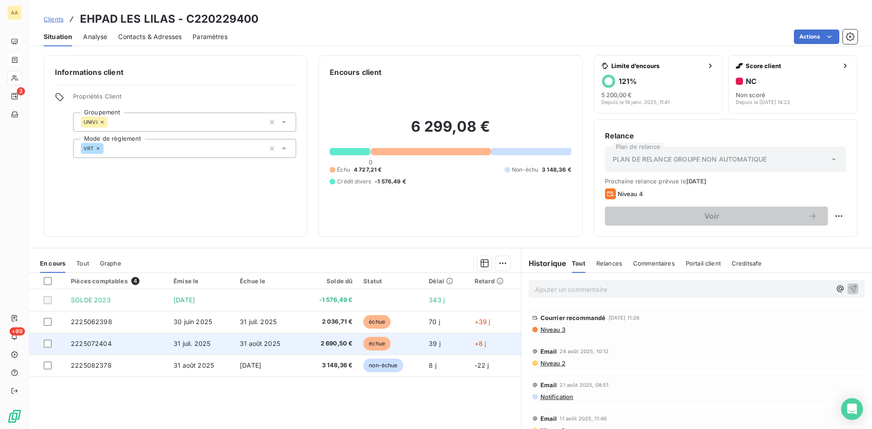
click at [96, 347] on span "2225072404" at bounding box center [91, 344] width 41 height 8
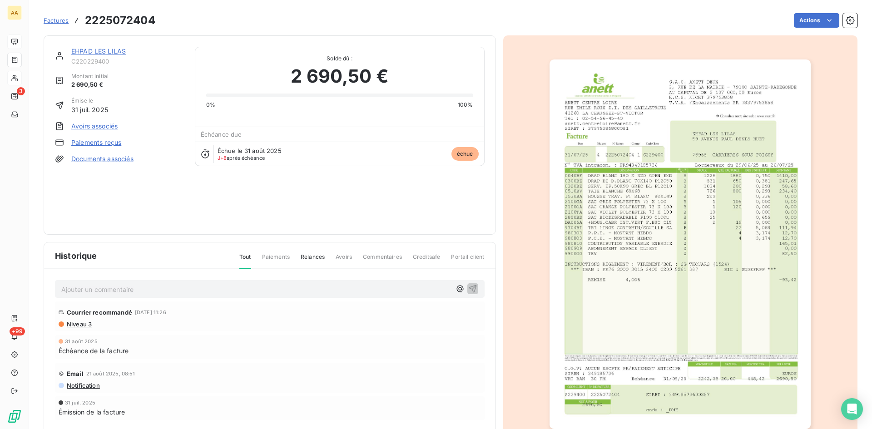
click at [724, 186] on img "button" at bounding box center [679, 244] width 261 height 370
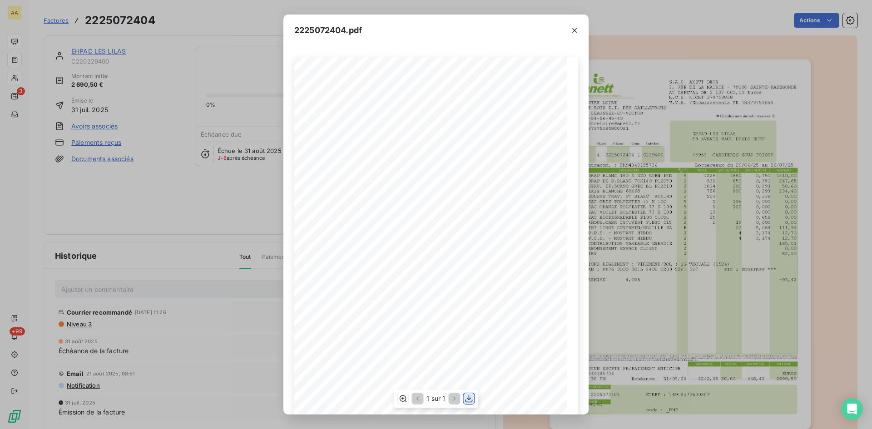
click at [468, 399] on icon "button" at bounding box center [468, 399] width 7 height 8
click at [575, 30] on icon "button" at bounding box center [574, 30] width 5 height 5
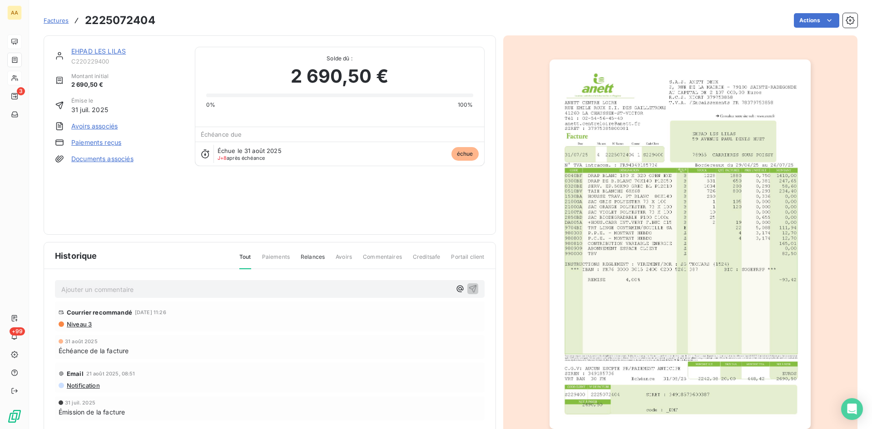
click at [99, 53] on link "EHPAD LES LILAS" at bounding box center [98, 51] width 54 height 8
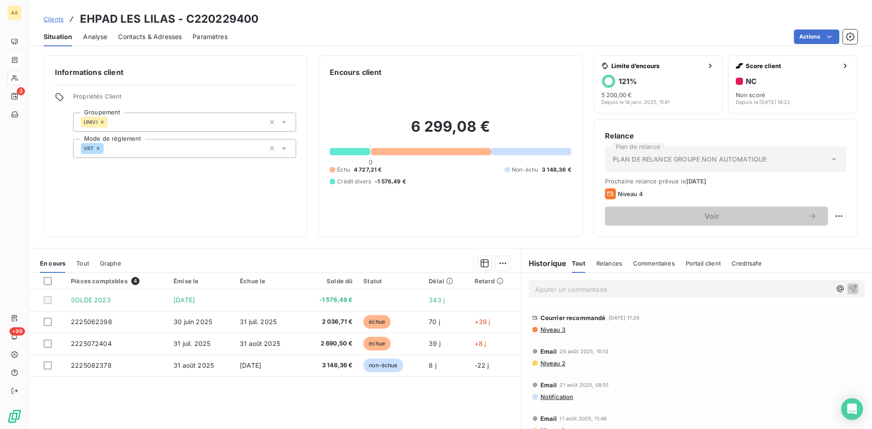
click at [565, 291] on p "Ajouter un commentaire ﻿" at bounding box center [683, 289] width 296 height 11
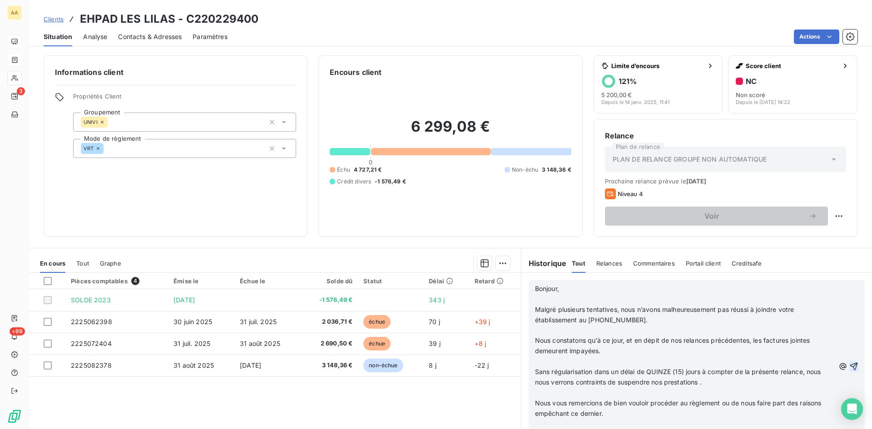
click at [849, 365] on icon "button" at bounding box center [853, 366] width 9 height 9
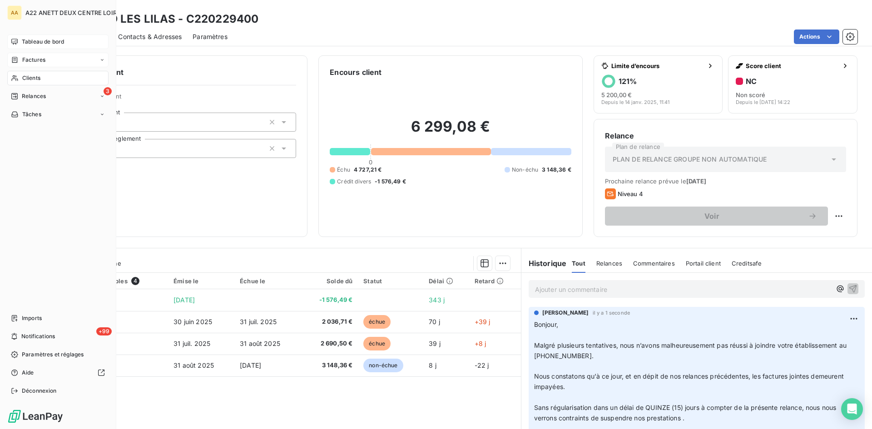
click at [23, 78] on span "Clients" at bounding box center [31, 78] width 18 height 8
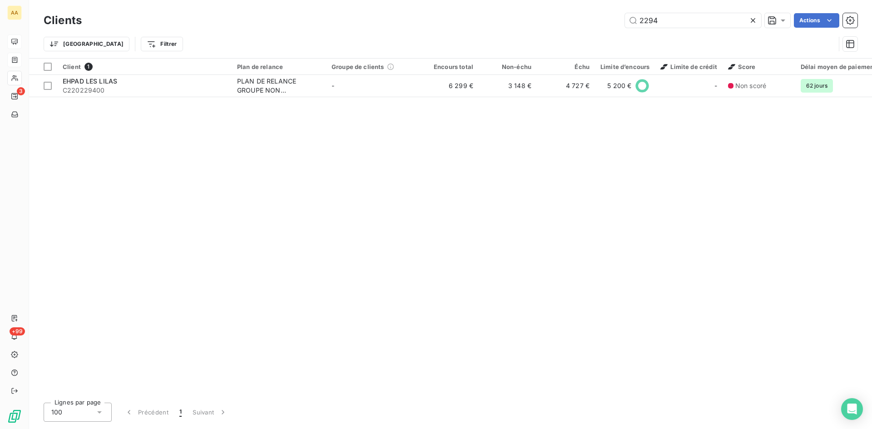
drag, startPoint x: 657, startPoint y: 26, endPoint x: 578, endPoint y: 40, distance: 80.5
click at [578, 40] on div "Clients 2294 Actions Trier Filtrer" at bounding box center [451, 34] width 814 height 47
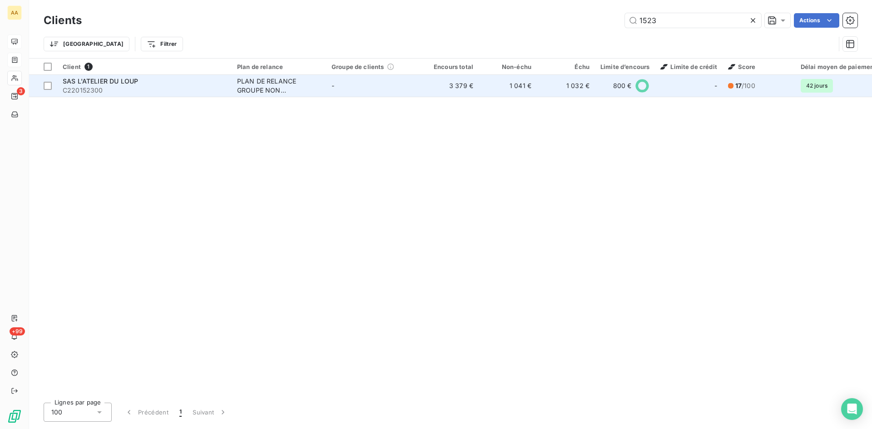
type input "1523"
click at [260, 84] on div "PLAN DE RELANCE GROUPE NON AUTOMATIQUE" at bounding box center [279, 86] width 84 height 18
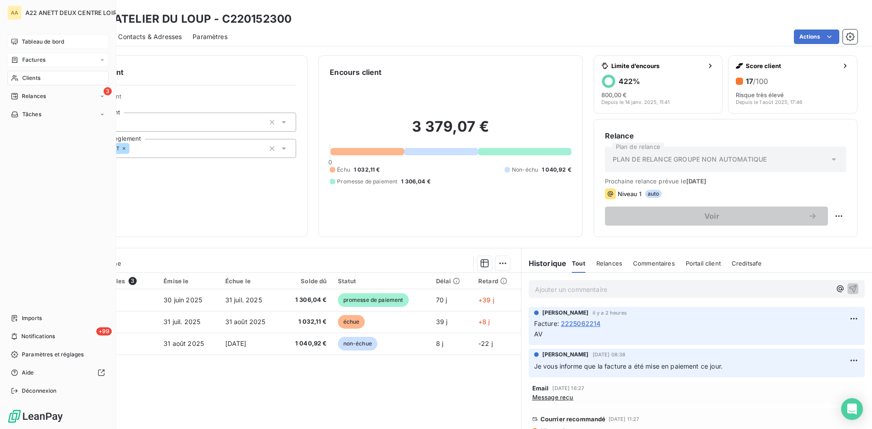
click at [29, 79] on span "Clients" at bounding box center [31, 78] width 18 height 8
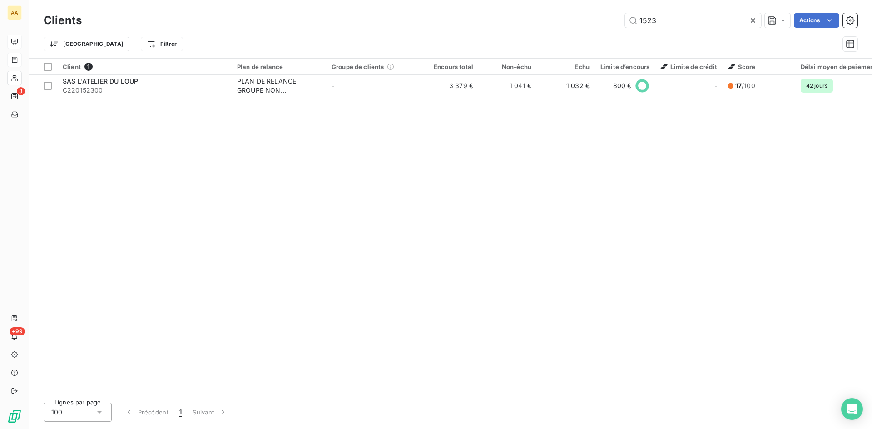
drag, startPoint x: 657, startPoint y: 25, endPoint x: 604, endPoint y: 25, distance: 52.7
click at [604, 25] on div "1523 Actions" at bounding box center [475, 20] width 765 height 15
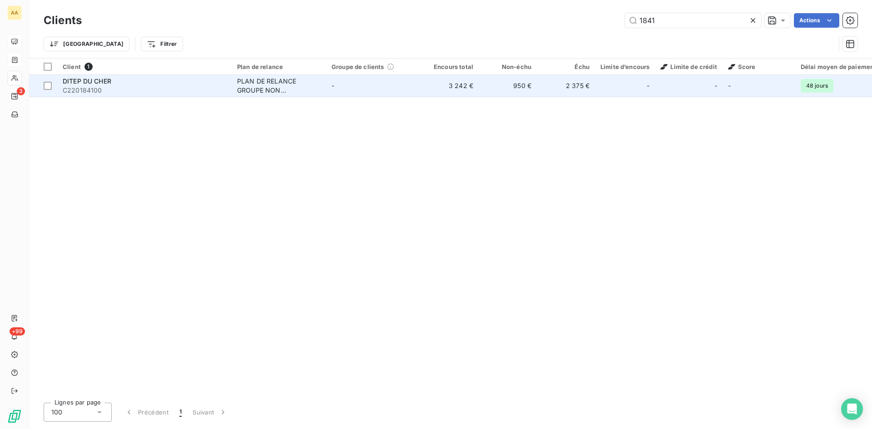
type input "1841"
click at [252, 82] on div "PLAN DE RELANCE GROUPE NON AUTOMATIQUE" at bounding box center [279, 86] width 84 height 18
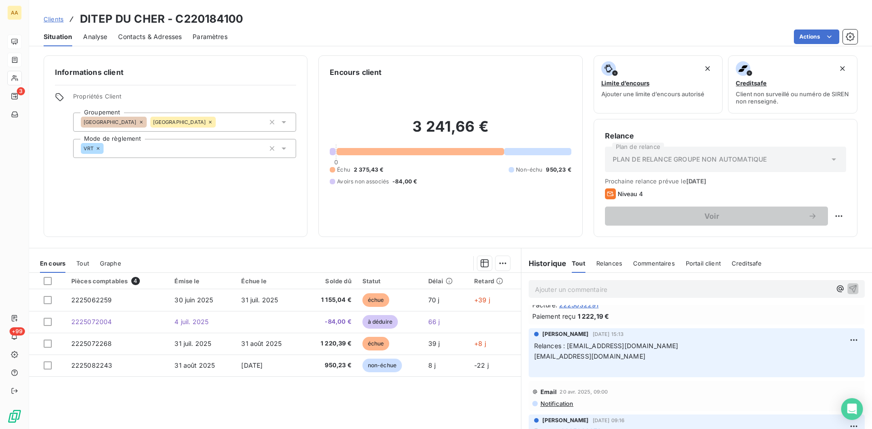
scroll to position [499, 0]
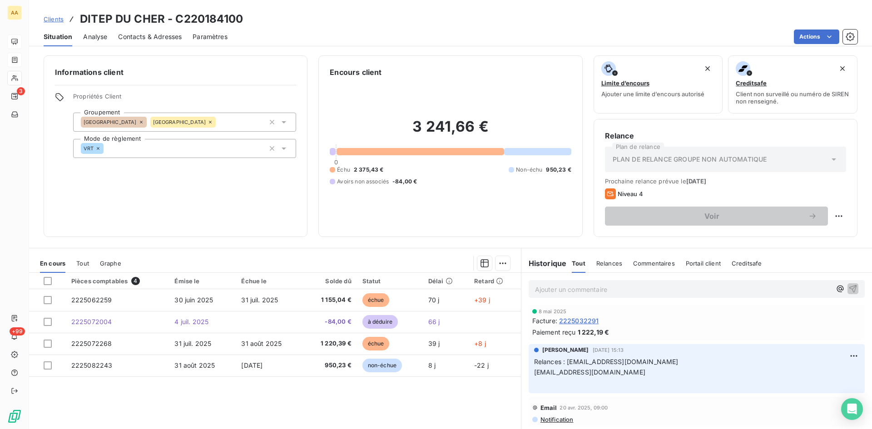
drag, startPoint x: 733, startPoint y: 372, endPoint x: 539, endPoint y: 361, distance: 194.6
click at [521, 361] on div "ANNABELLE RANVAL 29 avr. 2025, 15:13 Relances : coralie.cherrier@ugecam.assuran…" at bounding box center [696, 368] width 351 height 53
click at [551, 289] on p "Ajouter un commentaire ﻿" at bounding box center [683, 289] width 296 height 11
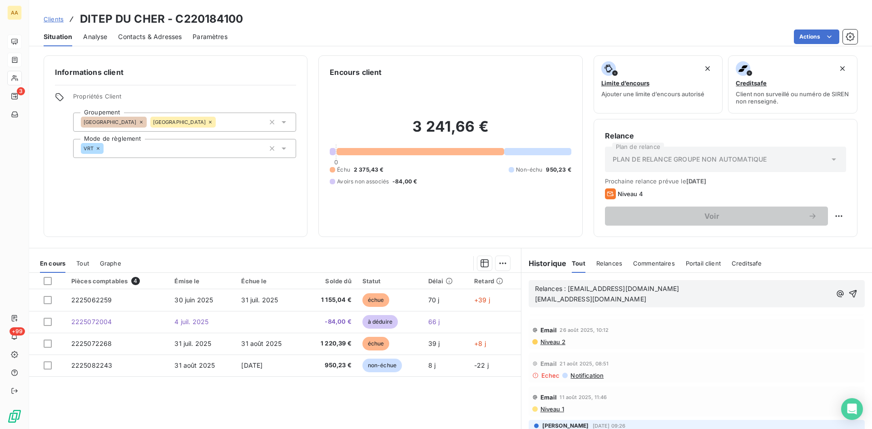
scroll to position [0, 0]
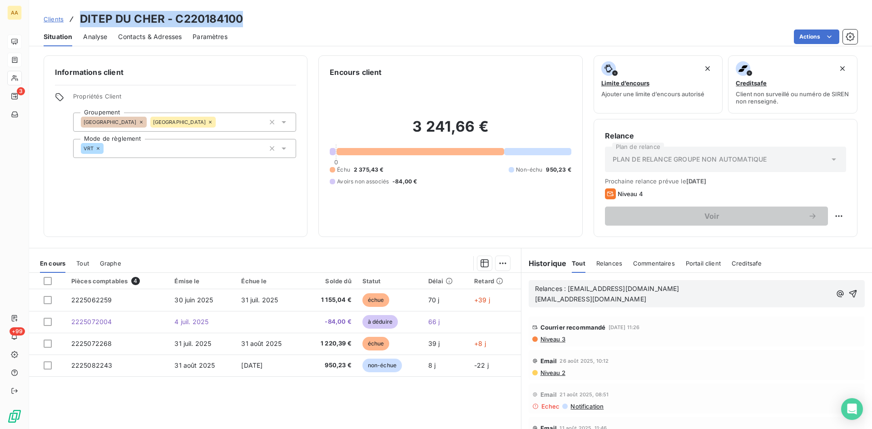
drag, startPoint x: 234, startPoint y: 21, endPoint x: 70, endPoint y: 19, distance: 163.5
click at [70, 19] on div "Clients DITEP DU CHER - C220184100" at bounding box center [450, 19] width 843 height 16
drag, startPoint x: 712, startPoint y: 291, endPoint x: 566, endPoint y: 290, distance: 146.7
click at [566, 290] on p "Relances : coralie.cherrier@ugecam.assurance-maladie.fr" at bounding box center [683, 289] width 296 height 10
drag, startPoint x: 720, startPoint y: 301, endPoint x: 581, endPoint y: 294, distance: 138.7
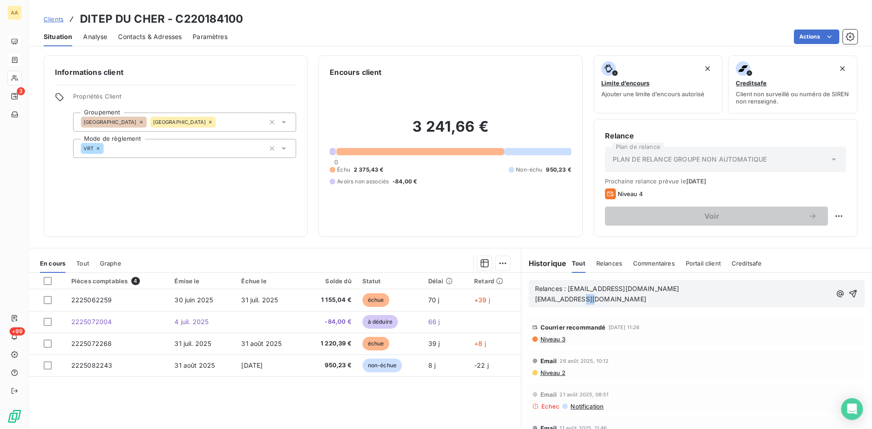
click at [557, 298] on p "mariechristine.mealha@ugecam.assurance-maladie.fr" at bounding box center [683, 299] width 296 height 10
drag, startPoint x: 725, startPoint y: 299, endPoint x: 554, endPoint y: 297, distance: 170.7
click at [554, 297] on p "mariechristine.mealha@ugecam.assurance-maladie.fr" at bounding box center [683, 299] width 296 height 10
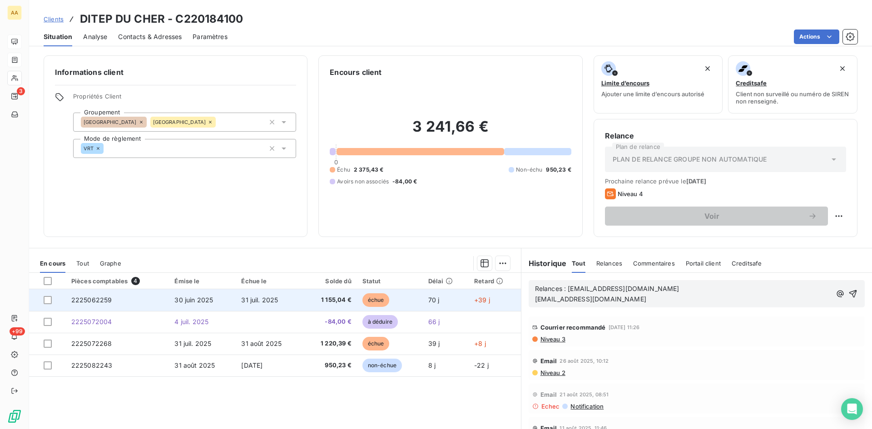
click at [92, 296] on span "2225062259" at bounding box center [91, 300] width 41 height 8
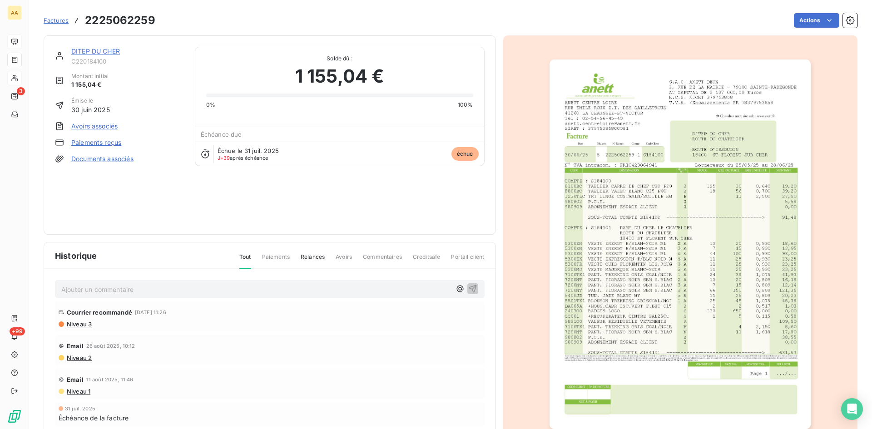
click at [676, 149] on img "button" at bounding box center [679, 244] width 261 height 370
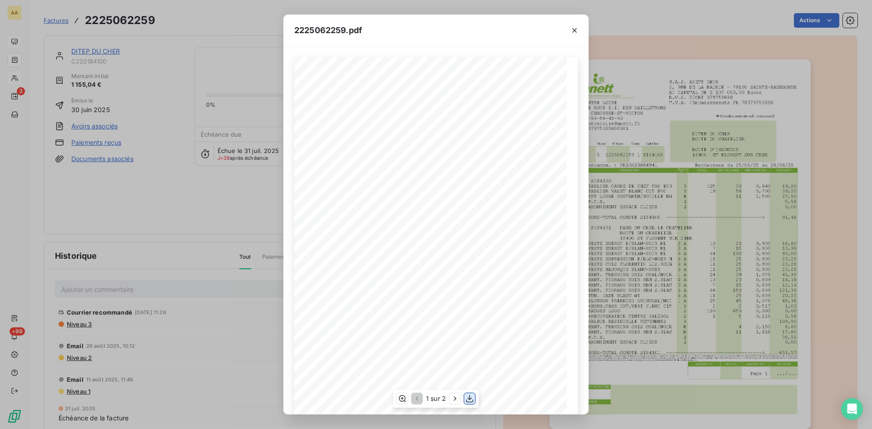
click at [467, 398] on icon "button" at bounding box center [469, 398] width 9 height 9
click at [574, 30] on icon "button" at bounding box center [574, 30] width 9 height 9
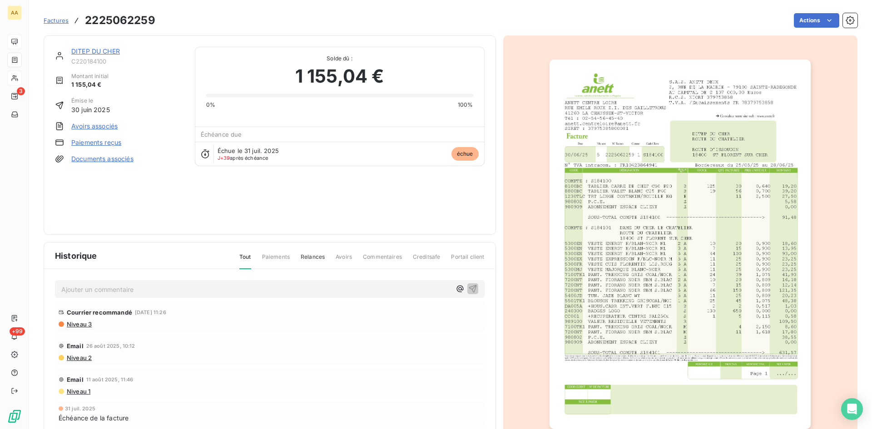
click at [93, 51] on link "DITEP DU CHER" at bounding box center [95, 51] width 49 height 8
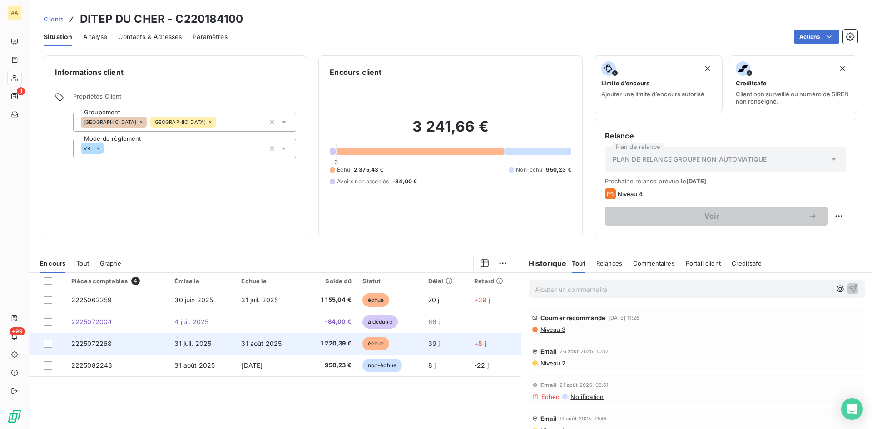
click at [90, 346] on span "2225072268" at bounding box center [91, 344] width 41 height 8
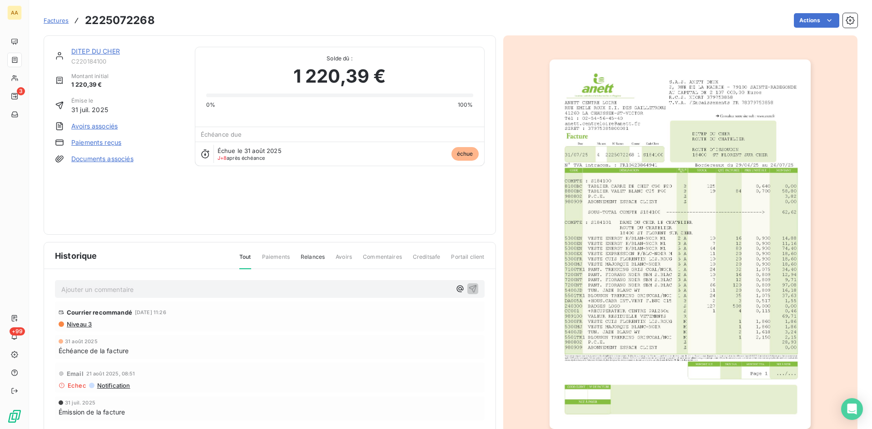
click at [627, 218] on img "button" at bounding box center [679, 244] width 261 height 370
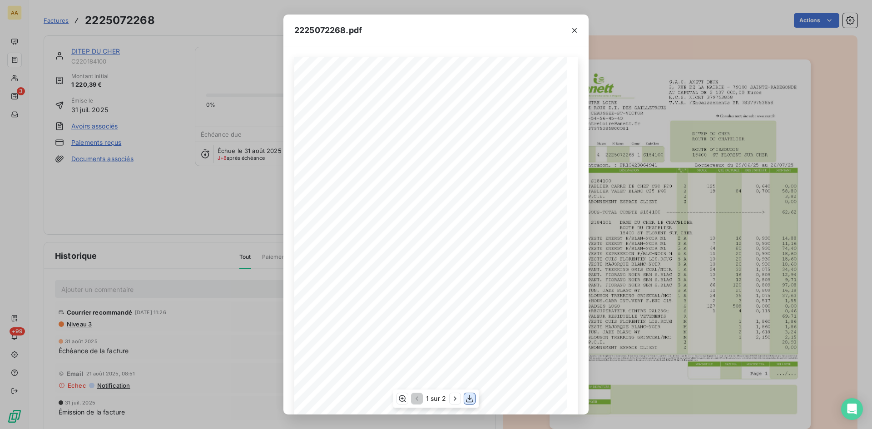
click at [468, 396] on icon "button" at bounding box center [469, 398] width 9 height 9
drag, startPoint x: 575, startPoint y: 30, endPoint x: 220, endPoint y: 278, distance: 433.2
click at [575, 30] on icon "button" at bounding box center [574, 30] width 9 height 9
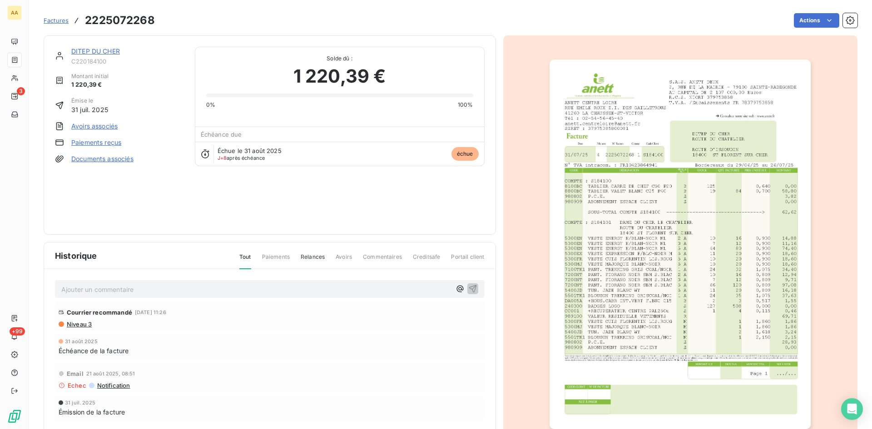
click at [101, 50] on link "DITEP DU CHER" at bounding box center [95, 51] width 49 height 8
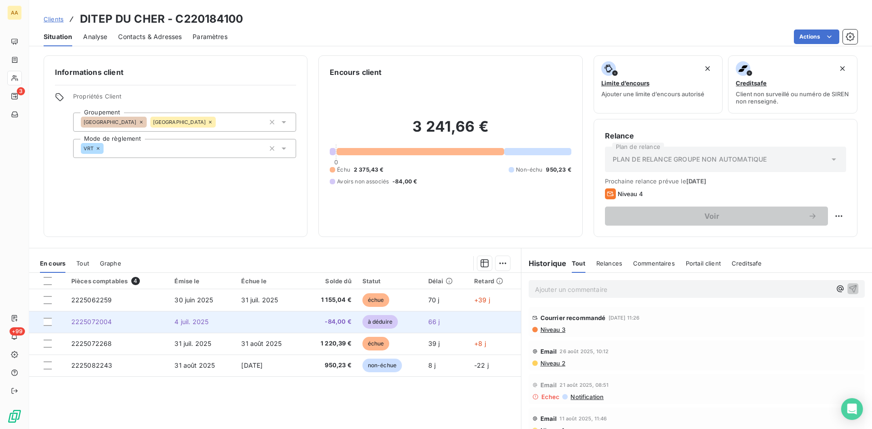
click at [94, 325] on span "2225072004" at bounding box center [91, 322] width 41 height 8
click at [93, 321] on span "2225072004" at bounding box center [91, 322] width 41 height 8
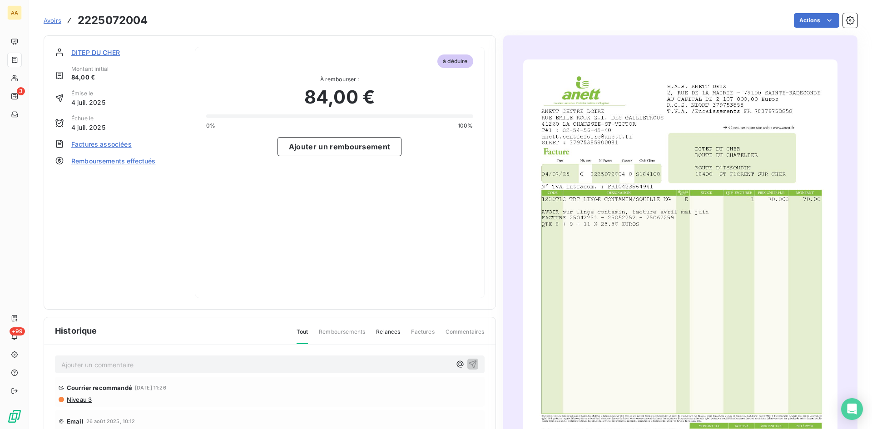
click at [629, 224] on img "button" at bounding box center [680, 281] width 314 height 445
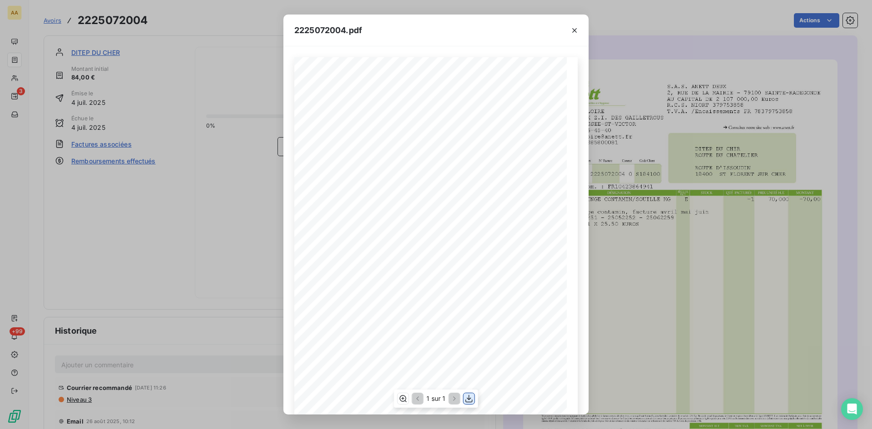
click at [467, 401] on icon "button" at bounding box center [468, 398] width 9 height 9
click at [871, 260] on html "AA 3 +99 Avoirs 2225072004 Actions DITEP DU CHER Montant initial 84,00 € Émise …" at bounding box center [436, 214] width 872 height 429
click at [571, 30] on icon "button" at bounding box center [574, 30] width 9 height 9
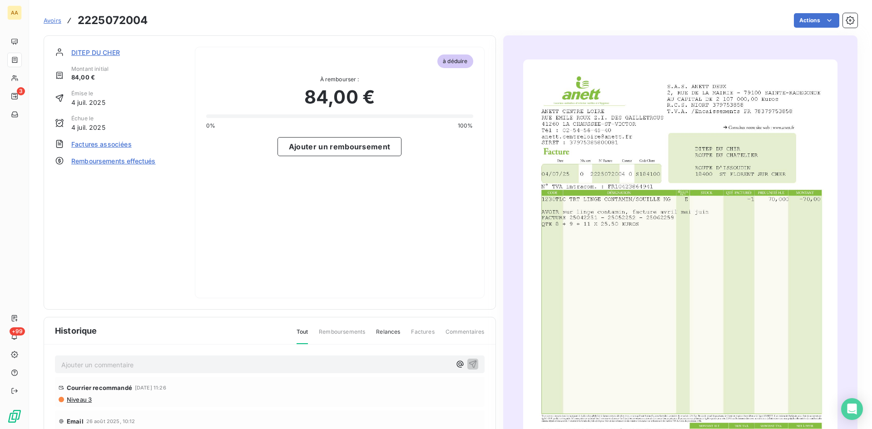
click at [110, 53] on span "DITEP DU CHER" at bounding box center [95, 53] width 49 height 10
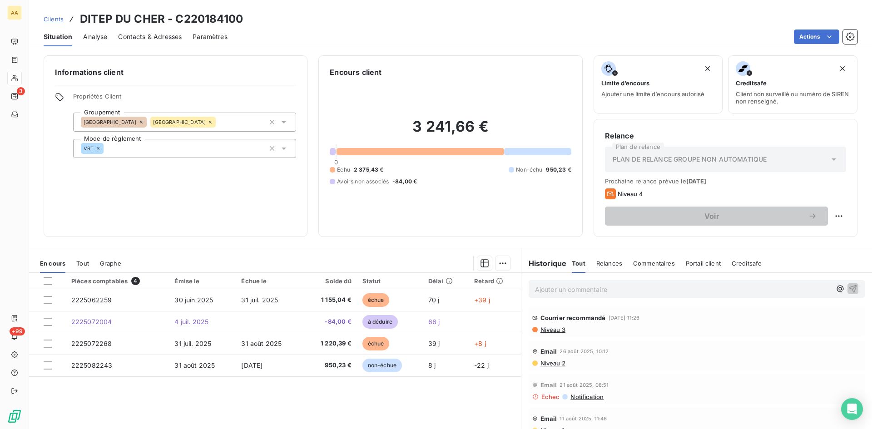
click at [538, 292] on p "Ajouter un commentaire ﻿" at bounding box center [683, 289] width 296 height 11
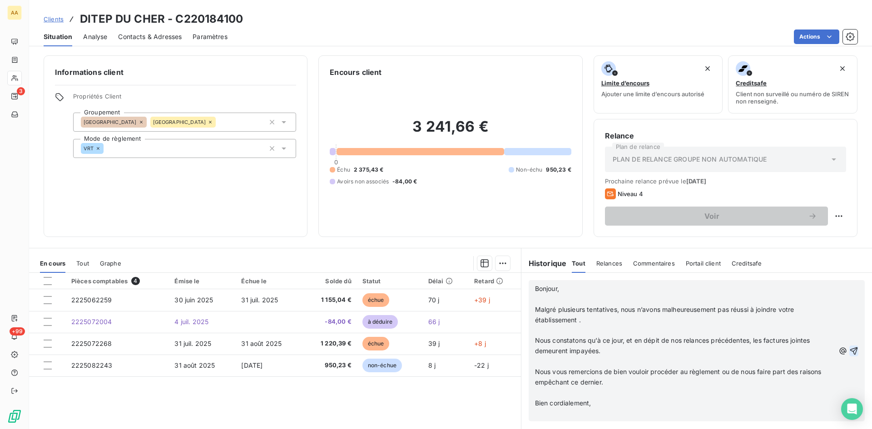
click at [849, 347] on icon "button" at bounding box center [853, 350] width 9 height 9
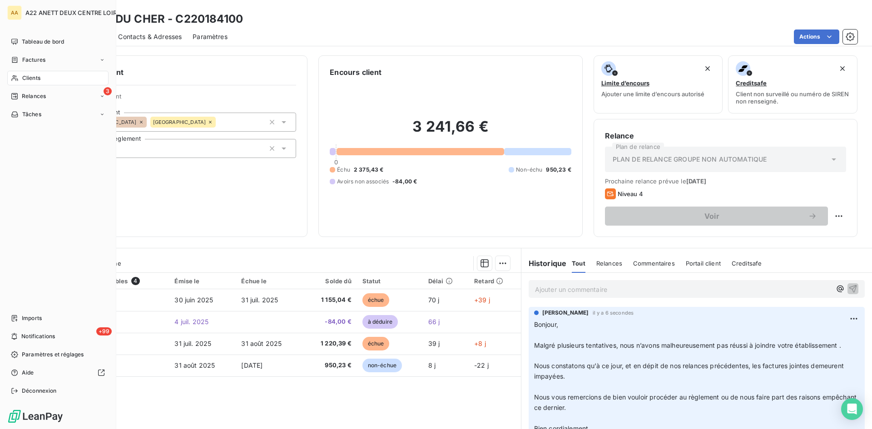
click at [24, 75] on span "Clients" at bounding box center [31, 78] width 18 height 8
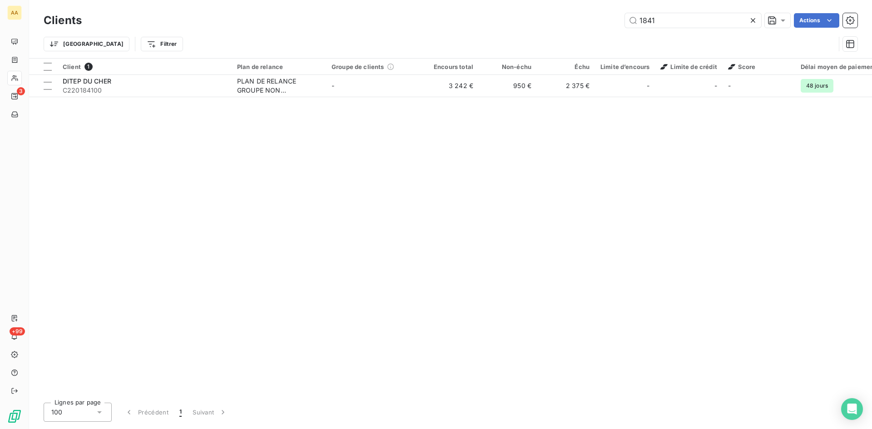
drag, startPoint x: 660, startPoint y: 22, endPoint x: 558, endPoint y: 26, distance: 102.7
click at [563, 25] on div "1841 Actions" at bounding box center [475, 20] width 765 height 15
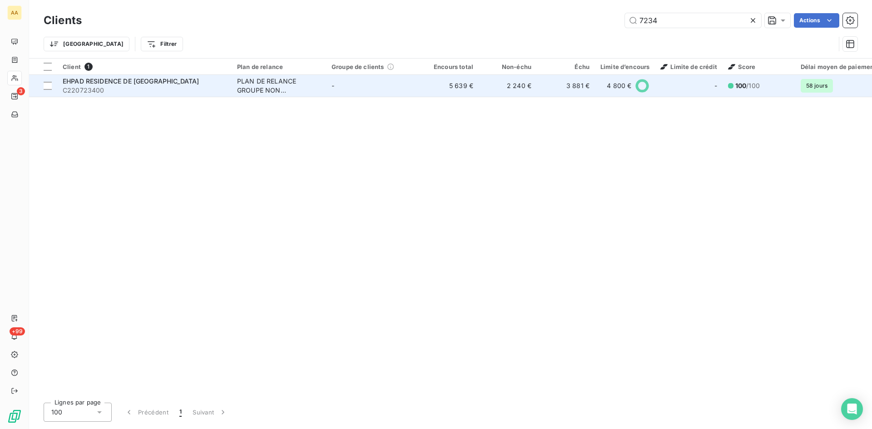
type input "7234"
click at [268, 86] on div "PLAN DE RELANCE GROUPE NON AUTOMATIQUE" at bounding box center [279, 86] width 84 height 18
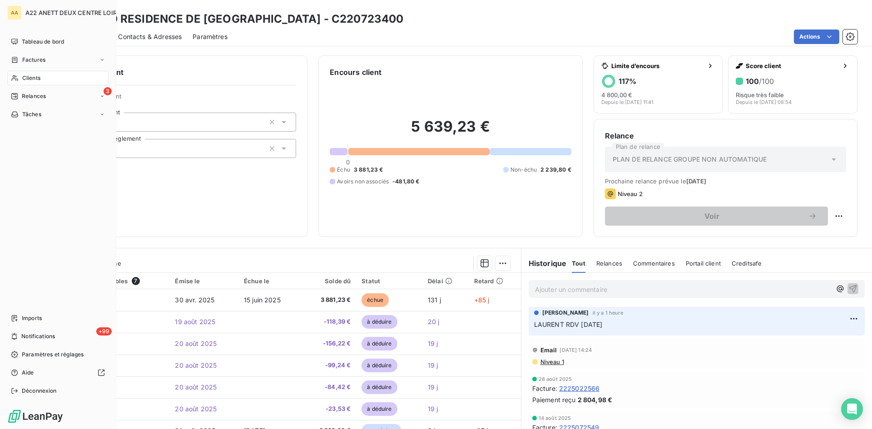
click at [32, 74] on span "Clients" at bounding box center [31, 78] width 18 height 8
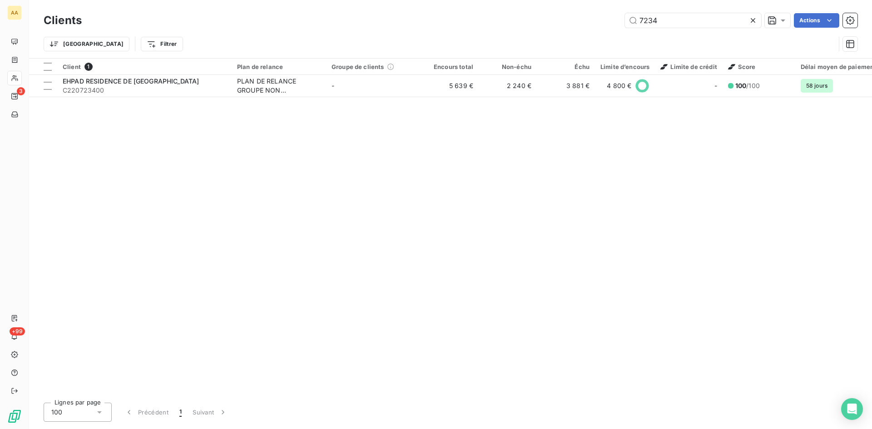
drag, startPoint x: 669, startPoint y: 19, endPoint x: 568, endPoint y: 25, distance: 101.0
click at [572, 21] on div "7234 Actions" at bounding box center [475, 20] width 765 height 15
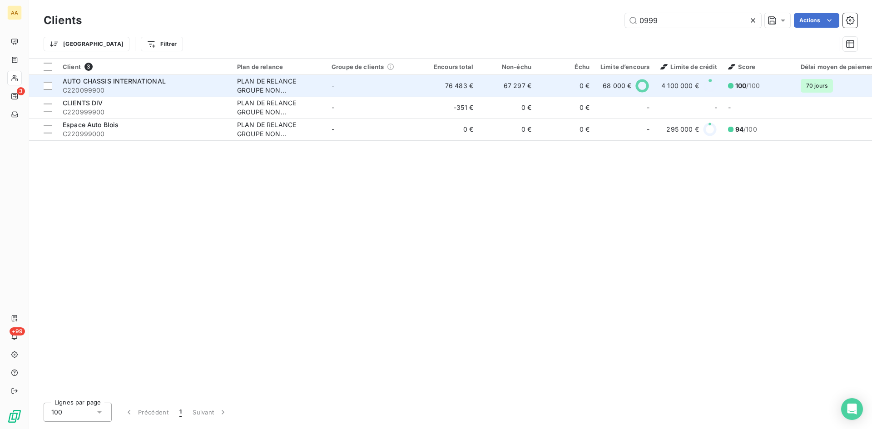
type input "0999"
click at [276, 80] on div "PLAN DE RELANCE GROUPE NON AUTOMATIQUE" at bounding box center [279, 86] width 84 height 18
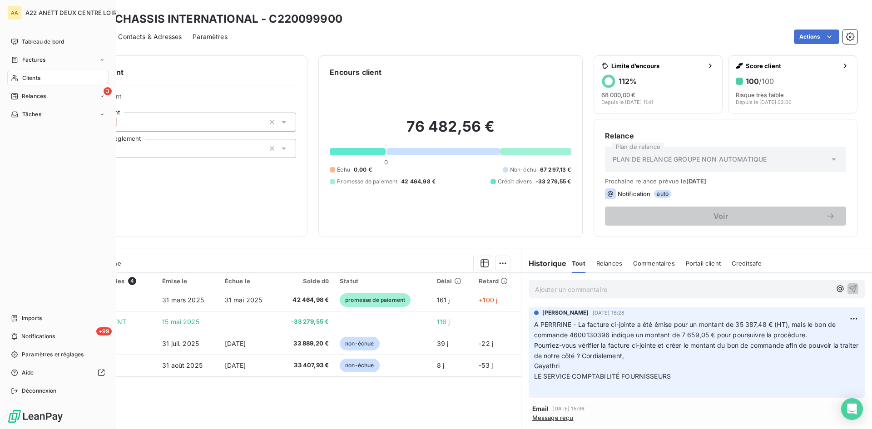
drag, startPoint x: 29, startPoint y: 82, endPoint x: 200, endPoint y: 69, distance: 171.6
click at [25, 78] on span "Clients" at bounding box center [31, 78] width 18 height 8
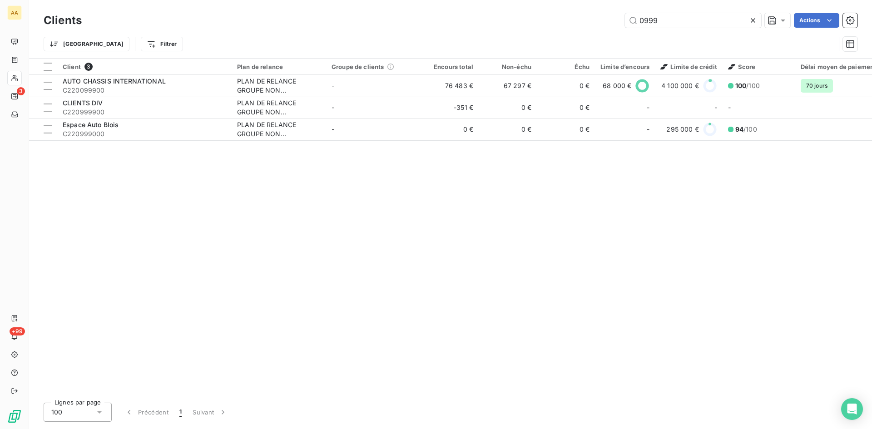
drag, startPoint x: 664, startPoint y: 20, endPoint x: 586, endPoint y: 25, distance: 77.8
click at [592, 20] on div "0999 Actions" at bounding box center [475, 20] width 765 height 15
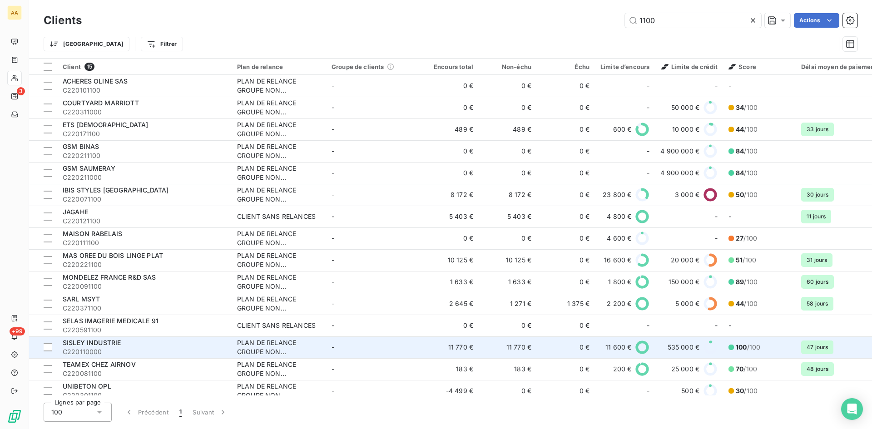
type input "1100"
click at [136, 345] on div "SISLEY INDUSTRIE" at bounding box center [144, 342] width 163 height 9
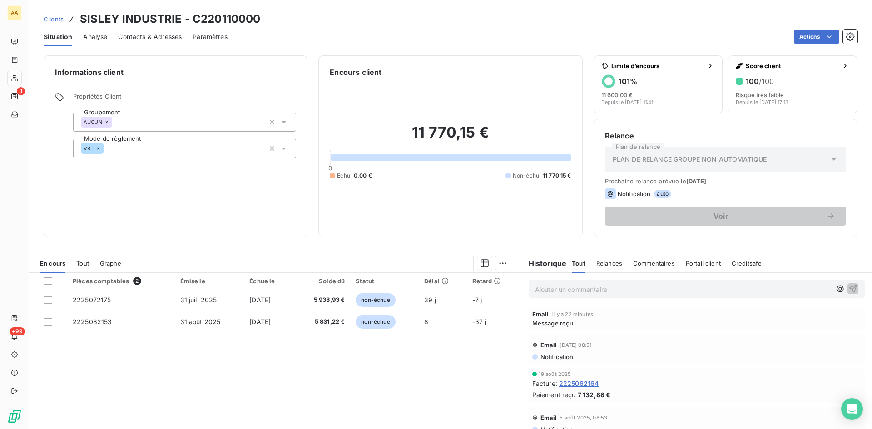
click at [535, 287] on p "Ajouter un commentaire ﻿" at bounding box center [683, 289] width 296 height 11
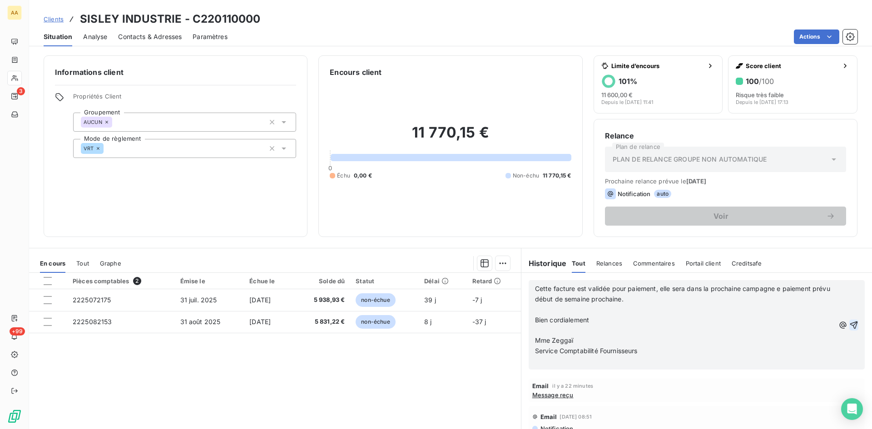
click at [849, 322] on icon "button" at bounding box center [853, 325] width 9 height 9
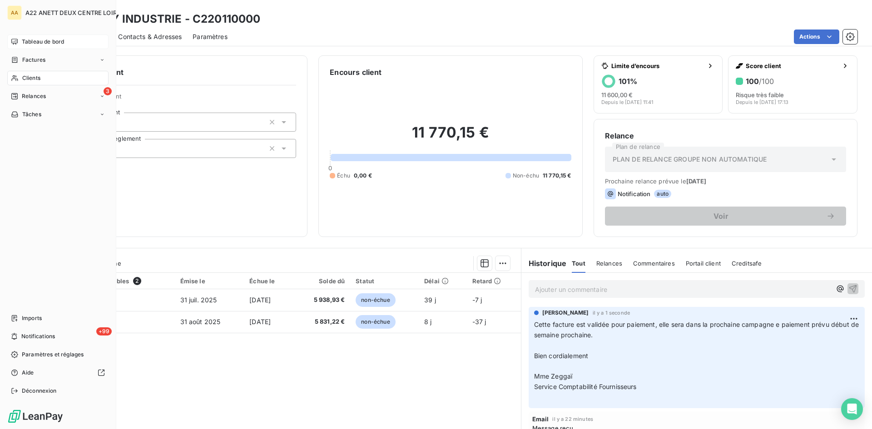
click at [27, 40] on span "Tableau de bord" at bounding box center [43, 42] width 42 height 8
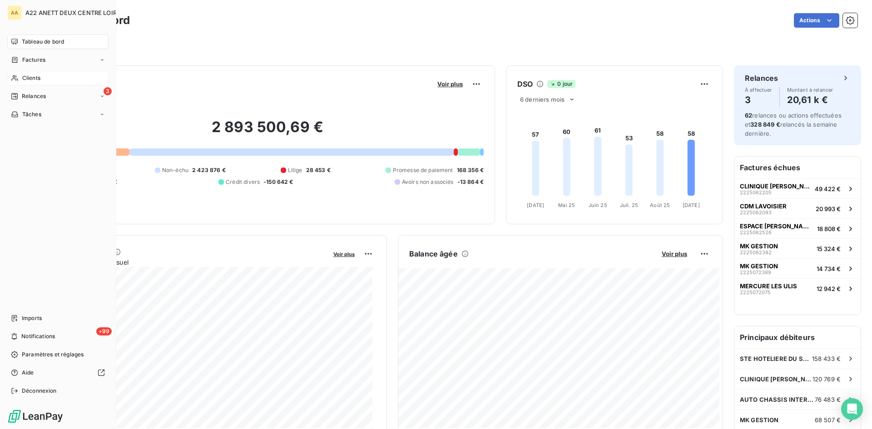
click at [30, 77] on span "Clients" at bounding box center [31, 78] width 18 height 8
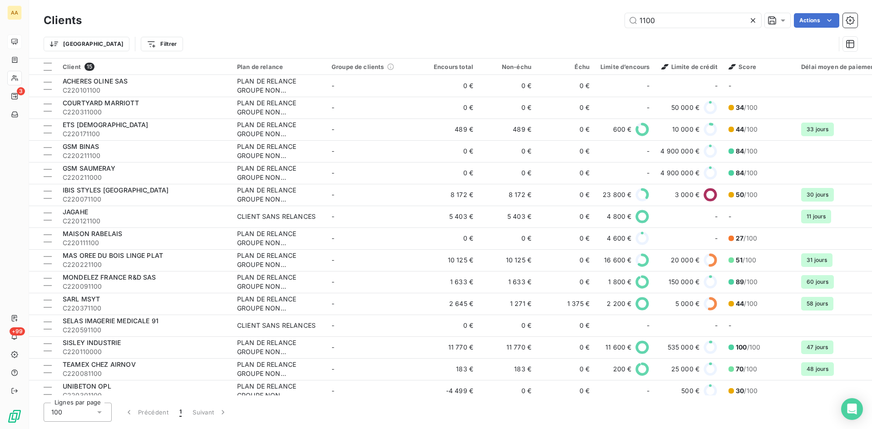
drag, startPoint x: 662, startPoint y: 22, endPoint x: 583, endPoint y: 22, distance: 79.0
click at [583, 22] on div "1100 Actions" at bounding box center [475, 20] width 765 height 15
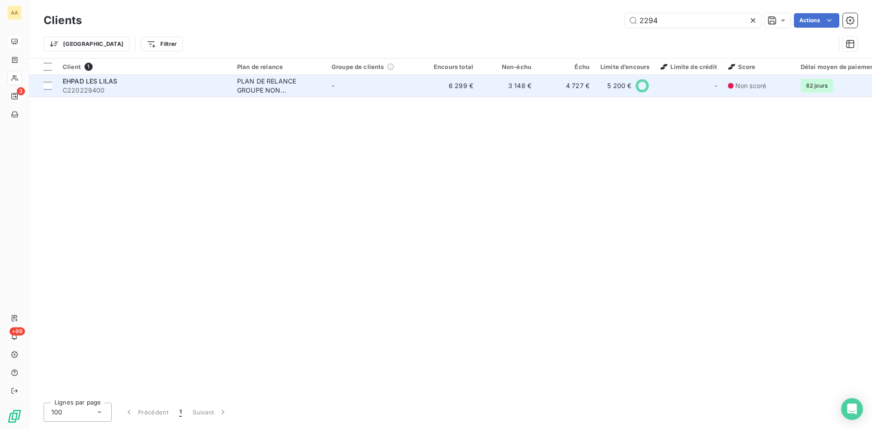
type input "2294"
click at [232, 86] on td "PLAN DE RELANCE GROUPE NON AUTOMATIQUE" at bounding box center [279, 86] width 94 height 22
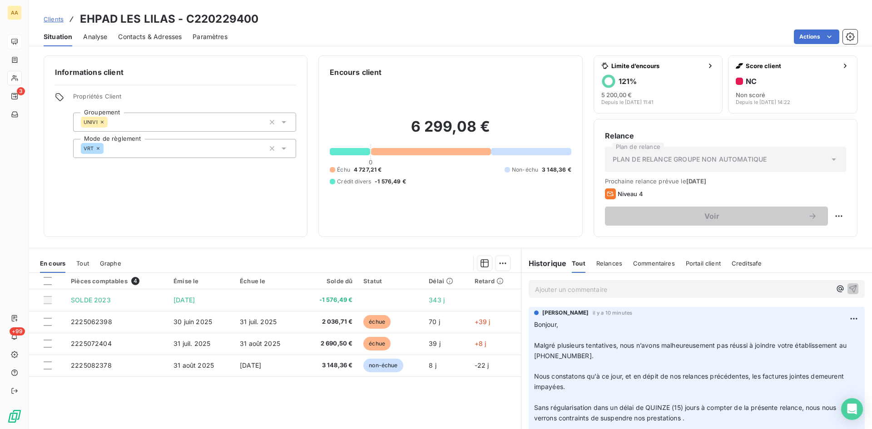
click at [553, 289] on p "Ajouter un commentaire ﻿" at bounding box center [683, 289] width 296 height 11
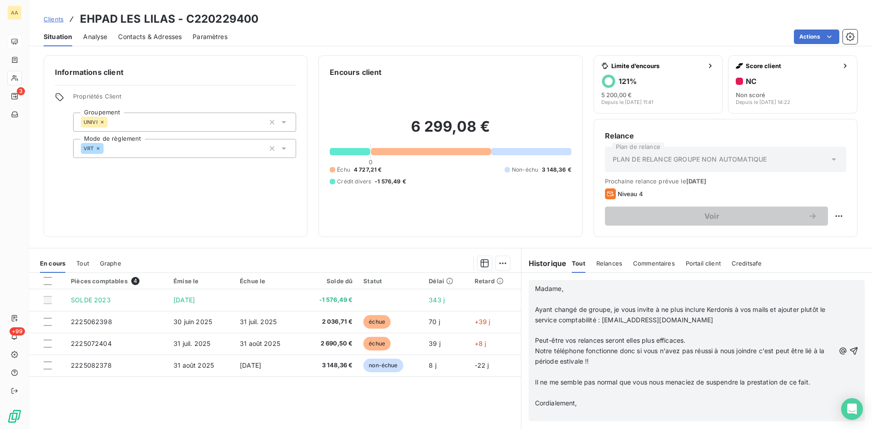
click at [729, 335] on p "﻿" at bounding box center [685, 331] width 300 height 10
click at [845, 346] on div "Madame, ﻿ Ayant changé de groupe, je vous invite à ne plus inclure Kerdonis à v…" at bounding box center [697, 350] width 336 height 141
click at [849, 350] on icon "button" at bounding box center [853, 350] width 9 height 9
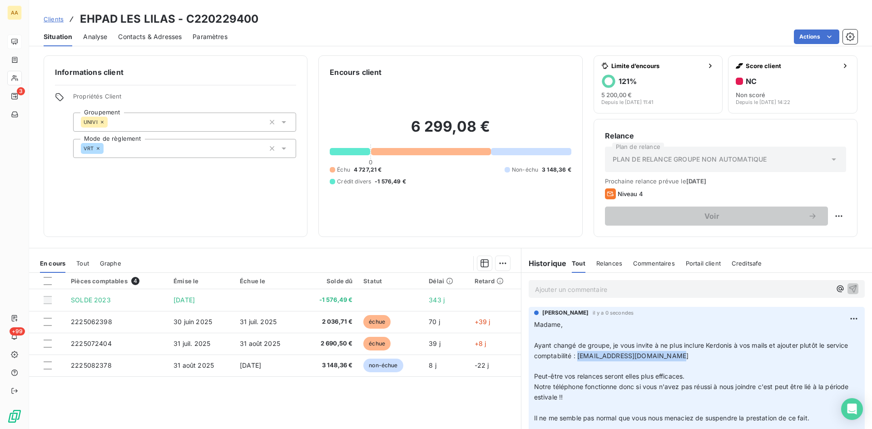
drag, startPoint x: 685, startPoint y: 356, endPoint x: 598, endPoint y: 356, distance: 86.3
click at [598, 356] on p "Madame, ﻿ Ayant changé de groupe, je vous invite à ne plus inclure Kerdonis à v…" at bounding box center [696, 387] width 325 height 135
copy span "comptabilité.lilas@univi.fr"
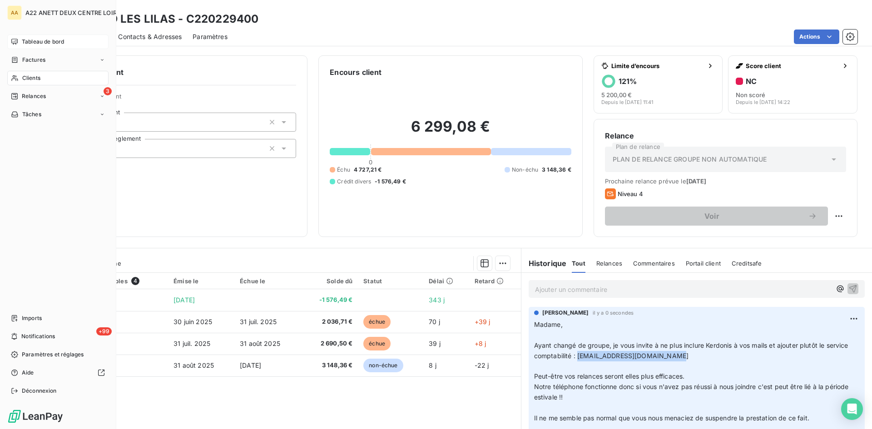
click at [25, 83] on div "Clients" at bounding box center [57, 78] width 101 height 15
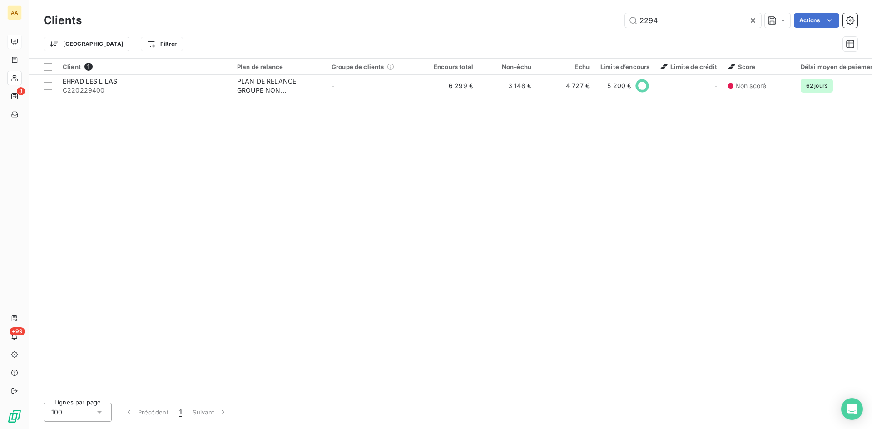
drag, startPoint x: 665, startPoint y: 25, endPoint x: 558, endPoint y: 26, distance: 107.6
click at [558, 26] on div "2294 Actions" at bounding box center [475, 20] width 765 height 15
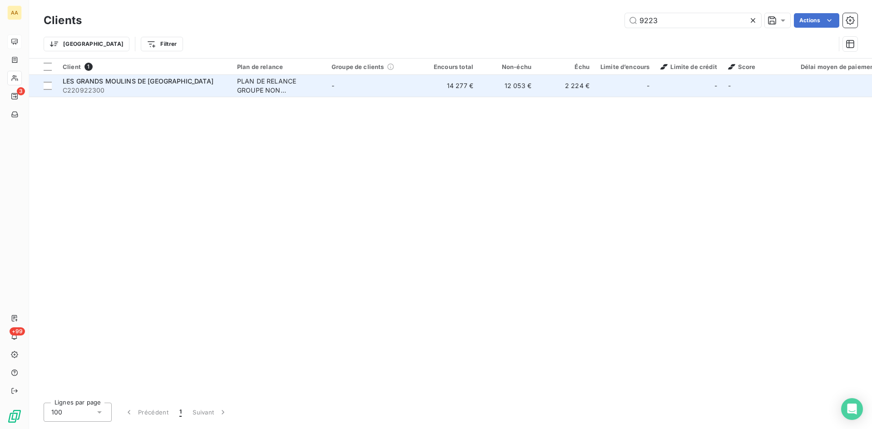
type input "9223"
click at [264, 88] on div "PLAN DE RELANCE GROUPE NON AUTOMATIQUE" at bounding box center [279, 86] width 84 height 18
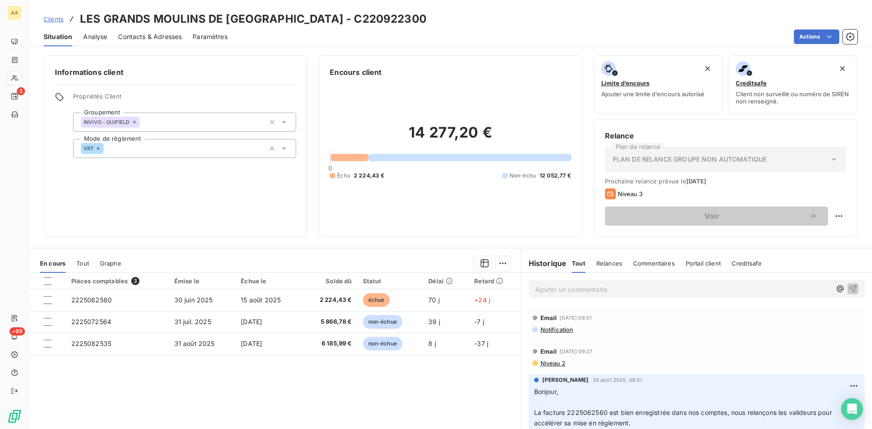
click at [545, 328] on span "Notification" at bounding box center [556, 329] width 34 height 7
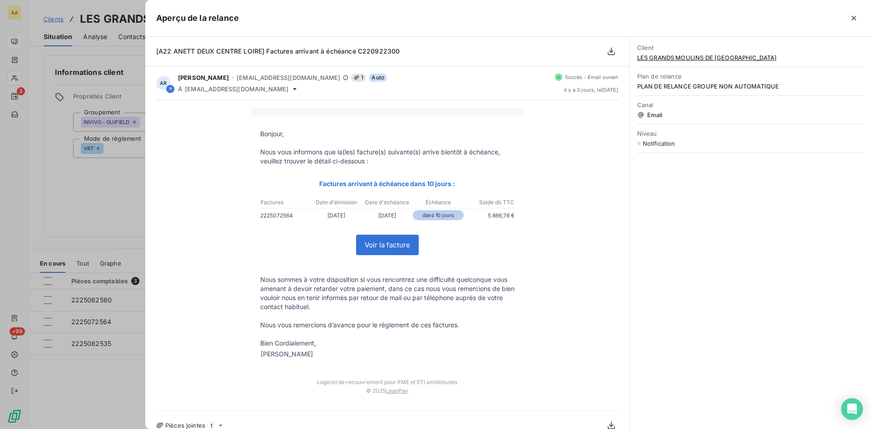
click at [545, 328] on div "Bonjour, Nous vous informons que la(les) facture(s) suivante(s) arrive bientôt …" at bounding box center [387, 256] width 462 height 296
click at [90, 211] on div at bounding box center [436, 214] width 872 height 429
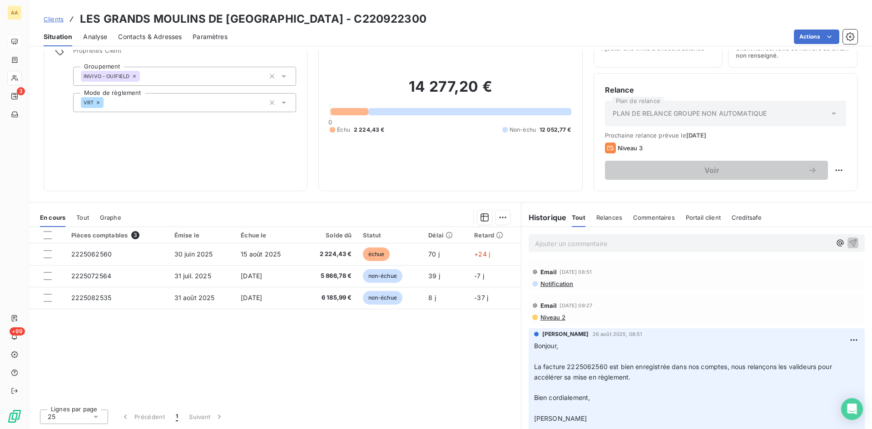
click at [230, 189] on div "Informations client Propriétés Client Groupement INVIVO - OUIFIELD Mode de règl…" at bounding box center [176, 101] width 264 height 182
click at [552, 246] on p "Ajouter un commentaire ﻿" at bounding box center [683, 243] width 296 height 11
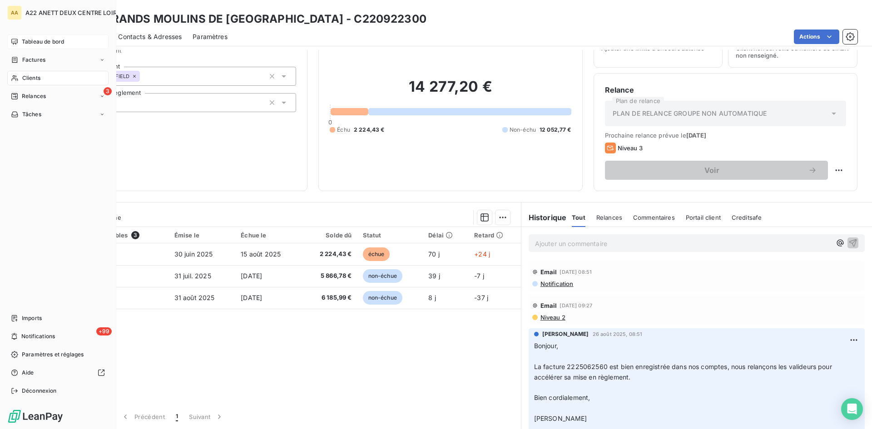
click at [30, 75] on span "Clients" at bounding box center [31, 78] width 18 height 8
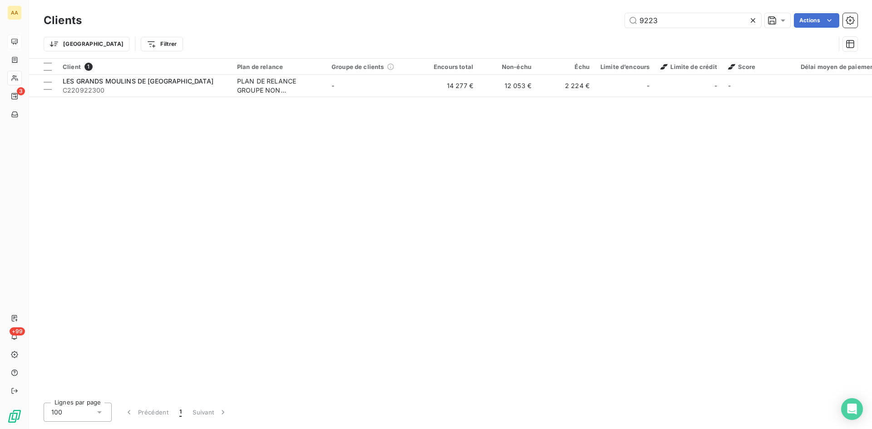
drag, startPoint x: 668, startPoint y: 16, endPoint x: 561, endPoint y: 21, distance: 107.3
click at [562, 21] on div "9223 Actions" at bounding box center [475, 20] width 765 height 15
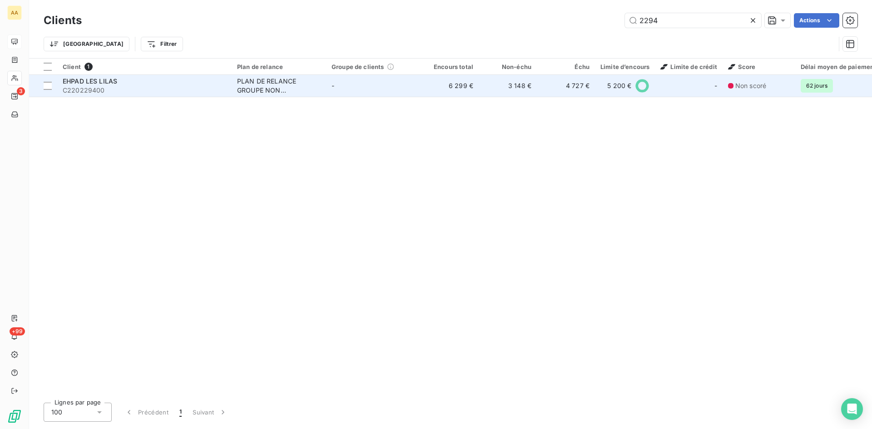
type input "2294"
click at [238, 78] on div "PLAN DE RELANCE GROUPE NON AUTOMATIQUE" at bounding box center [279, 86] width 84 height 18
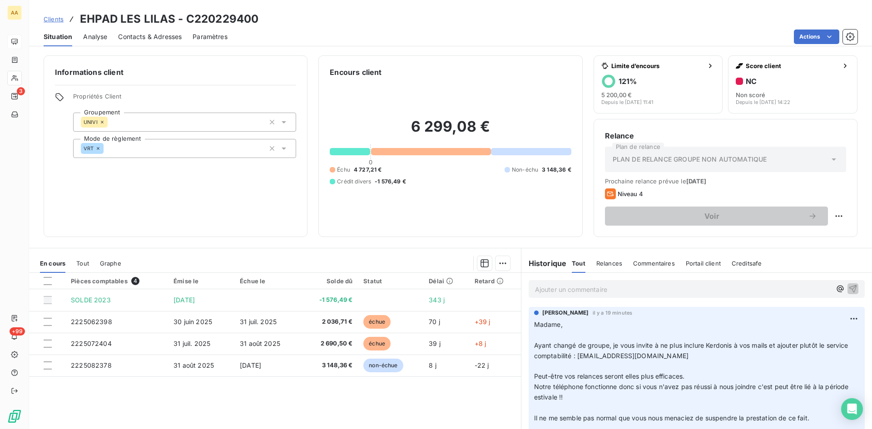
click at [535, 287] on p "Ajouter un commentaire ﻿" at bounding box center [683, 289] width 296 height 11
click at [849, 287] on icon "button" at bounding box center [853, 289] width 8 height 8
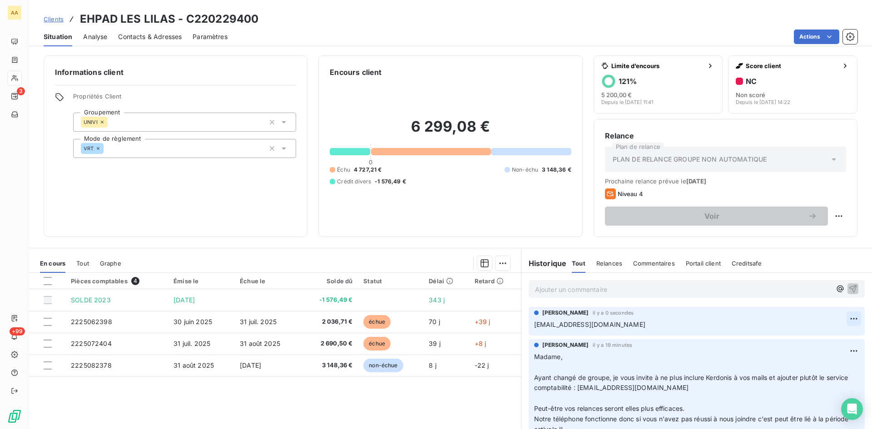
click at [839, 320] on html "AA 3 +99 Clients EHPAD LES LILAS - C220229400 Situation Analyse Contacts & Adre…" at bounding box center [436, 214] width 872 height 429
drag, startPoint x: 808, startPoint y: 340, endPoint x: 801, endPoint y: 339, distance: 6.8
click at [807, 339] on div "Editer" at bounding box center [818, 338] width 51 height 15
click at [624, 327] on p "comptabilité.lilas@univi.fr" at bounding box center [690, 325] width 312 height 10
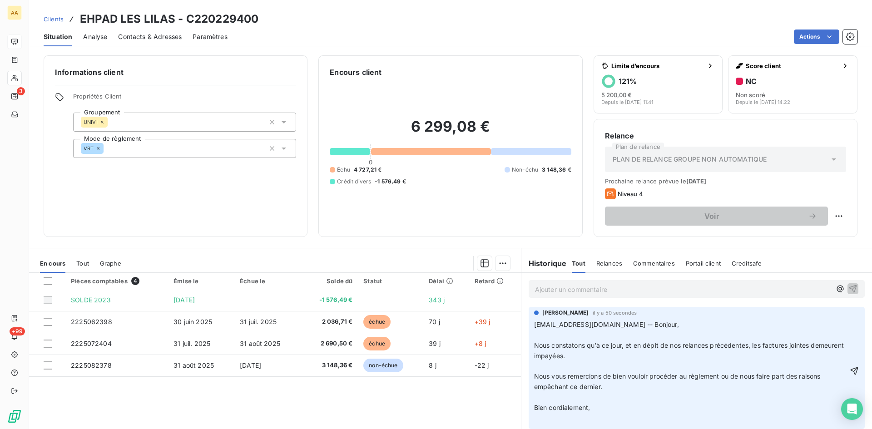
click at [850, 371] on icon "button" at bounding box center [854, 371] width 8 height 8
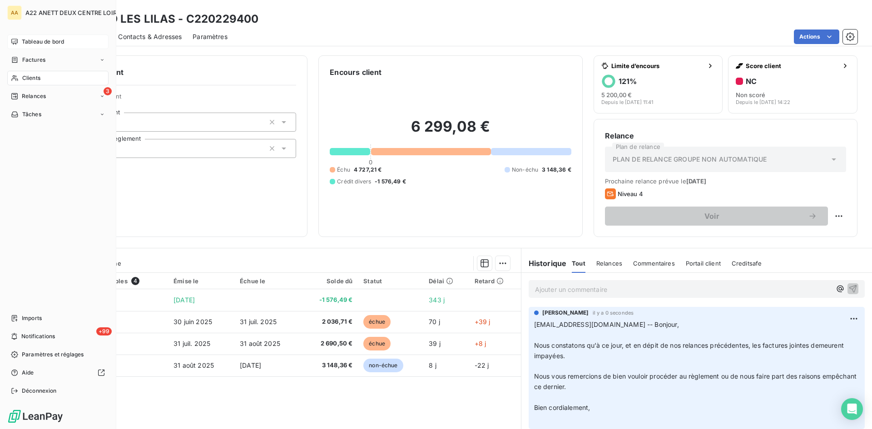
click at [23, 78] on span "Clients" at bounding box center [31, 78] width 18 height 8
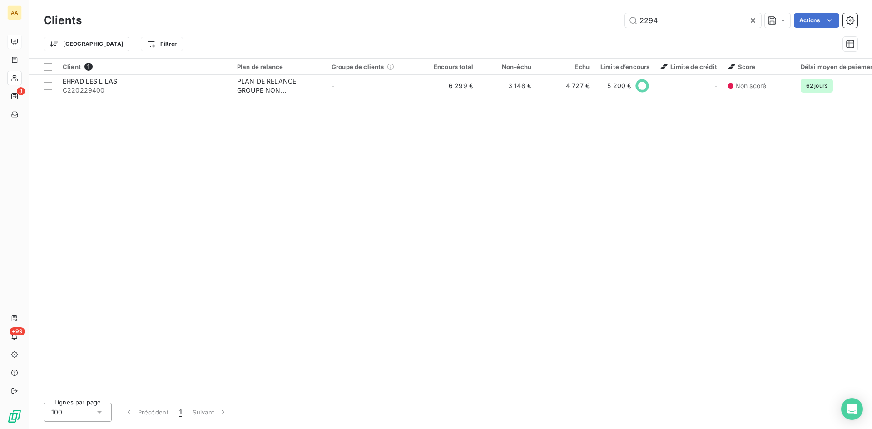
drag, startPoint x: 663, startPoint y: 20, endPoint x: 564, endPoint y: 35, distance: 100.5
click at [564, 35] on div "Clients 2294 Actions Trier Filtrer" at bounding box center [451, 34] width 814 height 47
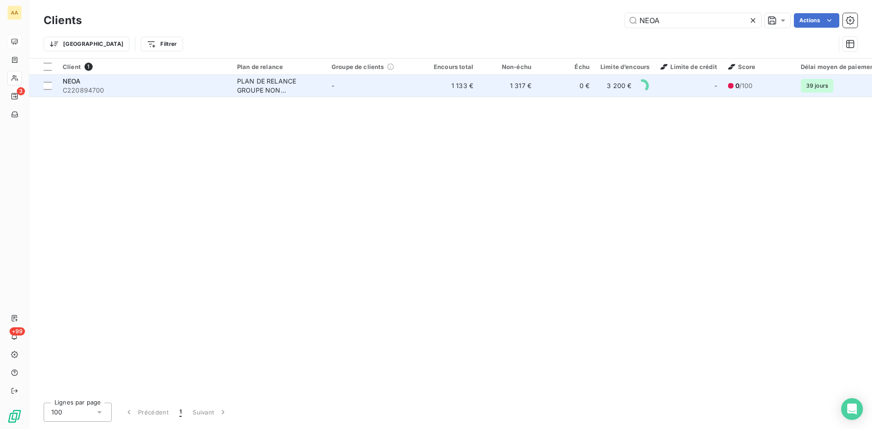
type input "NEOA"
click at [279, 84] on div "PLAN DE RELANCE GROUPE NON AUTOMATIQUE" at bounding box center [279, 86] width 84 height 18
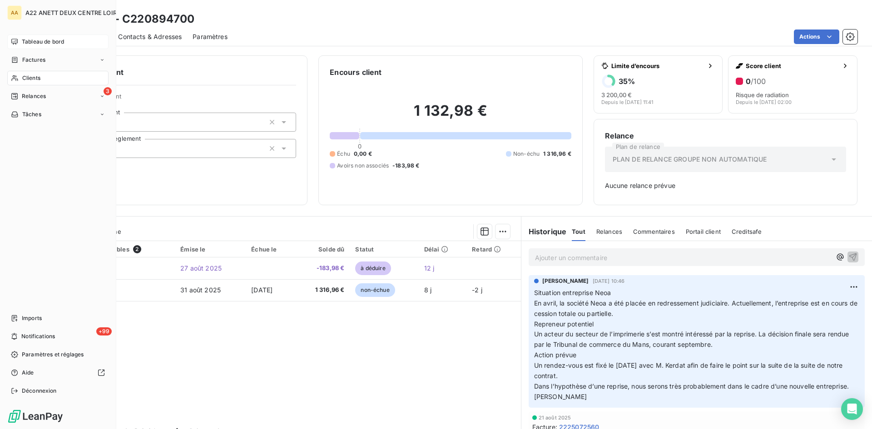
click at [28, 40] on span "Tableau de bord" at bounding box center [43, 42] width 42 height 8
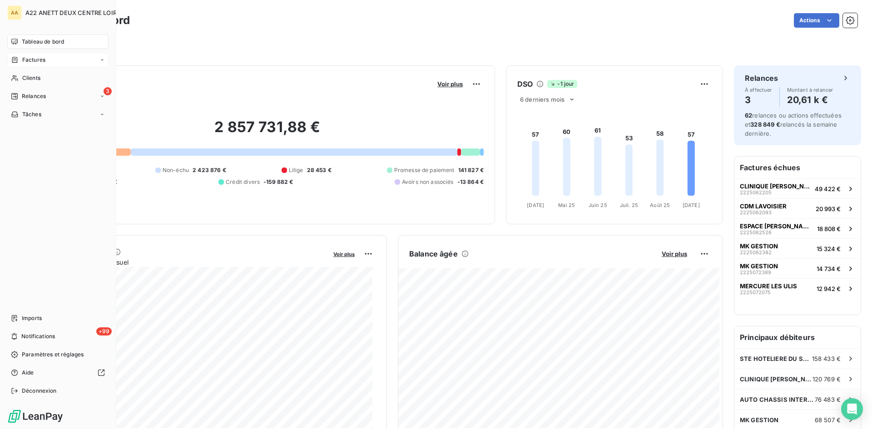
drag, startPoint x: 27, startPoint y: 55, endPoint x: 25, endPoint y: 62, distance: 6.5
click at [25, 62] on span "Factures" at bounding box center [33, 60] width 23 height 8
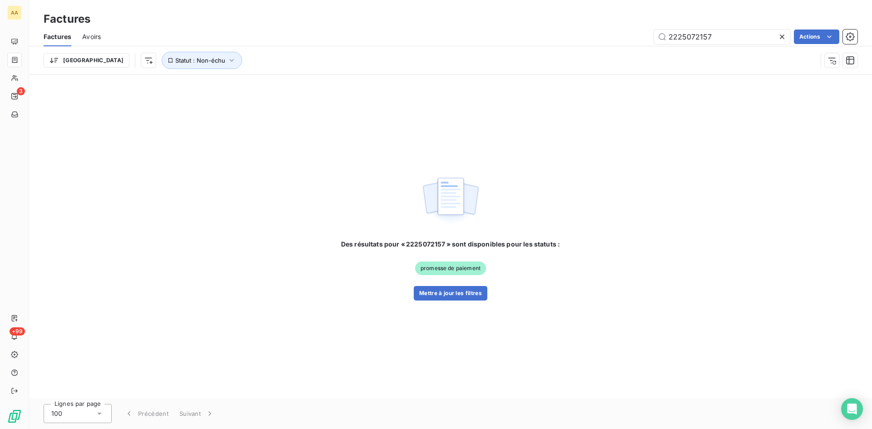
drag, startPoint x: 718, startPoint y: 35, endPoint x: 523, endPoint y: 38, distance: 195.3
click at [523, 38] on div "2225072157 Actions" at bounding box center [485, 37] width 746 height 15
type input "2225072450"
click at [446, 293] on button "Mettre à jour les filtres" at bounding box center [451, 293] width 74 height 15
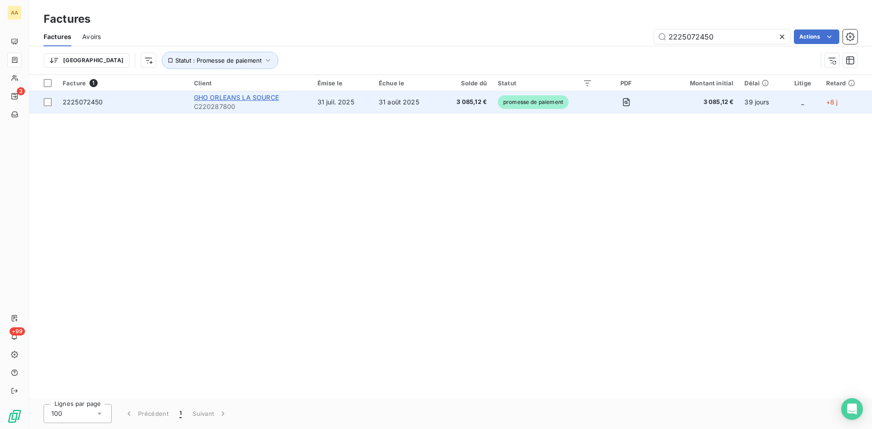
click at [260, 99] on span "GHO ORLEANS LA SOURCE" at bounding box center [236, 98] width 85 height 8
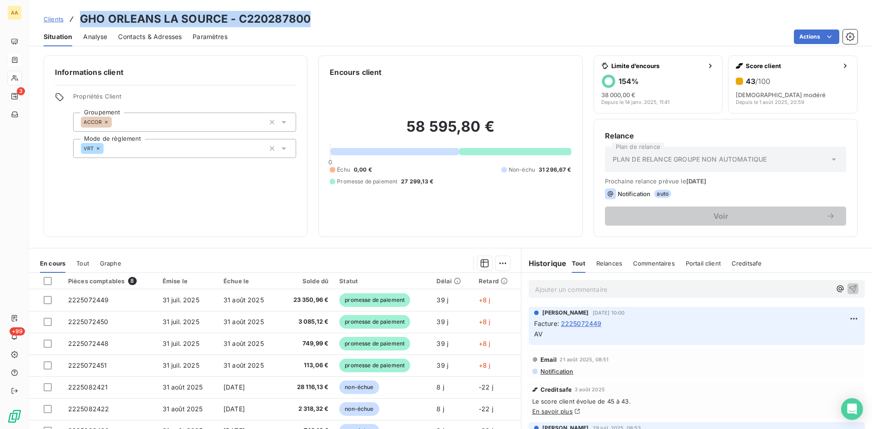
drag, startPoint x: 311, startPoint y: 19, endPoint x: 67, endPoint y: 12, distance: 243.5
click at [67, 12] on div "Clients GHO ORLEANS LA SOURCE - C220287800" at bounding box center [450, 19] width 843 height 16
copy h3 "GHO ORLEANS LA SOURCE - C220287800"
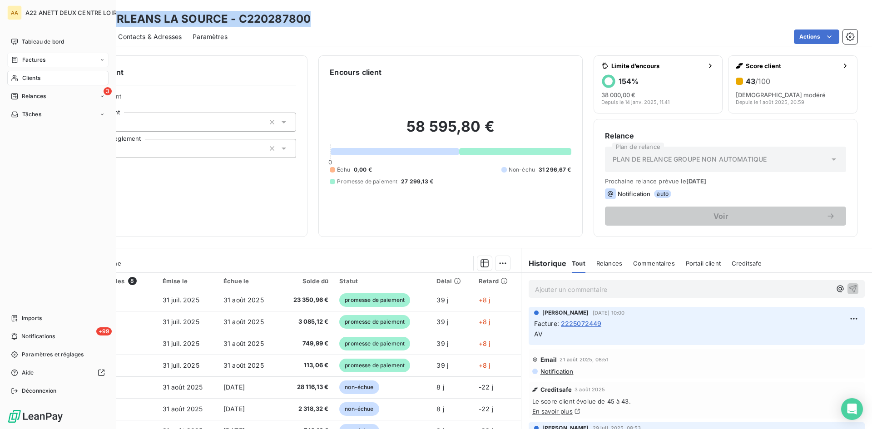
click at [24, 75] on span "Clients" at bounding box center [31, 78] width 18 height 8
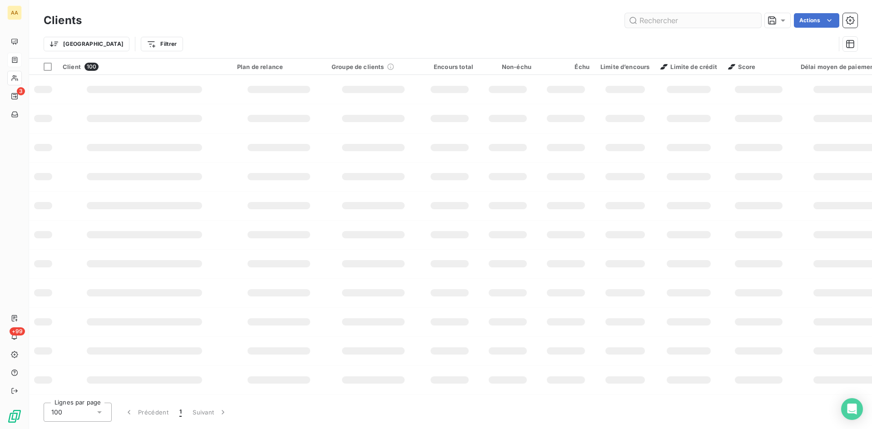
click at [660, 19] on input "text" at bounding box center [693, 20] width 136 height 15
click at [646, 23] on input "mainy" at bounding box center [693, 20] width 136 height 15
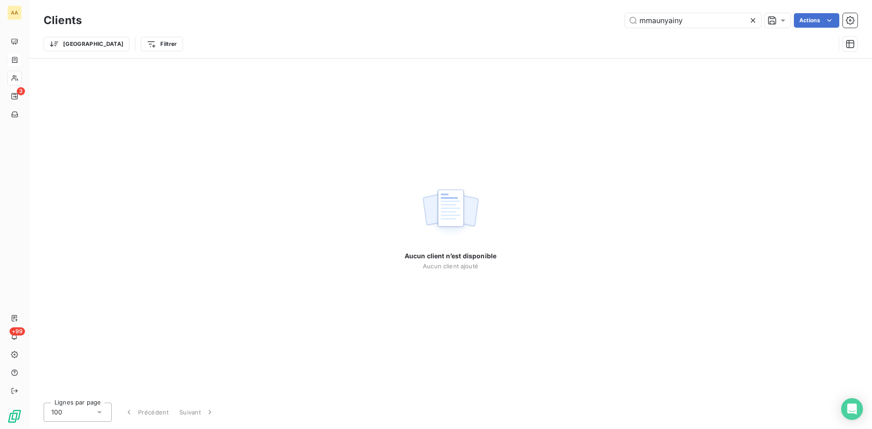
drag, startPoint x: 675, startPoint y: 19, endPoint x: 603, endPoint y: 19, distance: 71.7
click at [603, 19] on div "mmaunyainy Actions" at bounding box center [475, 20] width 765 height 15
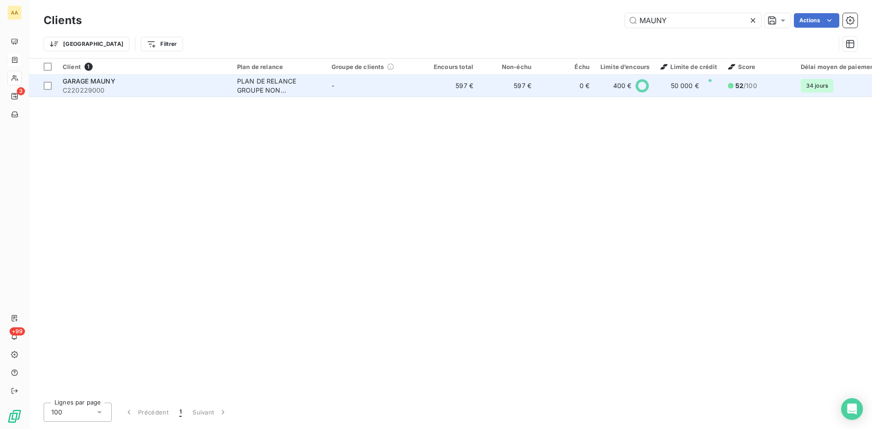
type input "MAUNY"
click at [271, 80] on div "PLAN DE RELANCE GROUPE NON AUTOMATIQUE" at bounding box center [279, 86] width 84 height 18
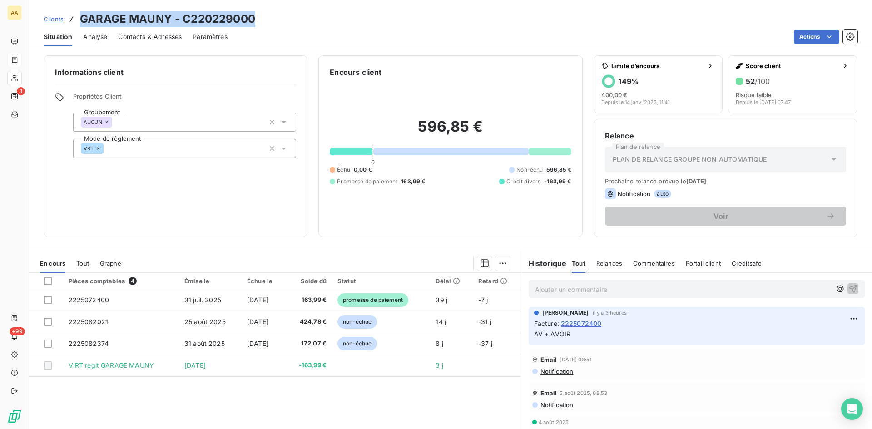
drag, startPoint x: 254, startPoint y: 21, endPoint x: 80, endPoint y: 13, distance: 174.1
click at [80, 13] on div "Clients GARAGE MAUNY - C220229000" at bounding box center [450, 19] width 843 height 16
copy h3 "GARAGE MAUNY - C220229000"
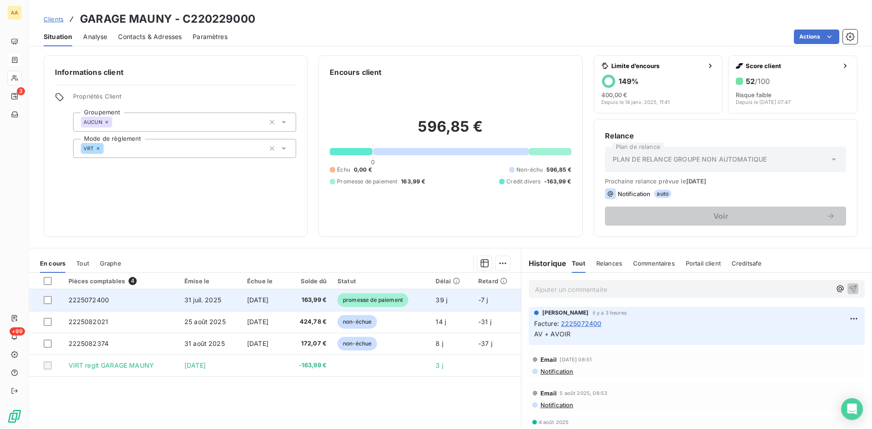
click at [78, 298] on span "2225072400" at bounding box center [89, 300] width 41 height 8
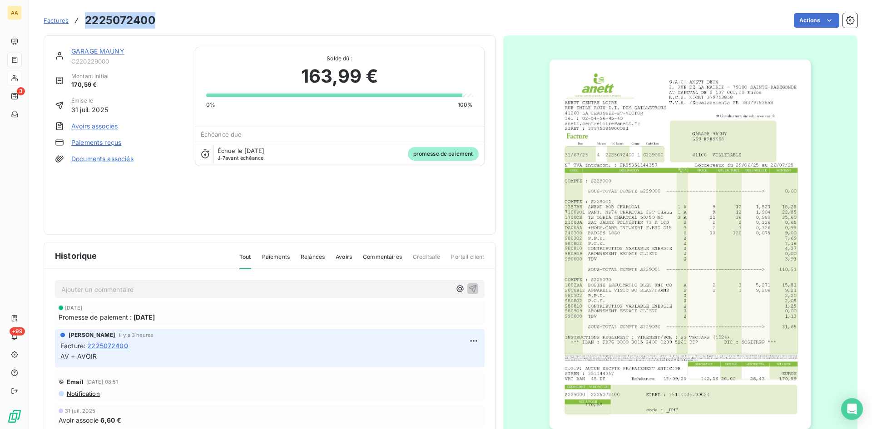
drag, startPoint x: 146, startPoint y: 21, endPoint x: 87, endPoint y: 13, distance: 59.5
click at [87, 13] on div "Factures 2225072400 Actions" at bounding box center [451, 20] width 814 height 19
copy h3 "2225072400"
click at [101, 51] on link "GARAGE MAUNY" at bounding box center [97, 51] width 53 height 8
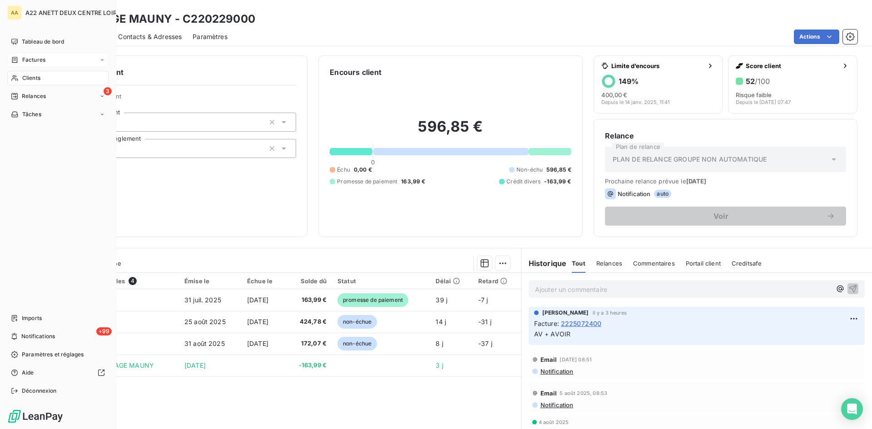
click at [30, 74] on span "Clients" at bounding box center [31, 78] width 18 height 8
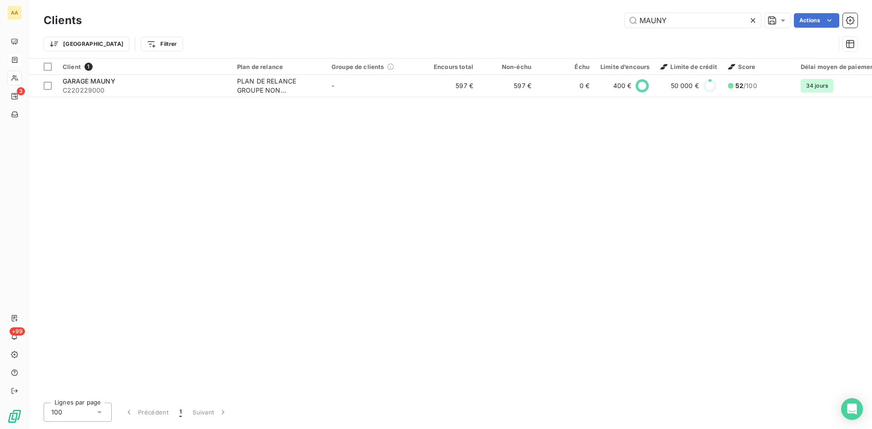
drag, startPoint x: 603, startPoint y: 21, endPoint x: 466, endPoint y: 25, distance: 137.7
click at [466, 25] on div "MAUNY Actions" at bounding box center [475, 20] width 765 height 15
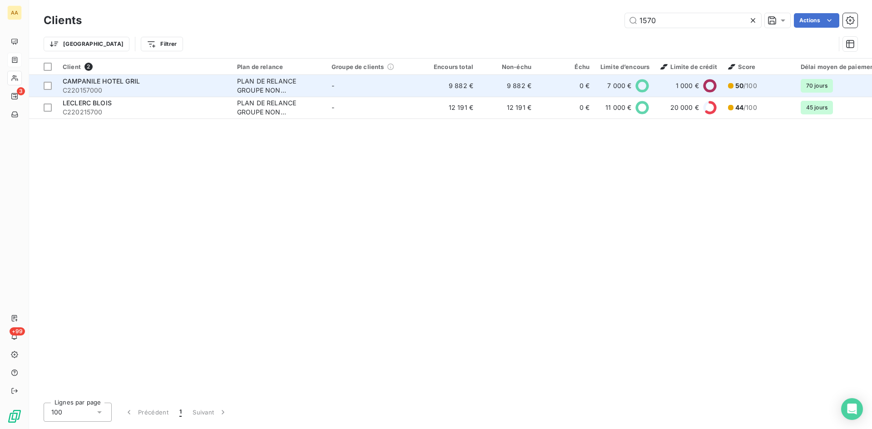
type input "1570"
click at [261, 86] on div "PLAN DE RELANCE GROUPE NON AUTOMATIQUE" at bounding box center [279, 86] width 84 height 18
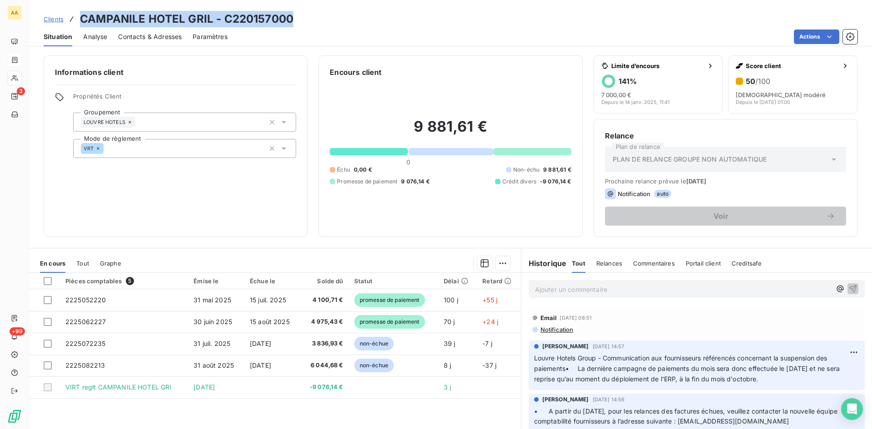
drag, startPoint x: 275, startPoint y: 19, endPoint x: 82, endPoint y: 17, distance: 193.0
click at [82, 17] on div "Clients CAMPANILE HOTEL GRIL - C220157000" at bounding box center [450, 19] width 843 height 16
copy h3 "CAMPANILE HOTEL GRIL - C220157000"
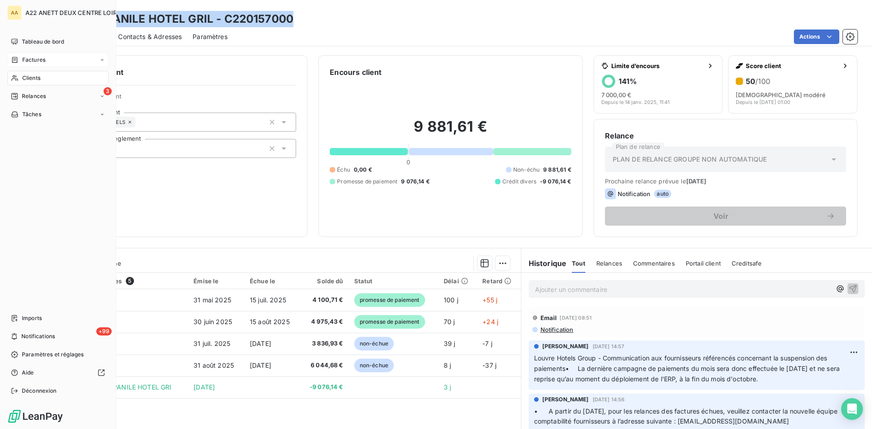
drag, startPoint x: 34, startPoint y: 77, endPoint x: 83, endPoint y: 61, distance: 51.5
click at [34, 77] on span "Clients" at bounding box center [31, 78] width 18 height 8
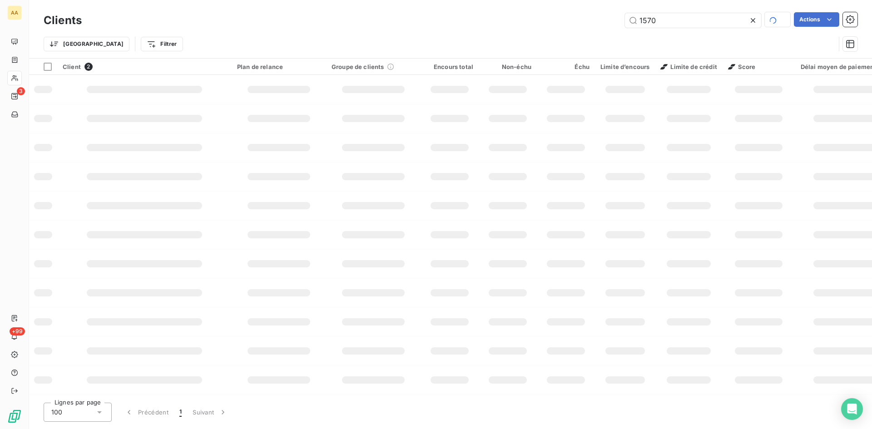
drag, startPoint x: 676, startPoint y: 16, endPoint x: 568, endPoint y: 25, distance: 108.4
click at [568, 25] on div "1570 Actions" at bounding box center [475, 20] width 765 height 16
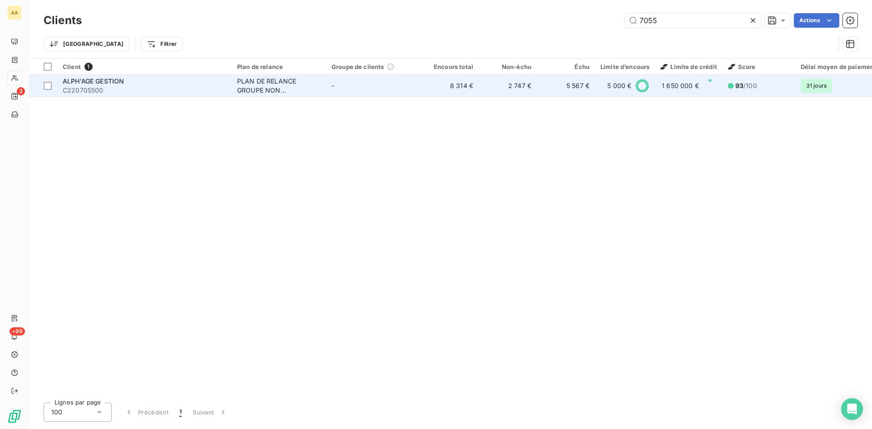
type input "7055"
click at [237, 81] on td "PLAN DE RELANCE GROUPE NON AUTOMATIQUE" at bounding box center [279, 86] width 94 height 22
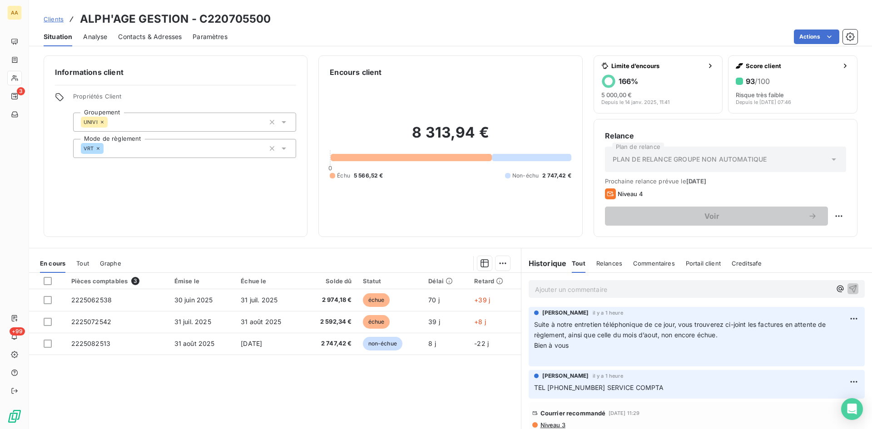
click at [554, 289] on p "Ajouter un commentaire ﻿" at bounding box center [683, 289] width 296 height 11
click at [549, 295] on div "Ajouter un commentaire ﻿" at bounding box center [697, 289] width 336 height 18
click at [546, 288] on p "Ajouter un commentaire ﻿" at bounding box center [683, 289] width 296 height 11
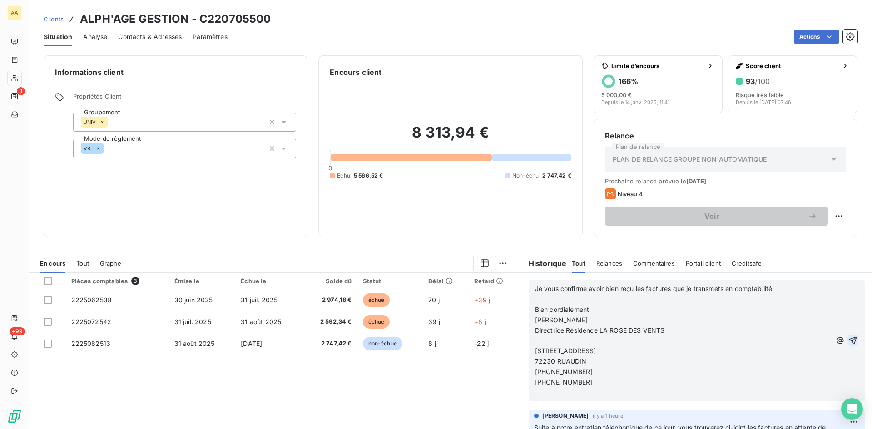
click at [848, 341] on icon "button" at bounding box center [852, 340] width 9 height 9
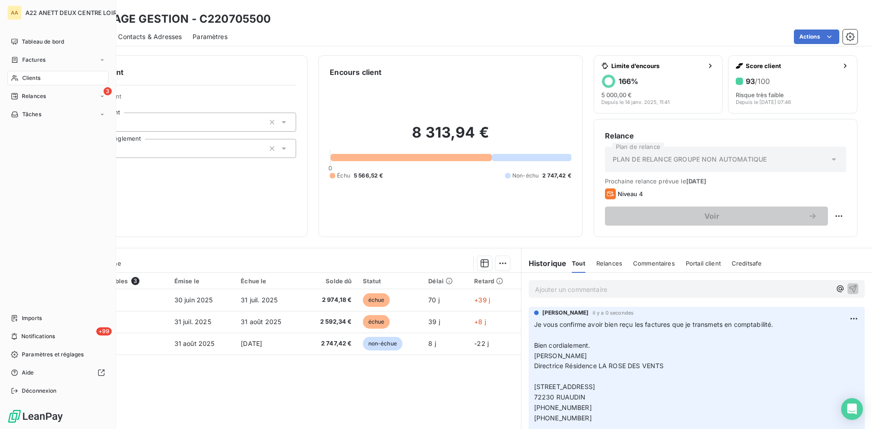
click at [27, 78] on span "Clients" at bounding box center [31, 78] width 18 height 8
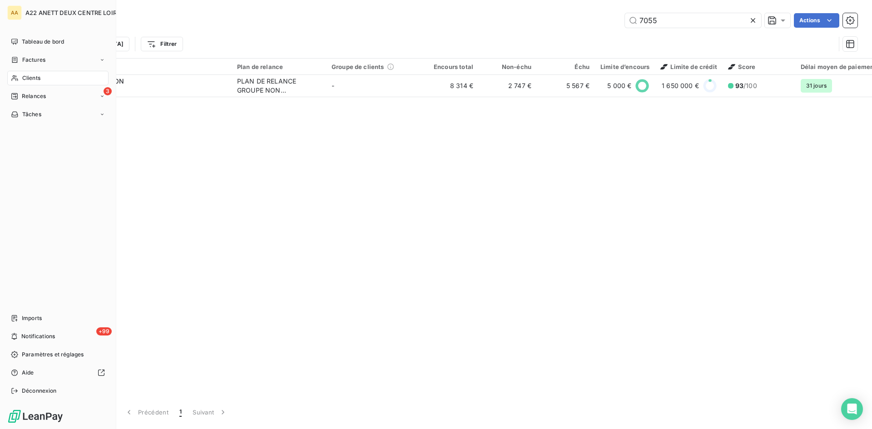
click at [33, 60] on span "Factures" at bounding box center [33, 60] width 23 height 8
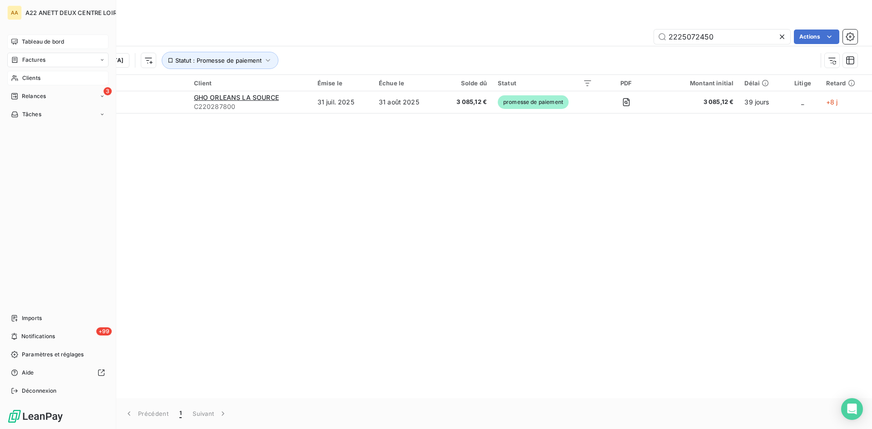
click at [44, 40] on span "Tableau de bord" at bounding box center [43, 42] width 42 height 8
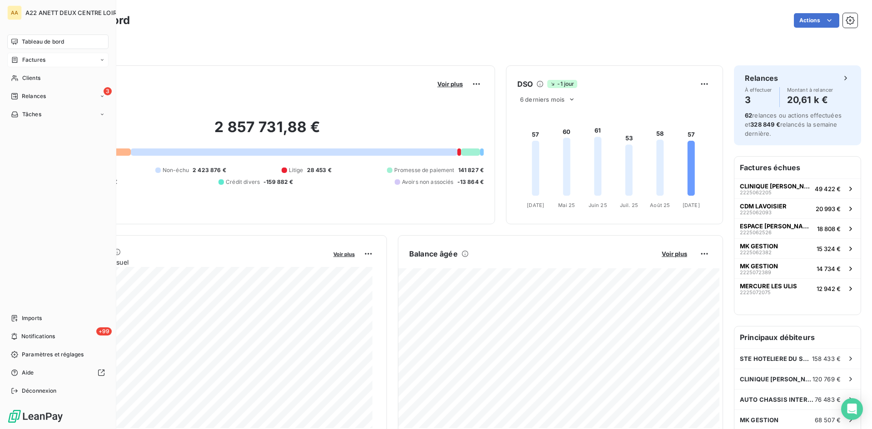
drag, startPoint x: 32, startPoint y: 77, endPoint x: 87, endPoint y: 59, distance: 57.7
click at [32, 76] on span "Clients" at bounding box center [31, 78] width 18 height 8
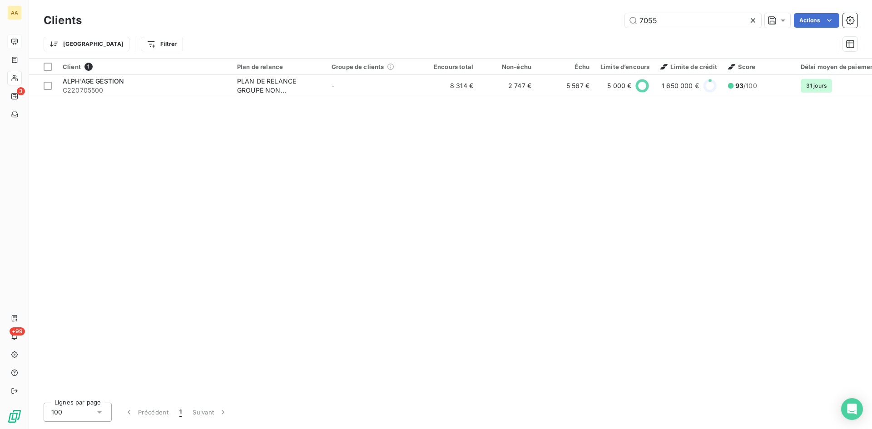
drag, startPoint x: 658, startPoint y: 16, endPoint x: 584, endPoint y: 33, distance: 76.3
click at [584, 33] on div "Clients 7055 Actions Trier Filtrer" at bounding box center [451, 34] width 814 height 47
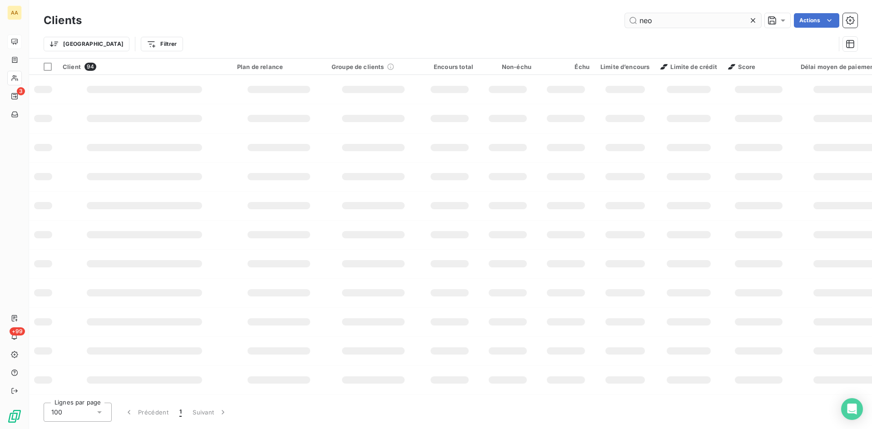
click at [652, 19] on input "neo" at bounding box center [693, 20] width 136 height 15
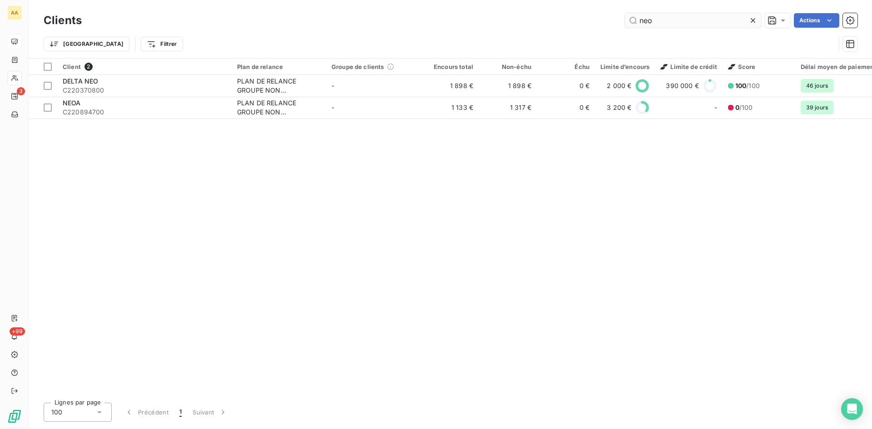
click at [652, 19] on input "neo" at bounding box center [693, 20] width 136 height 15
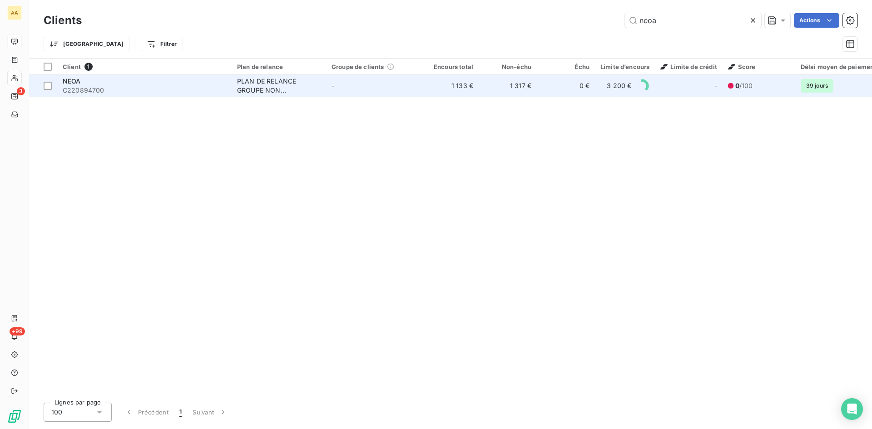
type input "neoa"
click at [264, 91] on div "PLAN DE RELANCE GROUPE NON AUTOMATIQUE" at bounding box center [279, 86] width 84 height 18
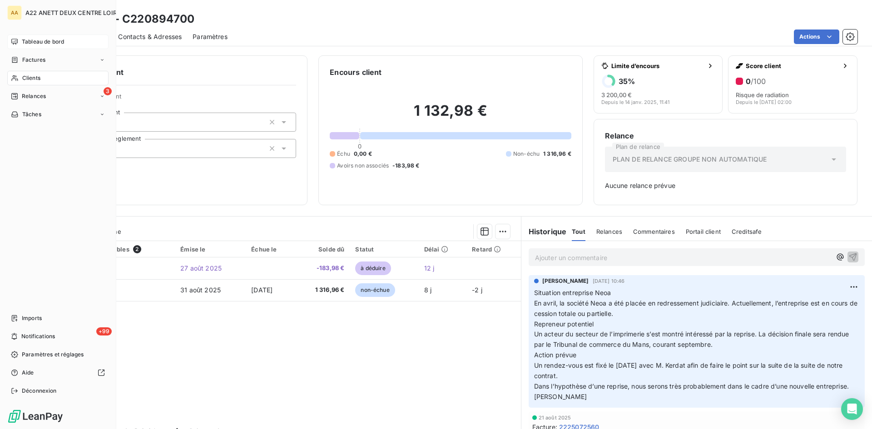
click at [20, 77] on div "Clients" at bounding box center [57, 78] width 101 height 15
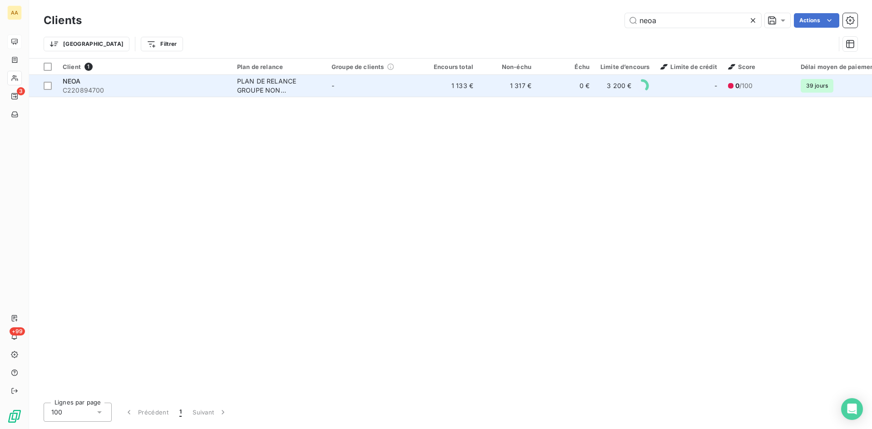
click at [252, 88] on div "PLAN DE RELANCE GROUPE NON AUTOMATIQUE" at bounding box center [279, 86] width 84 height 18
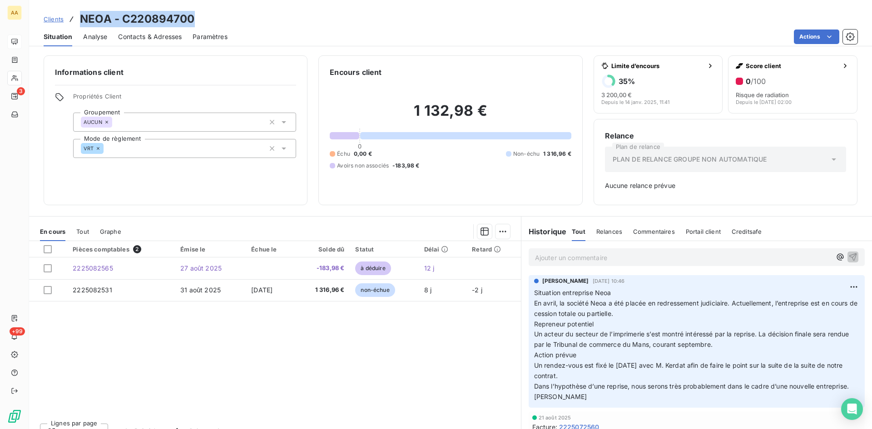
drag, startPoint x: 197, startPoint y: 18, endPoint x: 74, endPoint y: 14, distance: 123.6
click at [74, 14] on div "Clients NEOA - C220894700" at bounding box center [450, 19] width 843 height 16
copy h3 "NEOA - C220894700"
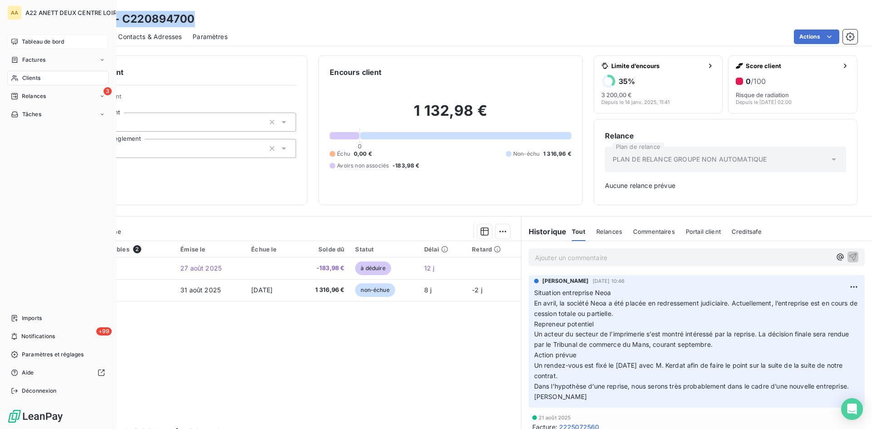
drag, startPoint x: 22, startPoint y: 42, endPoint x: 44, endPoint y: 41, distance: 22.3
click at [22, 42] on span "Tableau de bord" at bounding box center [43, 42] width 42 height 8
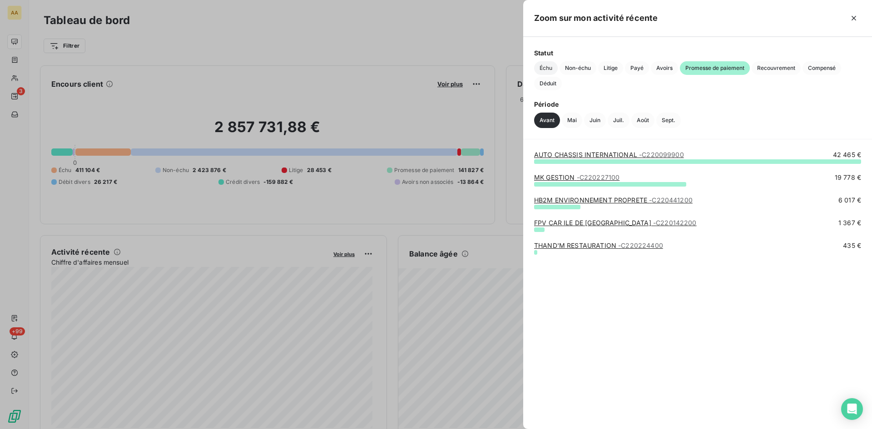
click at [547, 66] on span "Échu" at bounding box center [546, 68] width 24 height 14
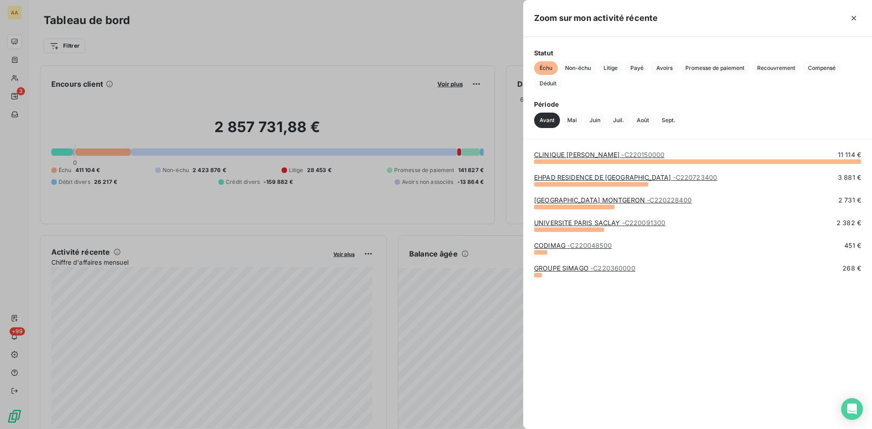
click at [135, 357] on div at bounding box center [436, 214] width 872 height 429
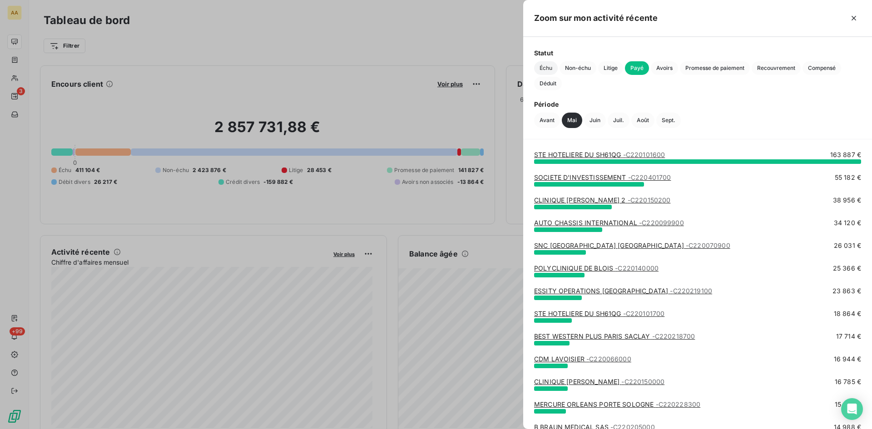
click at [543, 72] on span "Échu" at bounding box center [546, 68] width 24 height 14
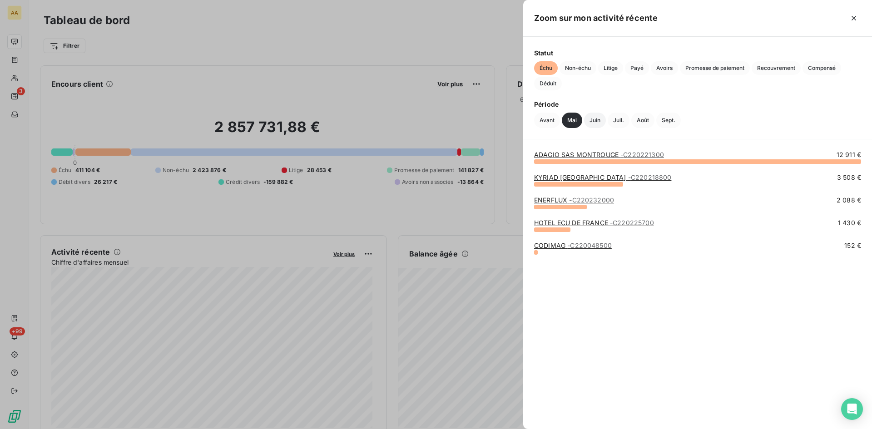
click at [595, 121] on button "Juin" at bounding box center [595, 120] width 22 height 15
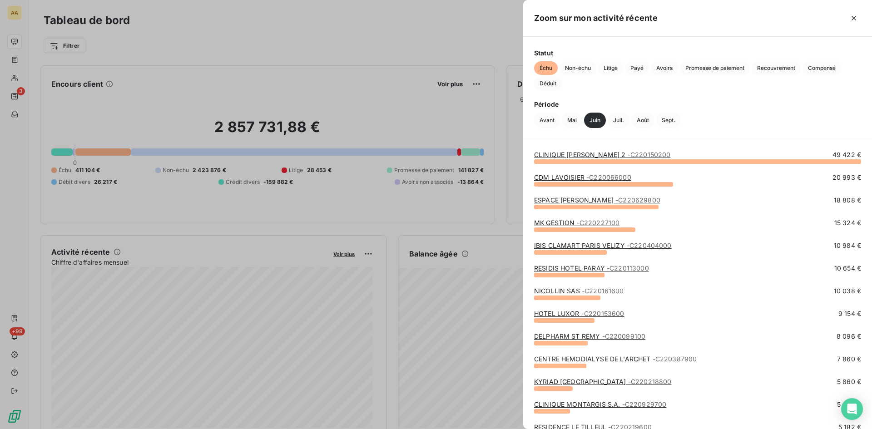
click at [578, 154] on link "CLINIQUE [PERSON_NAME] 2 - C220150200" at bounding box center [602, 155] width 136 height 8
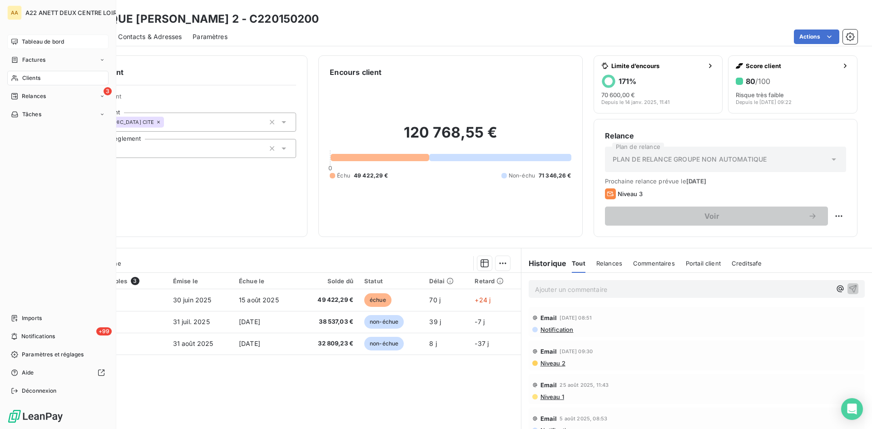
click at [39, 38] on span "Tableau de bord" at bounding box center [43, 42] width 42 height 8
